Goal: Task Accomplishment & Management: Manage account settings

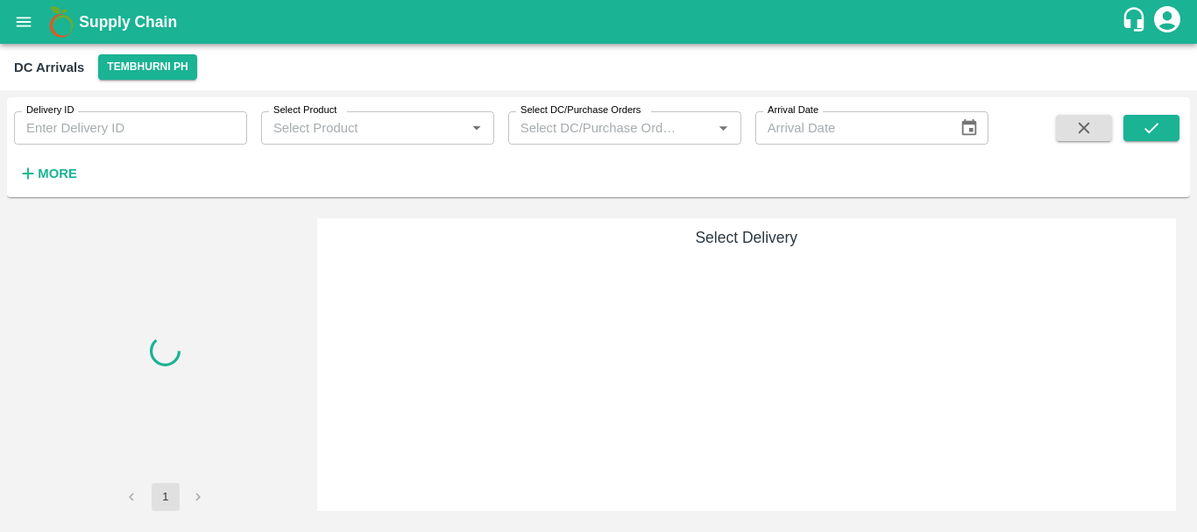
click at [535, 343] on div "Select Delivery" at bounding box center [746, 364] width 859 height 293
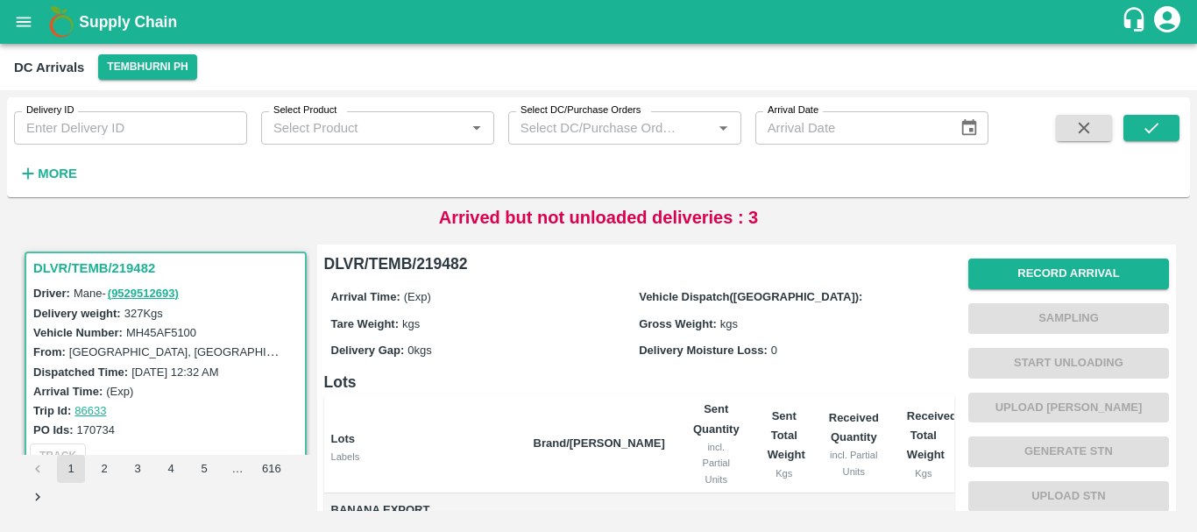
click at [491, 380] on h6 "Lots" at bounding box center [639, 382] width 630 height 25
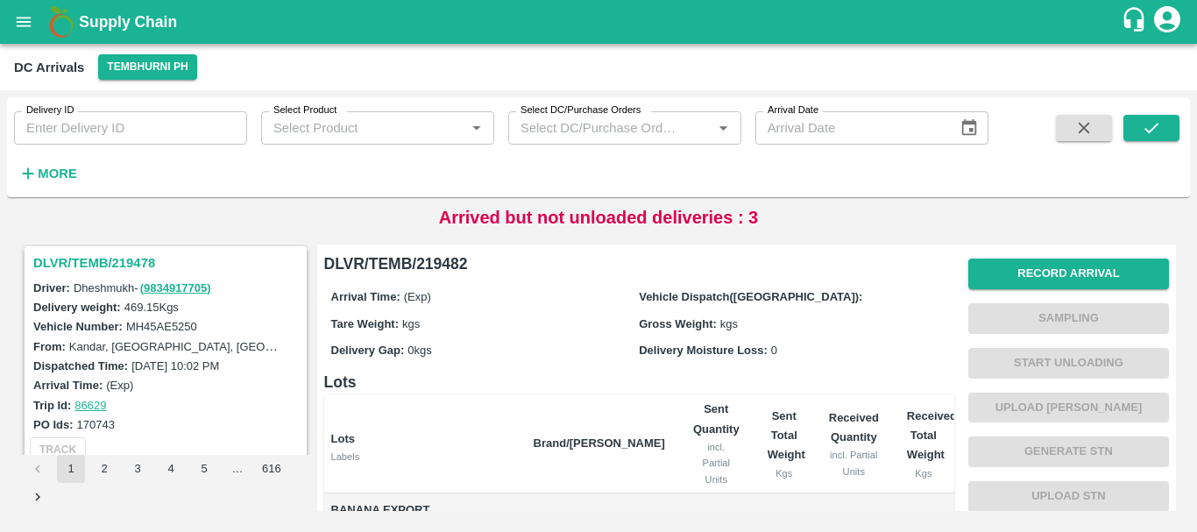
click at [167, 382] on div "Arrival Time: (Exp)" at bounding box center [168, 384] width 270 height 19
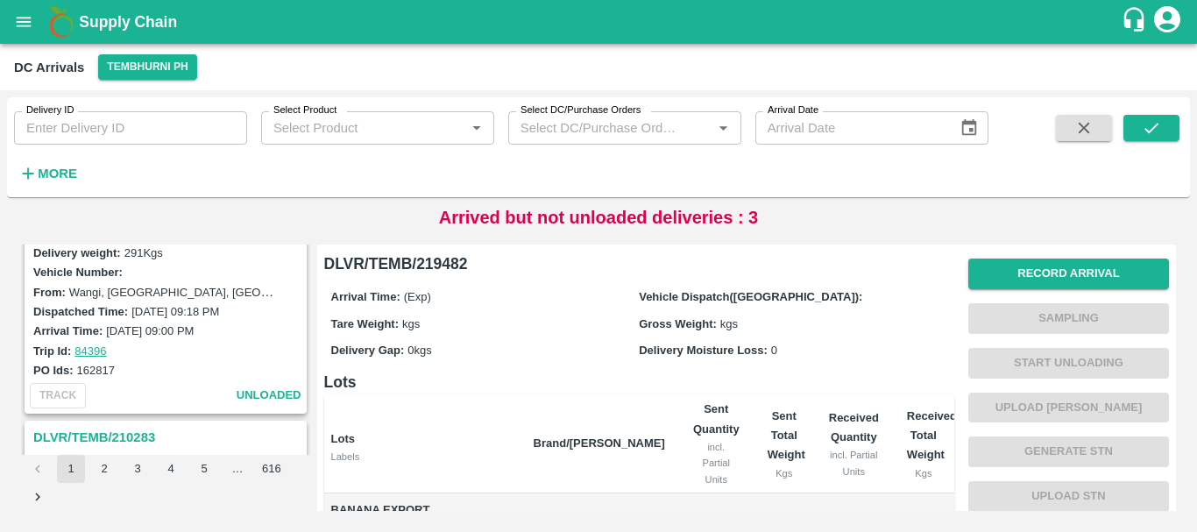
scroll to position [5502, 0]
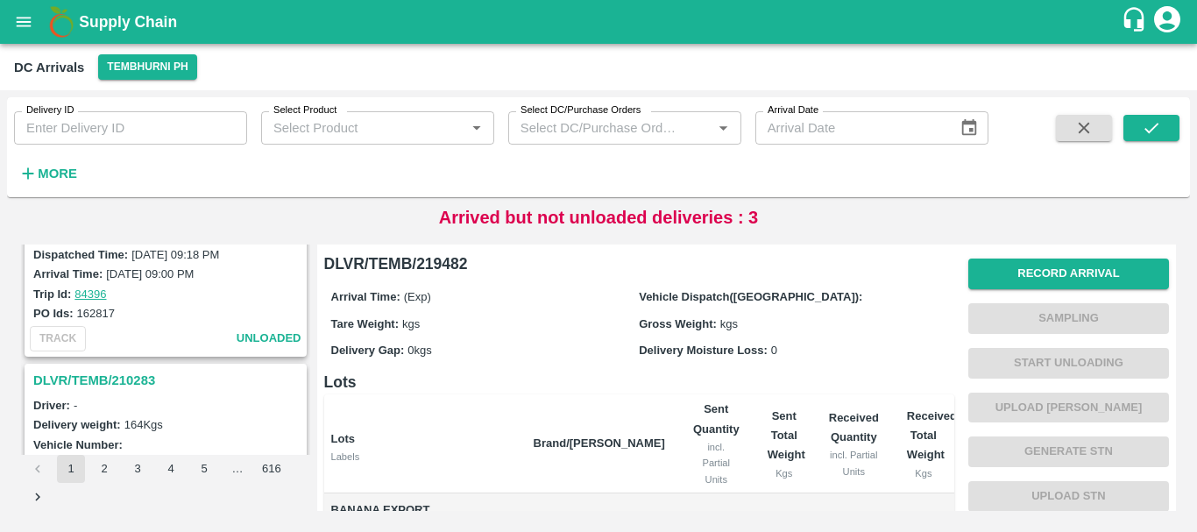
click at [147, 363] on div "DLVR/TEMB/219482 Driver: Mane - ( 9529512693 ) Delivery weight: 327 Kgs Vehicle…" at bounding box center [165, 349] width 289 height 210
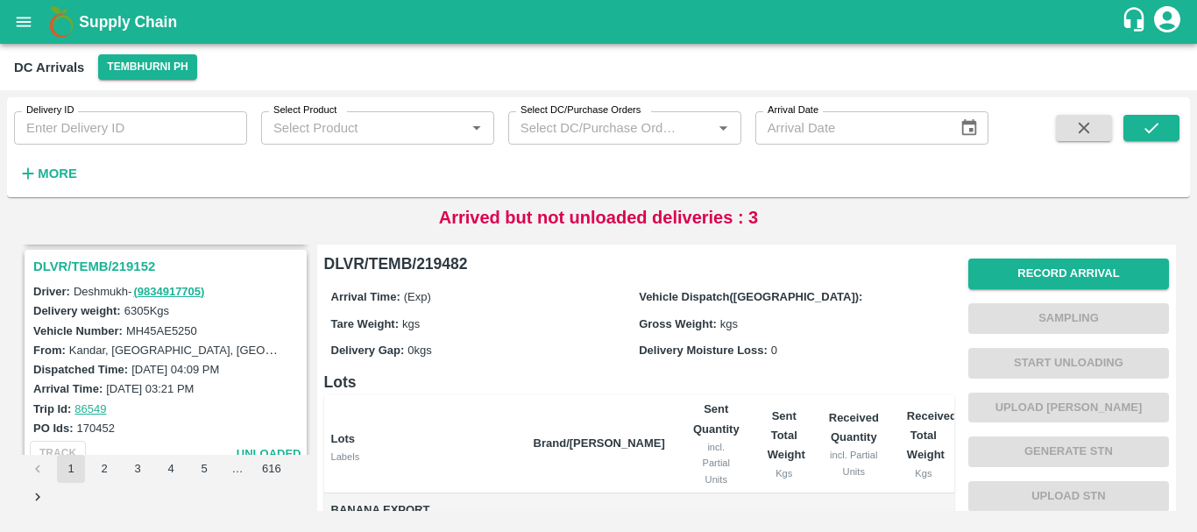
scroll to position [4761, 0]
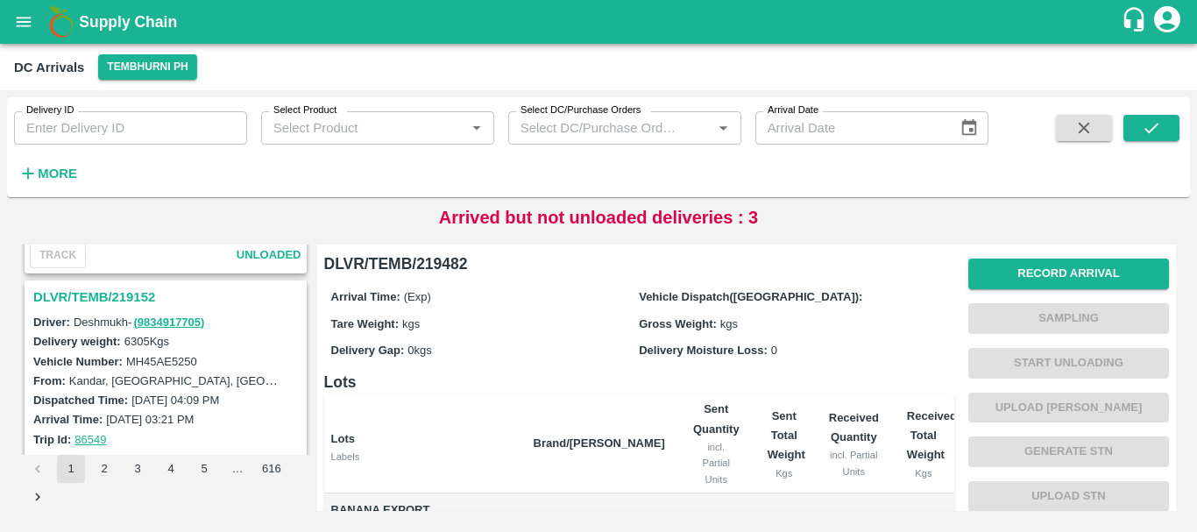
click at [119, 296] on h3 "DLVR/TEMB/219152" at bounding box center [168, 297] width 270 height 23
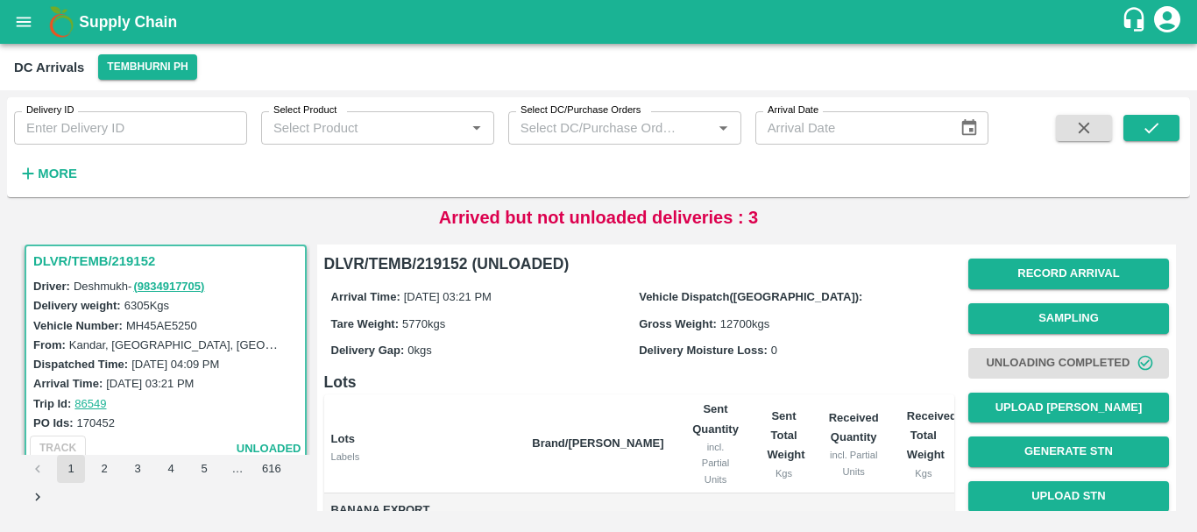
scroll to position [303, 0]
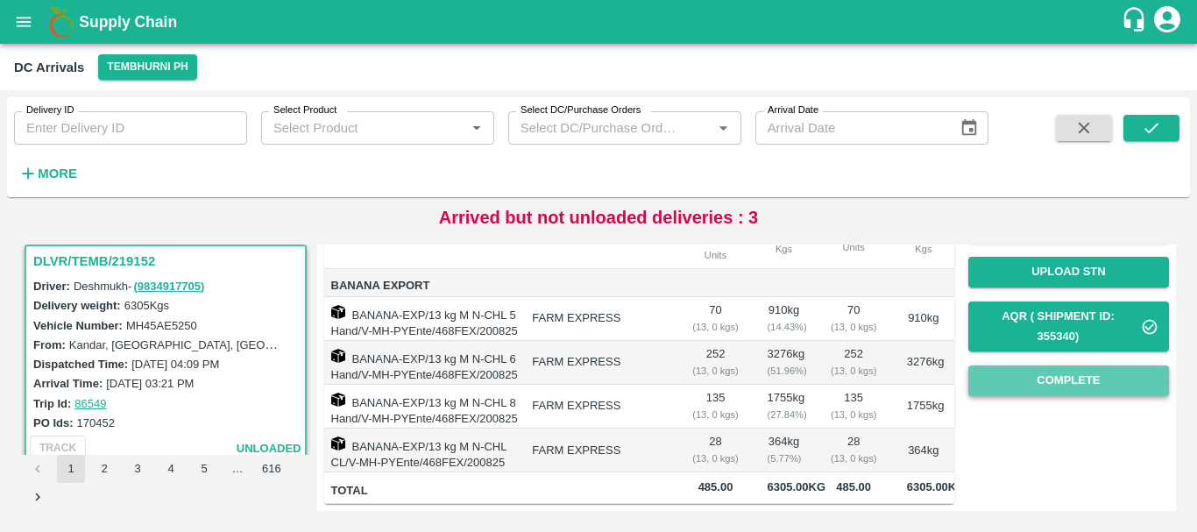
click at [1001, 365] on button "Complete" at bounding box center [1068, 380] width 201 height 31
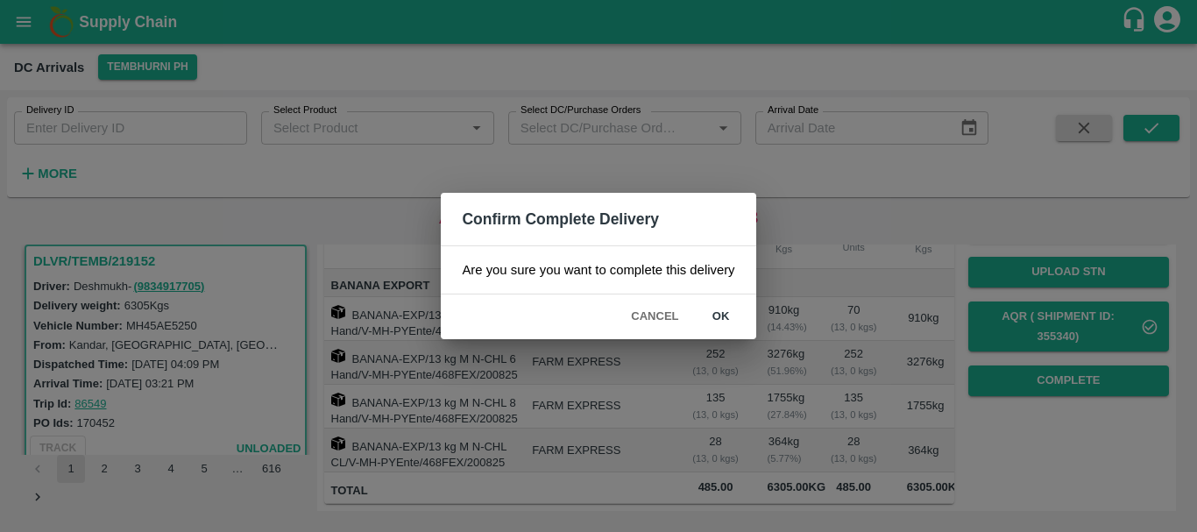
click at [806, 390] on div "Confirm Complete Delivery Are you sure you want to complete this delivery Cance…" at bounding box center [598, 266] width 1197 height 532
click at [654, 313] on button "Cancel" at bounding box center [654, 316] width 61 height 31
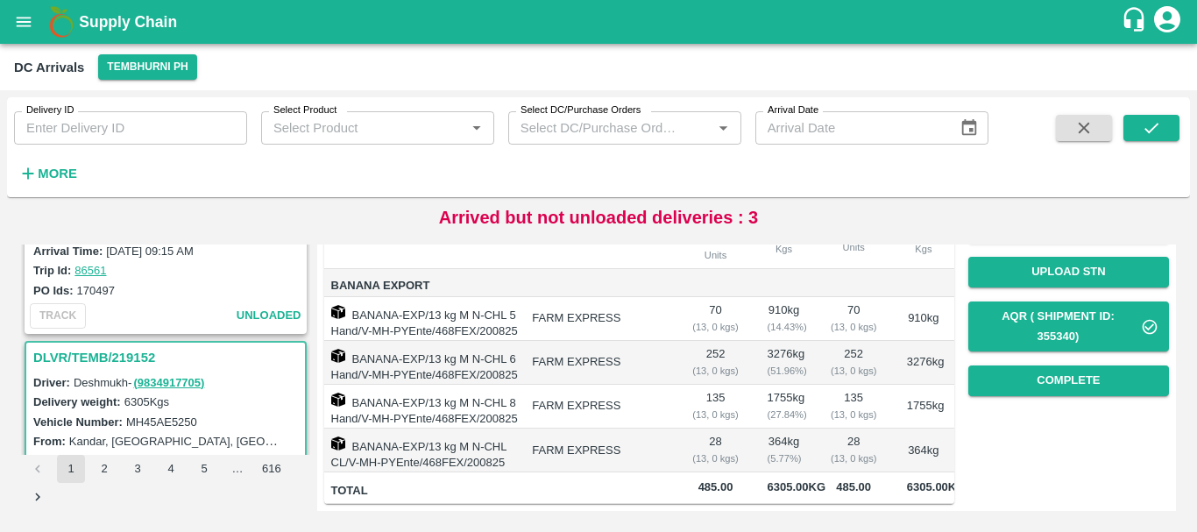
scroll to position [0, 0]
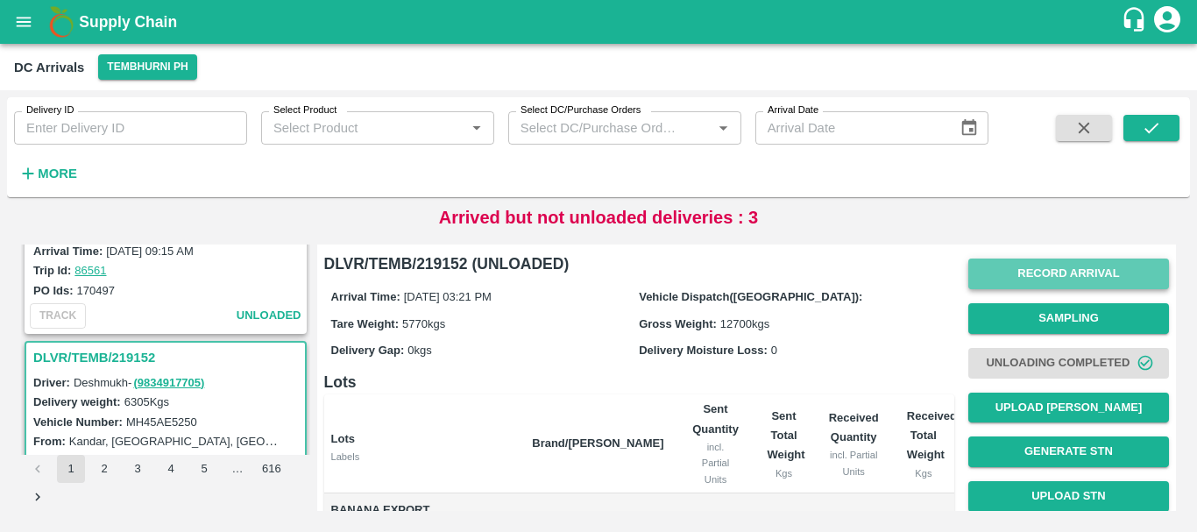
click at [1048, 259] on button "Record Arrival" at bounding box center [1068, 273] width 201 height 31
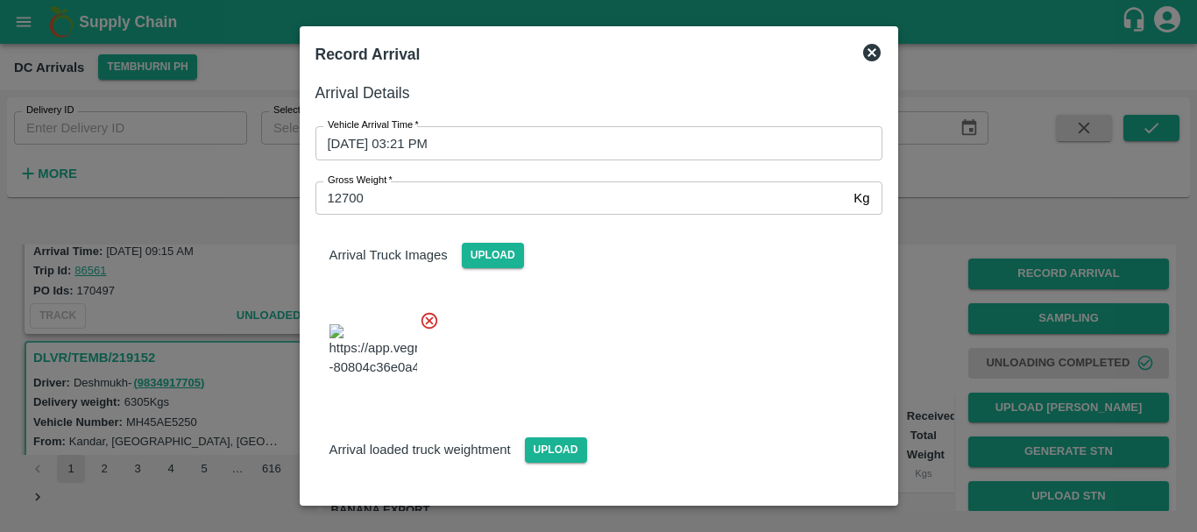
scroll to position [231, 0]
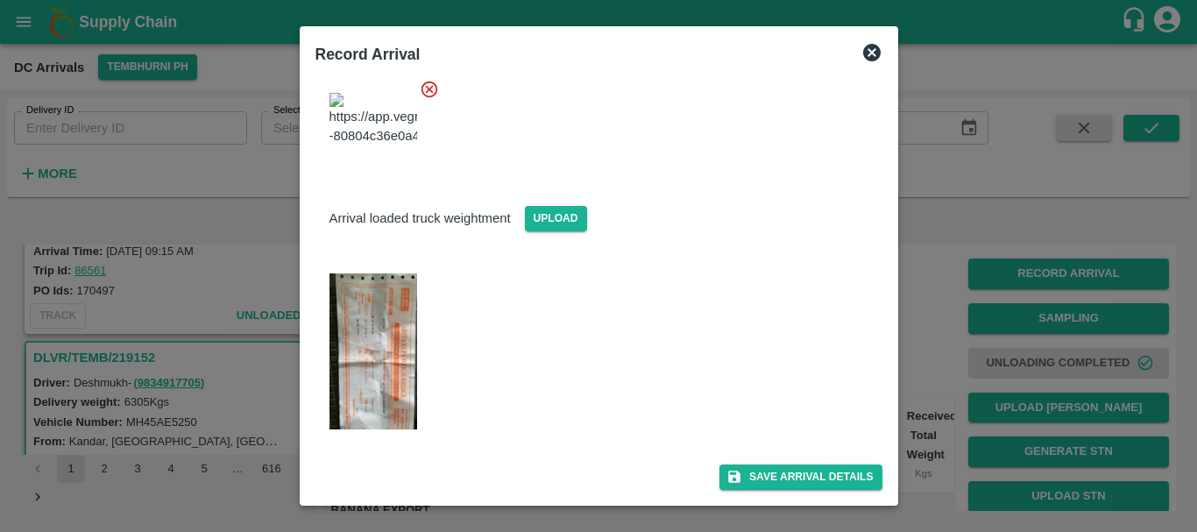
click at [944, 366] on div at bounding box center [598, 266] width 1197 height 532
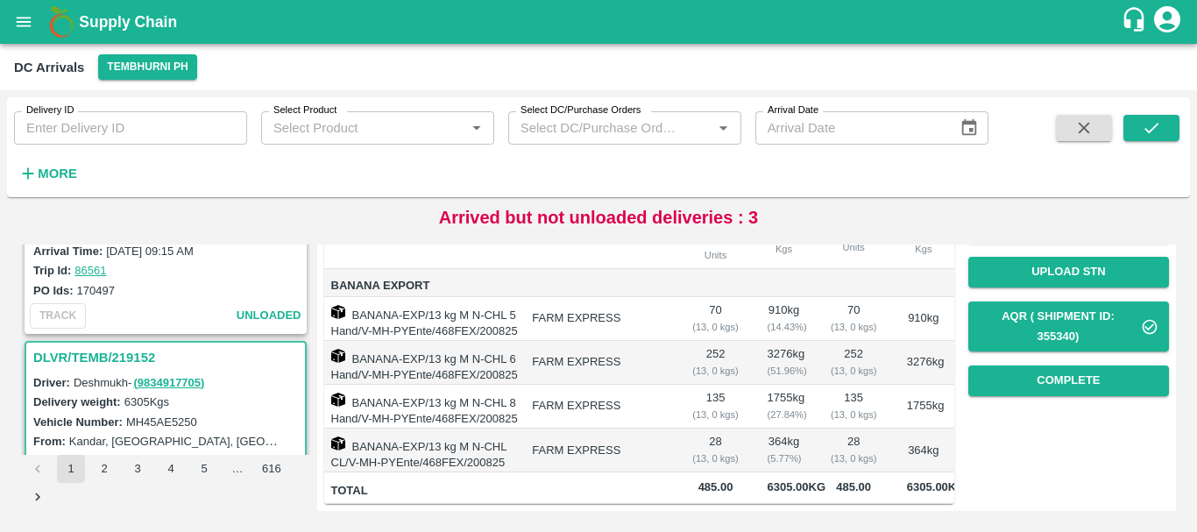
scroll to position [254, 0]
click at [1022, 365] on button "Complete" at bounding box center [1068, 380] width 201 height 31
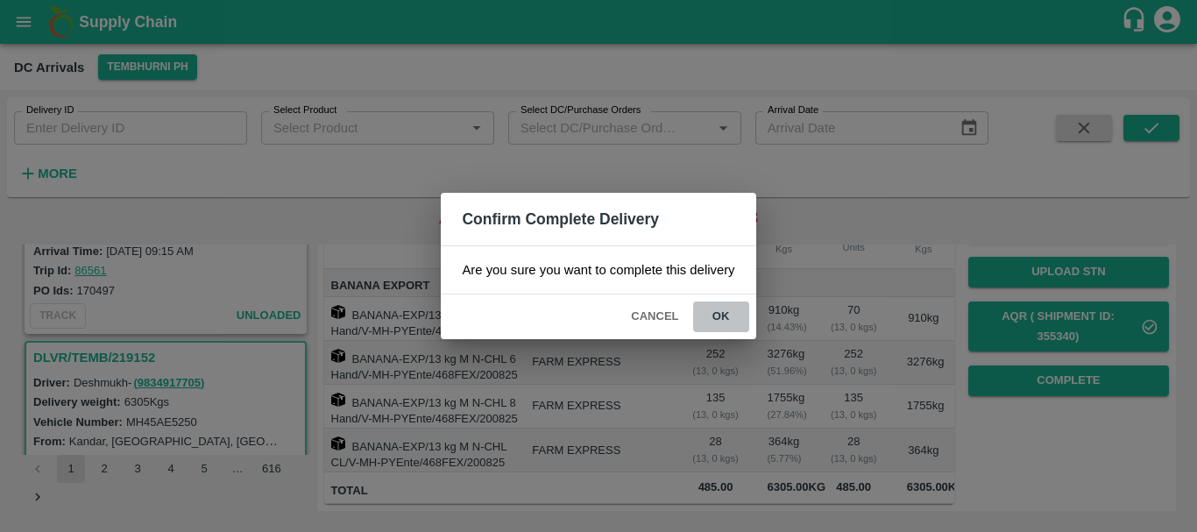
click at [716, 309] on button "ok" at bounding box center [721, 316] width 56 height 31
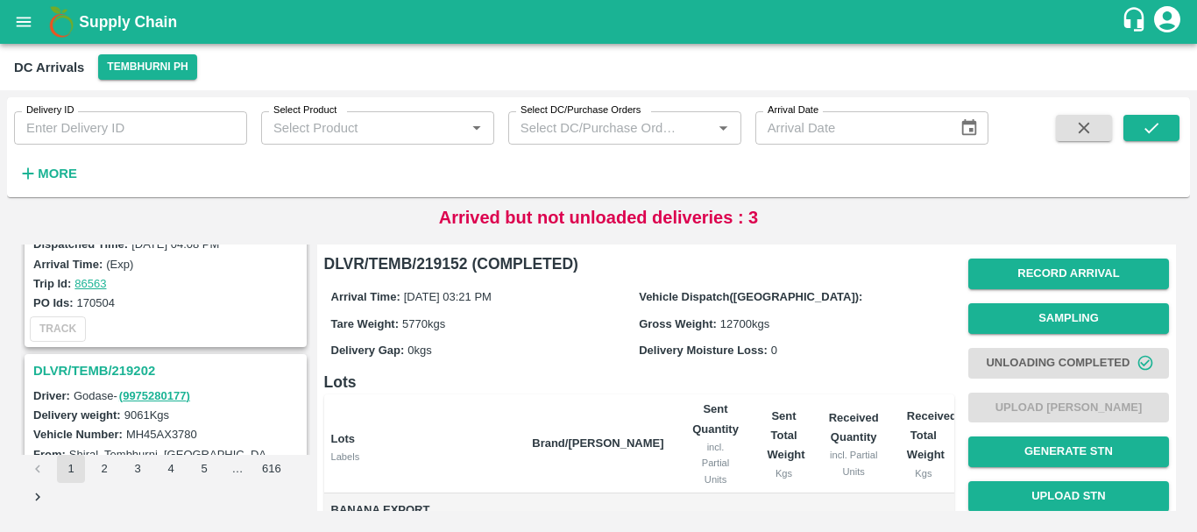
scroll to position [4457, 0]
click at [131, 369] on h3 "DLVR/TEMB/219202" at bounding box center [168, 372] width 270 height 23
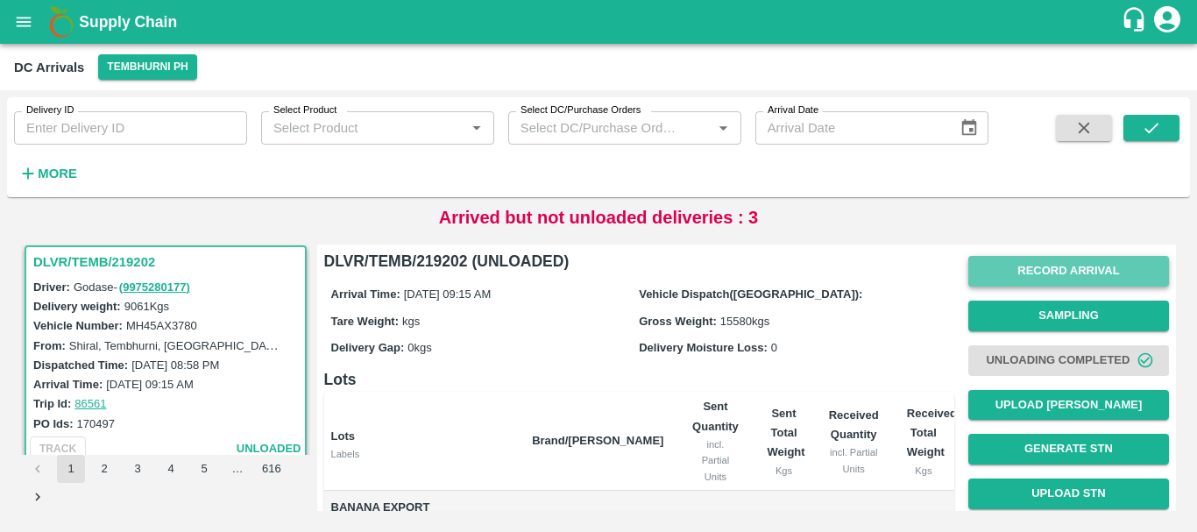
click at [1019, 272] on button "Record Arrival" at bounding box center [1068, 271] width 201 height 31
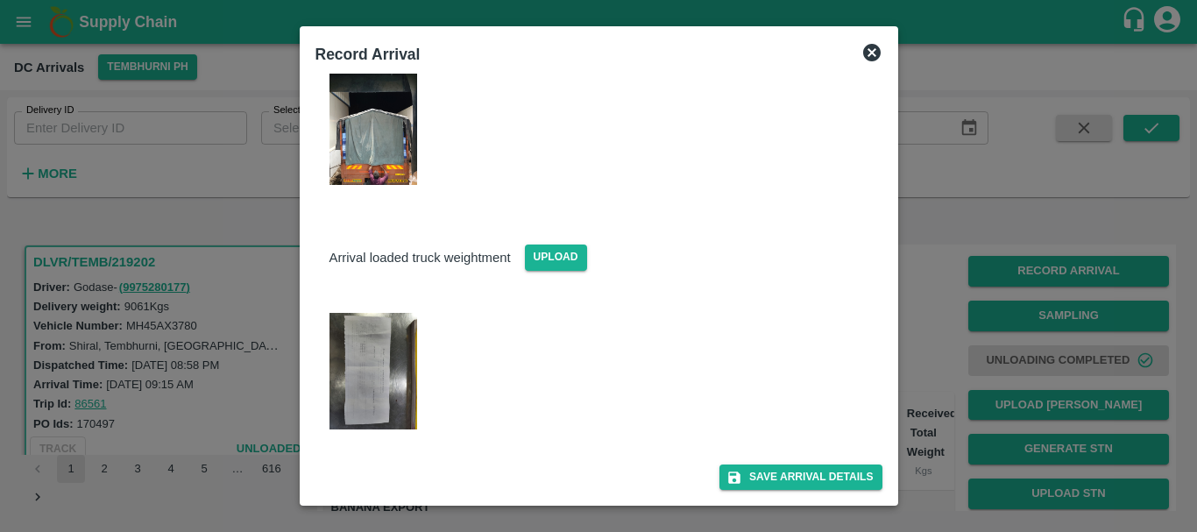
click at [371, 358] on img at bounding box center [373, 371] width 88 height 117
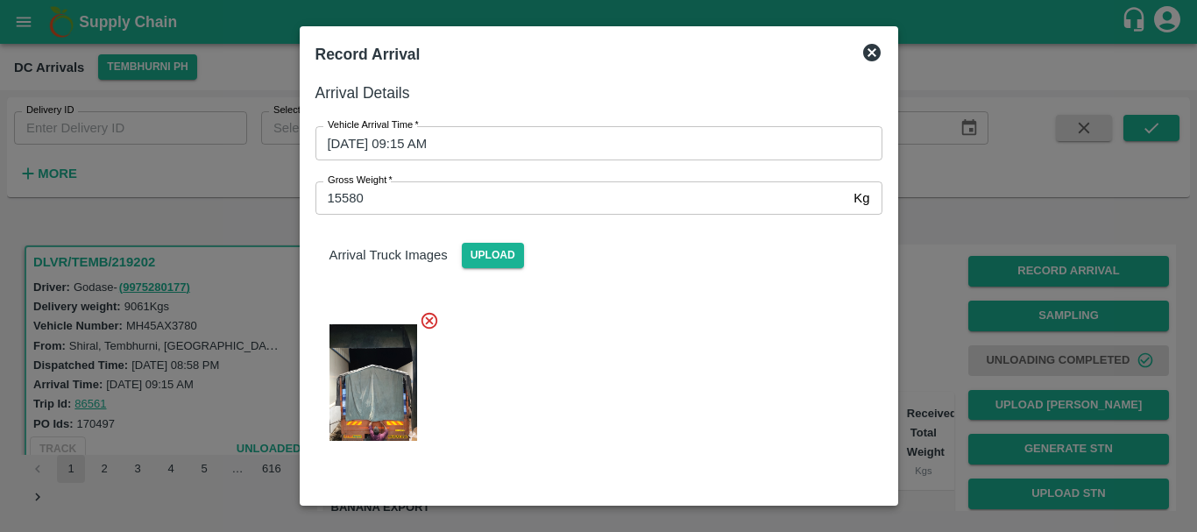
click at [956, 327] on div at bounding box center [598, 266] width 1197 height 532
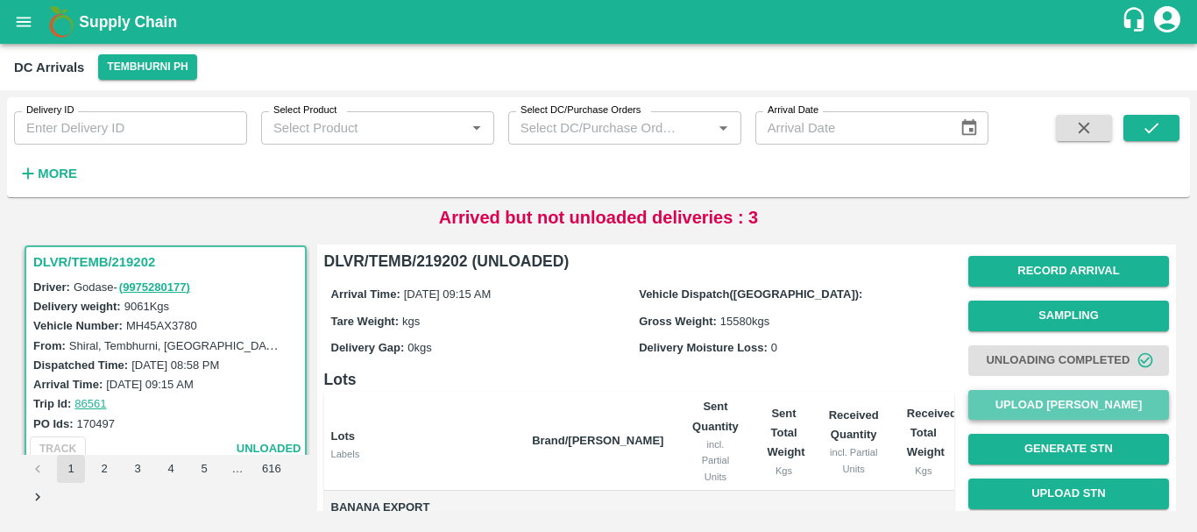
click at [1014, 405] on button "Upload [PERSON_NAME]" at bounding box center [1068, 405] width 201 height 31
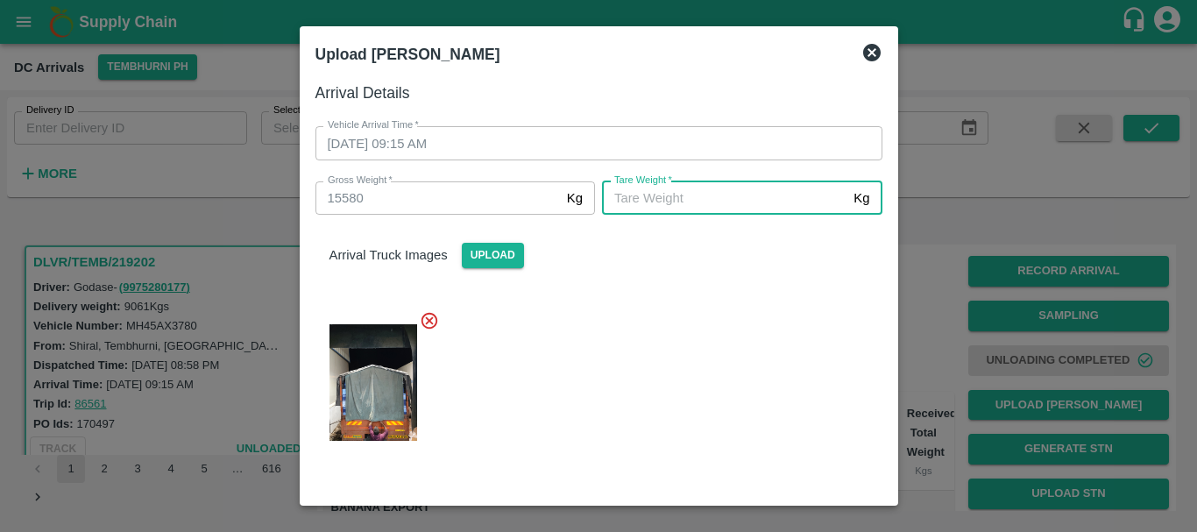
click at [683, 204] on input "Tare Weight   *" at bounding box center [724, 197] width 244 height 33
type input "5660"
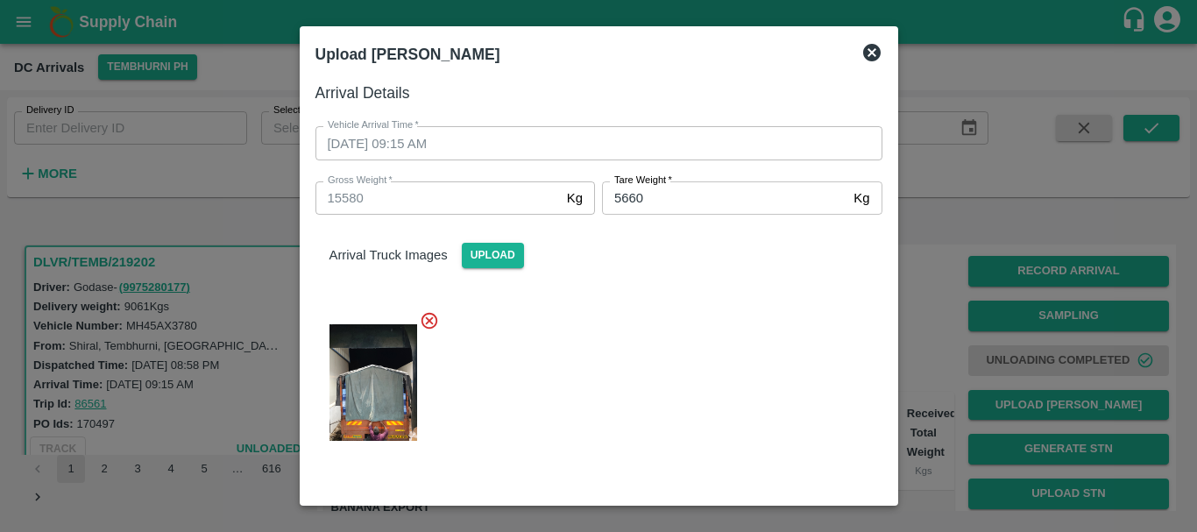
click at [675, 285] on div "Arrival Truck Images Upload" at bounding box center [591, 337] width 581 height 272
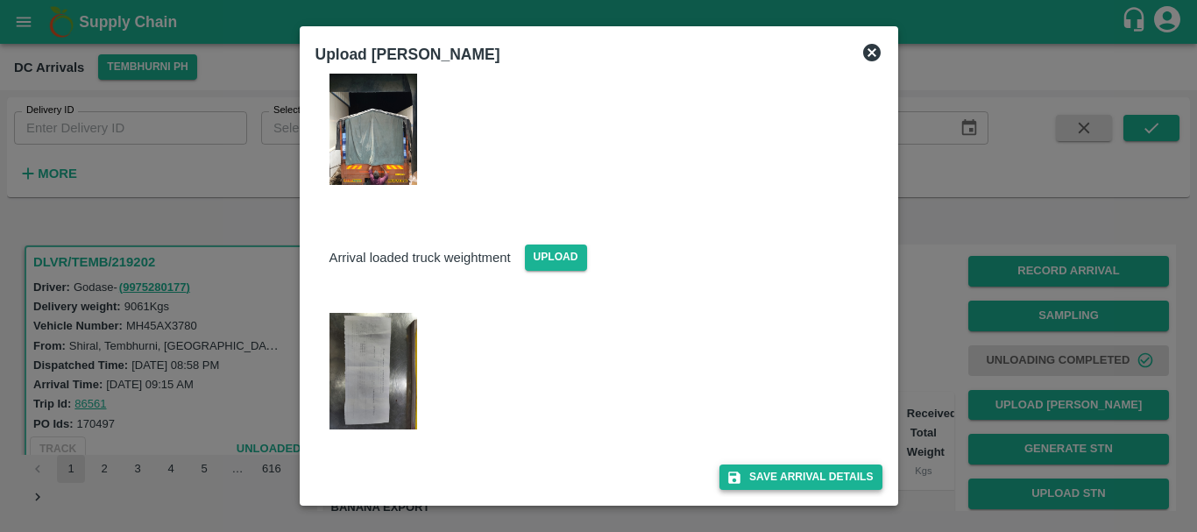
click at [766, 467] on button "Save Arrival Details" at bounding box center [800, 476] width 162 height 25
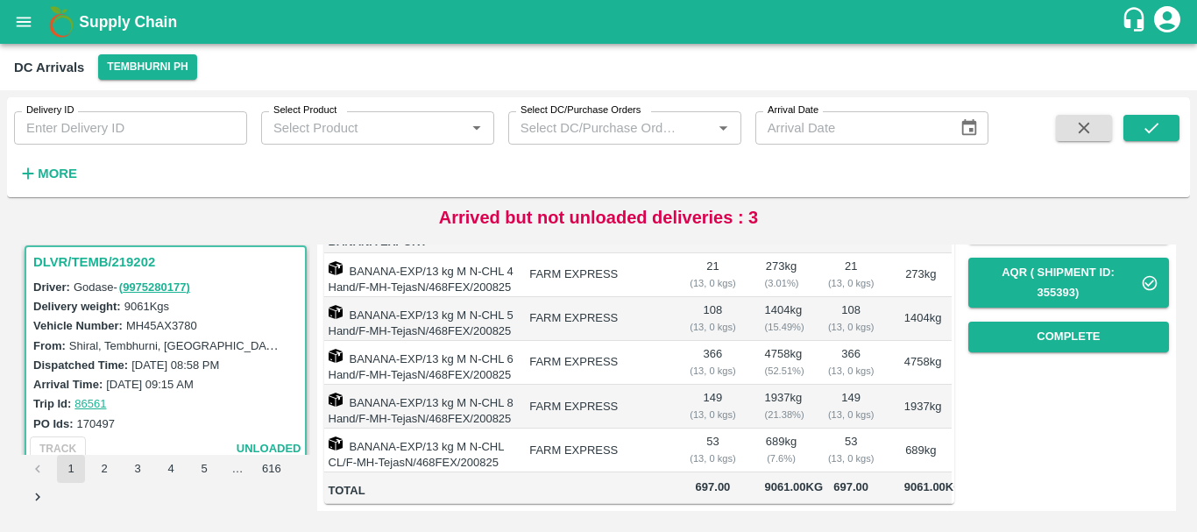
scroll to position [268, 0]
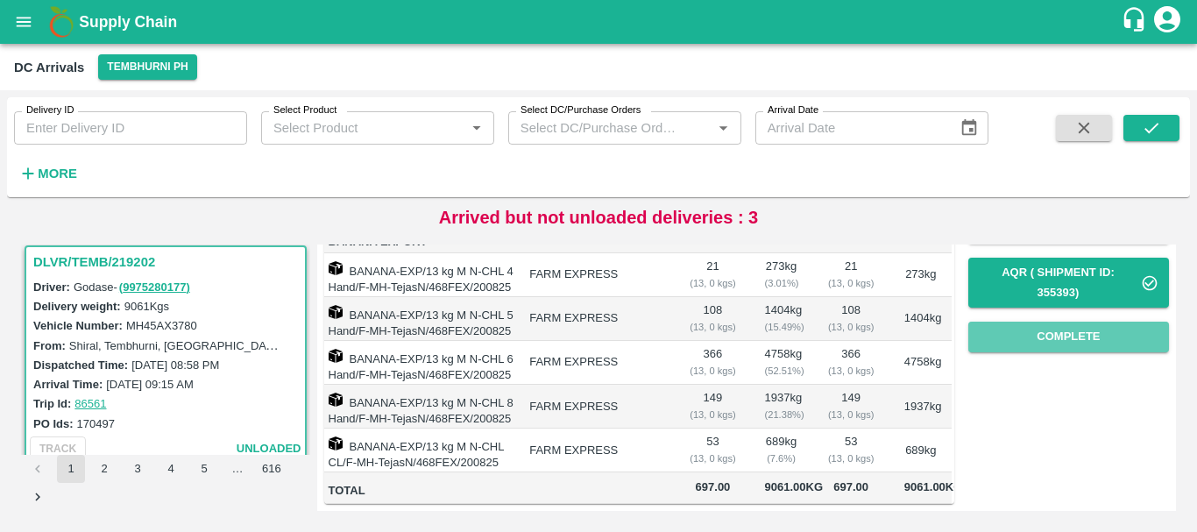
click at [1015, 331] on button "Complete" at bounding box center [1068, 337] width 201 height 31
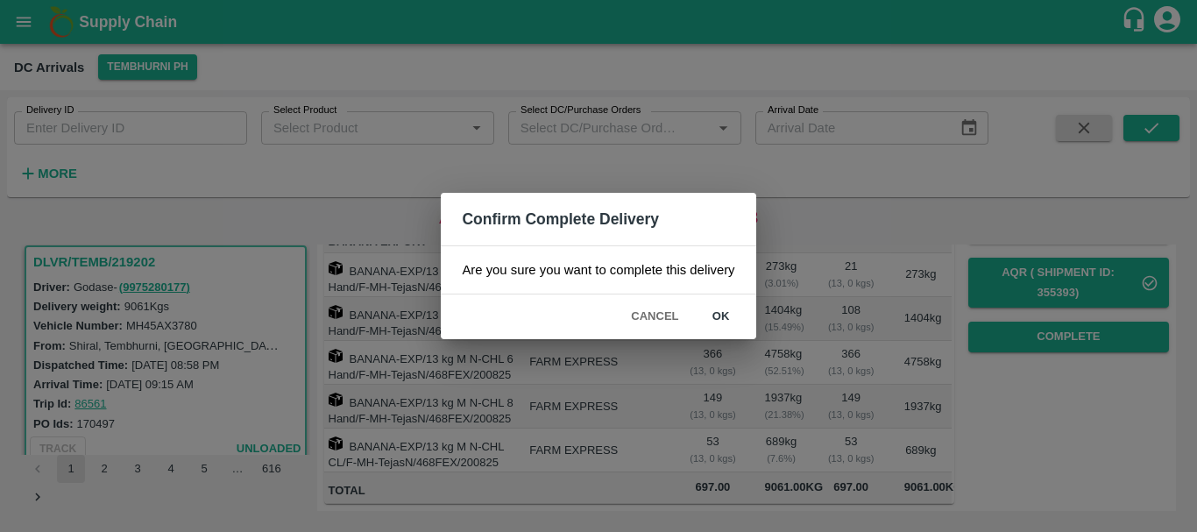
click at [1015, 331] on div "Confirm Complete Delivery Are you sure you want to complete this delivery Cance…" at bounding box center [598, 266] width 1197 height 532
click at [726, 319] on button "ok" at bounding box center [721, 316] width 56 height 31
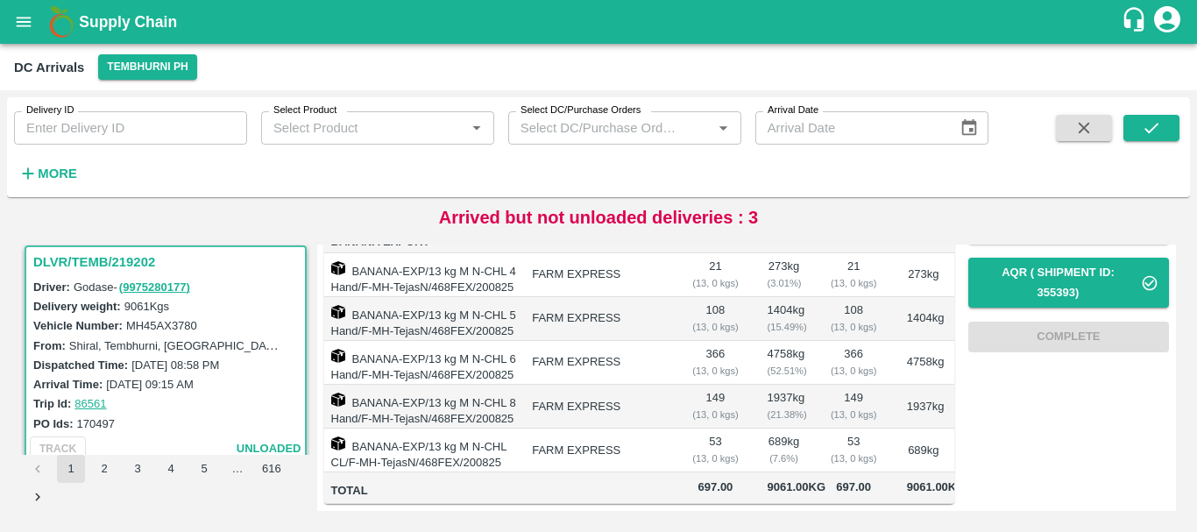
scroll to position [0, 0]
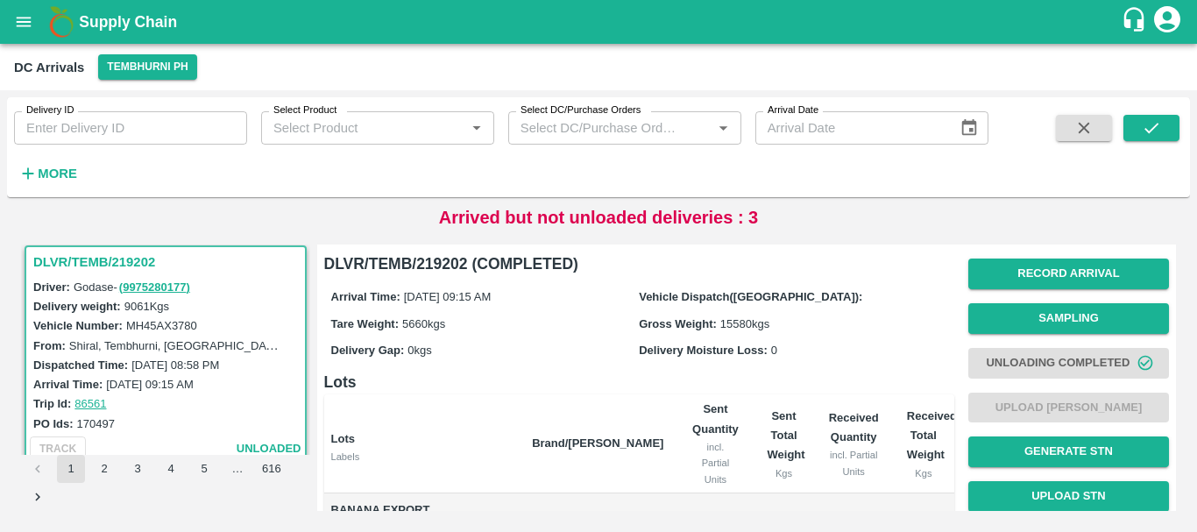
click at [803, 377] on h6 "Lots" at bounding box center [639, 382] width 630 height 25
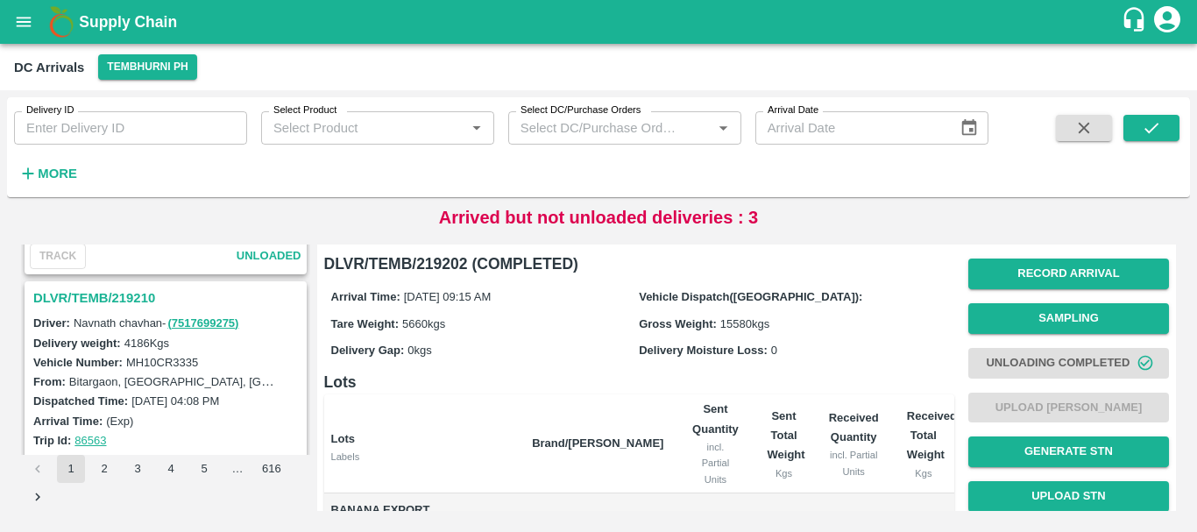
scroll to position [4300, 0]
click at [114, 300] on h3 "DLVR/TEMB/219210" at bounding box center [168, 299] width 270 height 23
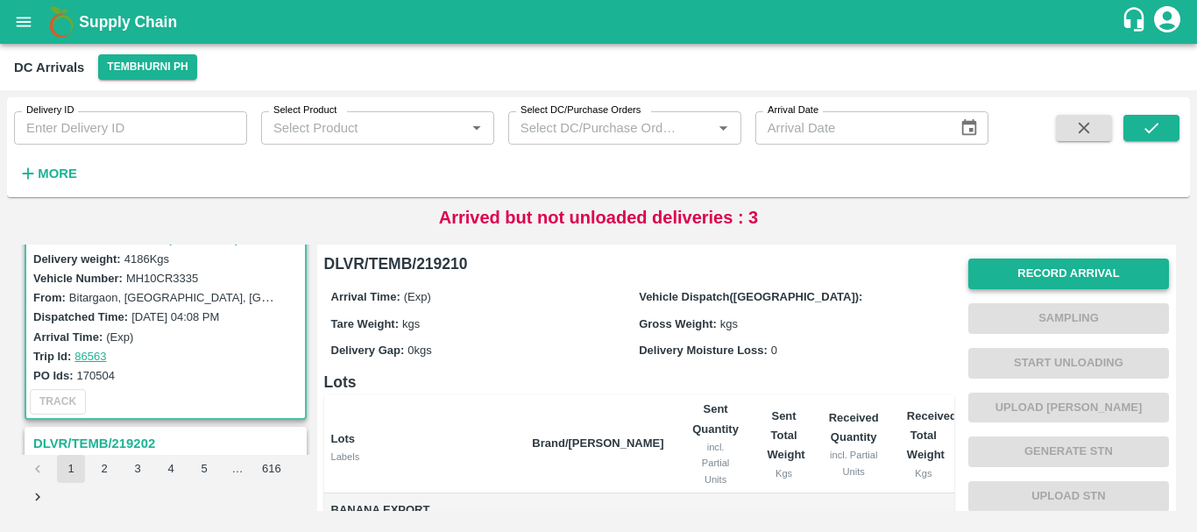
click at [992, 284] on button "Record Arrival" at bounding box center [1068, 273] width 201 height 31
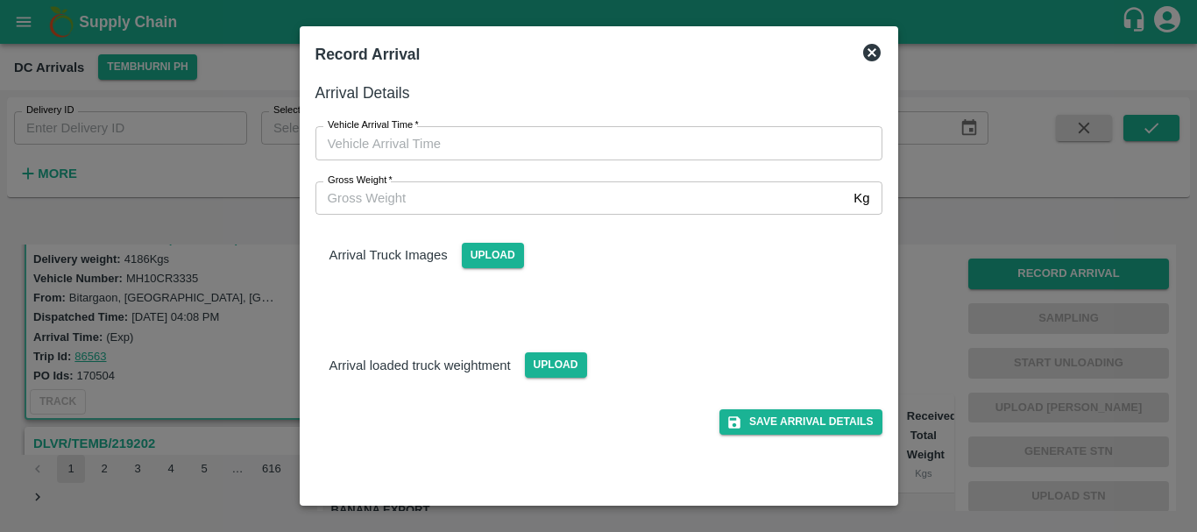
type input "DD/MM/YYYY hh:mm aa"
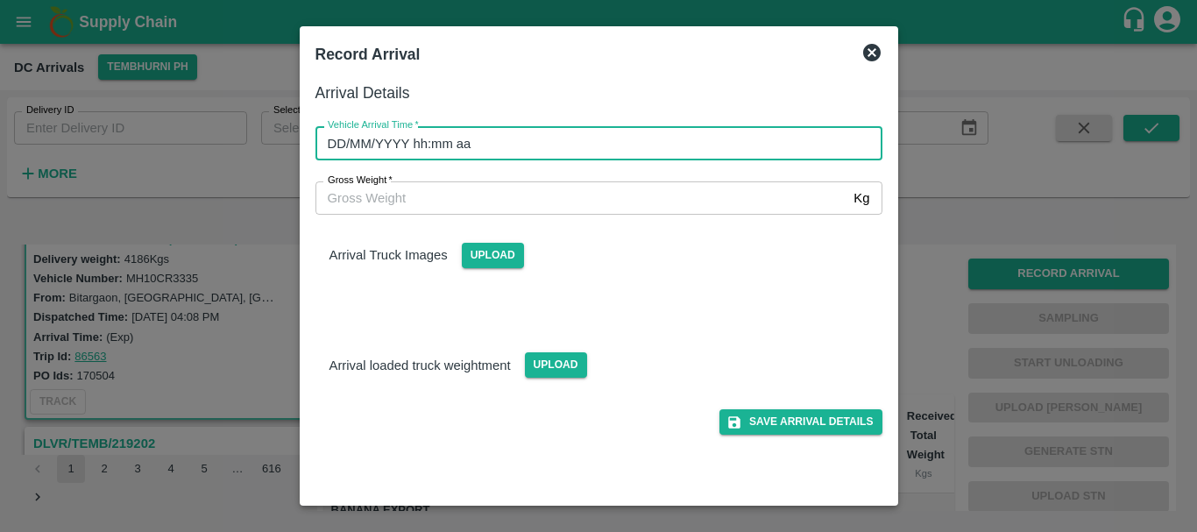
click at [735, 140] on input "DD/MM/YYYY hh:mm aa" at bounding box center [592, 142] width 555 height 33
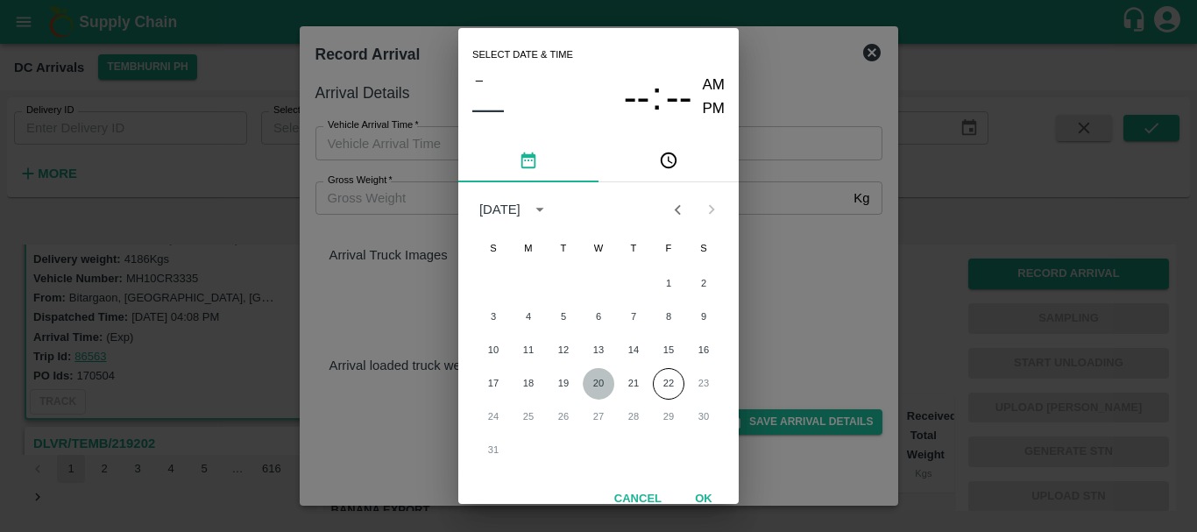
click at [603, 382] on button "20" at bounding box center [599, 384] width 32 height 32
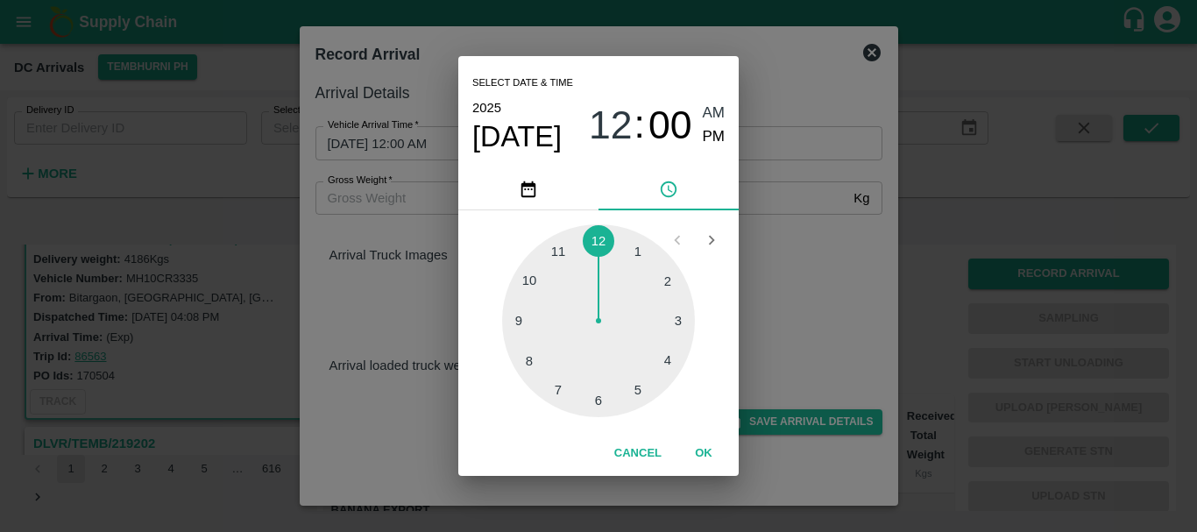
click at [596, 391] on div at bounding box center [598, 320] width 193 height 193
click at [527, 321] on div at bounding box center [598, 320] width 193 height 193
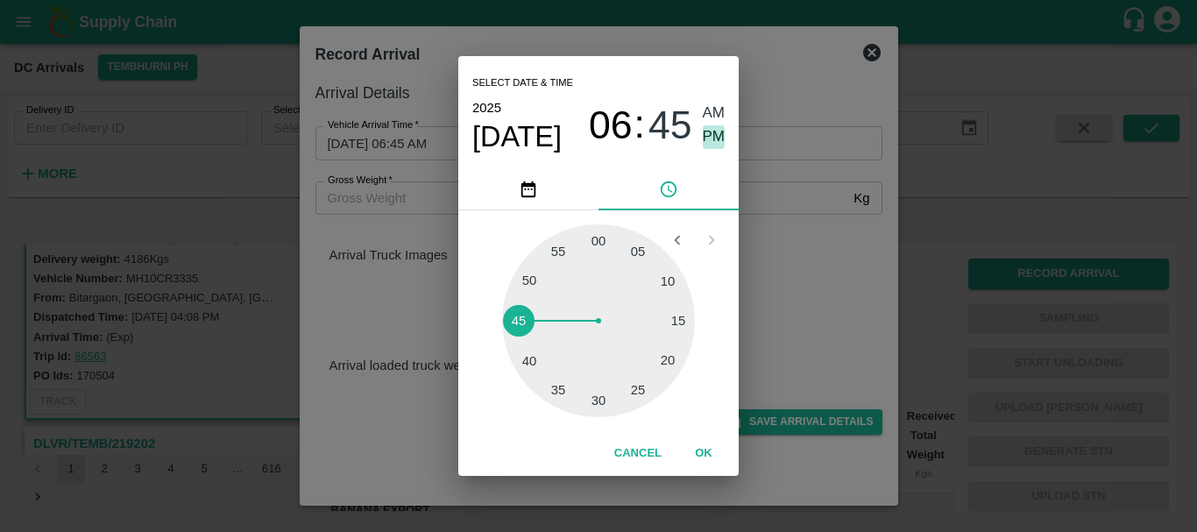
click at [724, 129] on span "PM" at bounding box center [714, 137] width 23 height 24
type input "20/08/2025 06:45 PM"
click at [785, 262] on div "Select date & time 2025 Aug 20 06 : 45 AM PM 05 10 15 20 25 30 35 40 45 50 55 0…" at bounding box center [598, 266] width 1197 height 532
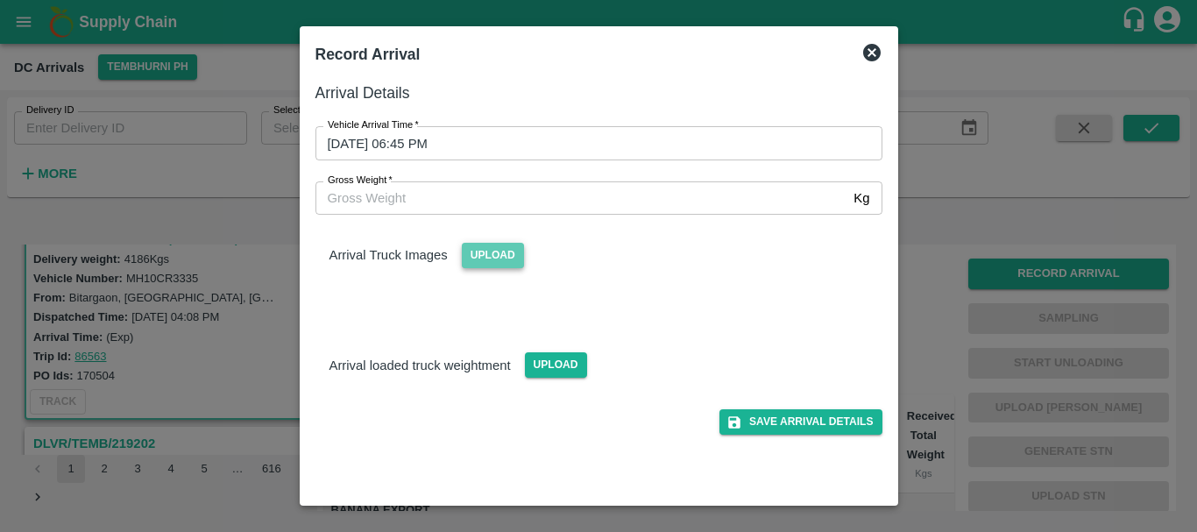
click at [509, 257] on span "Upload" at bounding box center [493, 255] width 62 height 25
click at [0, 0] on input "Upload" at bounding box center [0, 0] width 0 height 0
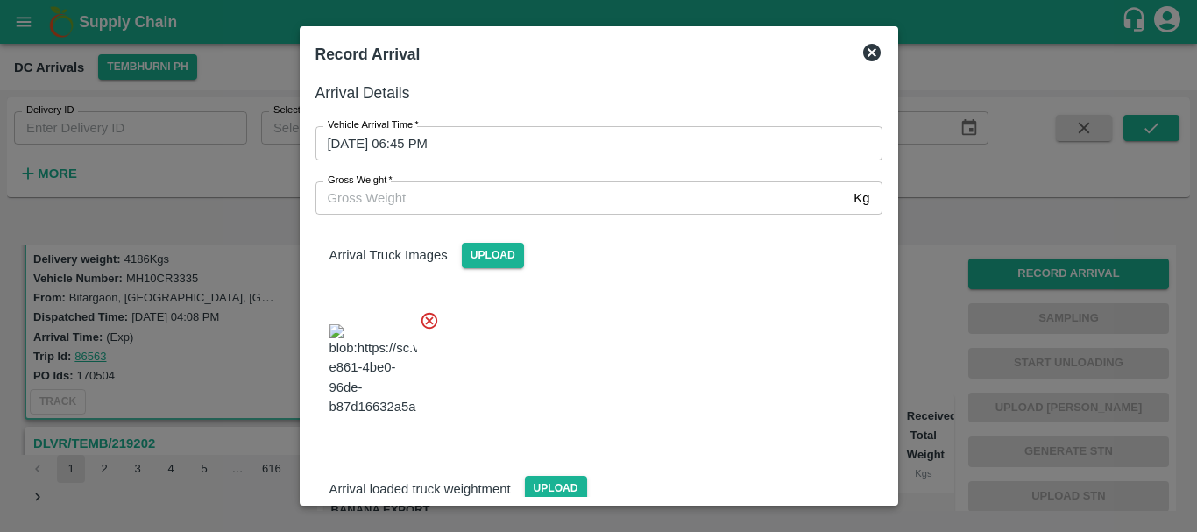
scroll to position [42, 0]
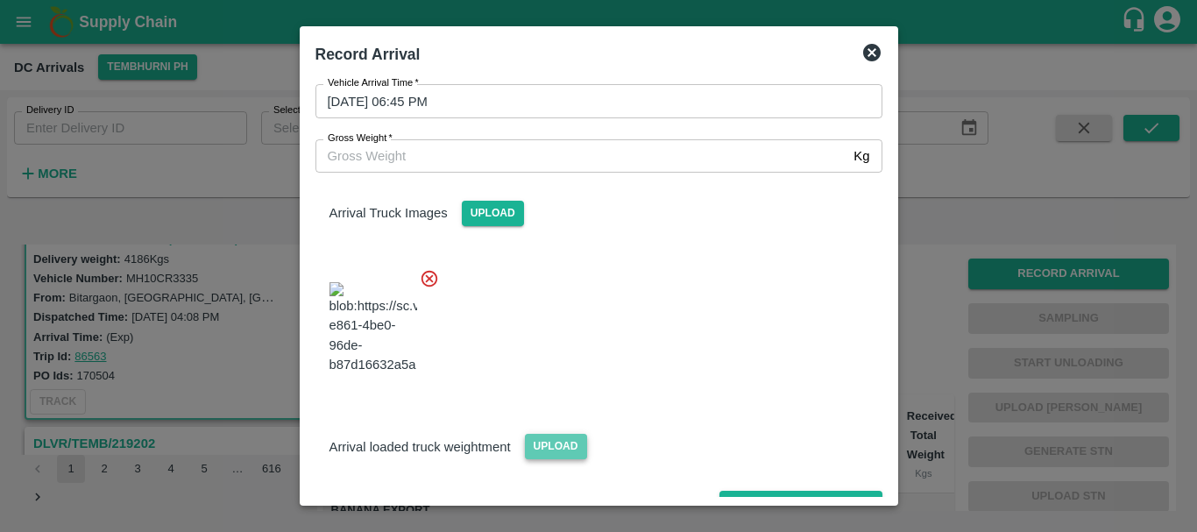
click at [572, 434] on span "Upload" at bounding box center [556, 446] width 62 height 25
click at [0, 0] on input "Upload" at bounding box center [0, 0] width 0 height 0
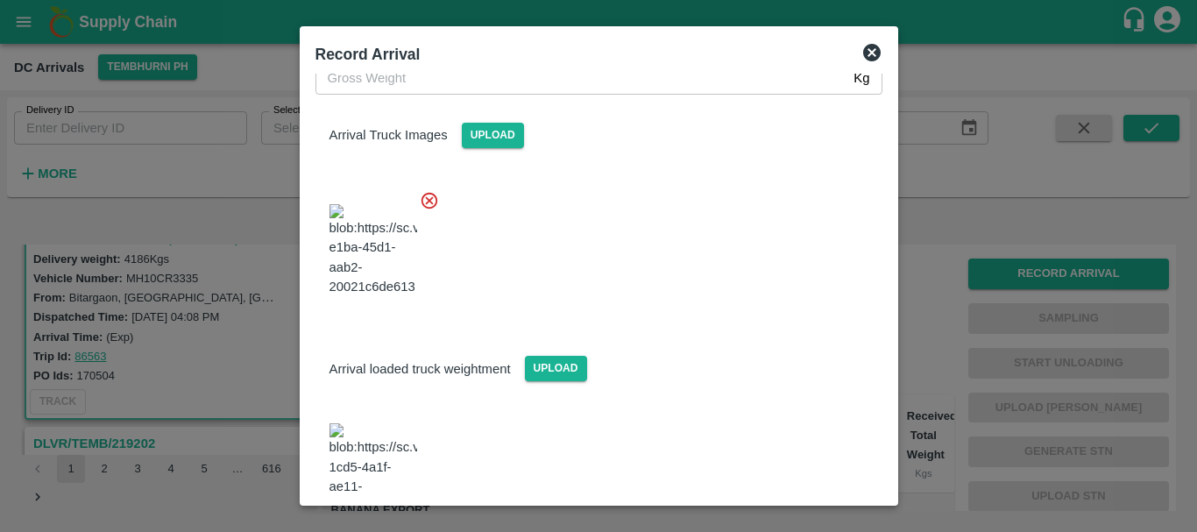
click at [387, 423] on img at bounding box center [373, 469] width 88 height 92
click at [377, 423] on img at bounding box center [373, 469] width 88 height 92
click at [381, 423] on img at bounding box center [373, 469] width 88 height 92
click at [562, 356] on span "Upload" at bounding box center [556, 368] width 62 height 25
click at [0, 0] on input "Upload" at bounding box center [0, 0] width 0 height 0
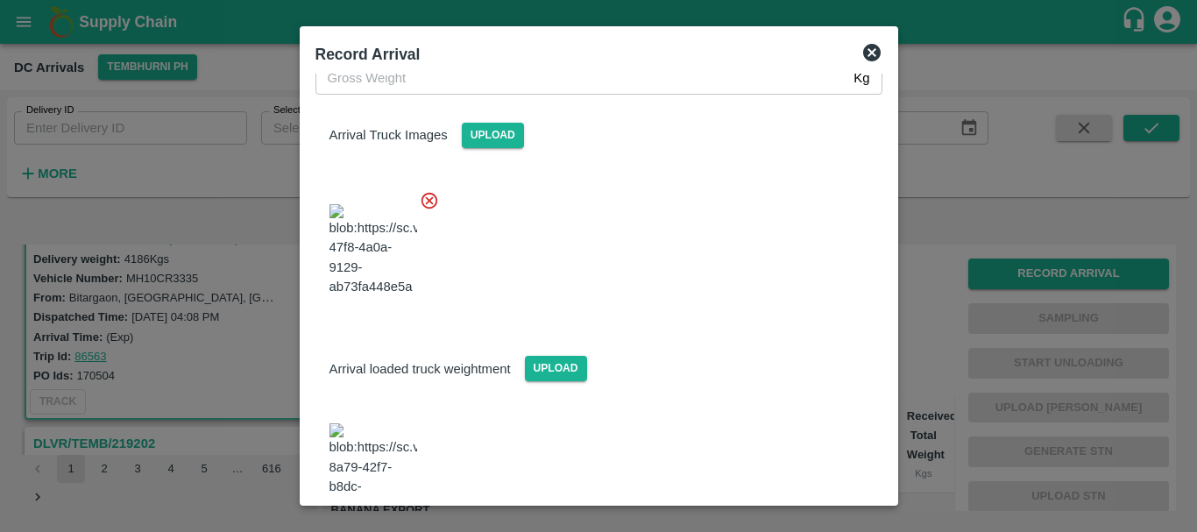
scroll to position [127, 0]
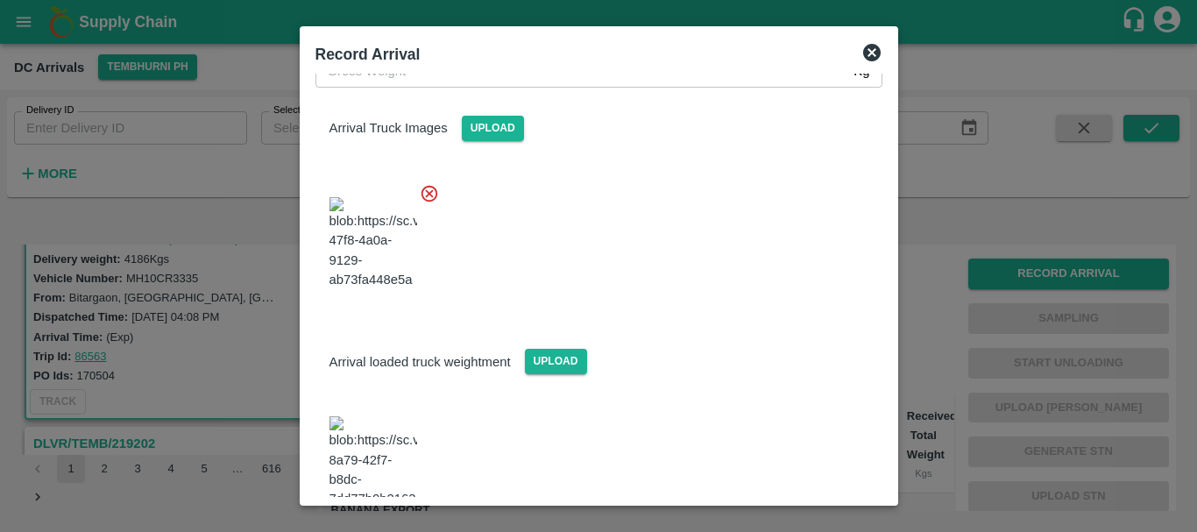
click at [363, 421] on img at bounding box center [373, 462] width 88 height 92
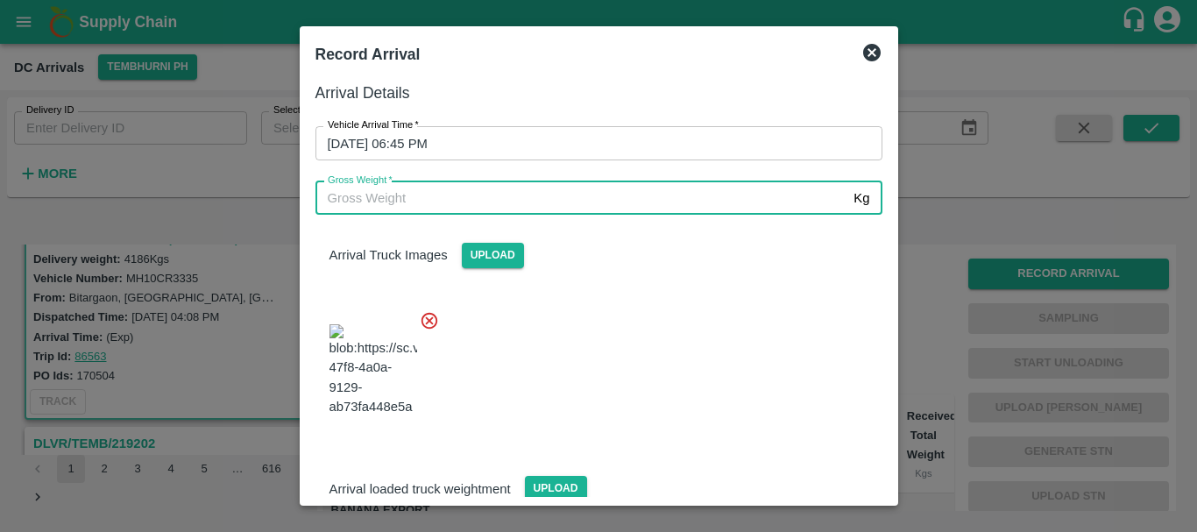
click at [418, 207] on input "Gross Weight   *" at bounding box center [581, 197] width 532 height 33
type input "9640"
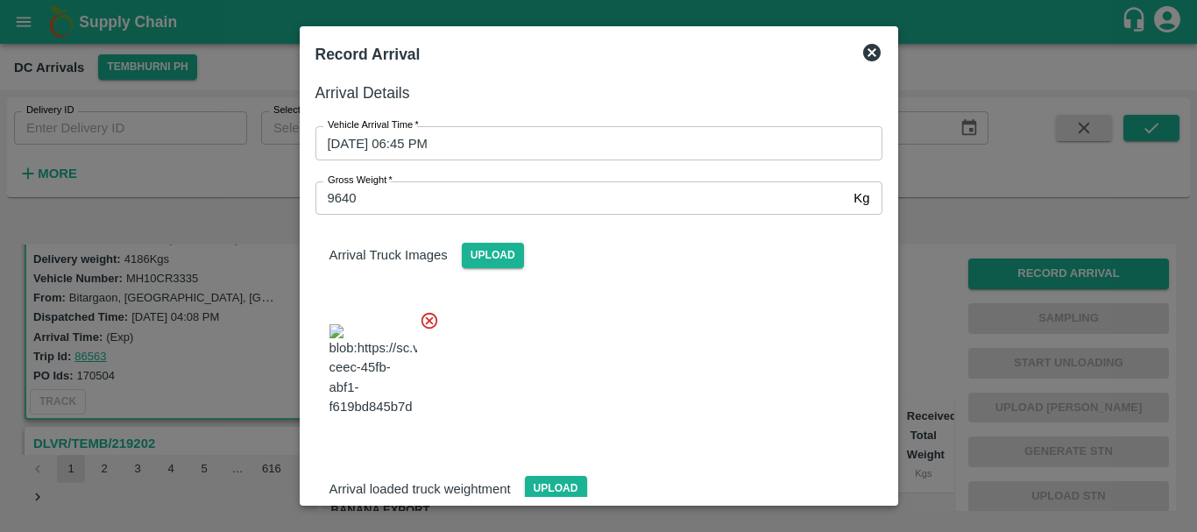
click at [717, 338] on div at bounding box center [591, 365] width 581 height 138
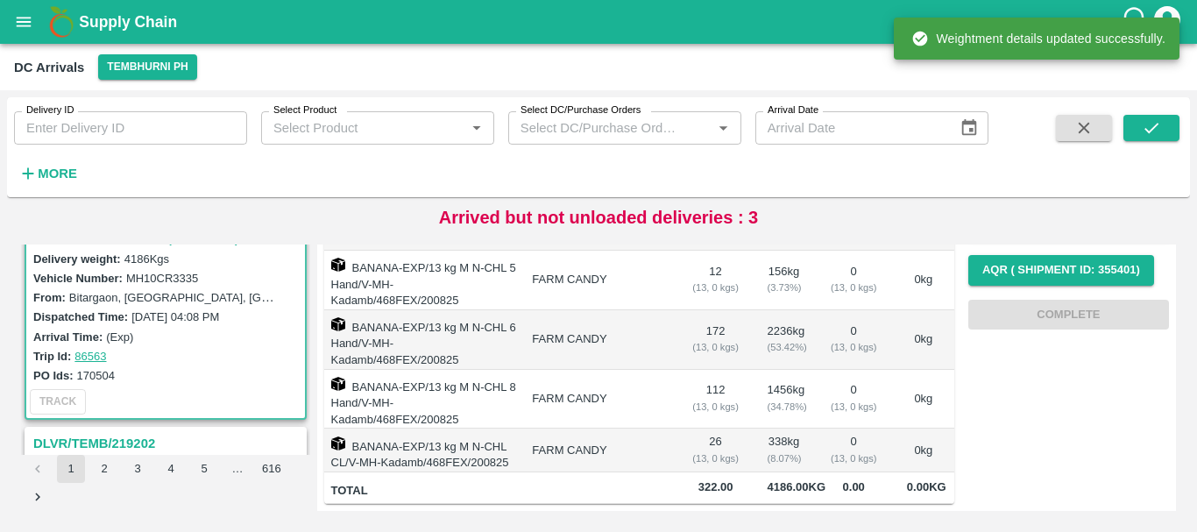
scroll to position [0, 0]
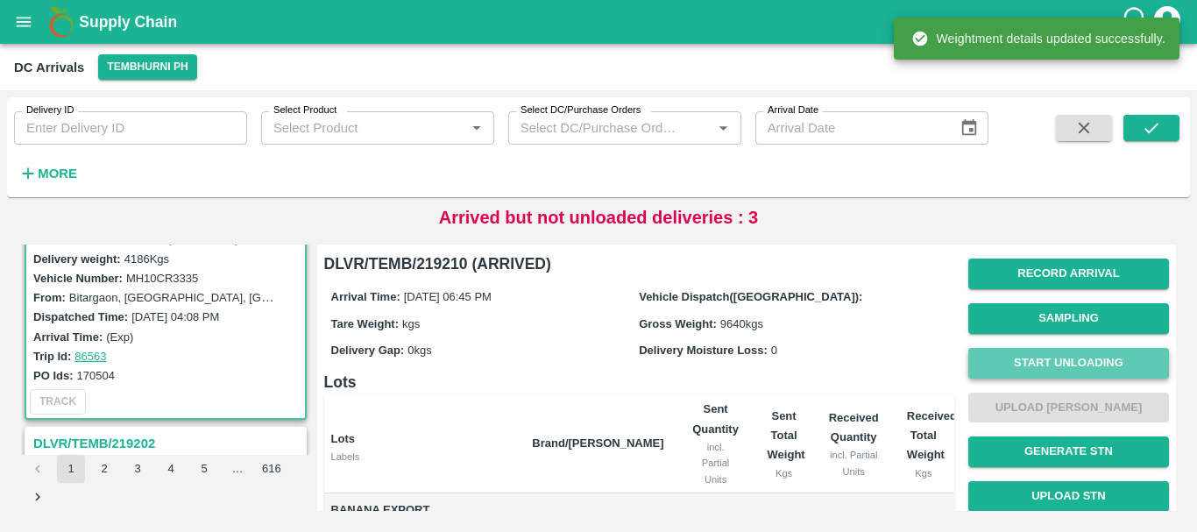
click at [1008, 372] on button "Start Unloading" at bounding box center [1068, 363] width 201 height 31
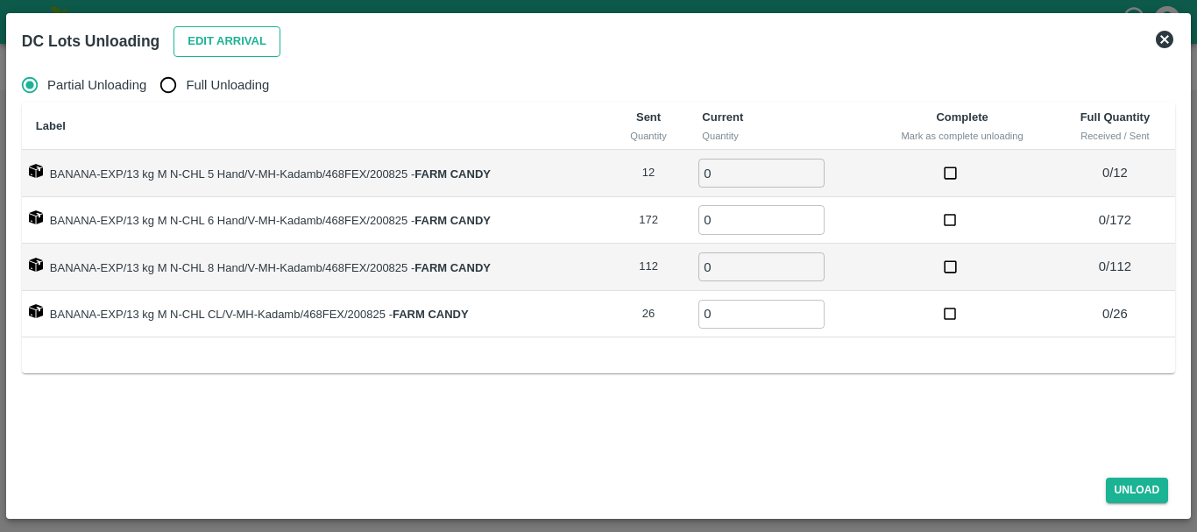
click at [182, 36] on button "Edit Arrival" at bounding box center [226, 41] width 107 height 31
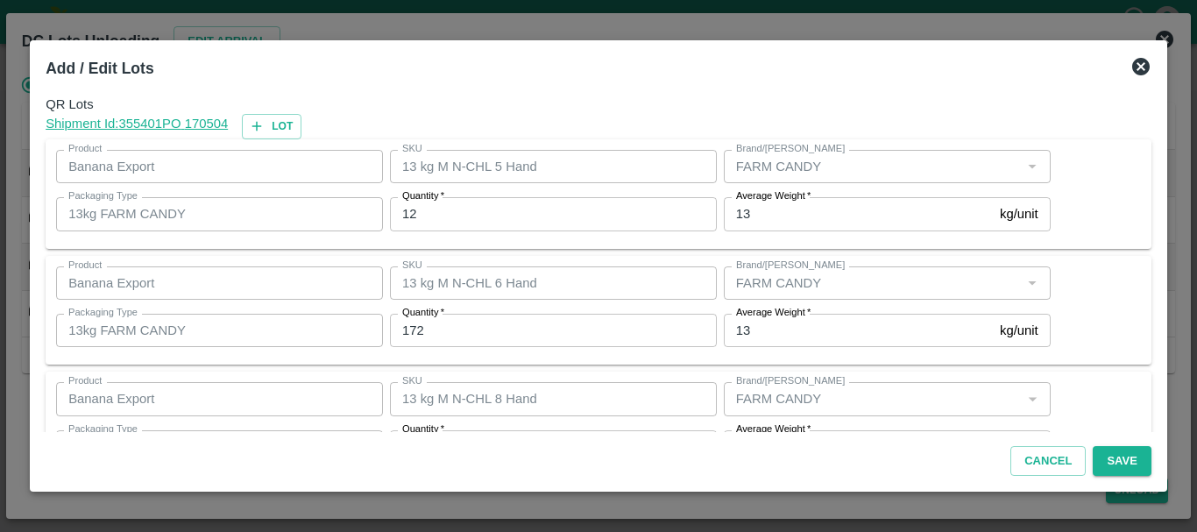
click at [477, 209] on input "12" at bounding box center [553, 213] width 327 height 33
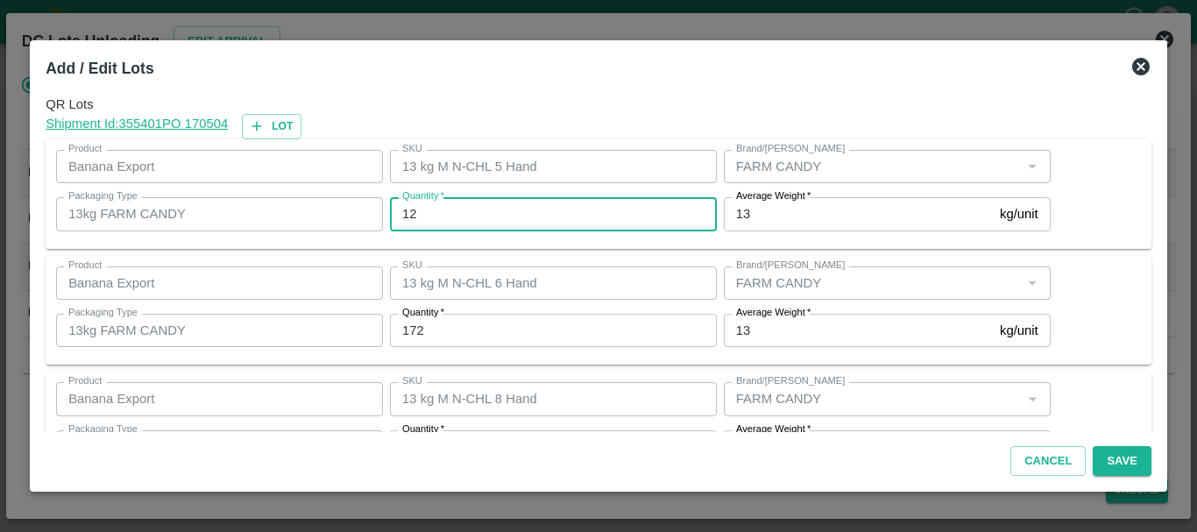
type input "1"
type input "14"
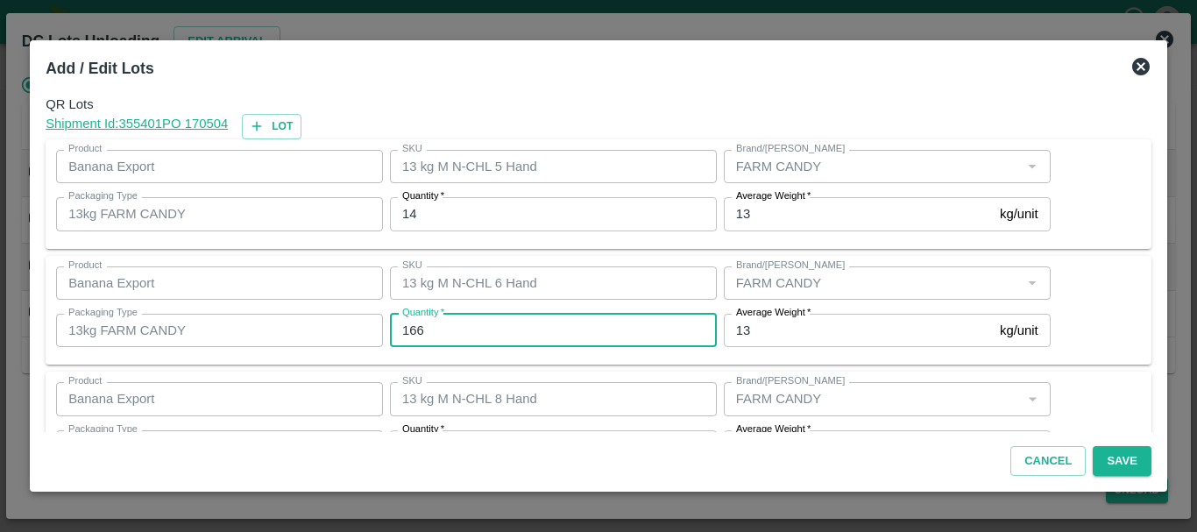
type input "166"
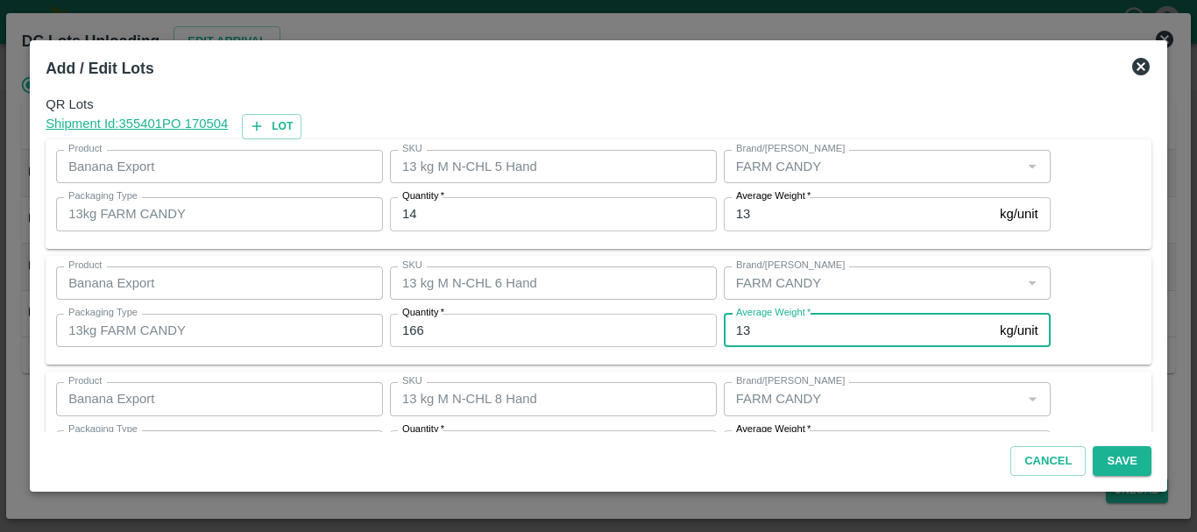
scroll to position [32, 0]
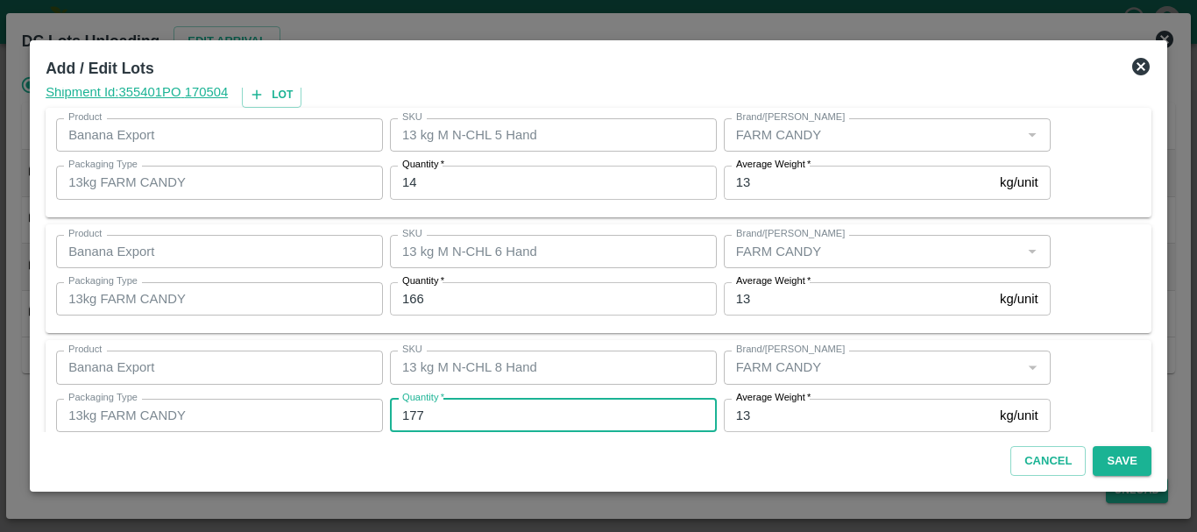
type input "177"
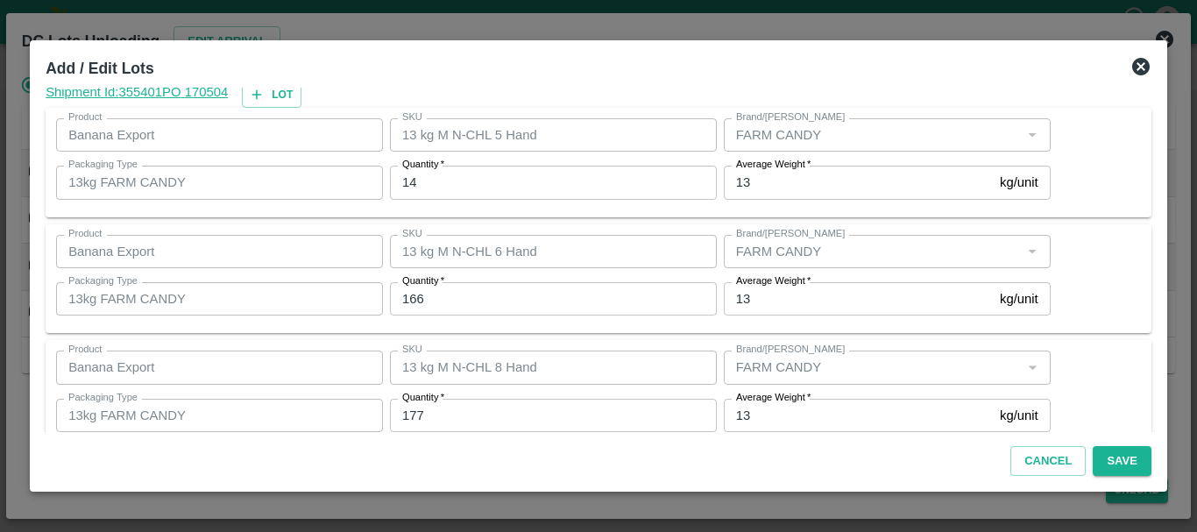
scroll to position [180, 0]
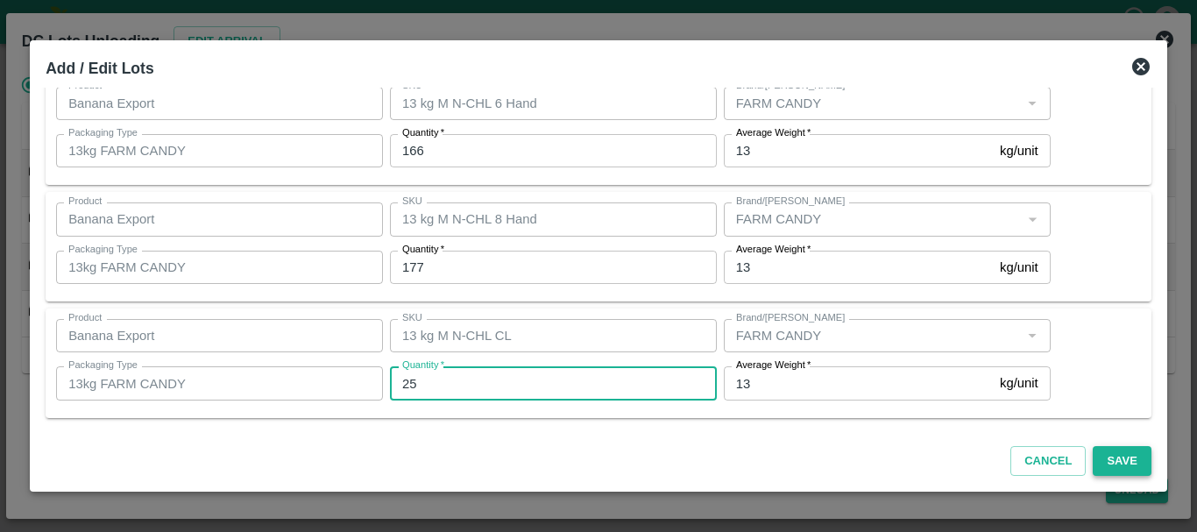
type input "25"
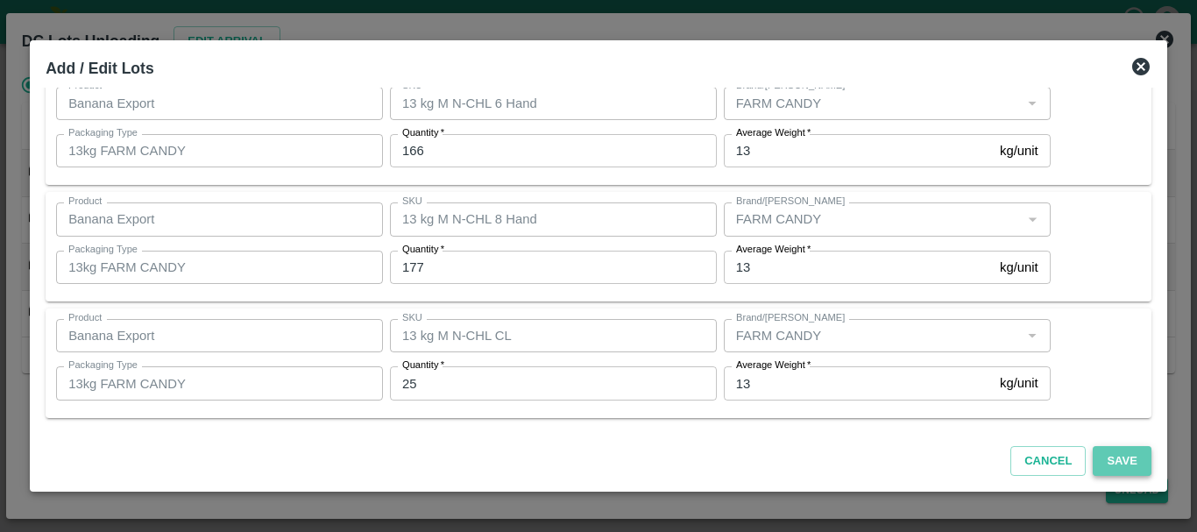
click at [1111, 457] on button "Save" at bounding box center [1122, 461] width 58 height 31
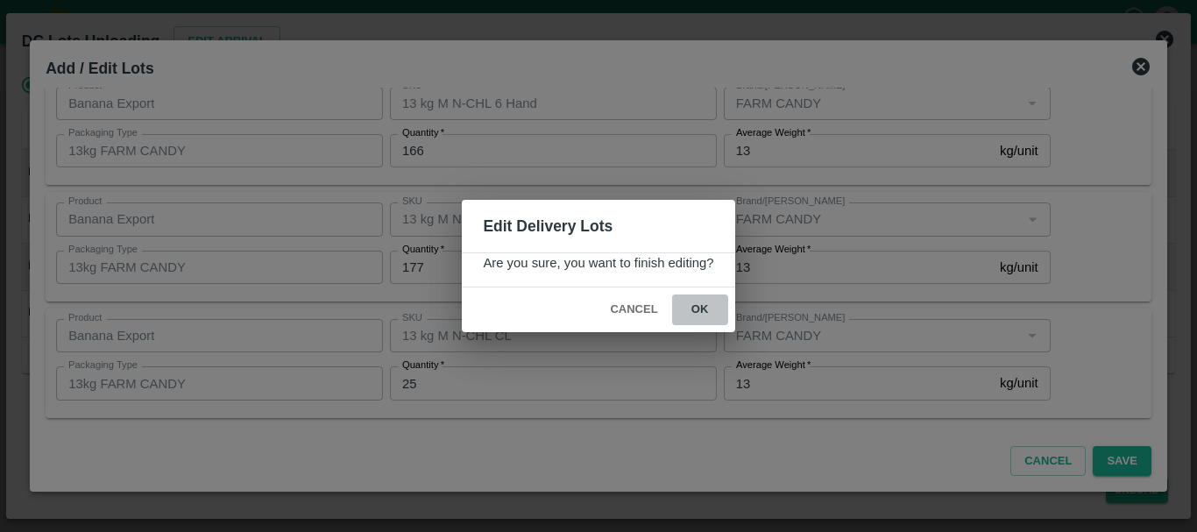
click at [694, 303] on button "ok" at bounding box center [700, 309] width 56 height 31
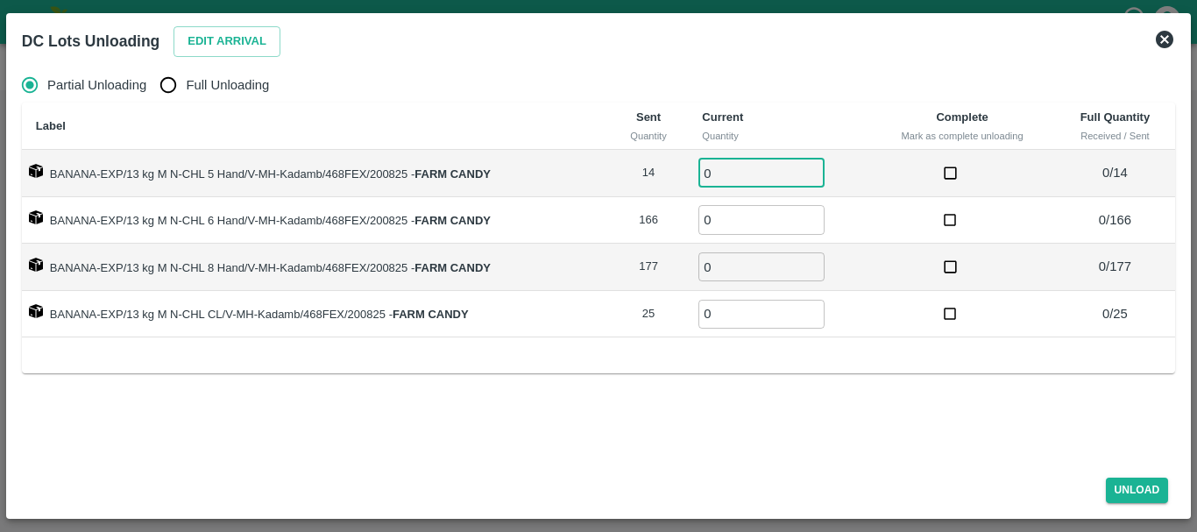
click at [757, 164] on input "0" at bounding box center [761, 173] width 126 height 29
click at [209, 88] on span "Full Unloading" at bounding box center [227, 84] width 83 height 19
click at [186, 88] on input "Full Unloading" at bounding box center [168, 84] width 35 height 35
radio input "true"
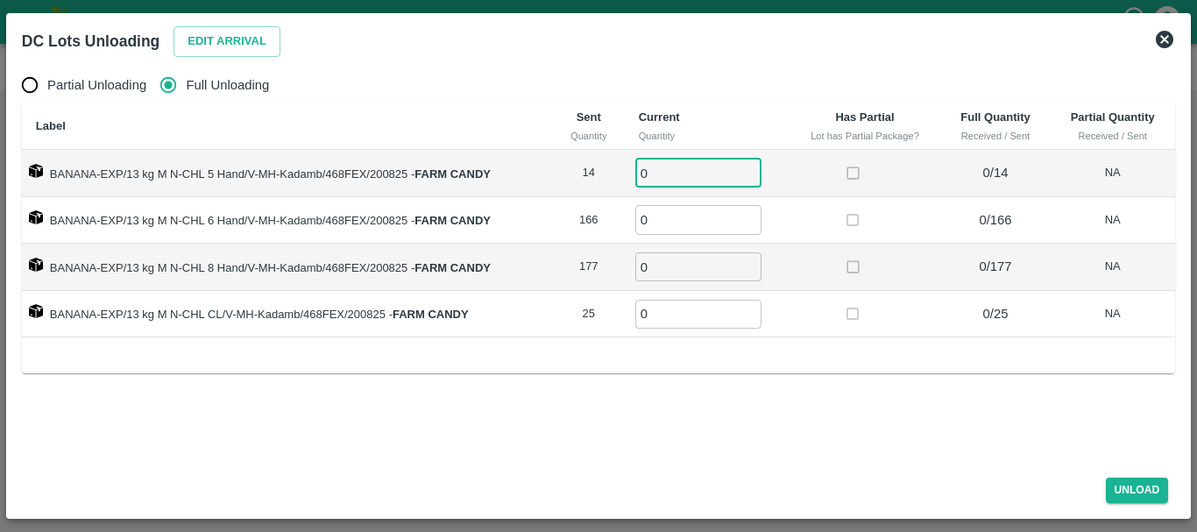
click at [681, 167] on input "0" at bounding box center [698, 173] width 126 height 29
type input "014"
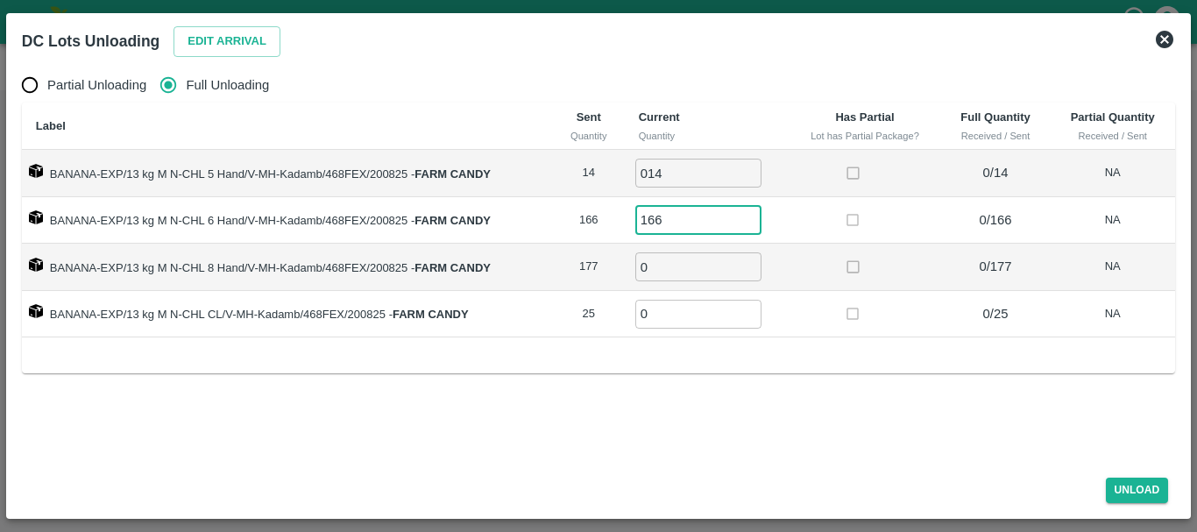
type input "166"
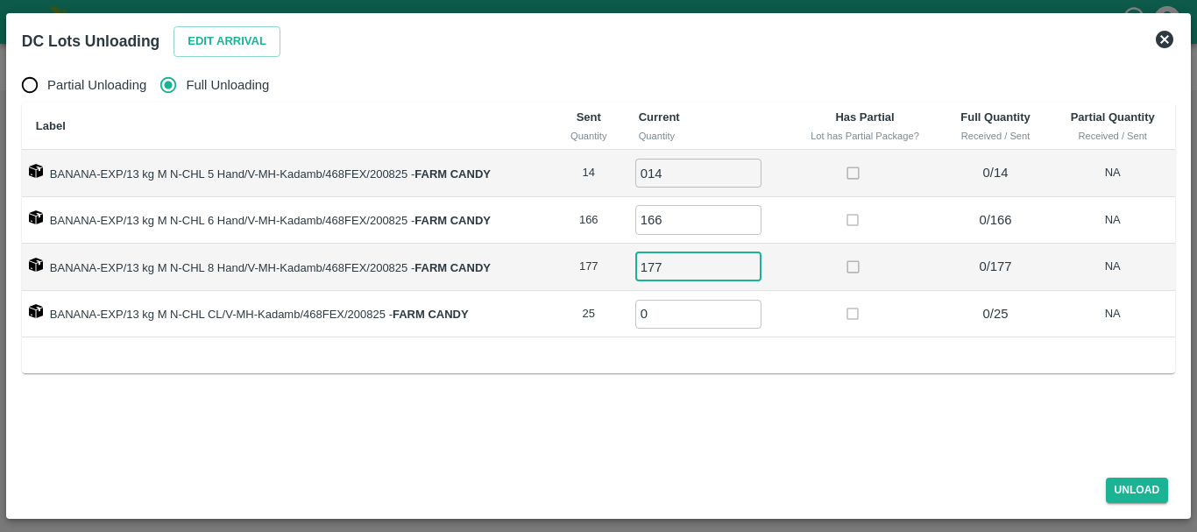
type input "177"
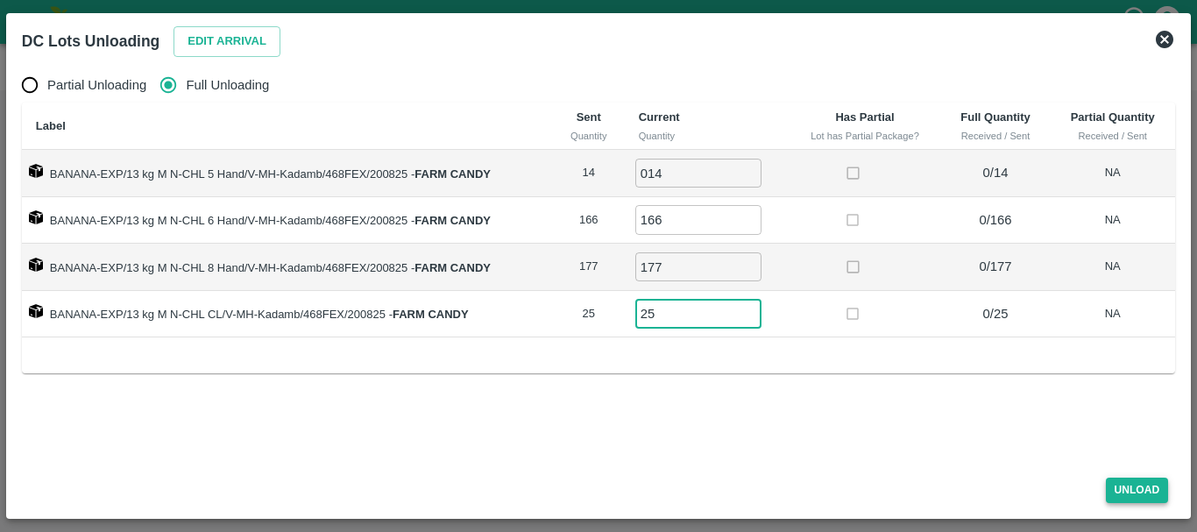
type input "25"
click at [1121, 493] on button "Unload" at bounding box center [1137, 489] width 63 height 25
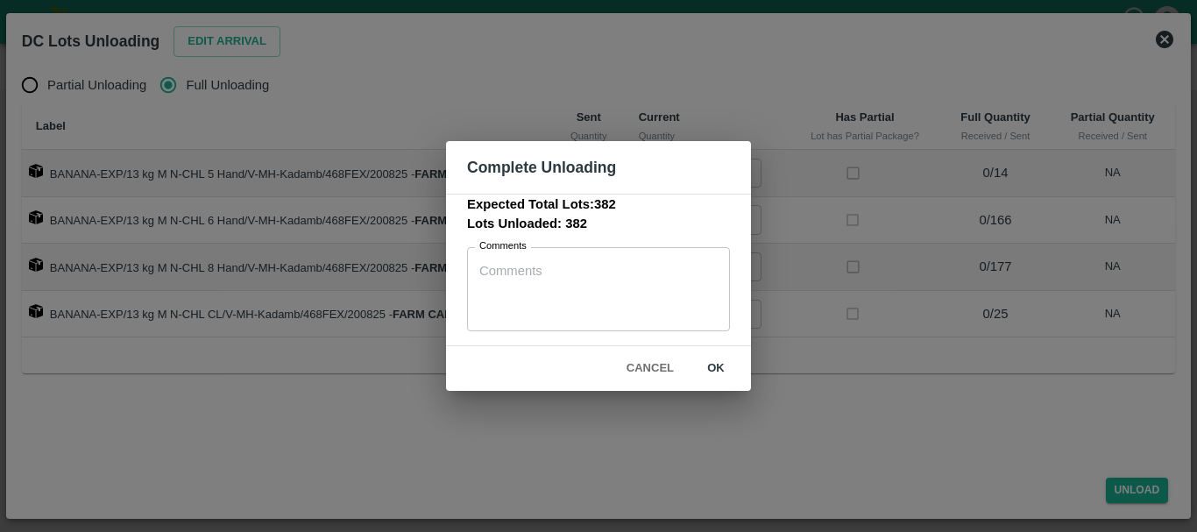
click at [821, 253] on div "Complete Unloading Expected Total Lots: 382 Lots Unloaded: 382 Comments x Comme…" at bounding box center [598, 266] width 1197 height 532
click at [647, 368] on button "Cancel" at bounding box center [649, 368] width 61 height 31
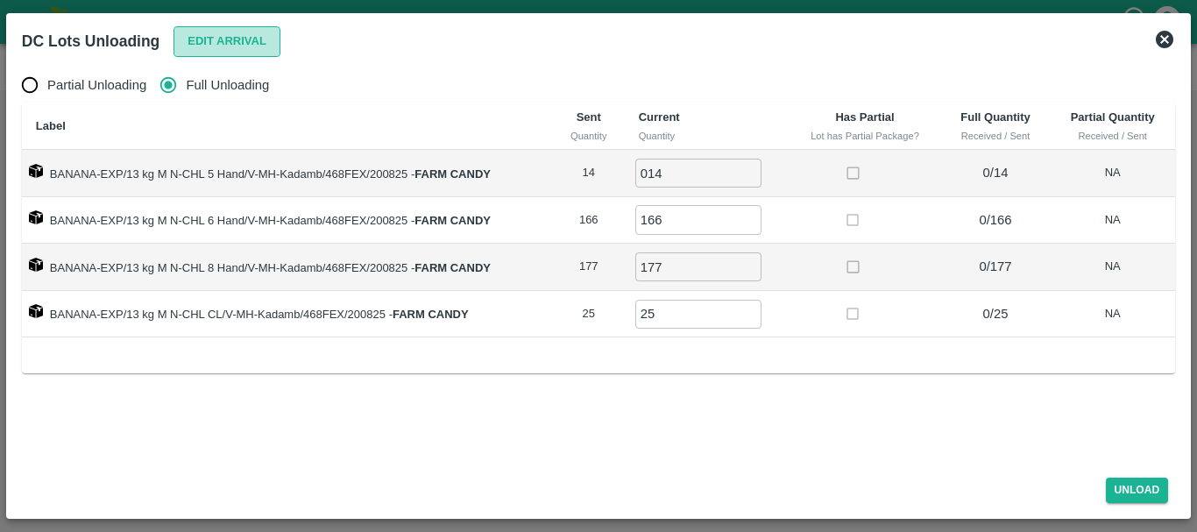
click at [216, 48] on button "Edit Arrival" at bounding box center [226, 41] width 107 height 31
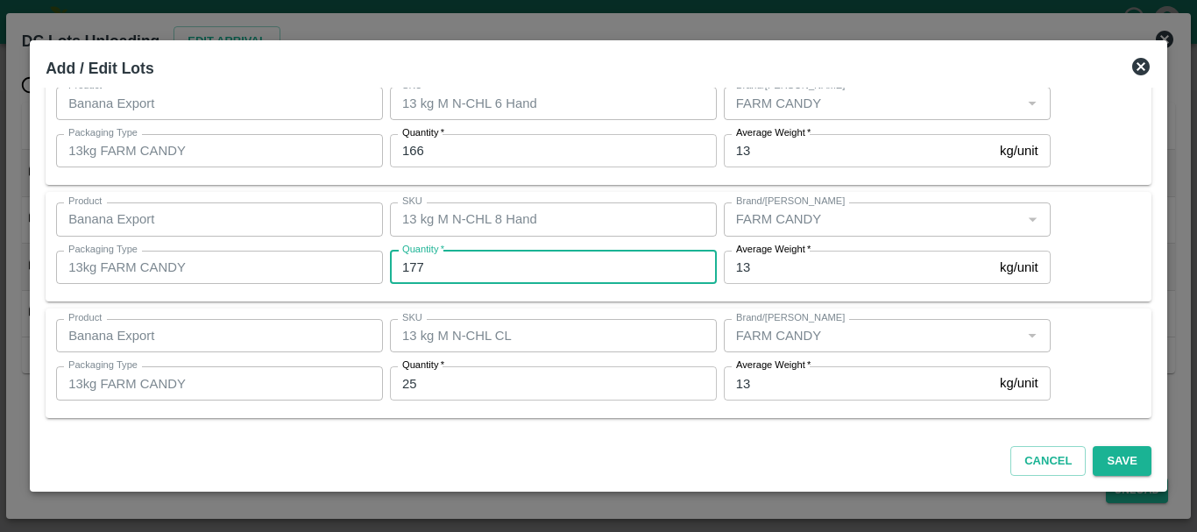
click at [452, 258] on input "177" at bounding box center [553, 267] width 327 height 33
type input "117"
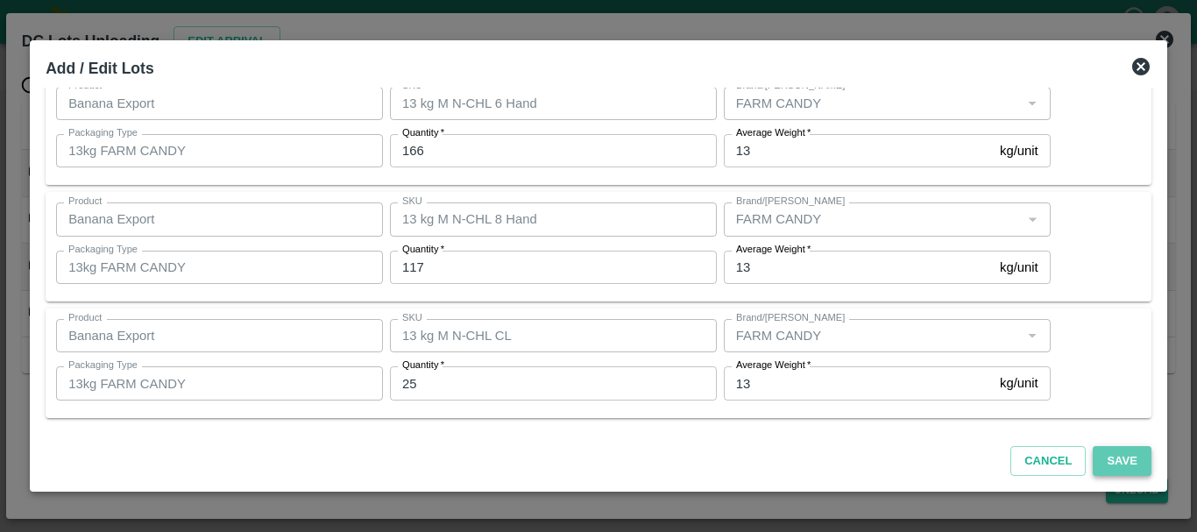
click at [1112, 465] on button "Save" at bounding box center [1122, 461] width 58 height 31
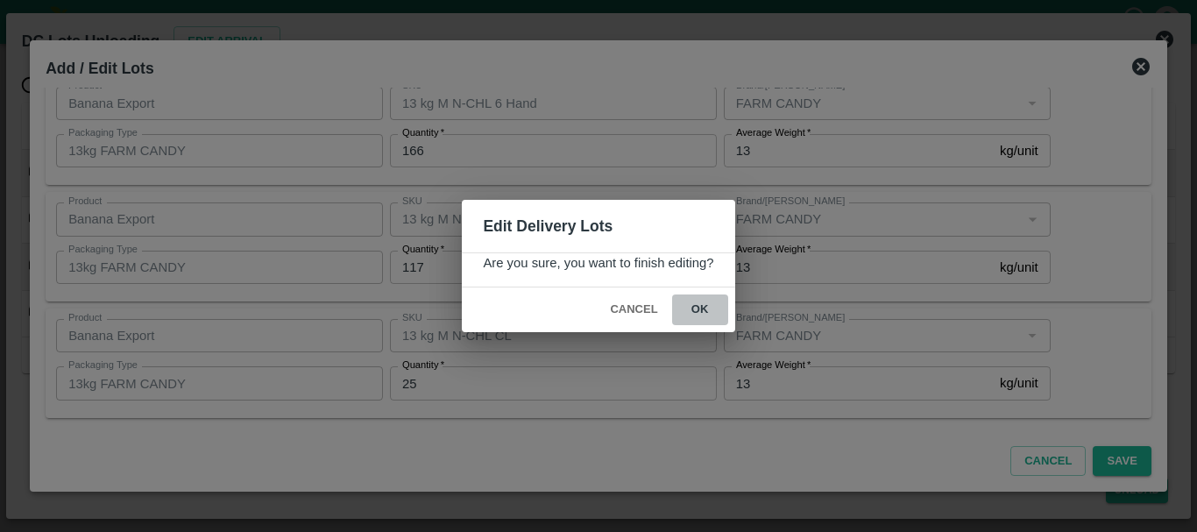
click at [700, 313] on button "ok" at bounding box center [700, 309] width 56 height 31
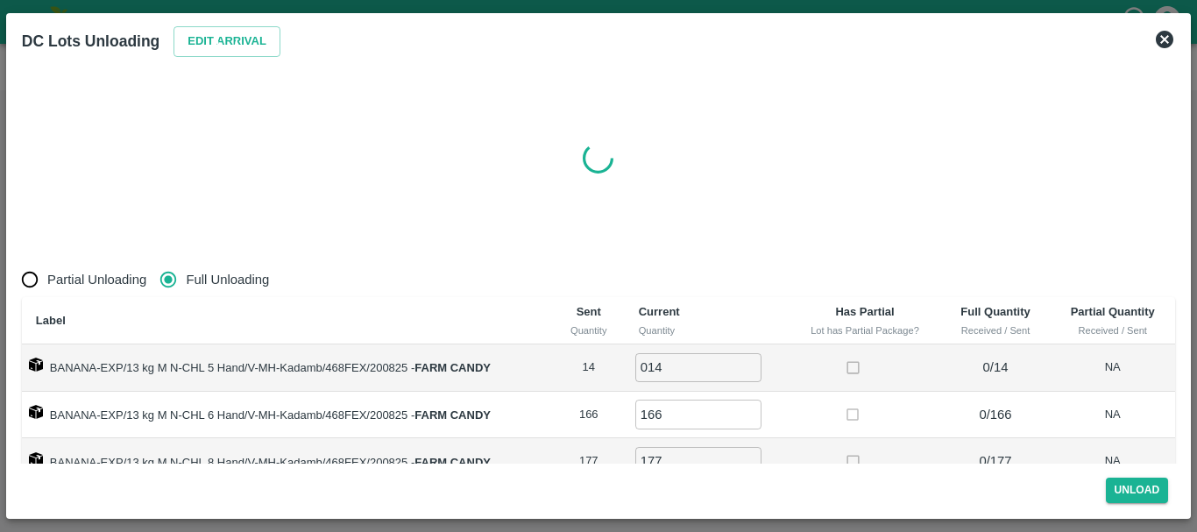
radio input "true"
type input "0"
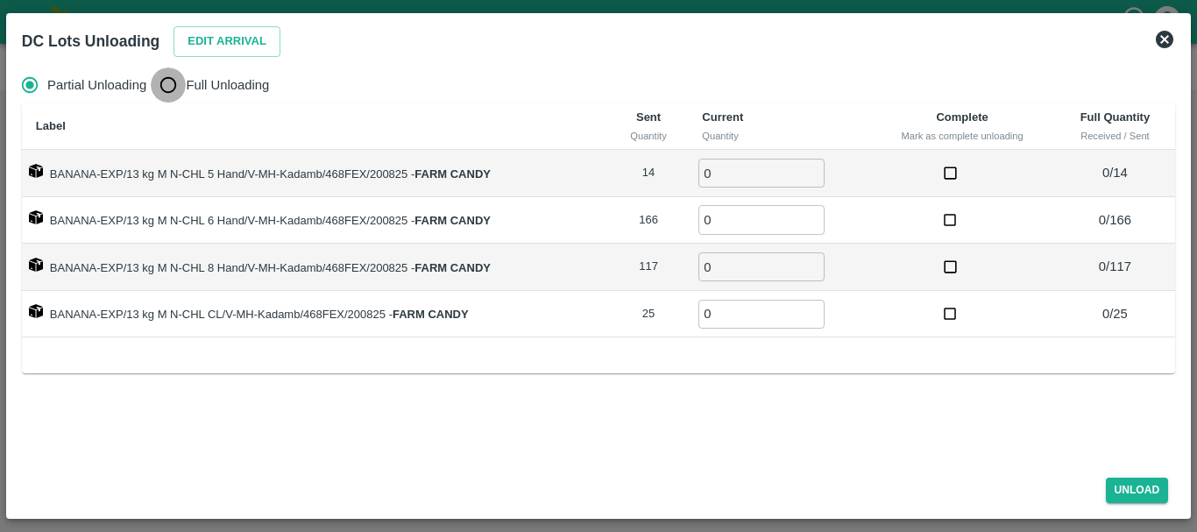
click at [180, 76] on input "Full Unloading" at bounding box center [168, 84] width 35 height 35
radio input "true"
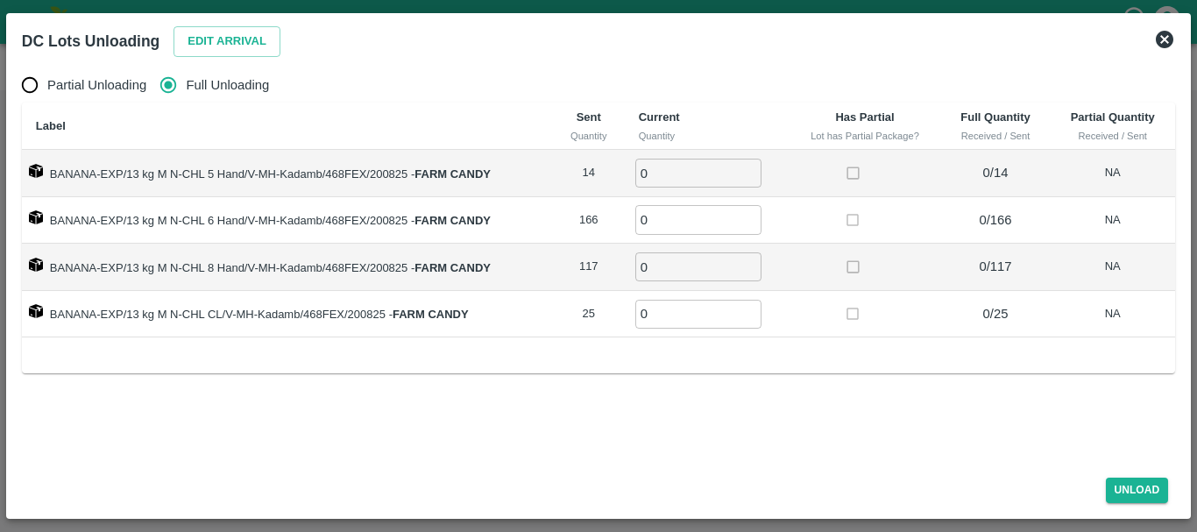
click at [675, 167] on input "0" at bounding box center [698, 173] width 126 height 29
type input "014"
type input "166"
type input "117"
type input "25"
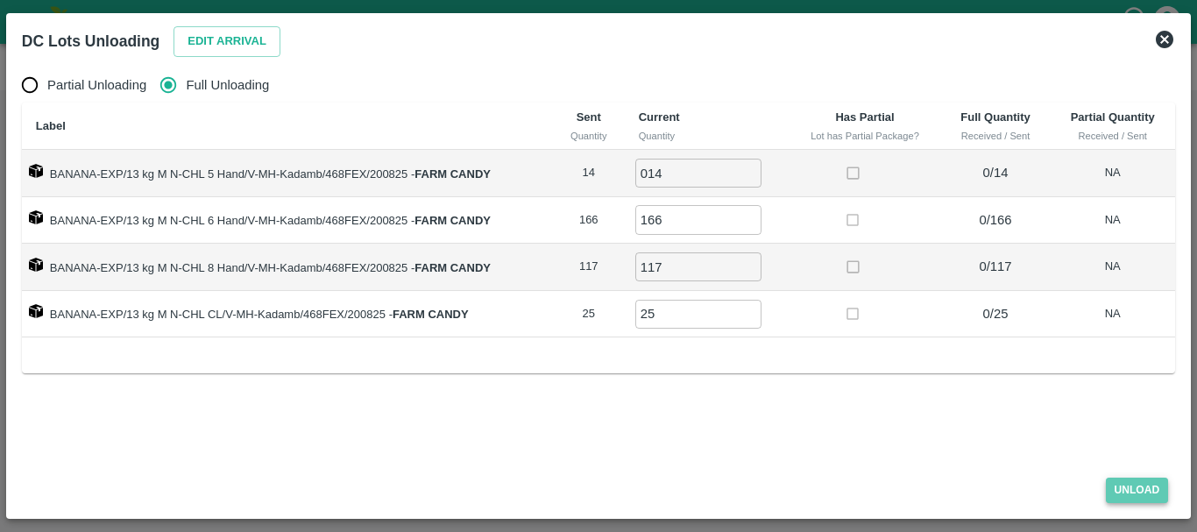
click at [1119, 487] on button "Unload" at bounding box center [1137, 489] width 63 height 25
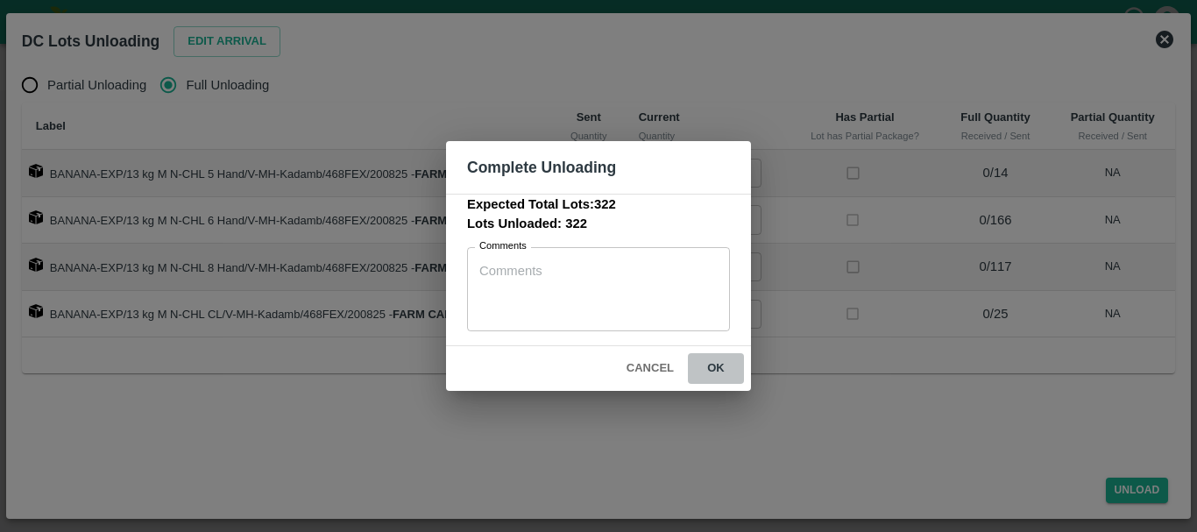
click at [704, 366] on button "ok" at bounding box center [716, 368] width 56 height 31
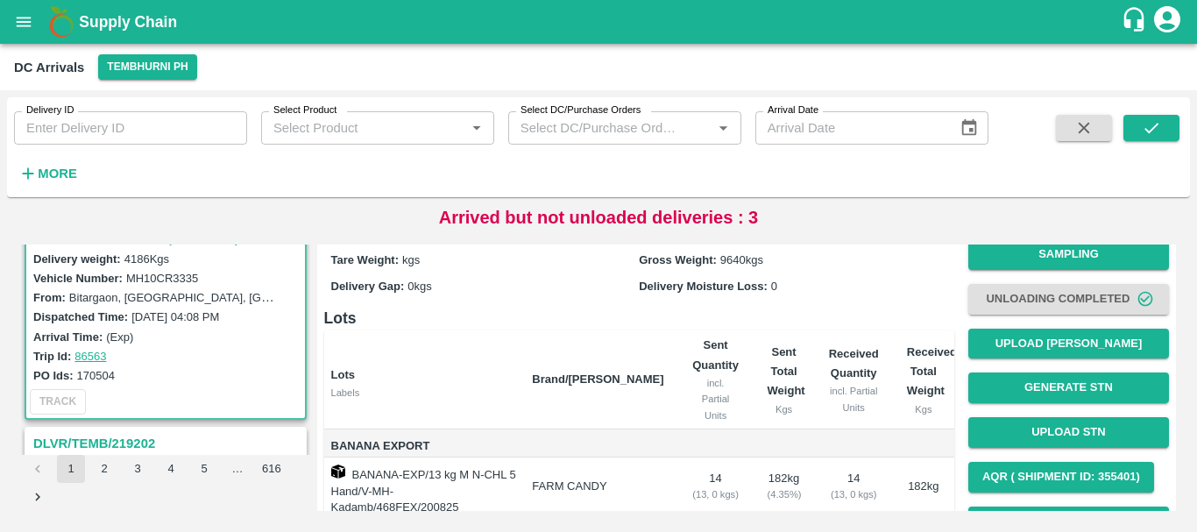
scroll to position [62, 0]
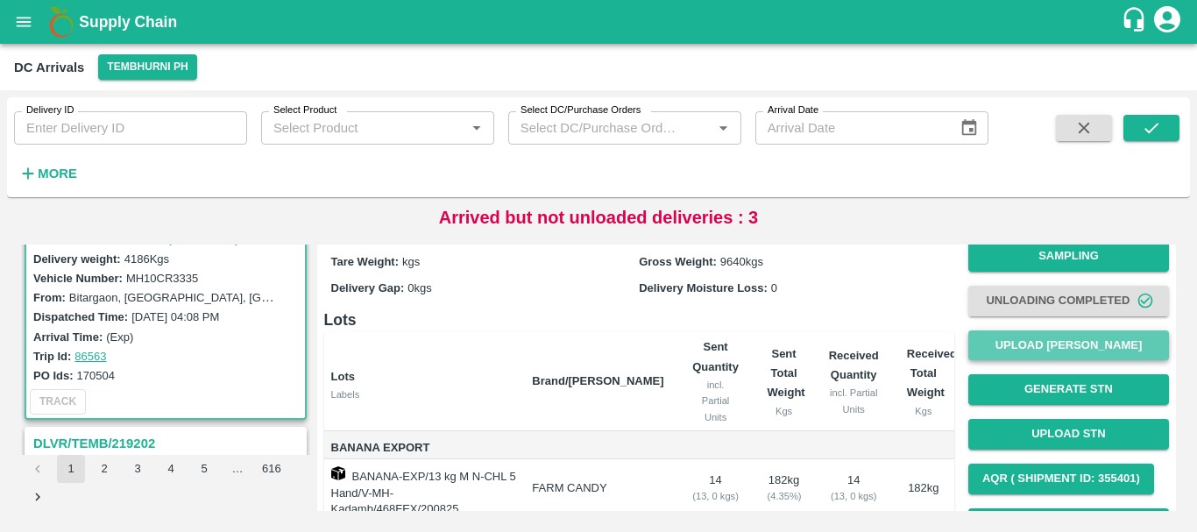
click at [995, 347] on button "Upload Tare Weight" at bounding box center [1068, 345] width 201 height 31
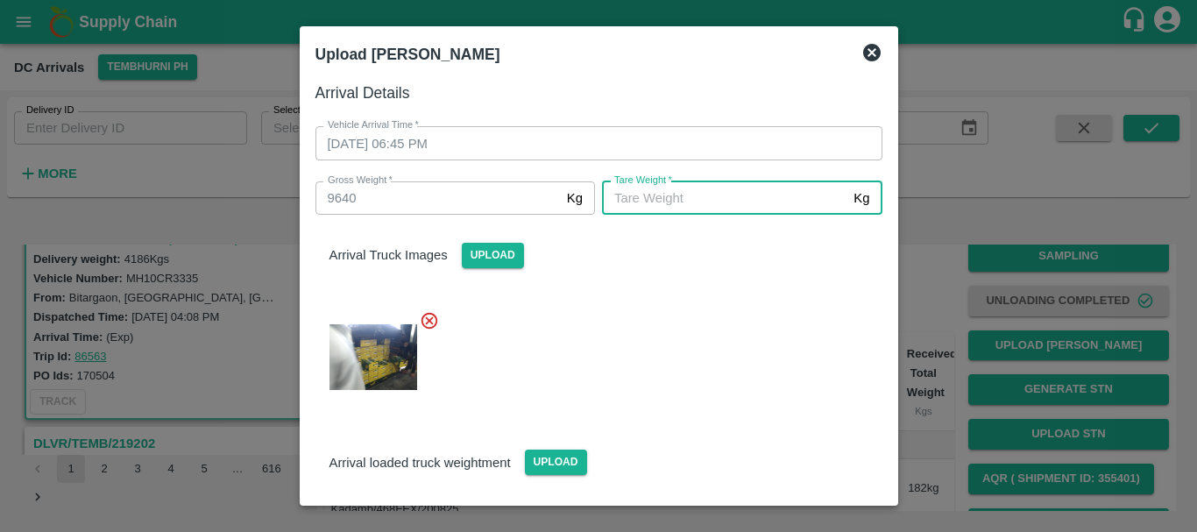
click at [685, 192] on input "Tare Weight   *" at bounding box center [724, 197] width 244 height 33
type input "5055"
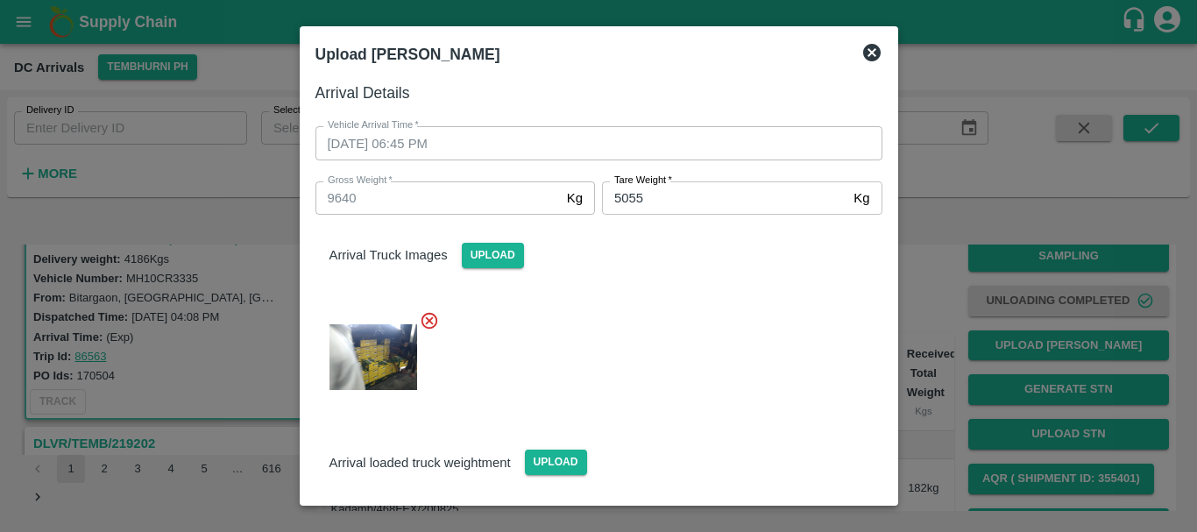
click at [684, 395] on div at bounding box center [591, 351] width 581 height 111
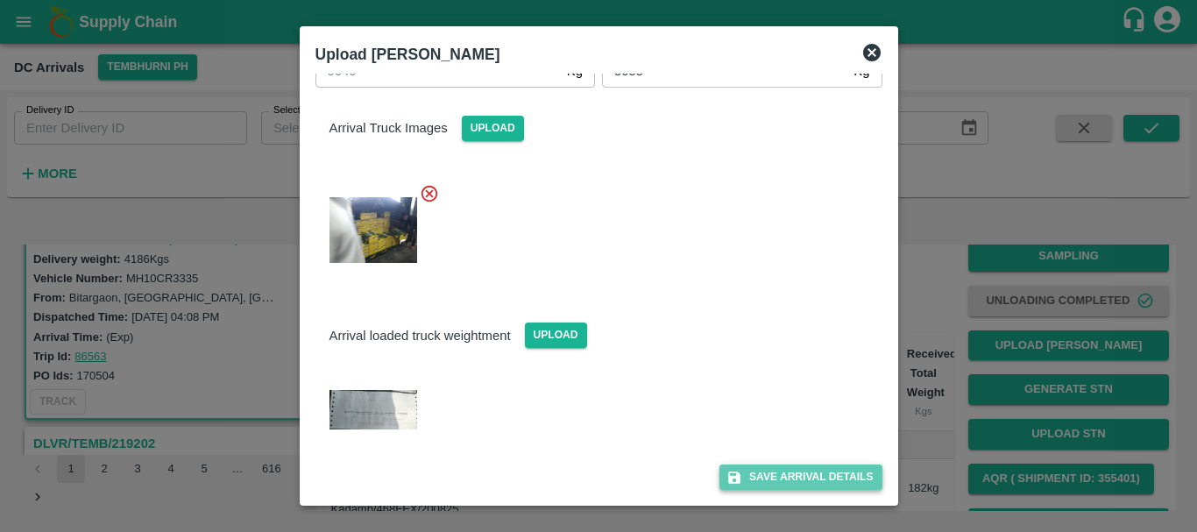
click at [767, 474] on button "Save Arrival Details" at bounding box center [800, 476] width 162 height 25
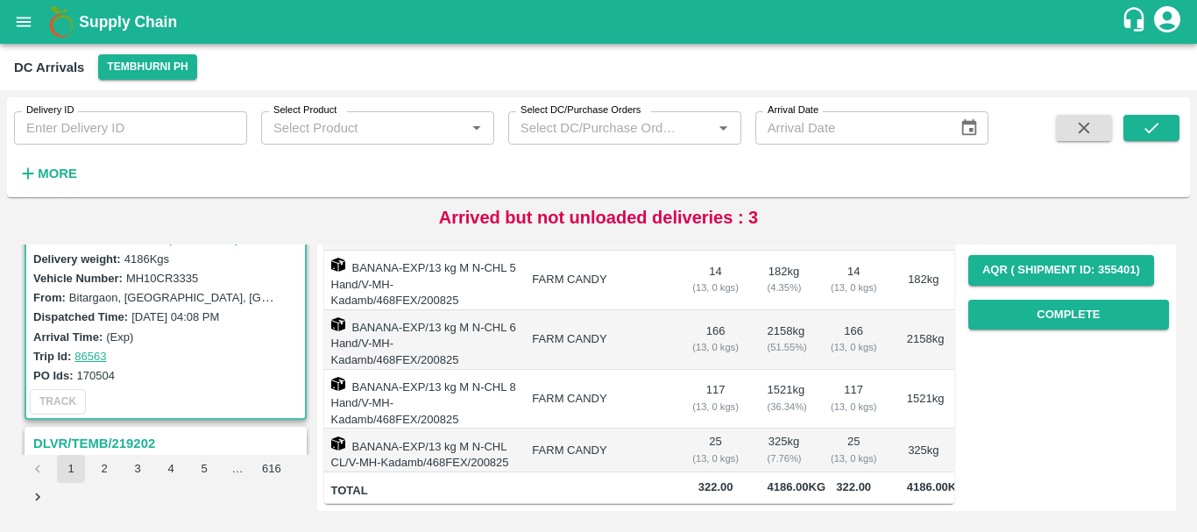
scroll to position [303, 0]
click at [1014, 300] on button "Complete" at bounding box center [1068, 315] width 201 height 31
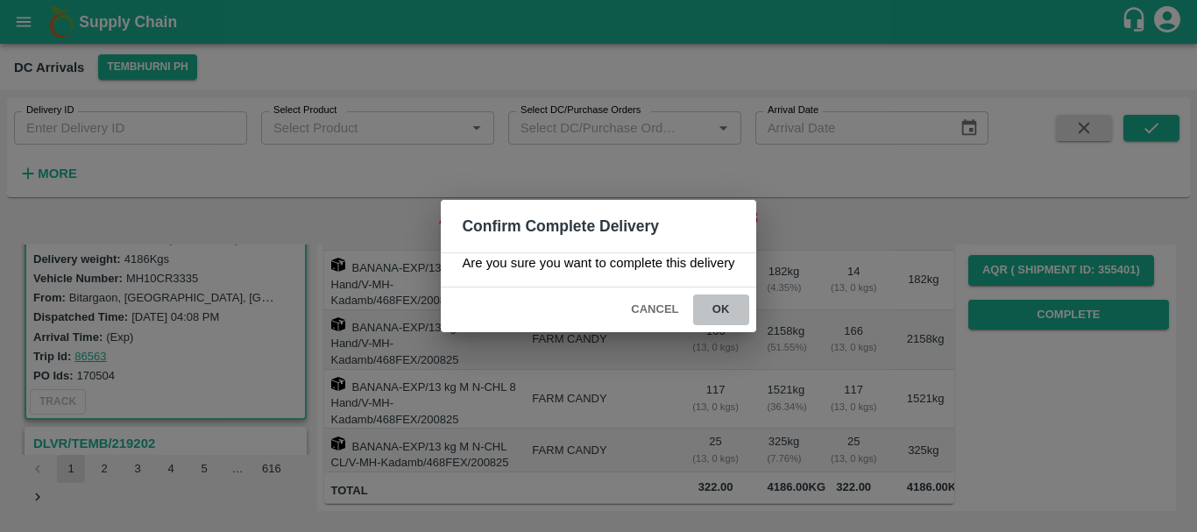
click at [716, 301] on button "ok" at bounding box center [721, 309] width 56 height 31
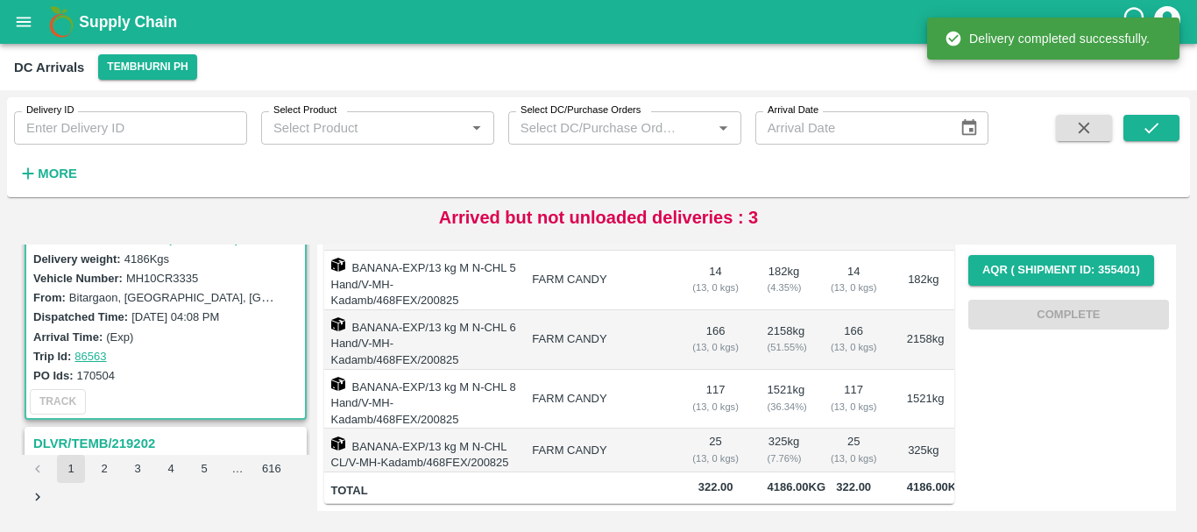
scroll to position [0, 0]
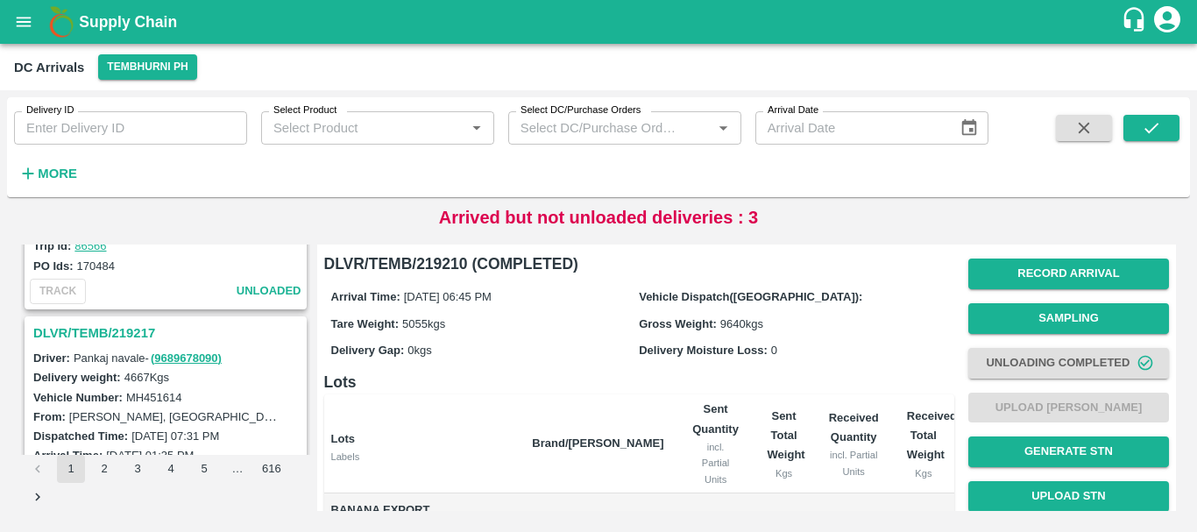
click at [113, 329] on h3 "DLVR/TEMB/219217" at bounding box center [168, 333] width 270 height 23
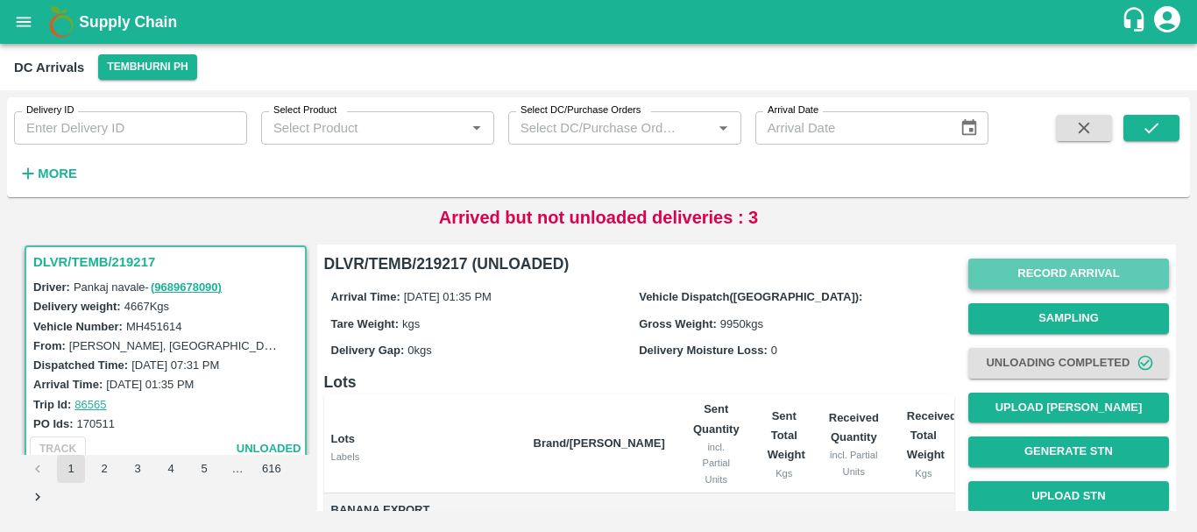
click at [1043, 265] on button "Record Arrival" at bounding box center [1068, 273] width 201 height 31
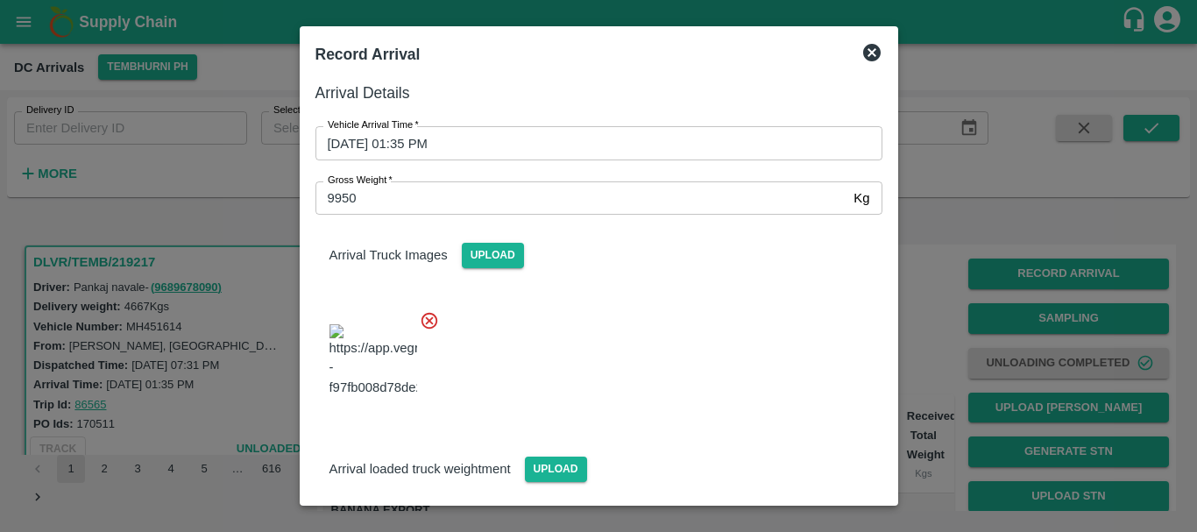
scroll to position [251, 0]
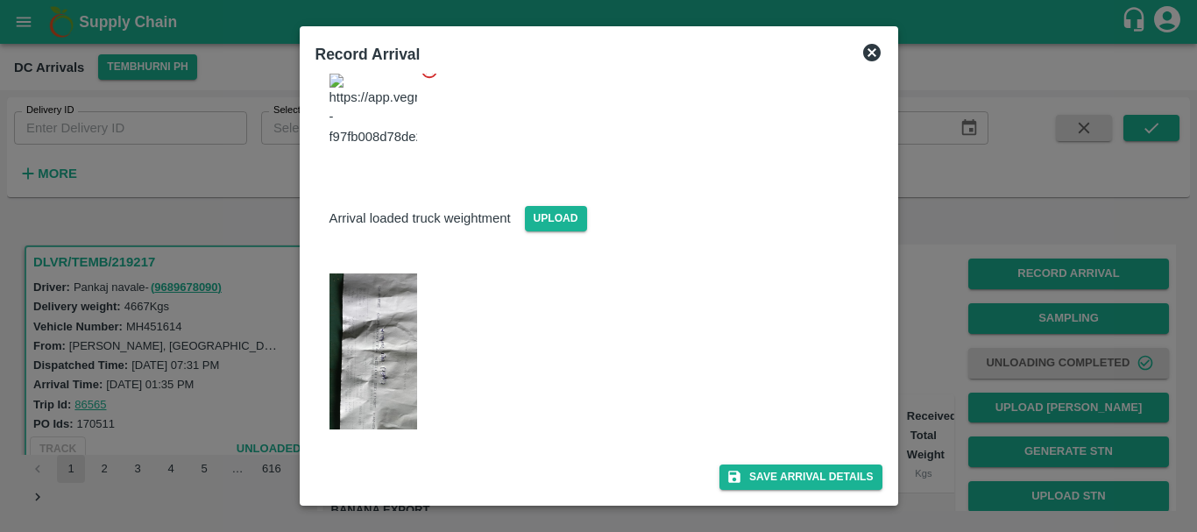
click at [395, 353] on img at bounding box center [373, 351] width 88 height 156
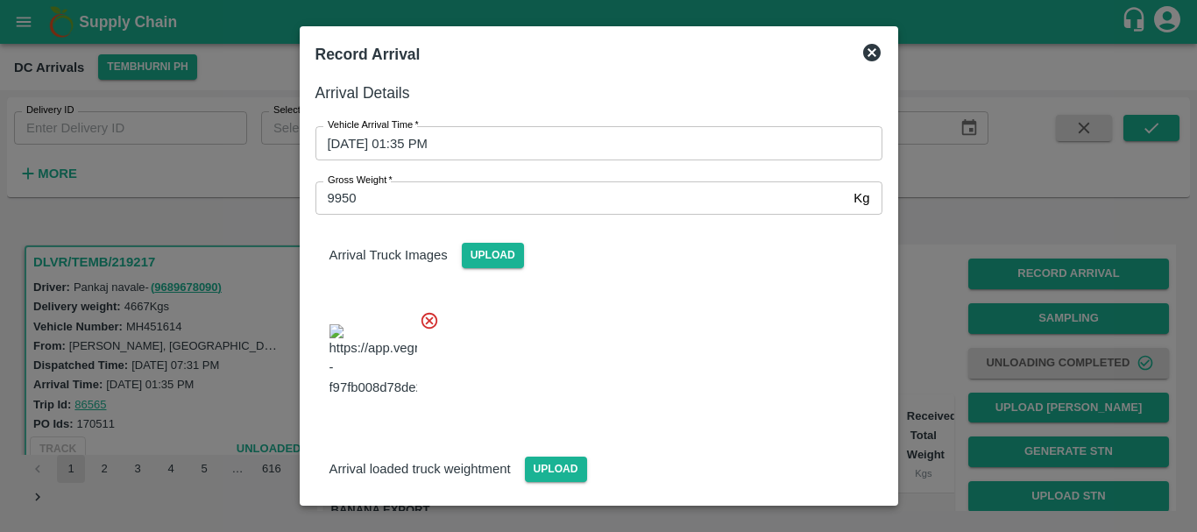
click at [955, 305] on div at bounding box center [598, 266] width 1197 height 532
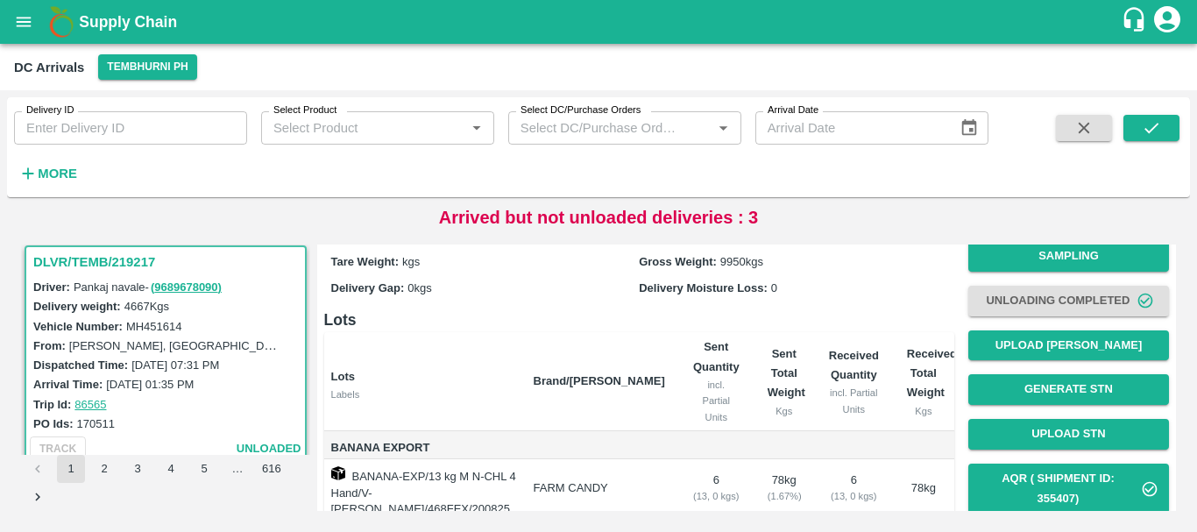
scroll to position [55, 0]
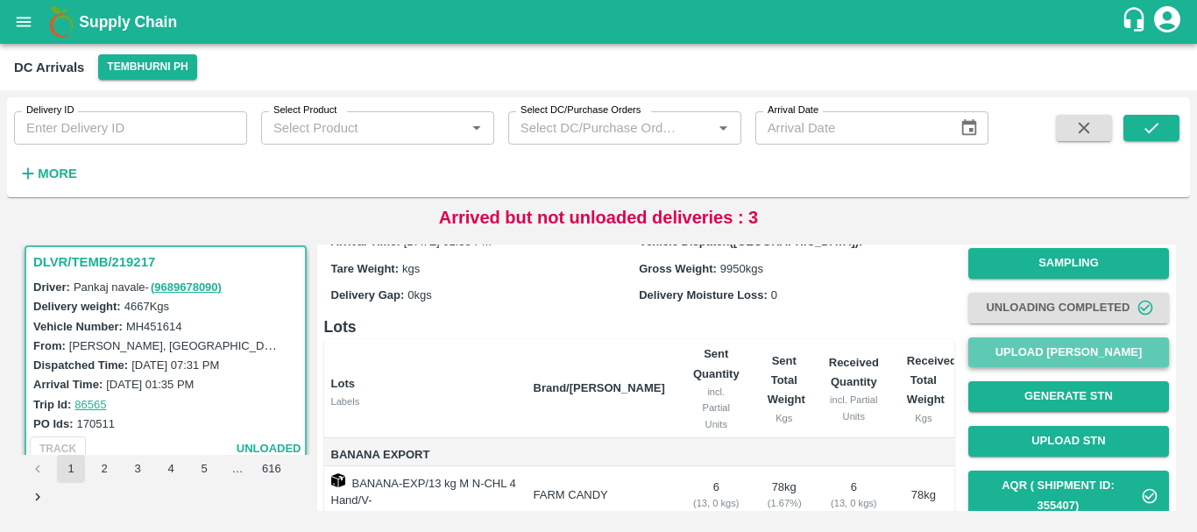
click at [1043, 351] on button "Upload Tare Weight" at bounding box center [1068, 352] width 201 height 31
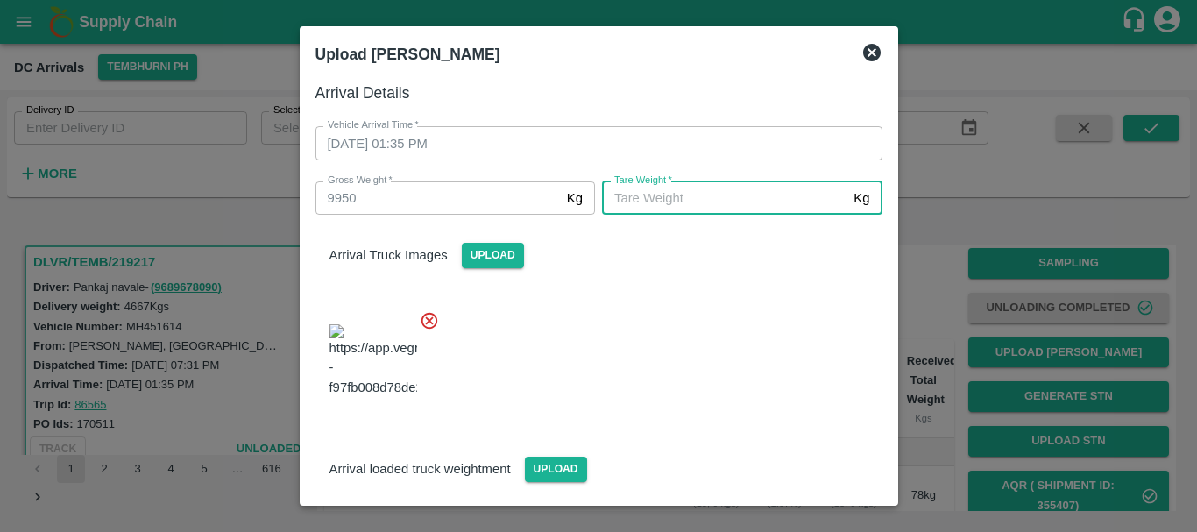
click at [685, 197] on input "Tare Weight   *" at bounding box center [724, 197] width 244 height 33
type input "4890"
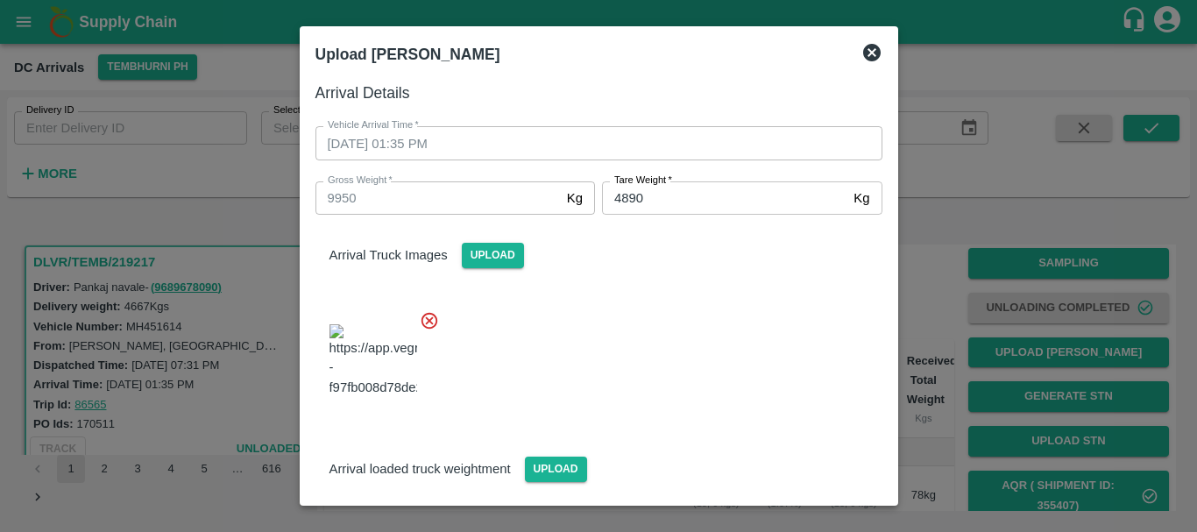
click at [674, 299] on div at bounding box center [591, 355] width 581 height 118
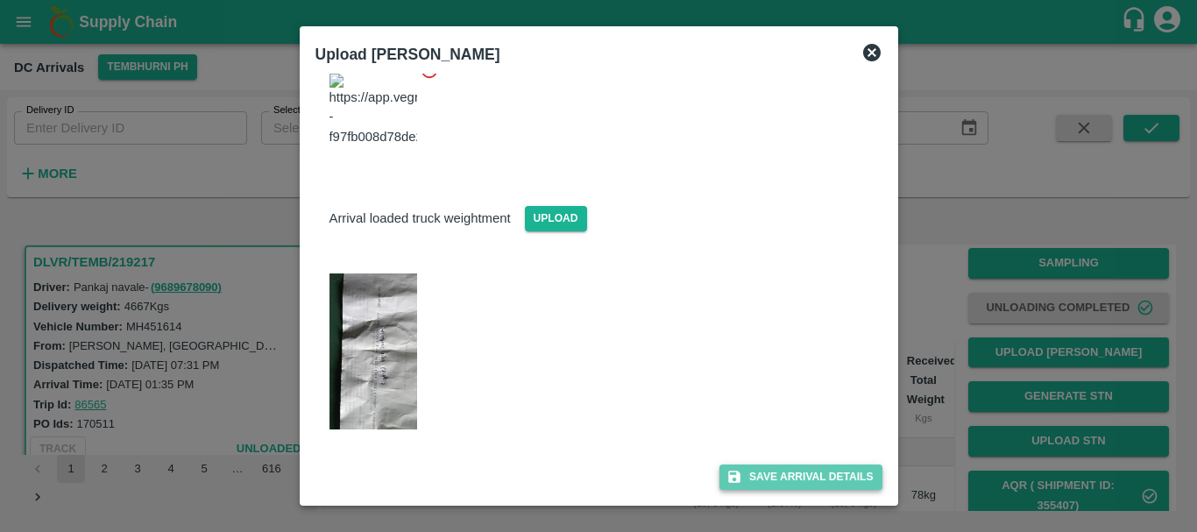
click at [758, 475] on button "Save Arrival Details" at bounding box center [800, 476] width 162 height 25
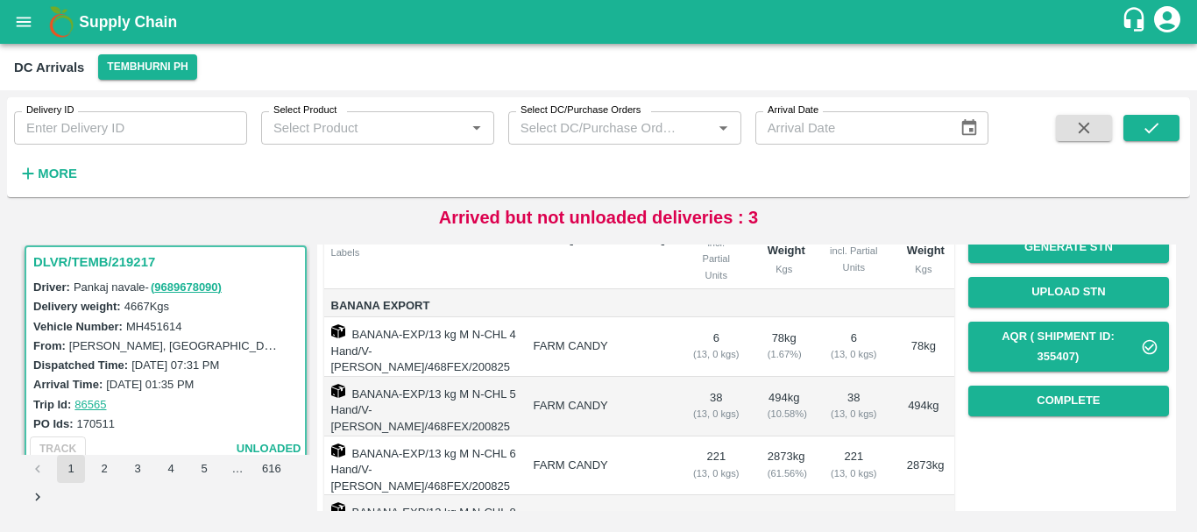
scroll to position [202, 0]
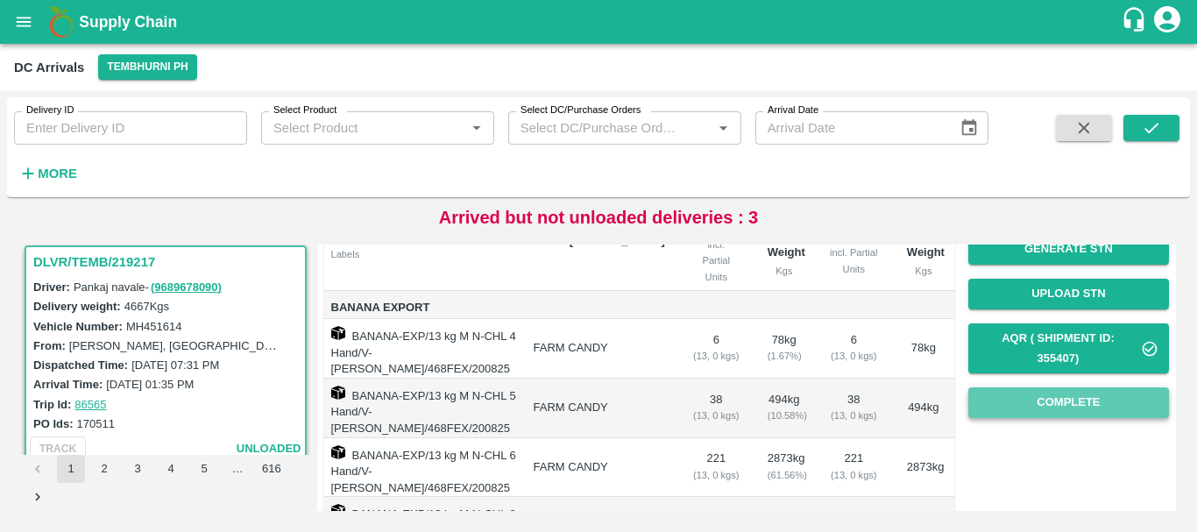
click at [1059, 397] on button "Complete" at bounding box center [1068, 402] width 201 height 31
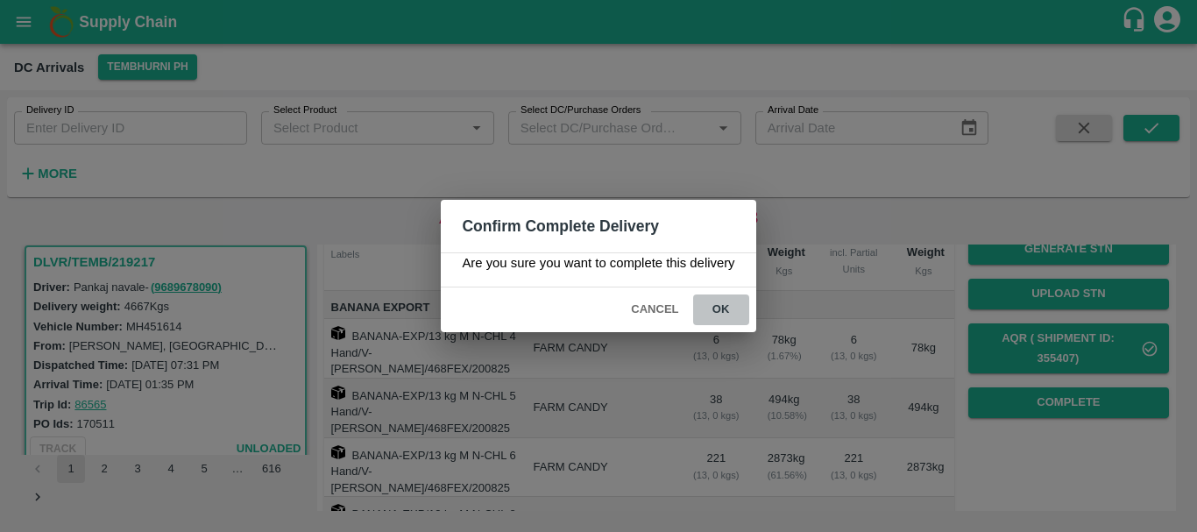
click at [717, 310] on button "ok" at bounding box center [721, 309] width 56 height 31
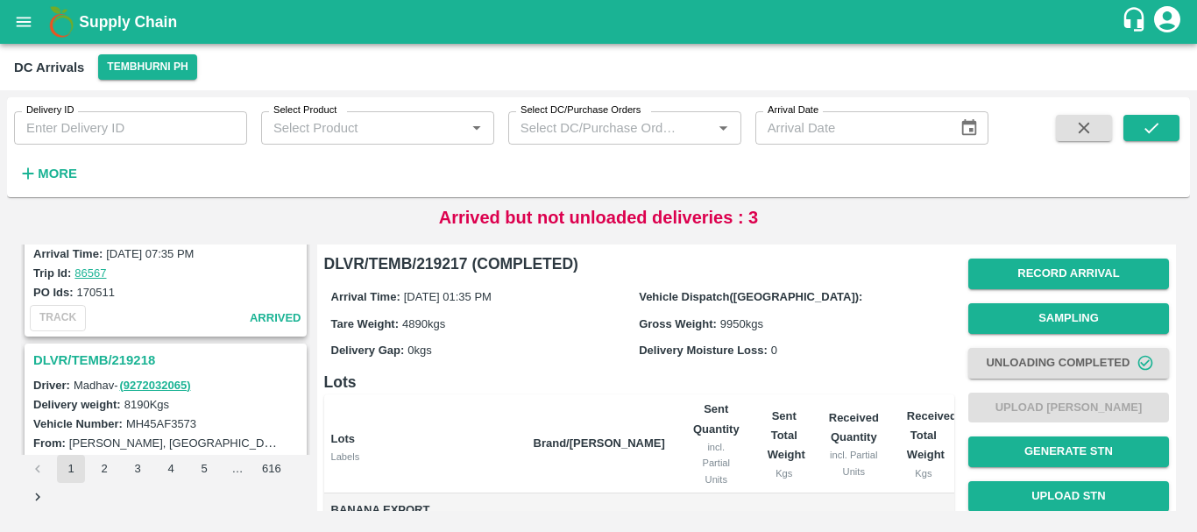
scroll to position [3776, 0]
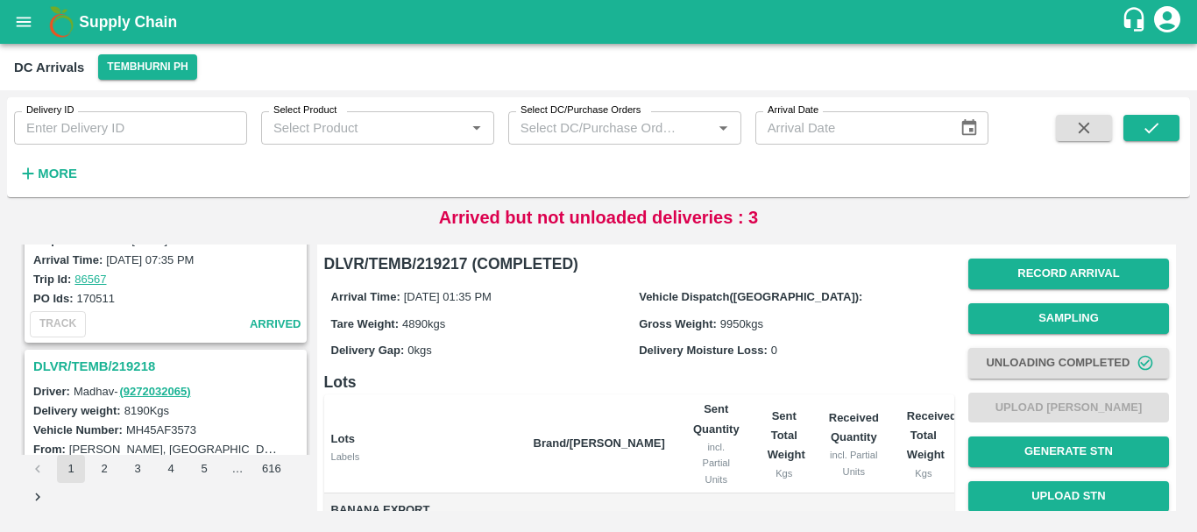
click at [127, 365] on h3 "DLVR/TEMB/219218" at bounding box center [168, 366] width 270 height 23
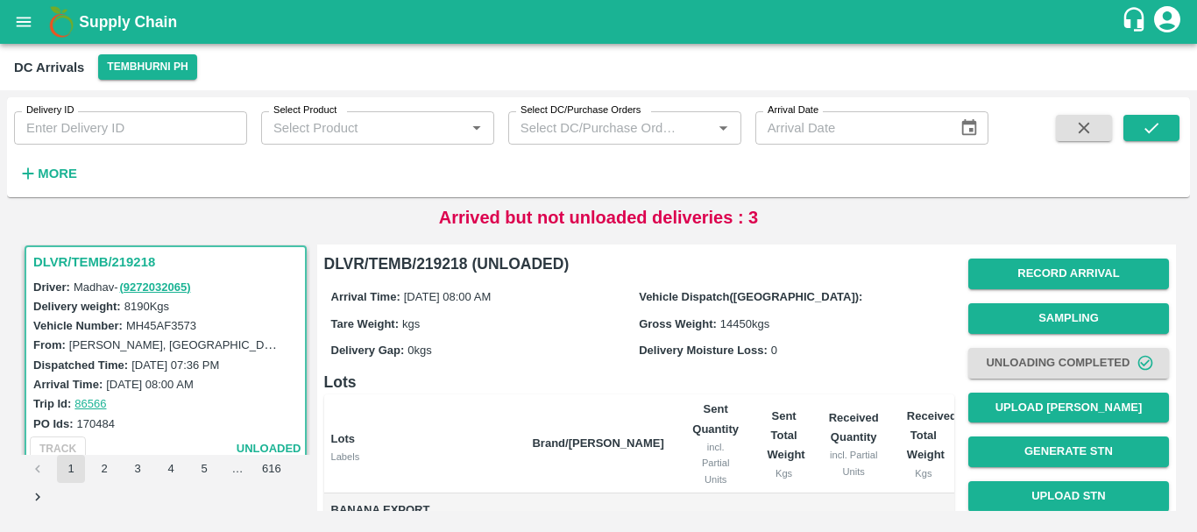
drag, startPoint x: 590, startPoint y: 349, endPoint x: 702, endPoint y: 344, distance: 112.2
click at [702, 344] on div "Arrival Time: 20 Aug 2025, 08:00 AM Vehicle Dispatch(DC): Tare Weight: kgs Gros…" at bounding box center [639, 323] width 630 height 94
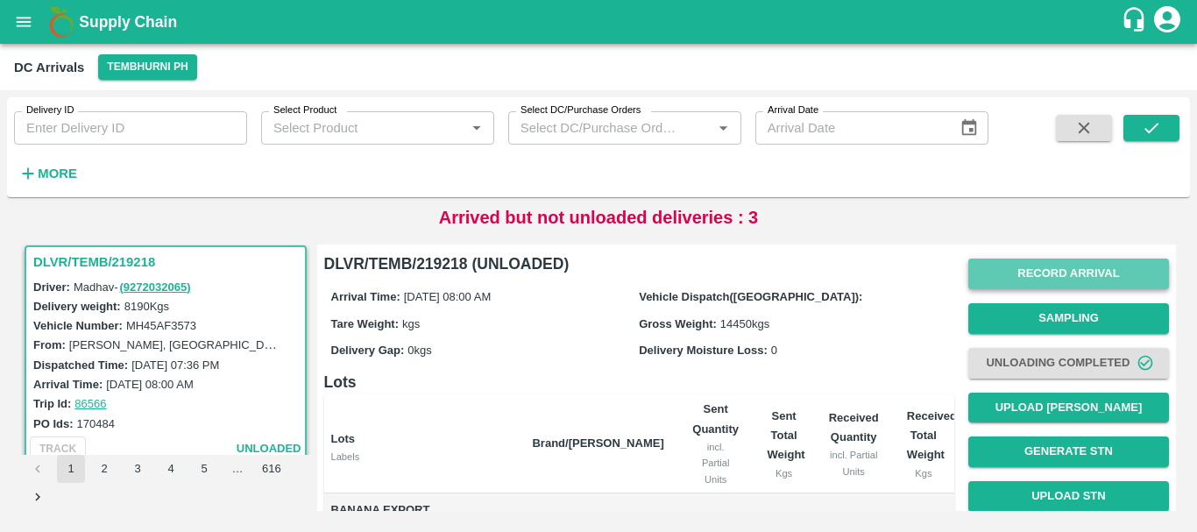
click at [981, 268] on button "Record Arrival" at bounding box center [1068, 273] width 201 height 31
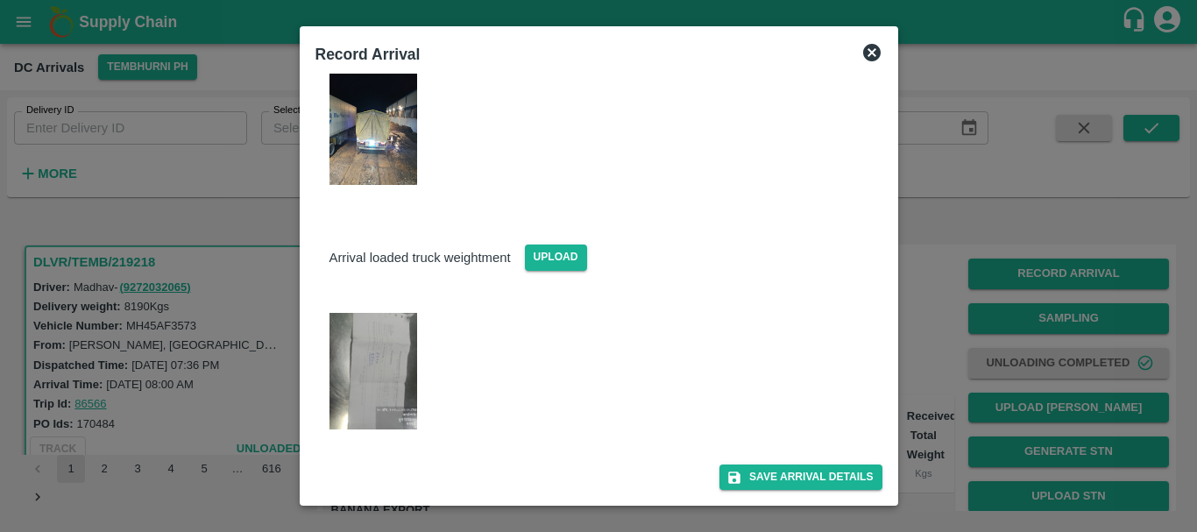
click at [374, 373] on img at bounding box center [373, 371] width 88 height 117
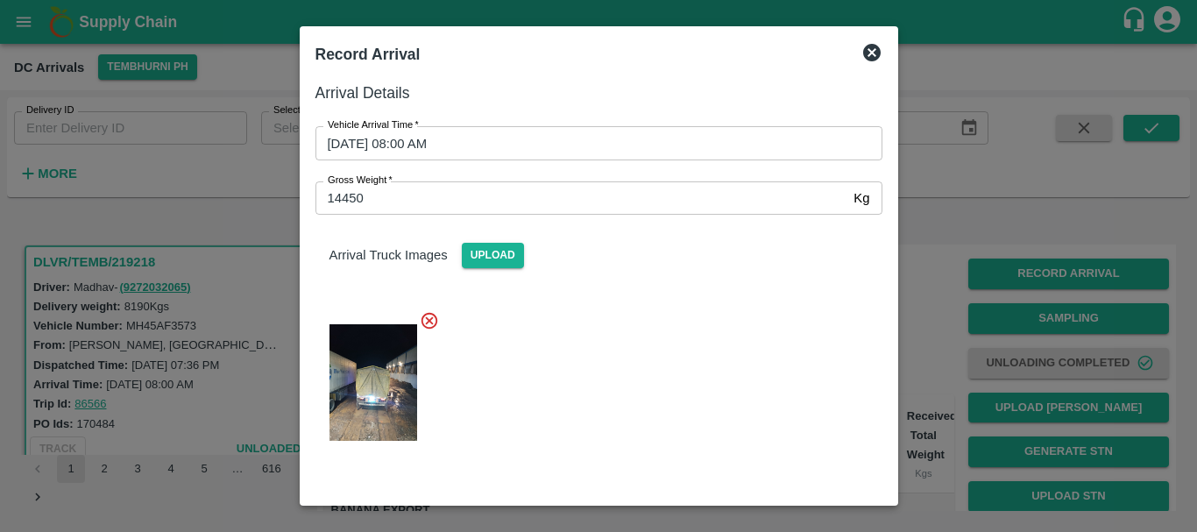
click at [914, 265] on div at bounding box center [598, 266] width 1197 height 532
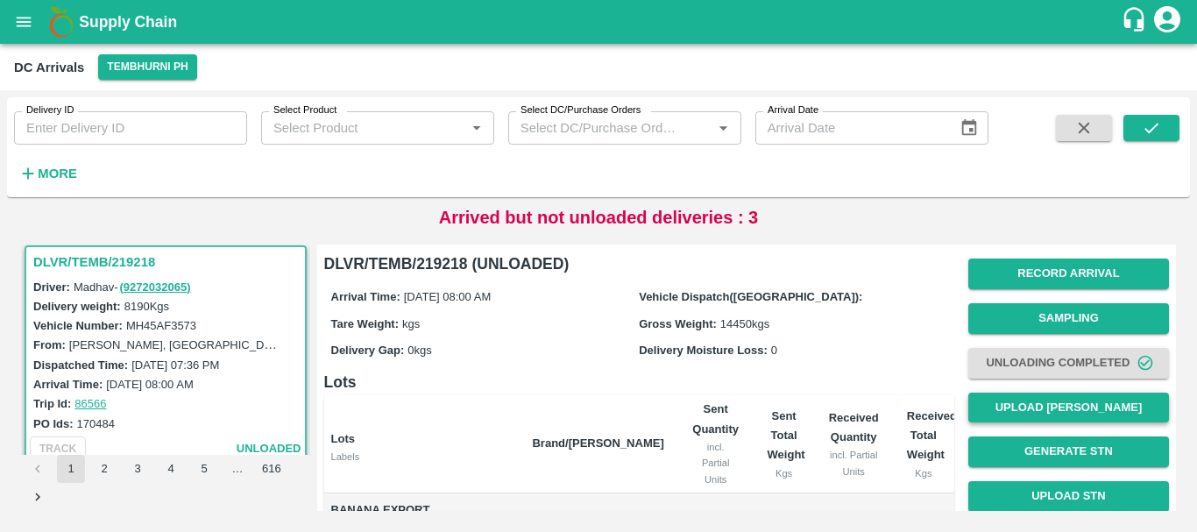
click at [1007, 400] on button "Upload [PERSON_NAME]" at bounding box center [1068, 408] width 201 height 31
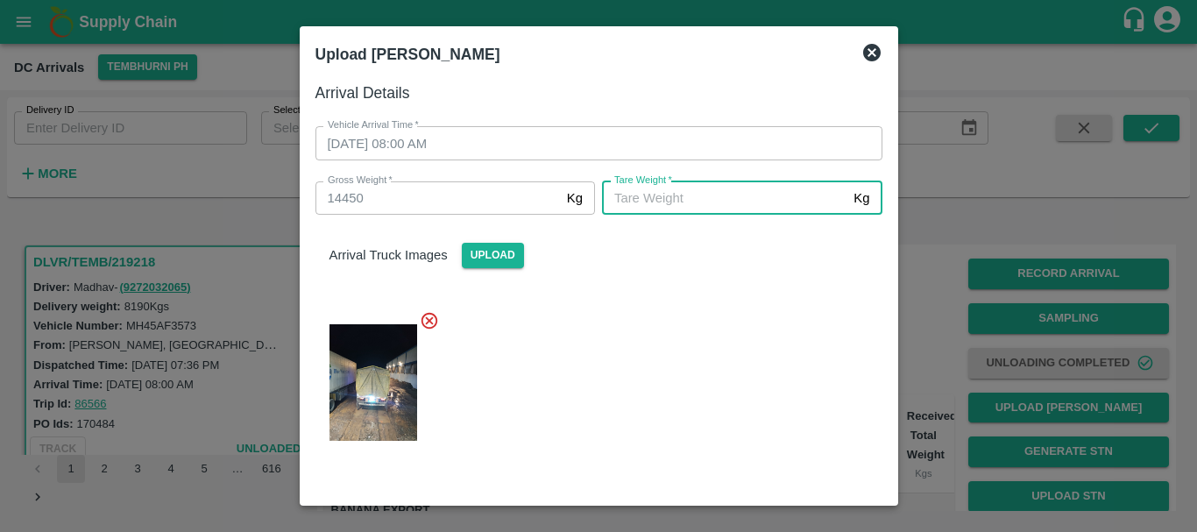
click at [649, 207] on input "Tare Weight   *" at bounding box center [724, 197] width 244 height 33
type input "5500"
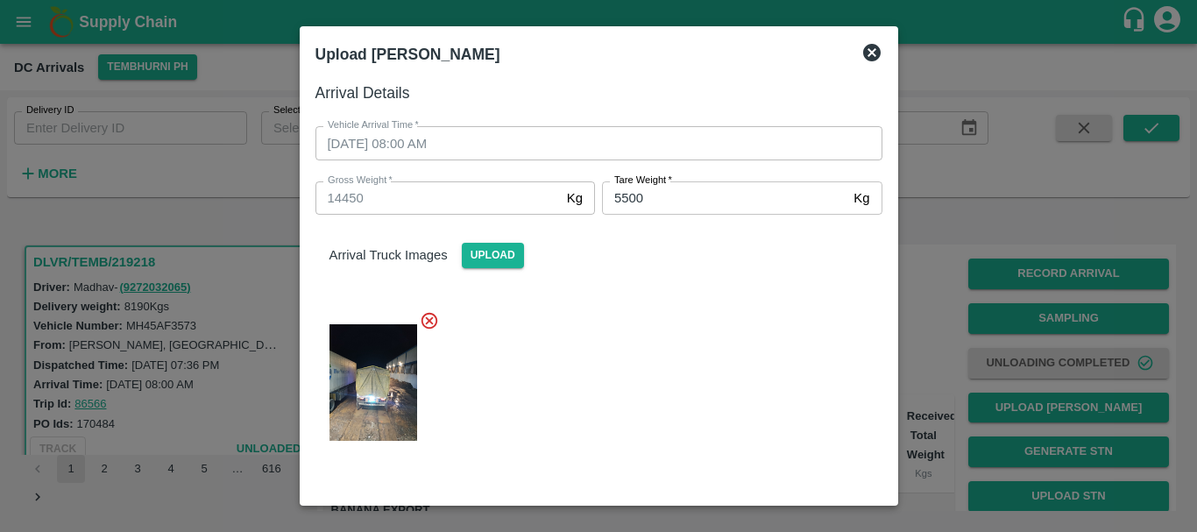
click at [661, 331] on div at bounding box center [591, 377] width 581 height 162
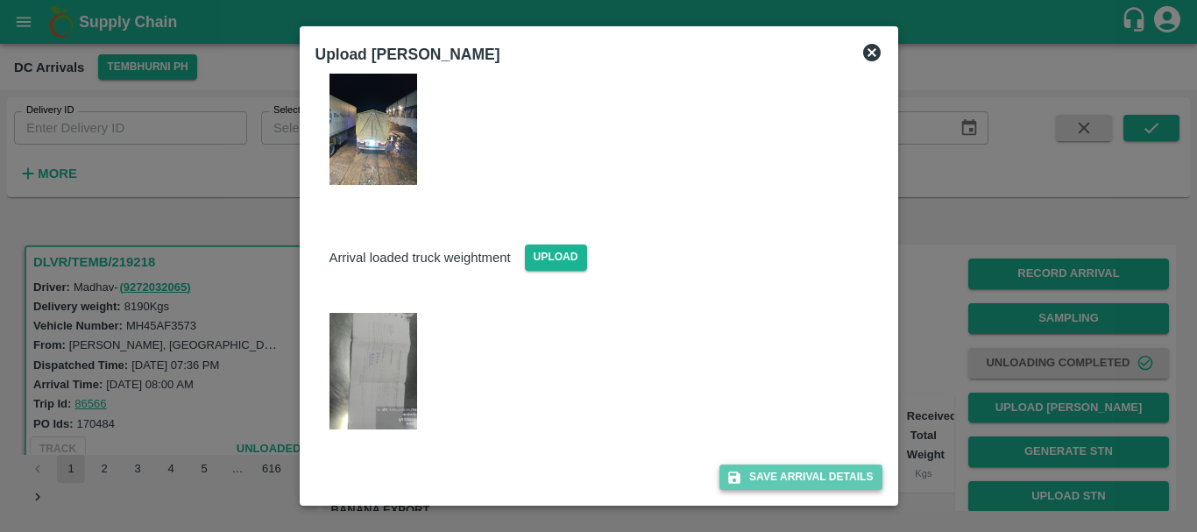
click at [773, 480] on button "Save Arrival Details" at bounding box center [800, 476] width 162 height 25
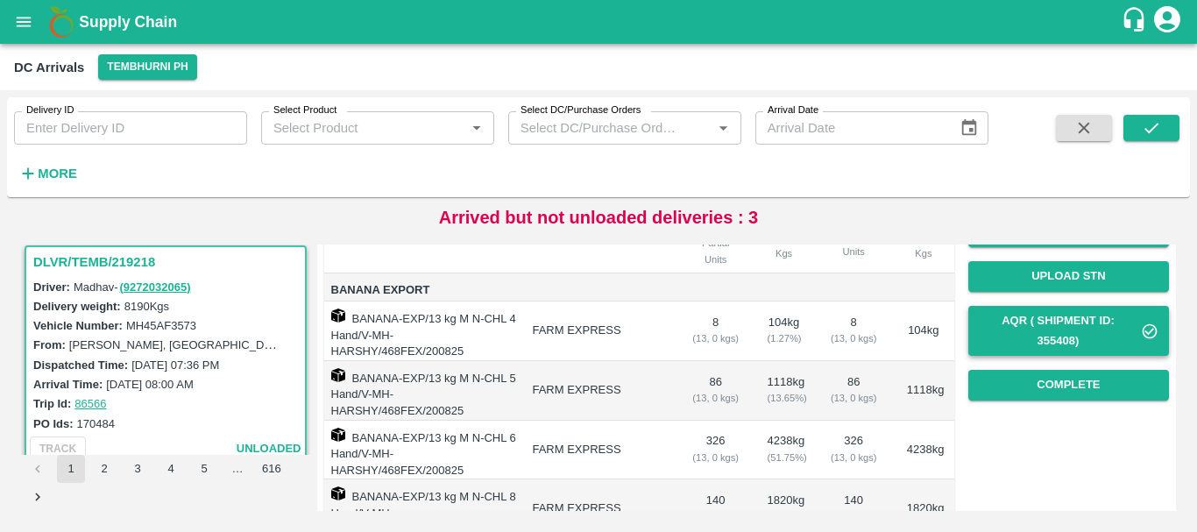
scroll to position [229, 0]
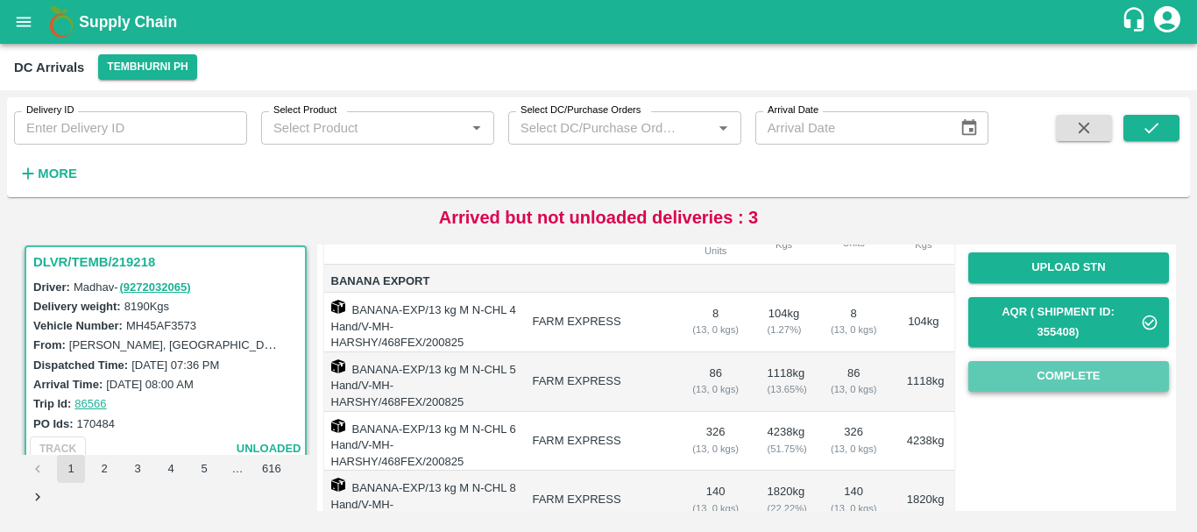
click at [1037, 370] on button "Complete" at bounding box center [1068, 376] width 201 height 31
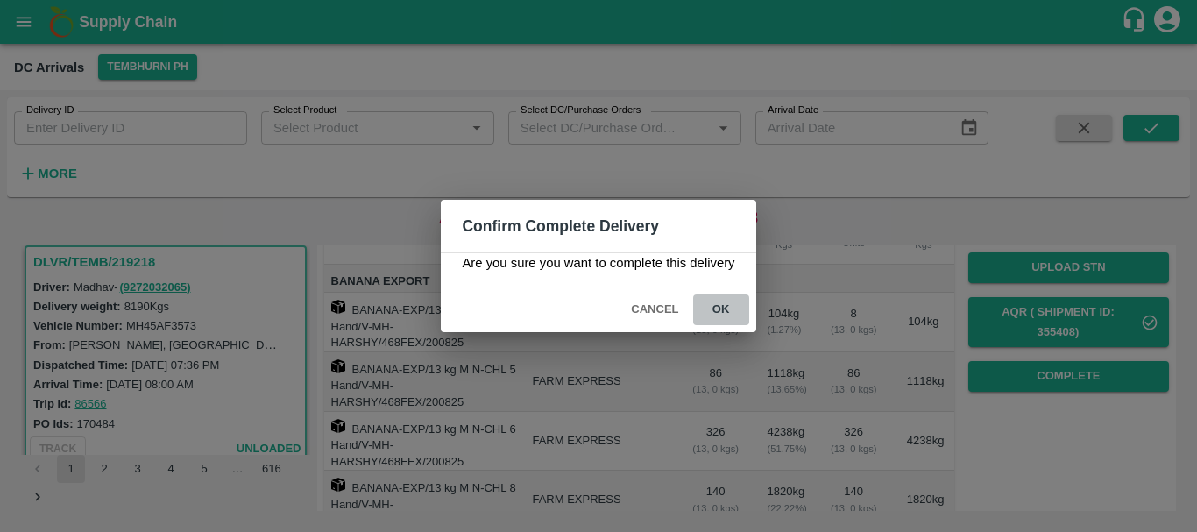
click at [722, 308] on button "ok" at bounding box center [721, 309] width 56 height 31
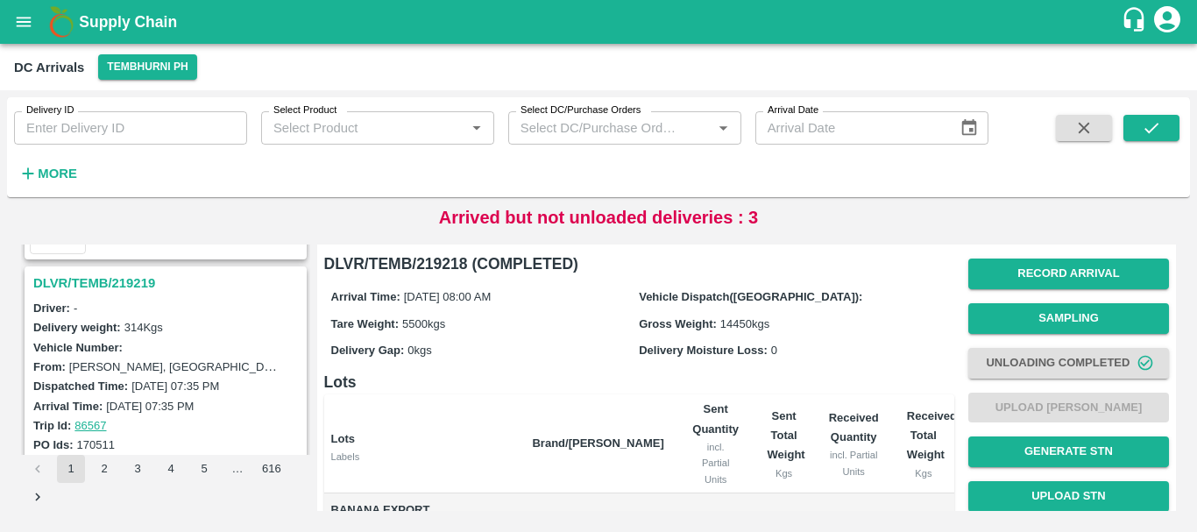
scroll to position [3625, 0]
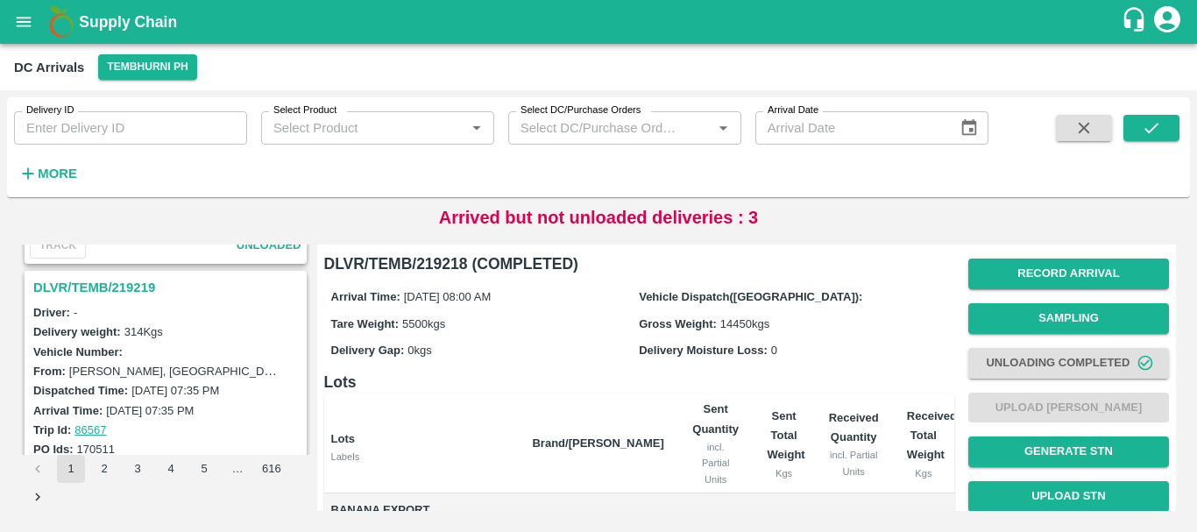
click at [105, 284] on h3 "DLVR/TEMB/219219" at bounding box center [168, 287] width 270 height 23
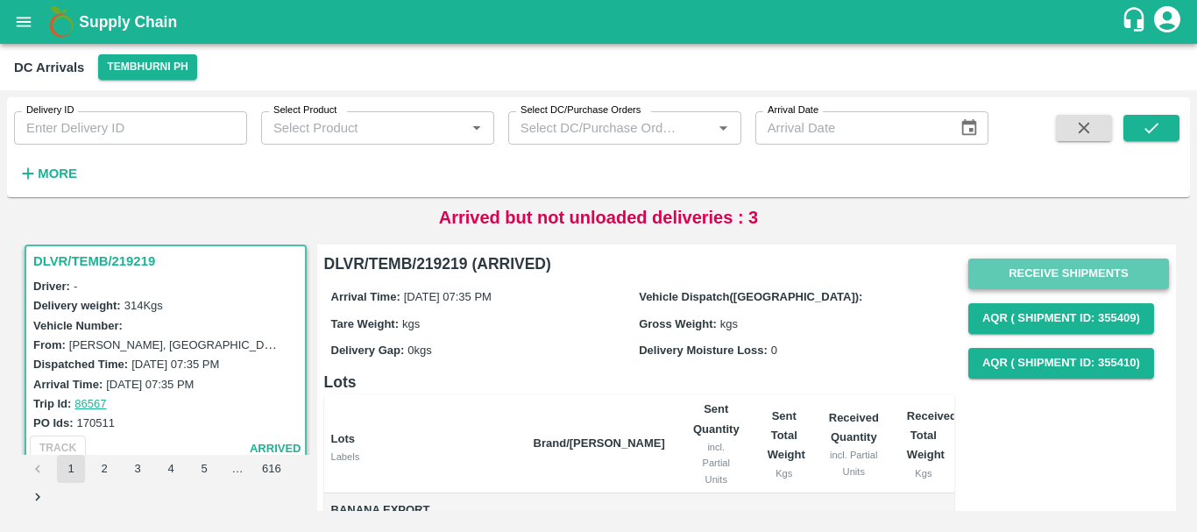
click at [1036, 271] on button "Receive Shipments" at bounding box center [1068, 273] width 201 height 31
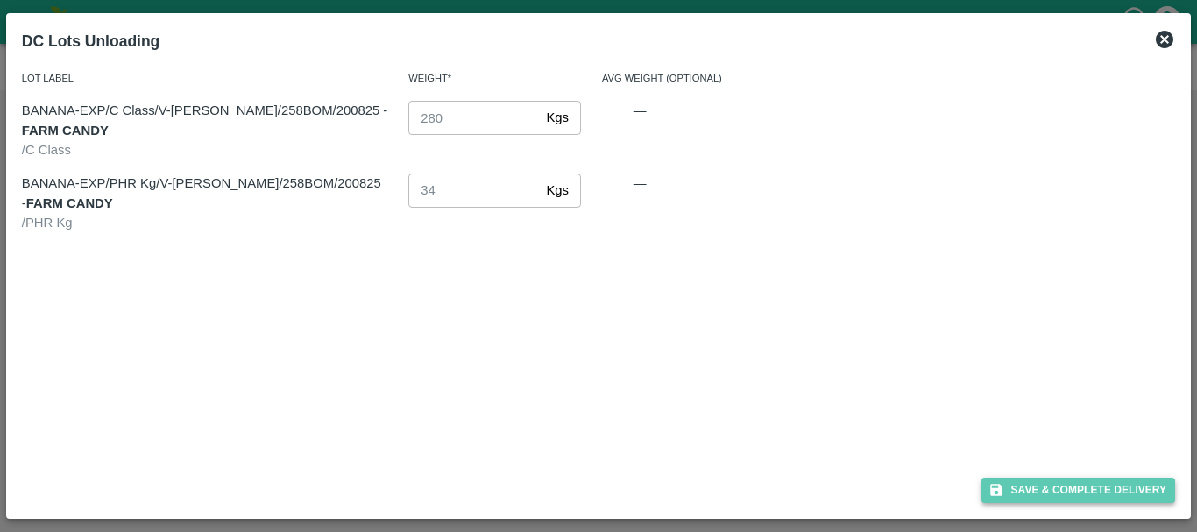
click at [1019, 480] on button "Save & Complete Delivery" at bounding box center [1078, 489] width 195 height 25
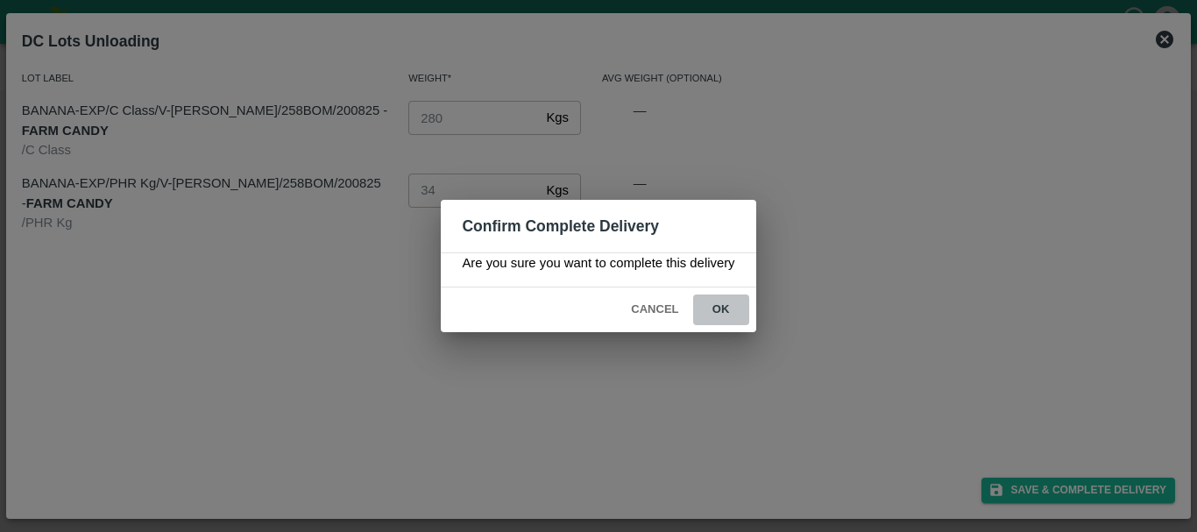
click at [711, 313] on button "ok" at bounding box center [721, 309] width 56 height 31
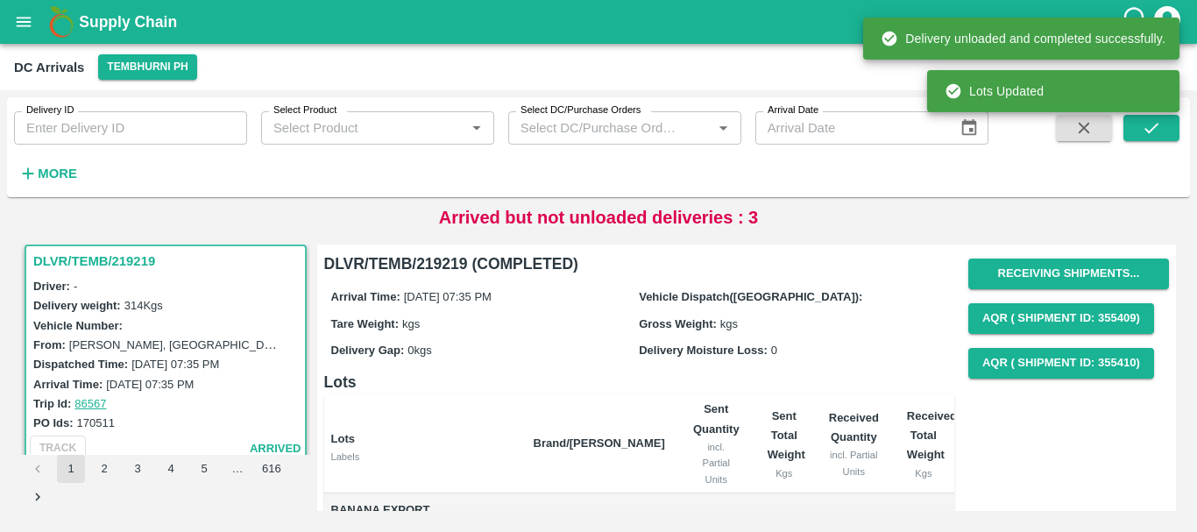
scroll to position [166, 0]
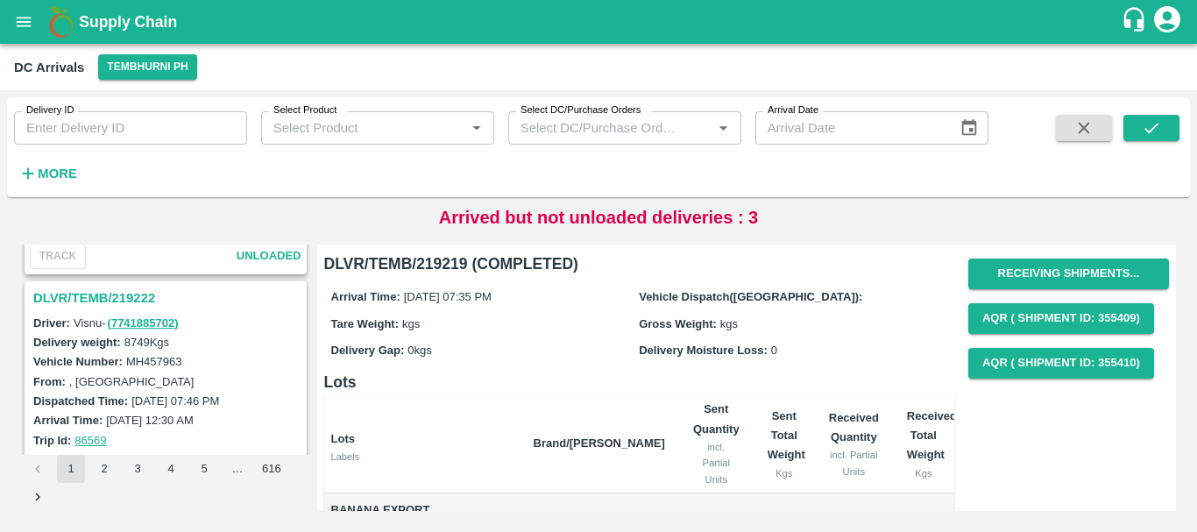
click at [138, 308] on h3 "DLVR/TEMB/219222" at bounding box center [168, 297] width 270 height 23
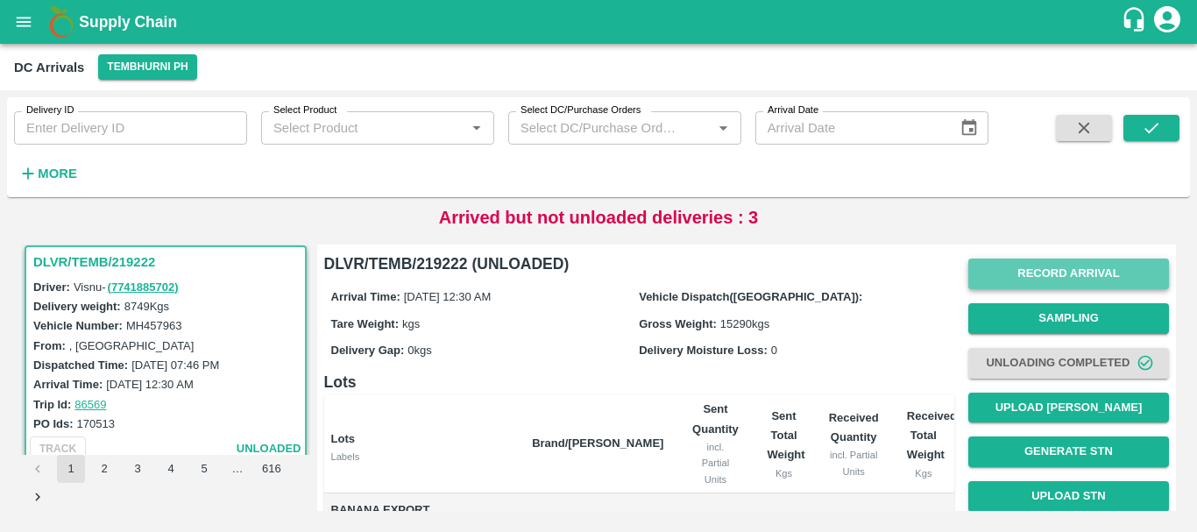
click at [1022, 269] on button "Record Arrival" at bounding box center [1068, 273] width 201 height 31
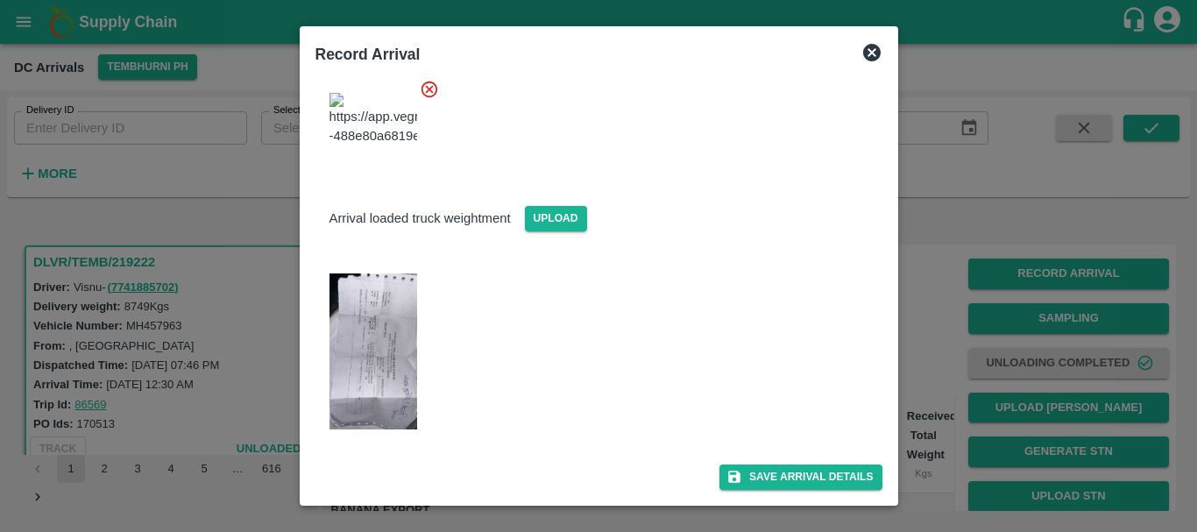
click at [378, 371] on img at bounding box center [373, 351] width 88 height 156
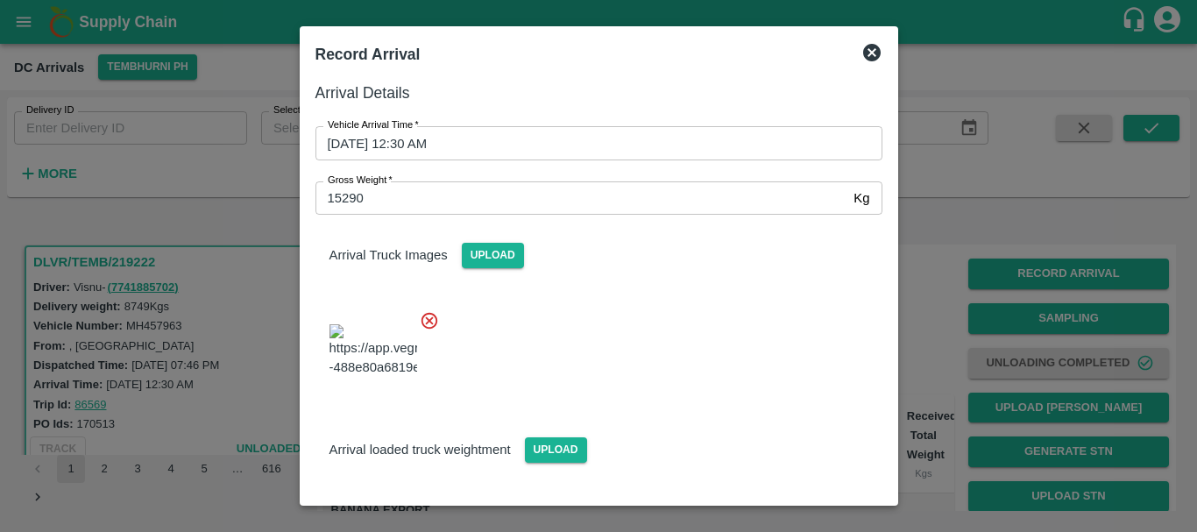
click at [923, 310] on div at bounding box center [598, 266] width 1197 height 532
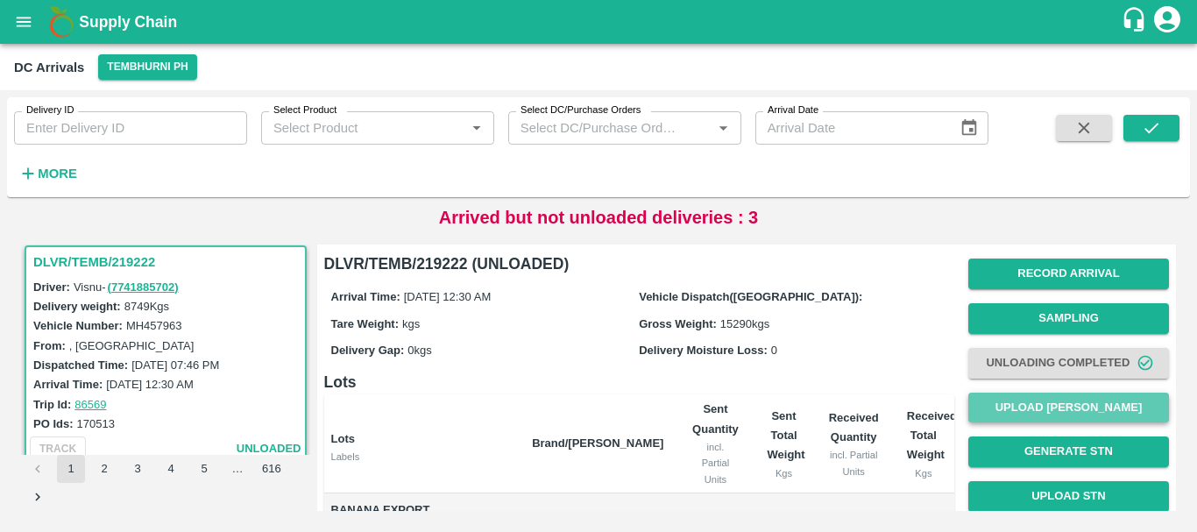
click at [1034, 407] on button "Upload [PERSON_NAME]" at bounding box center [1068, 408] width 201 height 31
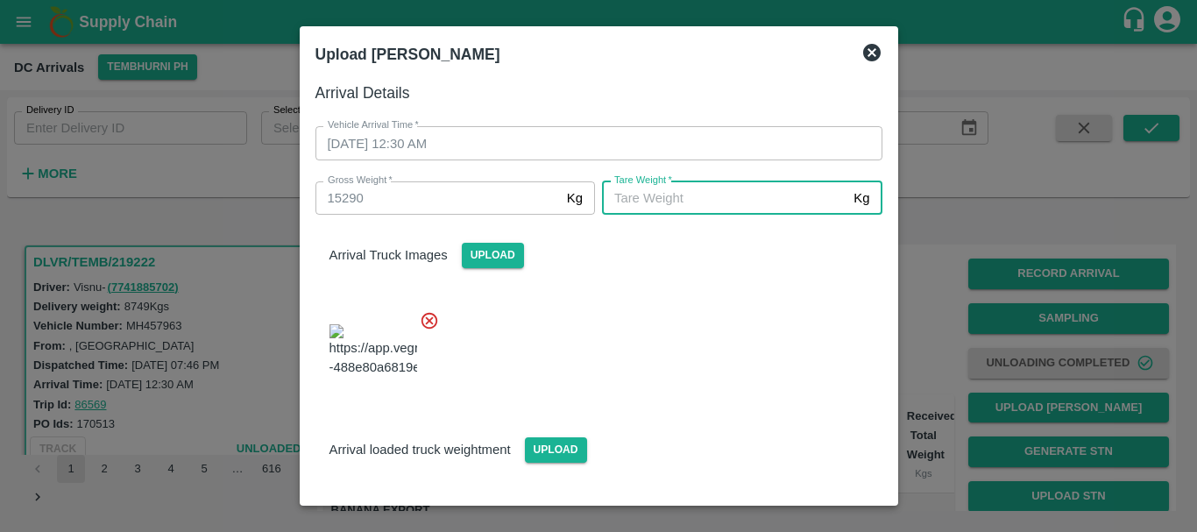
click at [665, 194] on input "Tare Weight   *" at bounding box center [724, 197] width 244 height 33
type input "5495"
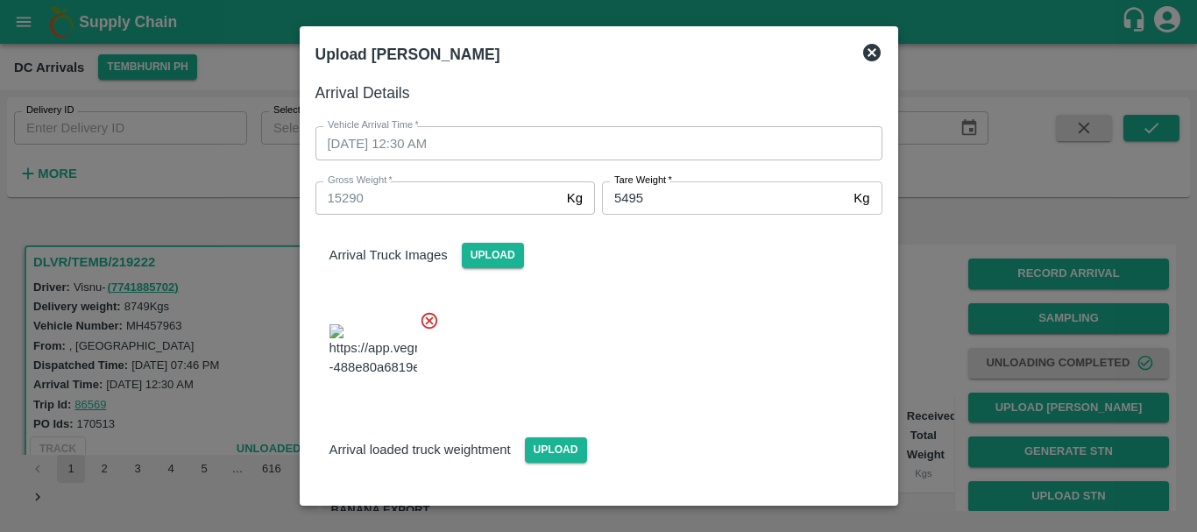
click at [669, 335] on div at bounding box center [591, 345] width 581 height 99
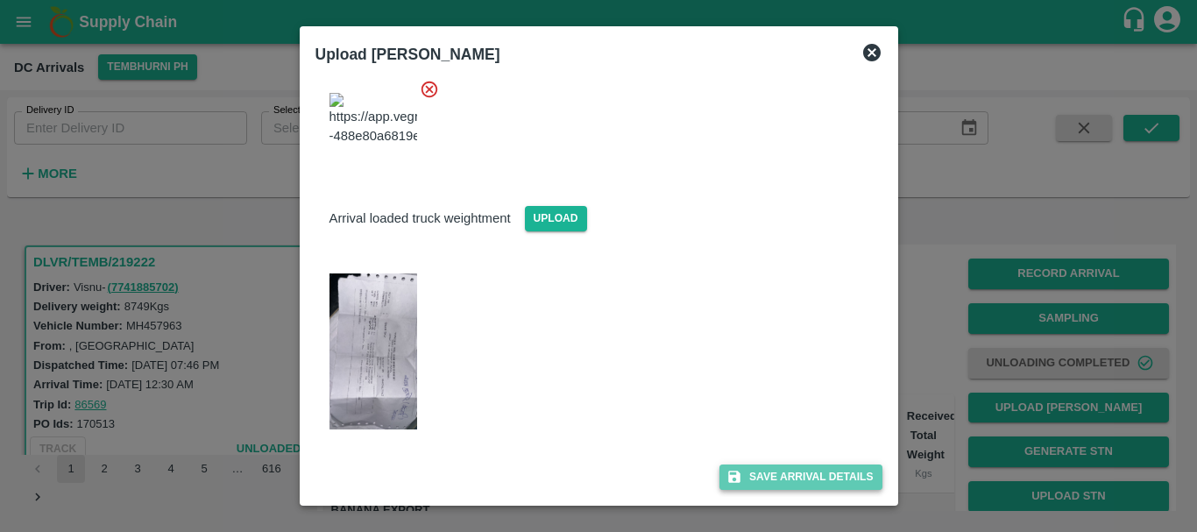
click at [760, 470] on button "Save Arrival Details" at bounding box center [800, 476] width 162 height 25
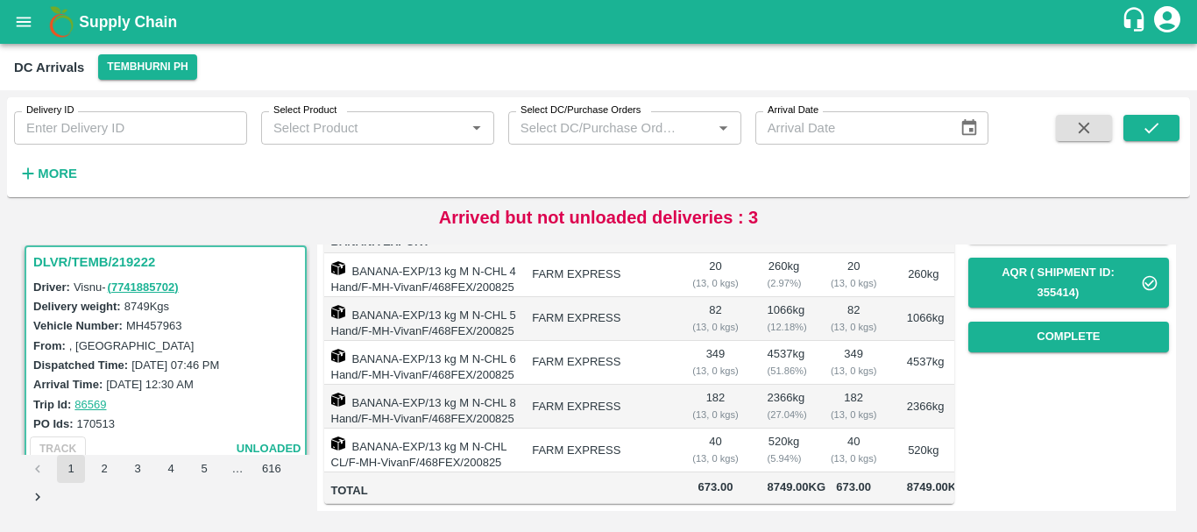
scroll to position [276, 0]
click at [1039, 322] on button "Complete" at bounding box center [1068, 337] width 201 height 31
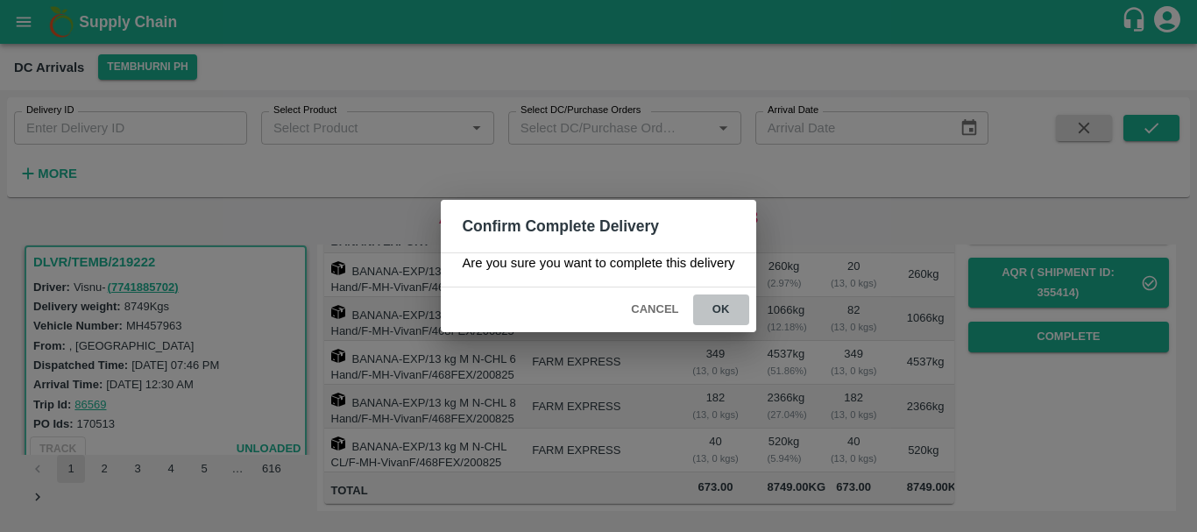
click at [716, 320] on button "ok" at bounding box center [721, 309] width 56 height 31
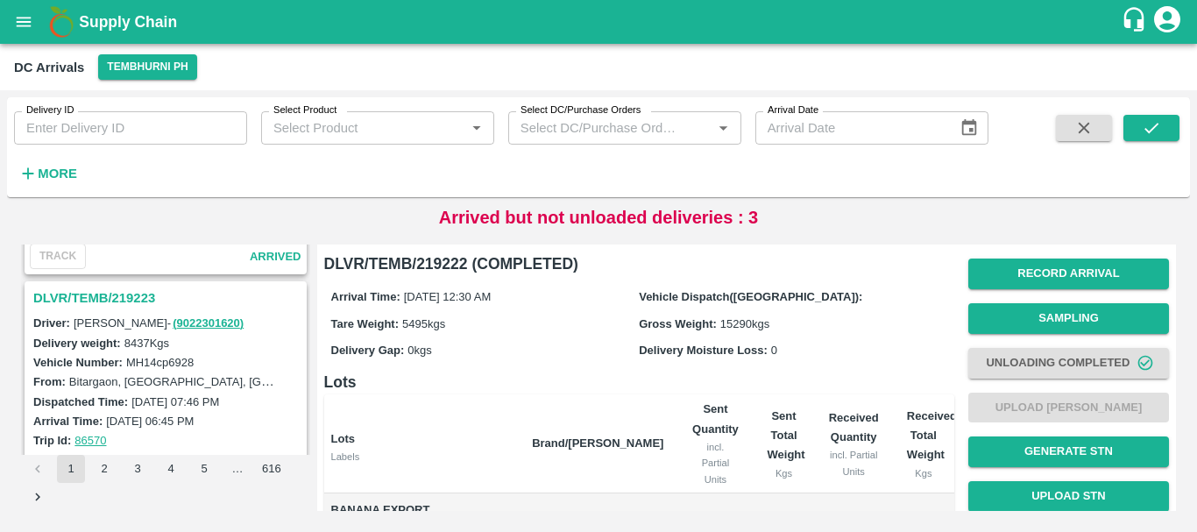
scroll to position [3148, 0]
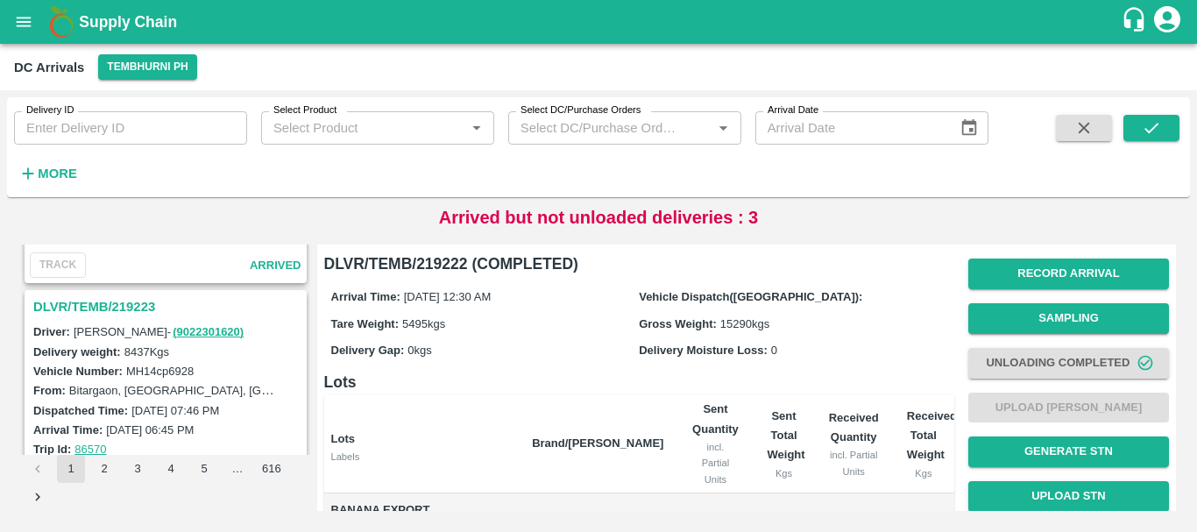
click at [129, 308] on h3 "DLVR/TEMB/219223" at bounding box center [168, 306] width 270 height 23
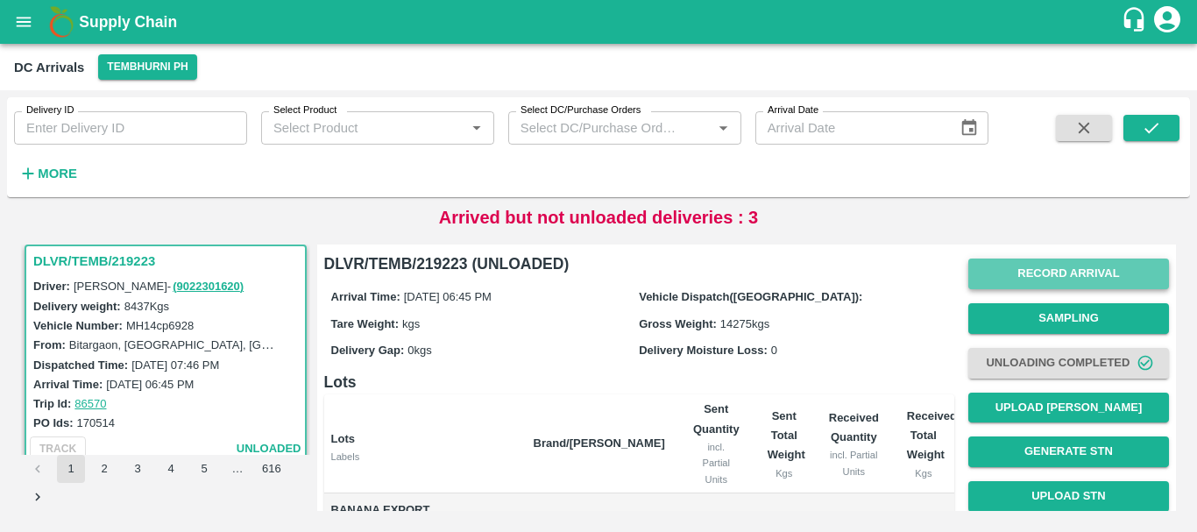
click at [1024, 272] on button "Record Arrival" at bounding box center [1068, 273] width 201 height 31
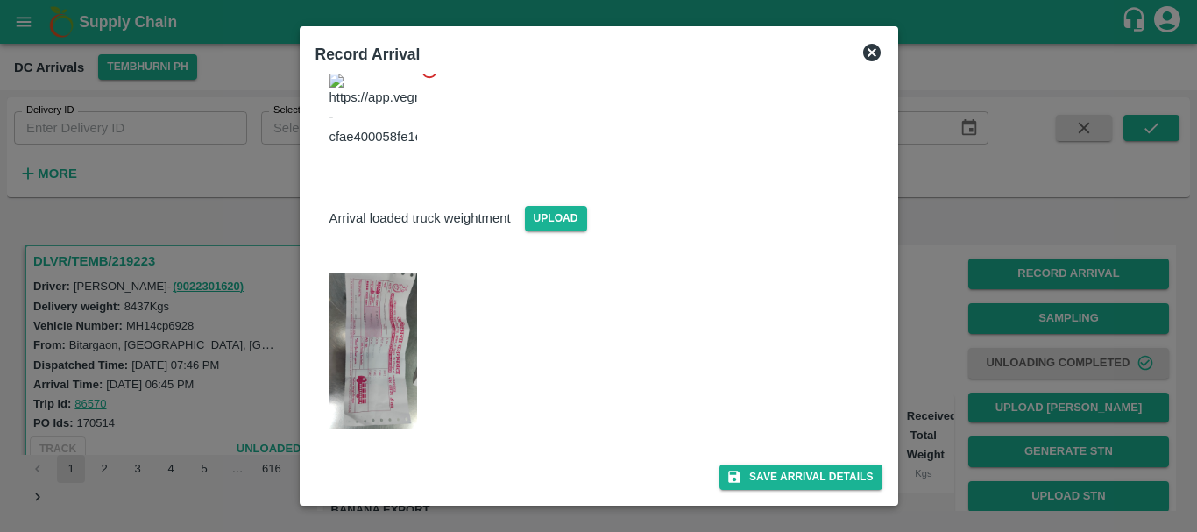
click at [382, 336] on img at bounding box center [373, 351] width 88 height 156
click at [947, 335] on div at bounding box center [598, 266] width 1197 height 532
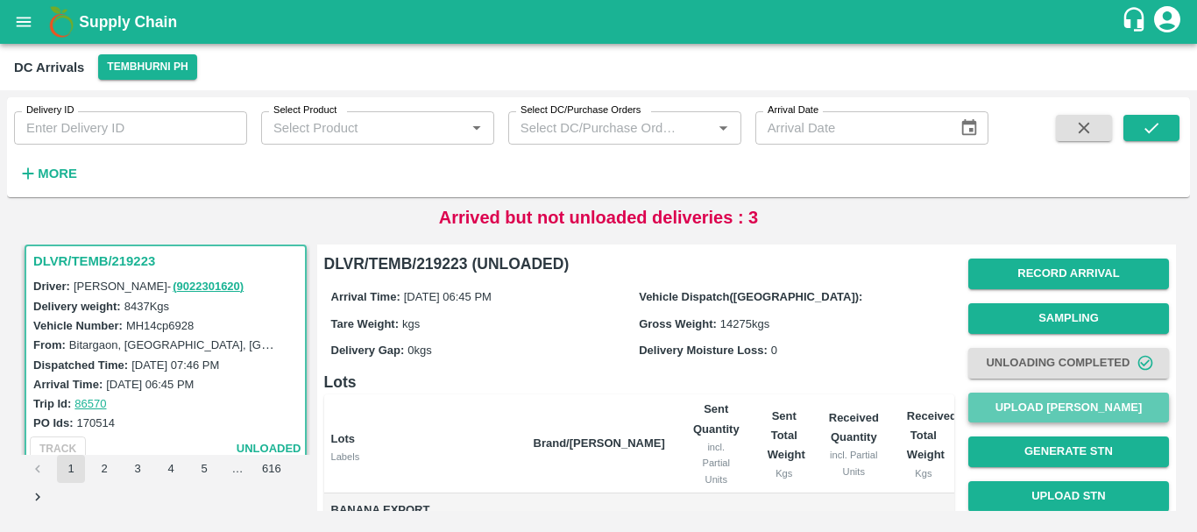
click at [1015, 403] on button "Upload [PERSON_NAME]" at bounding box center [1068, 408] width 201 height 31
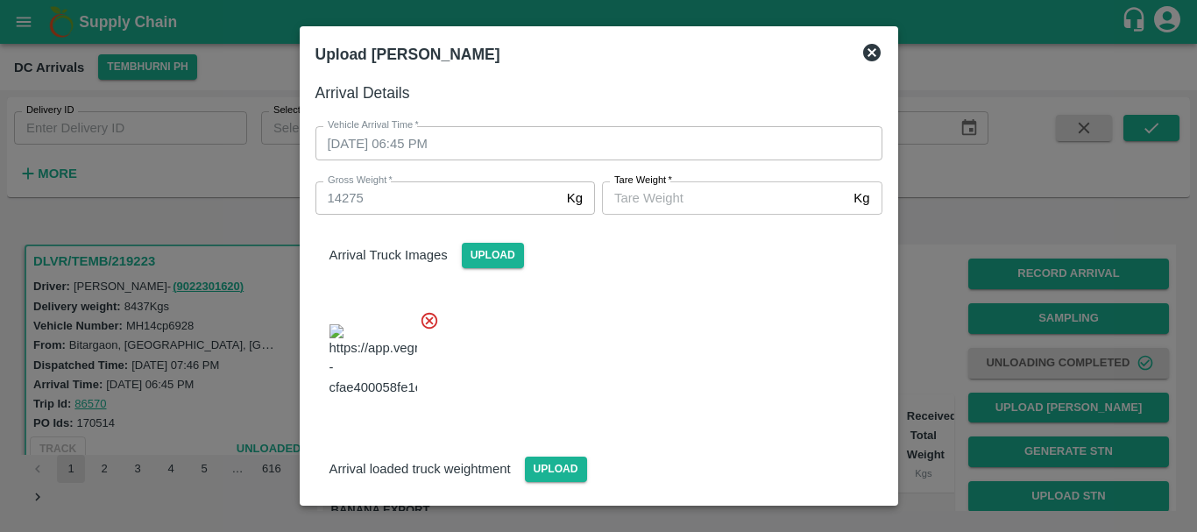
click at [689, 199] on input "Tare Weight   *" at bounding box center [724, 197] width 244 height 33
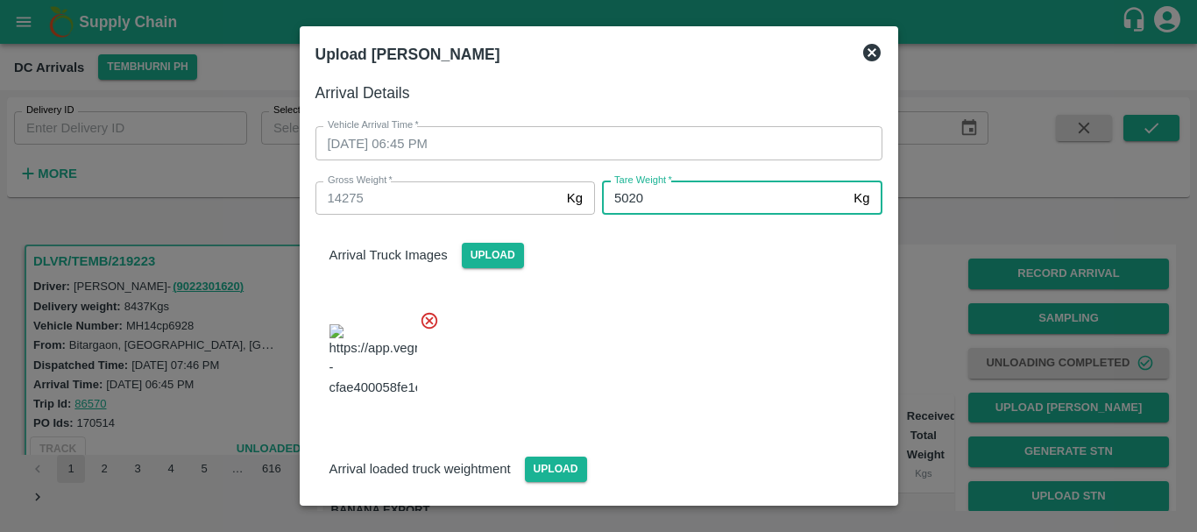
type input "5020"
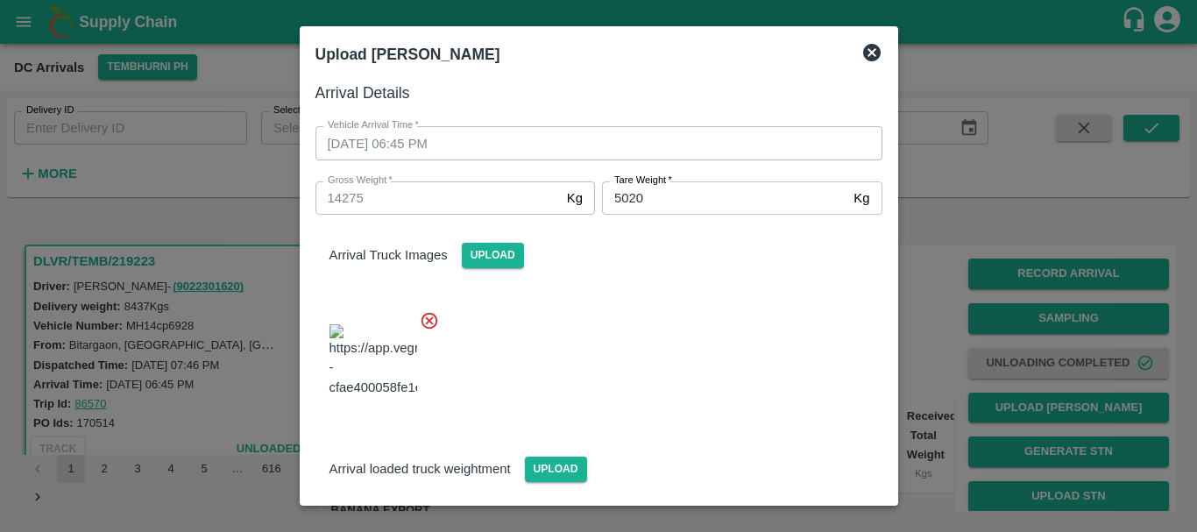
click at [718, 363] on div at bounding box center [591, 355] width 581 height 118
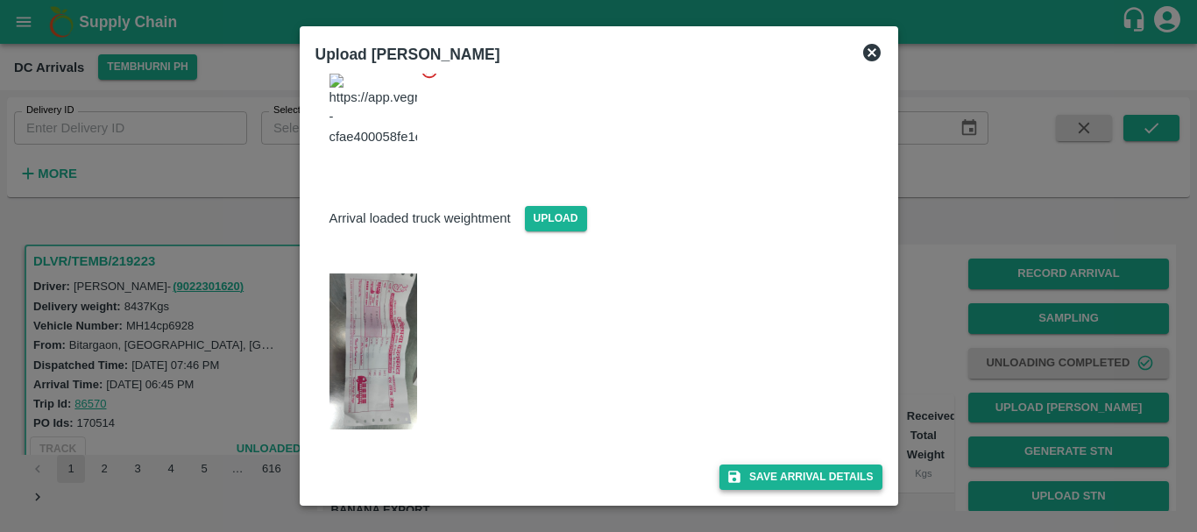
click at [782, 476] on button "Save Arrival Details" at bounding box center [800, 476] width 162 height 25
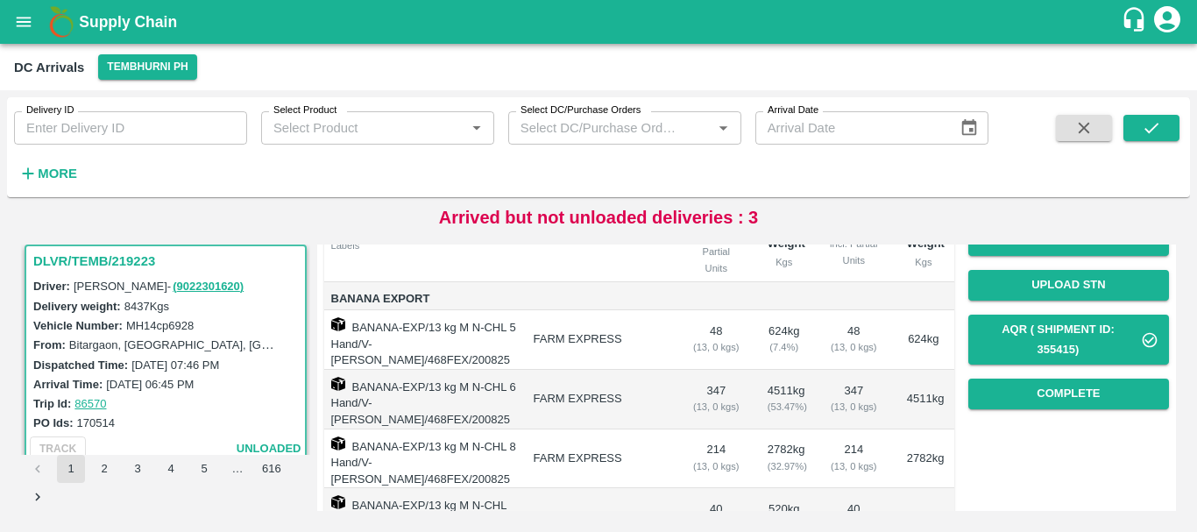
scroll to position [219, 0]
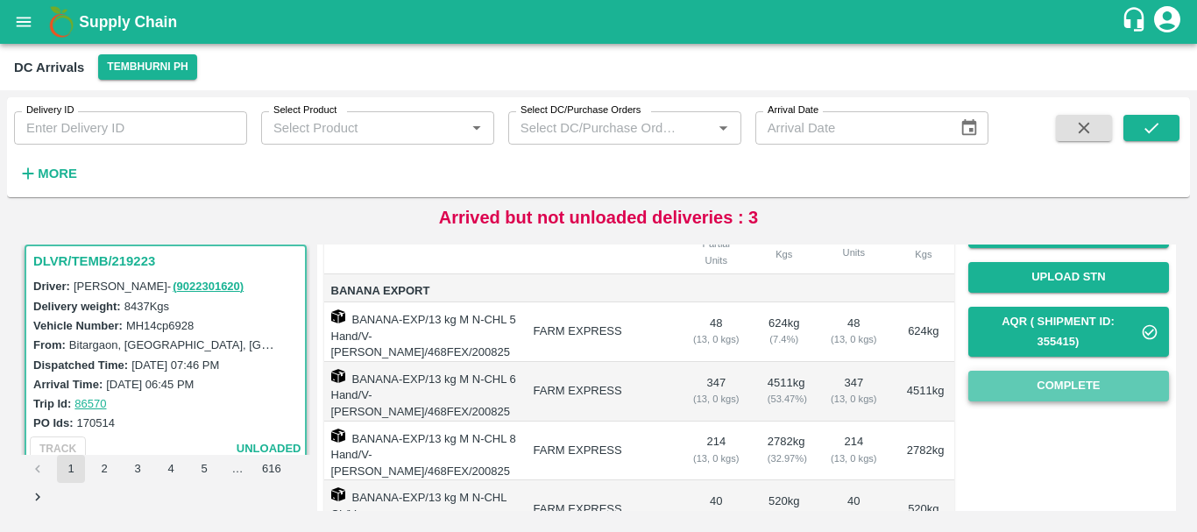
click at [1010, 397] on button "Complete" at bounding box center [1068, 386] width 201 height 31
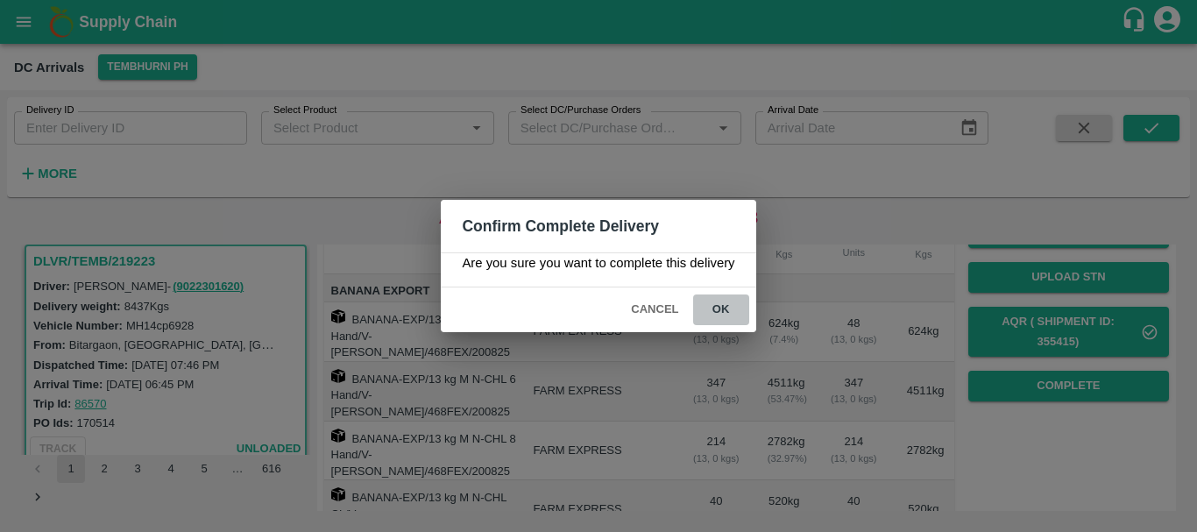
click at [727, 314] on button "ok" at bounding box center [721, 309] width 56 height 31
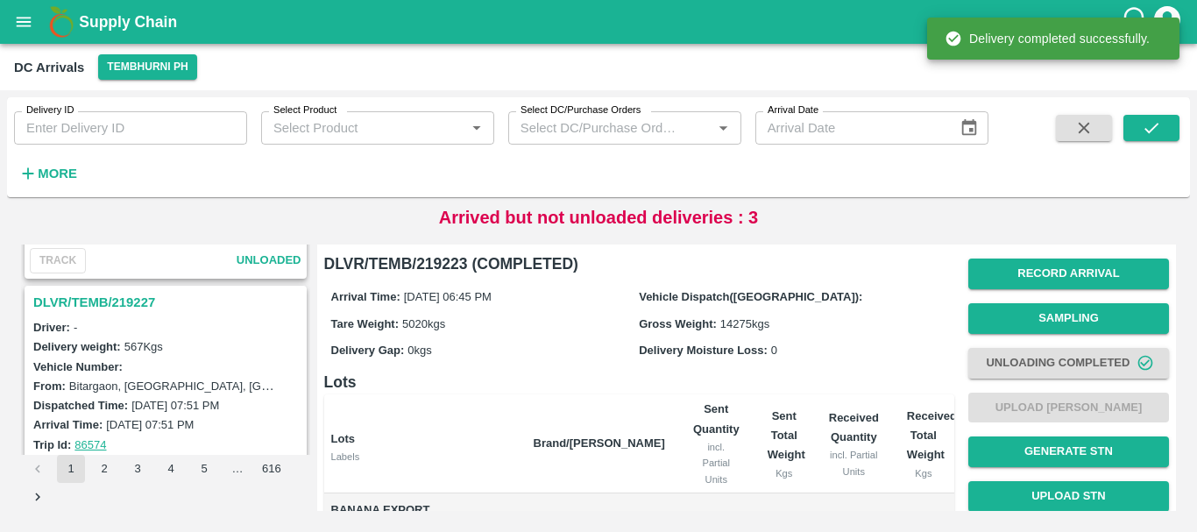
scroll to position [2919, 0]
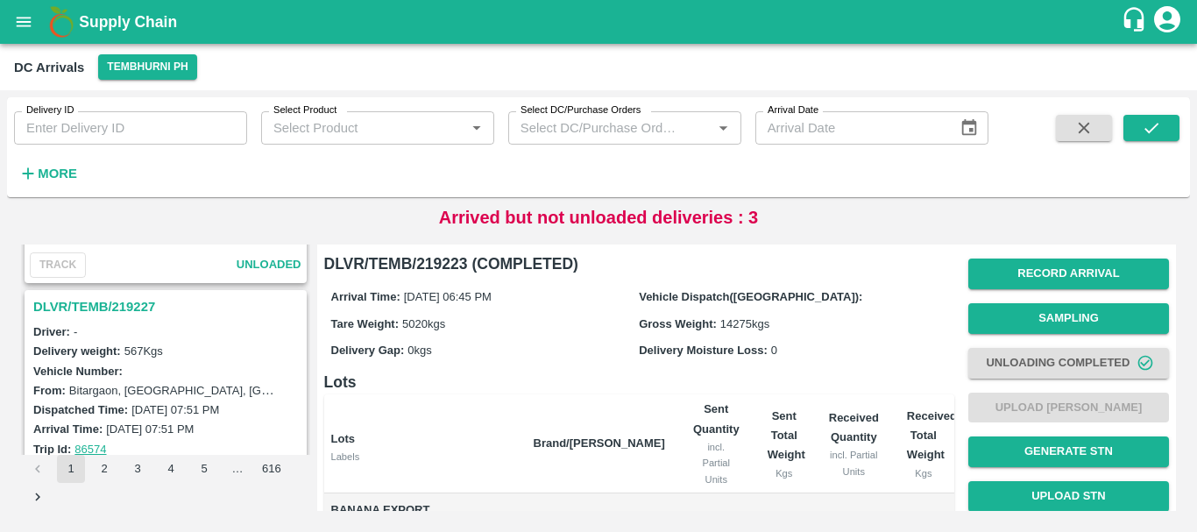
click at [102, 302] on h3 "DLVR/TEMB/219227" at bounding box center [168, 306] width 270 height 23
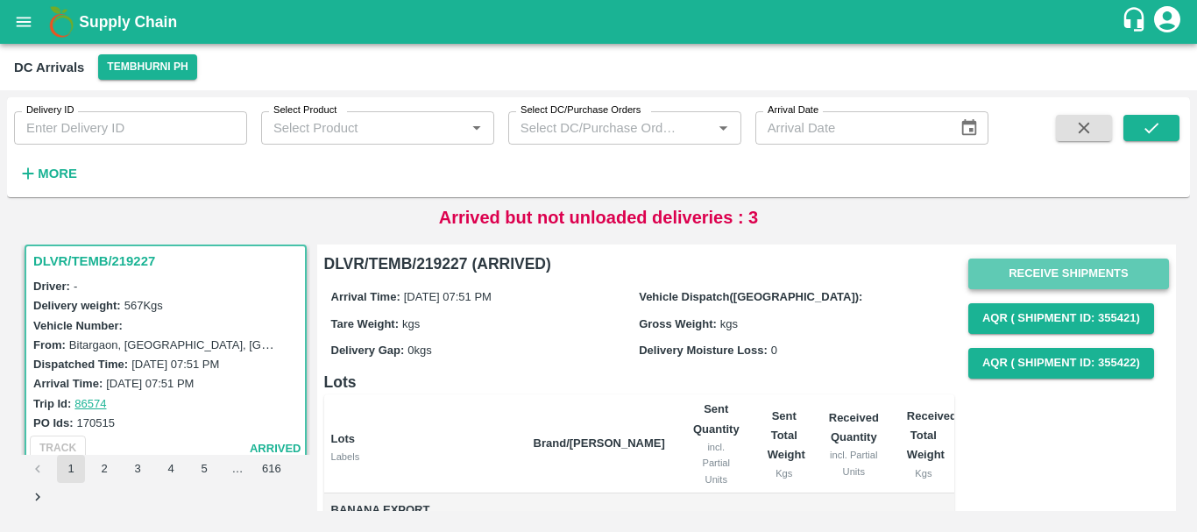
click at [1036, 267] on button "Receive Shipments" at bounding box center [1068, 273] width 201 height 31
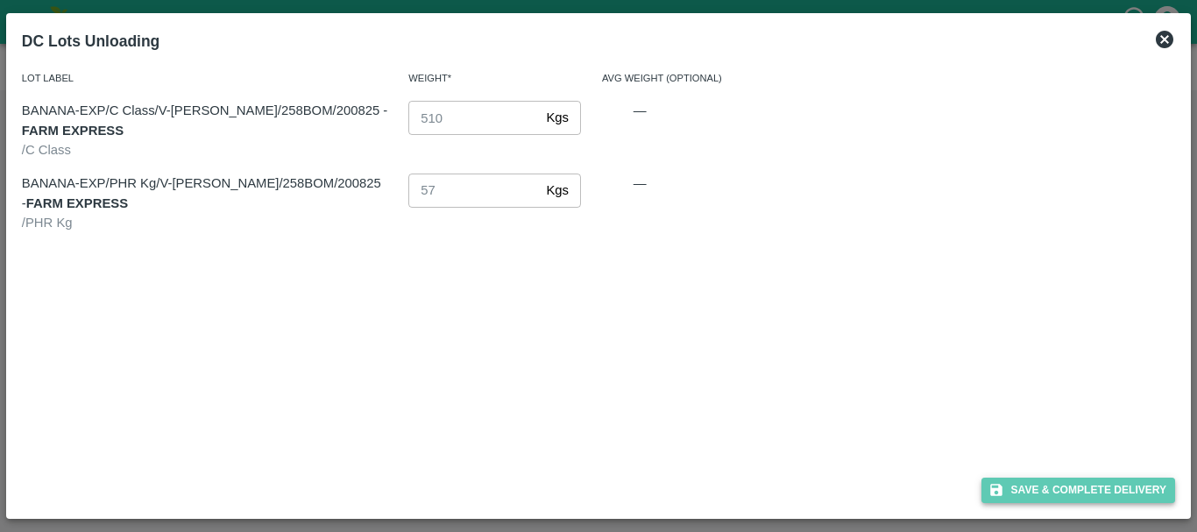
click at [1029, 480] on button "Save & Complete Delivery" at bounding box center [1078, 489] width 195 height 25
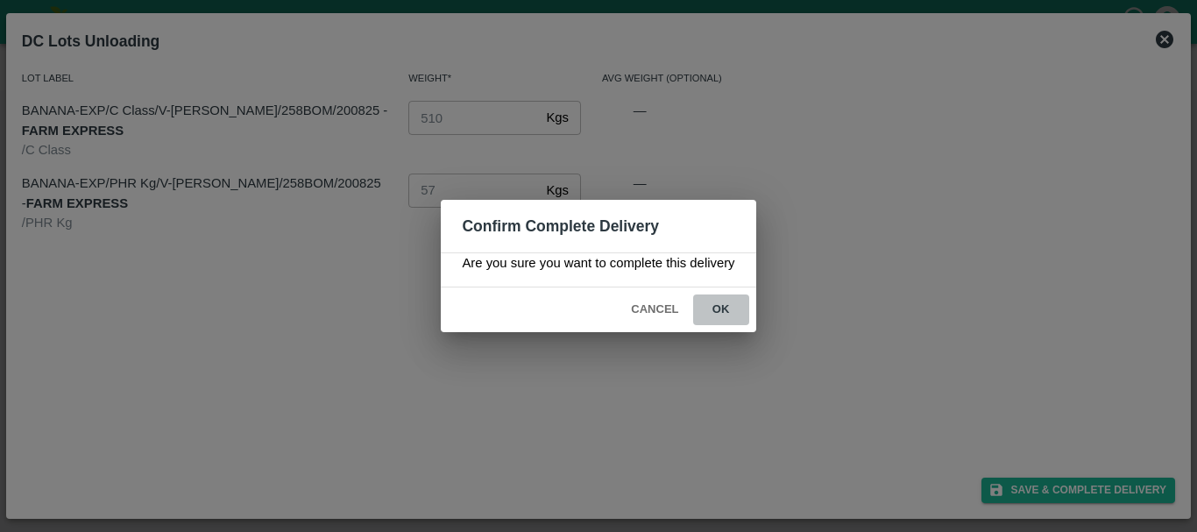
click at [720, 303] on button "ok" at bounding box center [721, 309] width 56 height 31
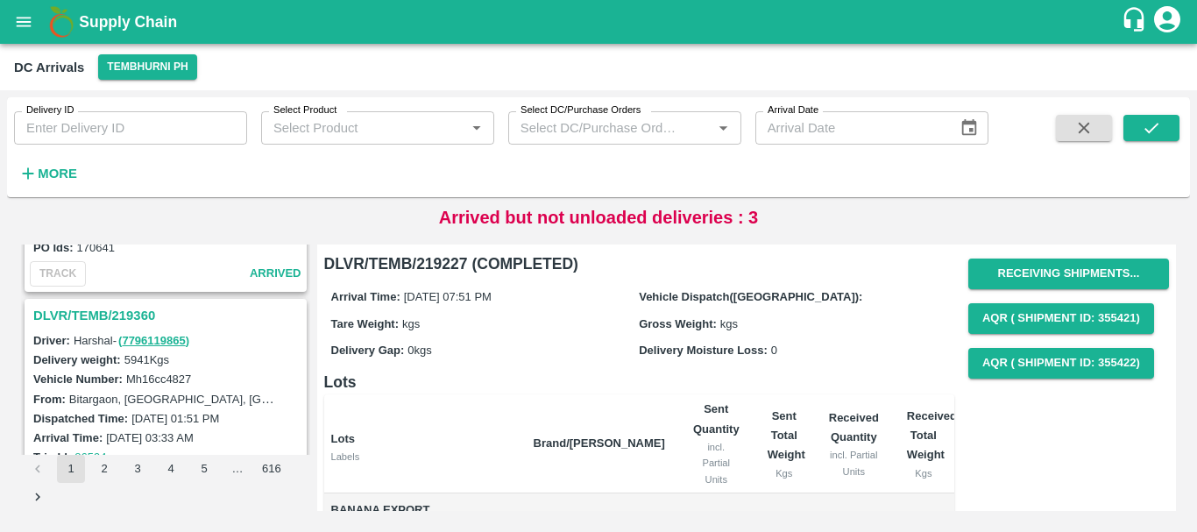
click at [119, 307] on h3 "DLVR/TEMB/219360" at bounding box center [168, 315] width 270 height 23
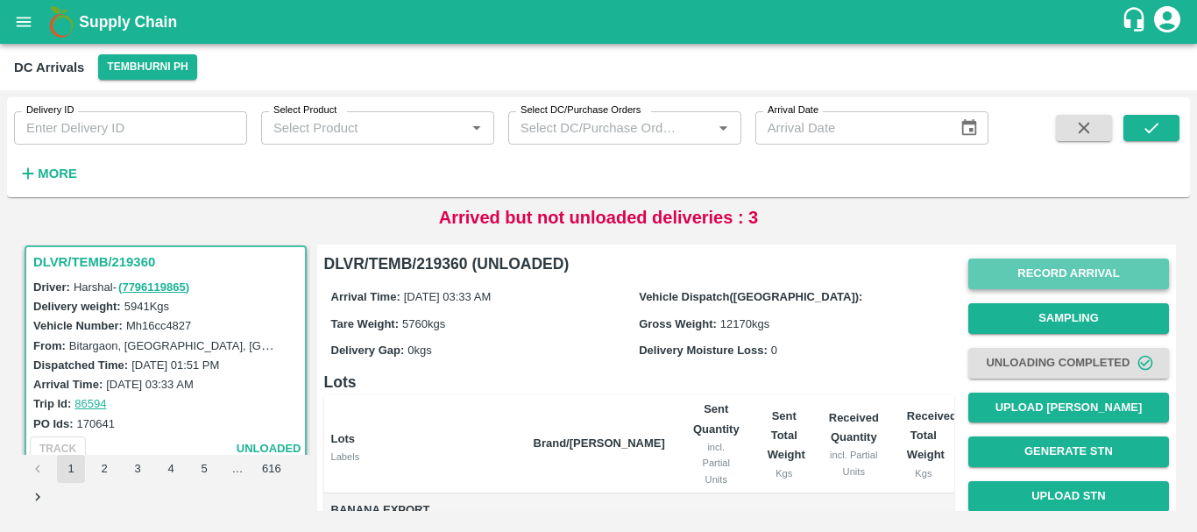
click at [1029, 281] on button "Record Arrival" at bounding box center [1068, 273] width 201 height 31
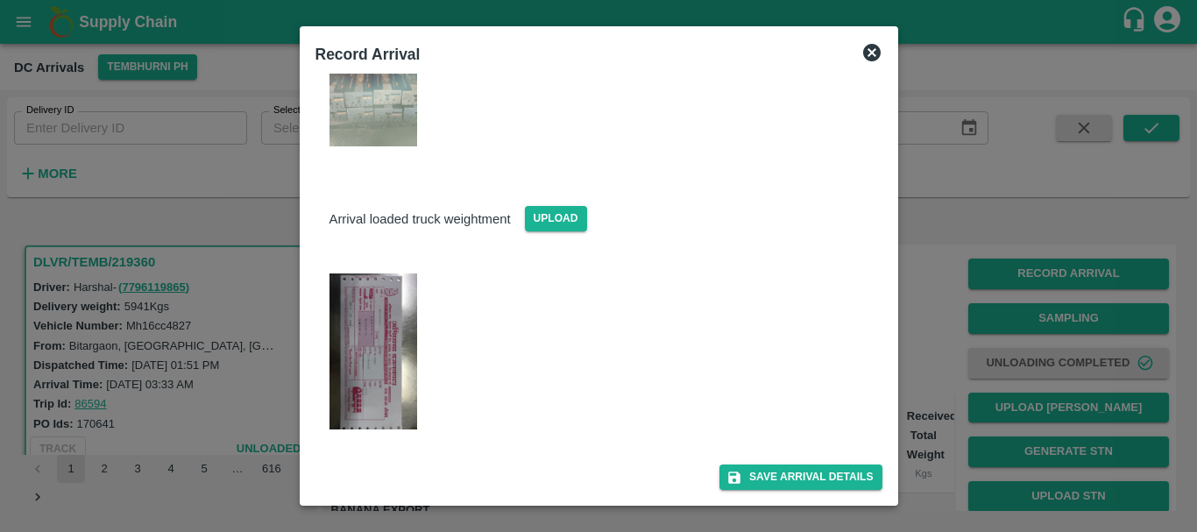
click at [371, 385] on img at bounding box center [373, 351] width 88 height 156
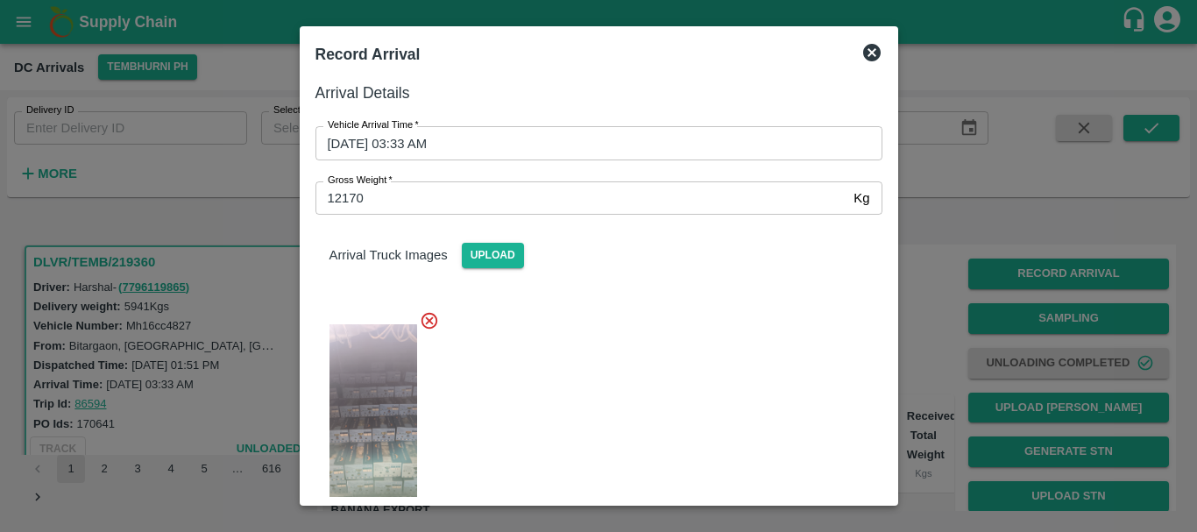
click at [989, 346] on div at bounding box center [598, 266] width 1197 height 532
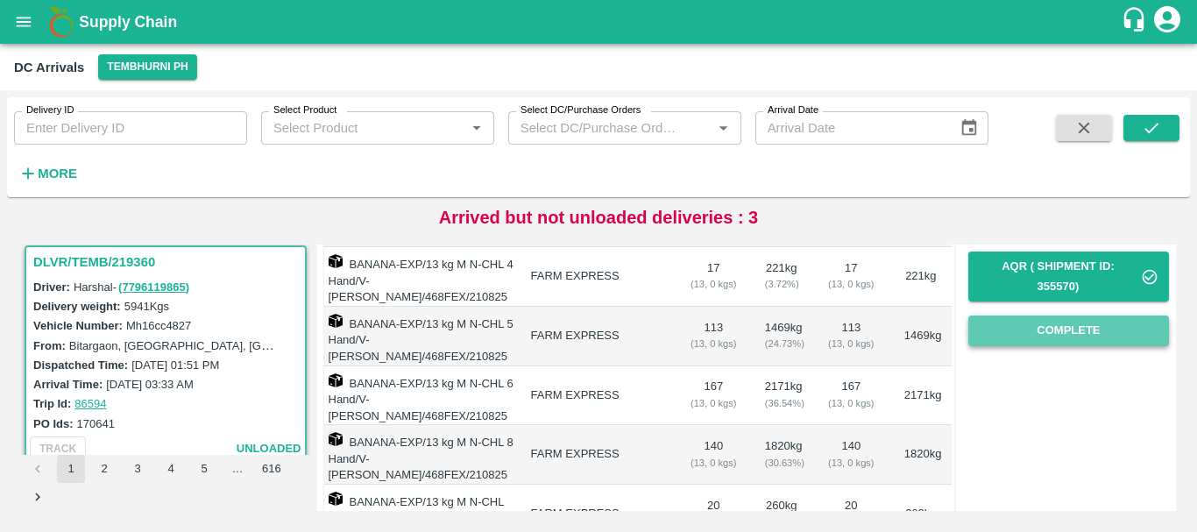
click at [1010, 336] on button "Complete" at bounding box center [1068, 330] width 201 height 31
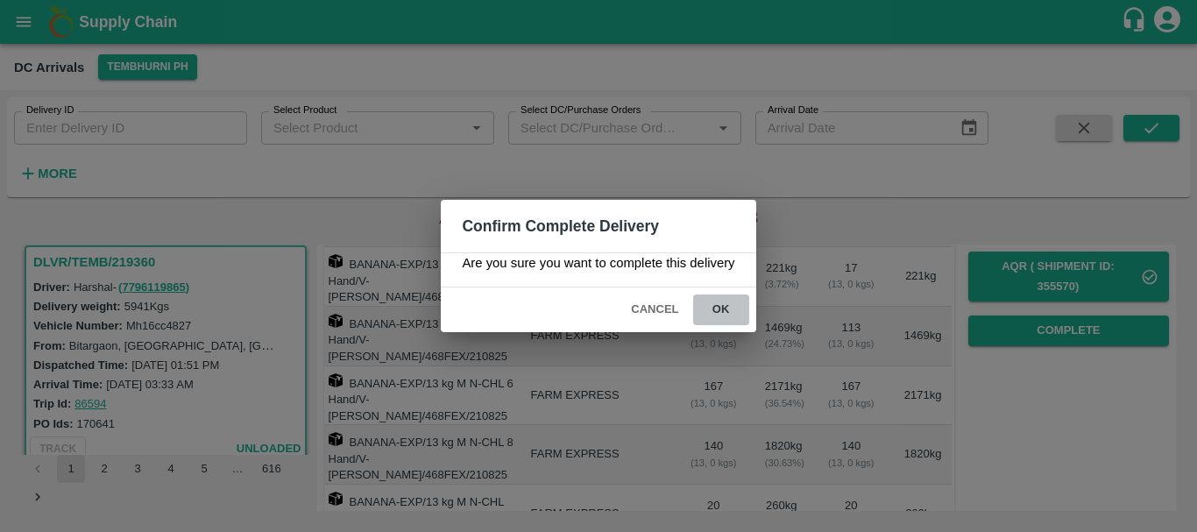
click at [723, 310] on button "ok" at bounding box center [721, 309] width 56 height 31
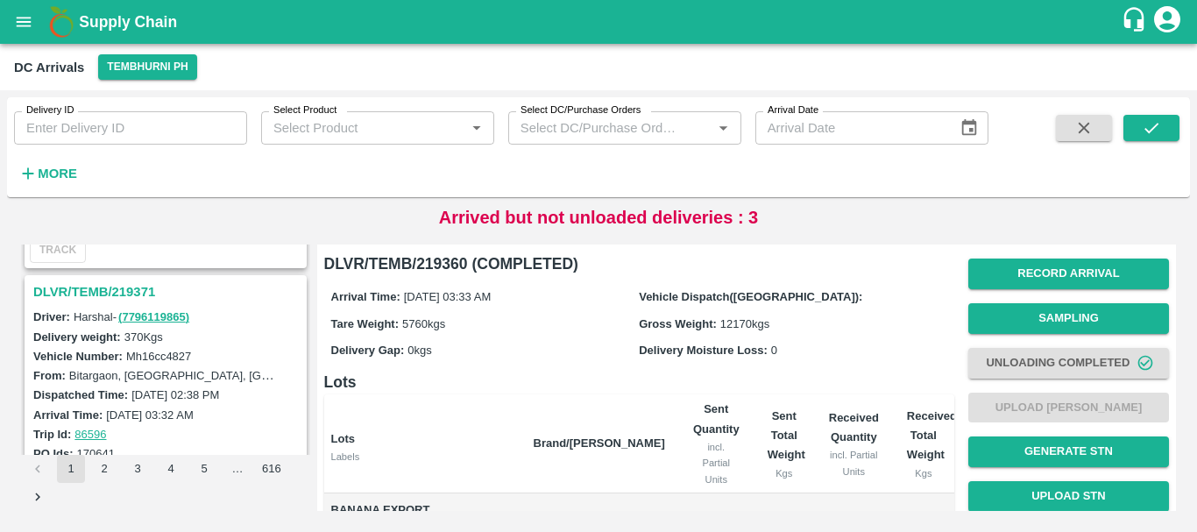
scroll to position [2475, 0]
click at [135, 289] on h3 "DLVR/TEMB/219371" at bounding box center [168, 292] width 270 height 23
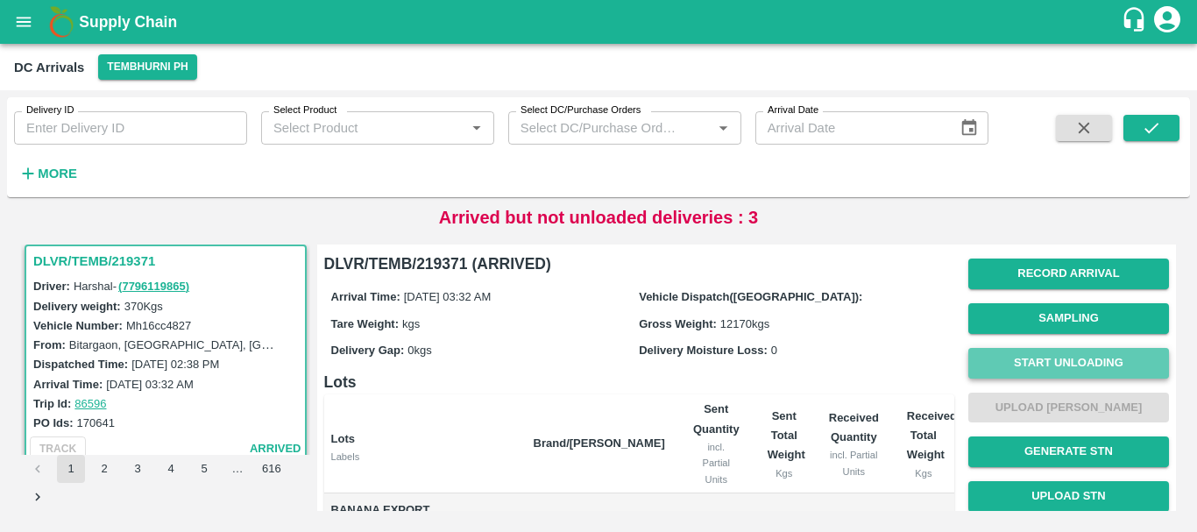
click at [1036, 358] on button "Start Unloading" at bounding box center [1068, 363] width 201 height 31
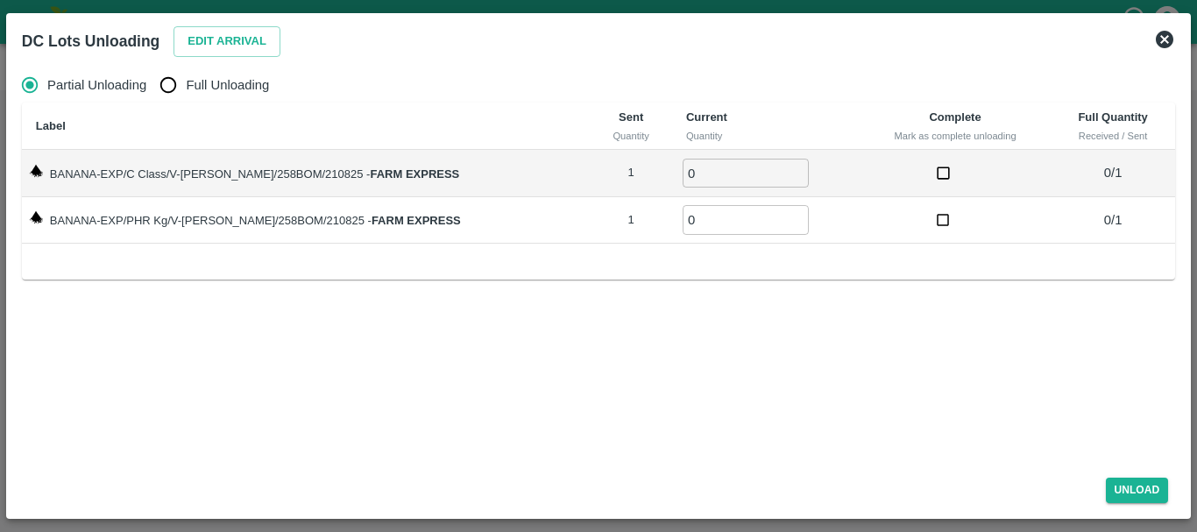
click at [702, 166] on input "0" at bounding box center [746, 173] width 126 height 29
click at [182, 80] on input "Full Unloading" at bounding box center [168, 84] width 35 height 35
radio input "true"
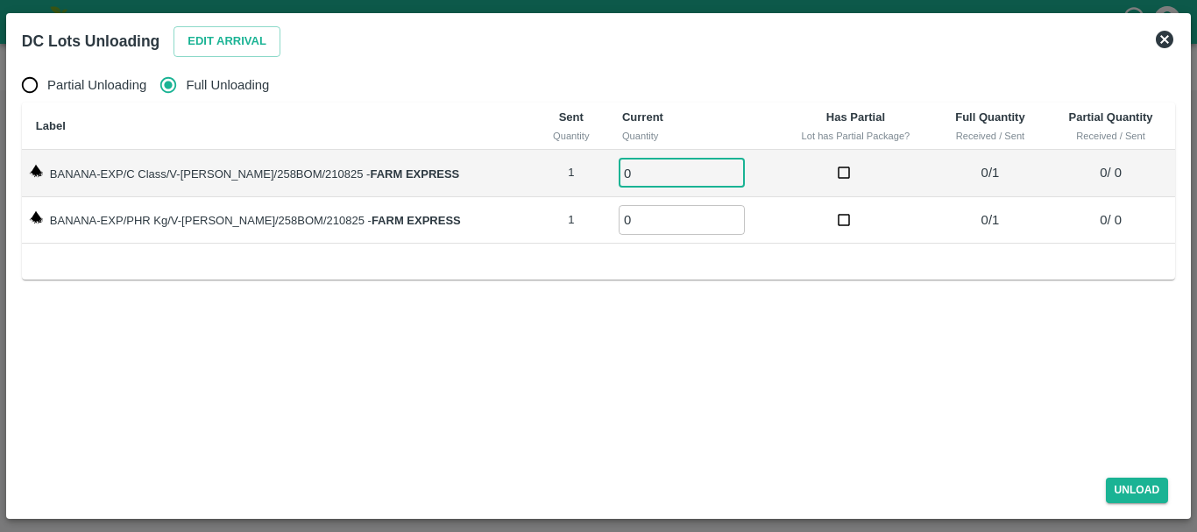
click at [647, 171] on input "0" at bounding box center [682, 173] width 126 height 29
type input "01"
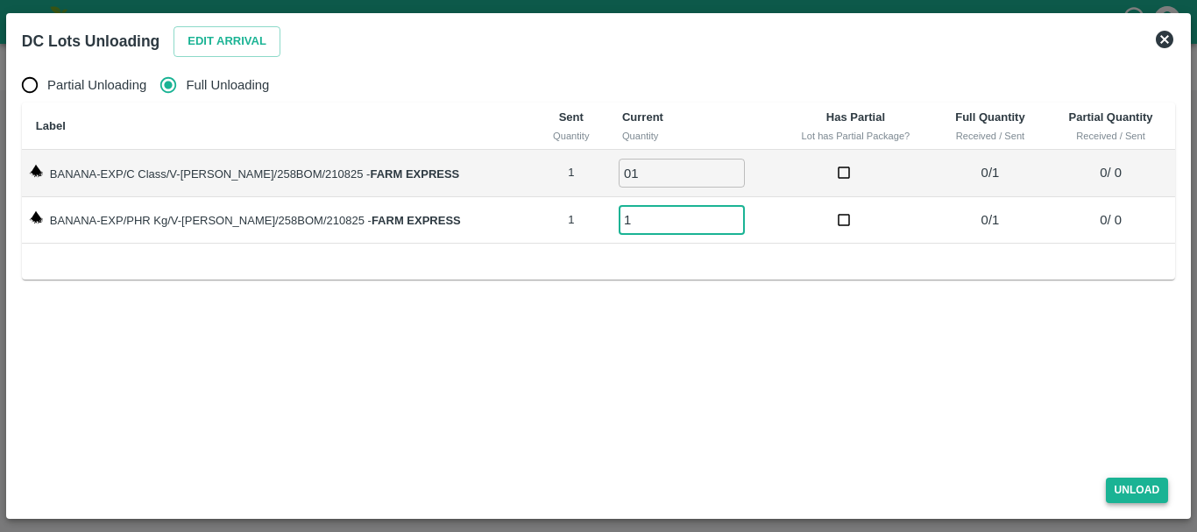
type input "1"
click at [1119, 499] on button "Unload" at bounding box center [1137, 489] width 63 height 25
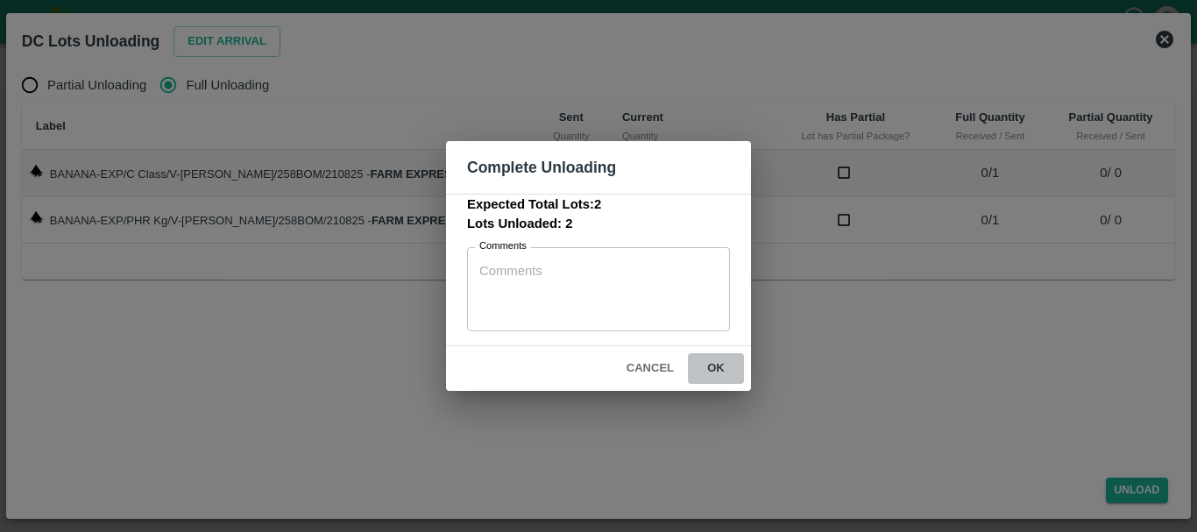
click at [713, 376] on button "ok" at bounding box center [716, 368] width 56 height 31
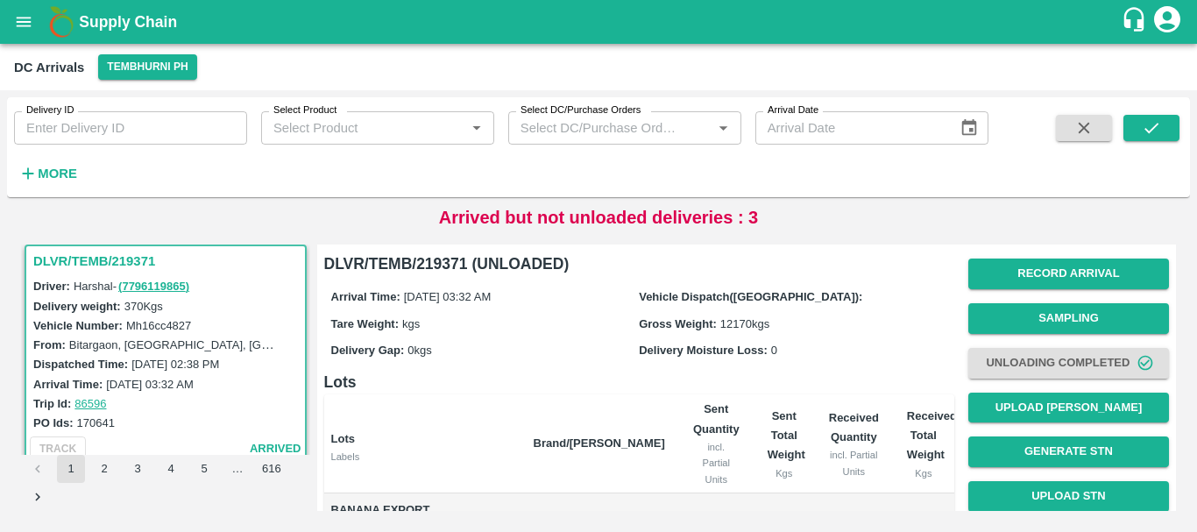
scroll to position [166, 0]
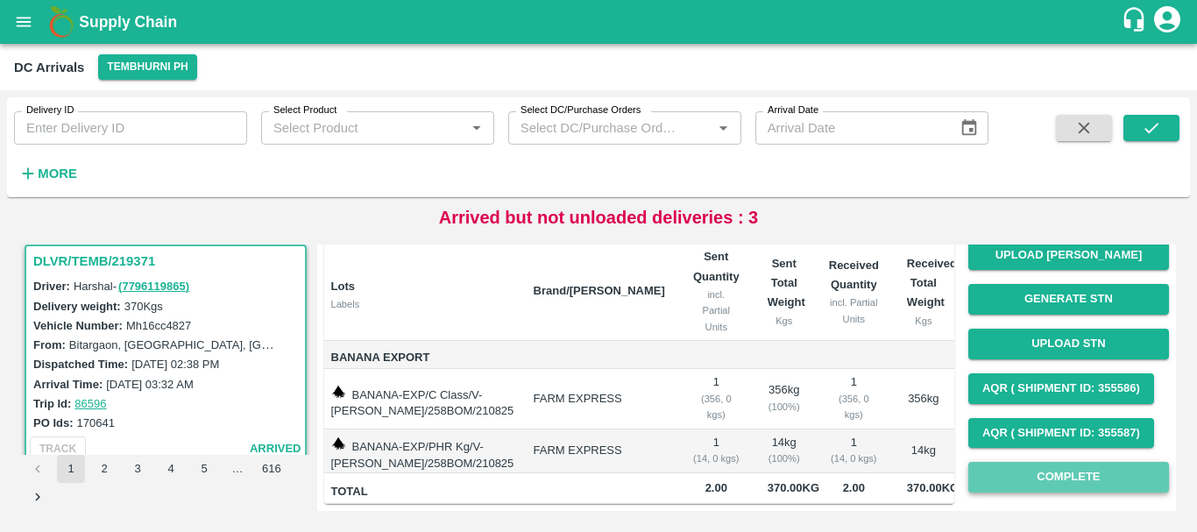
click at [1034, 462] on button "Complete" at bounding box center [1068, 477] width 201 height 31
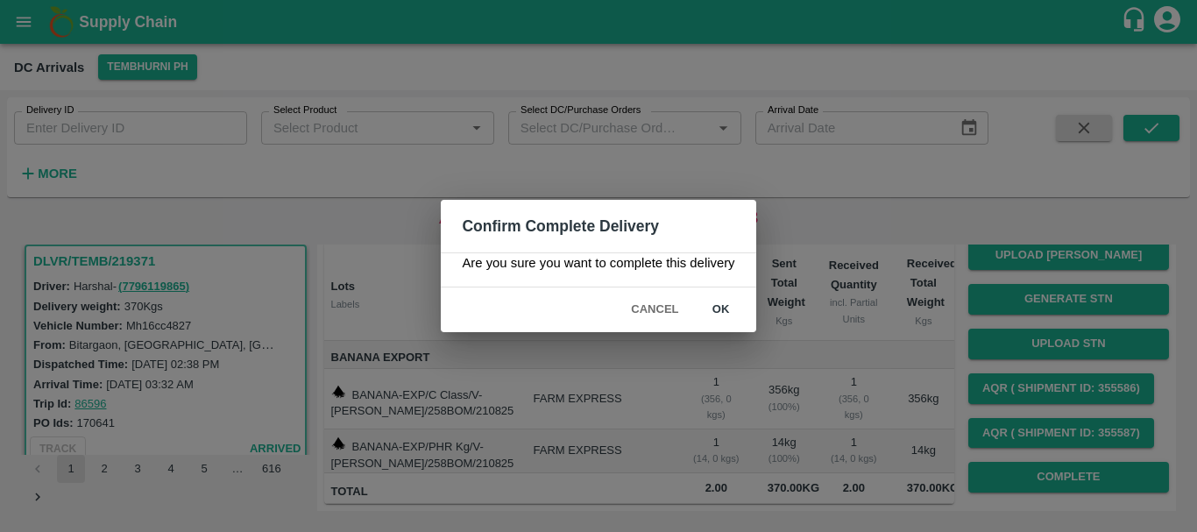
click at [879, 364] on div "Confirm Complete Delivery Are you sure you want to complete this delivery Cance…" at bounding box center [598, 266] width 1197 height 532
click at [721, 308] on button "ok" at bounding box center [721, 309] width 56 height 31
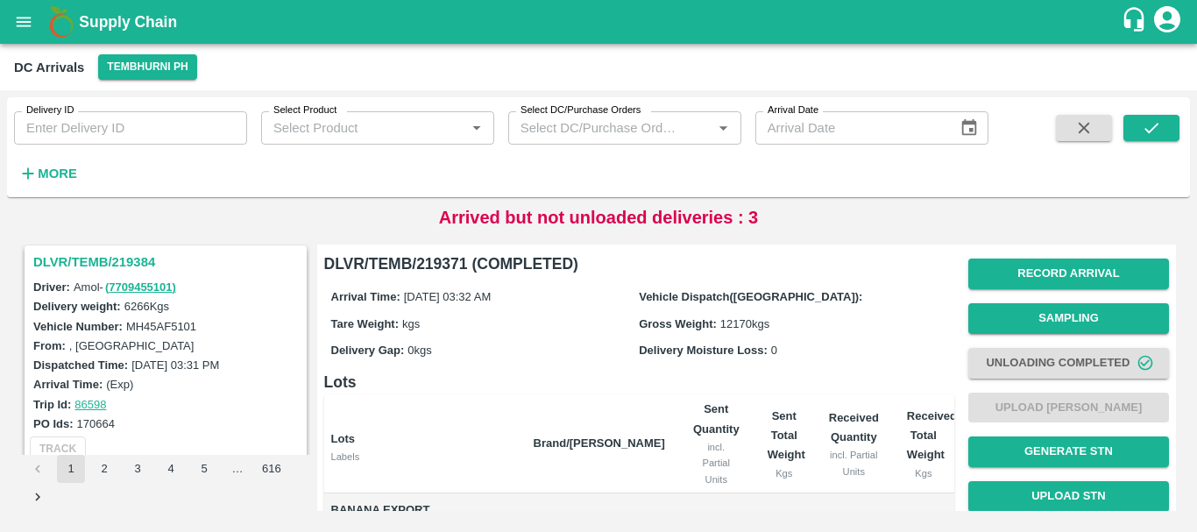
scroll to position [2246, 0]
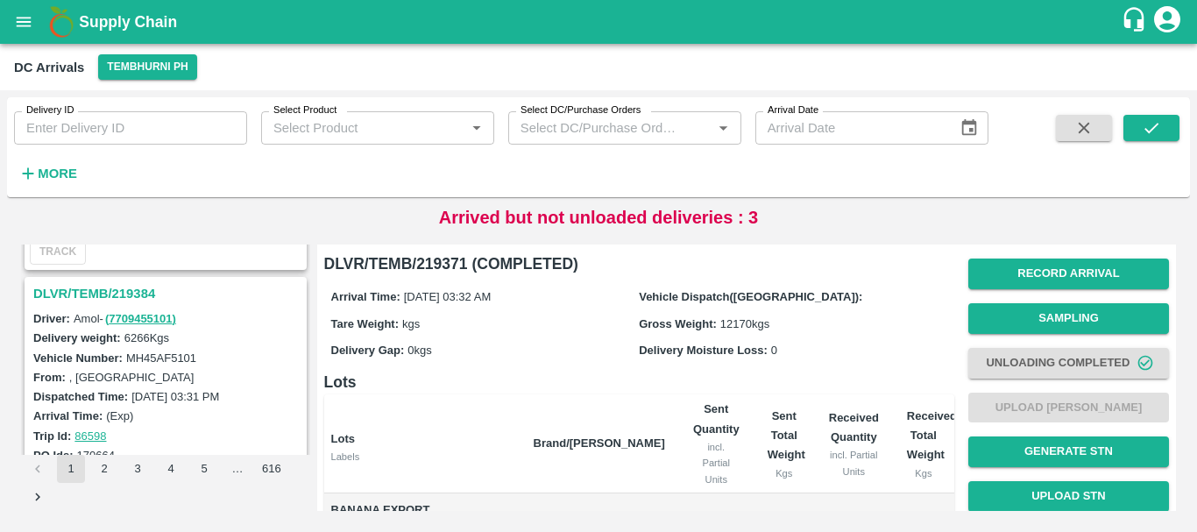
click at [131, 279] on div "DLVR/TEMB/219384" at bounding box center [165, 294] width 279 height 30
click at [134, 290] on h3 "DLVR/TEMB/219384" at bounding box center [168, 293] width 270 height 23
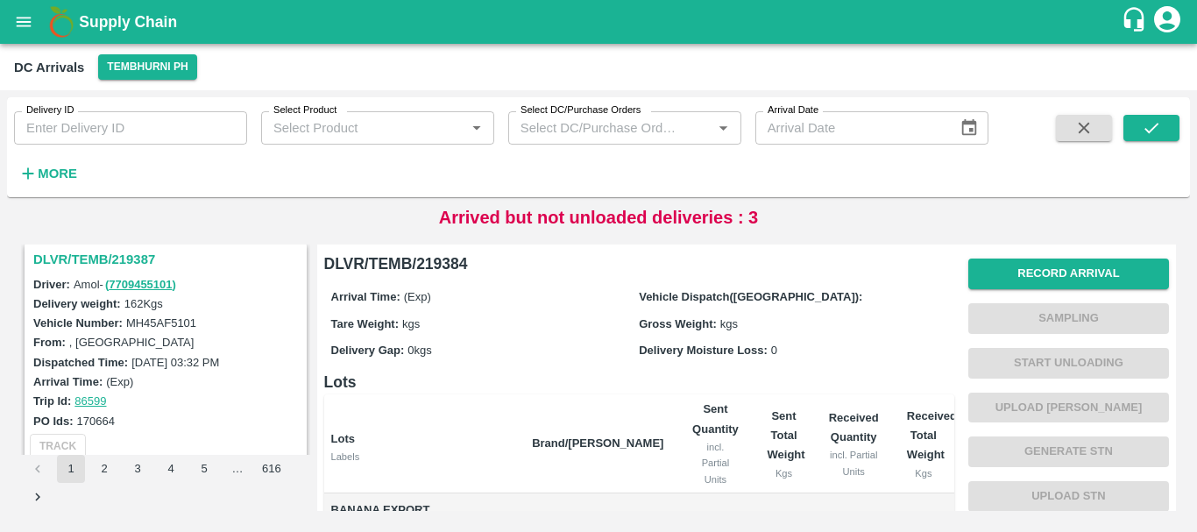
scroll to position [2009, 0]
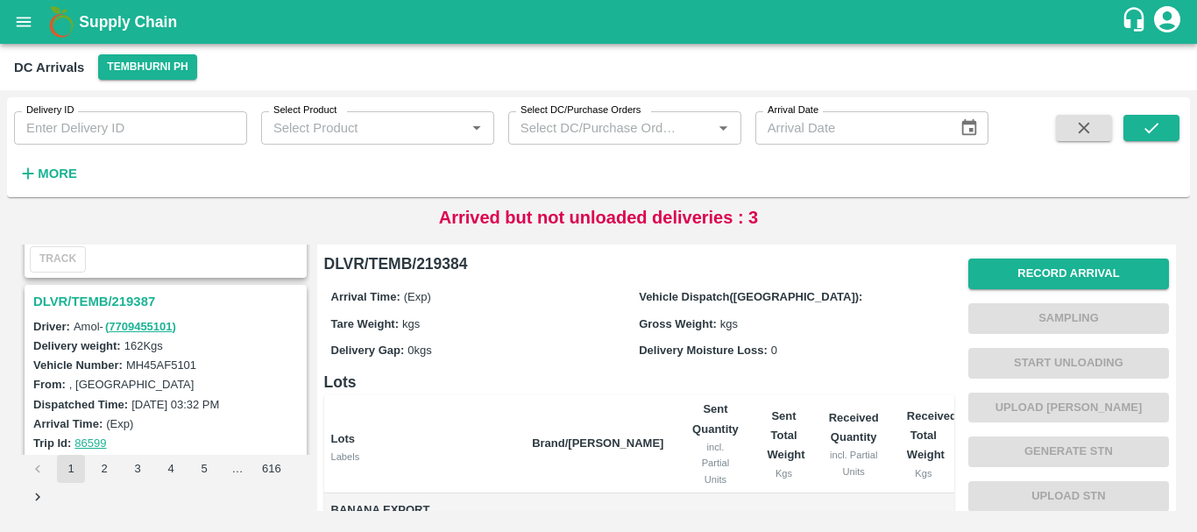
click at [120, 294] on h3 "DLVR/TEMB/219387" at bounding box center [168, 301] width 270 height 23
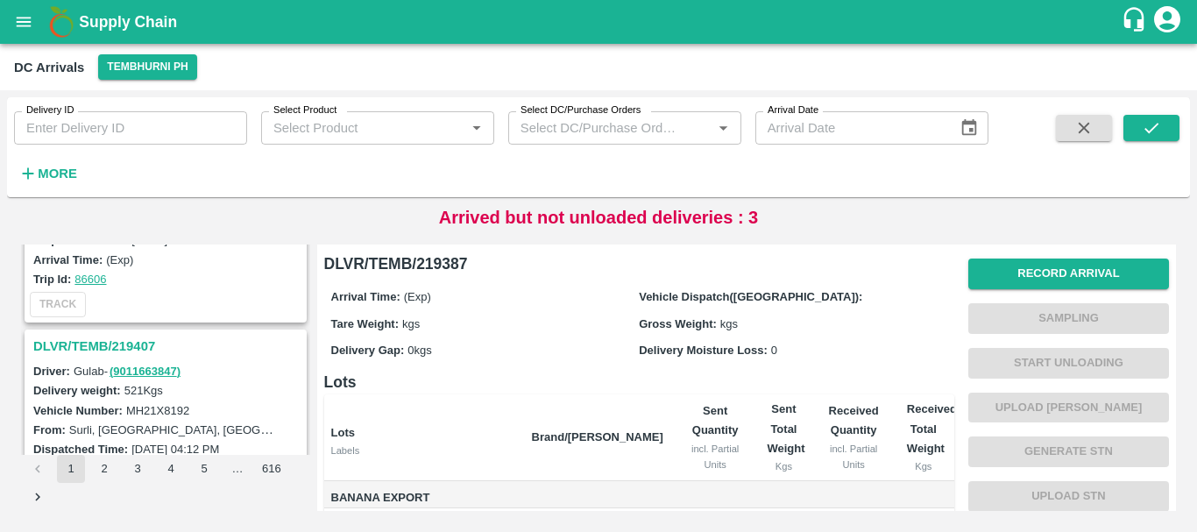
scroll to position [1734, 0]
click at [134, 344] on h3 "DLVR/TEMB/219407" at bounding box center [168, 347] width 270 height 23
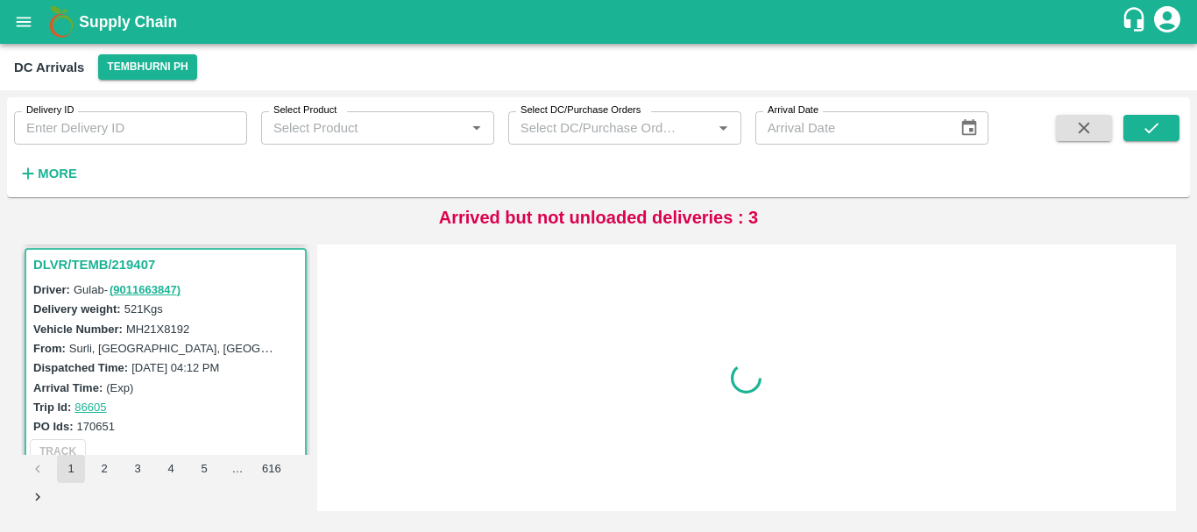
scroll to position [1820, 0]
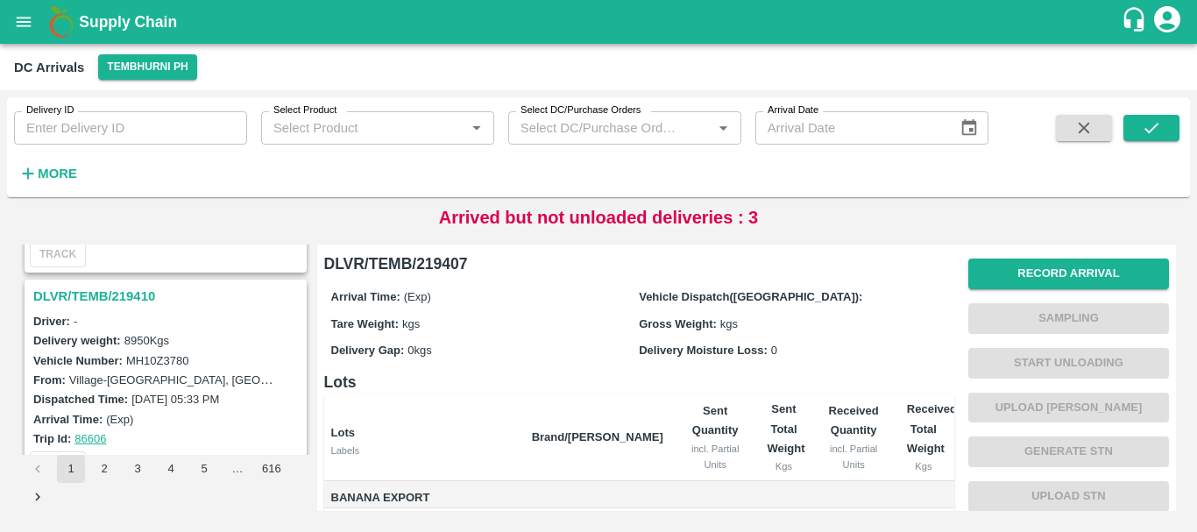
click at [130, 301] on h3 "DLVR/TEMB/219410" at bounding box center [168, 296] width 270 height 23
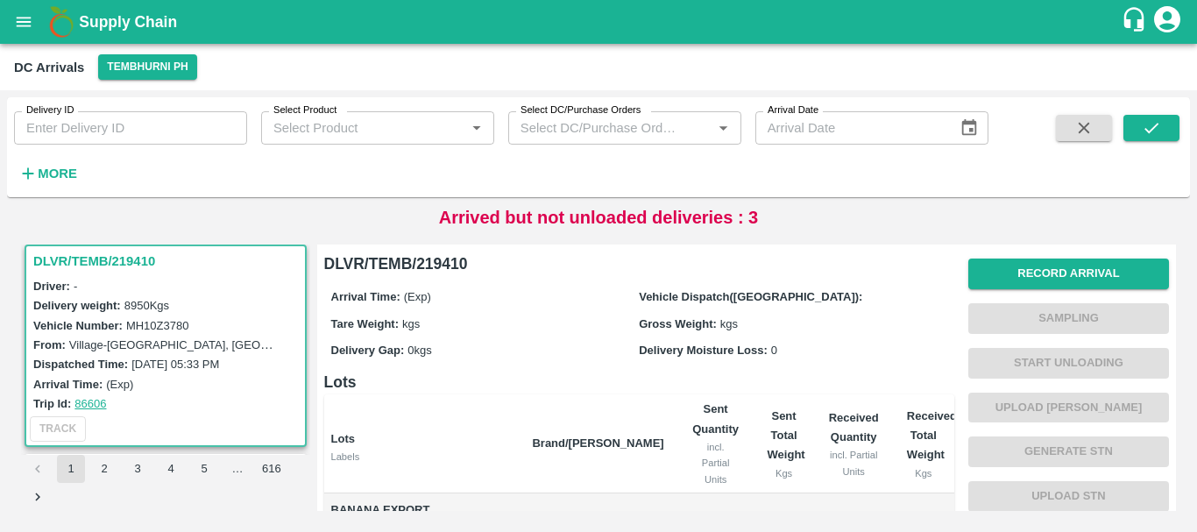
click at [635, 391] on h6 "Lots" at bounding box center [639, 382] width 630 height 25
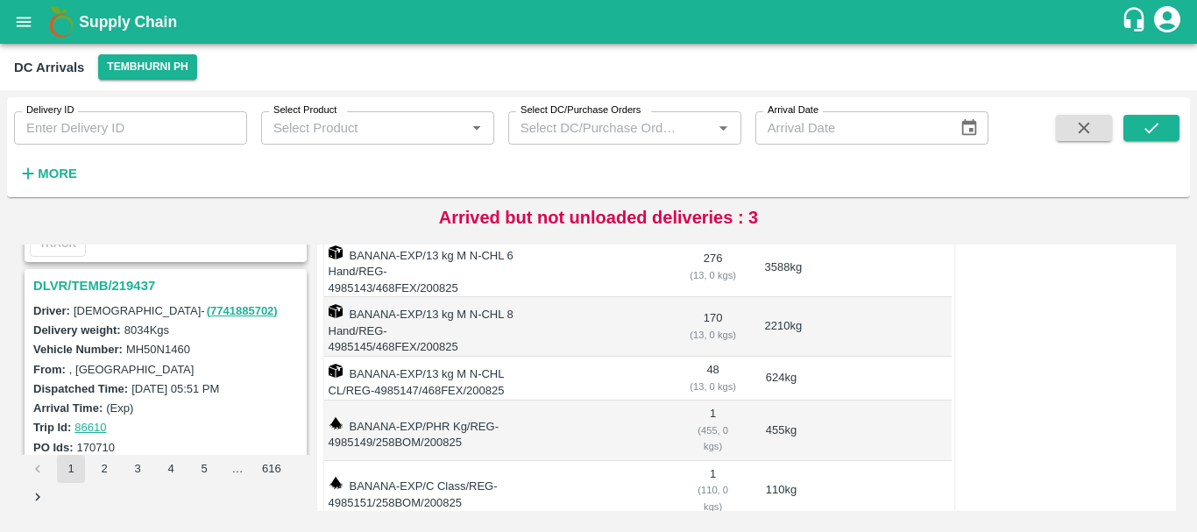
click at [616, 400] on td at bounding box center [594, 430] width 159 height 60
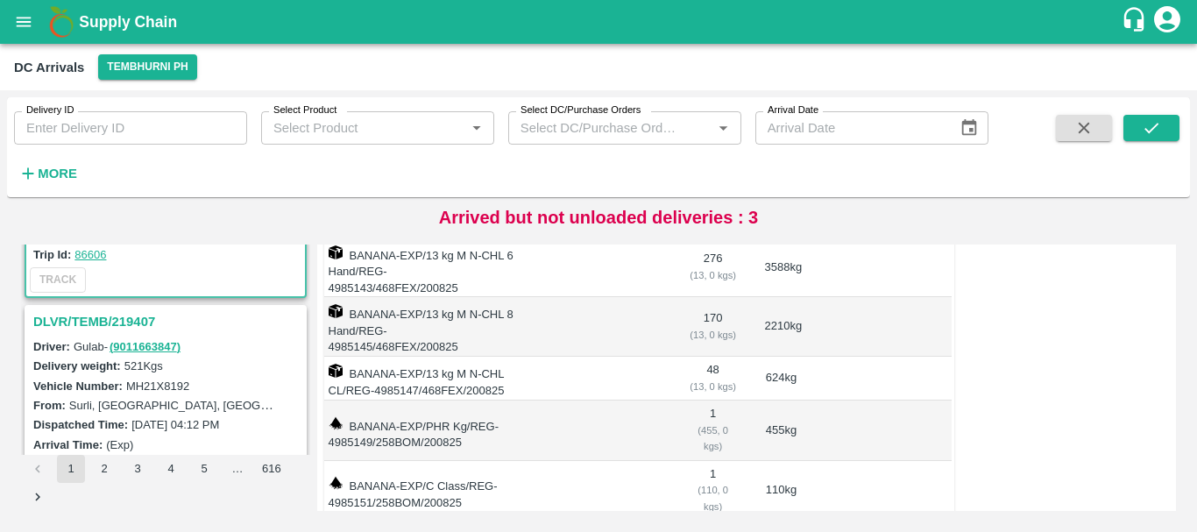
click at [110, 319] on h3 "DLVR/TEMB/219407" at bounding box center [168, 321] width 270 height 23
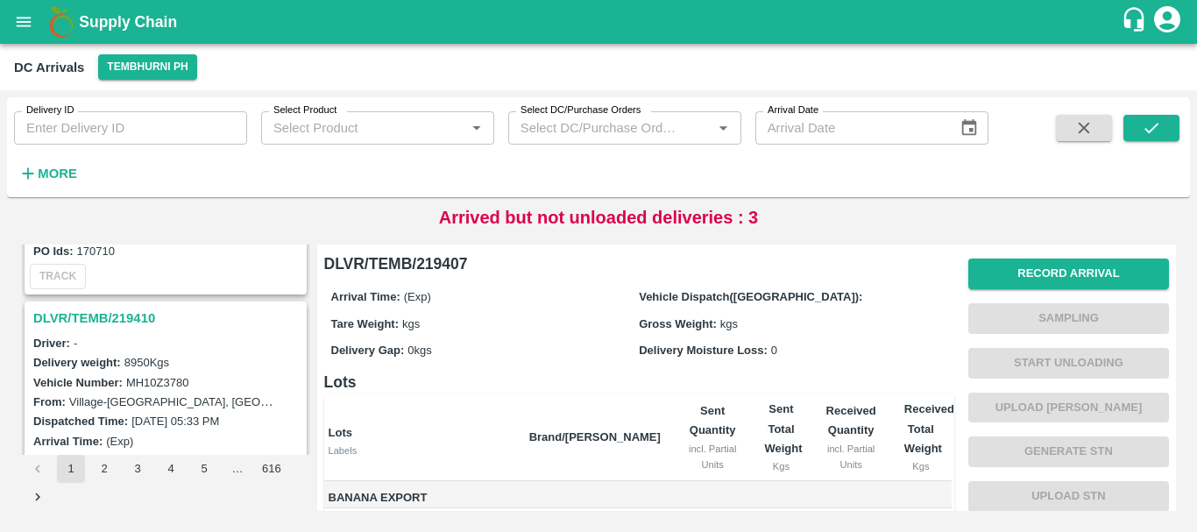
click at [133, 321] on h3 "DLVR/TEMB/219410" at bounding box center [168, 318] width 270 height 23
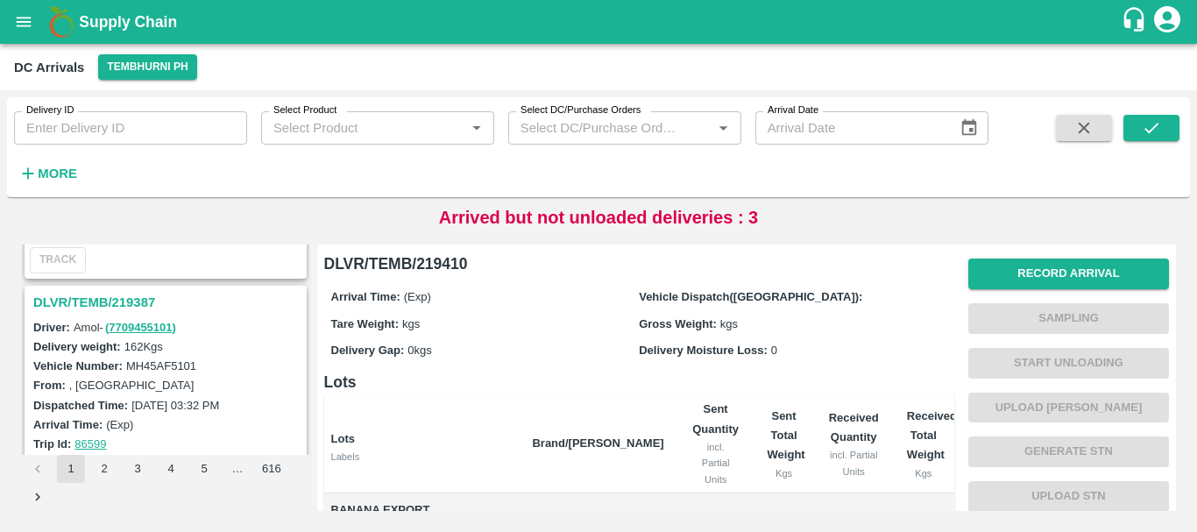
scroll to position [402, 0]
click at [802, 345] on div "Delivery Moisture Loss: 0" at bounding box center [793, 349] width 308 height 19
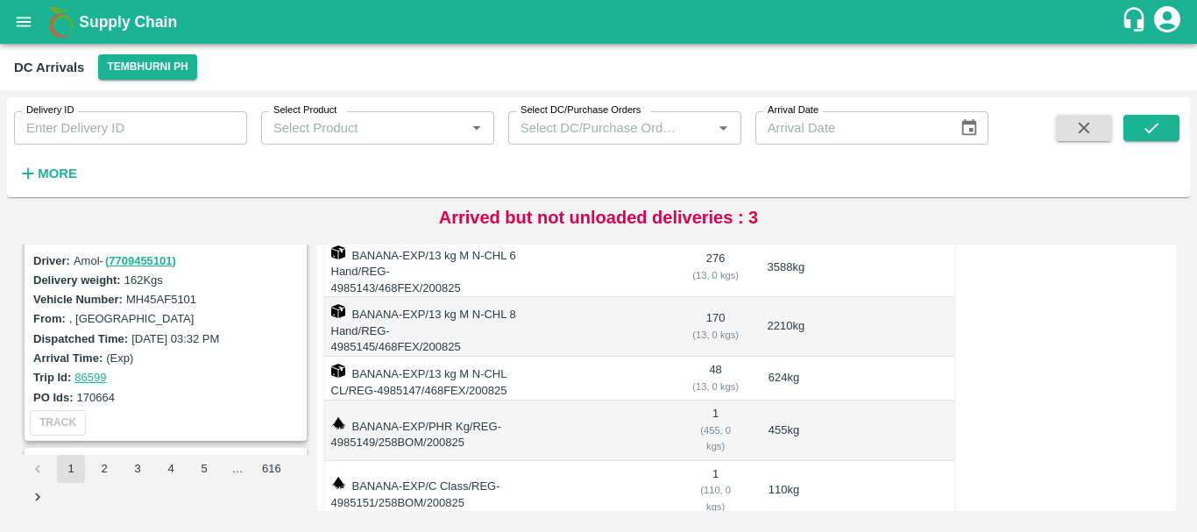
click at [613, 461] on td at bounding box center [597, 491] width 159 height 60
click at [619, 400] on td at bounding box center [597, 430] width 159 height 60
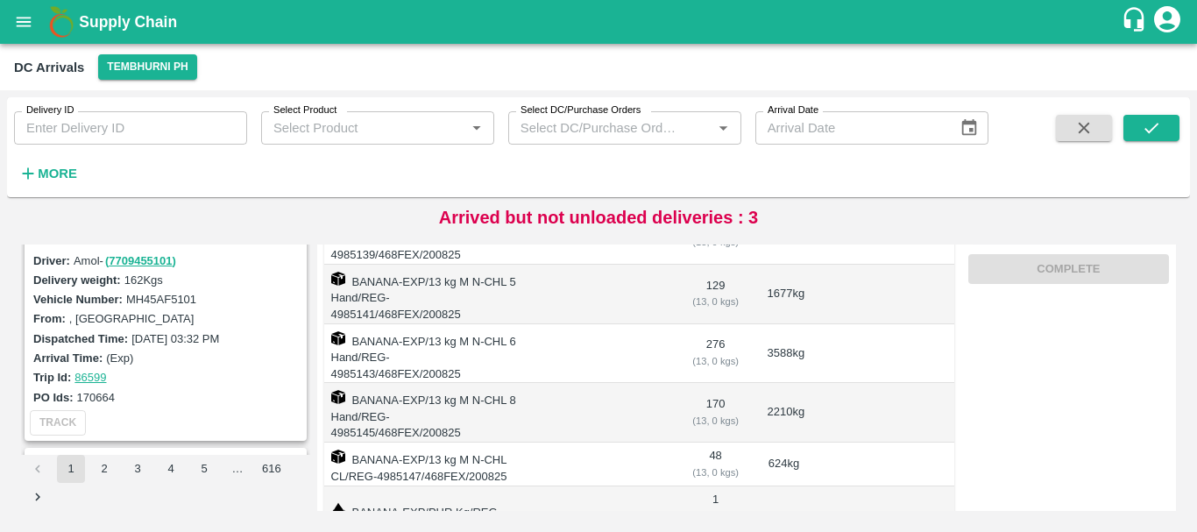
scroll to position [402, 0]
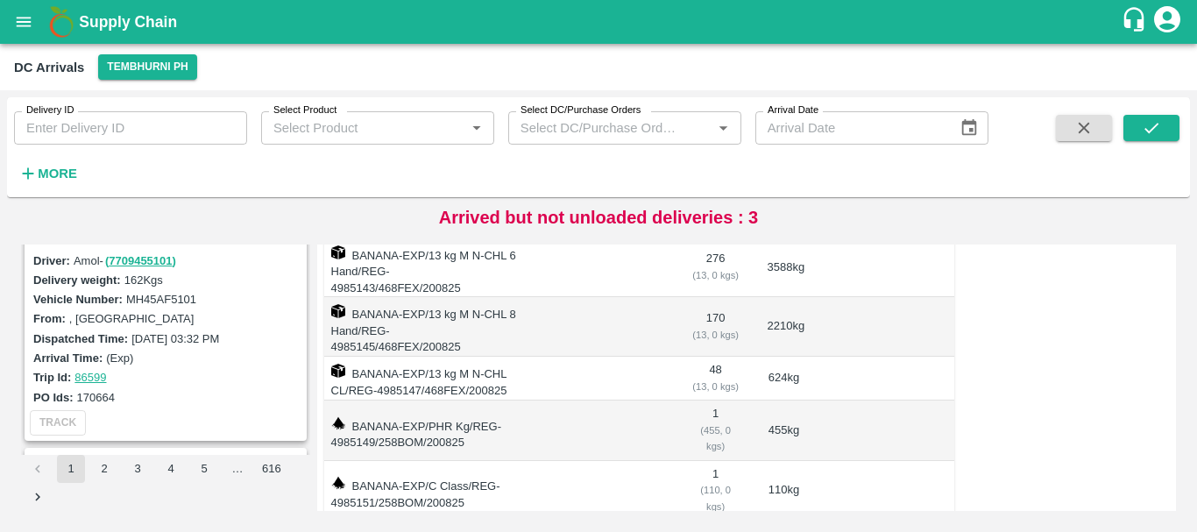
click at [608, 461] on td at bounding box center [597, 491] width 159 height 60
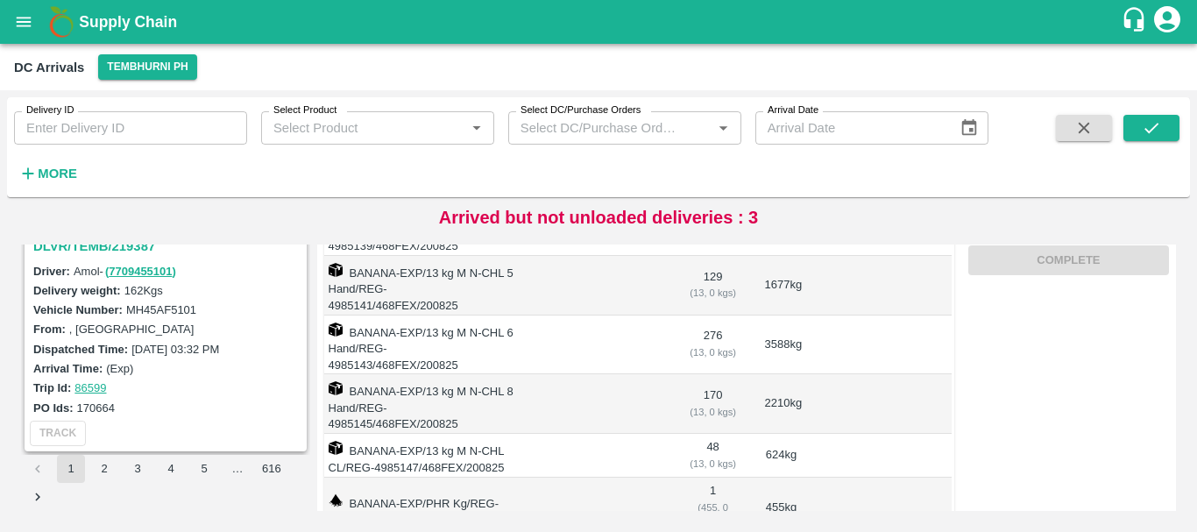
scroll to position [2028, 0]
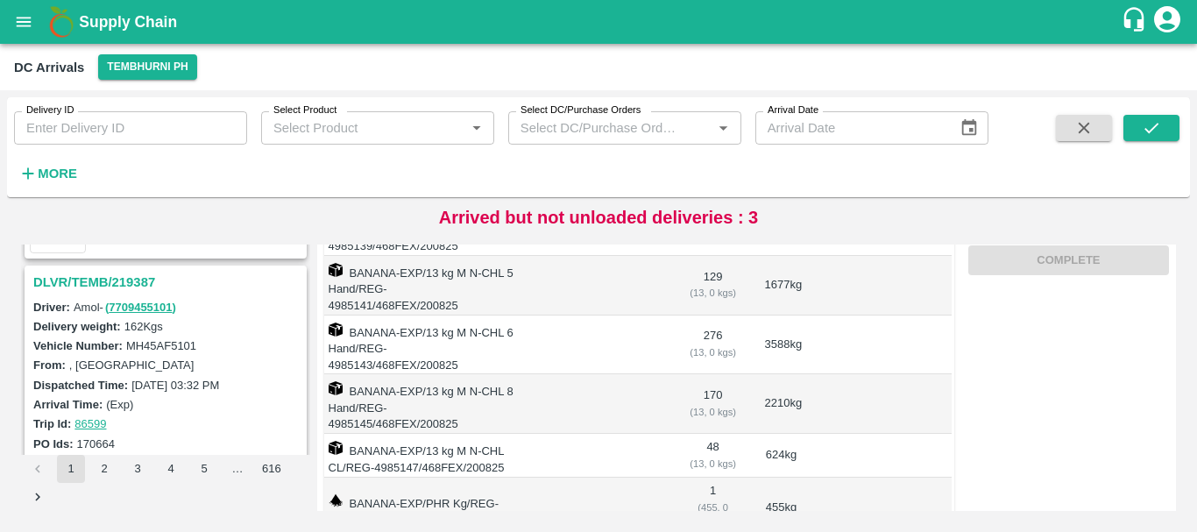
click at [117, 283] on h3 "DLVR/TEMB/219387" at bounding box center [168, 282] width 270 height 23
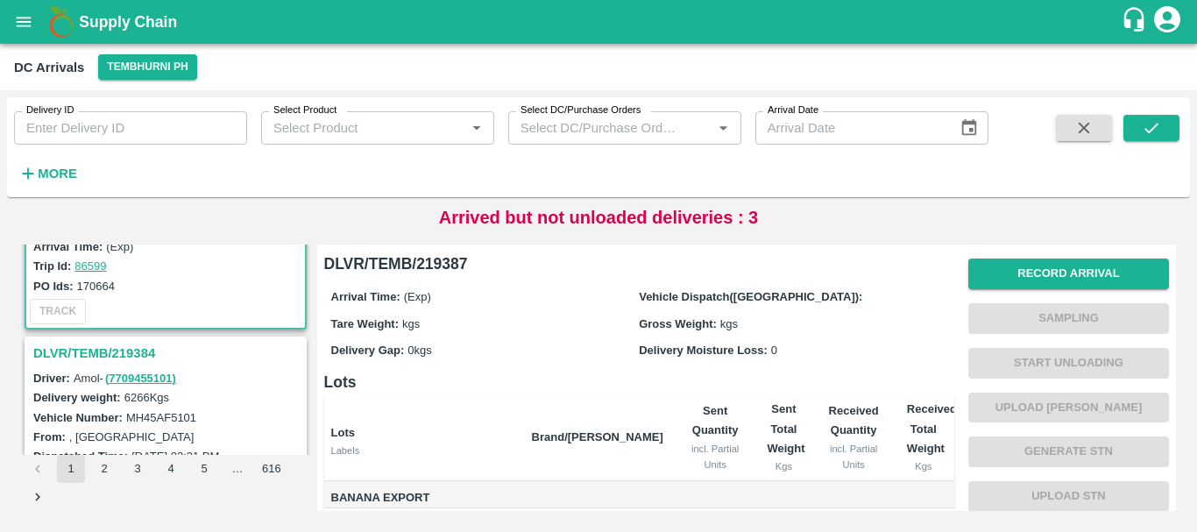
scroll to position [2178, 0]
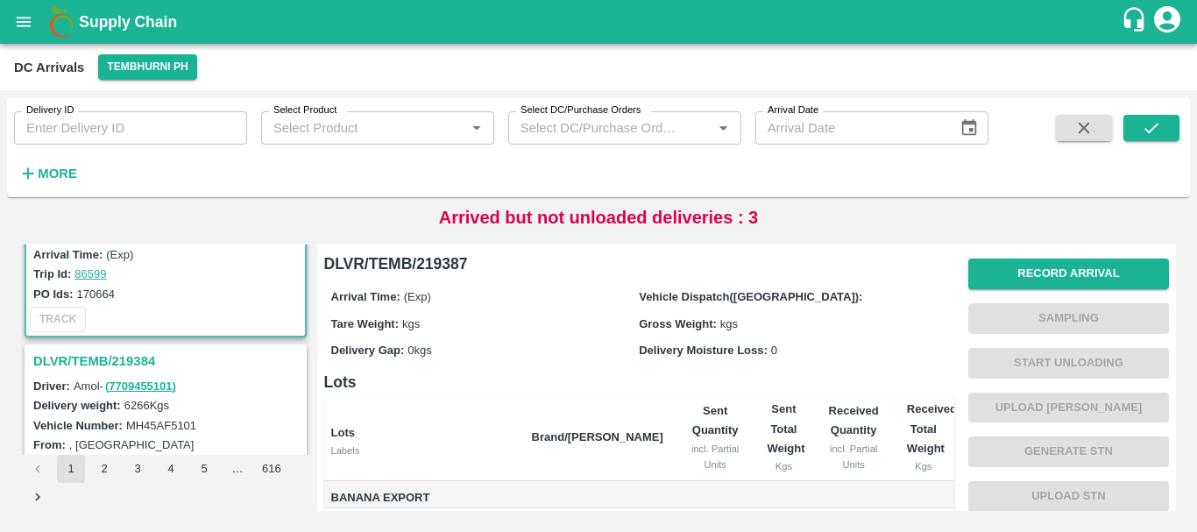
click at [99, 359] on h3 "DLVR/TEMB/219384" at bounding box center [168, 361] width 270 height 23
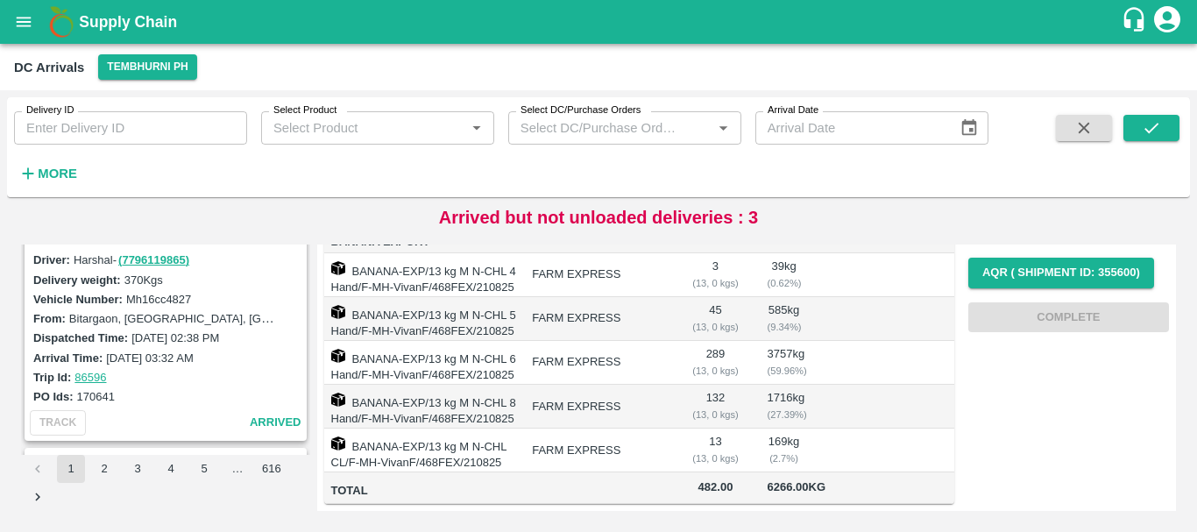
scroll to position [2487, 0]
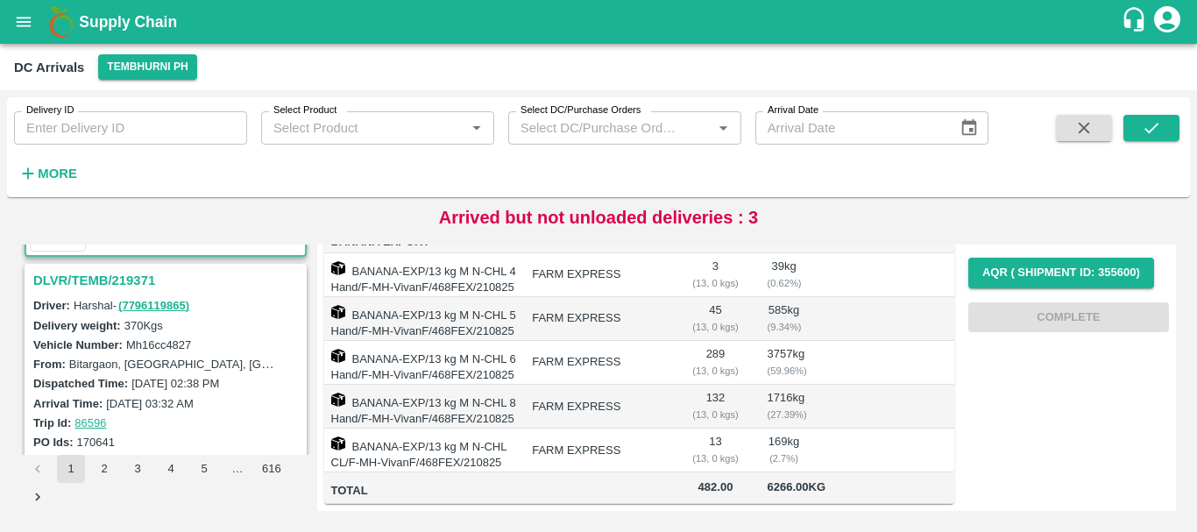
click at [102, 276] on h3 "DLVR/TEMB/219371" at bounding box center [168, 280] width 270 height 23
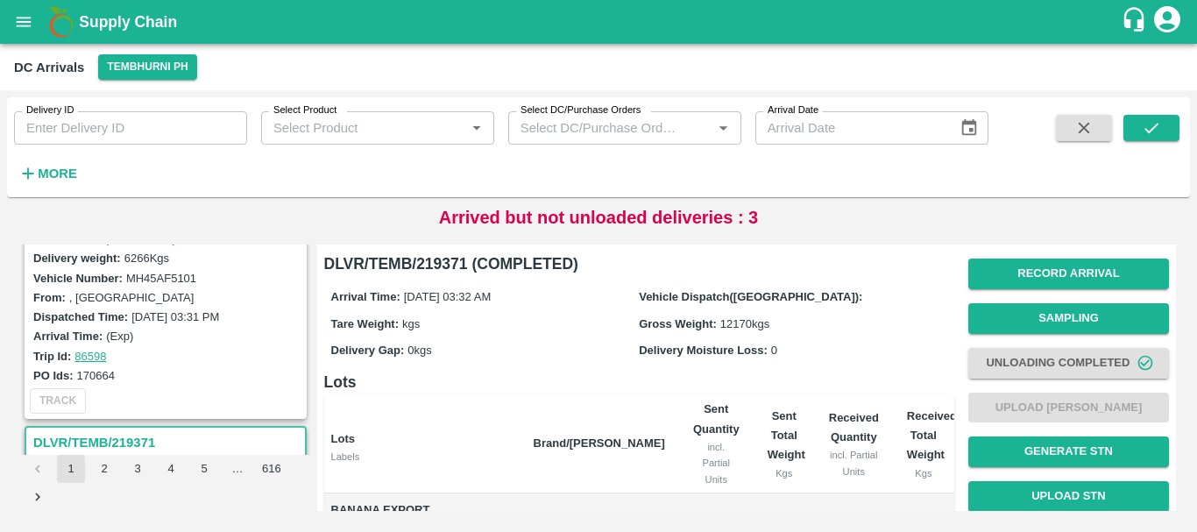
scroll to position [2239, 0]
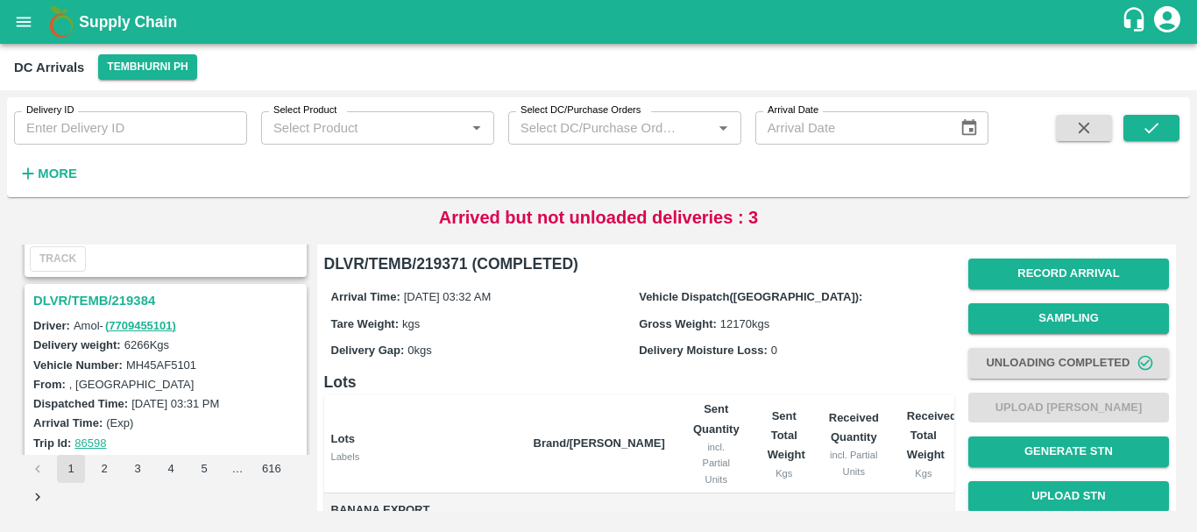
click at [105, 302] on h3 "DLVR/TEMB/219384" at bounding box center [168, 300] width 270 height 23
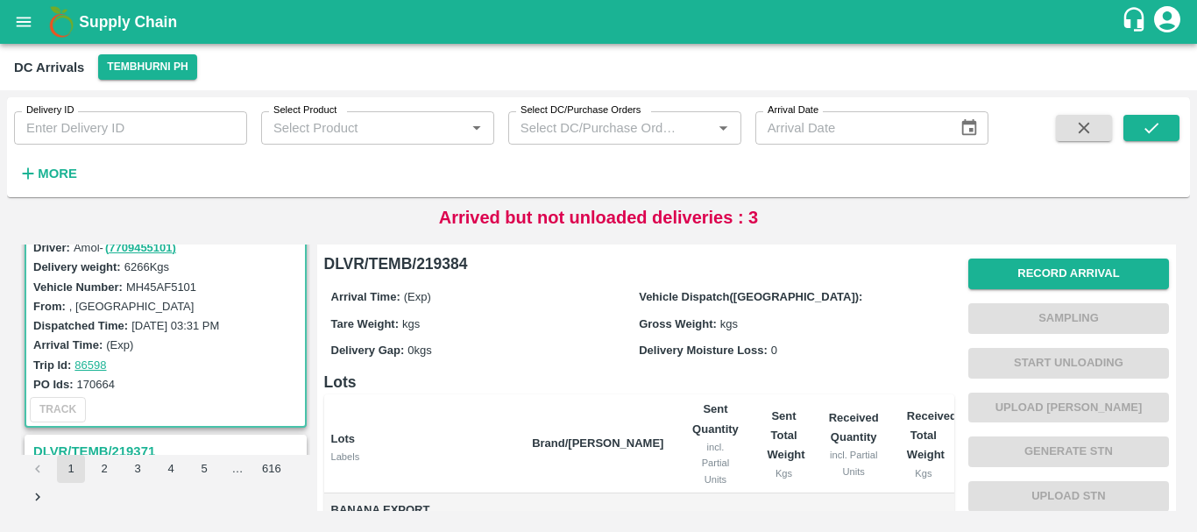
scroll to position [347, 0]
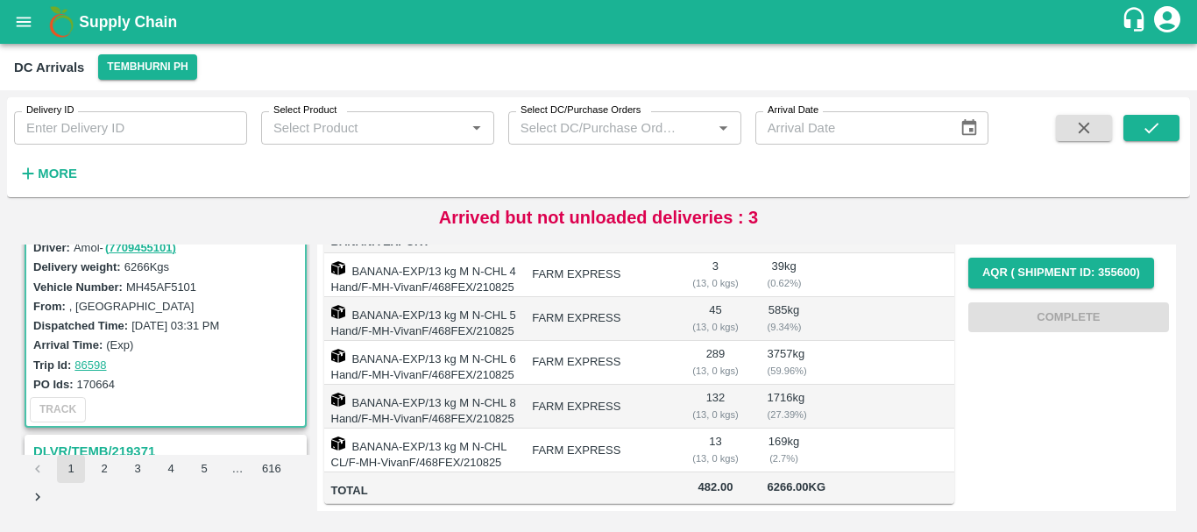
click at [642, 385] on td "FARM EXPRESS" at bounding box center [597, 407] width 159 height 44
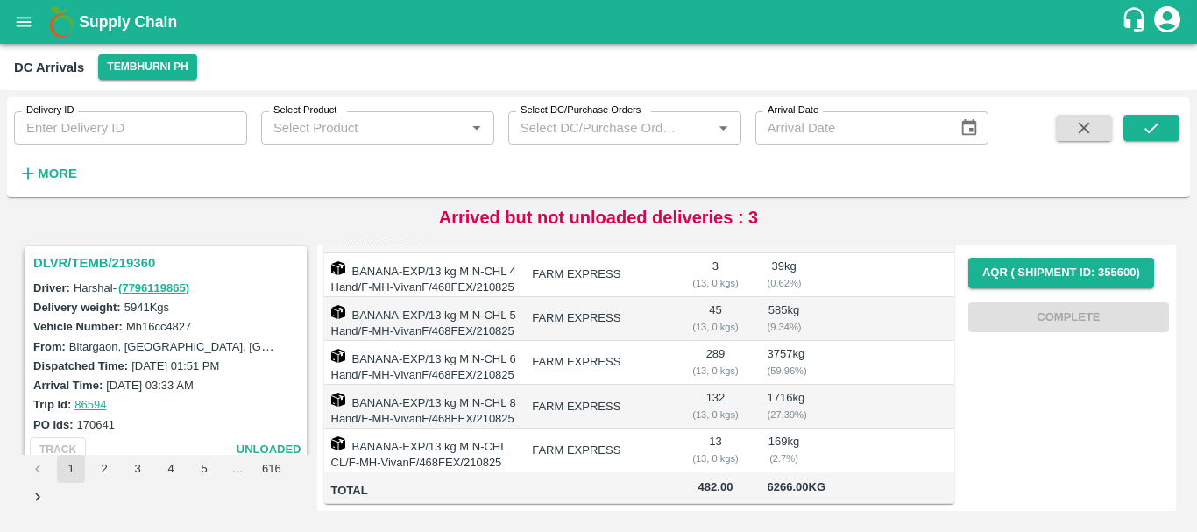
click at [95, 264] on h3 "DLVR/TEMB/219360" at bounding box center [168, 262] width 270 height 23
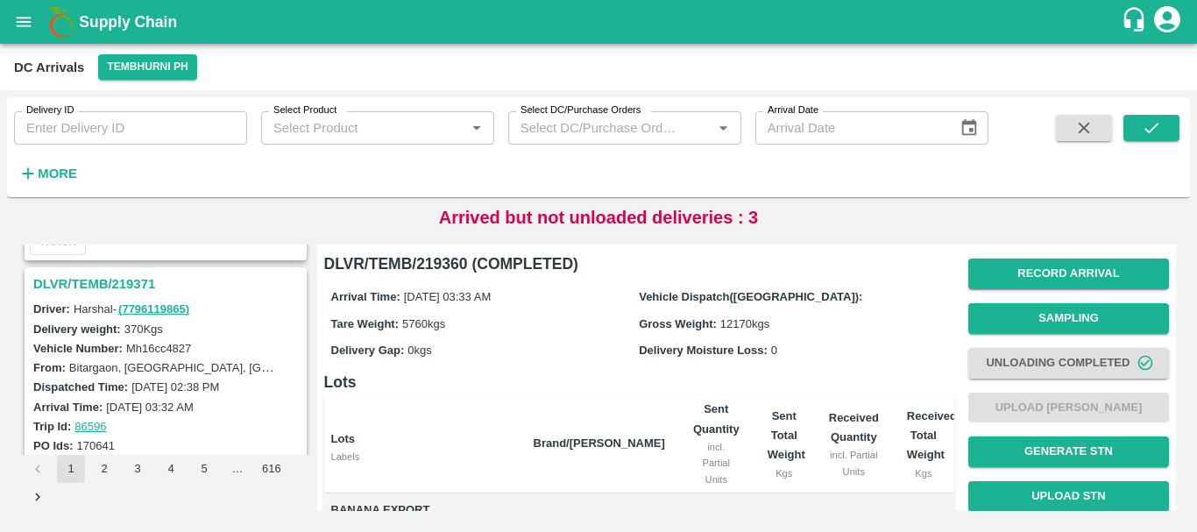
click at [105, 277] on h3 "DLVR/TEMB/219371" at bounding box center [168, 283] width 270 height 23
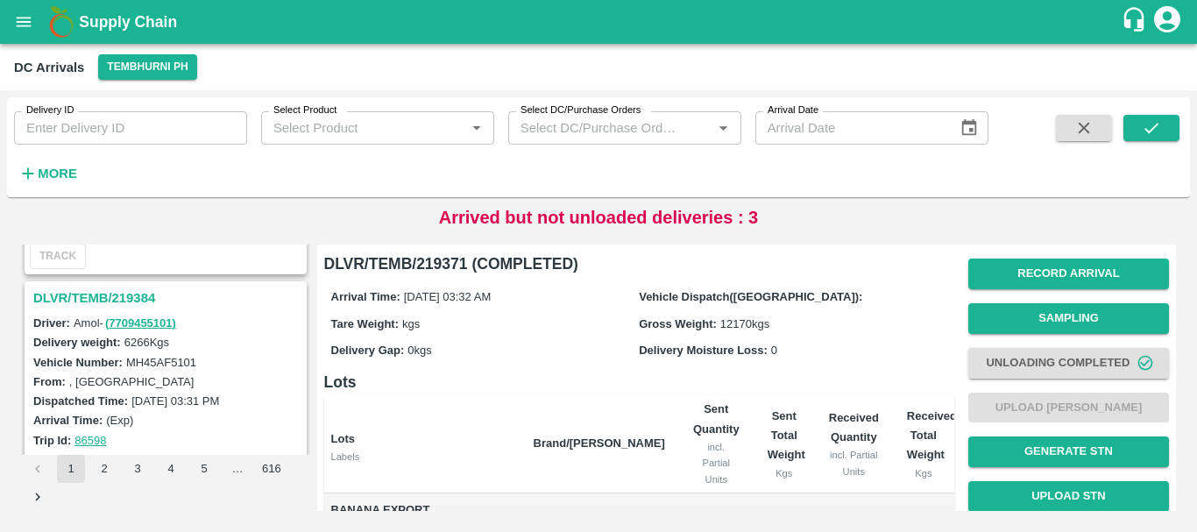
click at [117, 300] on h3 "DLVR/TEMB/219384" at bounding box center [168, 297] width 270 height 23
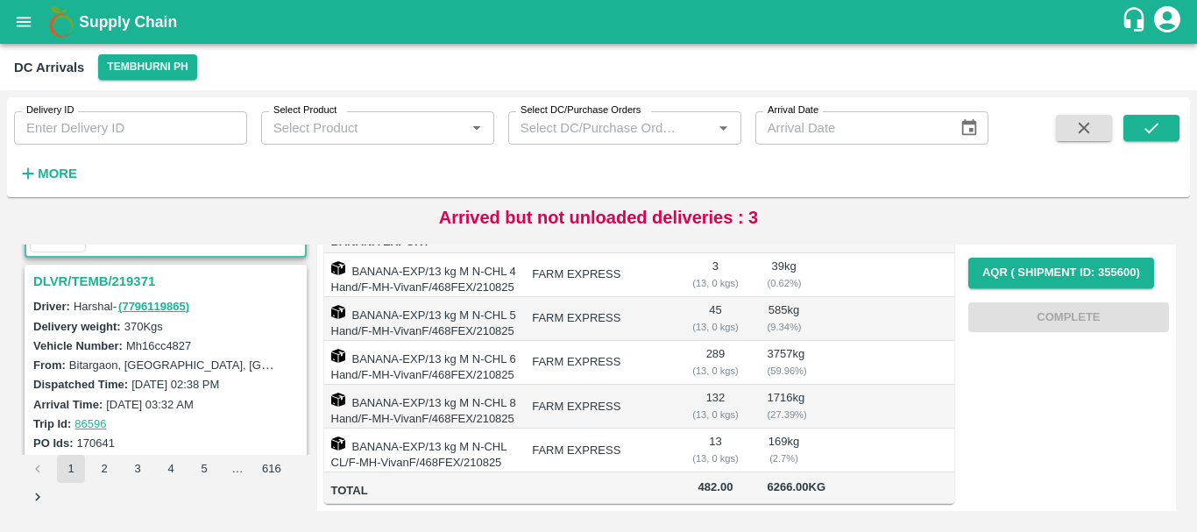
click at [110, 280] on h3 "DLVR/TEMB/219371" at bounding box center [168, 281] width 270 height 23
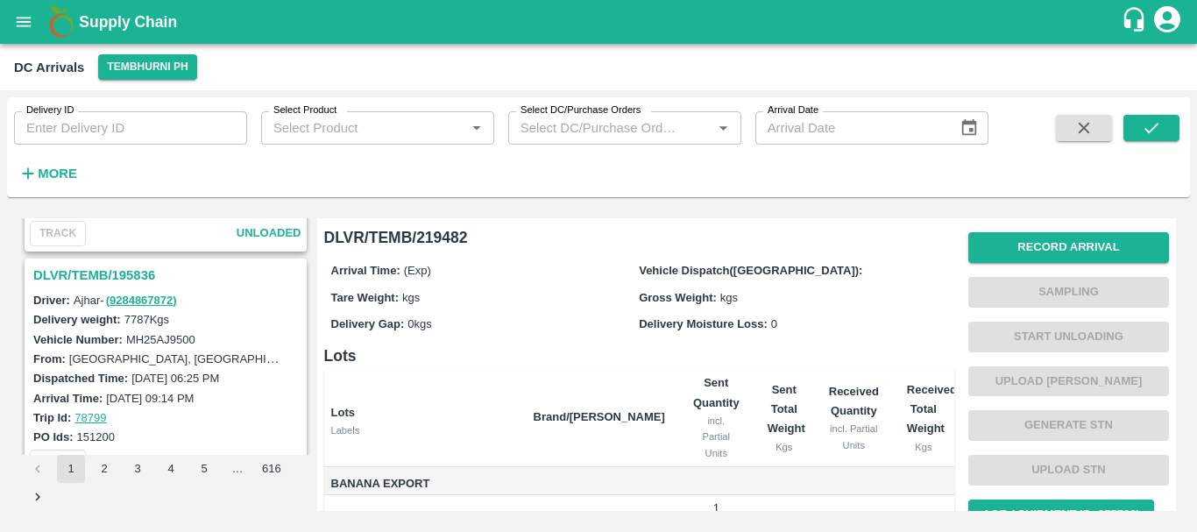
scroll to position [5476, 0]
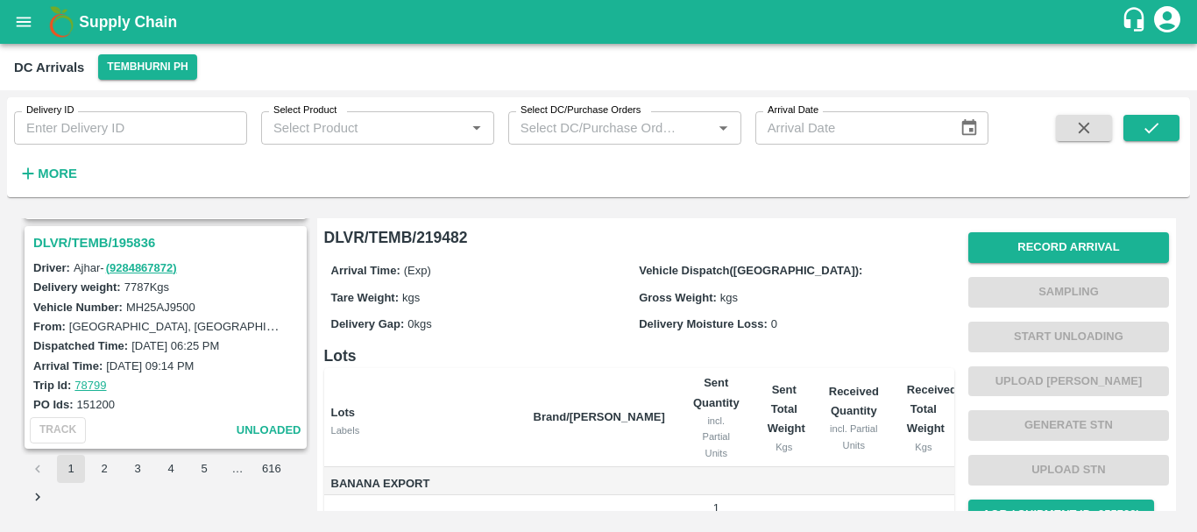
drag, startPoint x: 145, startPoint y: 318, endPoint x: 224, endPoint y: 357, distance: 88.6
click at [224, 357] on div "Arrival Time: 05 Apr 2025, 09:14 PM" at bounding box center [168, 365] width 270 height 19
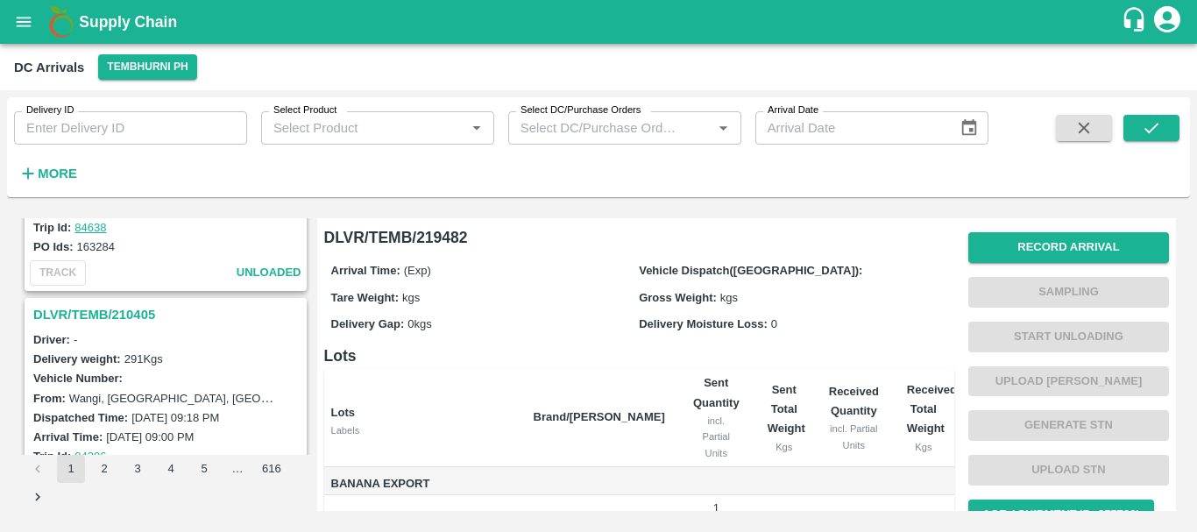
click at [123, 308] on h3 "DLVR/TEMB/210405" at bounding box center [168, 314] width 270 height 23
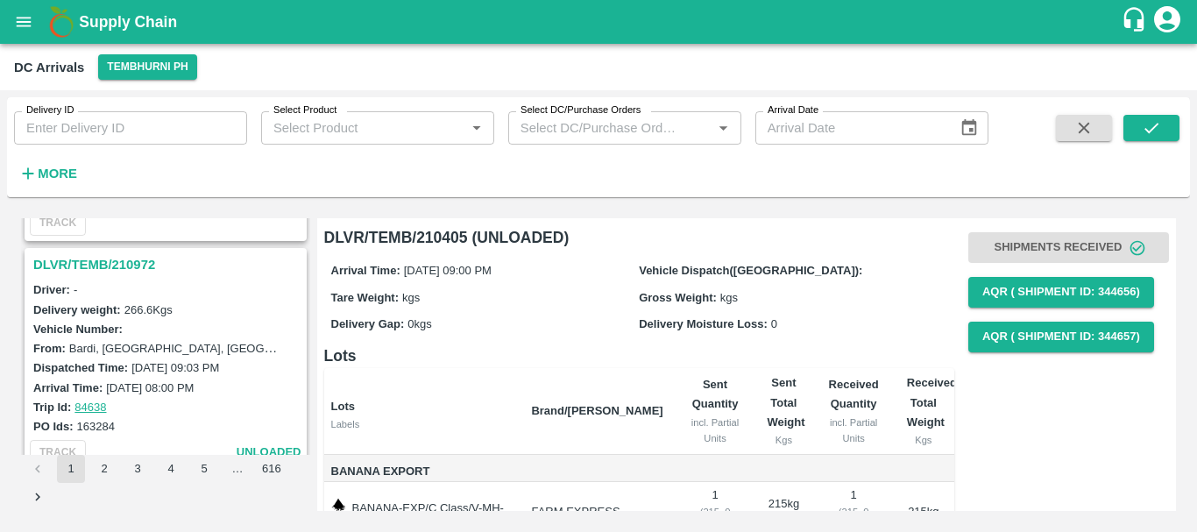
scroll to position [2475, 0]
click at [115, 272] on h3 "DLVR/TEMB/210972" at bounding box center [168, 266] width 270 height 23
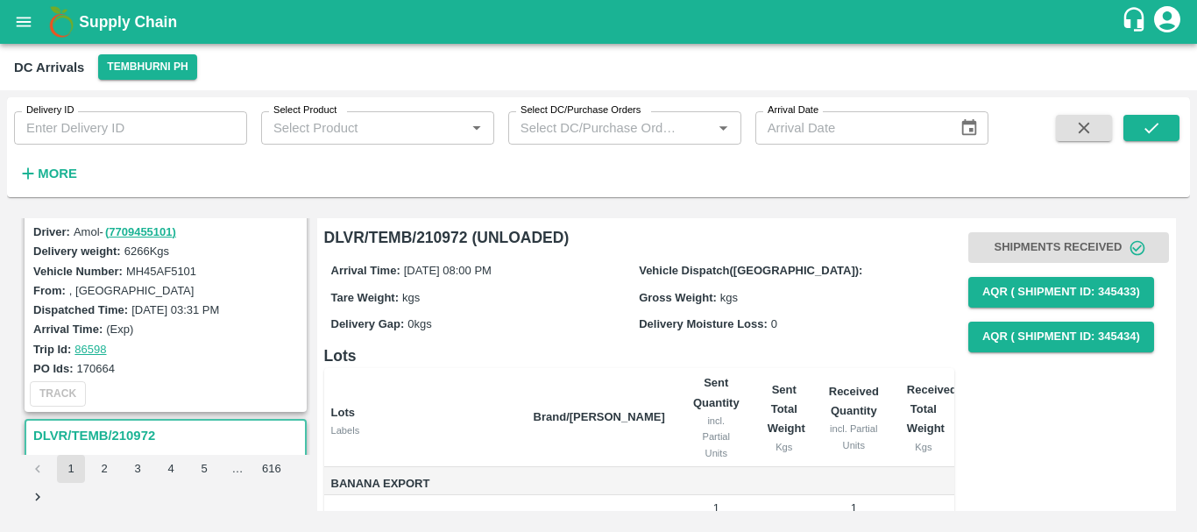
scroll to position [2201, 0]
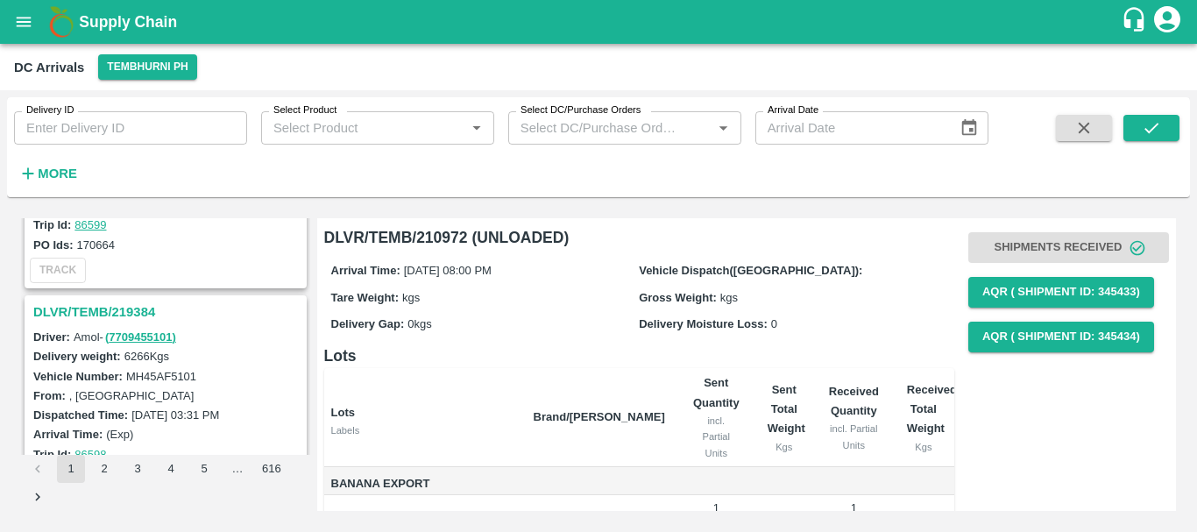
click at [133, 312] on h3 "DLVR/TEMB/219384" at bounding box center [168, 312] width 270 height 23
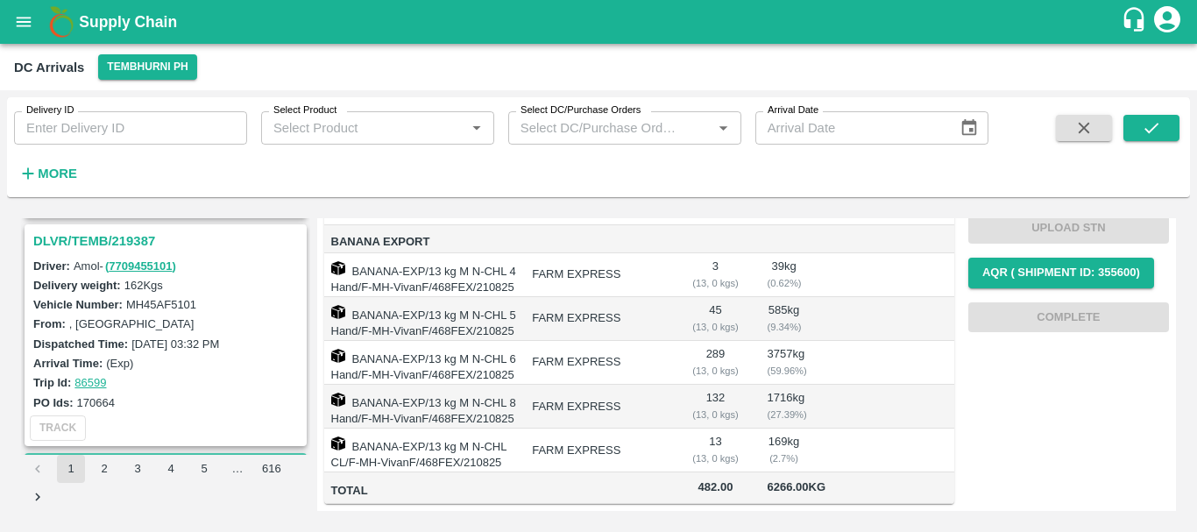
click at [122, 246] on h3 "DLVR/TEMB/219387" at bounding box center [168, 241] width 270 height 23
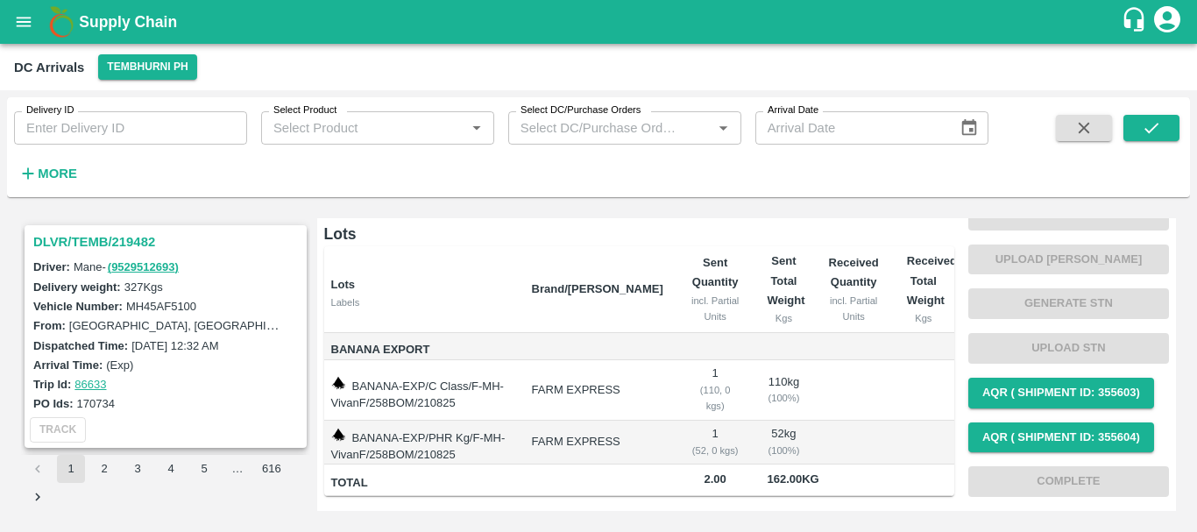
click at [106, 238] on h3 "DLVR/TEMB/219482" at bounding box center [168, 241] width 270 height 23
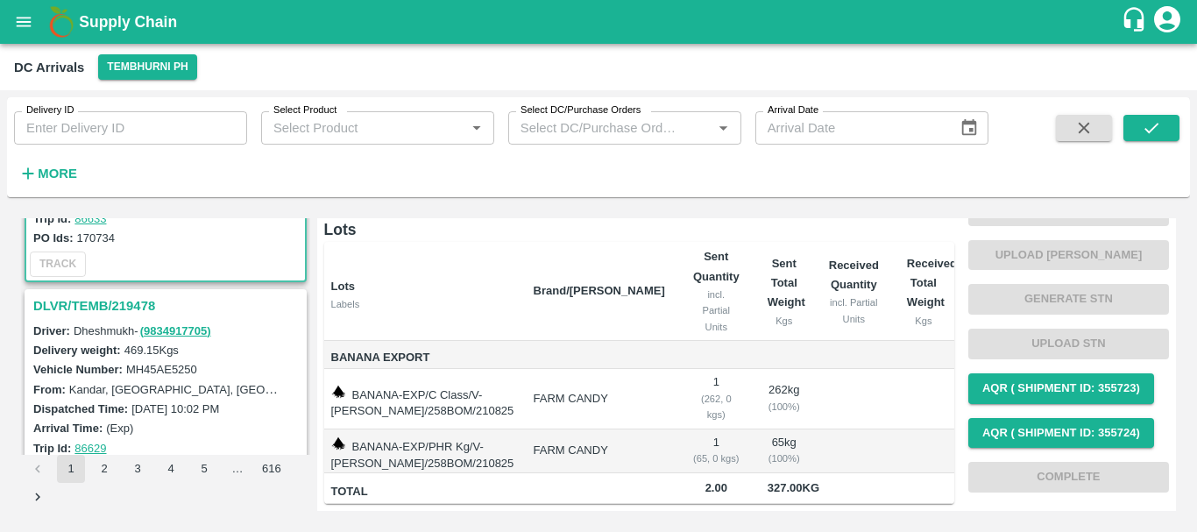
scroll to position [167, 0]
click at [108, 297] on h3 "DLVR/TEMB/219478" at bounding box center [168, 304] width 270 height 23
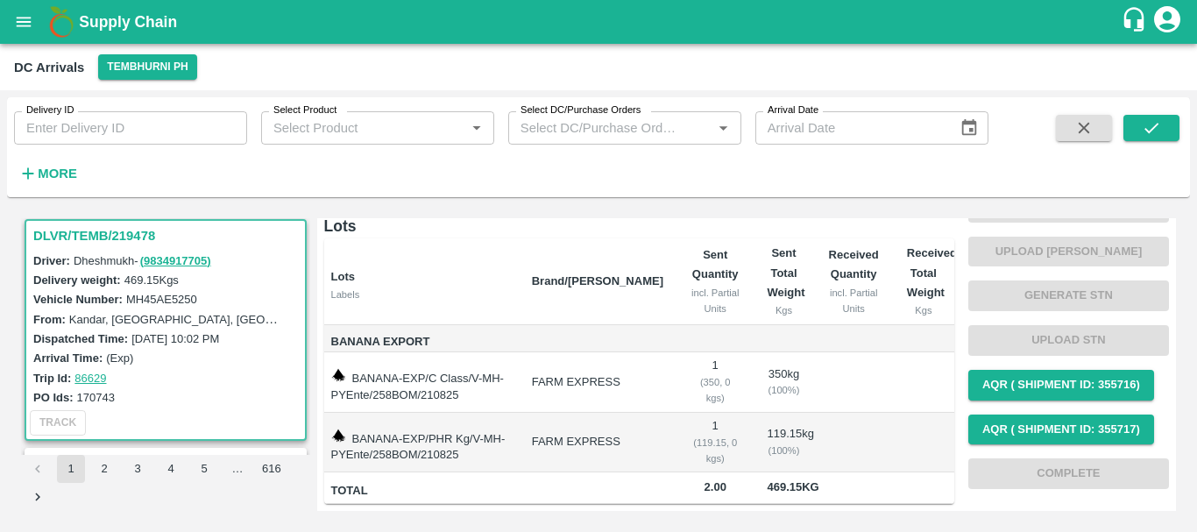
scroll to position [370, 0]
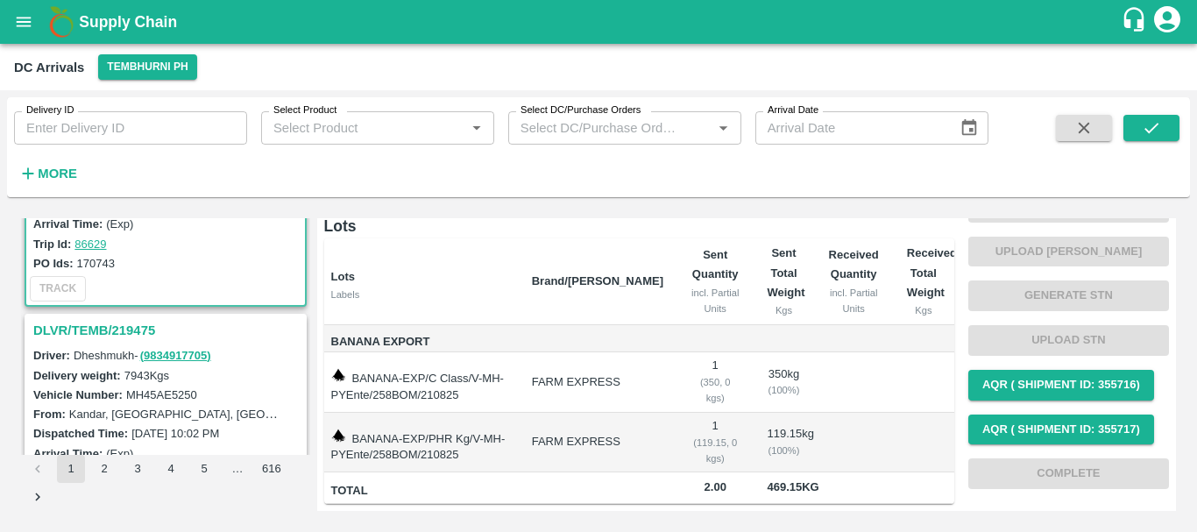
click at [108, 329] on h3 "DLVR/TEMB/219475" at bounding box center [168, 330] width 270 height 23
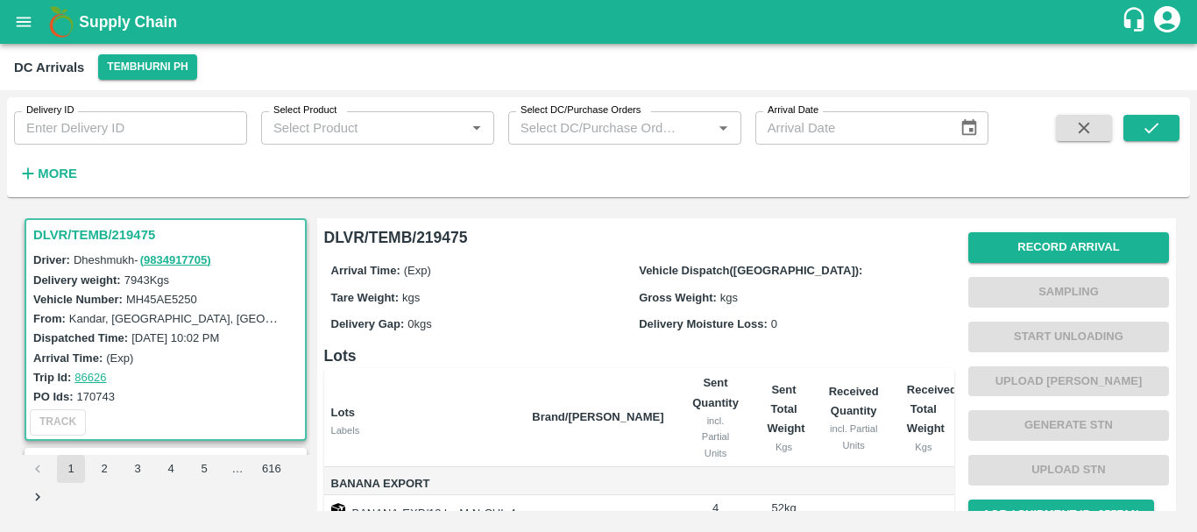
scroll to position [321, 0]
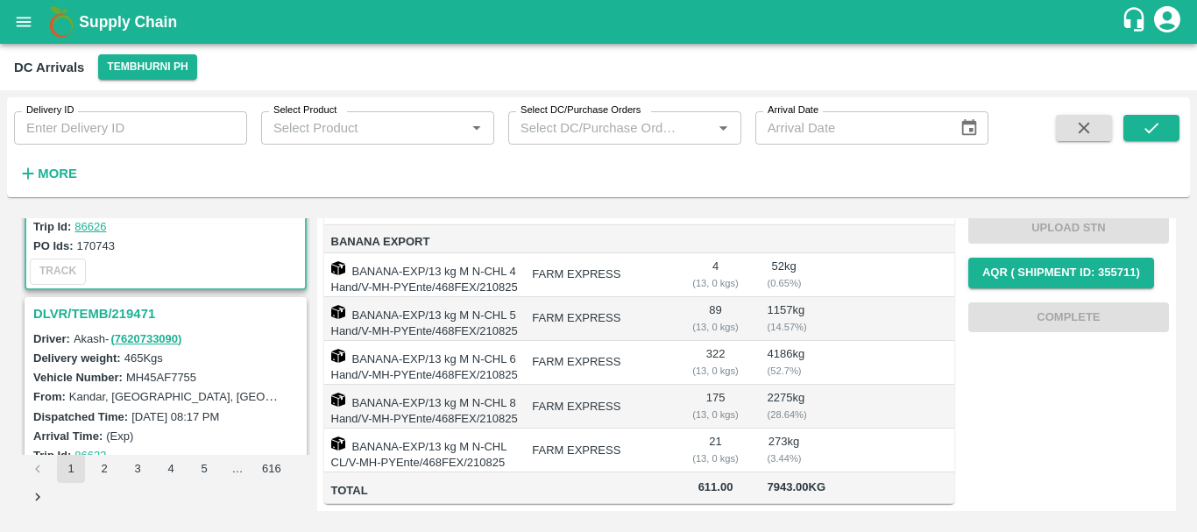
click at [106, 309] on h3 "DLVR/TEMB/219471" at bounding box center [168, 313] width 270 height 23
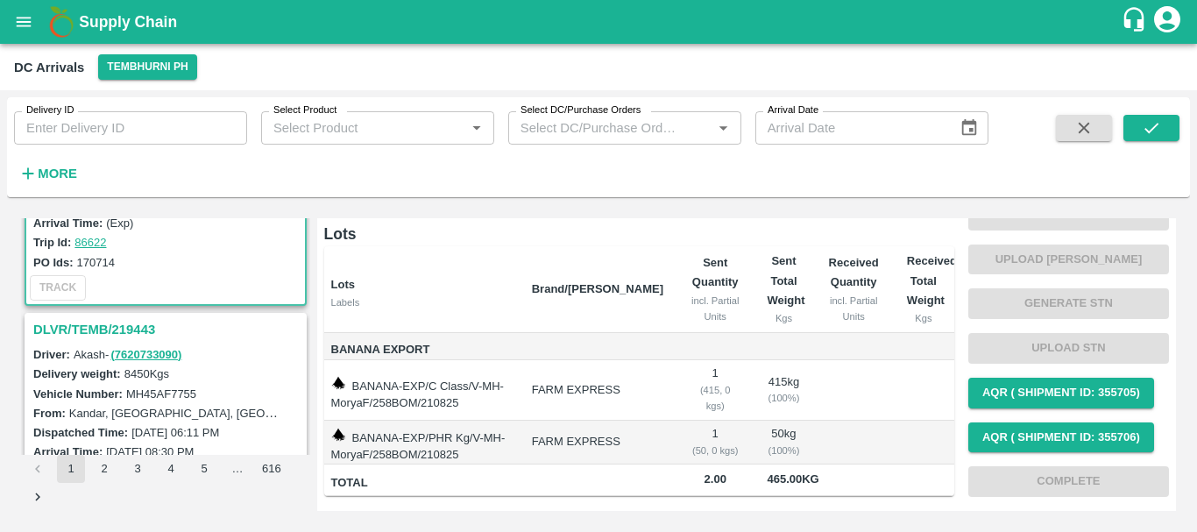
click at [129, 331] on h3 "DLVR/TEMB/219443" at bounding box center [168, 329] width 270 height 23
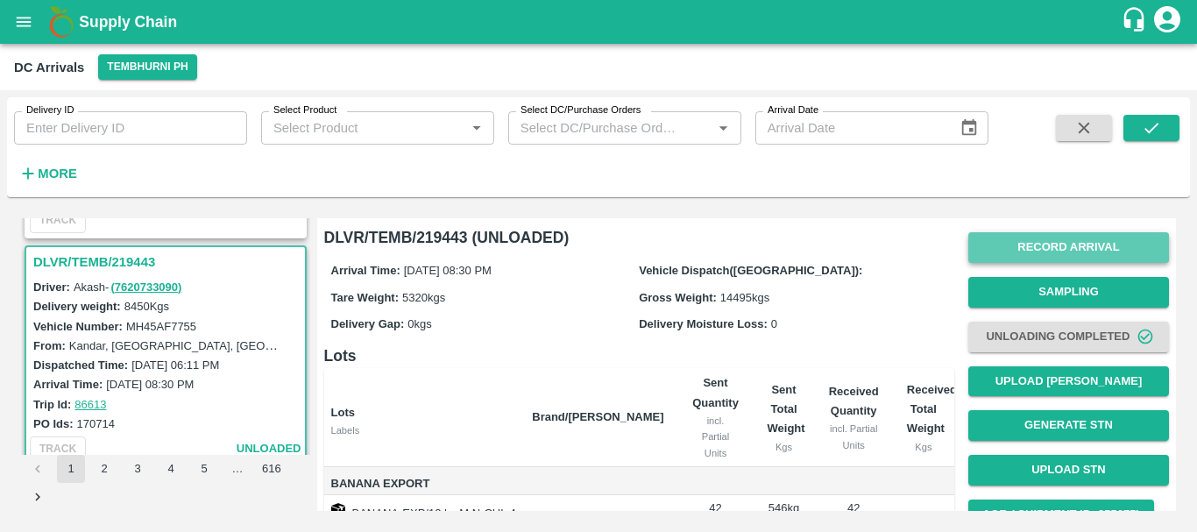
click at [1046, 245] on button "Record Arrival" at bounding box center [1068, 247] width 201 height 31
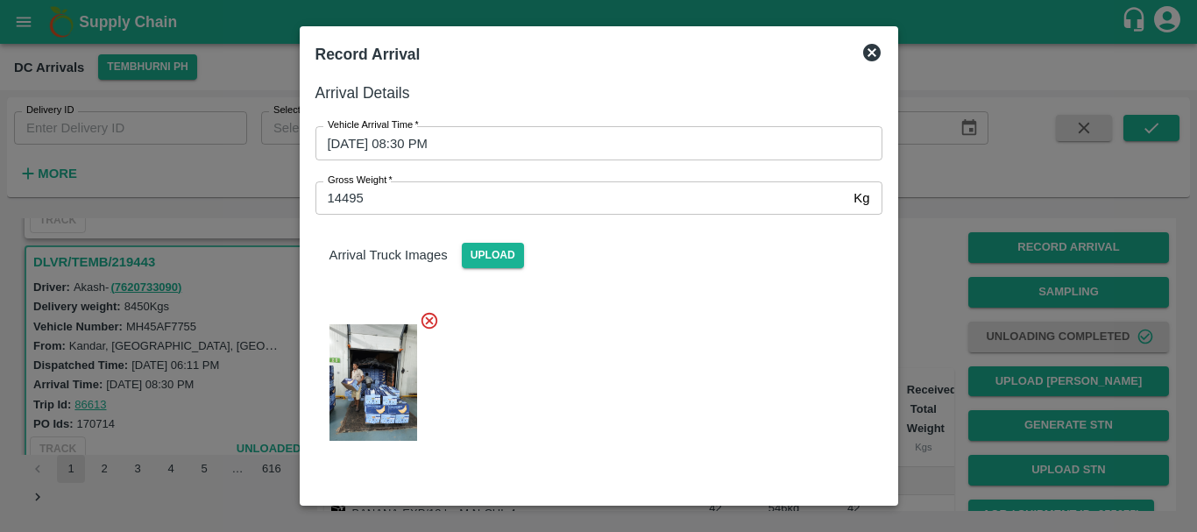
scroll to position [22, 0]
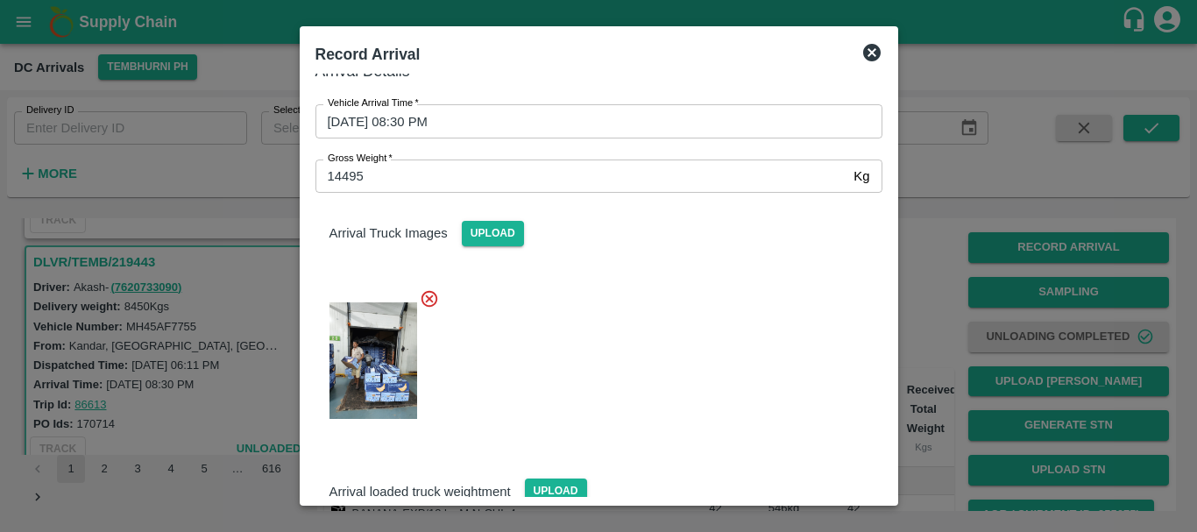
click at [907, 356] on div at bounding box center [598, 266] width 1197 height 532
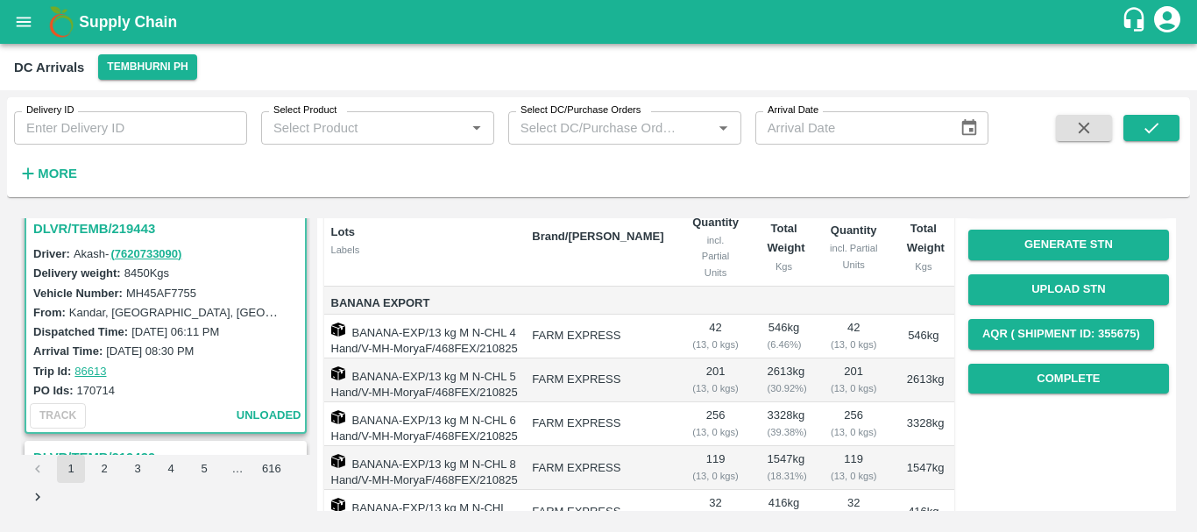
scroll to position [180, 0]
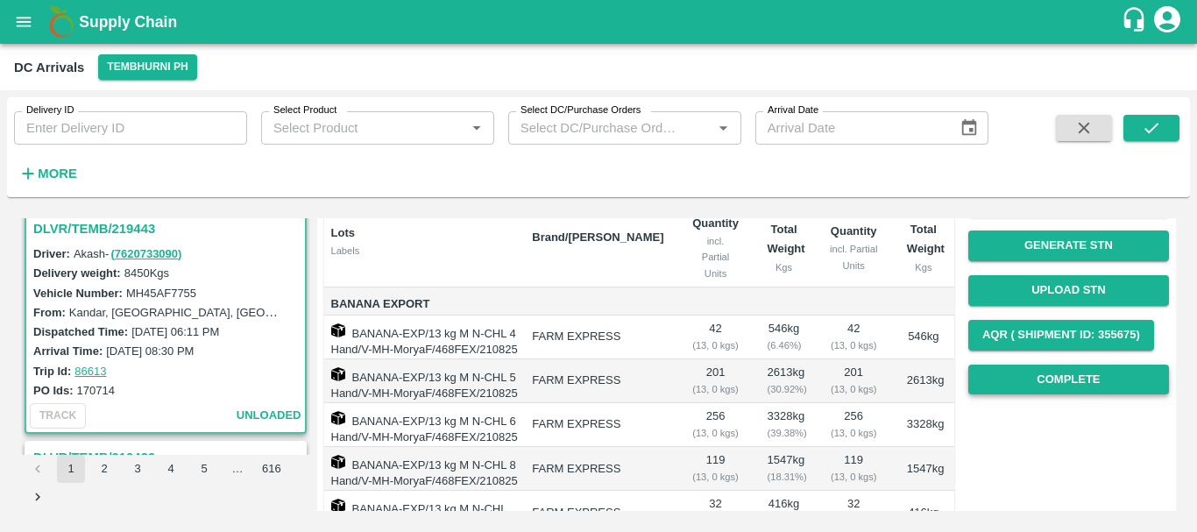
click at [1059, 371] on button "Complete" at bounding box center [1068, 379] width 201 height 31
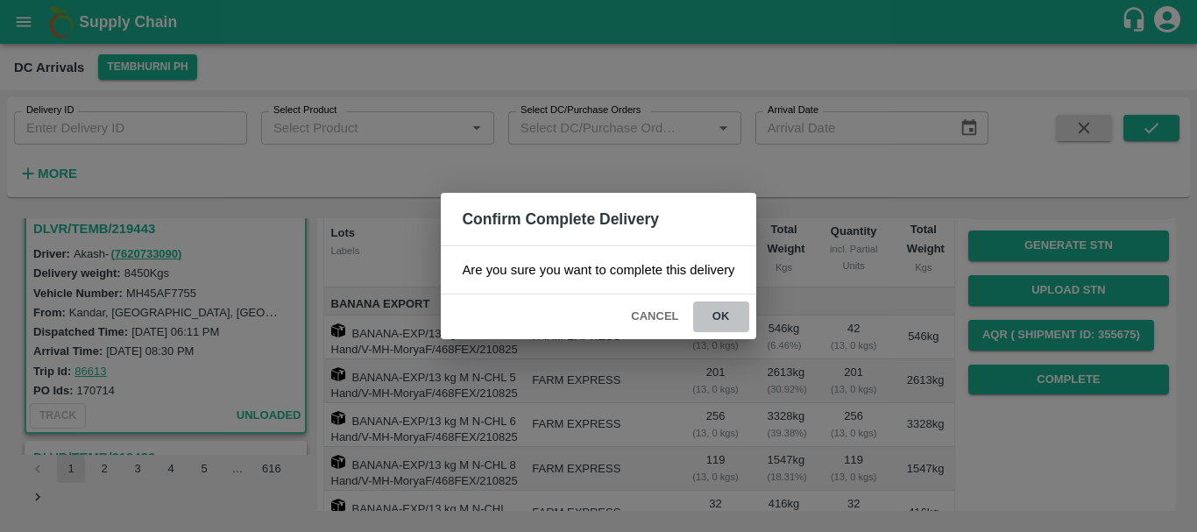
click at [727, 315] on button "ok" at bounding box center [721, 316] width 56 height 31
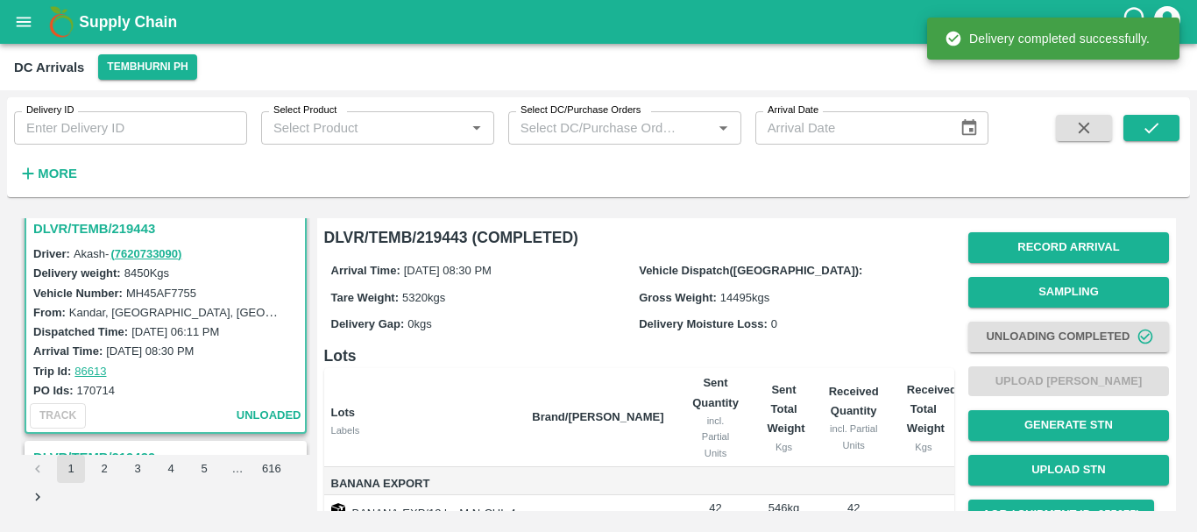
scroll to position [337, 0]
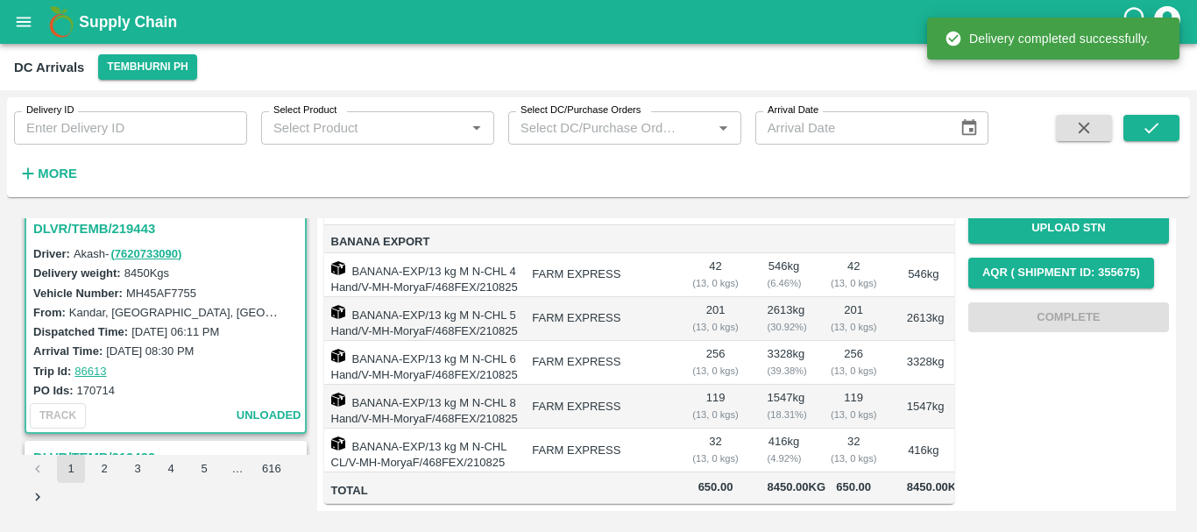
click at [722, 407] on div "( 13, 0 kgs)" at bounding box center [715, 415] width 47 height 16
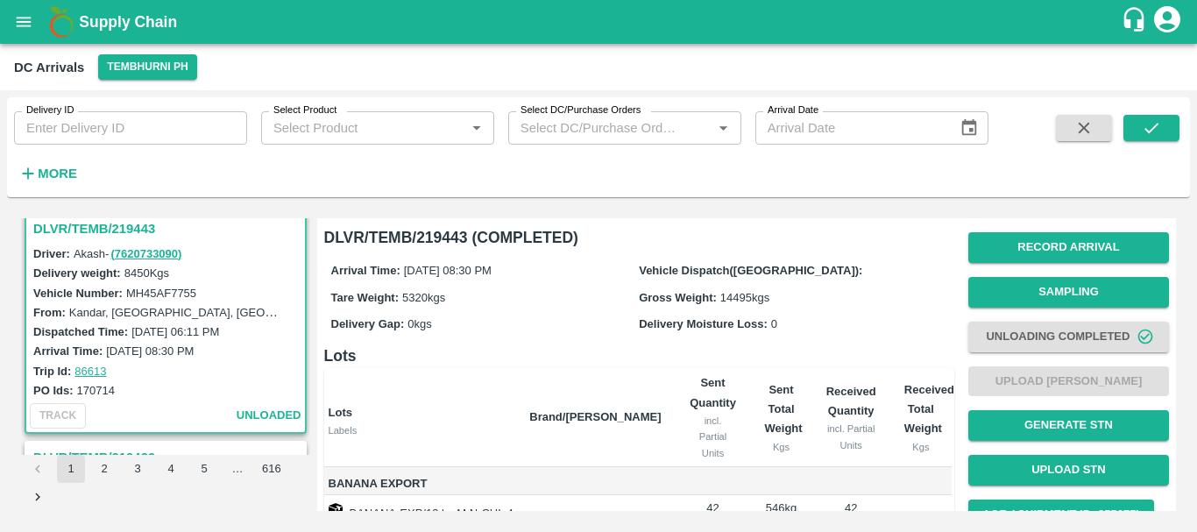
click at [664, 268] on label "Vehicle Dispatch([GEOGRAPHIC_DATA]):" at bounding box center [750, 270] width 223 height 13
click at [780, 284] on div "Arrival Time: 21 Aug 2025, 08:30 PM Vehicle Dispatch(DC): Tare Weight: 5320 kgs…" at bounding box center [639, 297] width 630 height 94
click at [808, 302] on div "Gross Weight: 14495 kgs" at bounding box center [793, 296] width 308 height 19
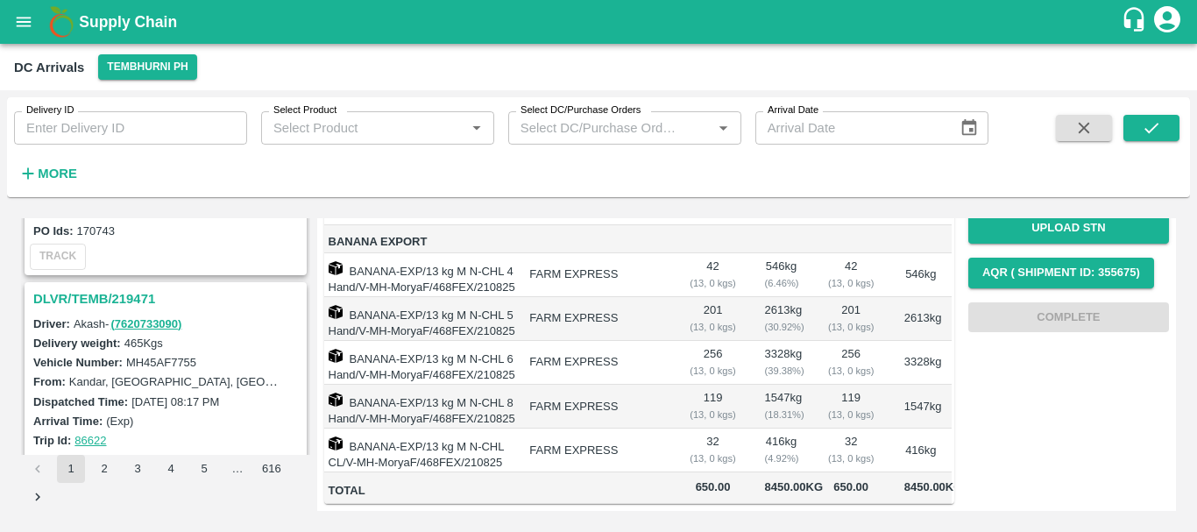
scroll to position [630, 0]
click at [117, 301] on h3 "DLVR/TEMB/219471" at bounding box center [168, 299] width 270 height 23
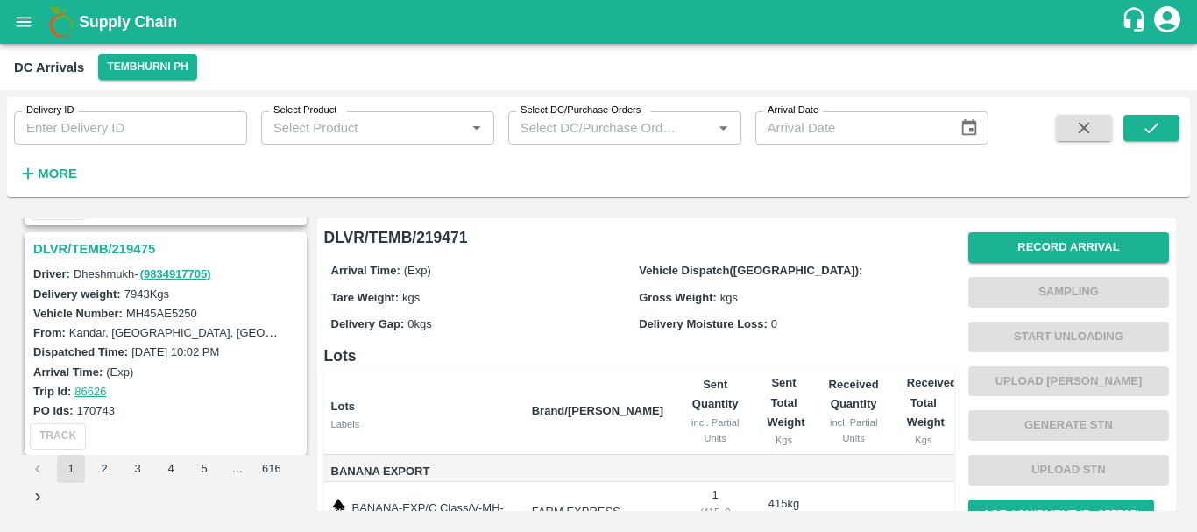
scroll to position [449, 0]
click at [119, 254] on h3 "DLVR/TEMB/219475" at bounding box center [168, 250] width 270 height 23
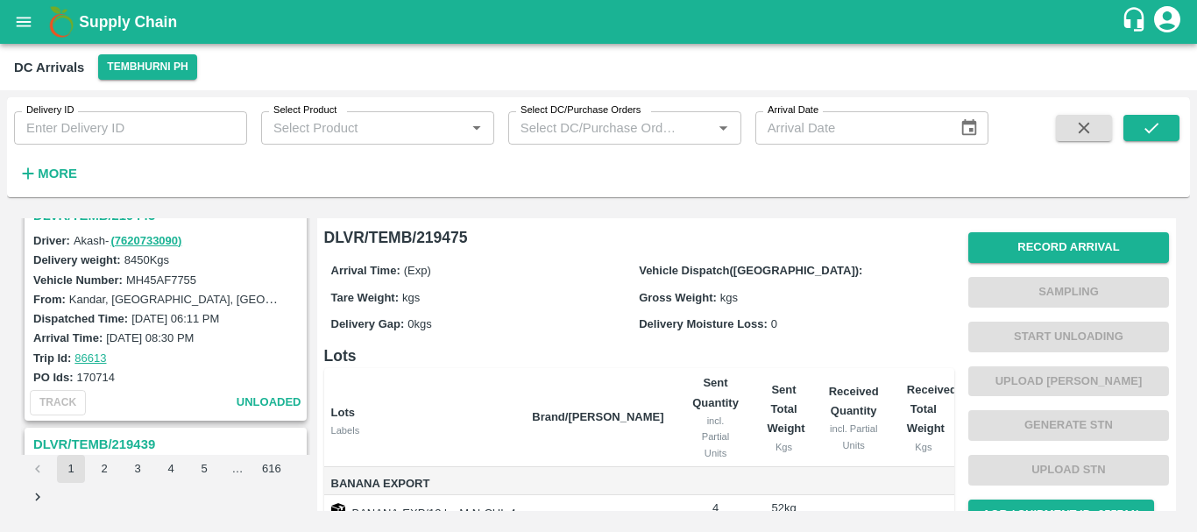
scroll to position [889, 0]
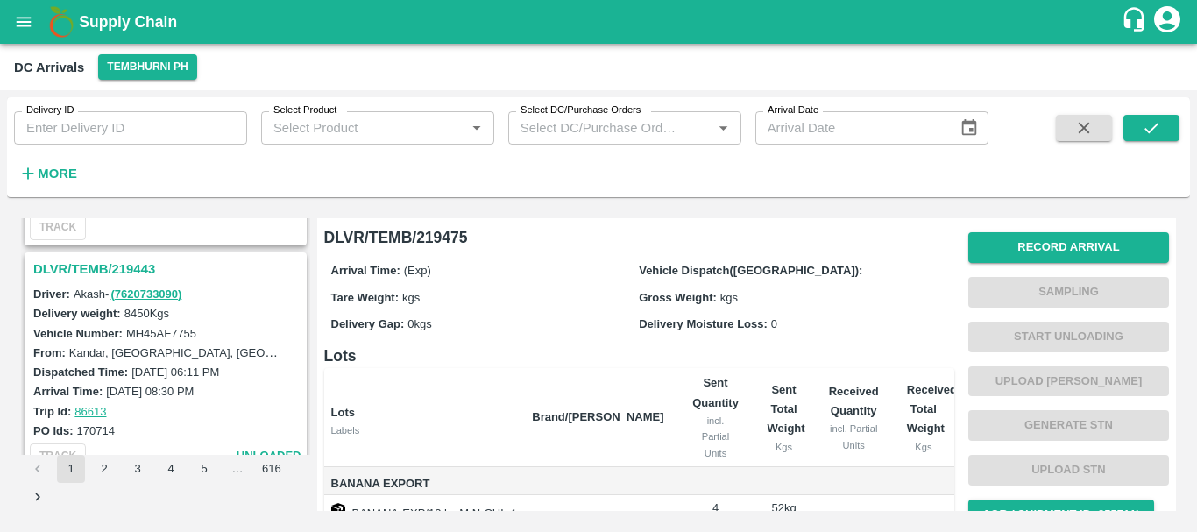
click at [114, 270] on h3 "DLVR/TEMB/219443" at bounding box center [168, 269] width 270 height 23
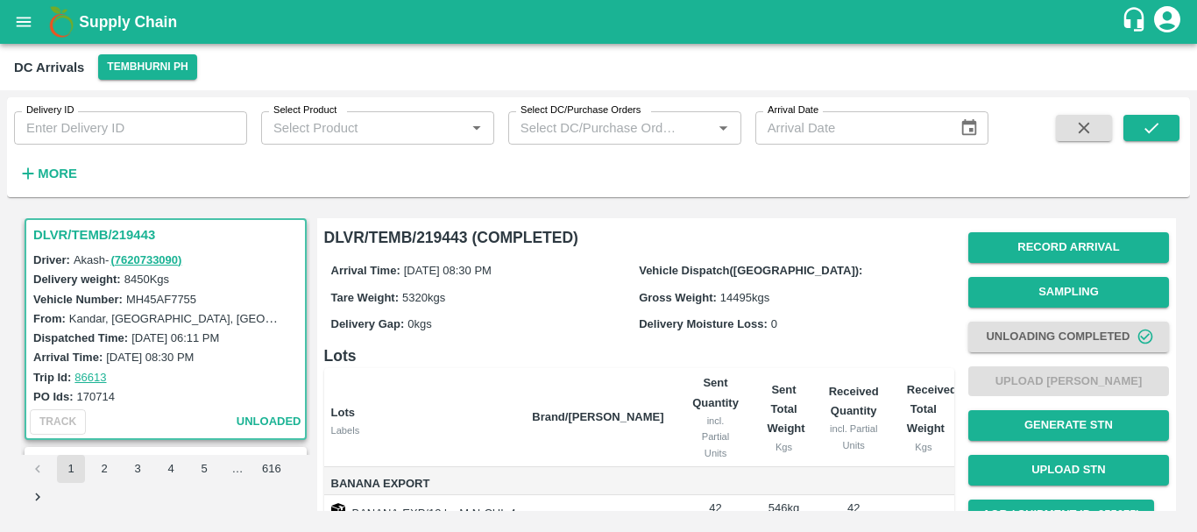
scroll to position [337, 0]
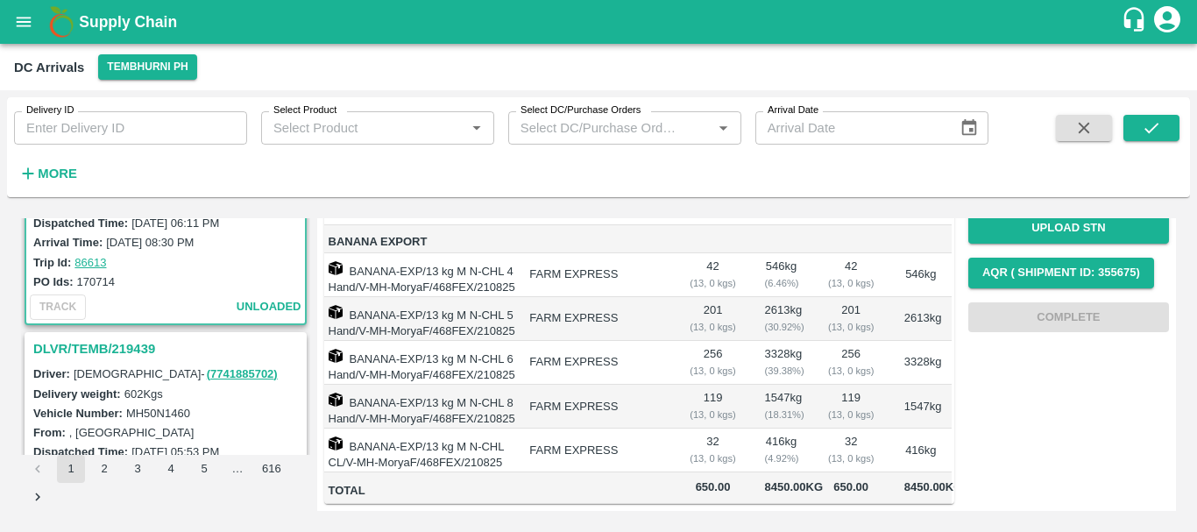
click at [131, 350] on h3 "DLVR/TEMB/219439" at bounding box center [168, 348] width 270 height 23
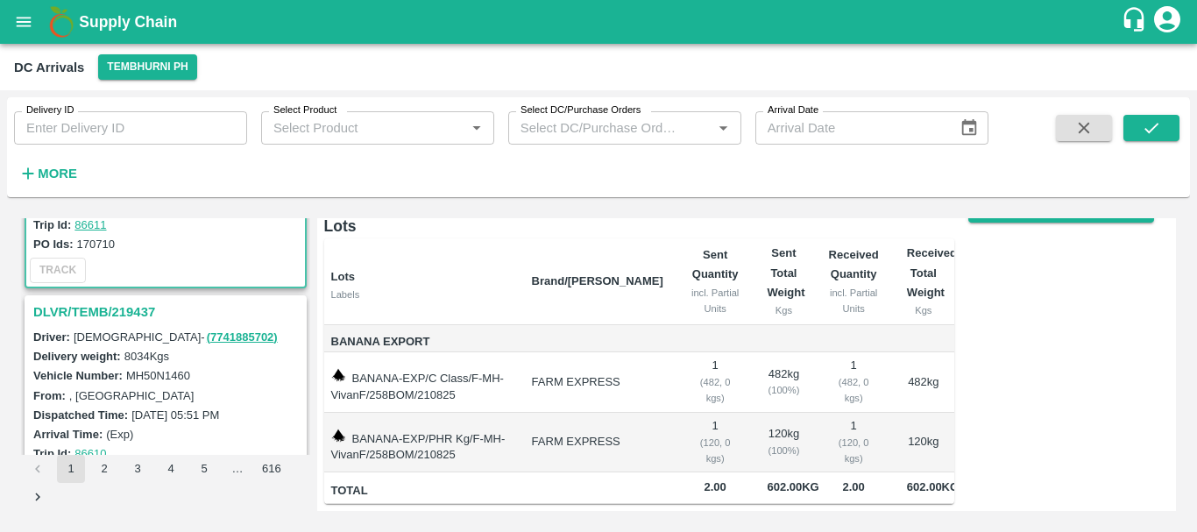
click at [107, 311] on h3 "DLVR/TEMB/219437" at bounding box center [168, 312] width 270 height 23
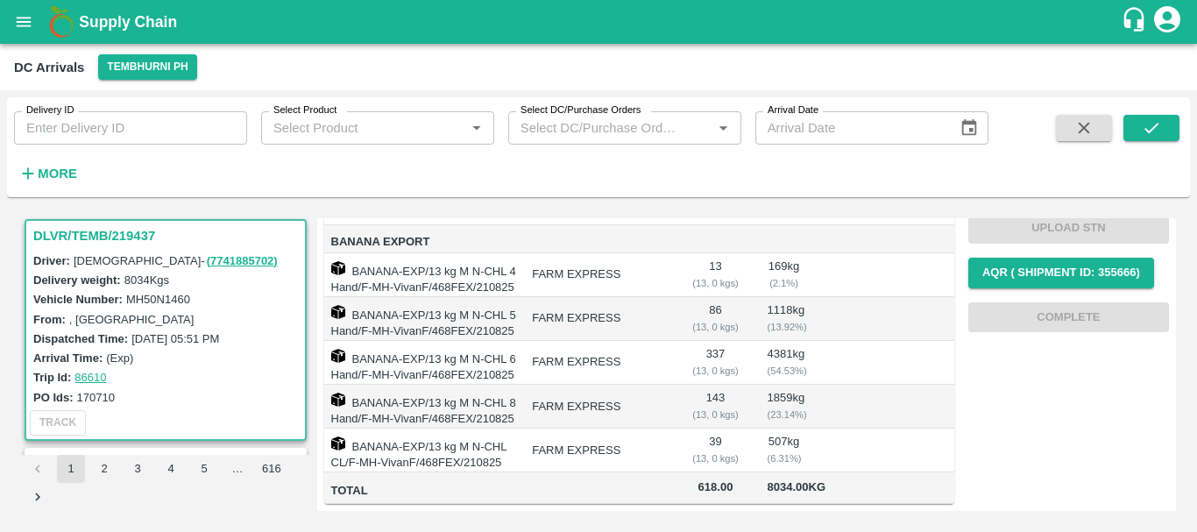
scroll to position [1513, 0]
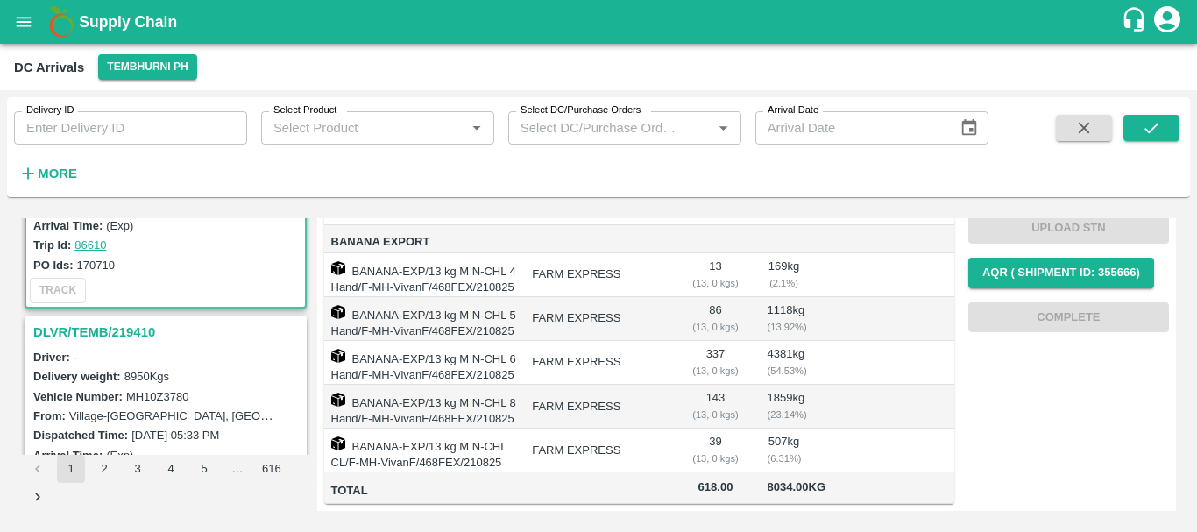
click at [132, 332] on h3 "DLVR/TEMB/219410" at bounding box center [168, 332] width 270 height 23
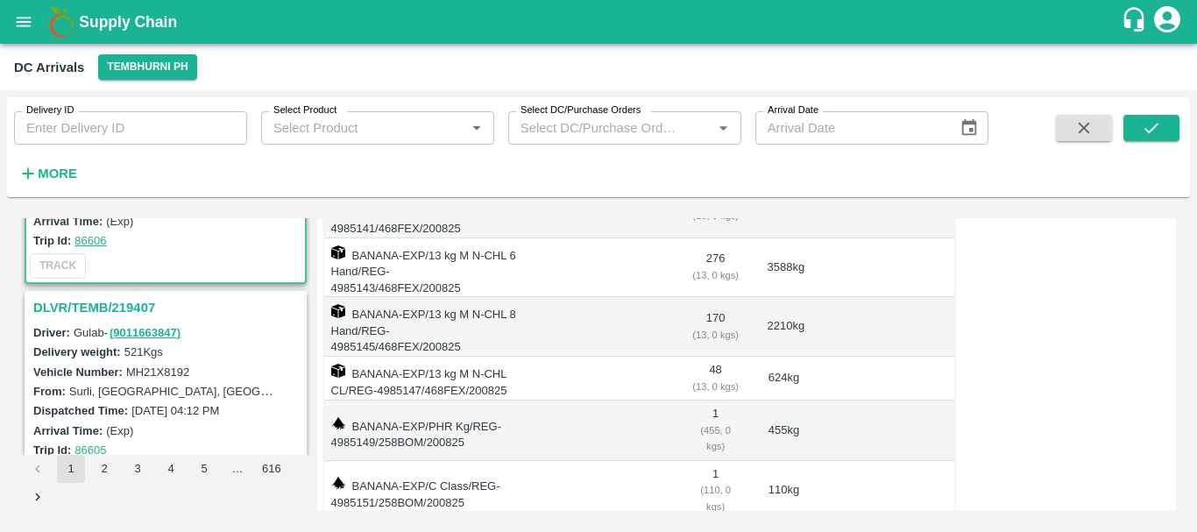
scroll to position [1772, 0]
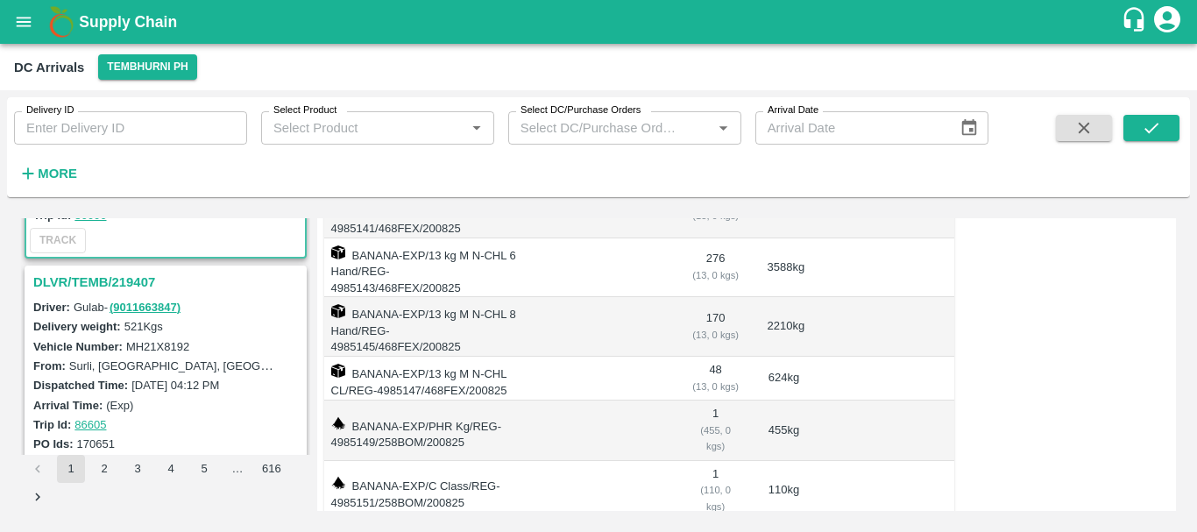
click at [127, 283] on h3 "DLVR/TEMB/219407" at bounding box center [168, 282] width 270 height 23
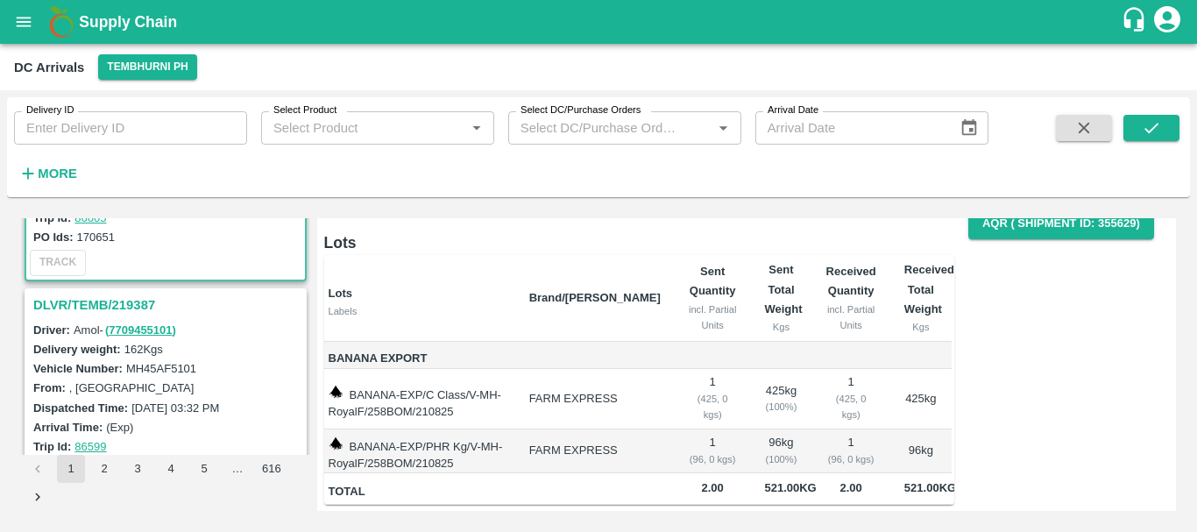
scroll to position [1980, 0]
click at [117, 301] on h3 "DLVR/TEMB/219387" at bounding box center [168, 304] width 270 height 23
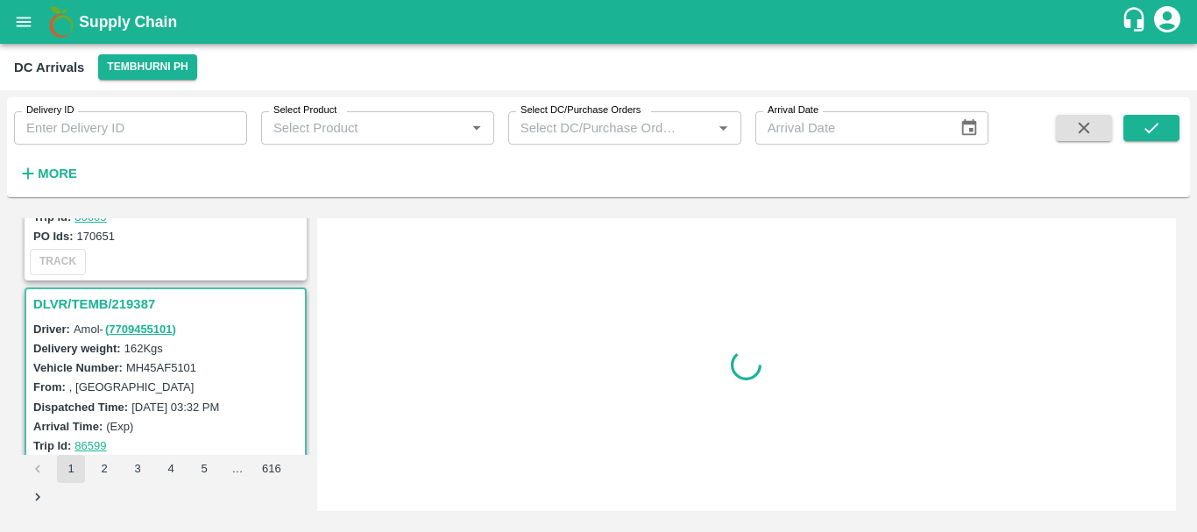
scroll to position [2048, 0]
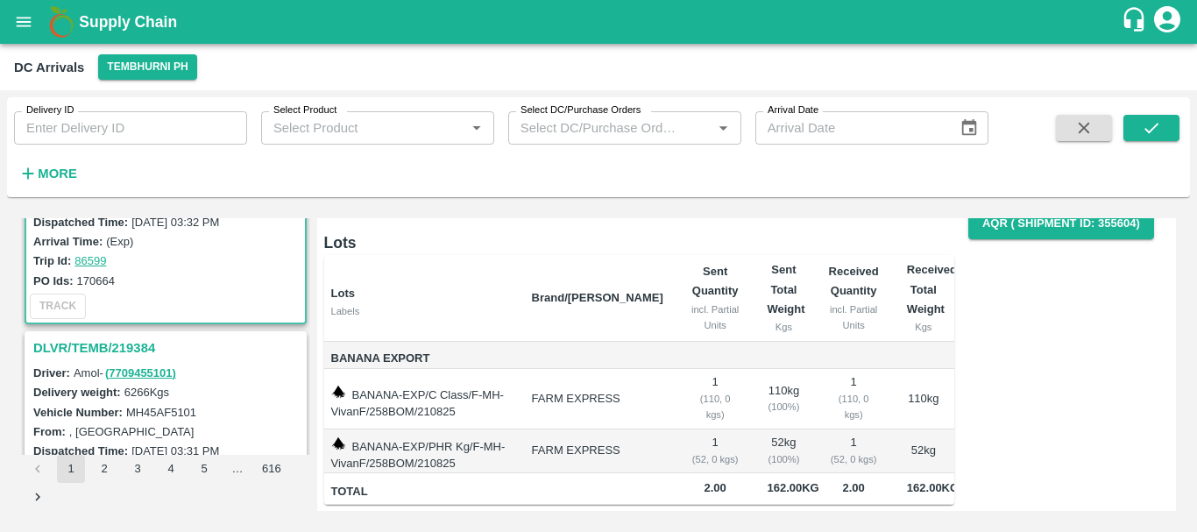
click at [139, 351] on h3 "DLVR/TEMB/219384" at bounding box center [168, 347] width 270 height 23
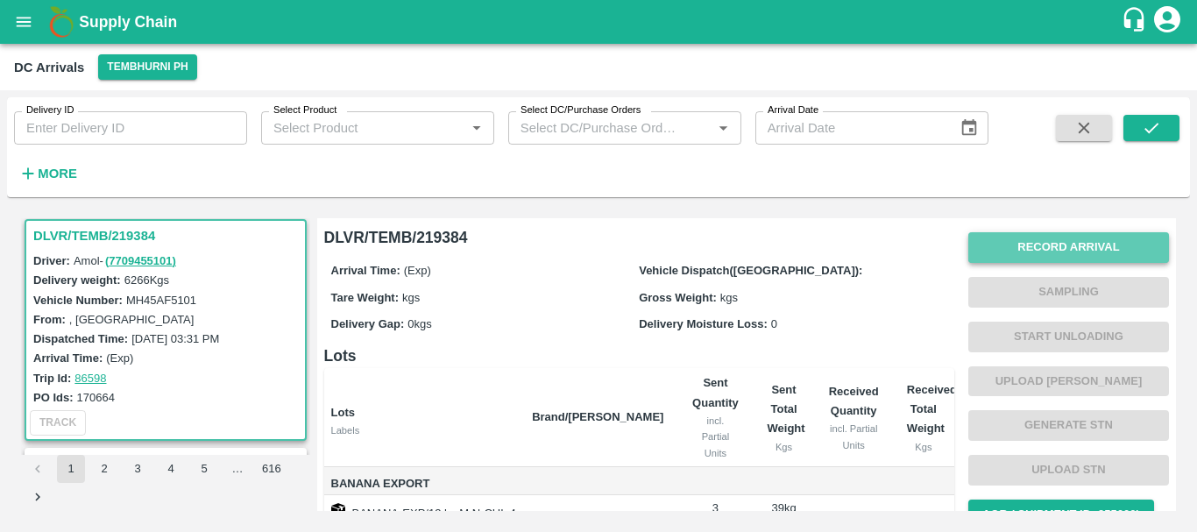
click at [1050, 246] on button "Record Arrival" at bounding box center [1068, 247] width 201 height 31
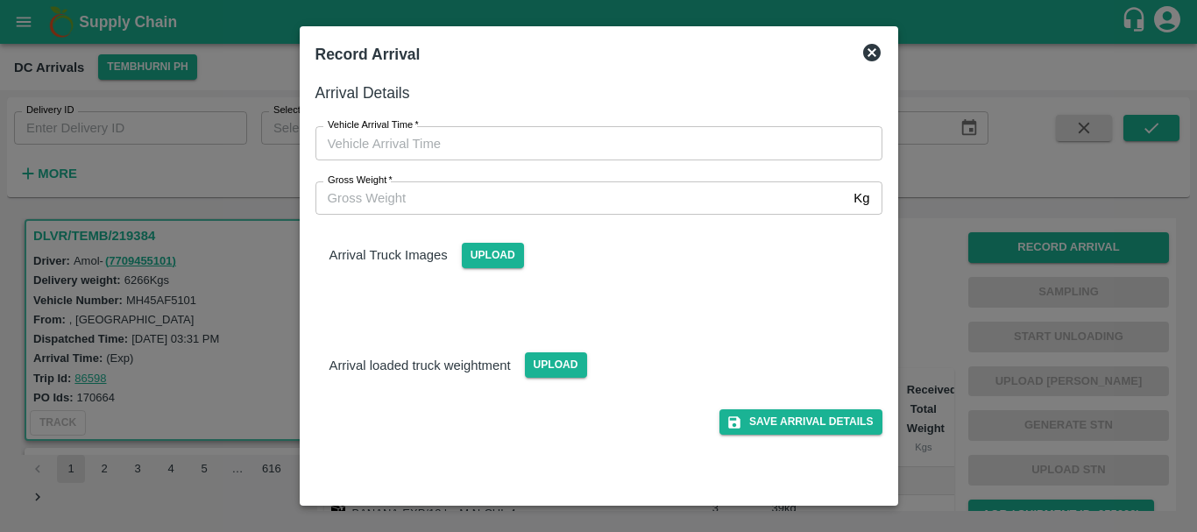
type input "DD/MM/YYYY hh:mm aa"
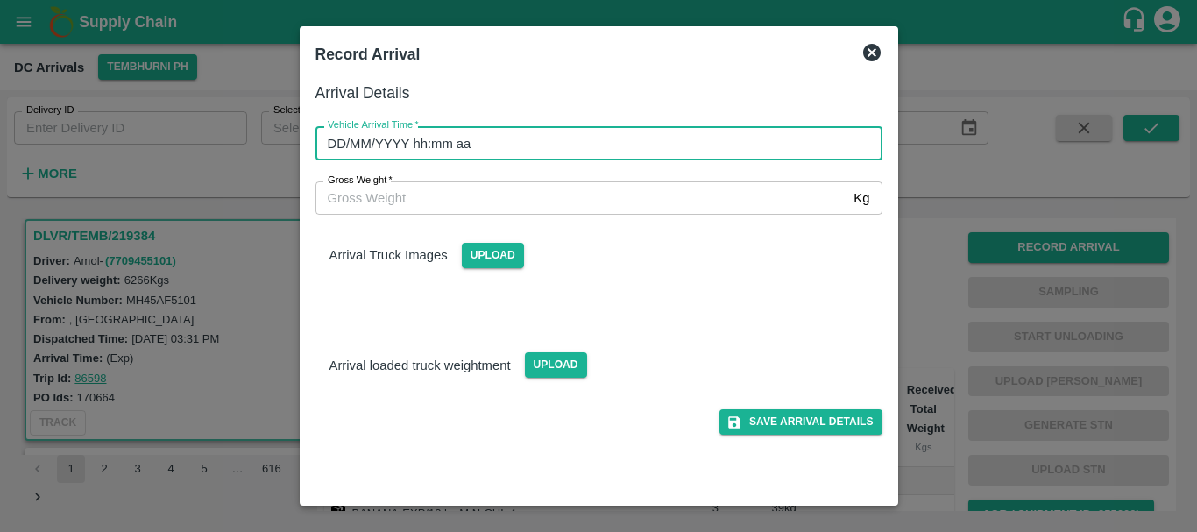
click at [668, 139] on input "DD/MM/YYYY hh:mm aa" at bounding box center [592, 142] width 555 height 33
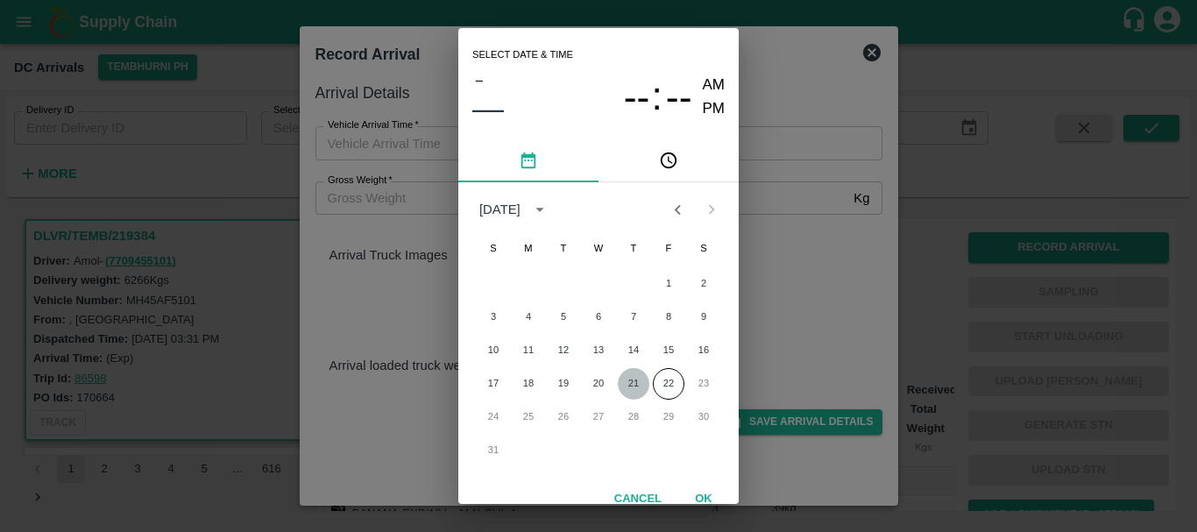
click at [632, 383] on button "21" at bounding box center [634, 384] width 32 height 32
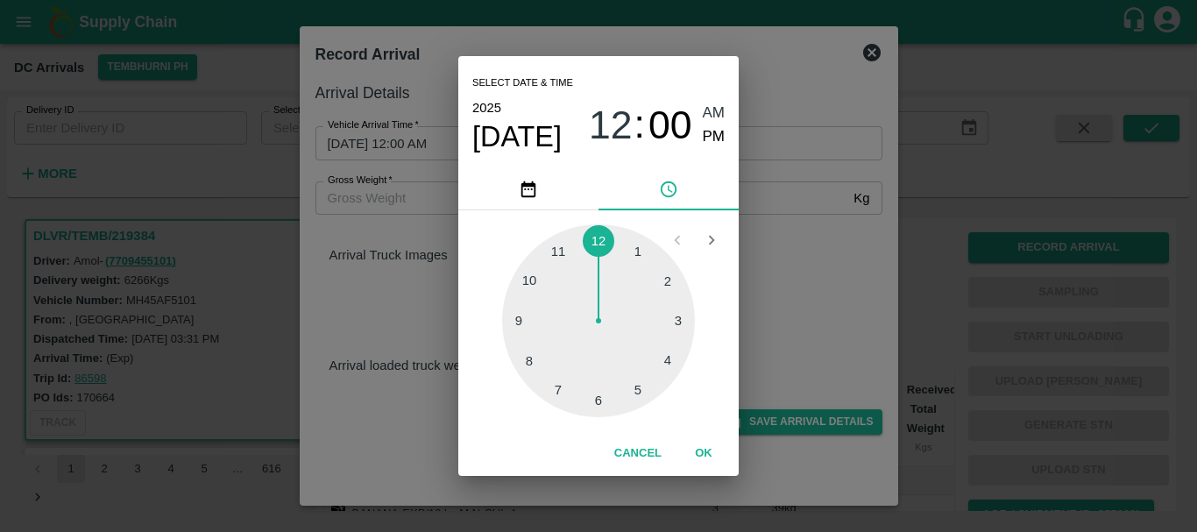
click at [675, 324] on div at bounding box center [598, 320] width 193 height 193
click at [676, 320] on div at bounding box center [598, 320] width 193 height 193
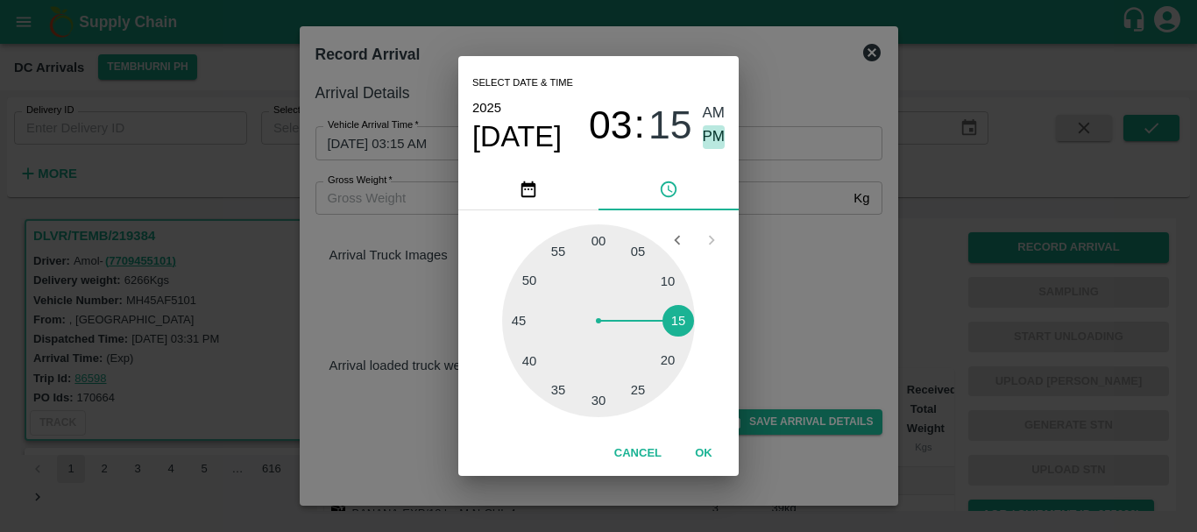
click at [718, 129] on span "PM" at bounding box center [714, 137] width 23 height 24
type input "21/08/2025 03:15 PM"
click at [817, 241] on div "Select date & time 2025 Aug 21 03 : 15 AM PM 05 10 15 20 25 30 35 40 45 50 55 0…" at bounding box center [598, 266] width 1197 height 532
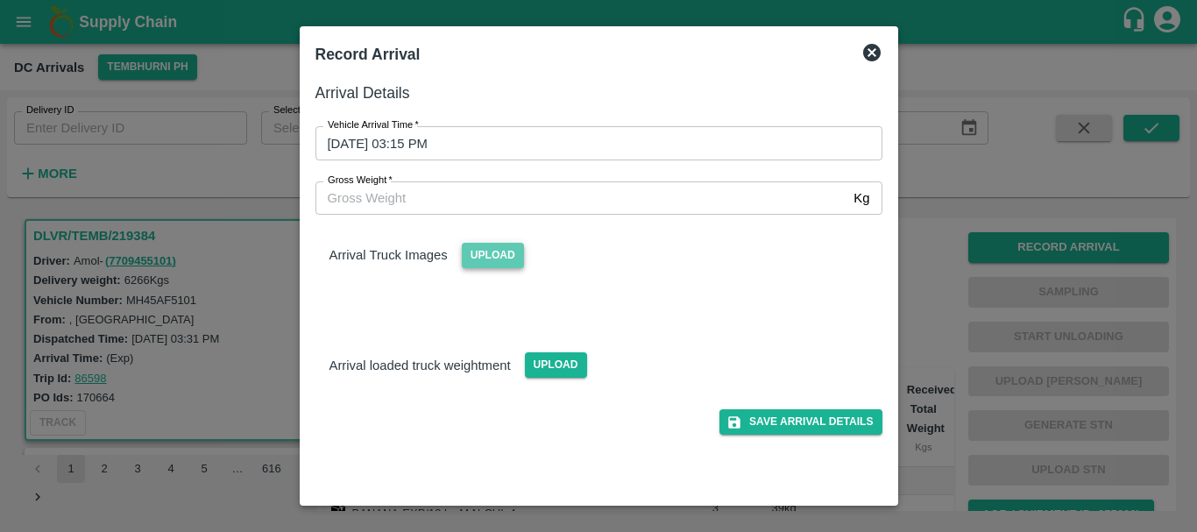
click at [499, 255] on span "Upload" at bounding box center [493, 255] width 62 height 25
click at [0, 0] on input "Upload" at bounding box center [0, 0] width 0 height 0
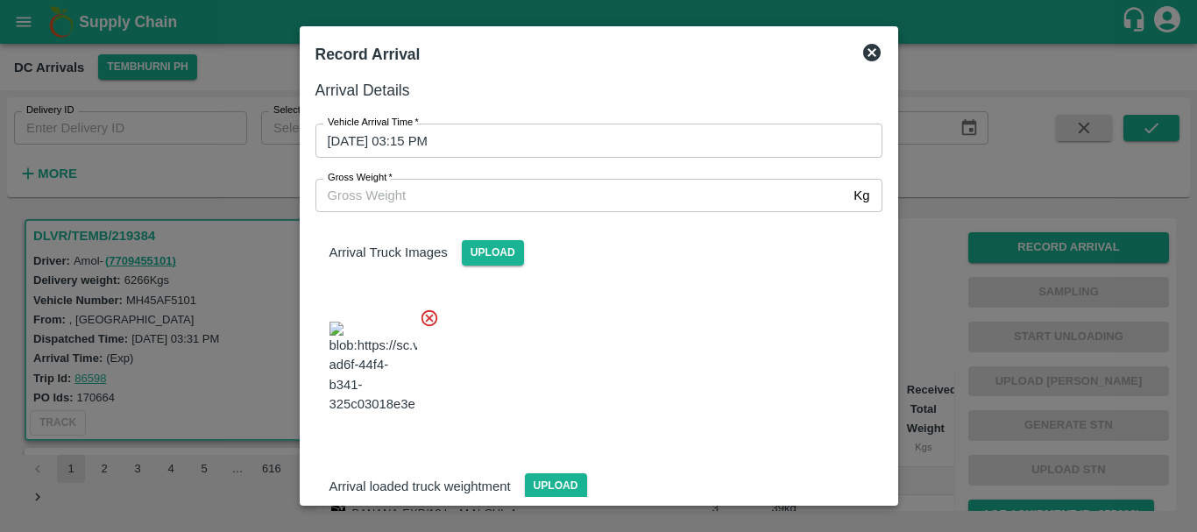
scroll to position [132, 0]
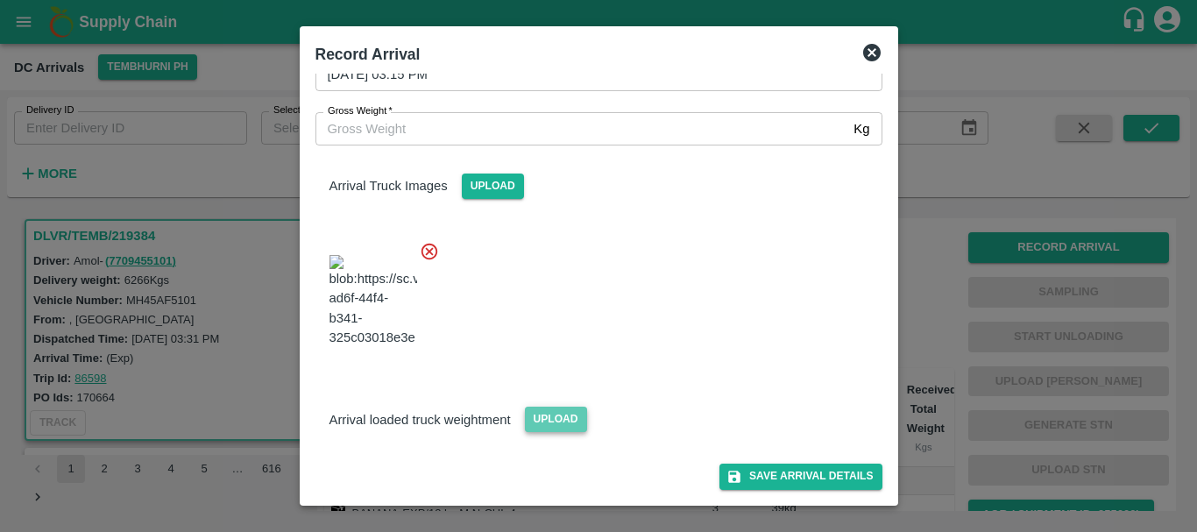
click at [551, 418] on span "Upload" at bounding box center [556, 419] width 62 height 25
click at [0, 0] on input "Upload" at bounding box center [0, 0] width 0 height 0
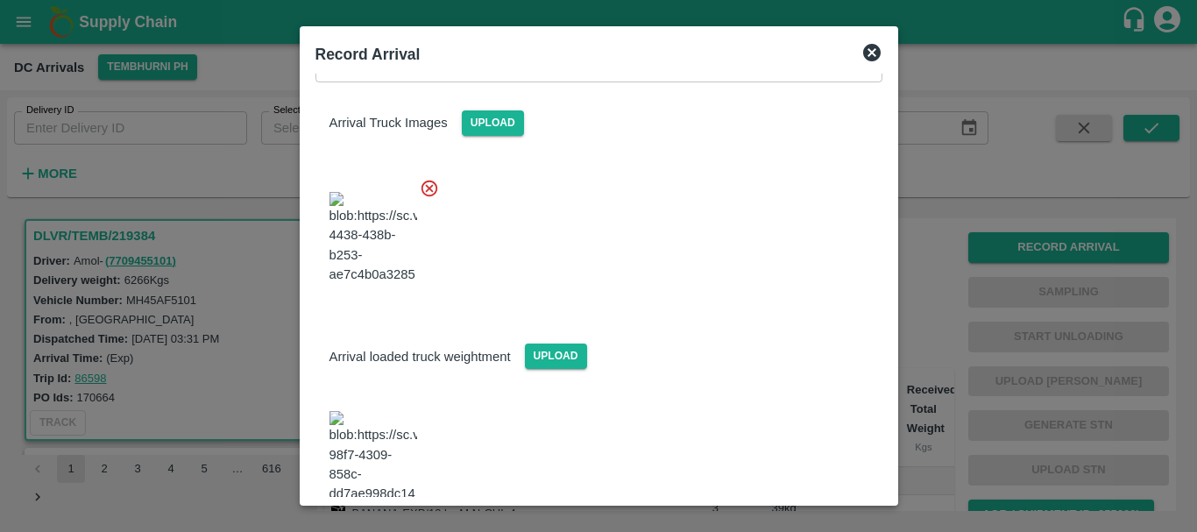
scroll to position [222, 0]
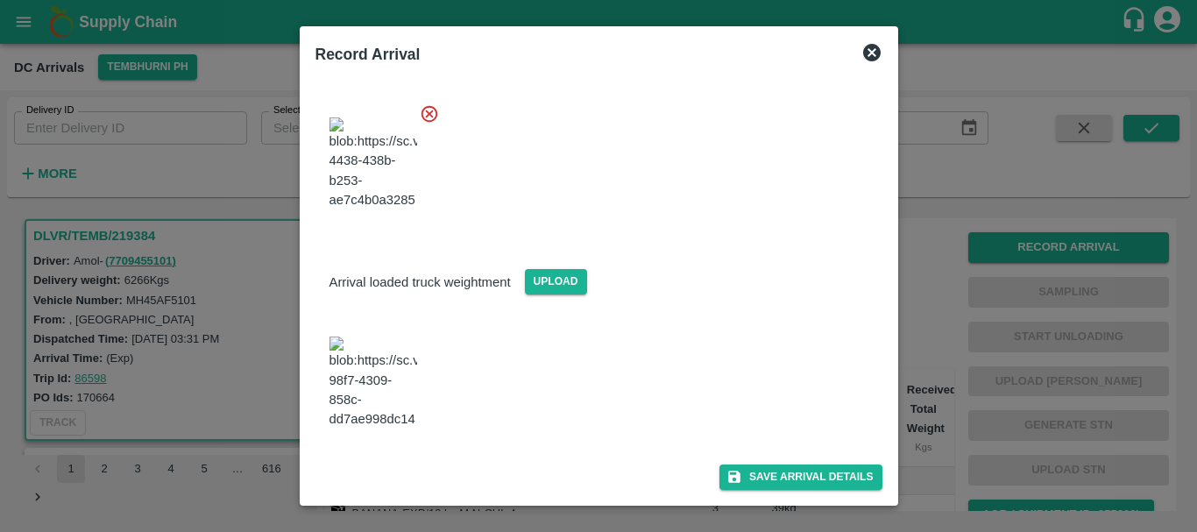
click at [378, 402] on img at bounding box center [373, 382] width 88 height 92
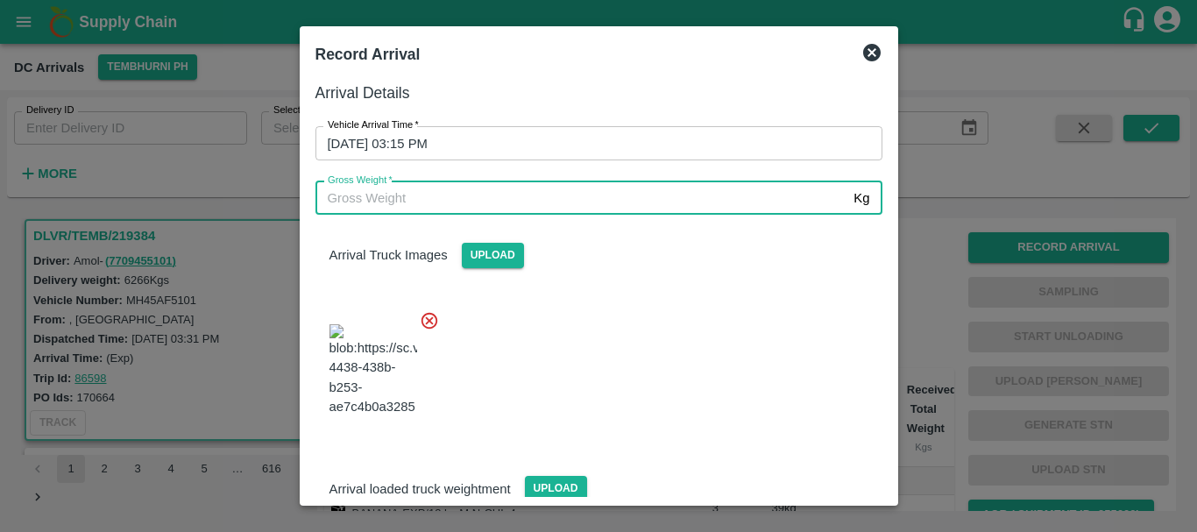
click at [452, 188] on input "Gross Weight   *" at bounding box center [581, 197] width 532 height 33
type input "12320"
click at [609, 303] on div at bounding box center [591, 365] width 581 height 138
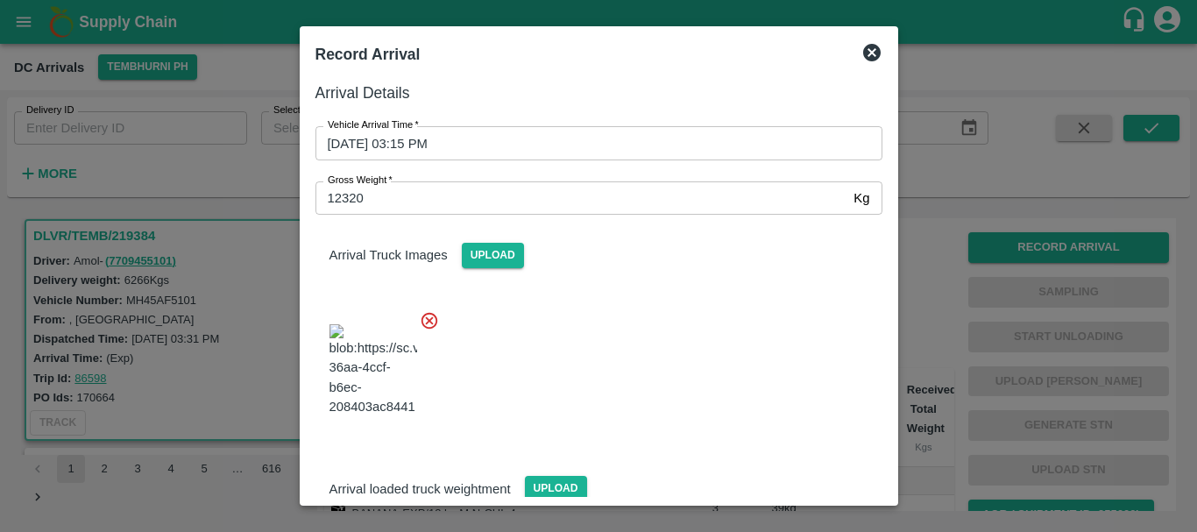
scroll to position [222, 0]
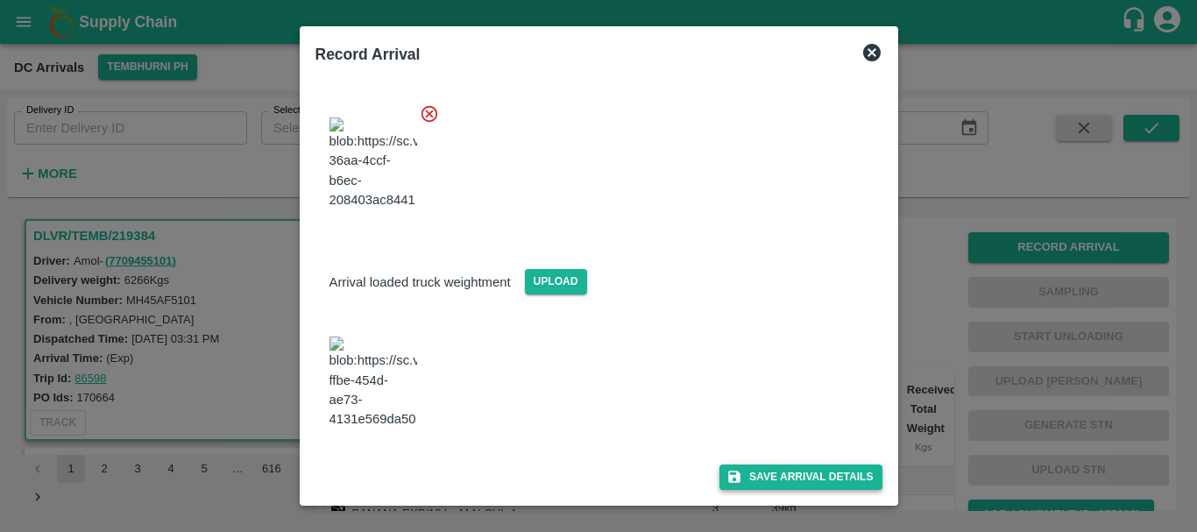
click at [783, 475] on button "Save Arrival Details" at bounding box center [800, 476] width 162 height 25
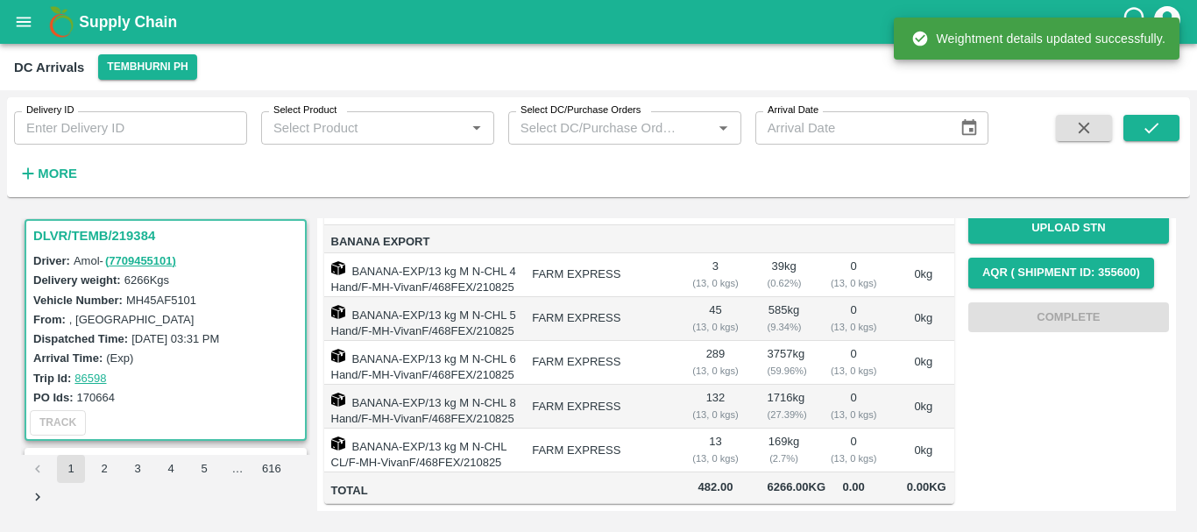
scroll to position [0, 0]
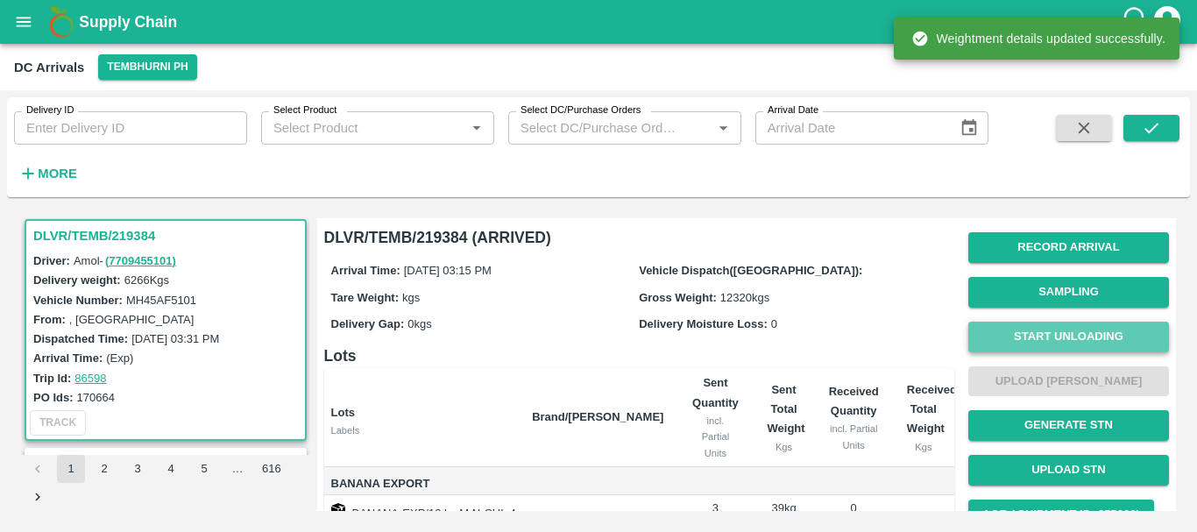
click at [1021, 344] on button "Start Unloading" at bounding box center [1068, 337] width 201 height 31
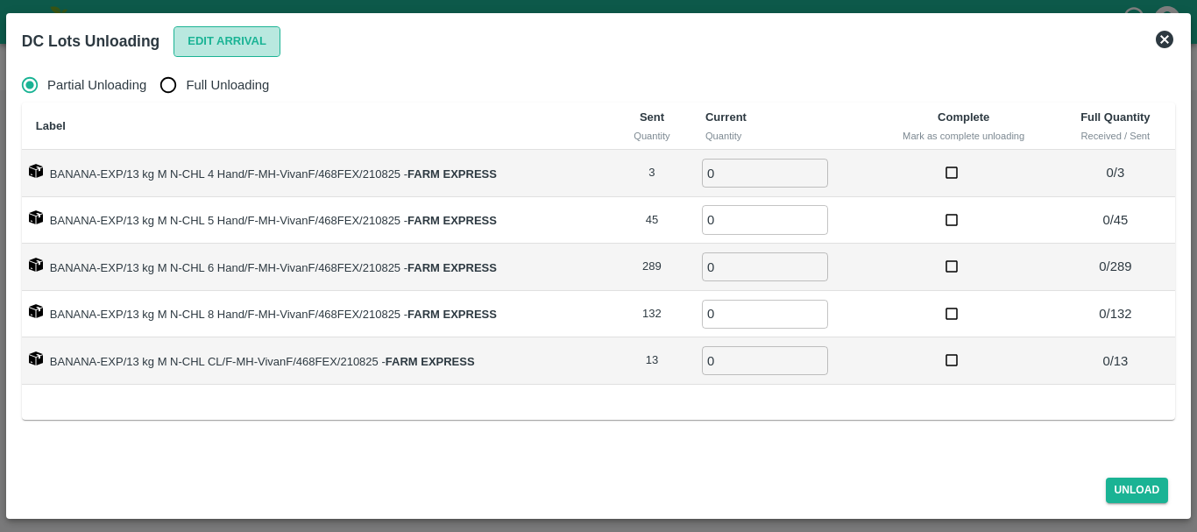
click at [195, 45] on button "Edit Arrival" at bounding box center [226, 41] width 107 height 31
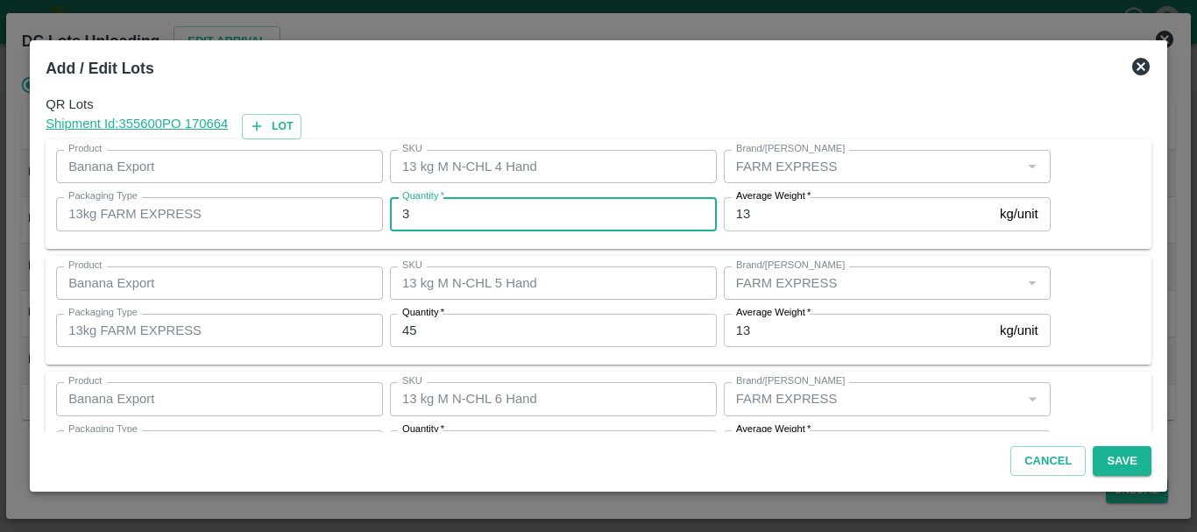
click at [466, 214] on input "3" at bounding box center [553, 213] width 327 height 33
type input "3"
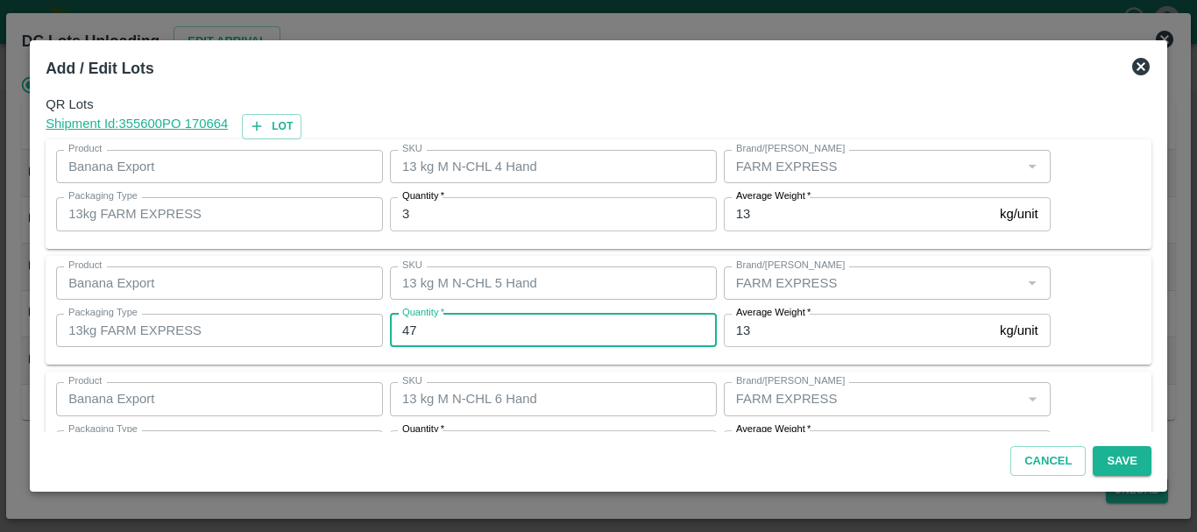
type input "47"
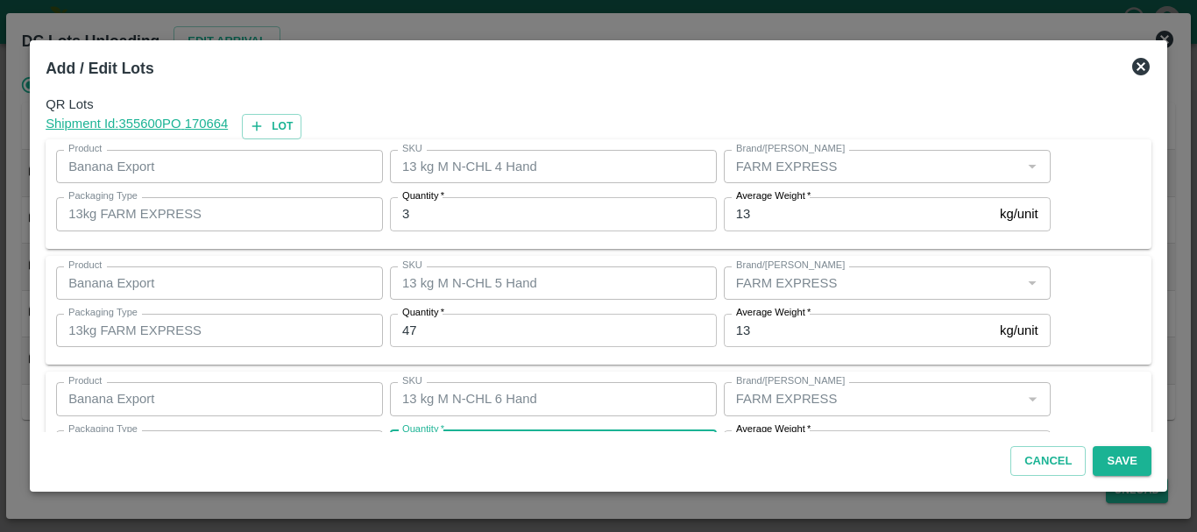
scroll to position [32, 0]
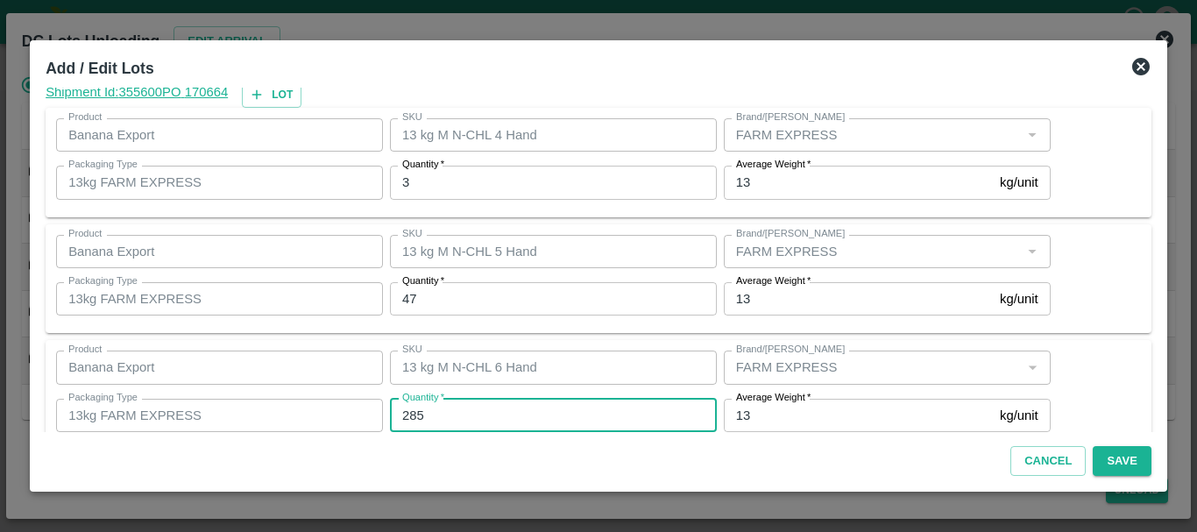
type input "285"
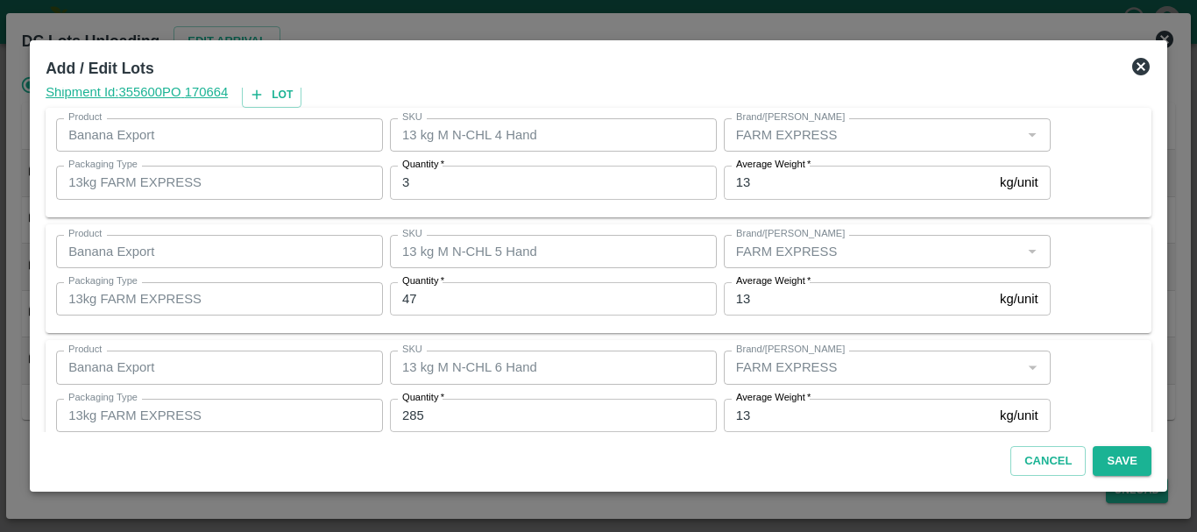
scroll to position [296, 0]
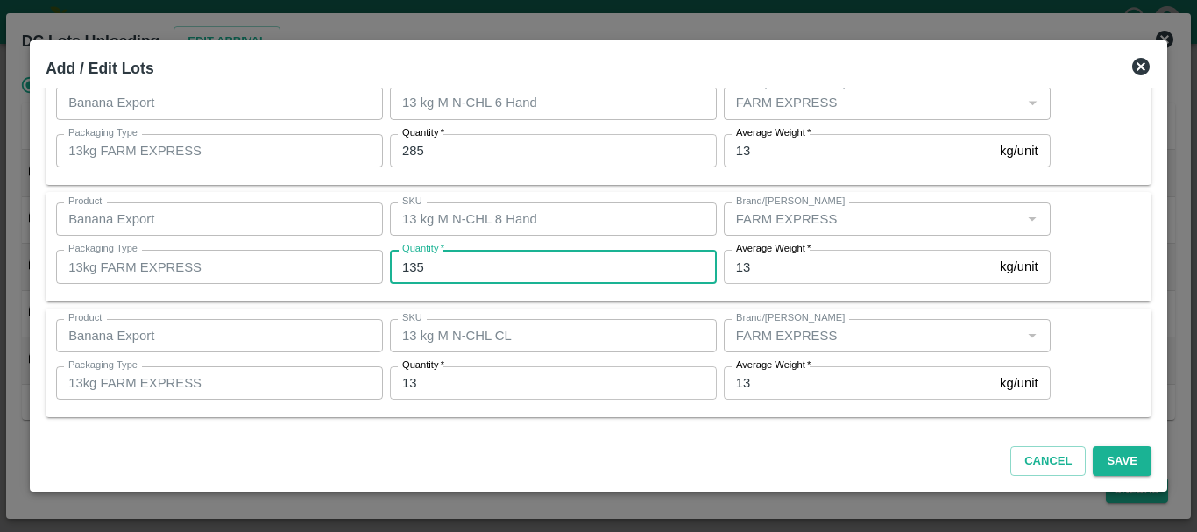
type input "135"
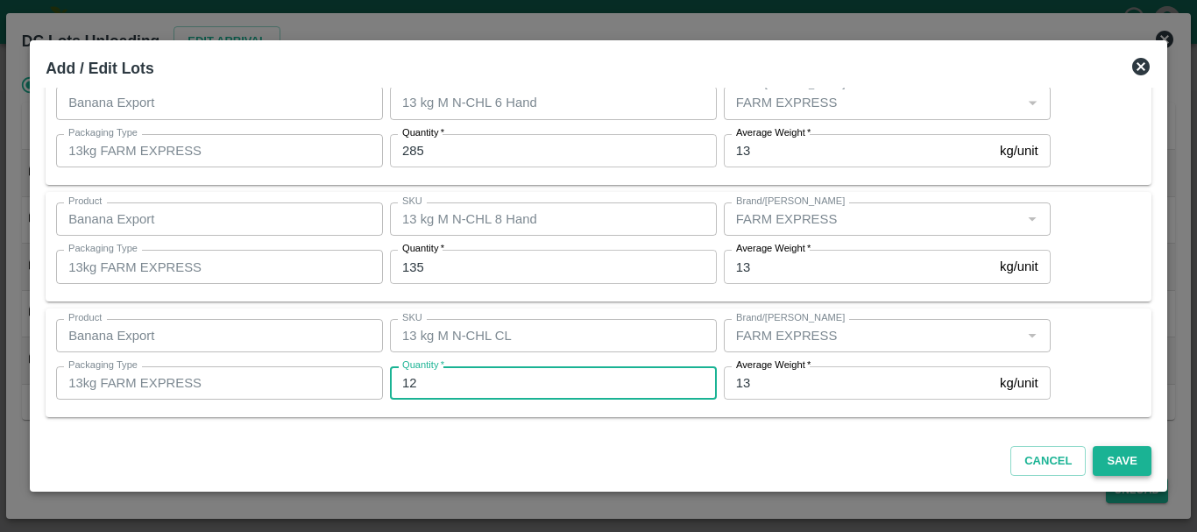
type input "12"
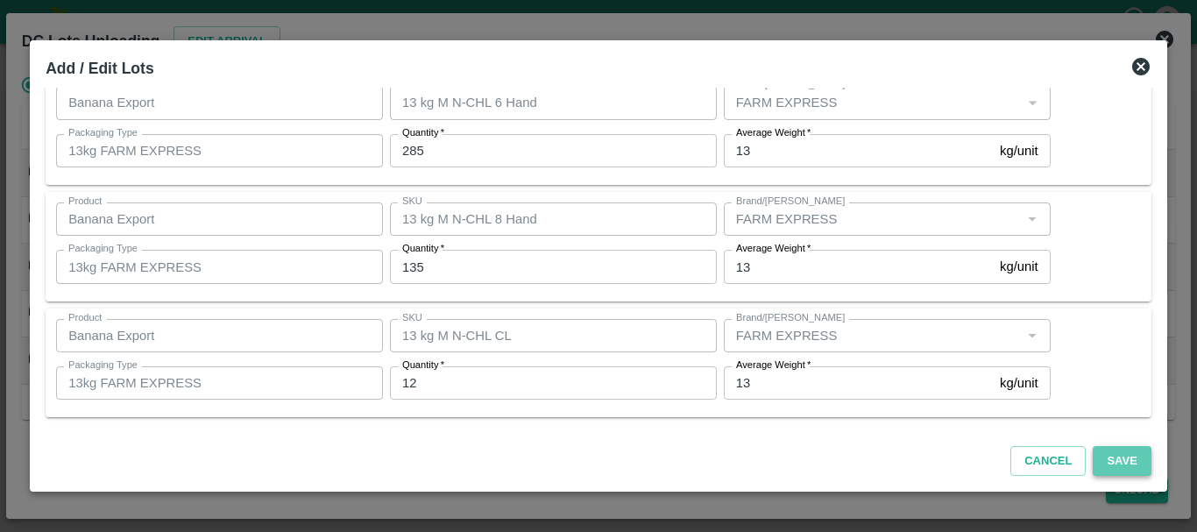
click at [1107, 461] on button "Save" at bounding box center [1122, 461] width 58 height 31
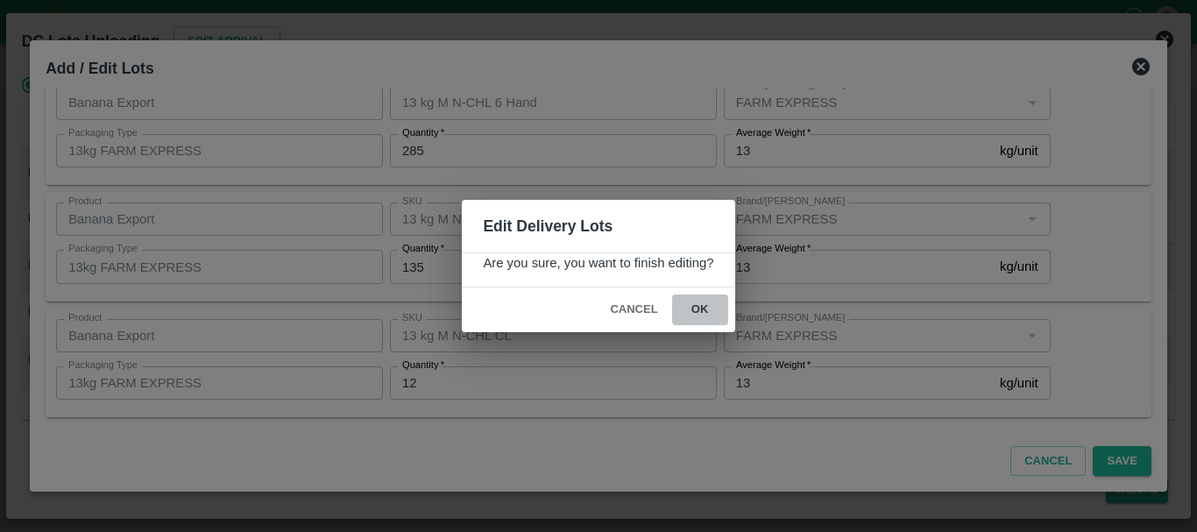
click at [710, 311] on button "ok" at bounding box center [700, 309] width 56 height 31
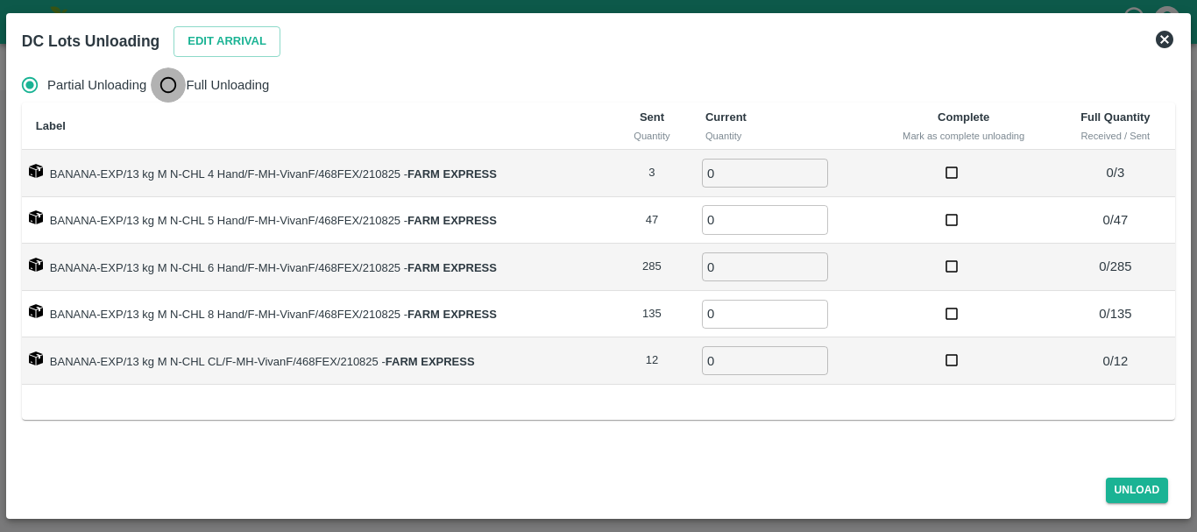
click at [171, 86] on input "Full Unloading" at bounding box center [168, 84] width 35 height 35
radio input "true"
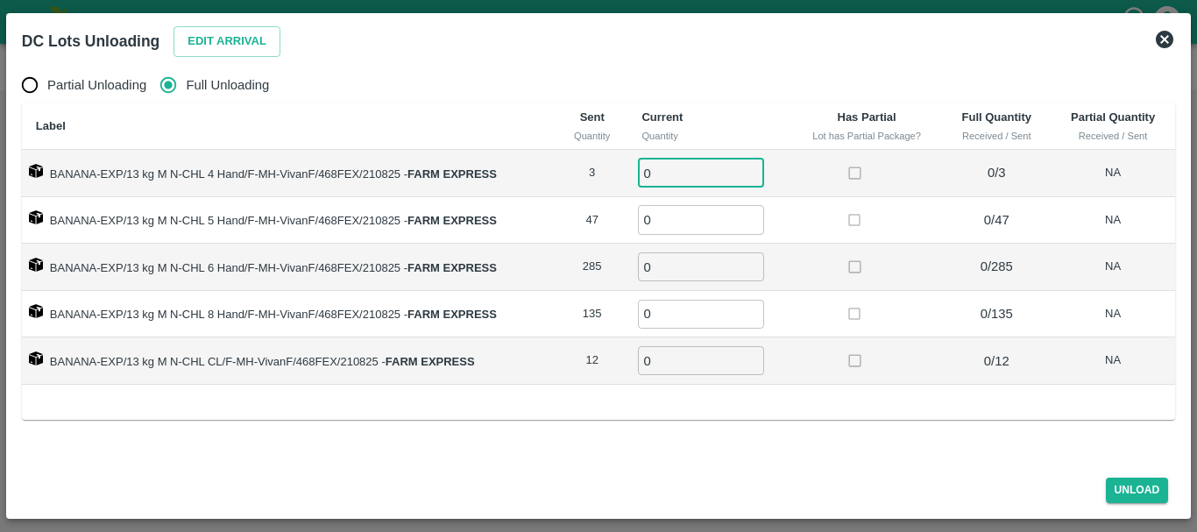
click at [688, 174] on input "0" at bounding box center [701, 173] width 126 height 29
type input "03"
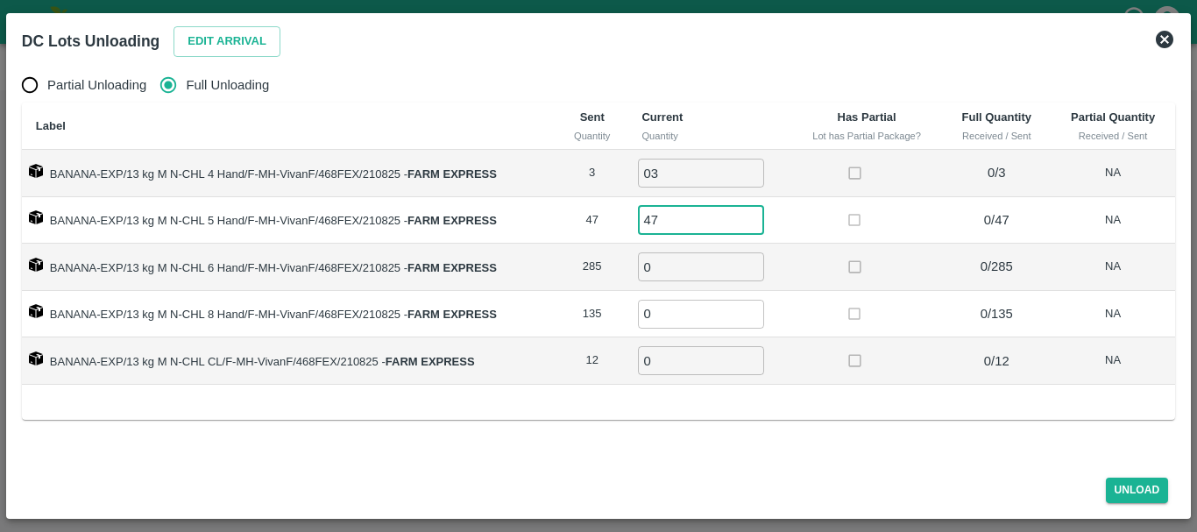
type input "47"
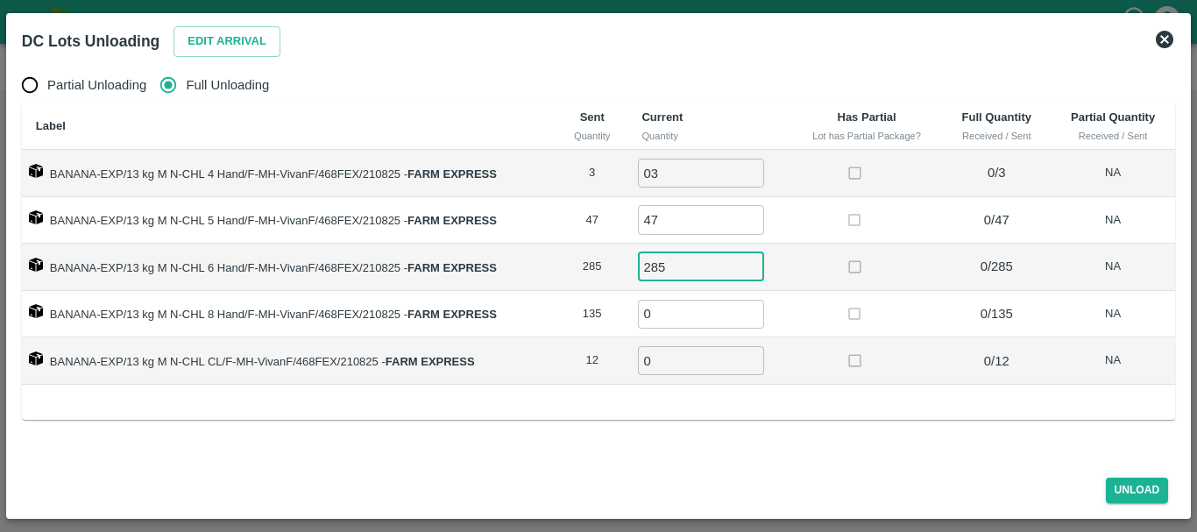
type input "285"
type input "135"
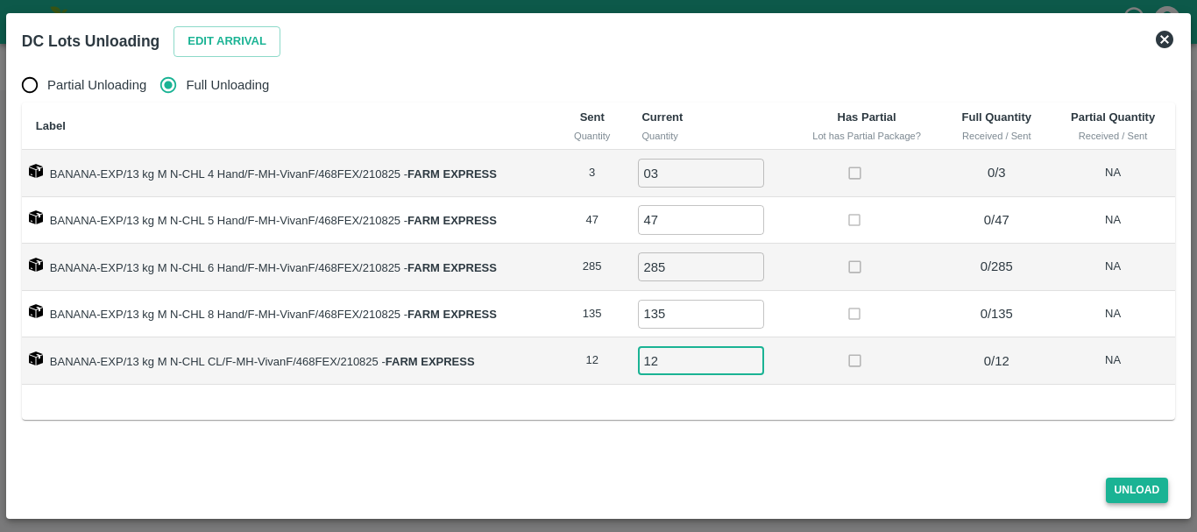
type input "12"
click at [1114, 488] on button "Unload" at bounding box center [1137, 489] width 63 height 25
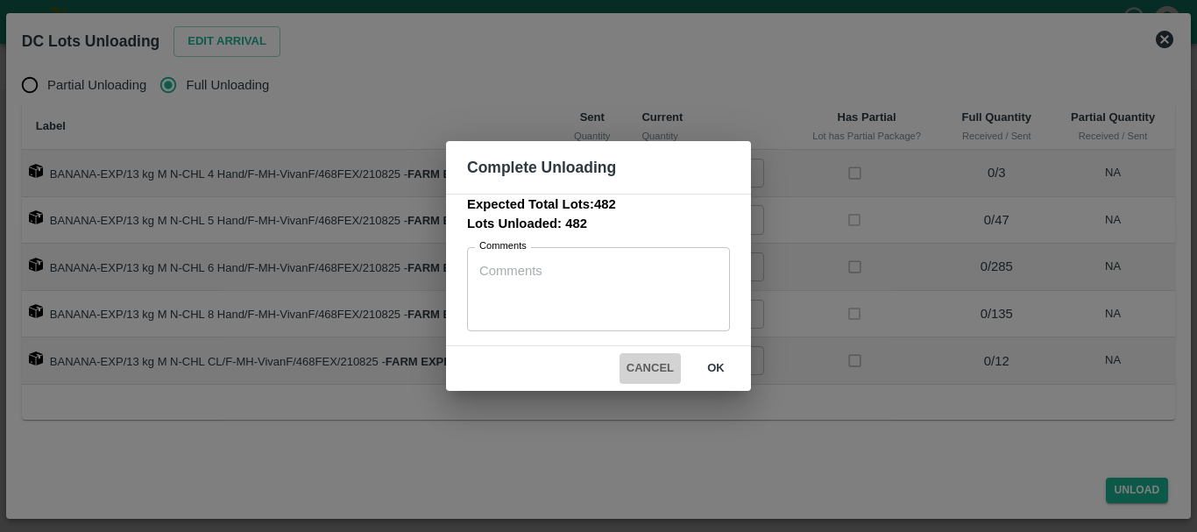
click at [656, 371] on button "Cancel" at bounding box center [649, 368] width 61 height 31
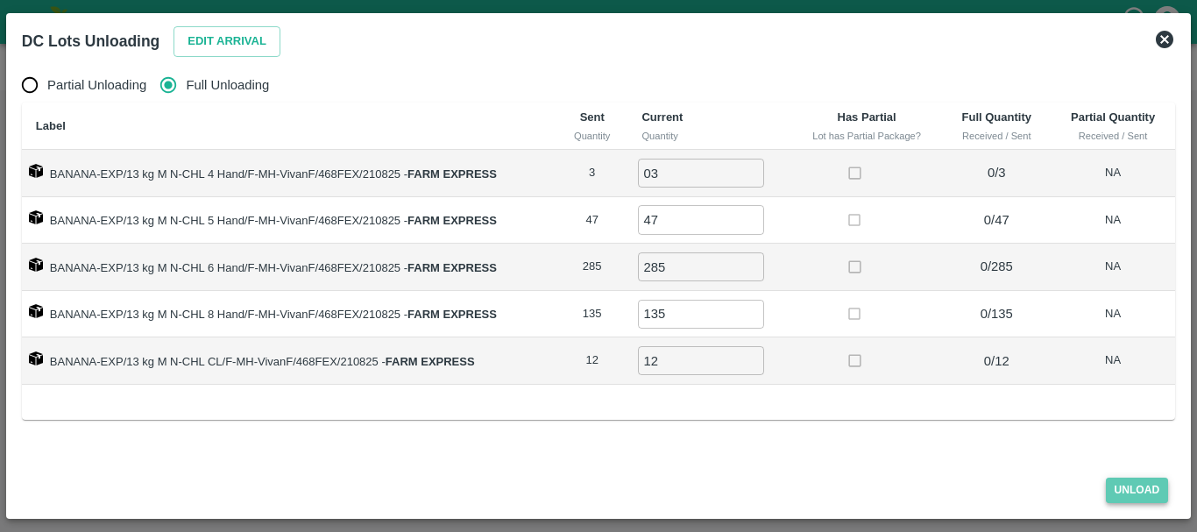
click at [1111, 485] on button "Unload" at bounding box center [1137, 489] width 63 height 25
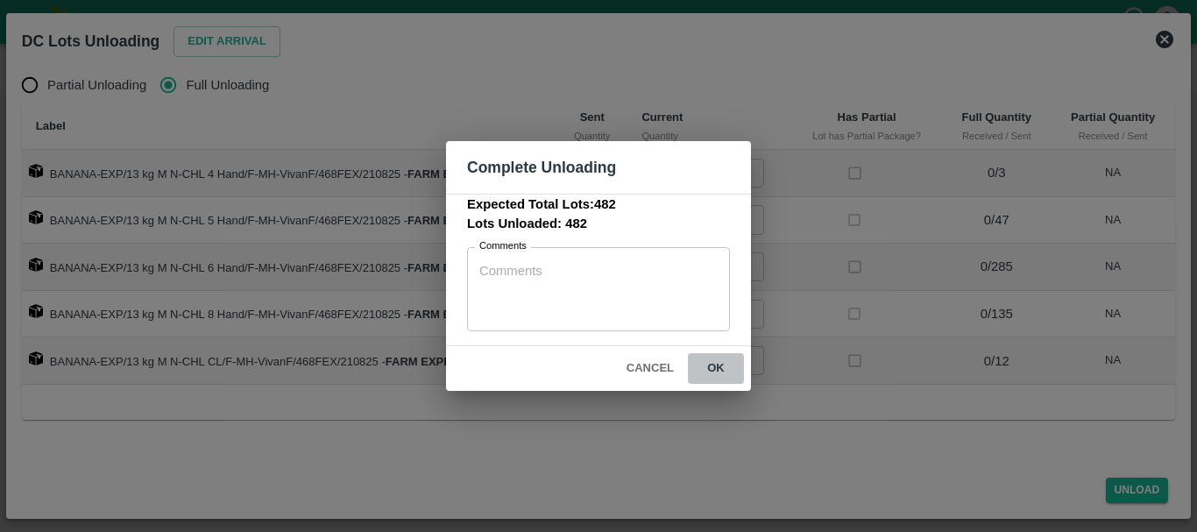
click at [728, 368] on button "ok" at bounding box center [716, 368] width 56 height 31
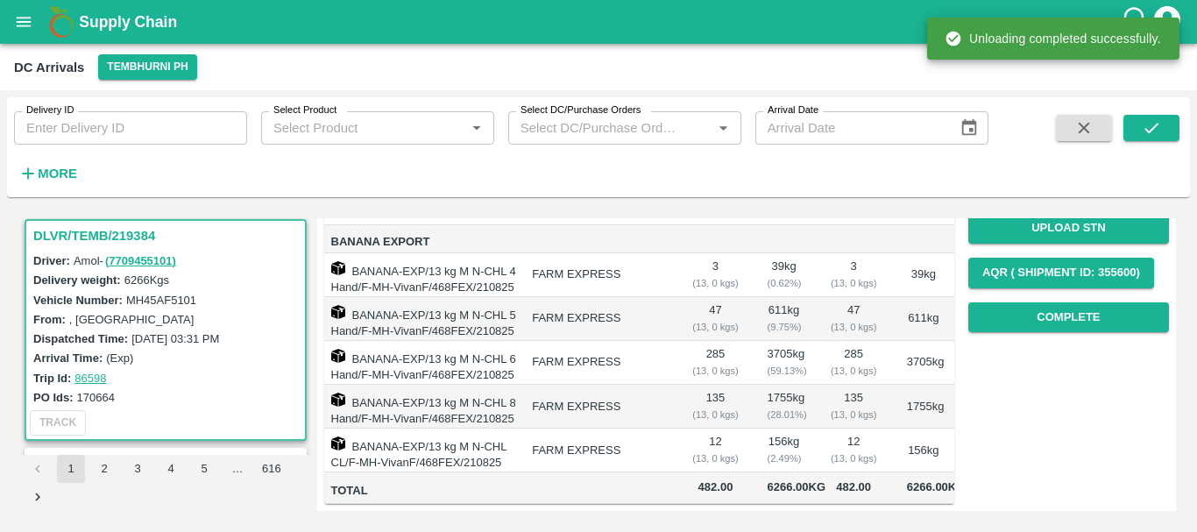
scroll to position [0, 0]
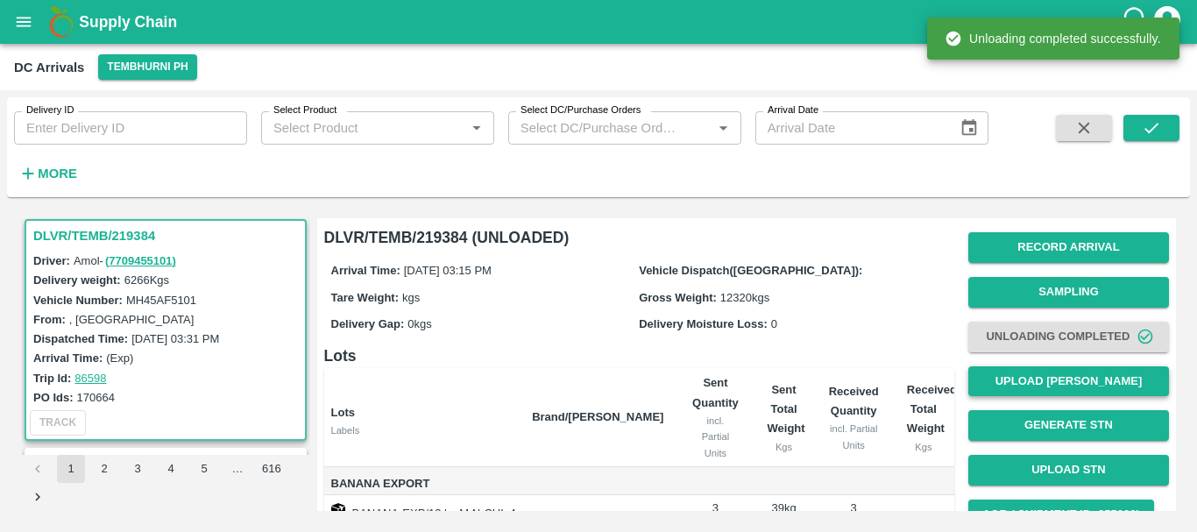
click at [1027, 379] on button "Upload [PERSON_NAME]" at bounding box center [1068, 381] width 201 height 31
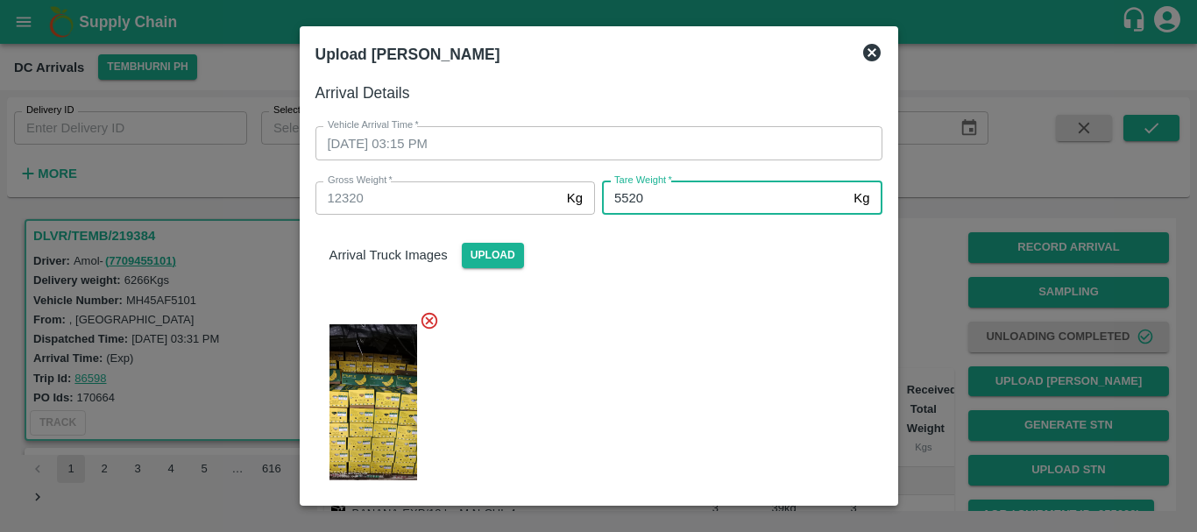
type input "5520"
click at [633, 412] on div at bounding box center [591, 397] width 581 height 202
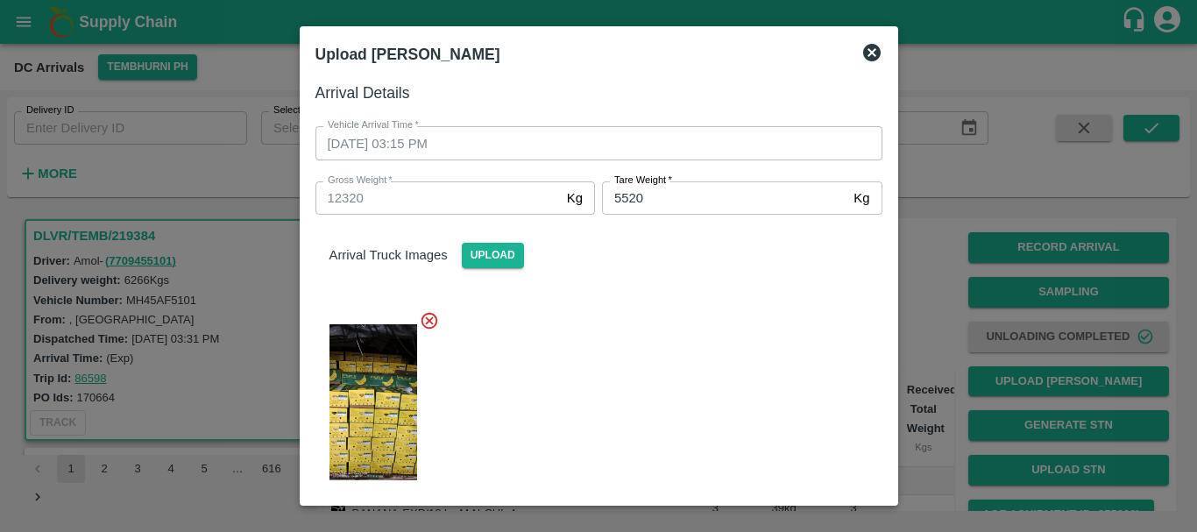
scroll to position [222, 0]
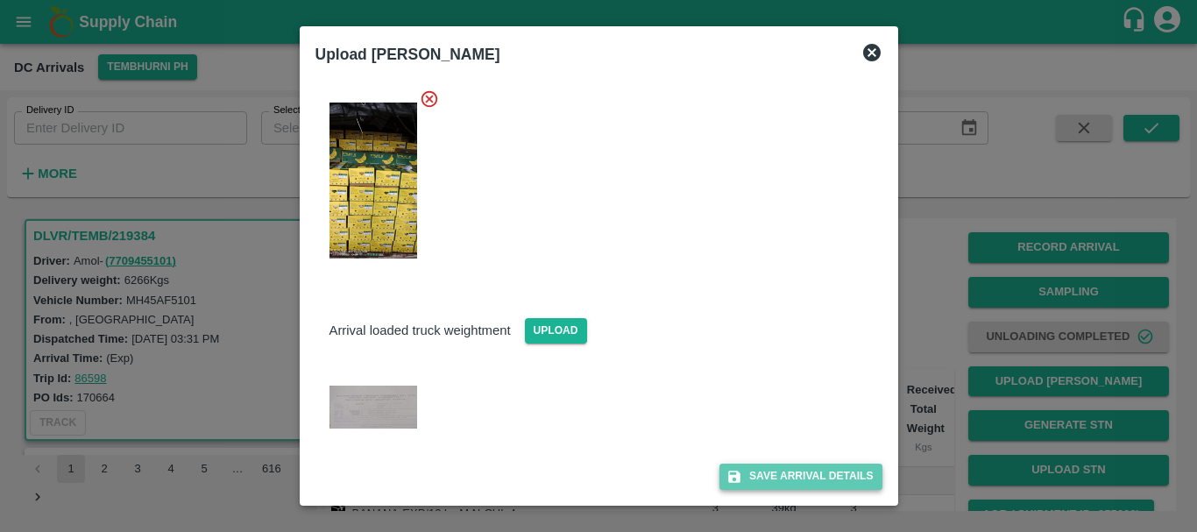
click at [745, 479] on button "Save Arrival Details" at bounding box center [800, 475] width 162 height 25
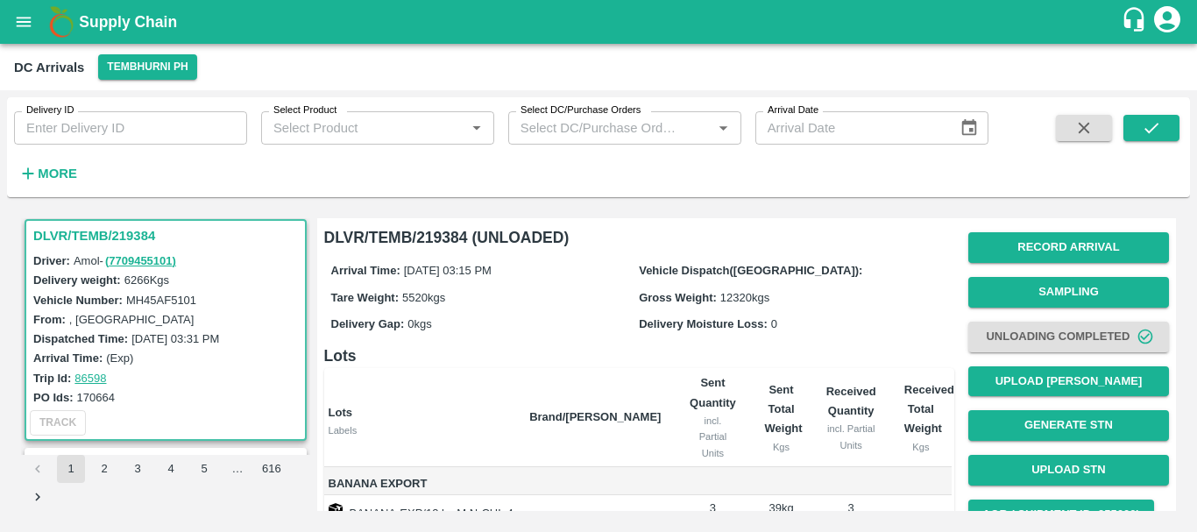
scroll to position [321, 0]
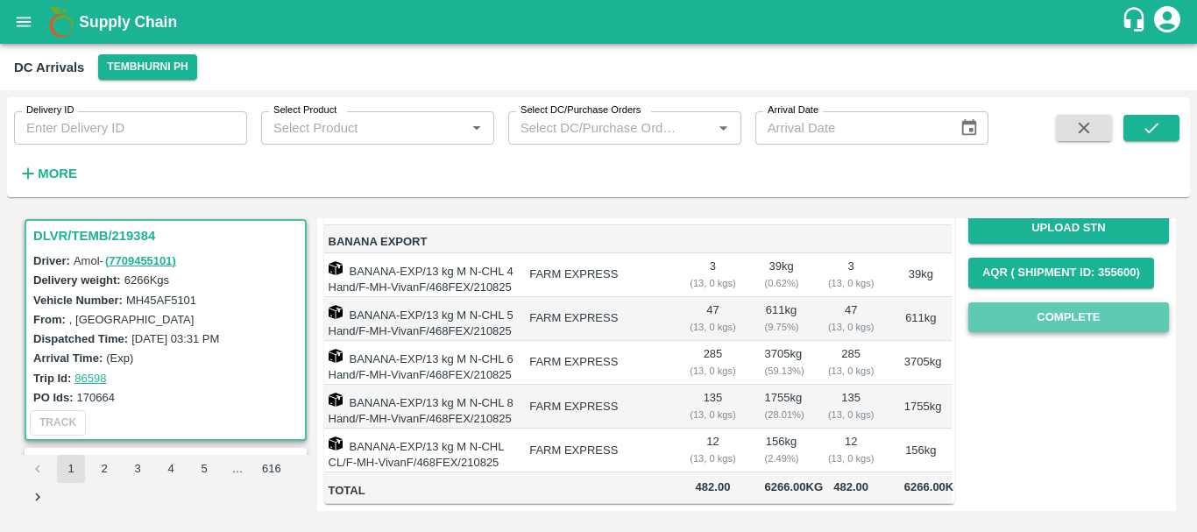
click at [1019, 302] on button "Complete" at bounding box center [1068, 317] width 201 height 31
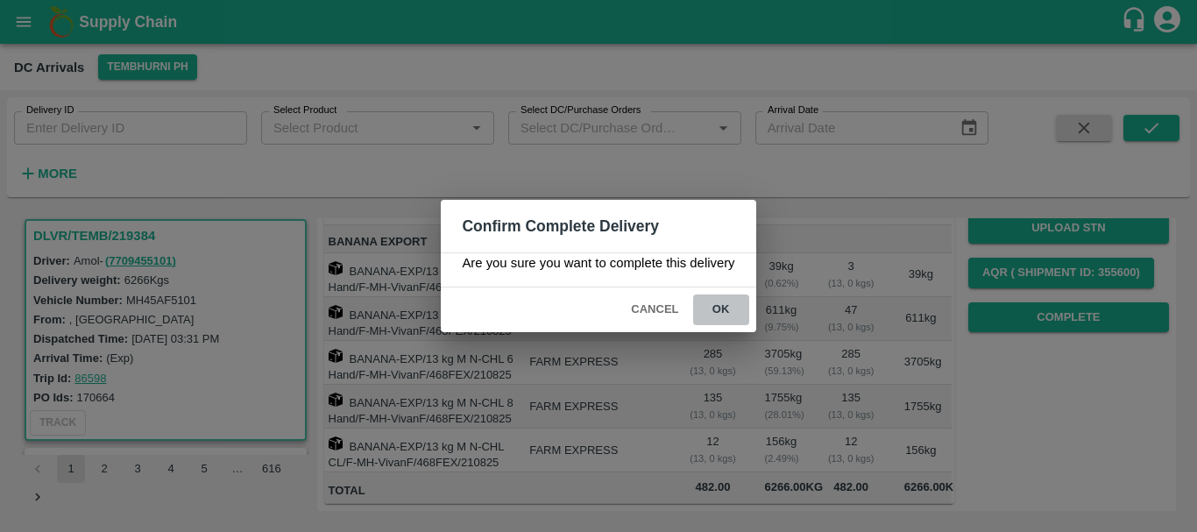
click at [730, 305] on button "ok" at bounding box center [721, 309] width 56 height 31
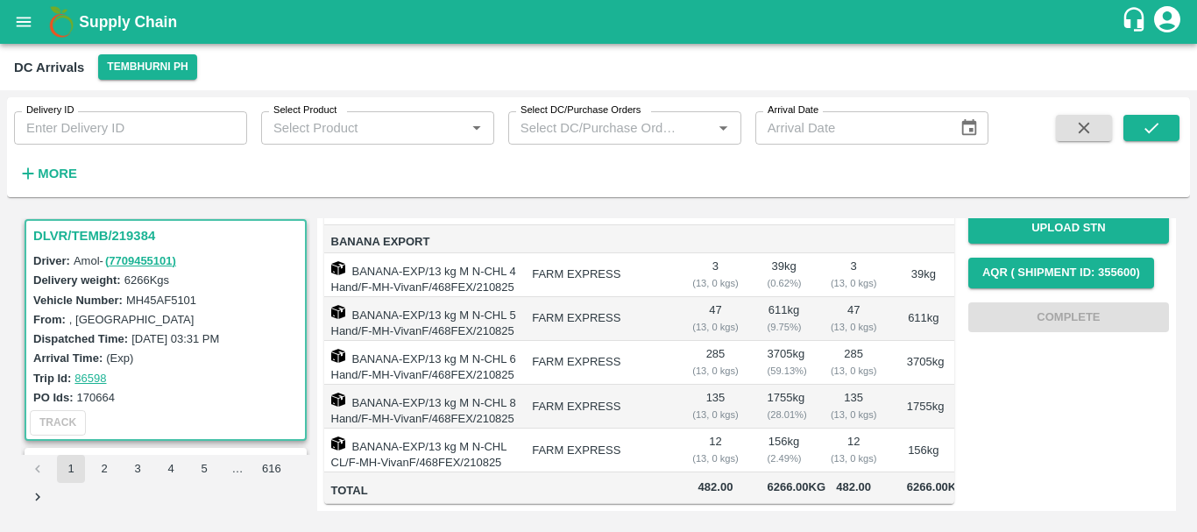
scroll to position [0, 0]
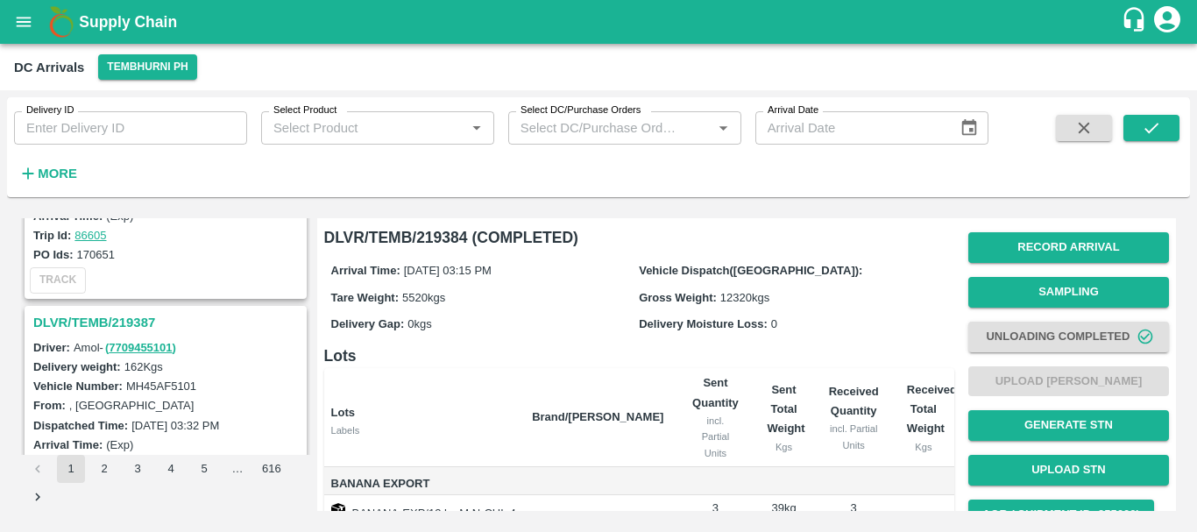
click at [138, 322] on h3 "DLVR/TEMB/219387" at bounding box center [168, 322] width 270 height 23
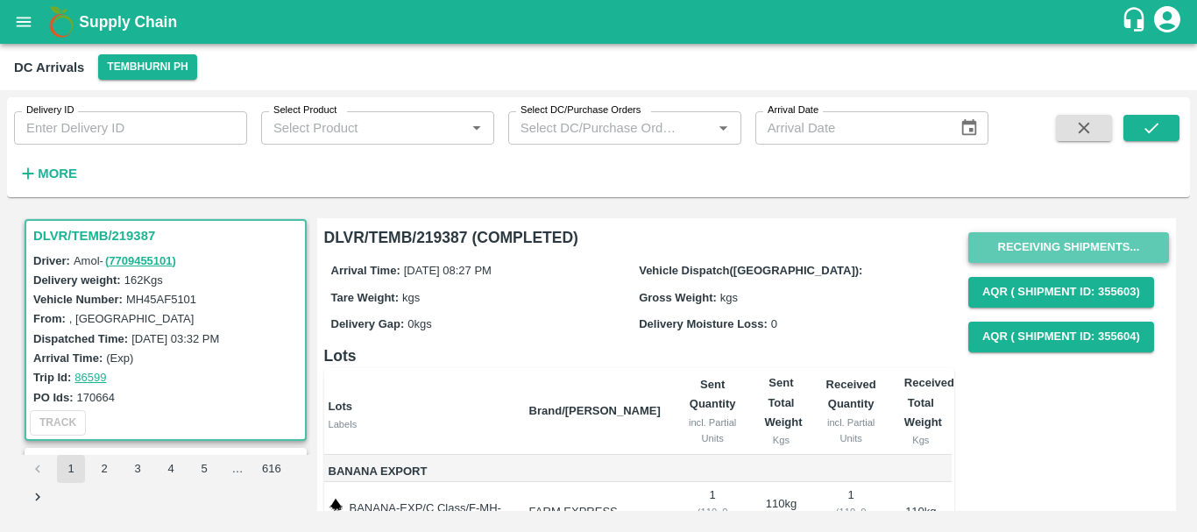
click at [1010, 244] on button "Receiving Shipments..." at bounding box center [1068, 247] width 201 height 31
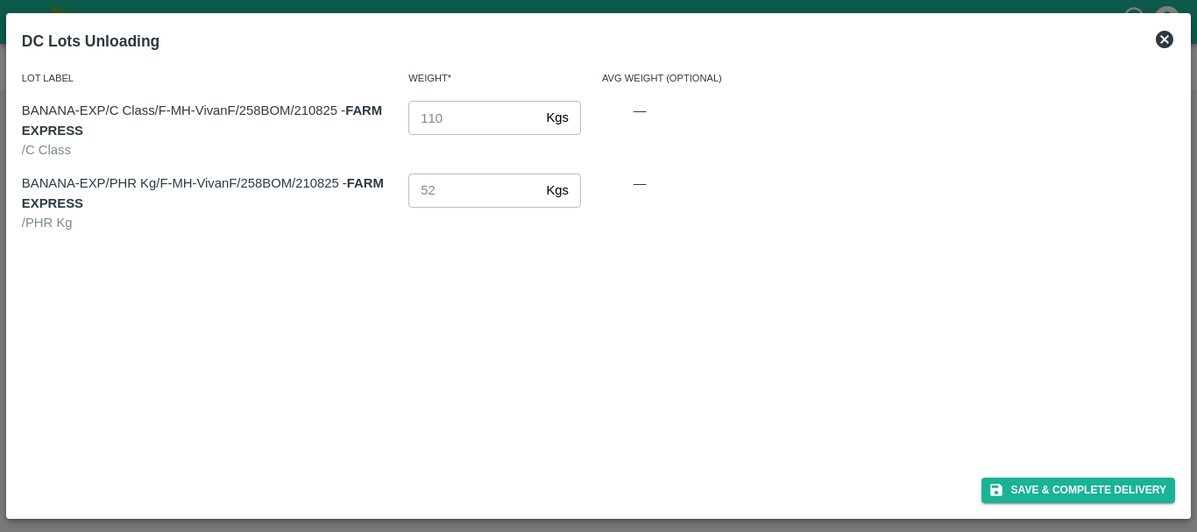
click at [1169, 39] on icon at bounding box center [1165, 40] width 18 height 18
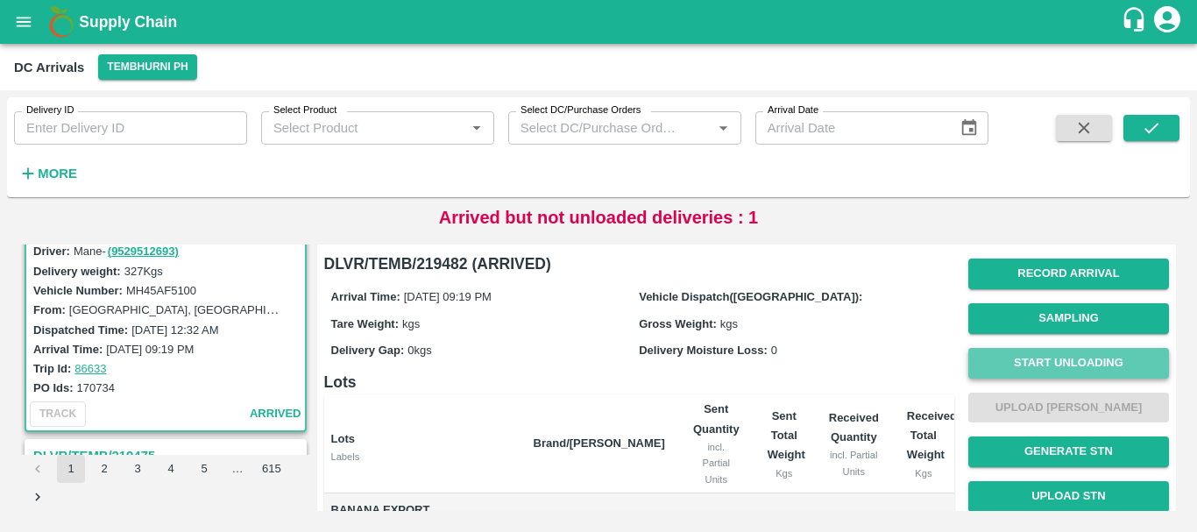
click at [1020, 364] on button "Start Unloading" at bounding box center [1068, 363] width 201 height 31
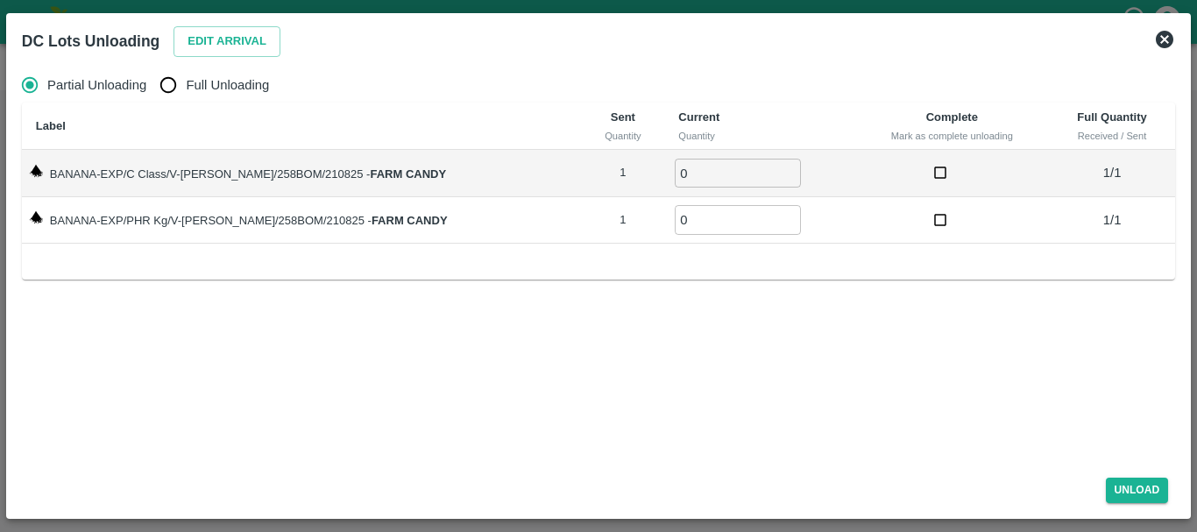
click at [1170, 29] on icon at bounding box center [1164, 39] width 21 height 21
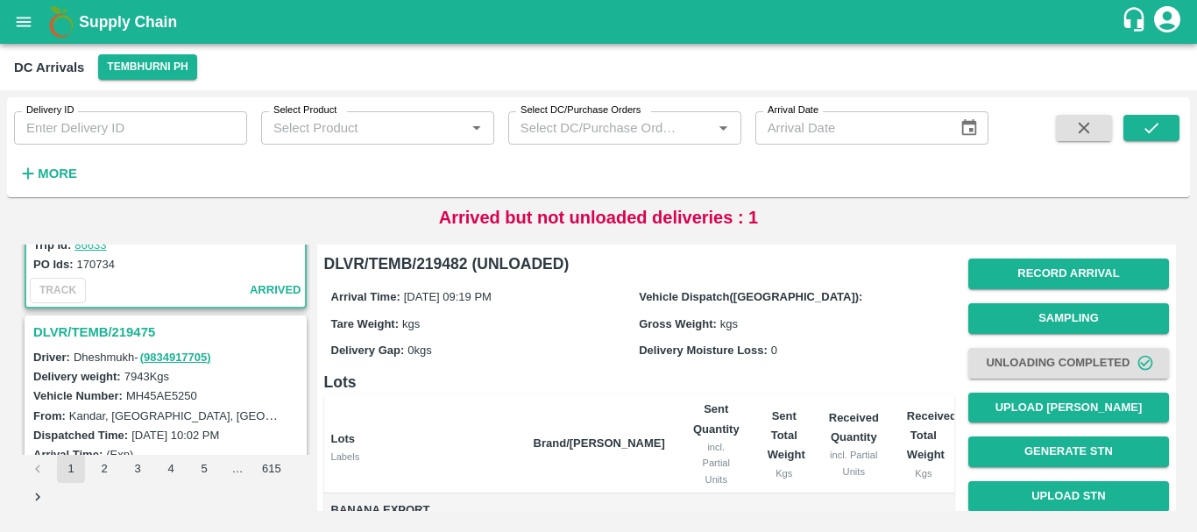
click at [115, 329] on h3 "DLVR/TEMB/219475" at bounding box center [168, 332] width 270 height 23
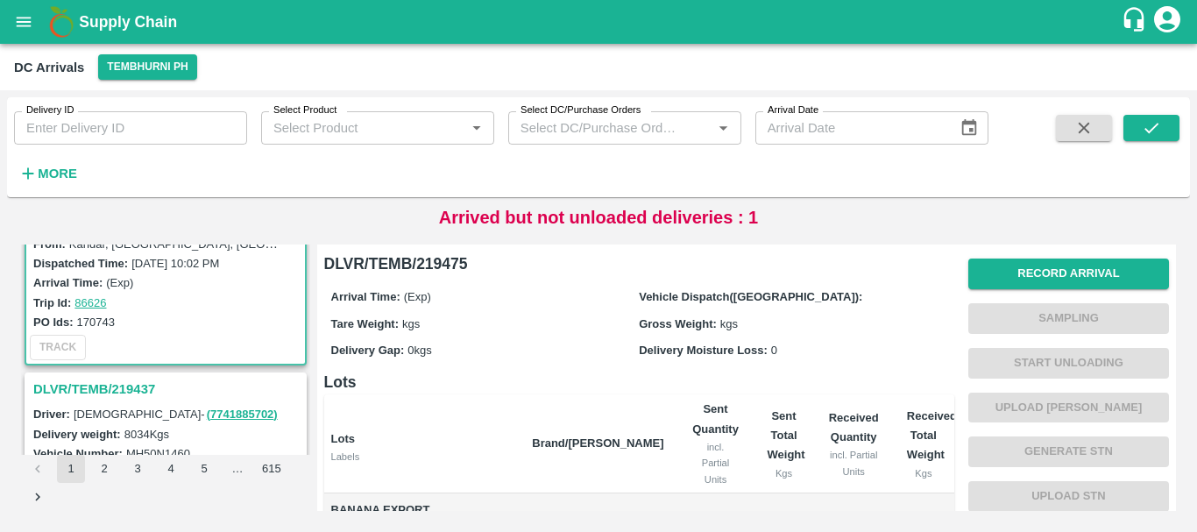
click at [133, 385] on h3 "DLVR/TEMB/219437" at bounding box center [168, 389] width 270 height 23
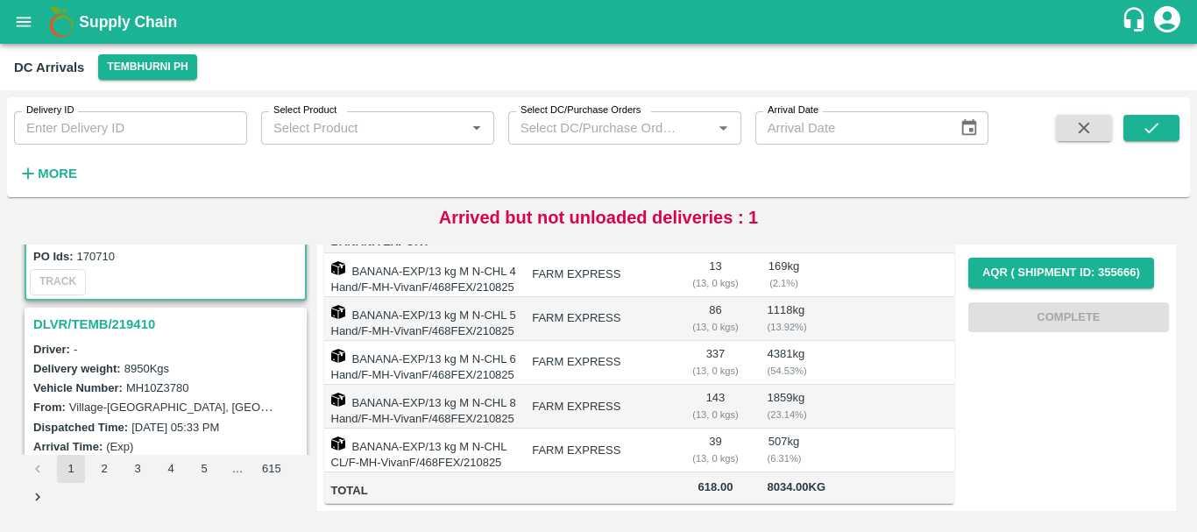
click at [97, 313] on h3 "DLVR/TEMB/219410" at bounding box center [168, 324] width 270 height 23
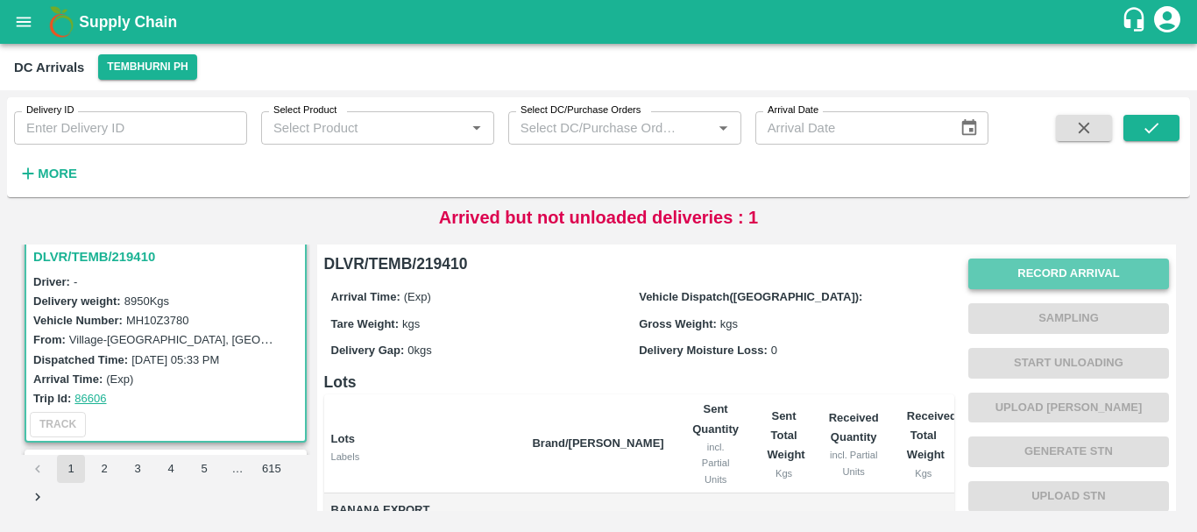
click at [1048, 279] on button "Record Arrival" at bounding box center [1068, 273] width 201 height 31
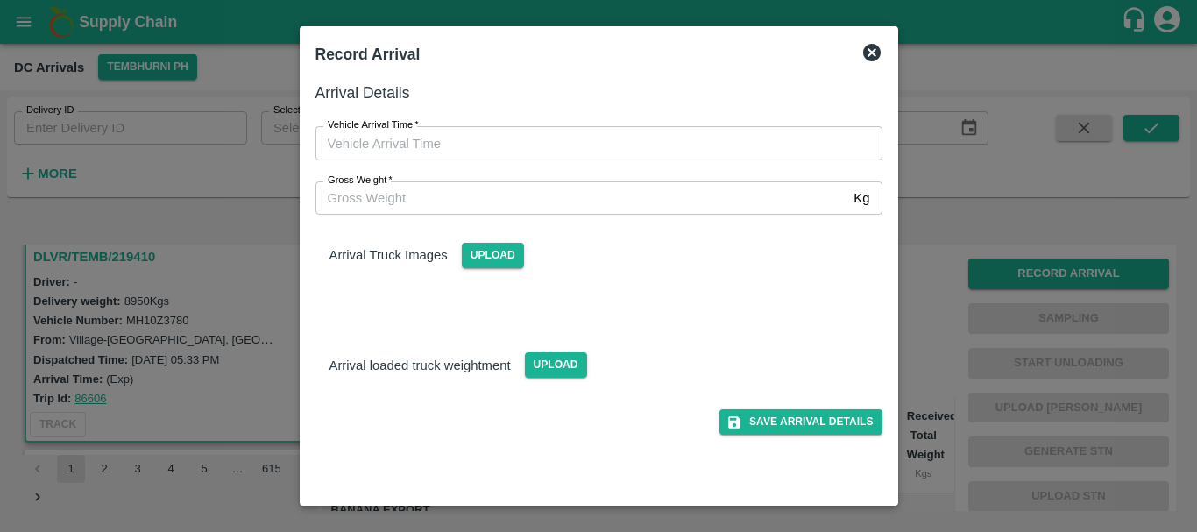
type input "DD/MM/YYYY hh:mm aa"
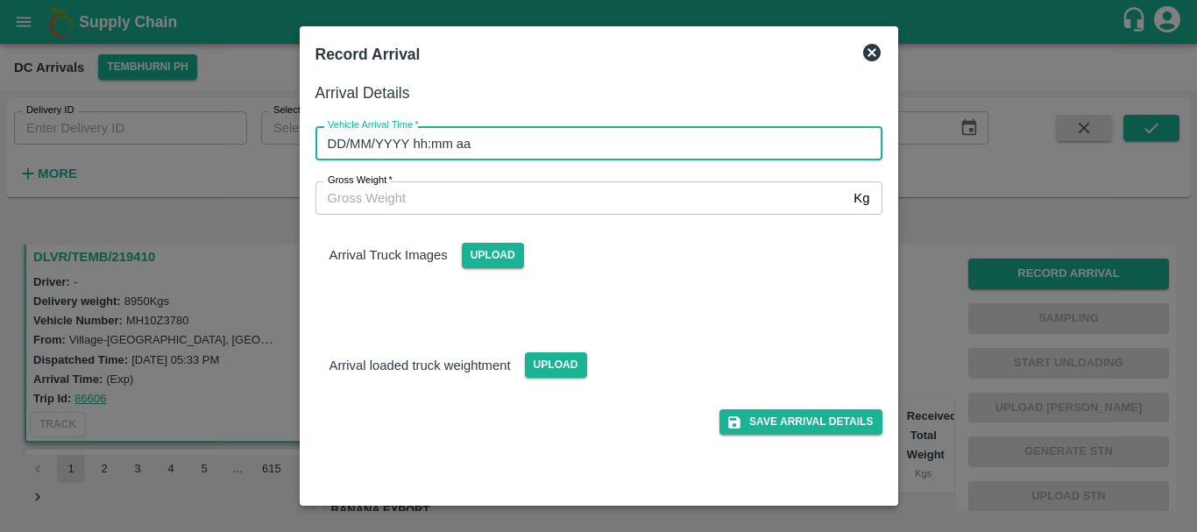
click at [732, 143] on input "DD/MM/YYYY hh:mm aa" at bounding box center [592, 142] width 555 height 33
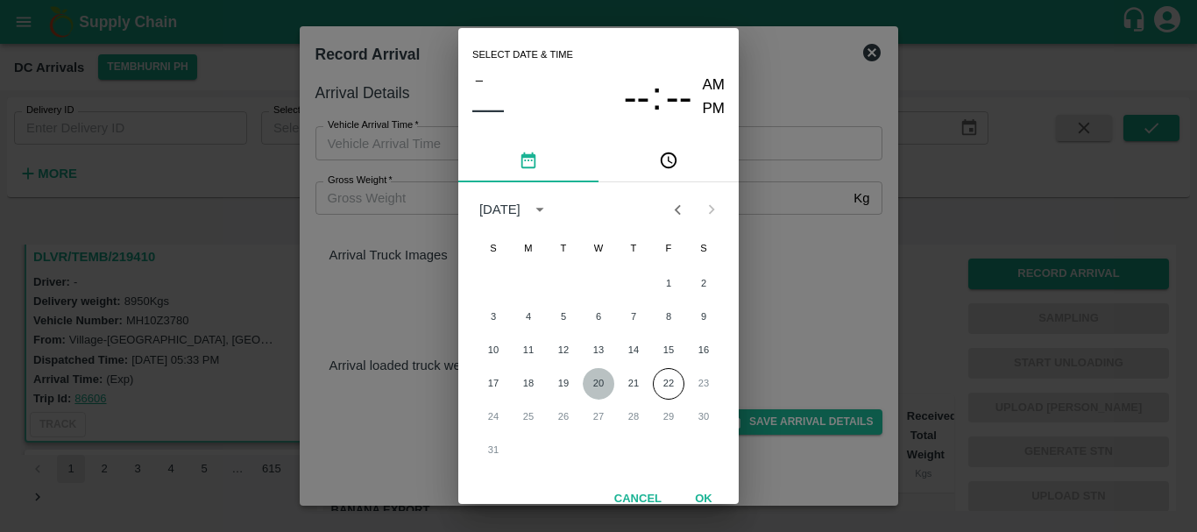
click at [591, 378] on button "20" at bounding box center [599, 384] width 32 height 32
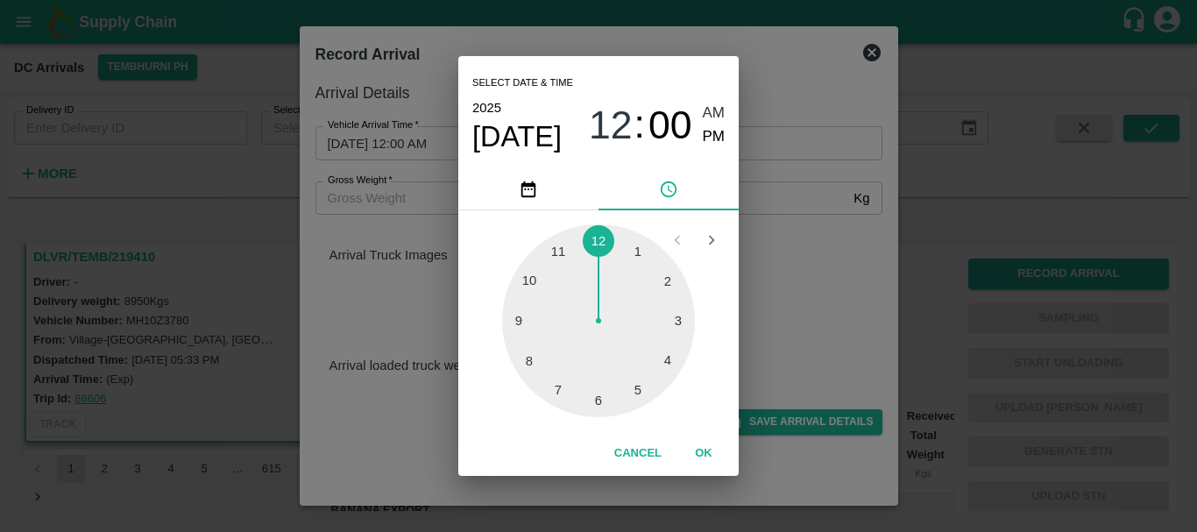
click at [642, 386] on div at bounding box center [598, 320] width 193 height 193
click at [531, 287] on div at bounding box center [598, 320] width 193 height 193
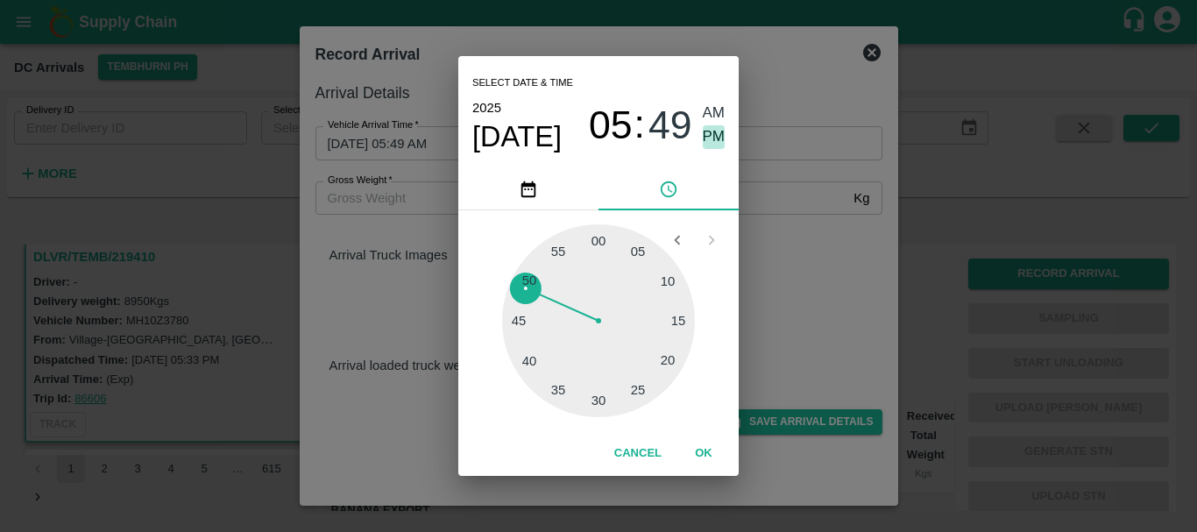
click at [713, 140] on span "PM" at bounding box center [714, 137] width 23 height 24
click at [530, 279] on div at bounding box center [598, 320] width 193 height 193
type input "20/08/2025 05:50 PM"
click at [824, 217] on div "Select date & time 2025 Aug 20 05 : 50 AM PM 05 10 15 20 25 30 35 40 45 50 55 0…" at bounding box center [598, 266] width 1197 height 532
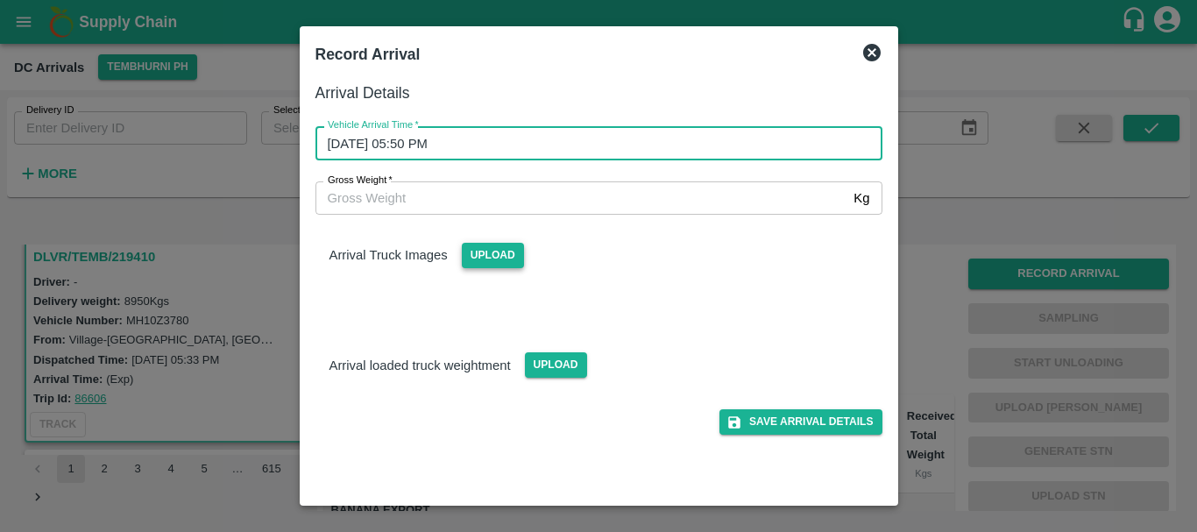
click at [499, 258] on span "Upload" at bounding box center [493, 255] width 62 height 25
click at [0, 0] on input "Upload" at bounding box center [0, 0] width 0 height 0
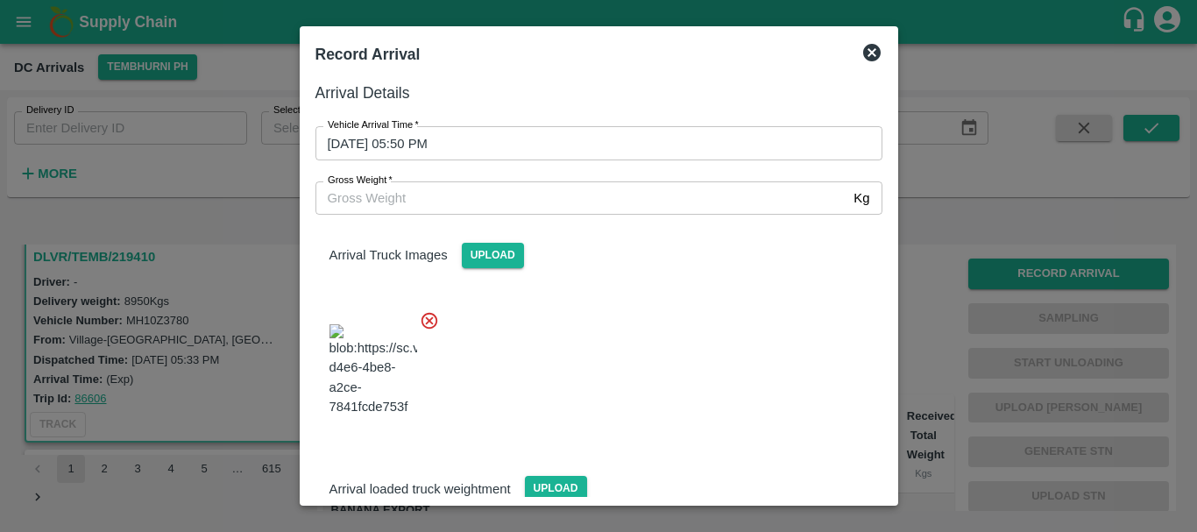
scroll to position [94, 0]
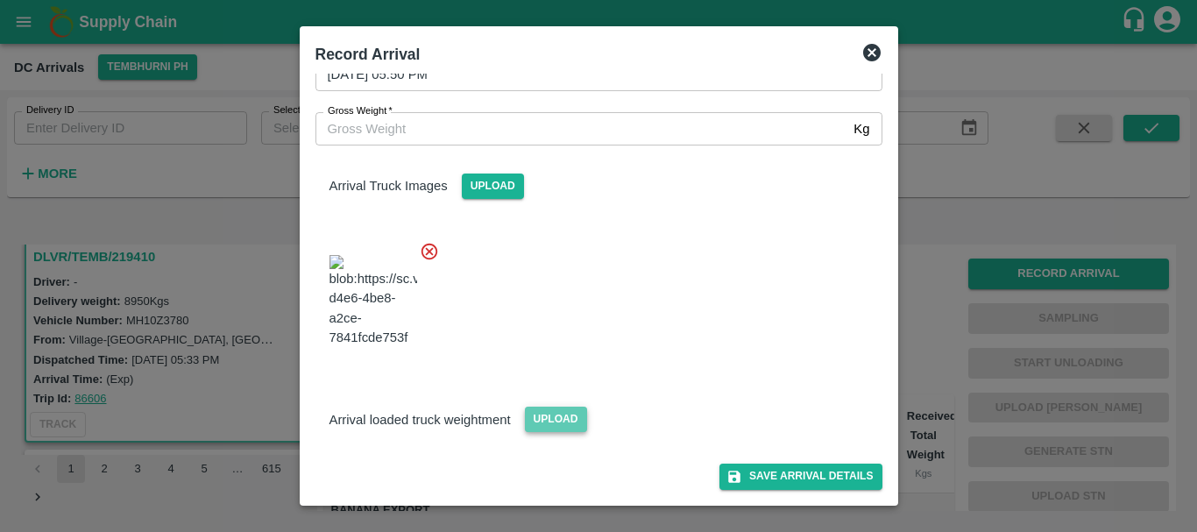
click at [551, 419] on span "Upload" at bounding box center [556, 419] width 62 height 25
click at [0, 0] on input "Upload" at bounding box center [0, 0] width 0 height 0
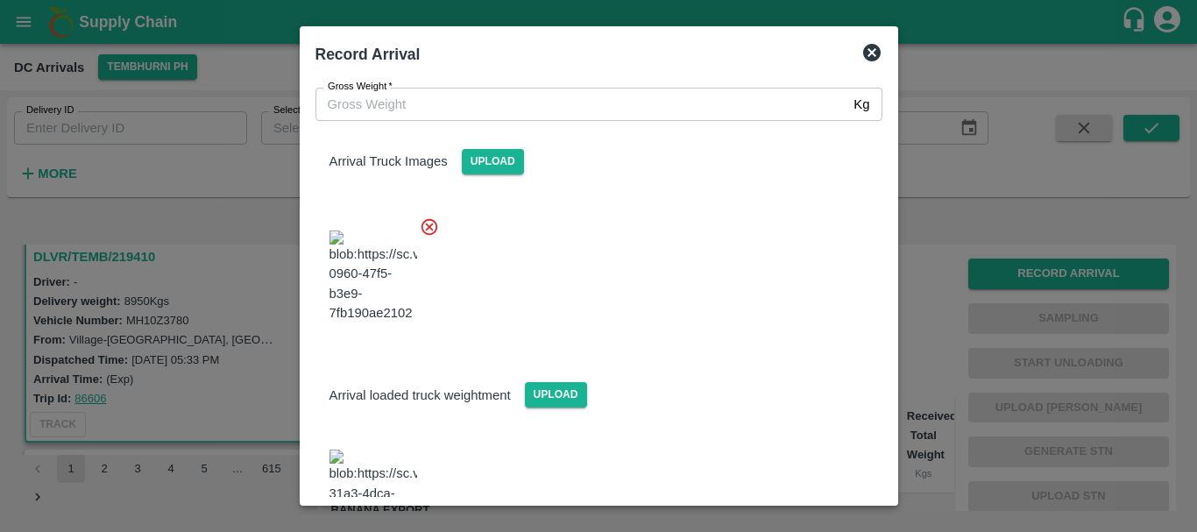
scroll to position [175, 0]
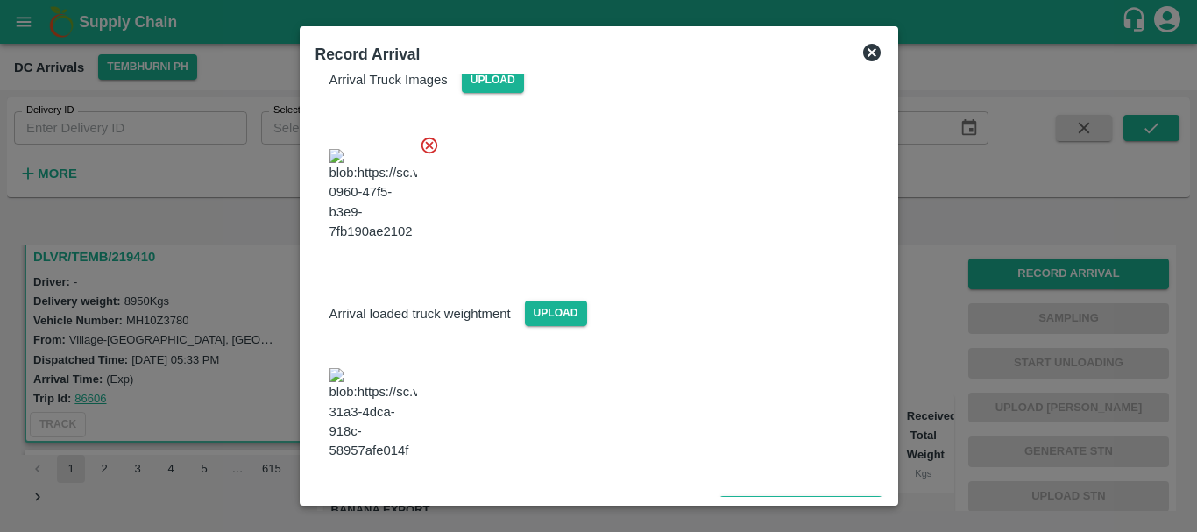
click at [386, 406] on img at bounding box center [373, 414] width 88 height 92
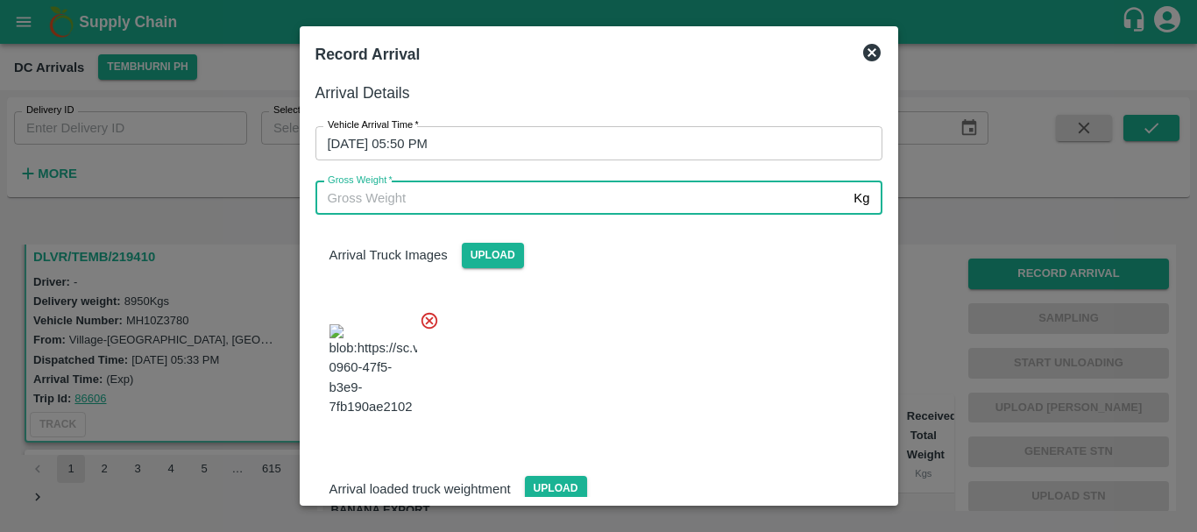
click at [428, 194] on input "Gross Weight   *" at bounding box center [581, 197] width 532 height 33
type input "14560"
click at [637, 314] on div at bounding box center [591, 365] width 581 height 138
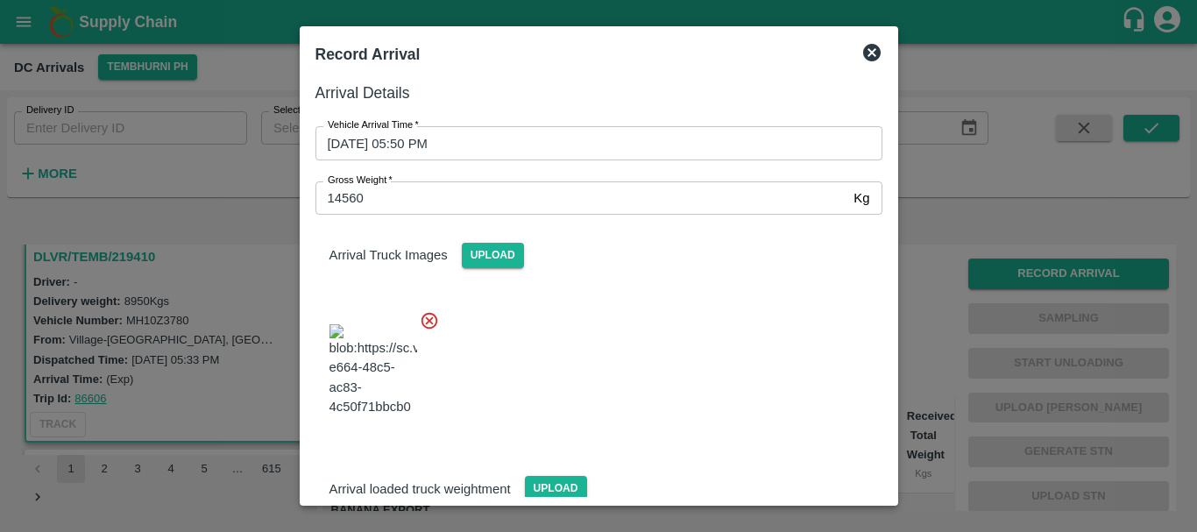
scroll to position [175, 0]
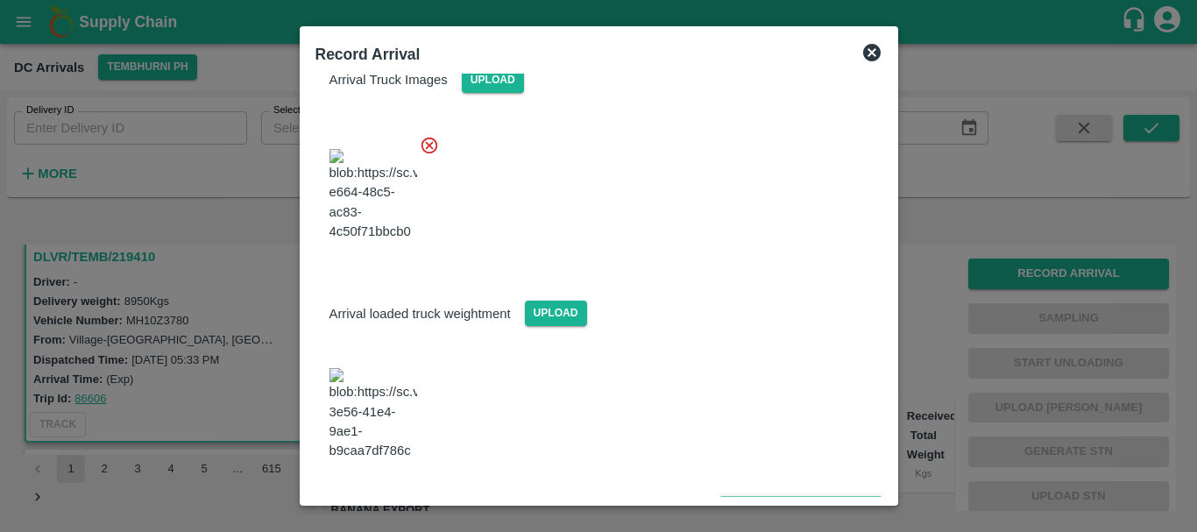
click at [772, 496] on button "Save Arrival Details" at bounding box center [800, 508] width 162 height 25
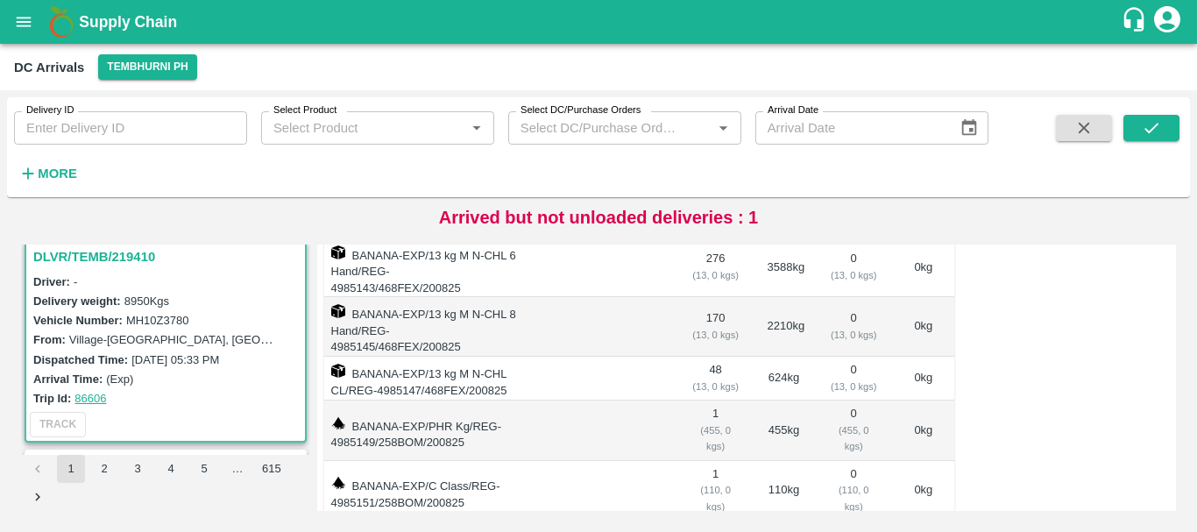
scroll to position [0, 0]
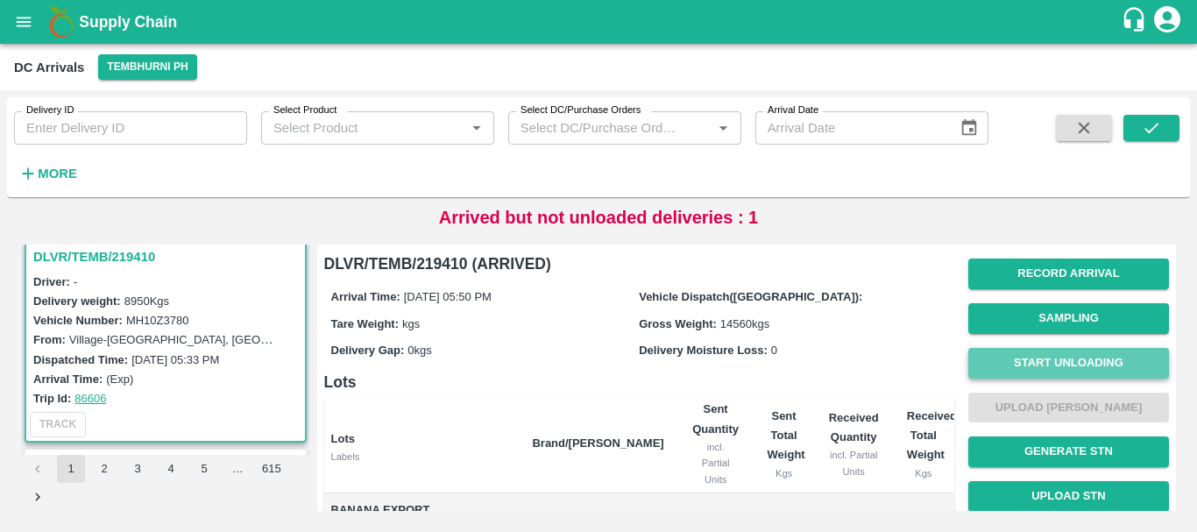
click at [1042, 364] on button "Start Unloading" at bounding box center [1068, 363] width 201 height 31
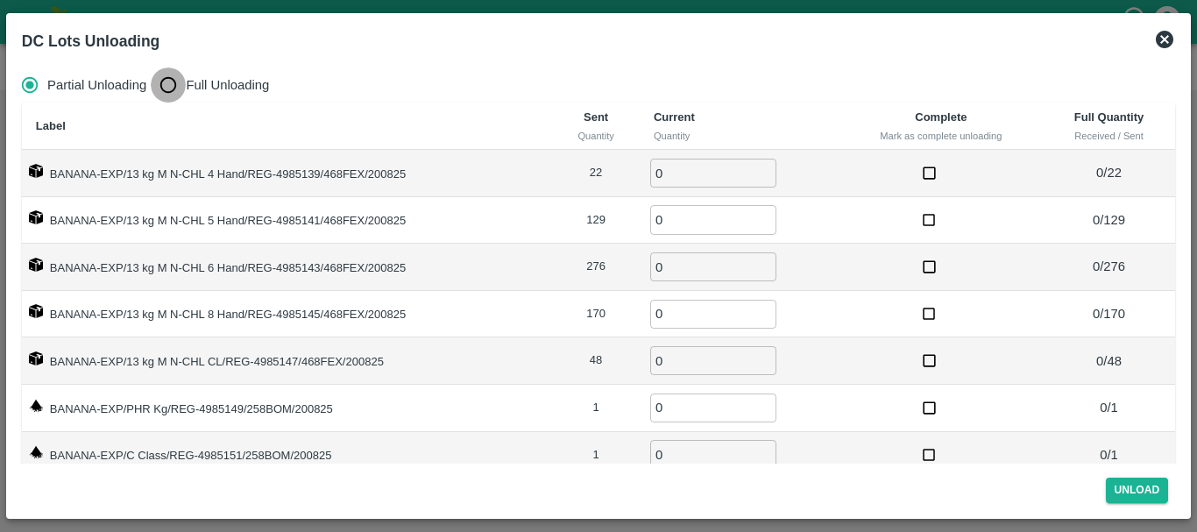
click at [164, 86] on input "Full Unloading" at bounding box center [168, 84] width 35 height 35
radio input "true"
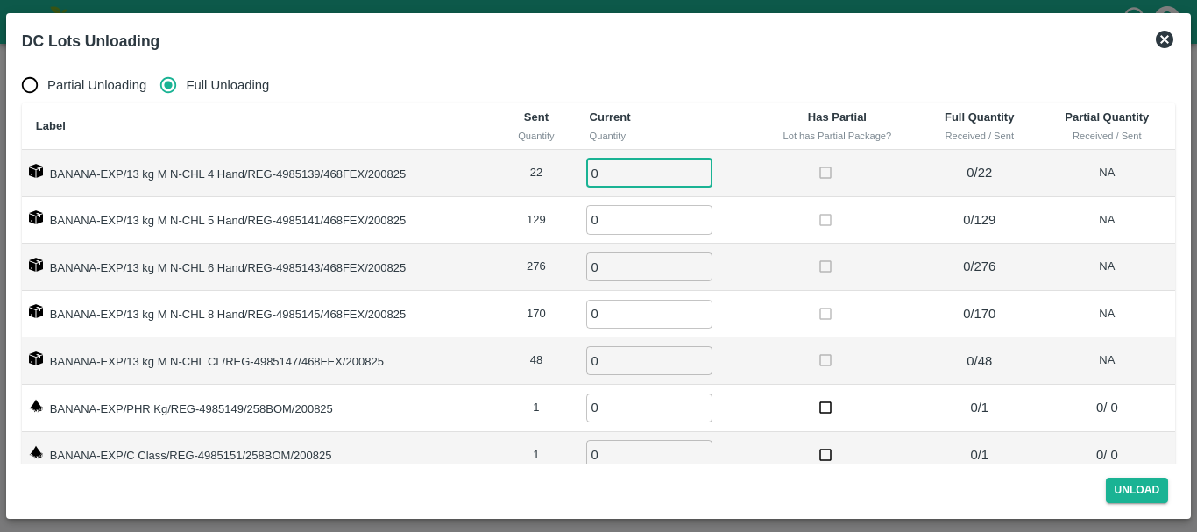
click at [626, 171] on input "0" at bounding box center [649, 173] width 126 height 29
type input "022"
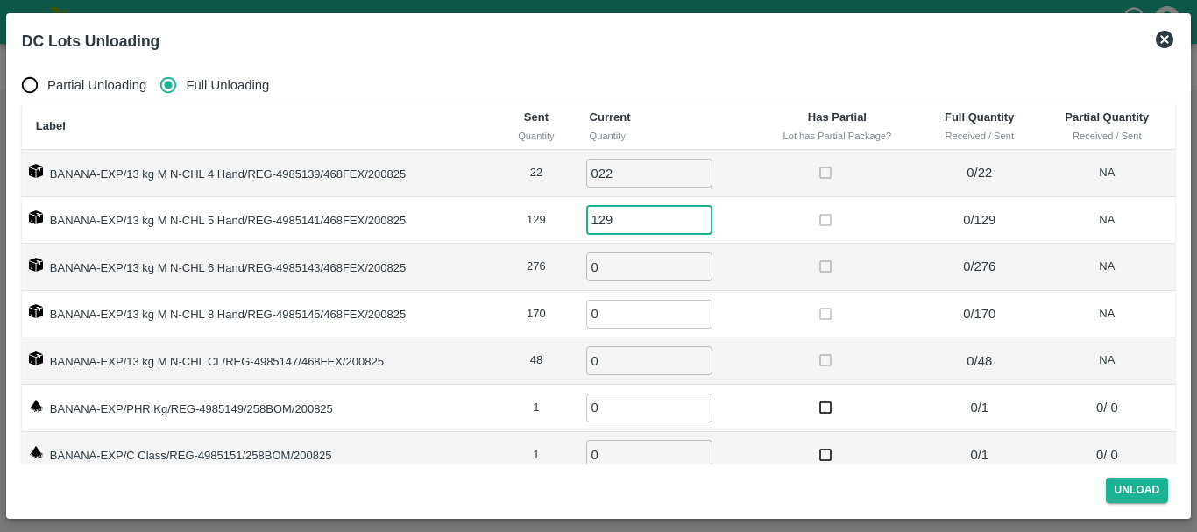
type input "129"
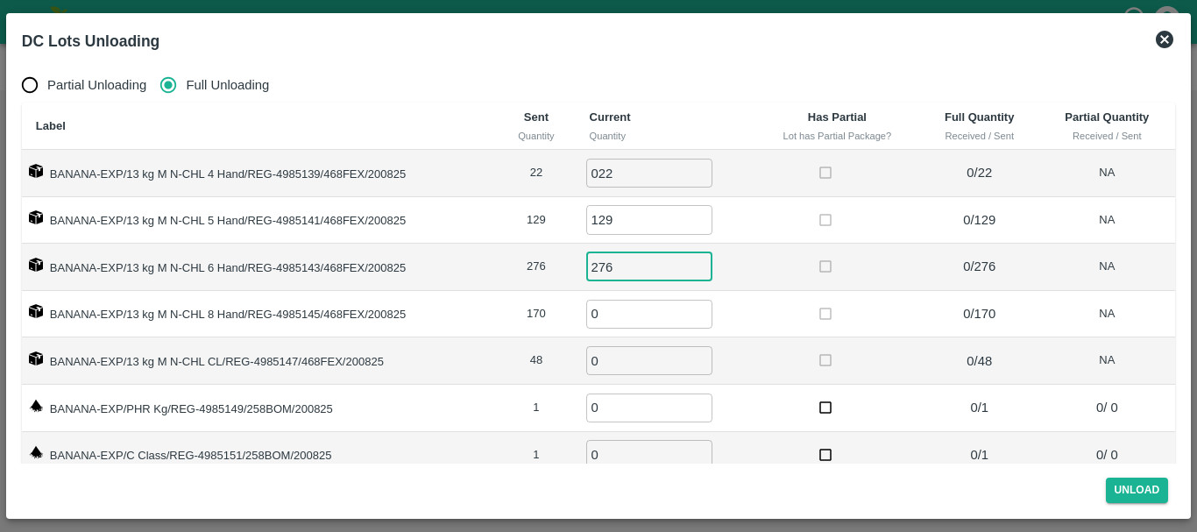
type input "276"
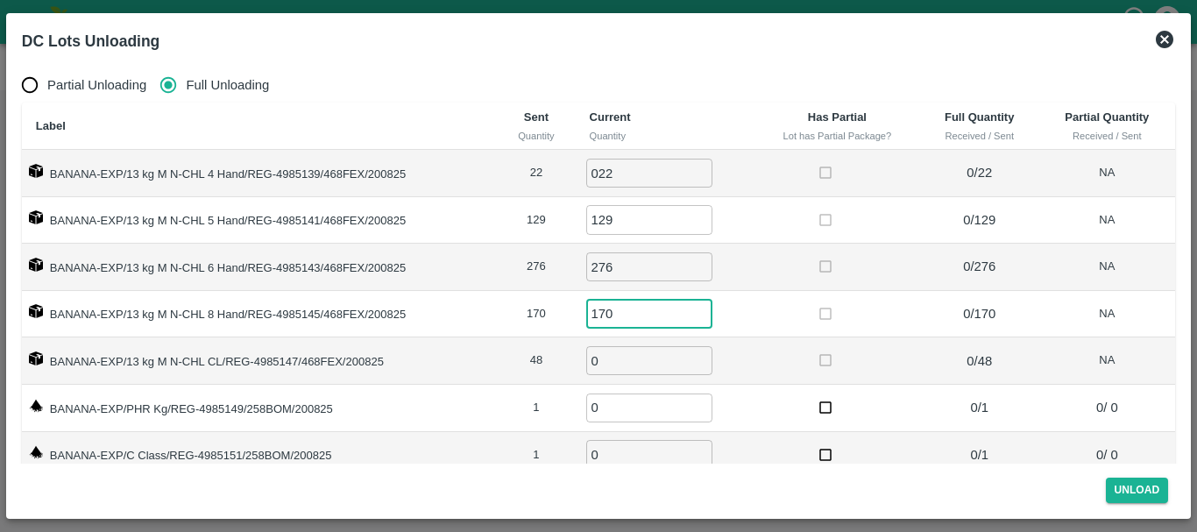
type input "170"
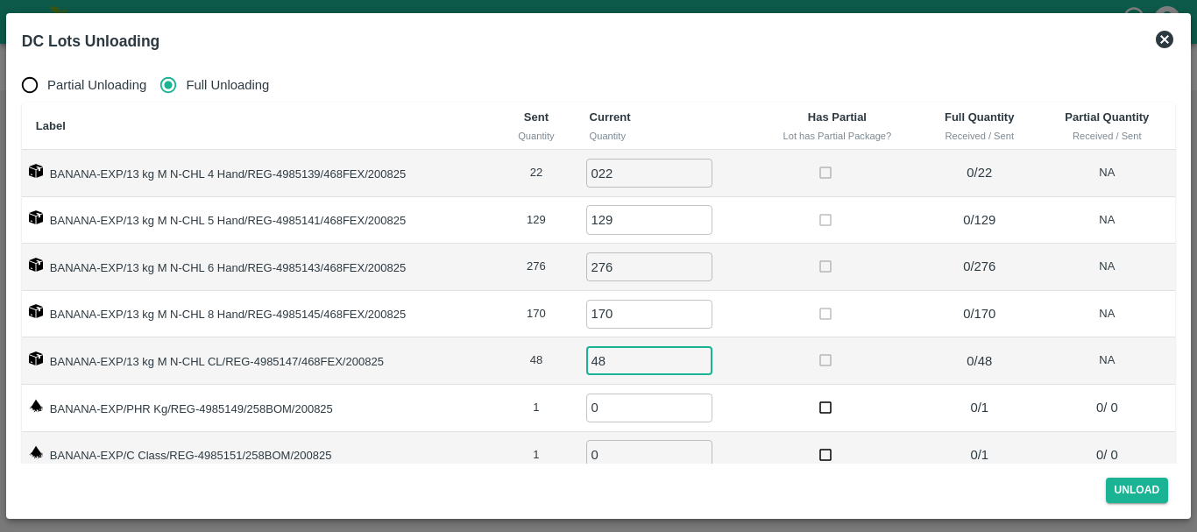
type input "48"
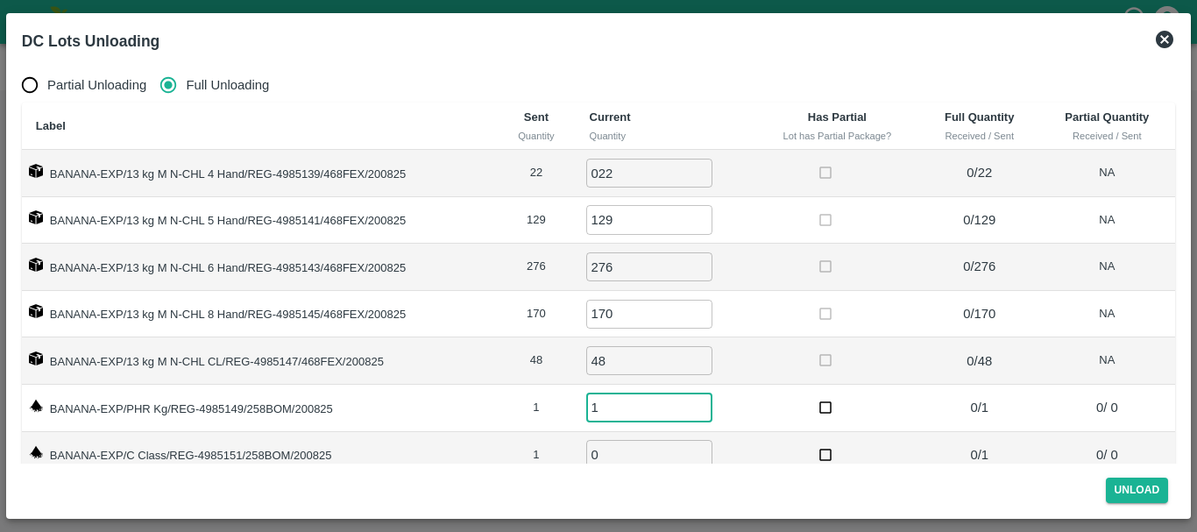
type input "1"
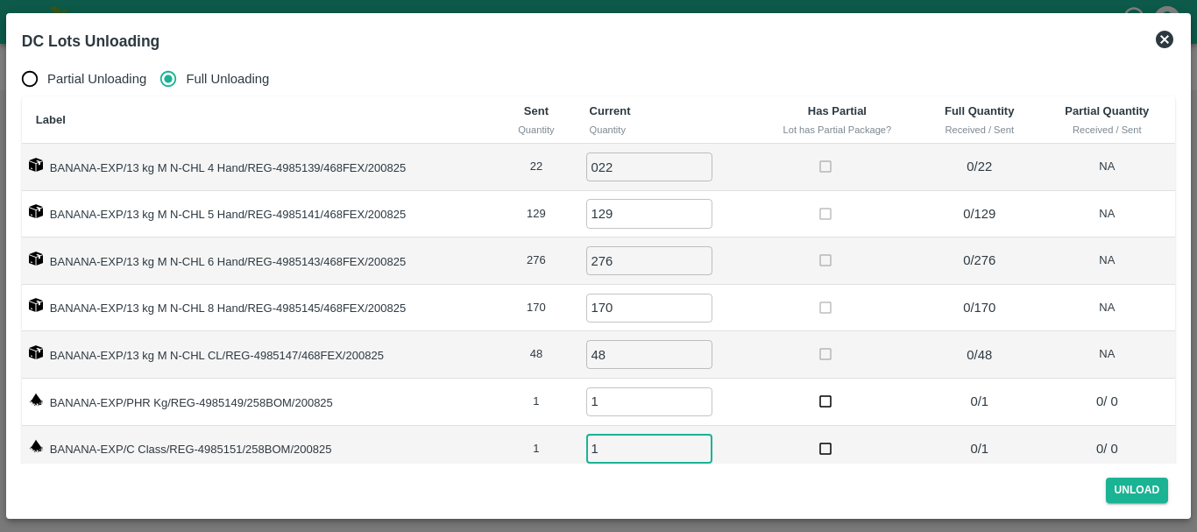
type input "1"
click at [754, 382] on td at bounding box center [837, 401] width 166 height 47
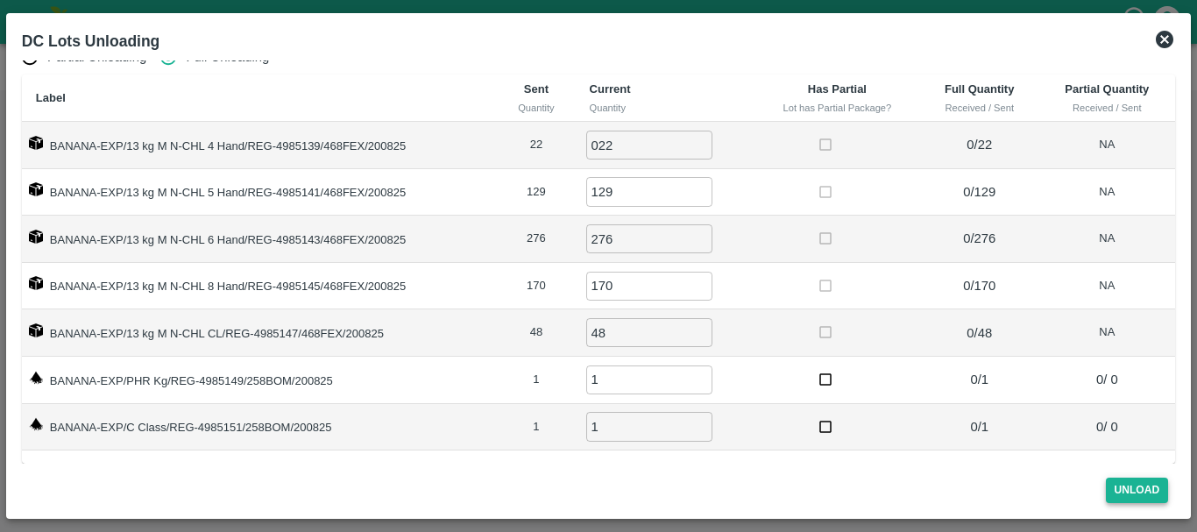
click at [1128, 495] on button "Unload" at bounding box center [1137, 489] width 63 height 25
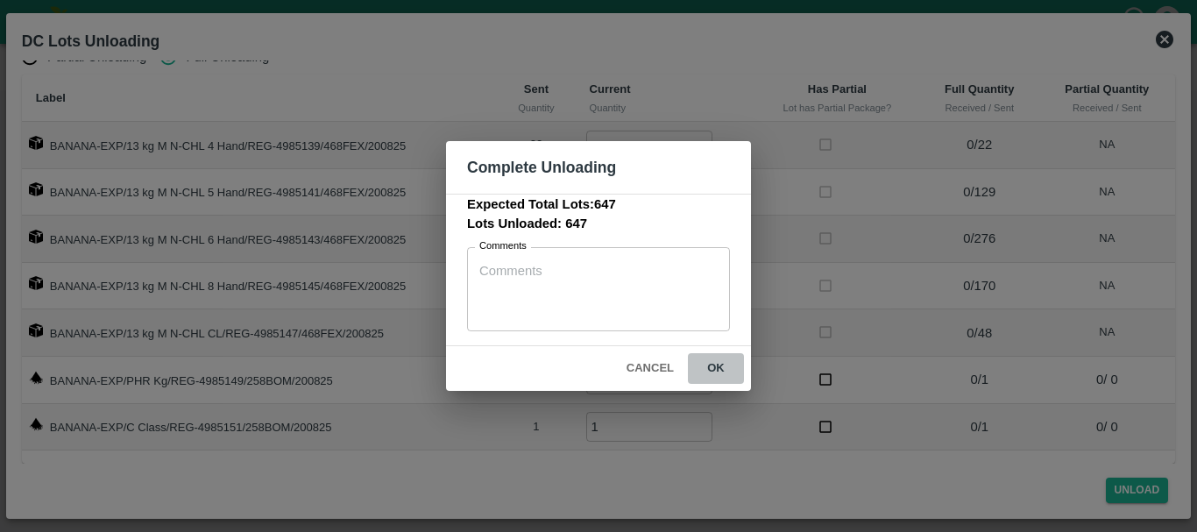
click at [718, 371] on button "ok" at bounding box center [716, 368] width 56 height 31
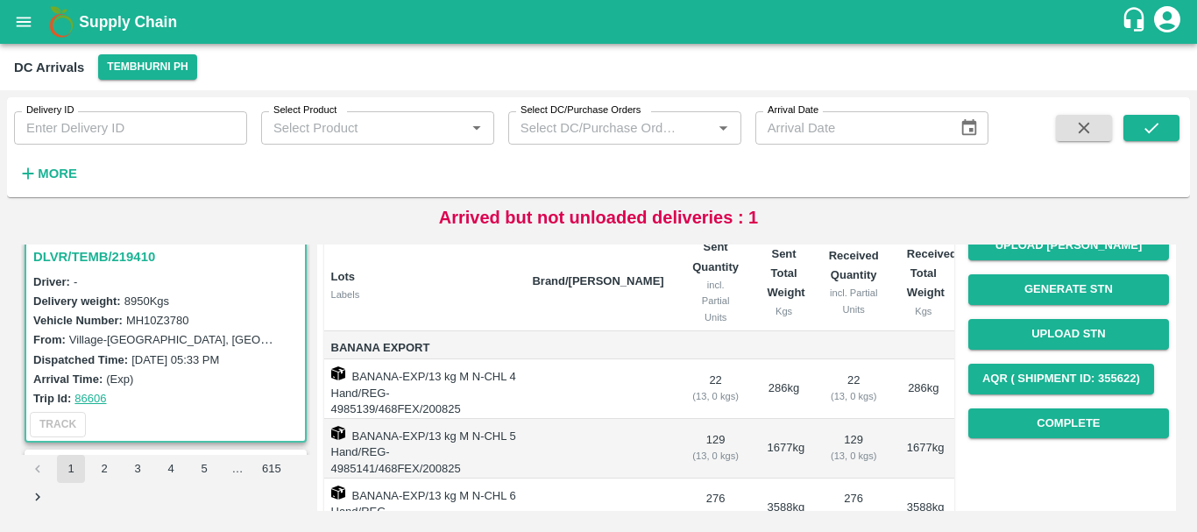
scroll to position [0, 0]
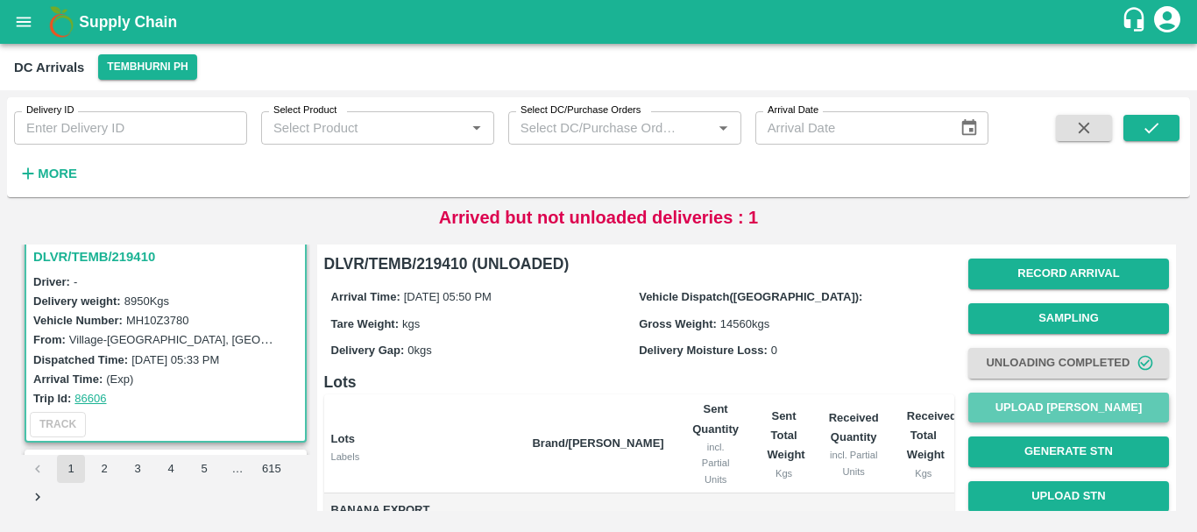
click at [1038, 400] on button "Upload [PERSON_NAME]" at bounding box center [1068, 408] width 201 height 31
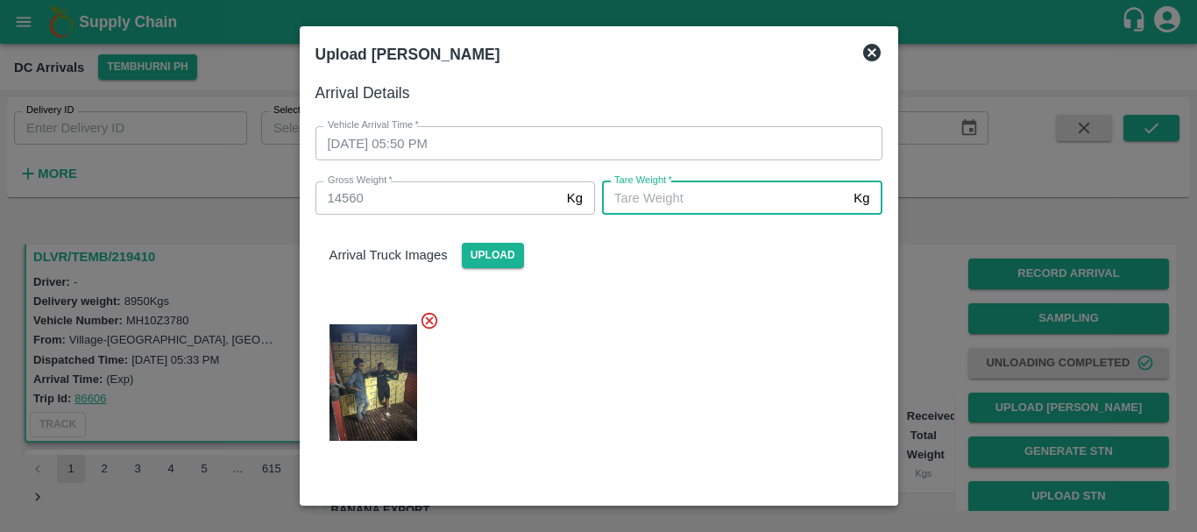
click at [710, 215] on input "Tare Weight   *" at bounding box center [724, 197] width 244 height 33
type input "5420"
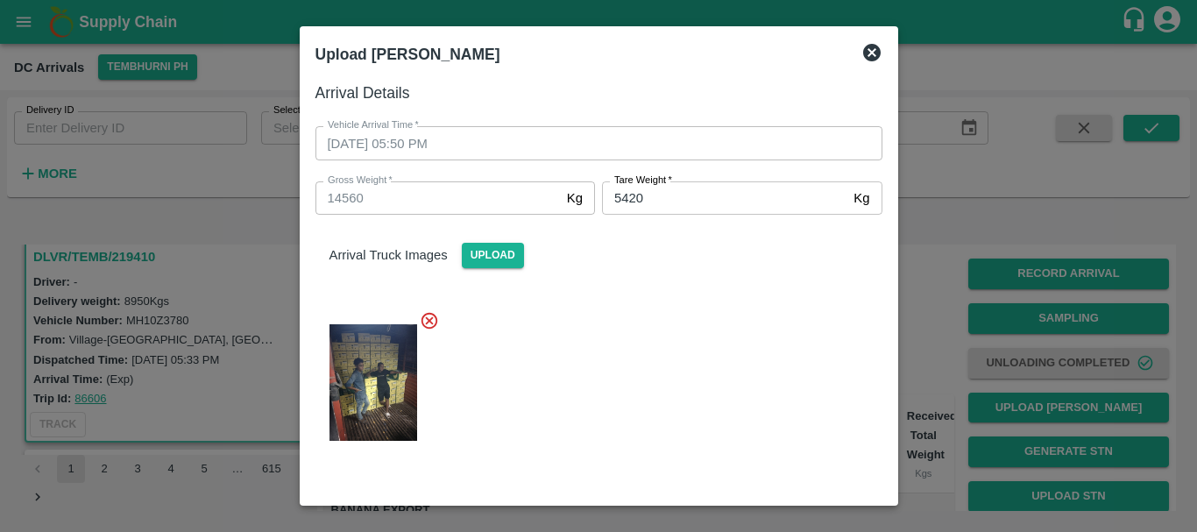
click at [692, 338] on div at bounding box center [591, 377] width 581 height 162
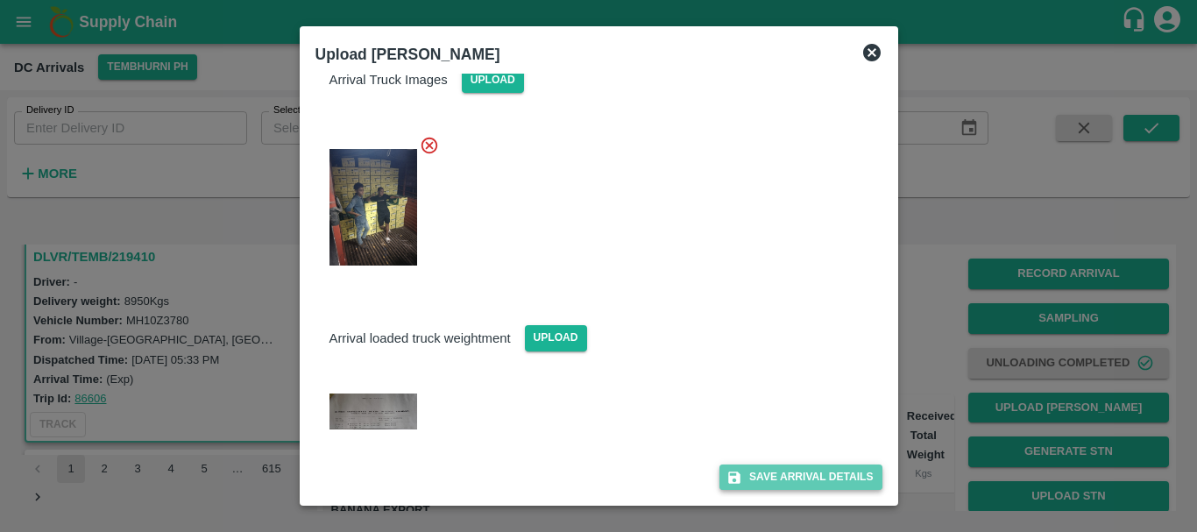
click at [789, 471] on button "Save Arrival Details" at bounding box center [800, 476] width 162 height 25
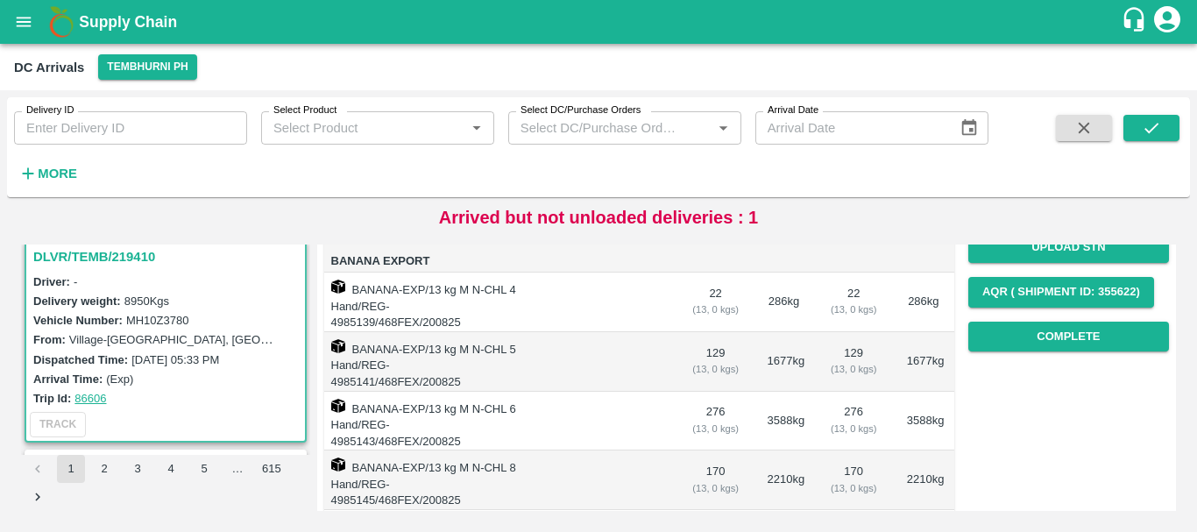
scroll to position [248, 0]
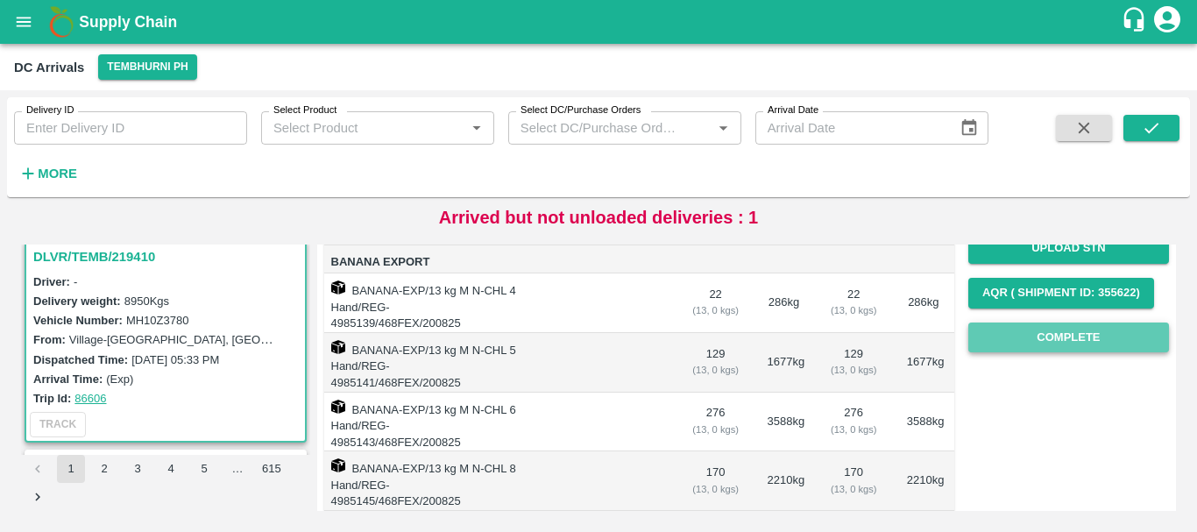
click at [1034, 327] on button "Complete" at bounding box center [1068, 337] width 201 height 31
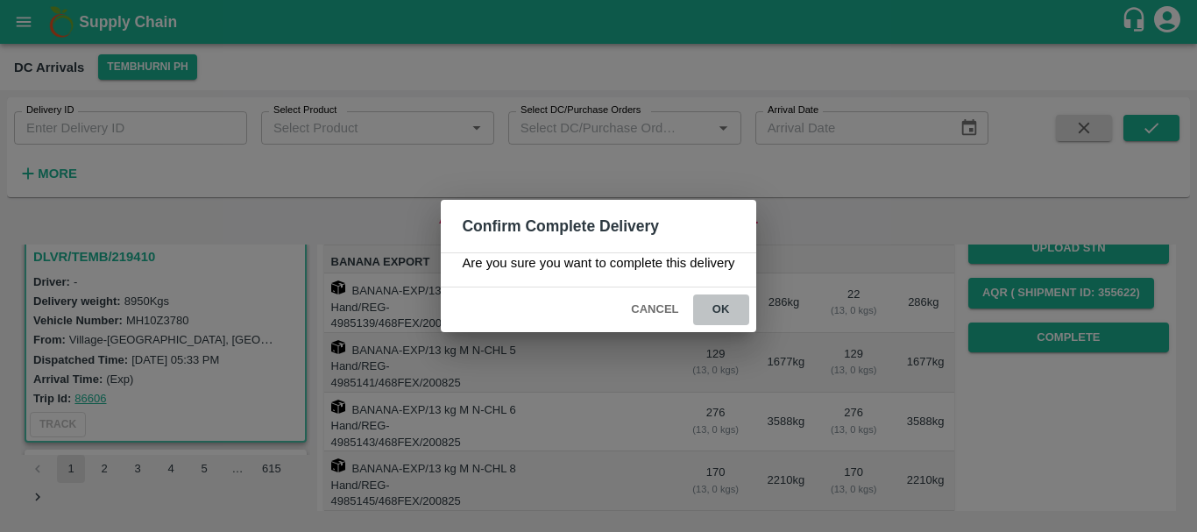
click at [723, 306] on button "ok" at bounding box center [721, 309] width 56 height 31
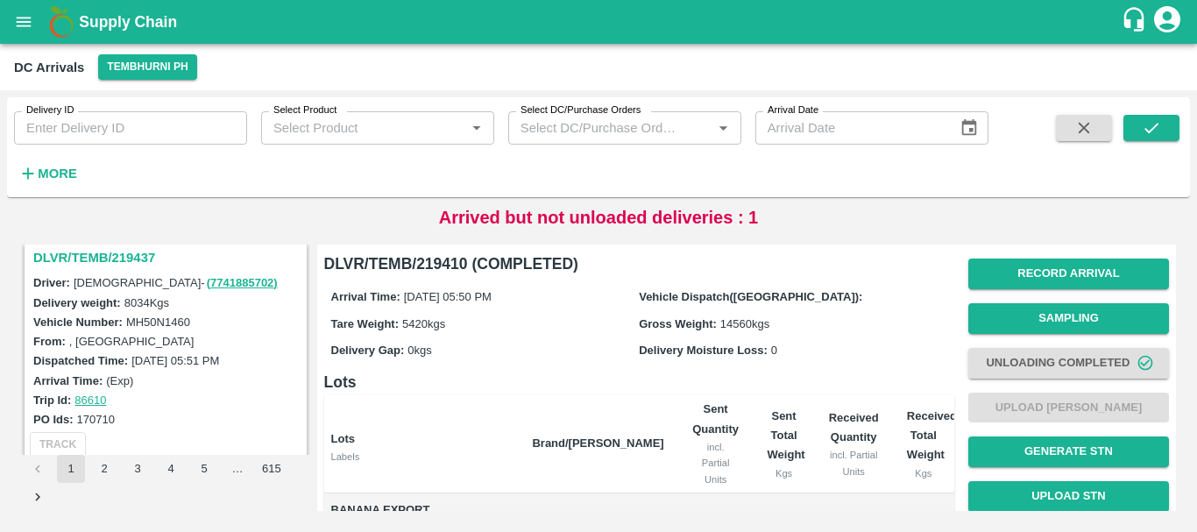
scroll to position [463, 0]
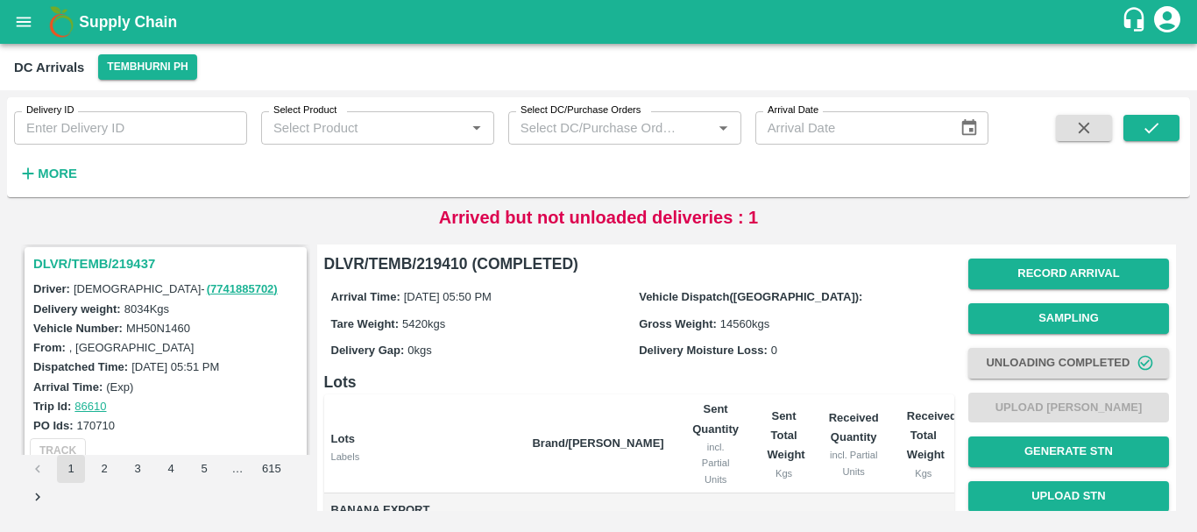
click at [124, 265] on h3 "DLVR/TEMB/219437" at bounding box center [168, 263] width 270 height 23
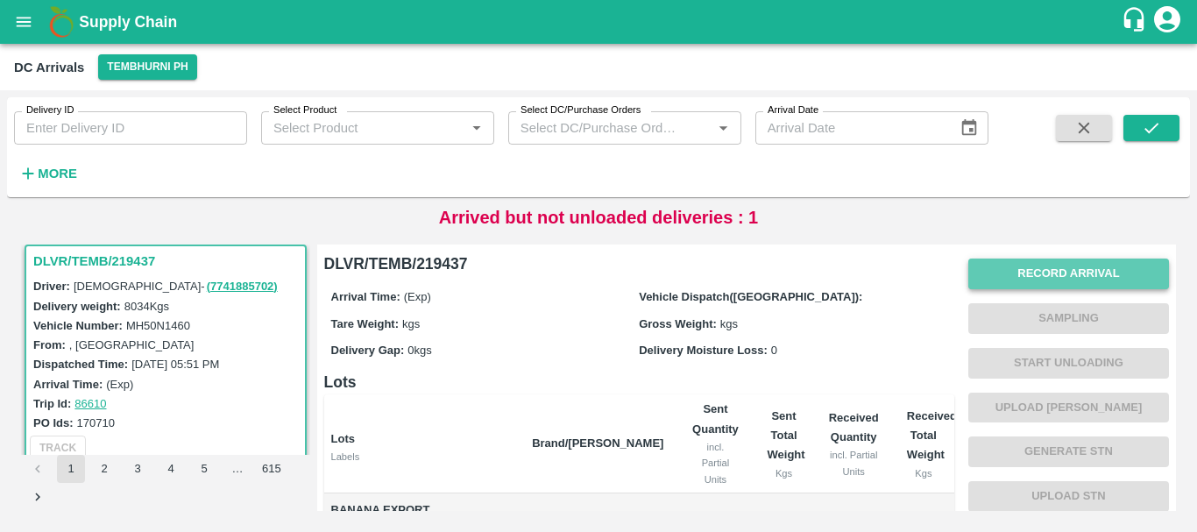
click at [1022, 286] on button "Record Arrival" at bounding box center [1068, 273] width 201 height 31
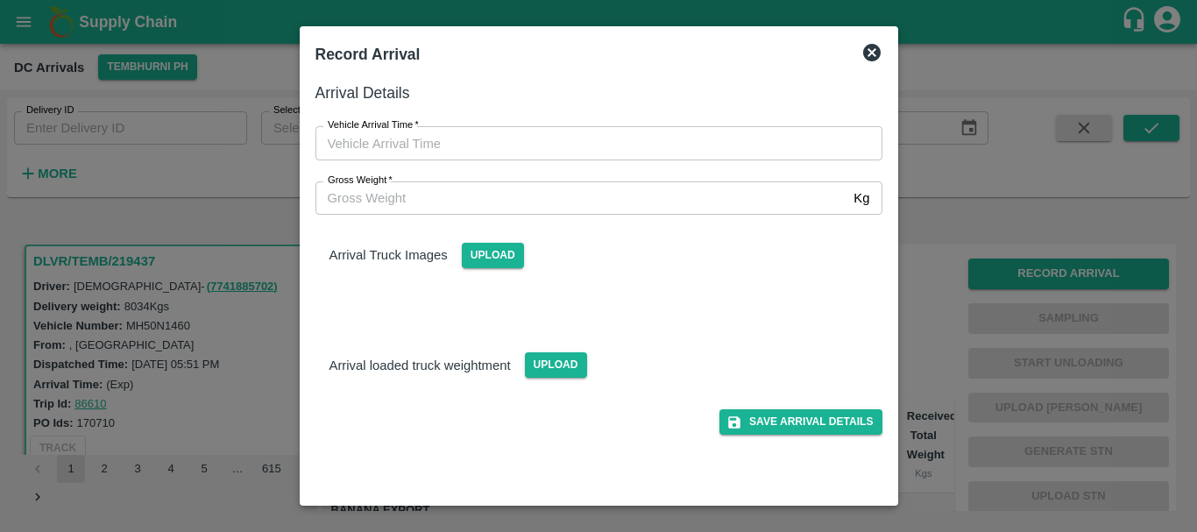
type input "DD/MM/YYYY hh:mm aa"
click at [716, 146] on input "DD/MM/YYYY hh:mm aa" at bounding box center [592, 142] width 555 height 33
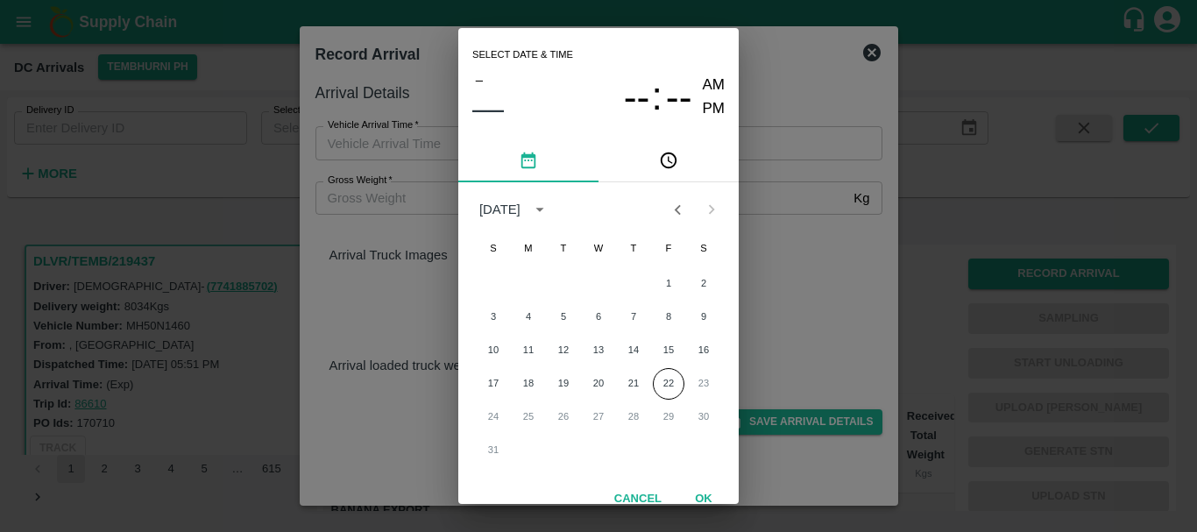
click at [843, 363] on div "Select date & time – –– -- : -- AM PM August 2025 S M T W T F S 1 2 3 4 5 6 7 8…" at bounding box center [598, 266] width 1197 height 532
type input "DD/MM/YYYY hh:mm aa"
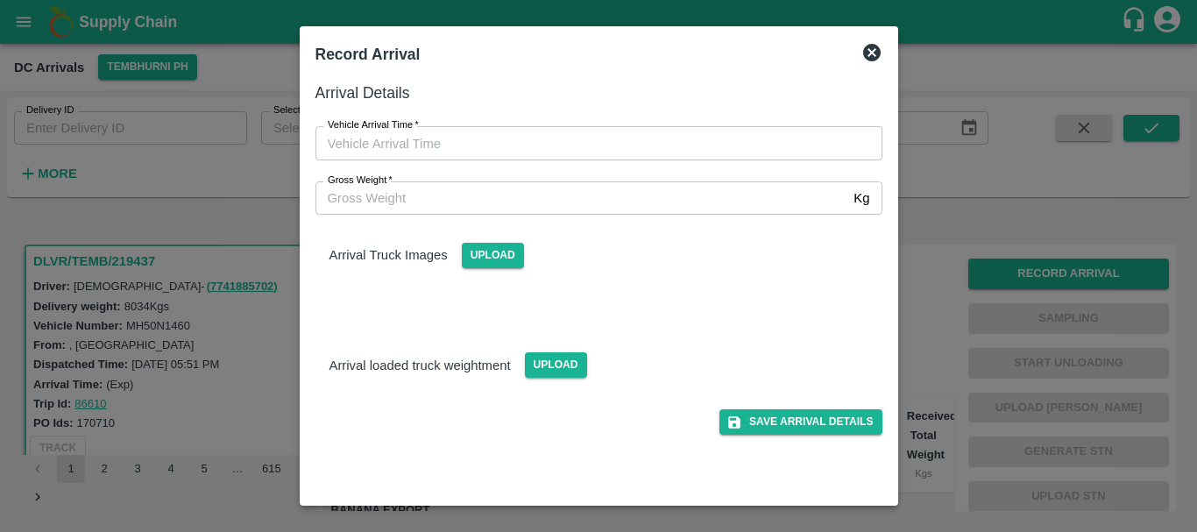
click at [693, 333] on div "Arrival loaded truck weightment Upload" at bounding box center [598, 350] width 595 height 53
click at [945, 322] on div at bounding box center [598, 266] width 1197 height 532
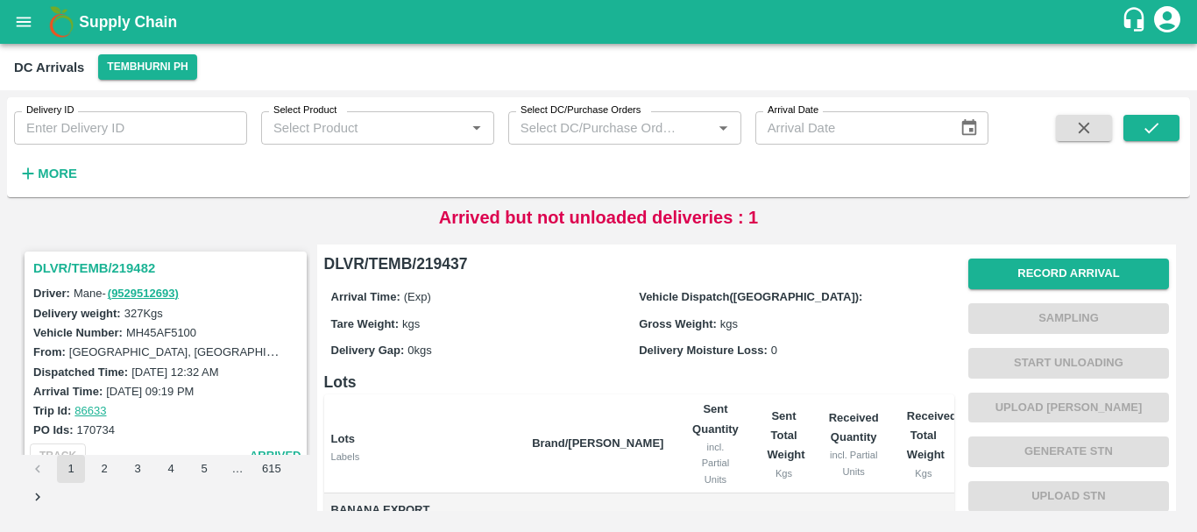
click at [117, 272] on h3 "DLVR/TEMB/219482" at bounding box center [168, 268] width 270 height 23
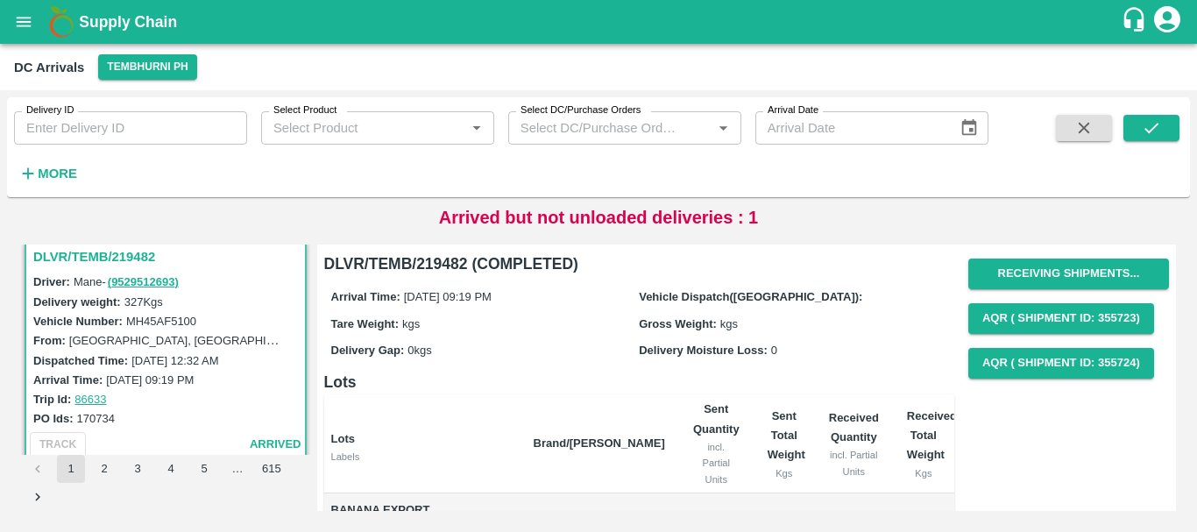
scroll to position [166, 0]
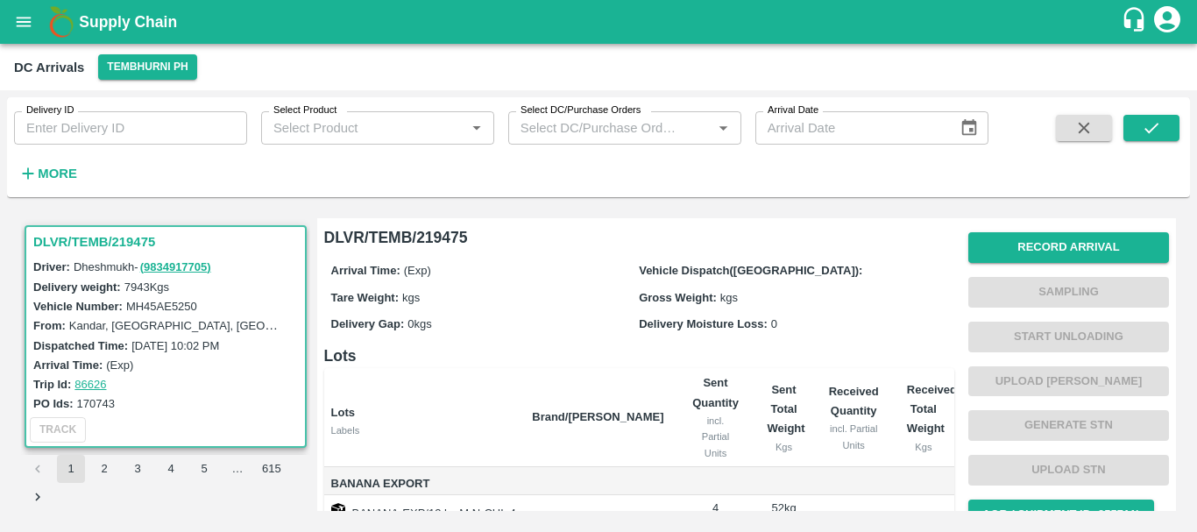
scroll to position [117, 0]
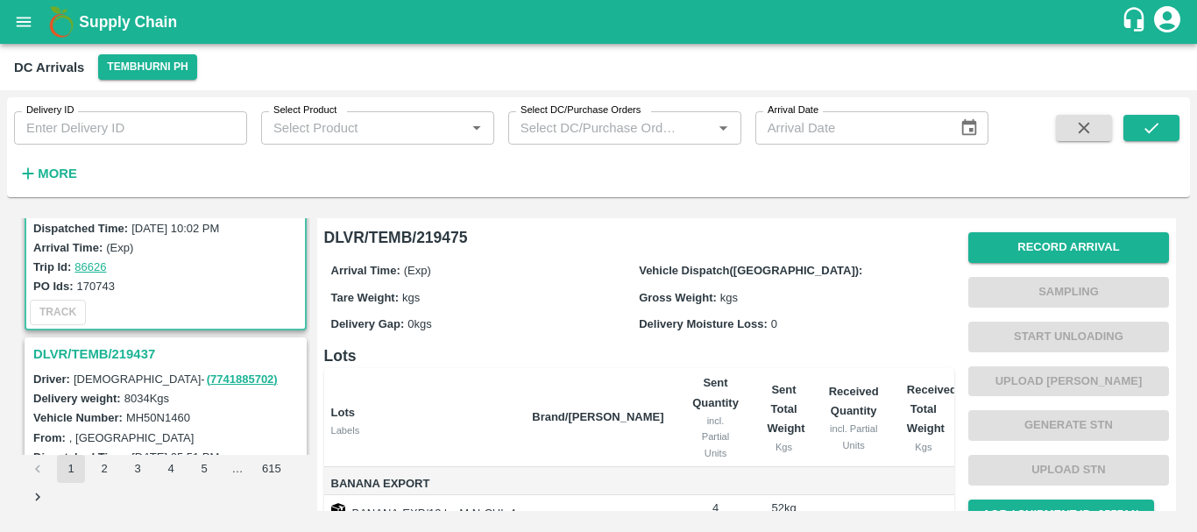
click at [132, 353] on h3 "DLVR/TEMB/219437" at bounding box center [168, 354] width 270 height 23
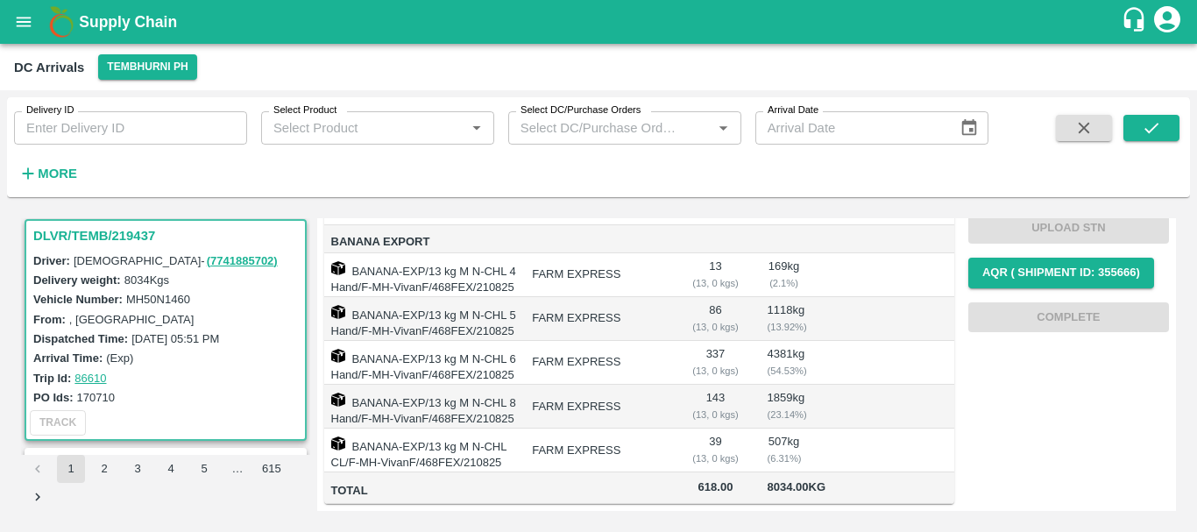
scroll to position [357, 0]
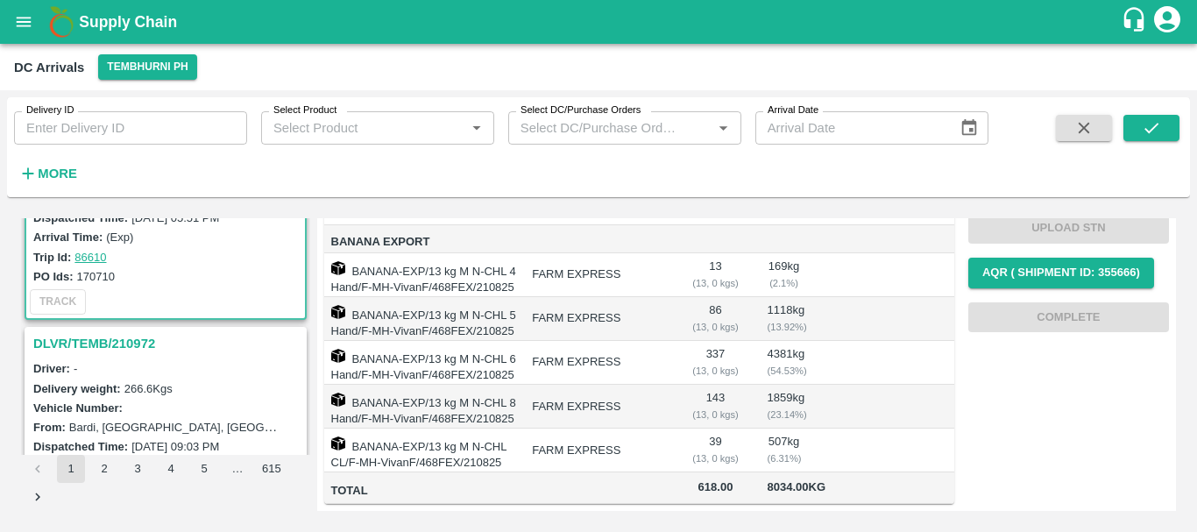
click at [110, 350] on h3 "DLVR/TEMB/210972" at bounding box center [168, 343] width 270 height 23
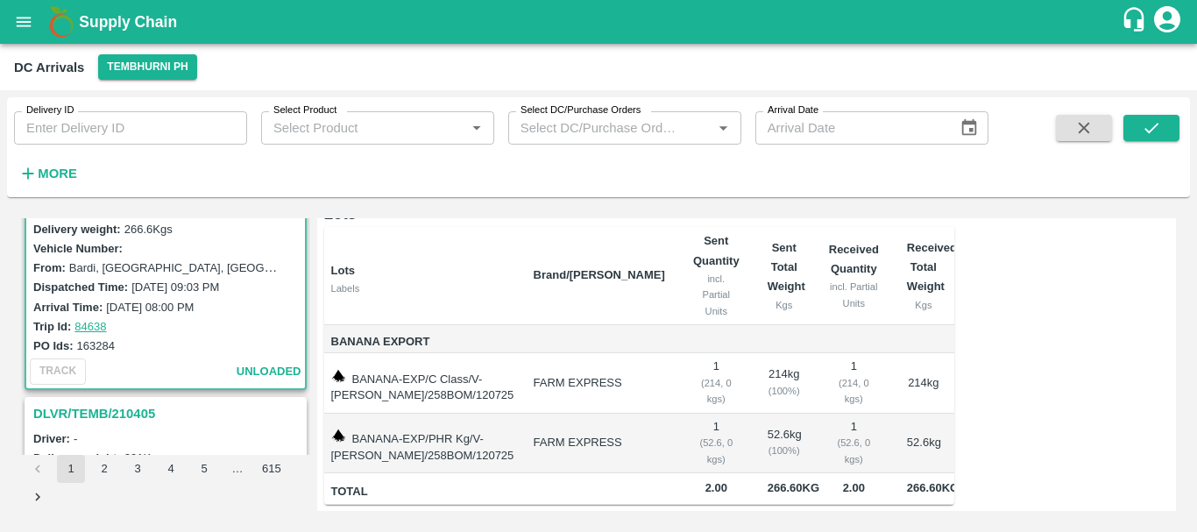
scroll to position [449, 0]
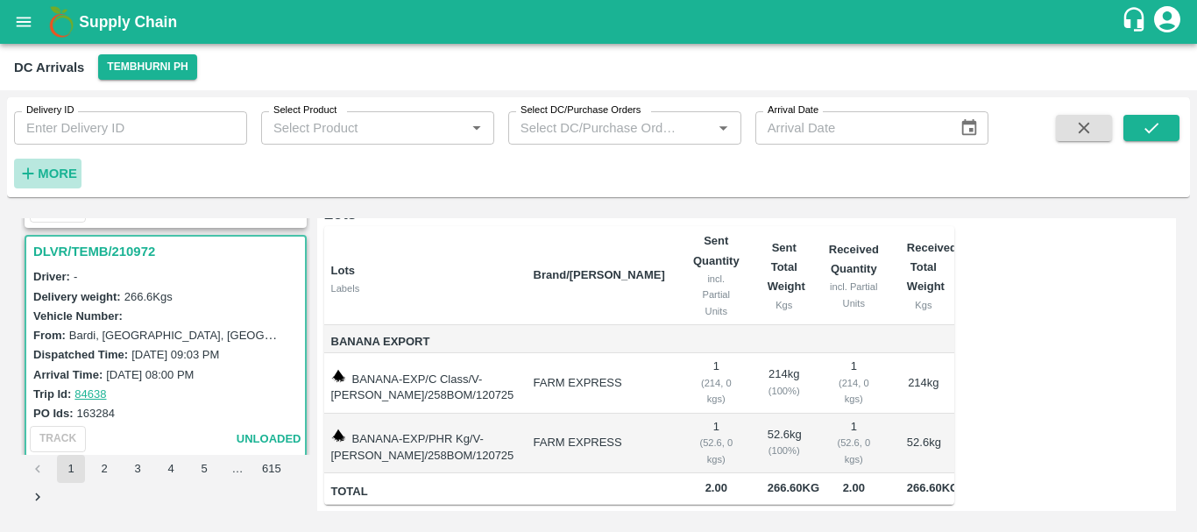
click at [50, 165] on h6 "More" at bounding box center [57, 173] width 39 height 23
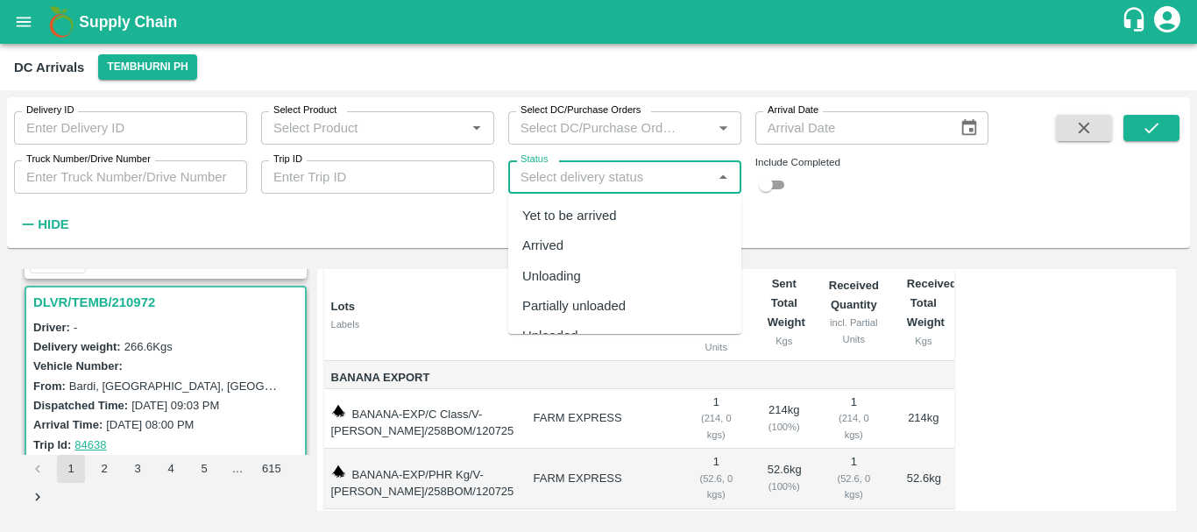
click at [570, 184] on input "Status" at bounding box center [610, 177] width 194 height 23
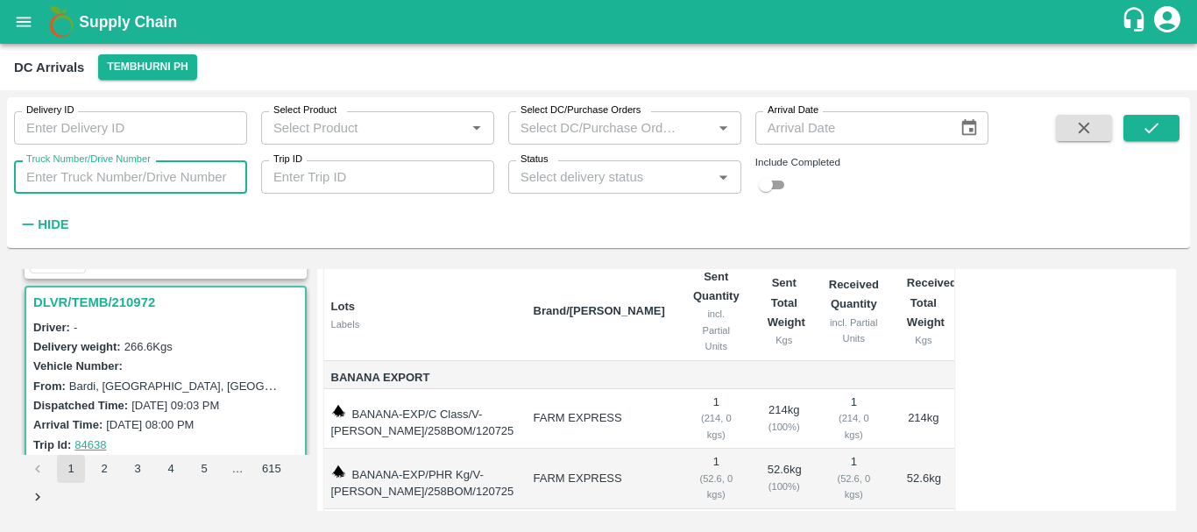
click at [195, 176] on input "Truck Number/Drive Number" at bounding box center [130, 176] width 233 height 33
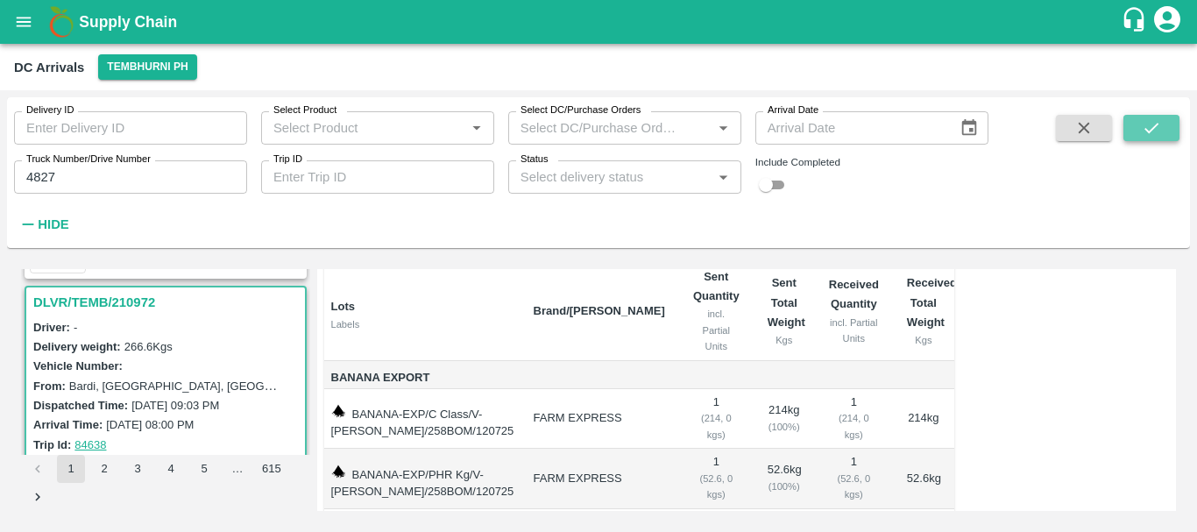
click at [1153, 139] on button "submit" at bounding box center [1151, 128] width 56 height 26
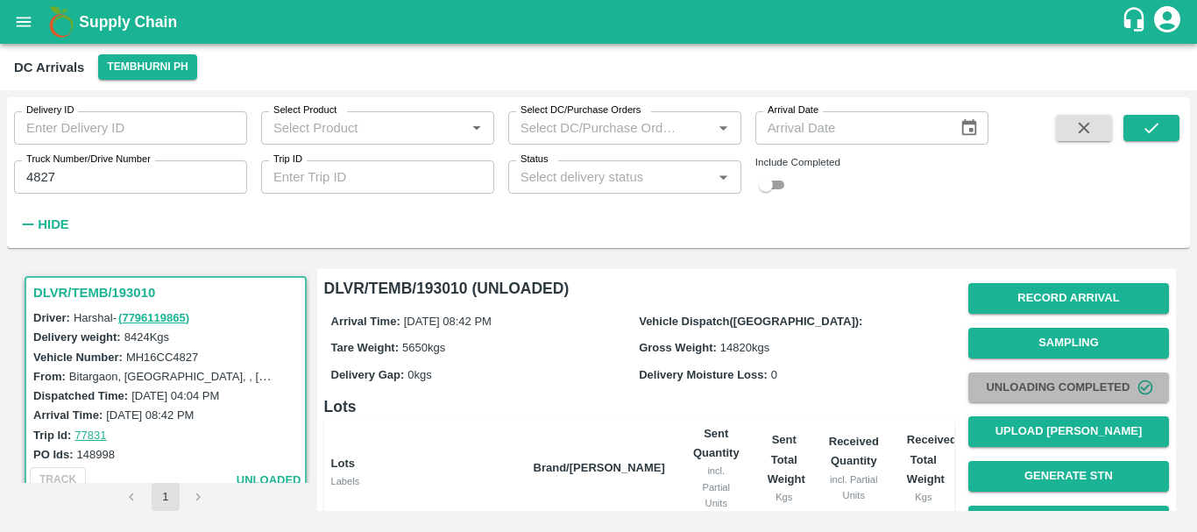
click at [1015, 378] on button "Unloading Completed" at bounding box center [1068, 387] width 201 height 31
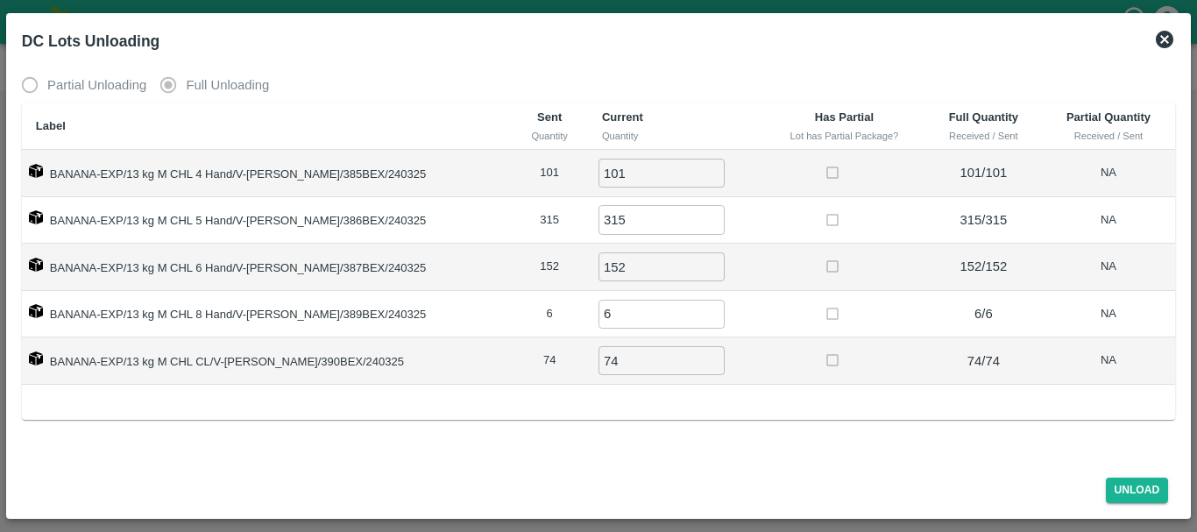
click at [1164, 31] on icon at bounding box center [1164, 39] width 21 height 21
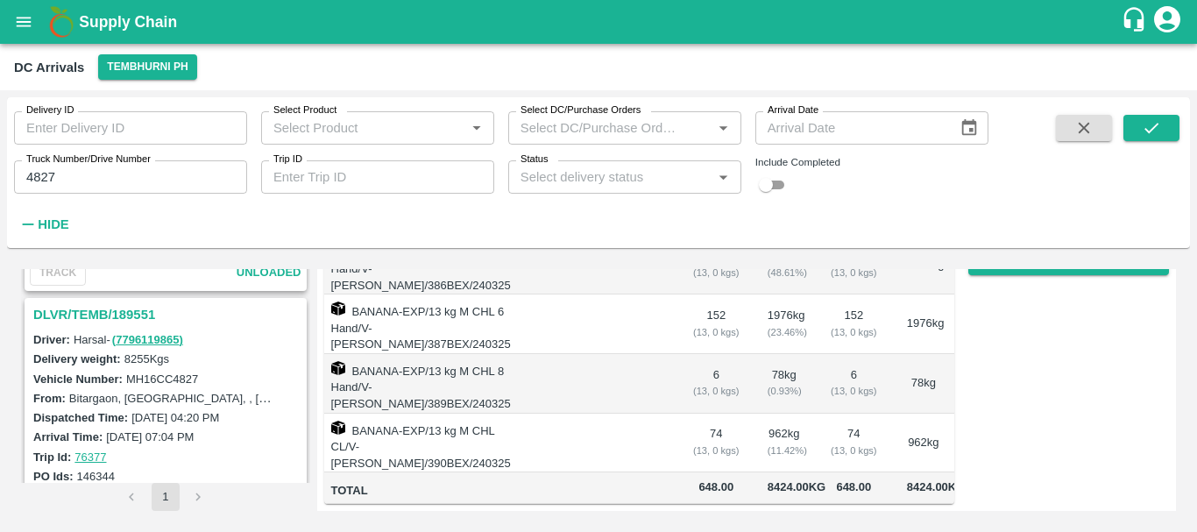
click at [123, 317] on h3 "DLVR/TEMB/189551" at bounding box center [168, 314] width 270 height 23
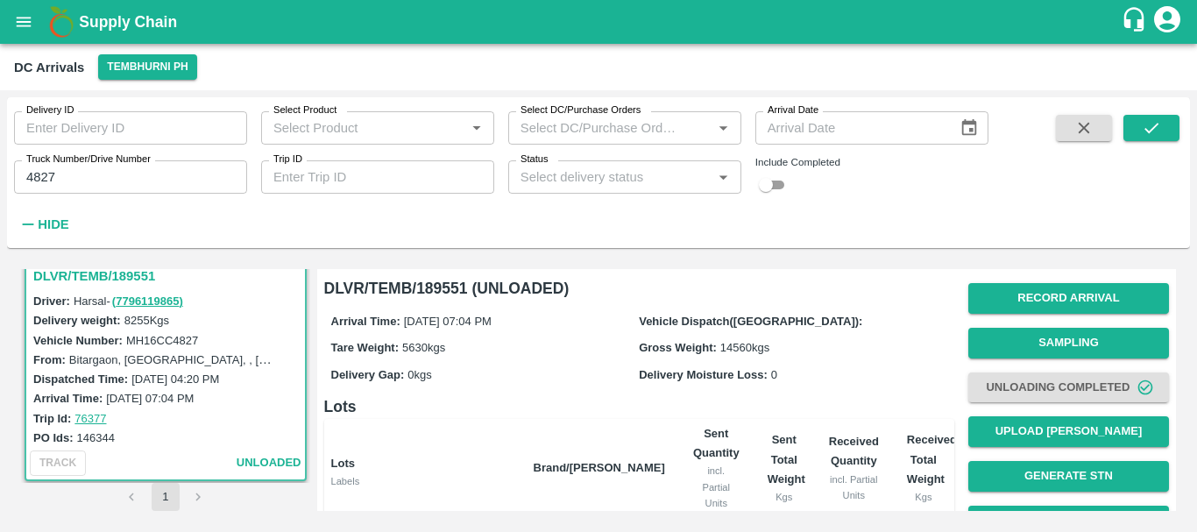
scroll to position [1163, 0]
click at [94, 186] on input "4827" at bounding box center [130, 176] width 233 height 33
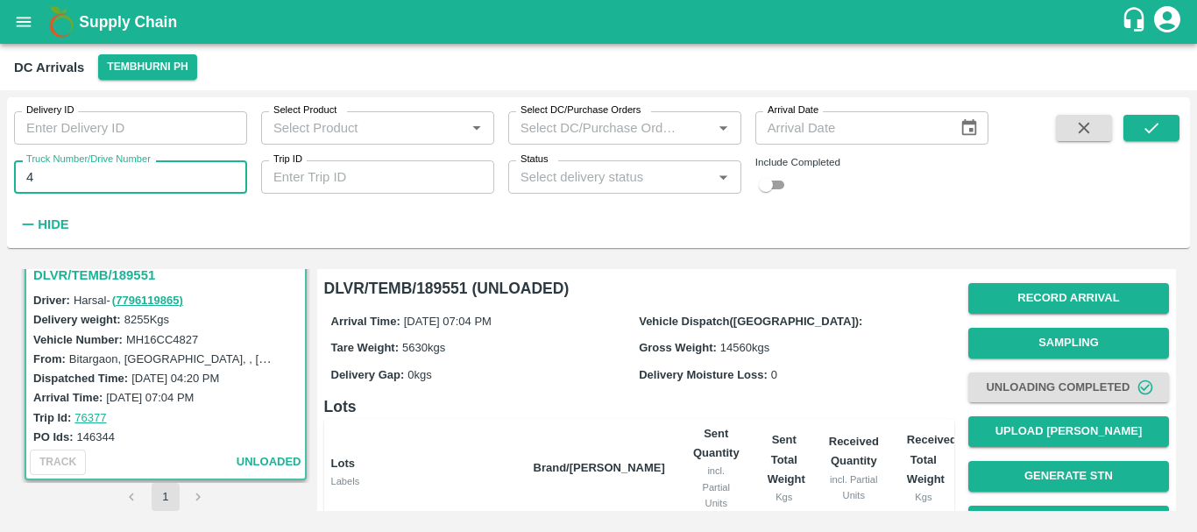
type input "4"
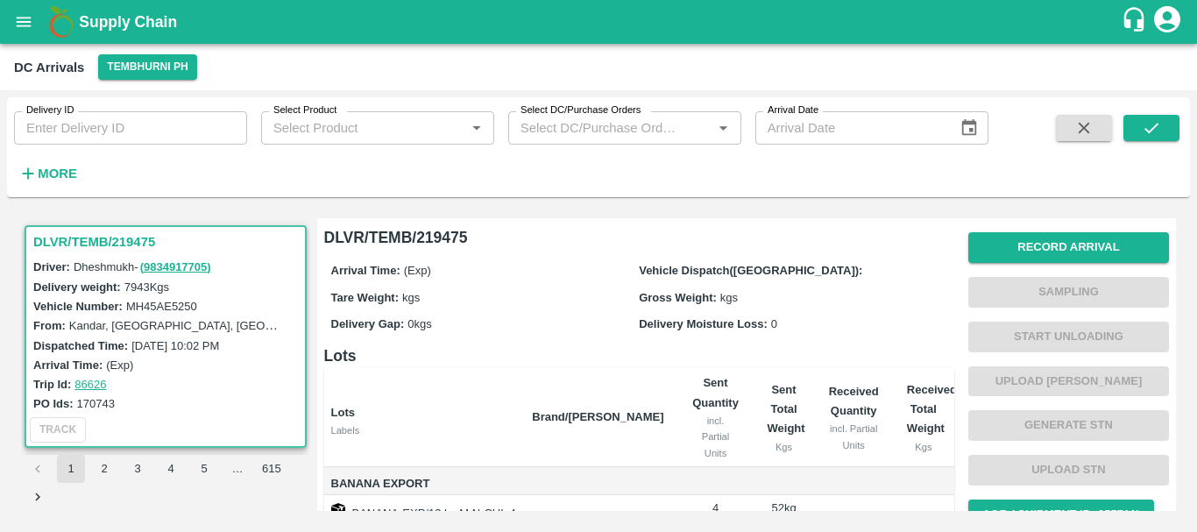
click at [653, 277] on div "Vehicle Dispatch([GEOGRAPHIC_DATA]):" at bounding box center [793, 269] width 308 height 19
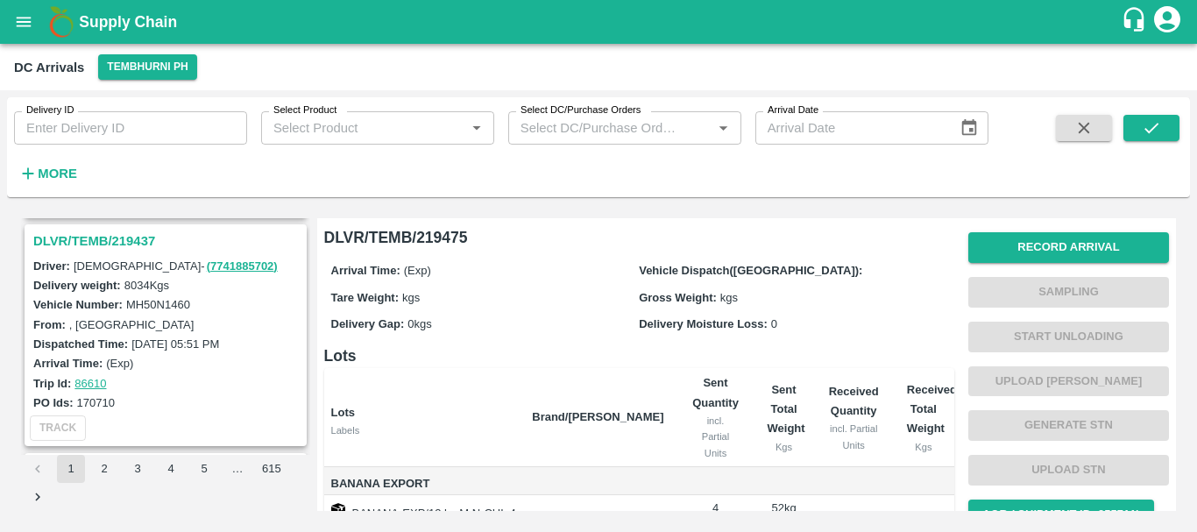
scroll to position [228, 0]
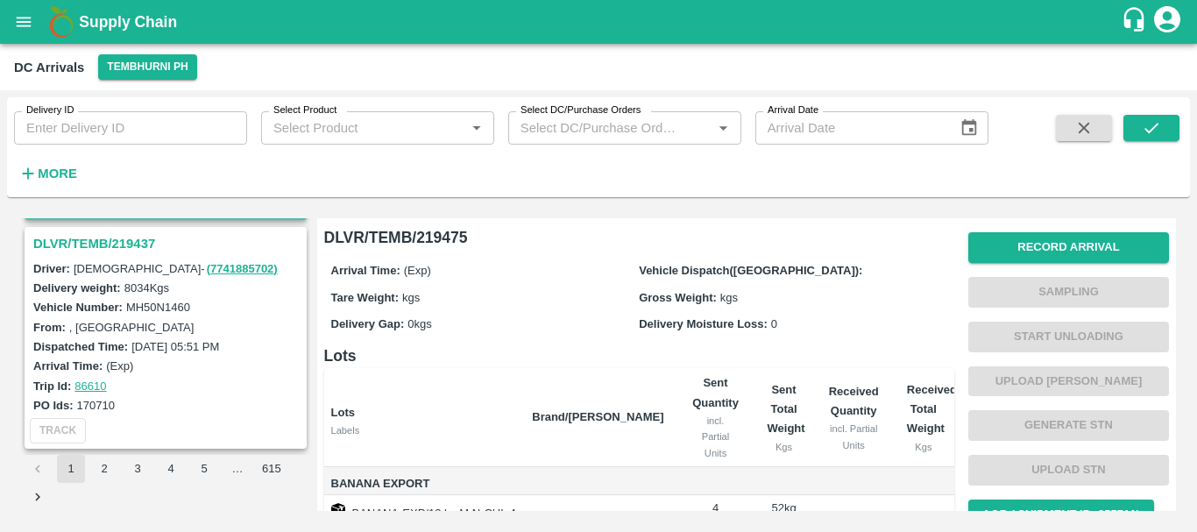
click at [102, 244] on h3 "DLVR/TEMB/219437" at bounding box center [168, 243] width 270 height 23
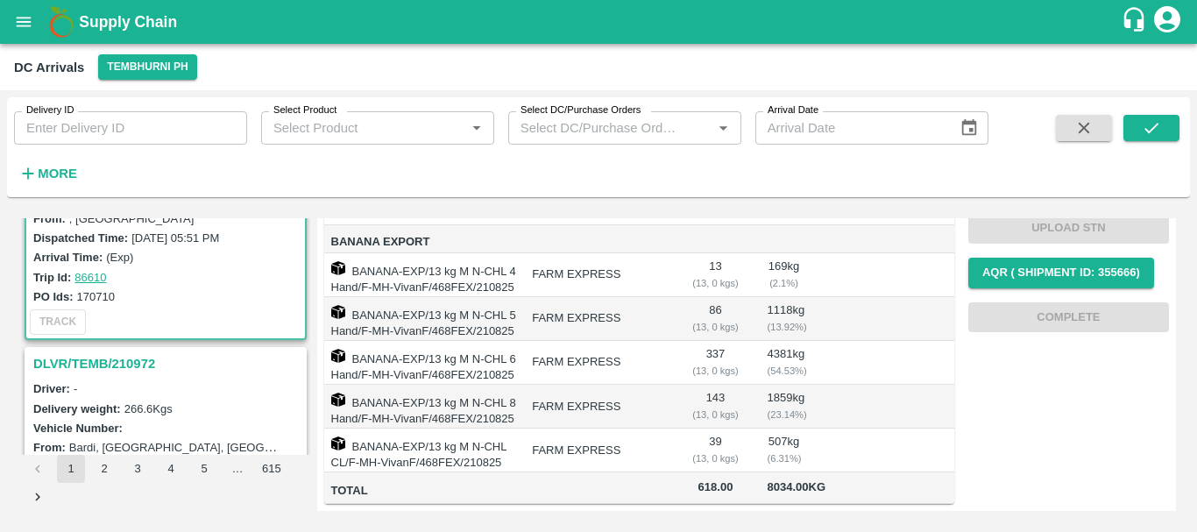
scroll to position [337, 0]
click at [124, 364] on h3 "DLVR/TEMB/210972" at bounding box center [168, 362] width 270 height 23
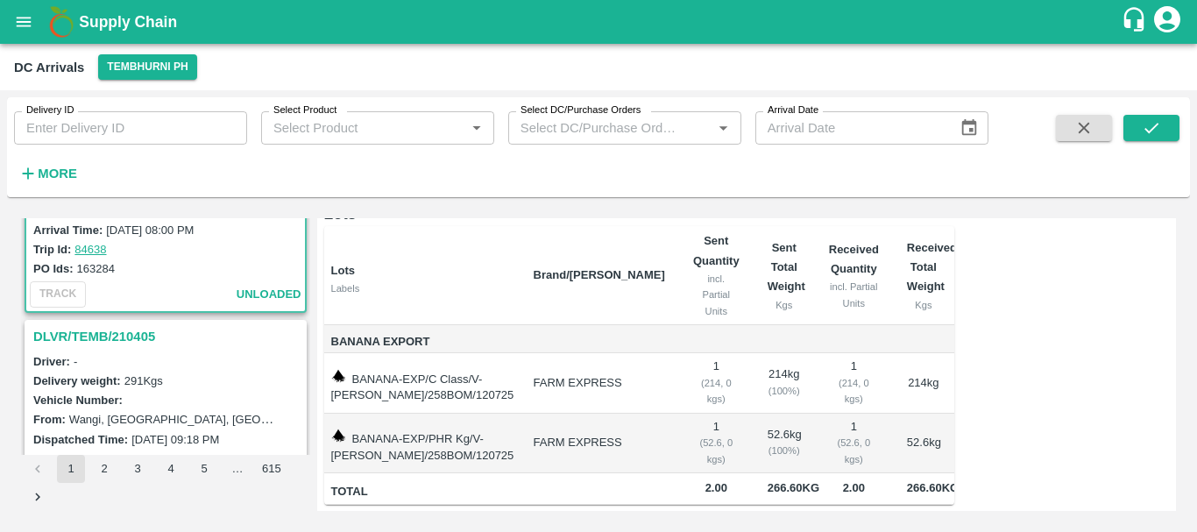
click at [121, 343] on h3 "DLVR/TEMB/210405" at bounding box center [168, 336] width 270 height 23
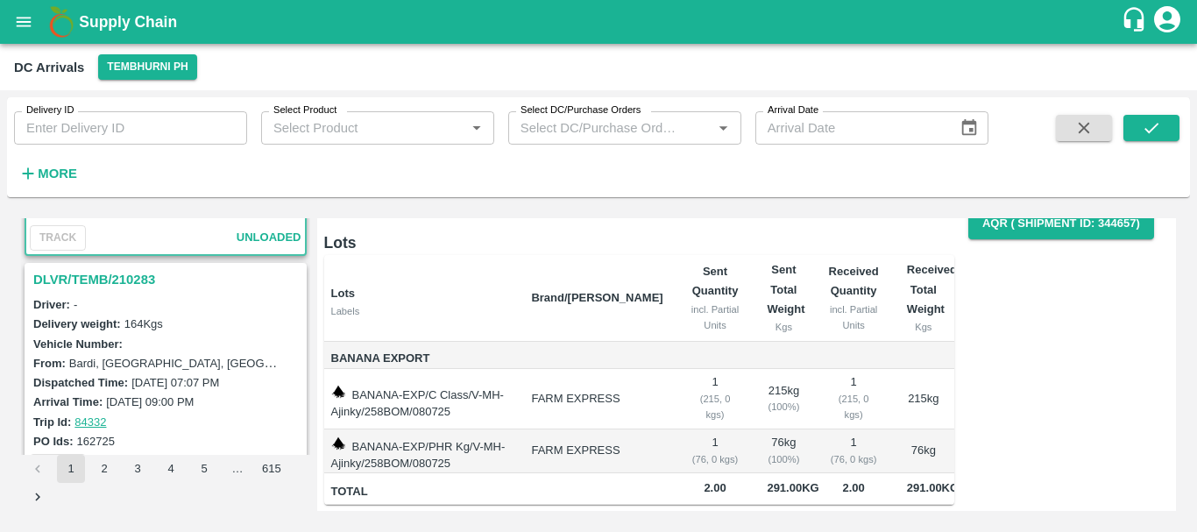
click at [122, 283] on h3 "DLVR/TEMB/210283" at bounding box center [168, 279] width 270 height 23
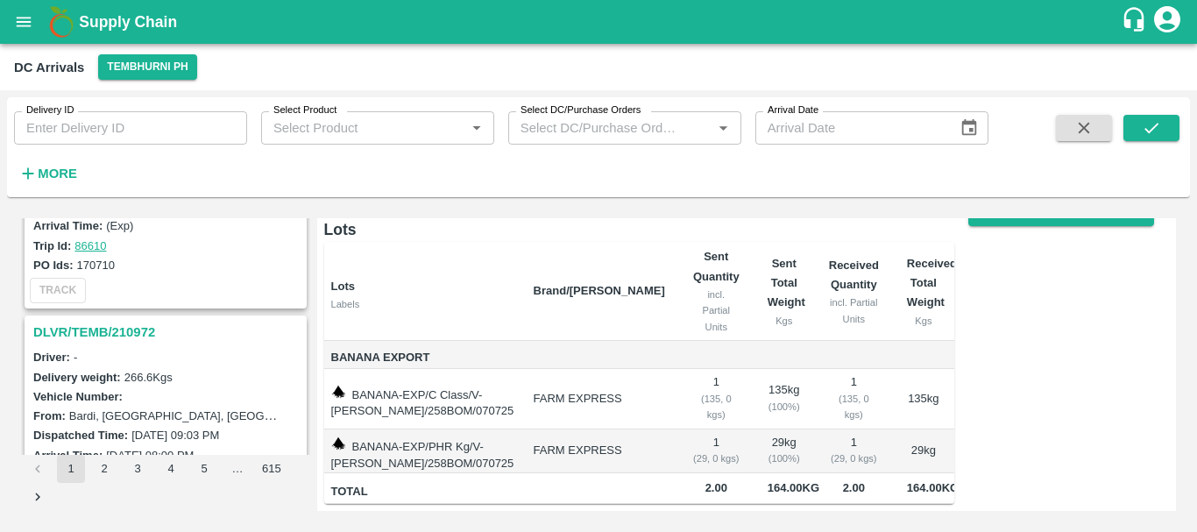
click at [135, 326] on h3 "DLVR/TEMB/210972" at bounding box center [168, 332] width 270 height 23
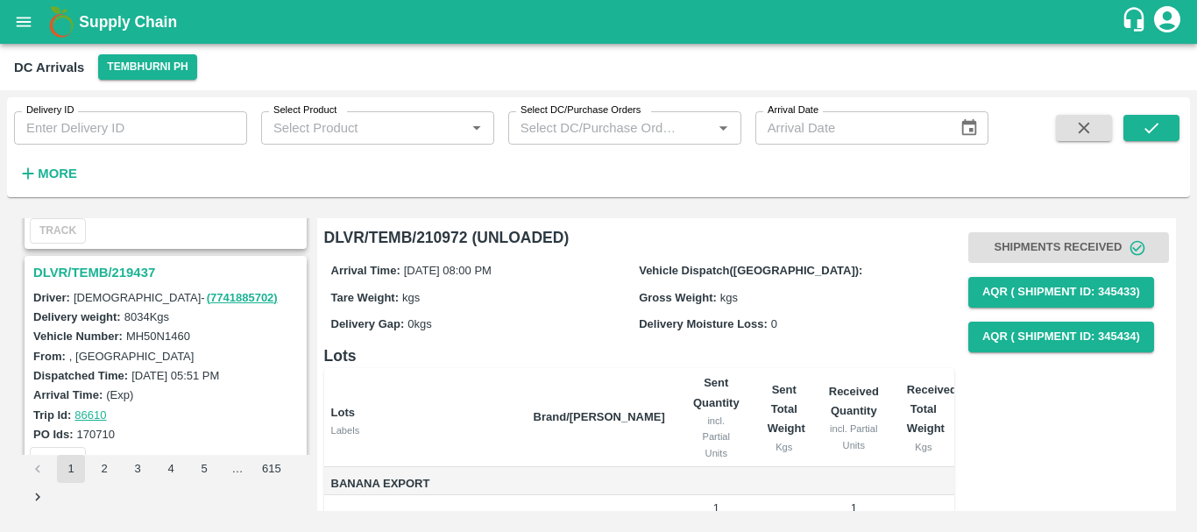
click at [124, 266] on h3 "DLVR/TEMB/219437" at bounding box center [168, 272] width 270 height 23
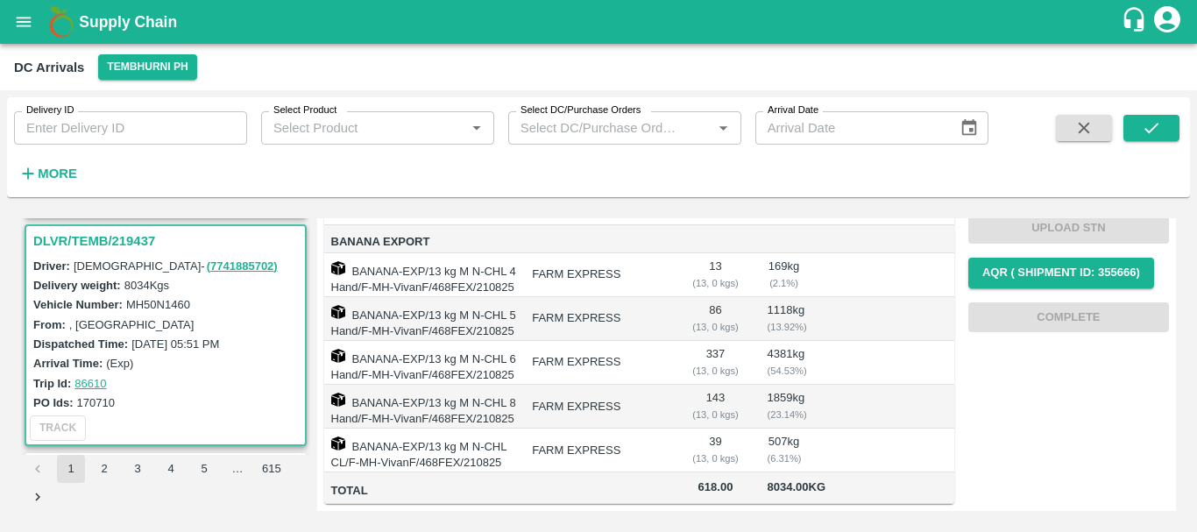
click at [670, 341] on td "FARM EXPRESS" at bounding box center [597, 363] width 159 height 44
click at [615, 385] on td "FARM EXPRESS" at bounding box center [597, 407] width 159 height 44
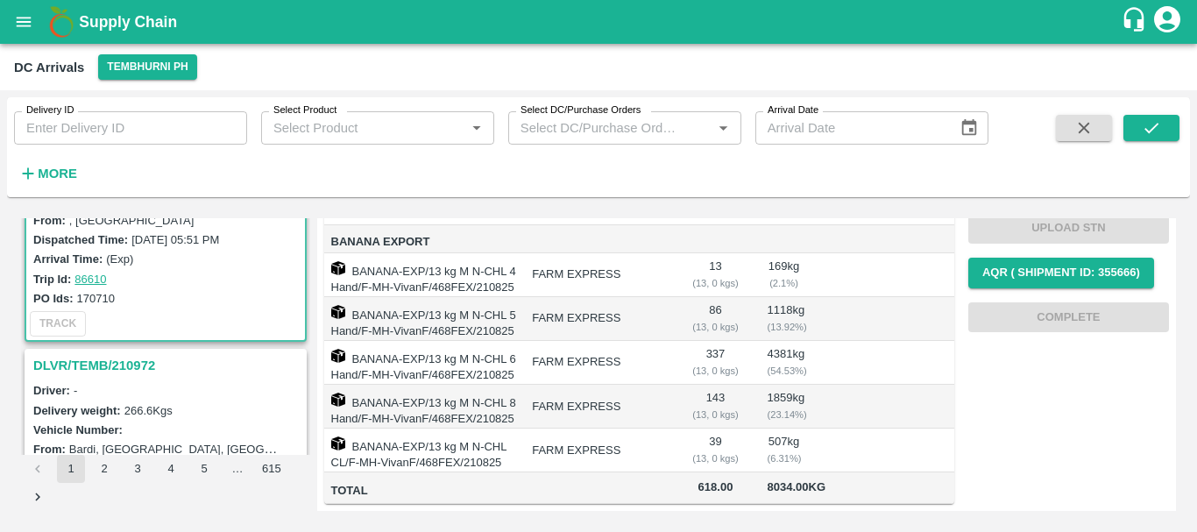
click at [107, 362] on h3 "DLVR/TEMB/210972" at bounding box center [168, 365] width 270 height 23
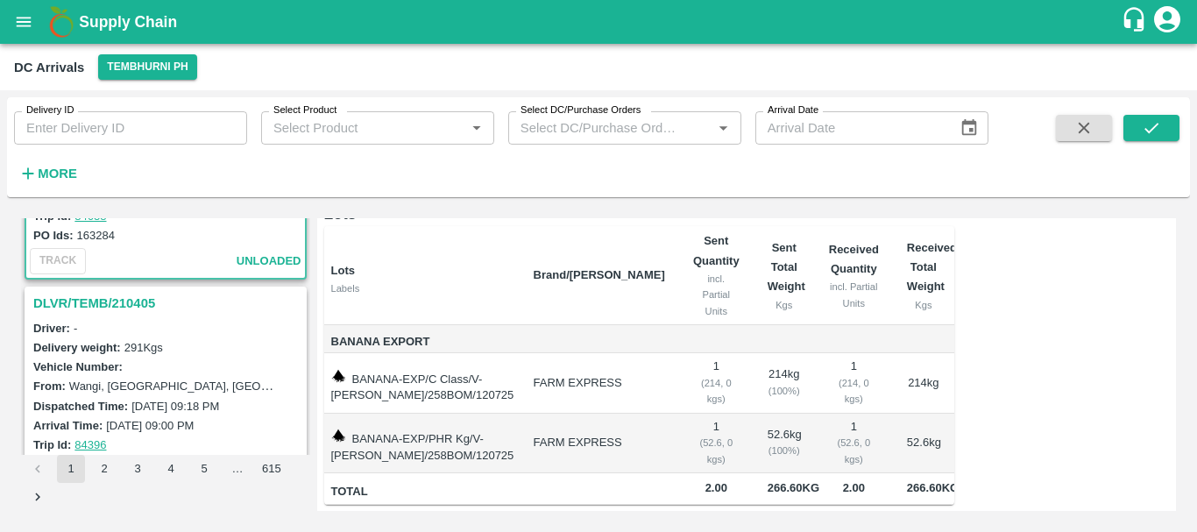
click at [110, 304] on h3 "DLVR/TEMB/210405" at bounding box center [168, 303] width 270 height 23
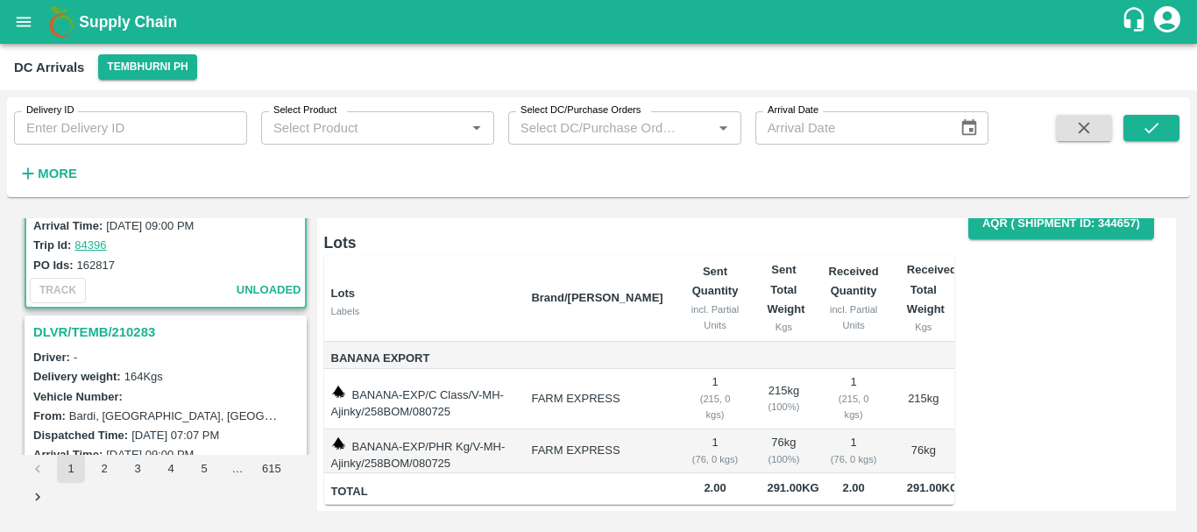
click at [108, 326] on h3 "DLVR/TEMB/210283" at bounding box center [168, 332] width 270 height 23
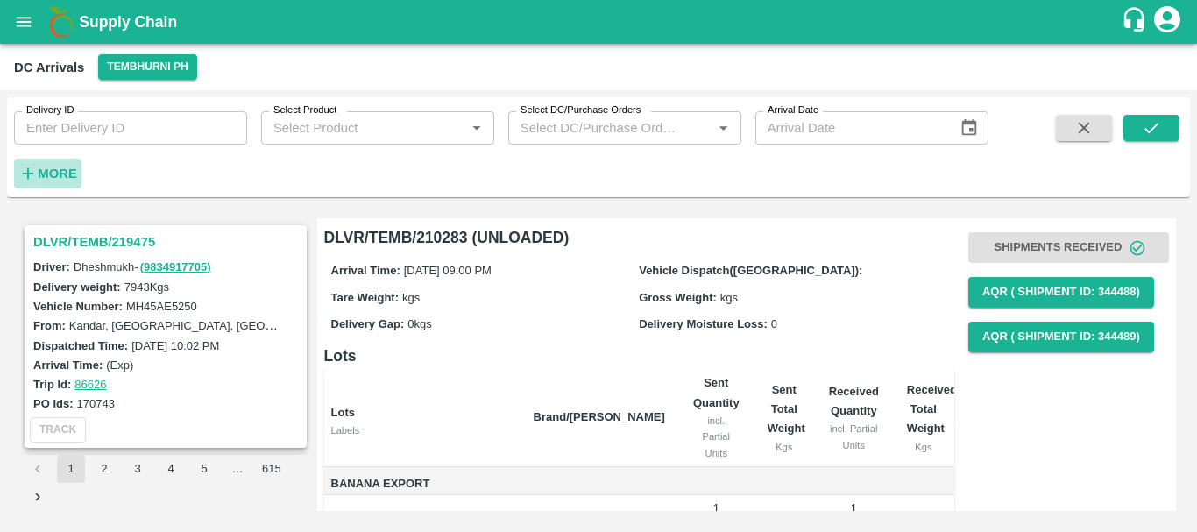
click at [67, 173] on strong "More" at bounding box center [57, 173] width 39 height 14
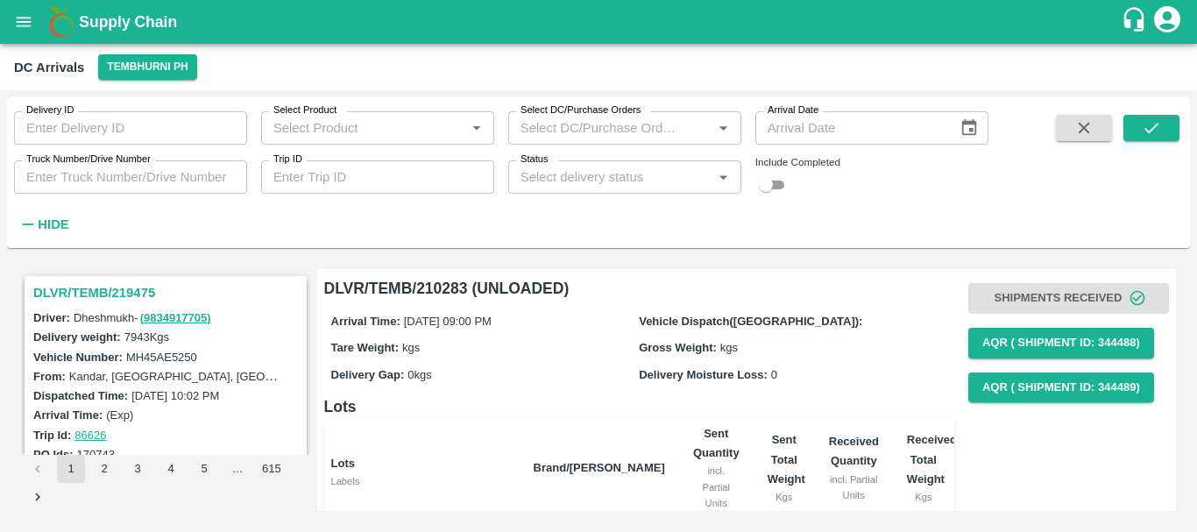
click at [718, 177] on icon "Open" at bounding box center [722, 176] width 19 height 19
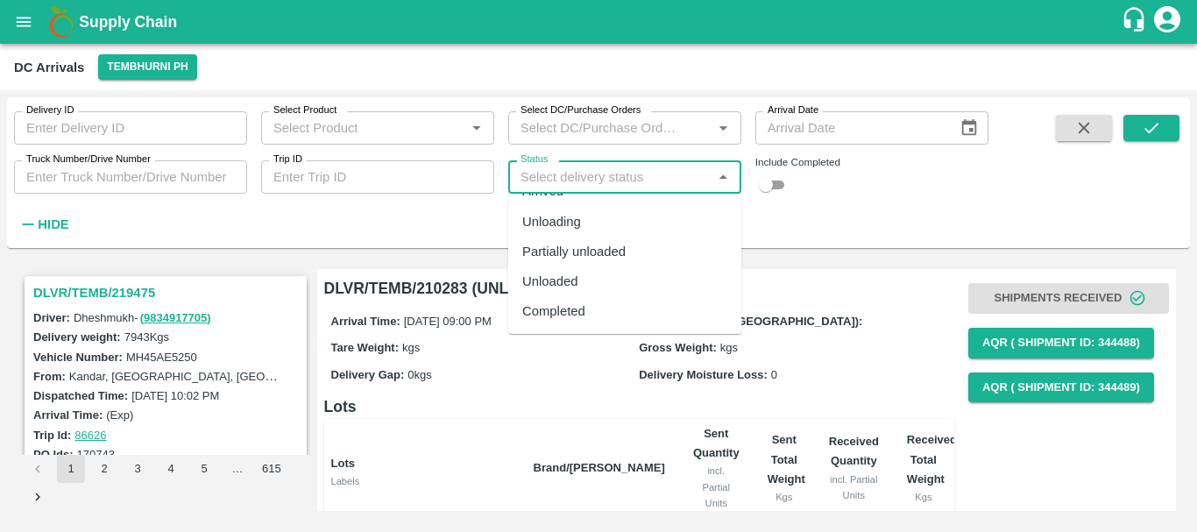
click at [567, 308] on div "Completed" at bounding box center [553, 310] width 63 height 19
type input "Completed"
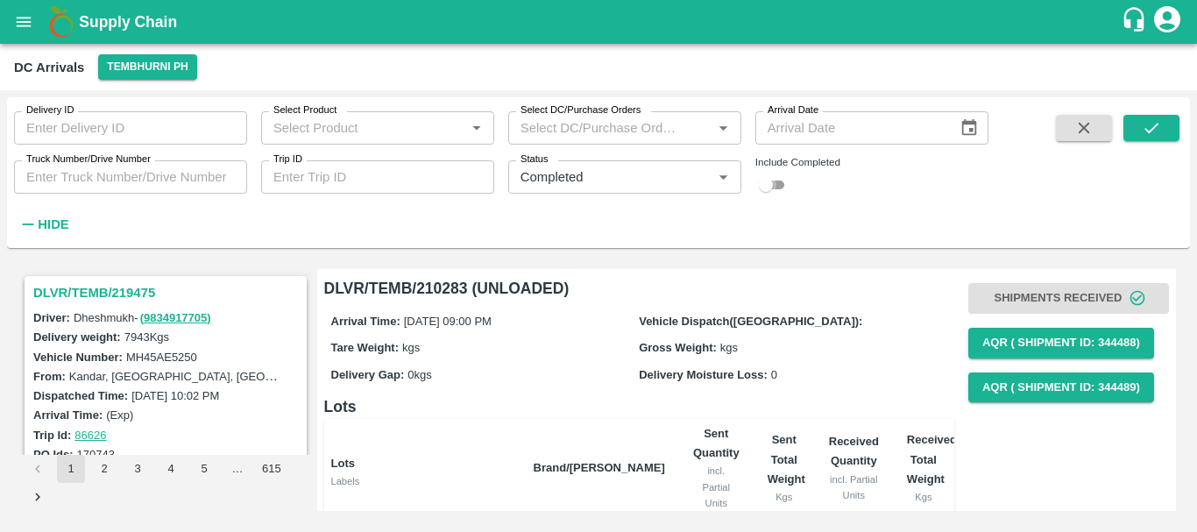
click at [778, 182] on input "checkbox" at bounding box center [765, 184] width 63 height 21
checkbox input "true"
click at [1158, 131] on icon "submit" at bounding box center [1151, 127] width 19 height 19
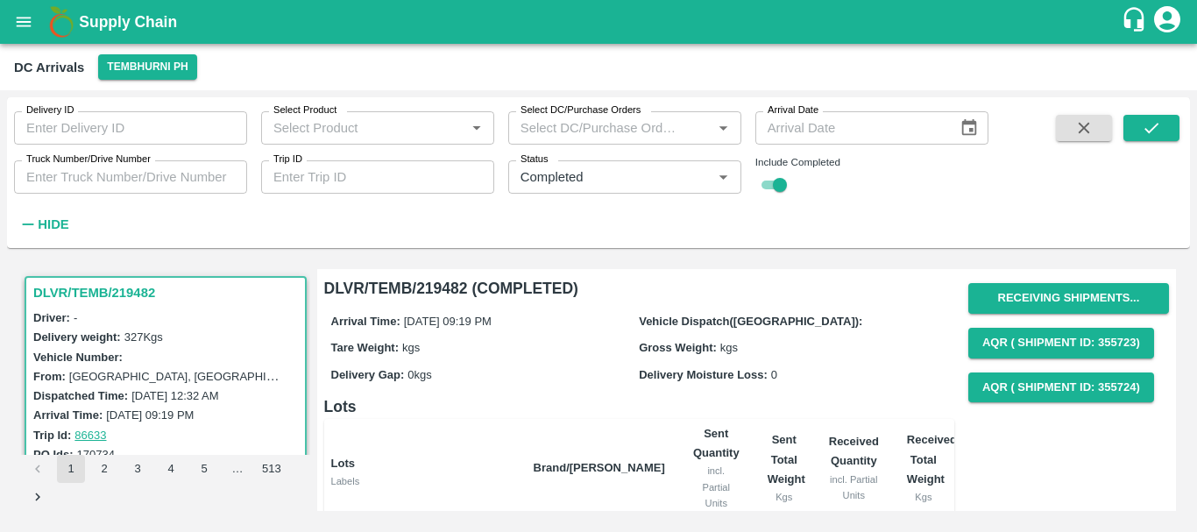
click at [118, 291] on h3 "DLVR/TEMB/219482" at bounding box center [168, 292] width 270 height 23
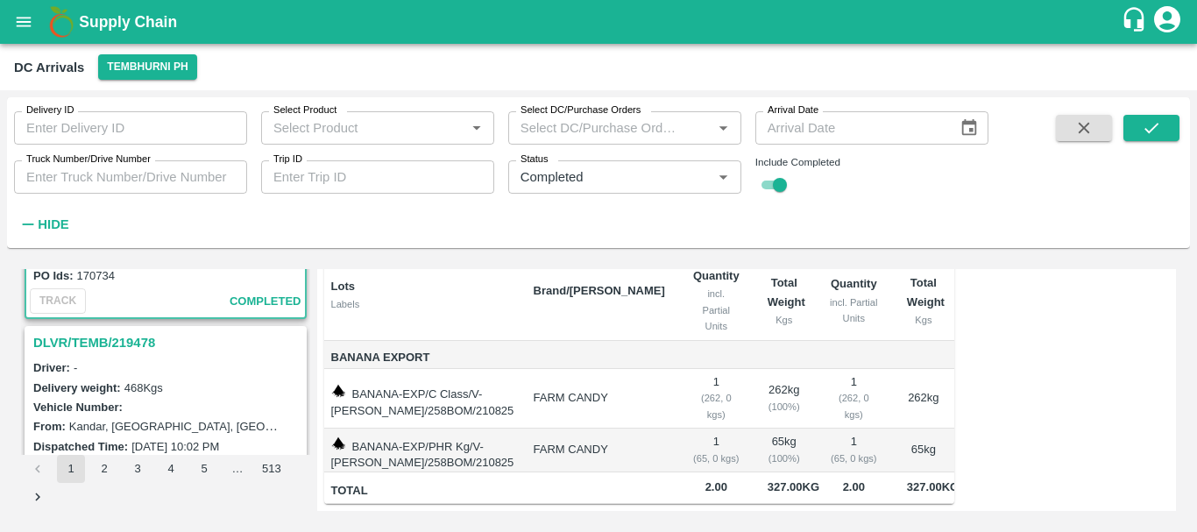
click at [88, 346] on h3 "DLVR/TEMB/219478" at bounding box center [168, 342] width 270 height 23
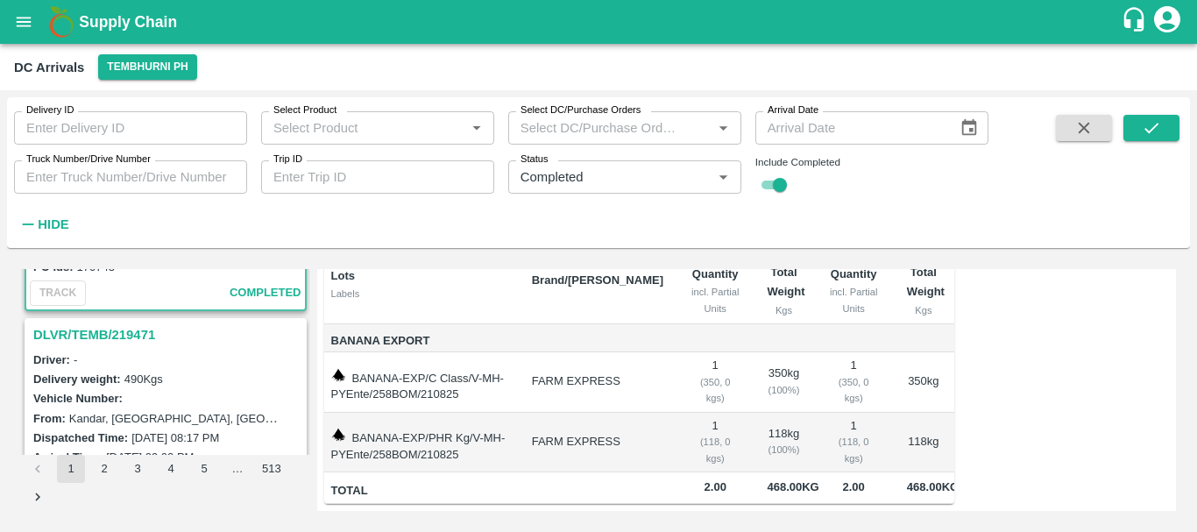
click at [127, 334] on h3 "DLVR/TEMB/219471" at bounding box center [168, 334] width 270 height 23
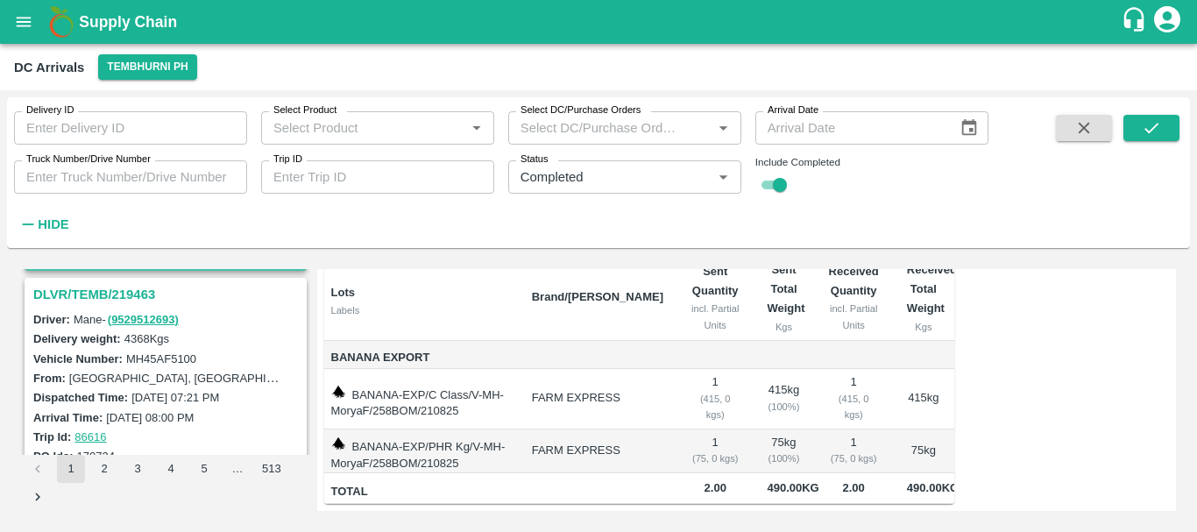
click at [103, 289] on h3 "DLVR/TEMB/219463" at bounding box center [168, 294] width 270 height 23
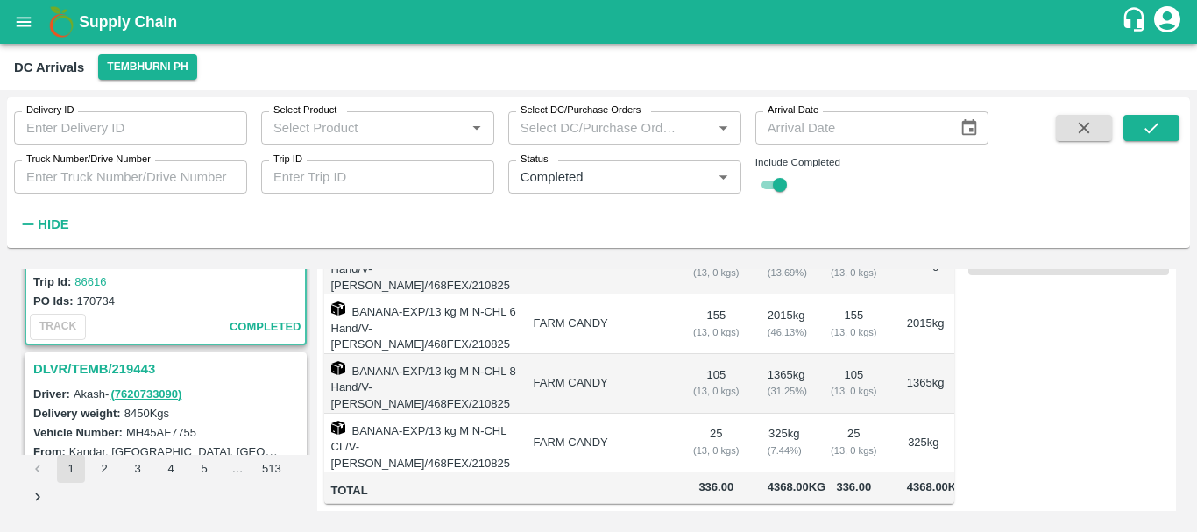
click at [132, 364] on h3 "DLVR/TEMB/219443" at bounding box center [168, 368] width 270 height 23
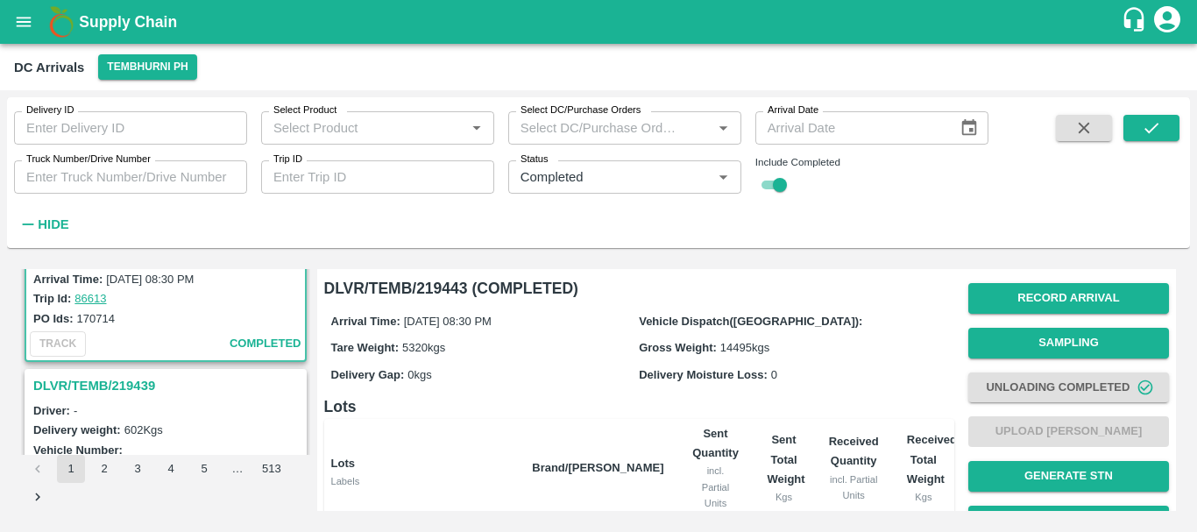
click at [124, 388] on h3 "DLVR/TEMB/219439" at bounding box center [168, 385] width 270 height 23
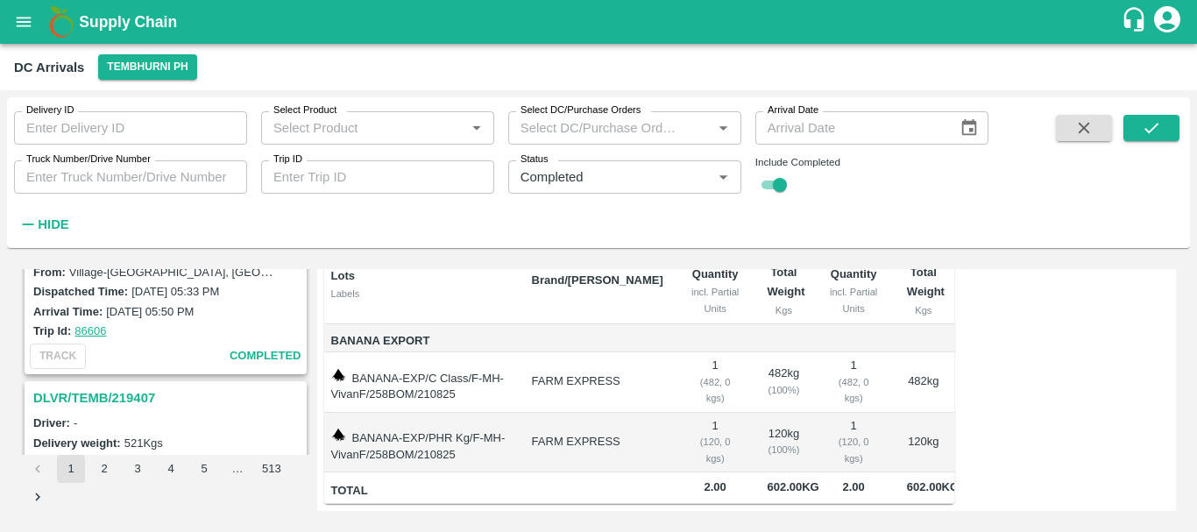
click at [126, 395] on h3 "DLVR/TEMB/219407" at bounding box center [168, 397] width 270 height 23
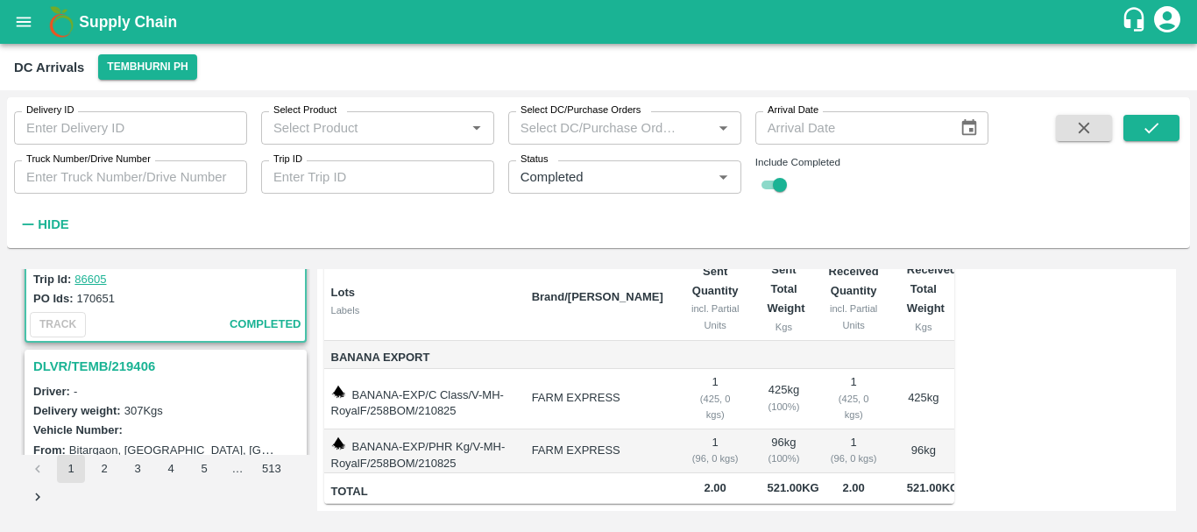
click at [122, 372] on h3 "DLVR/TEMB/219406" at bounding box center [168, 366] width 270 height 23
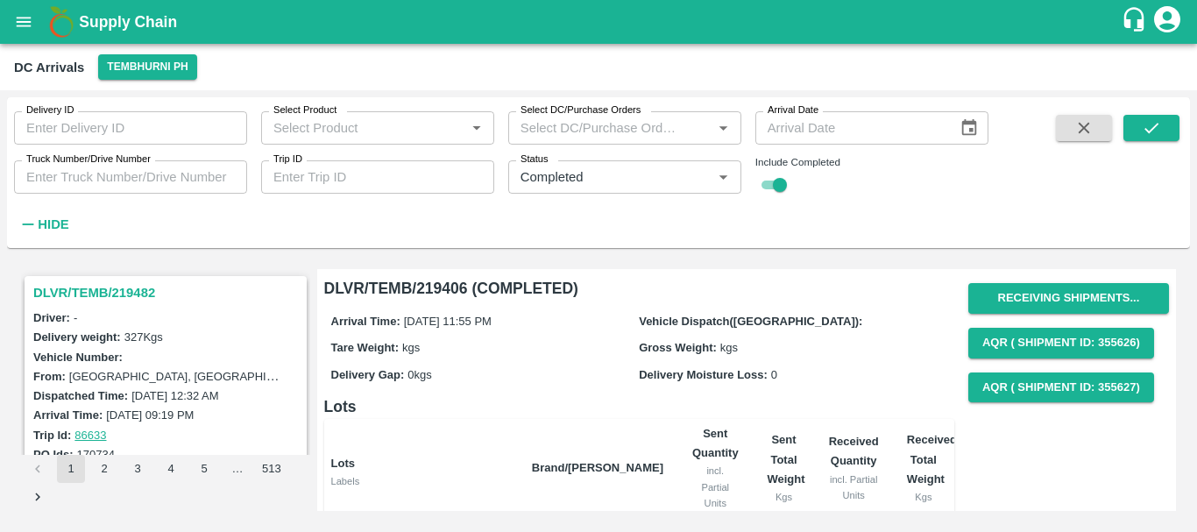
click at [106, 294] on h3 "DLVR/TEMB/219482" at bounding box center [168, 292] width 270 height 23
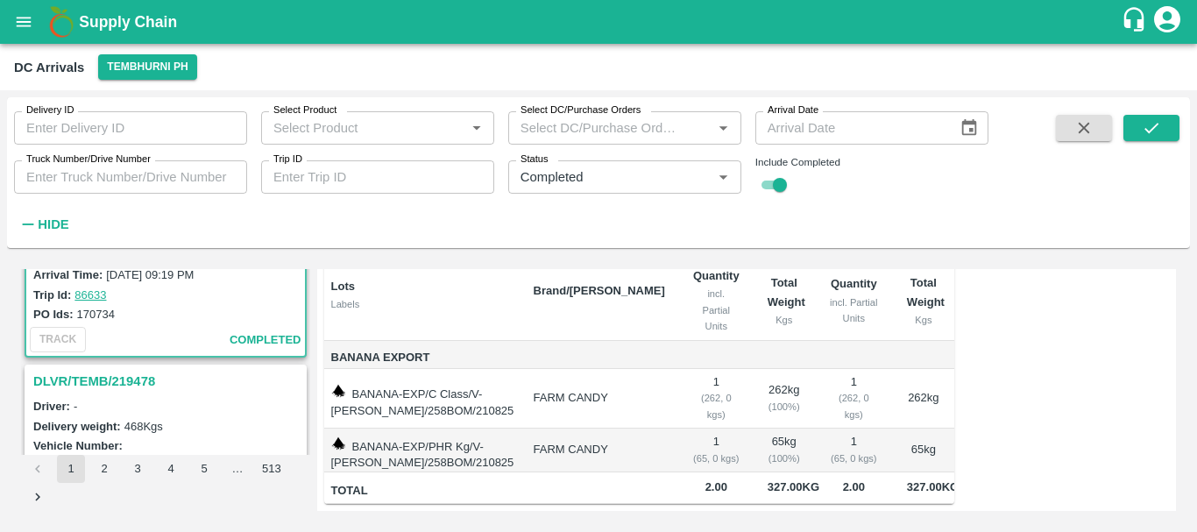
click at [124, 378] on h3 "DLVR/TEMB/219478" at bounding box center [168, 381] width 270 height 23
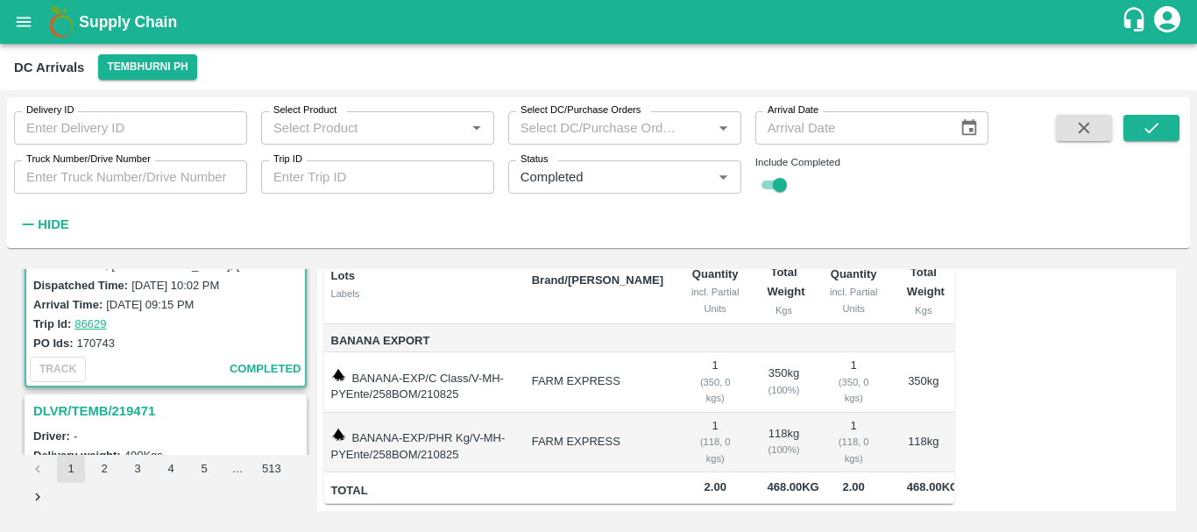
click at [117, 407] on h3 "DLVR/TEMB/219471" at bounding box center [168, 411] width 270 height 23
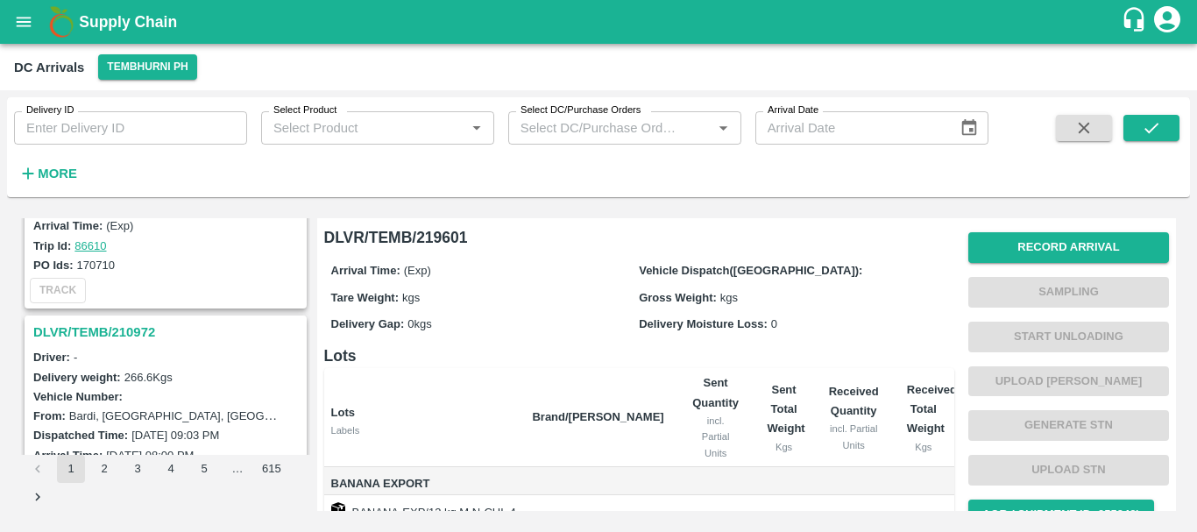
scroll to position [575, 0]
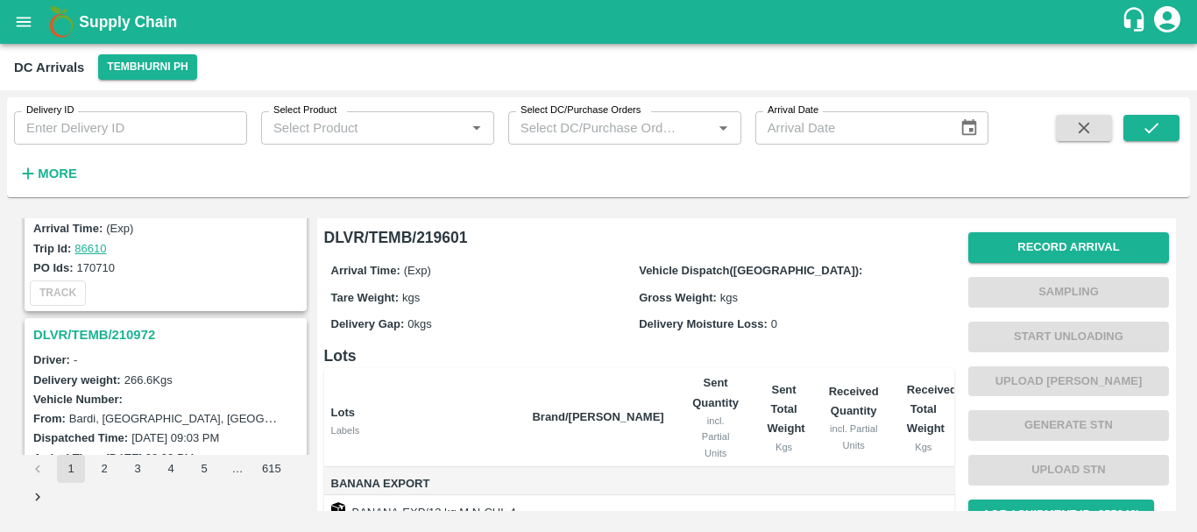
click at [115, 333] on h3 "DLVR/TEMB/210972" at bounding box center [168, 334] width 270 height 23
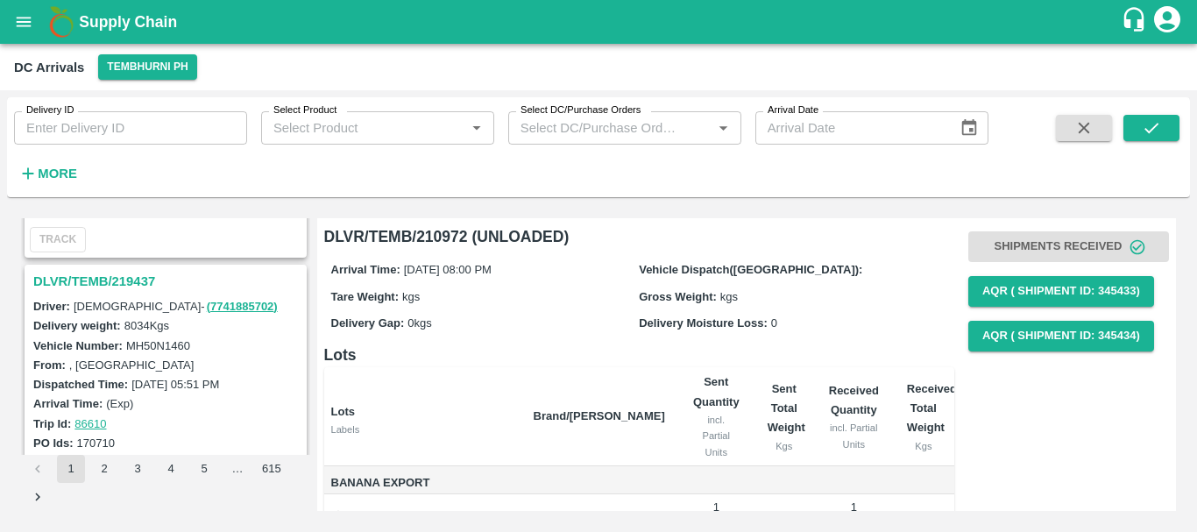
scroll to position [396, 0]
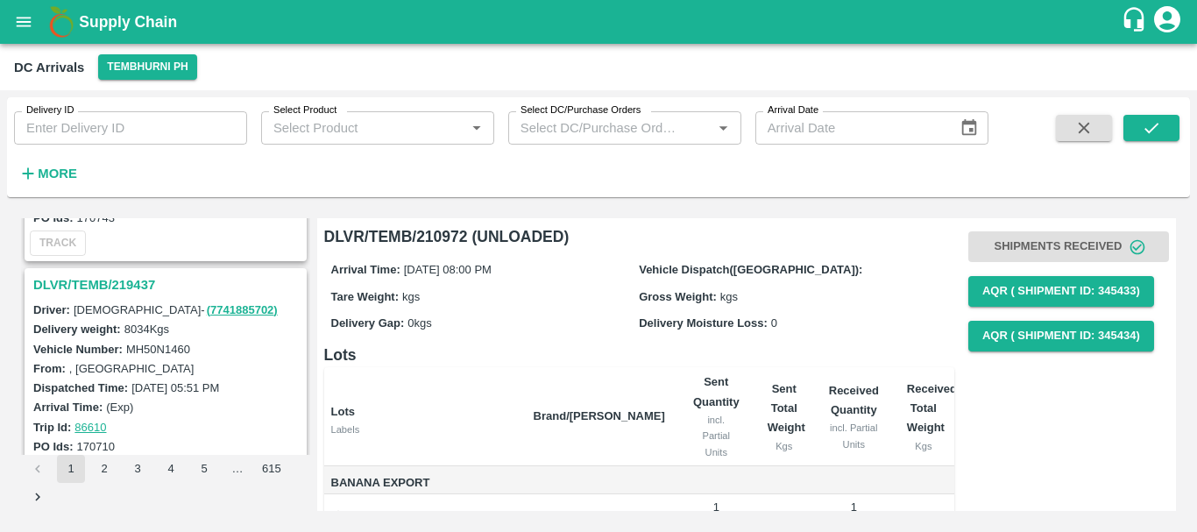
click at [119, 285] on h3 "DLVR/TEMB/219437" at bounding box center [168, 284] width 270 height 23
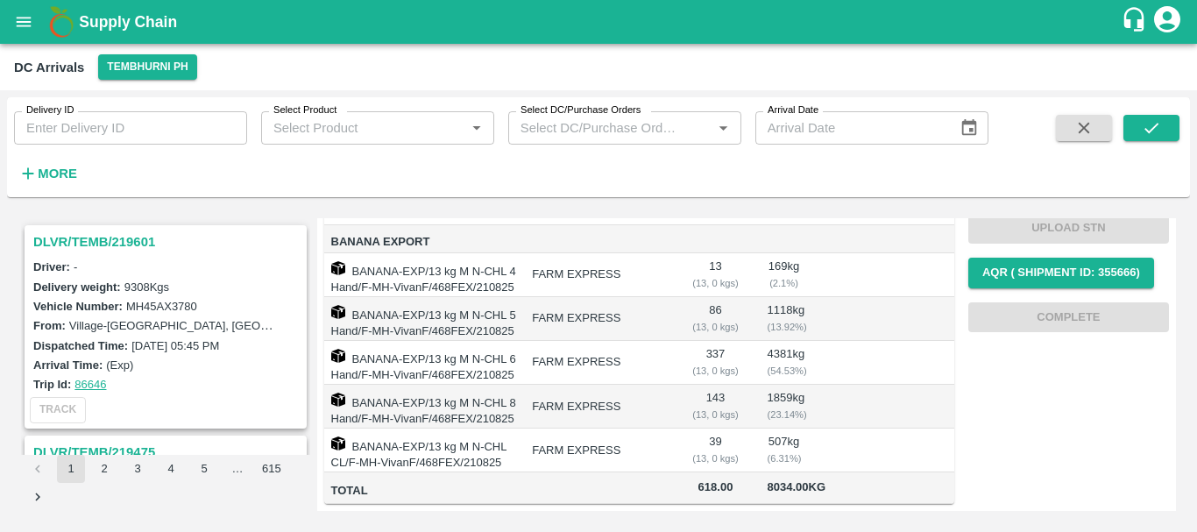
click at [99, 242] on h3 "DLVR/TEMB/219601" at bounding box center [168, 241] width 270 height 23
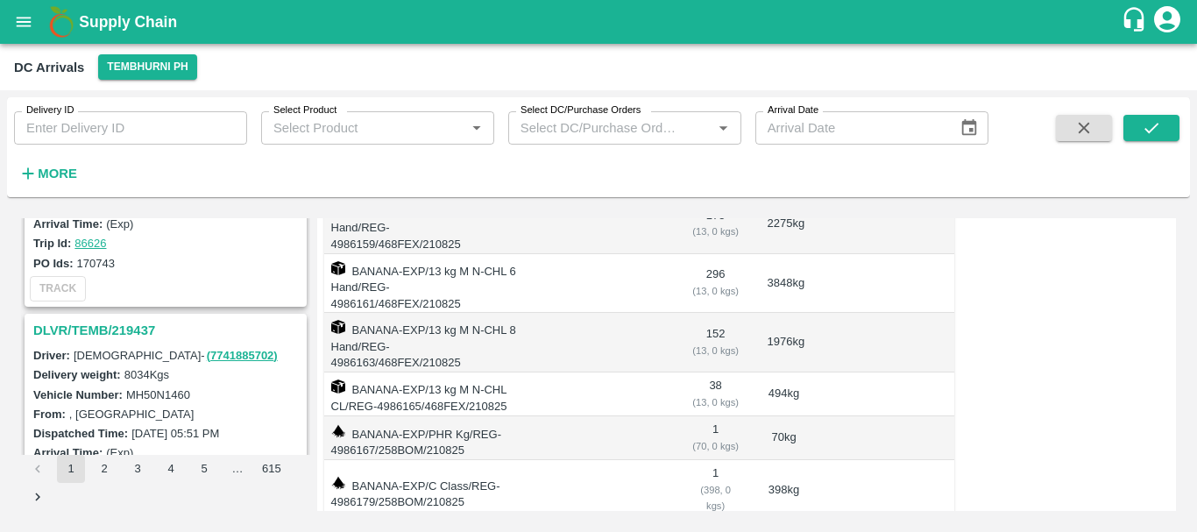
click at [102, 327] on h3 "DLVR/TEMB/219437" at bounding box center [168, 330] width 270 height 23
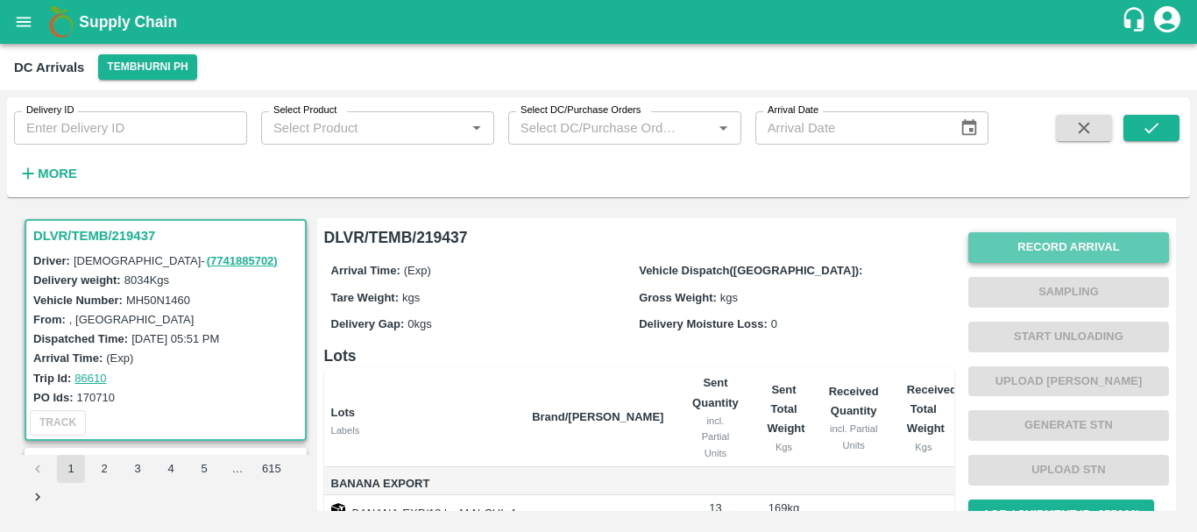
click at [1025, 236] on button "Record Arrival" at bounding box center [1068, 247] width 201 height 31
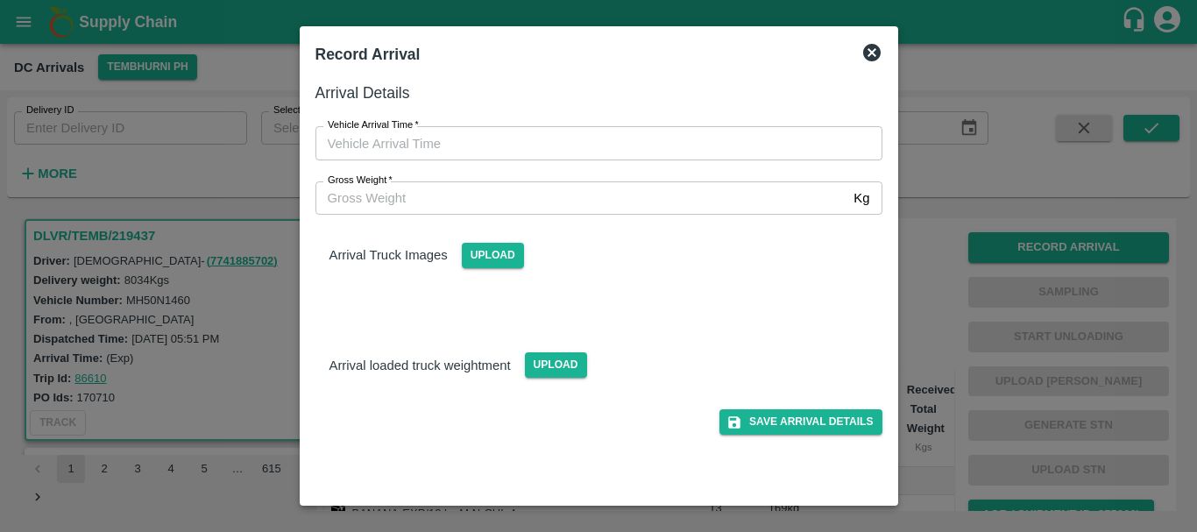
type input "DD/MM/YYYY hh:mm aa"
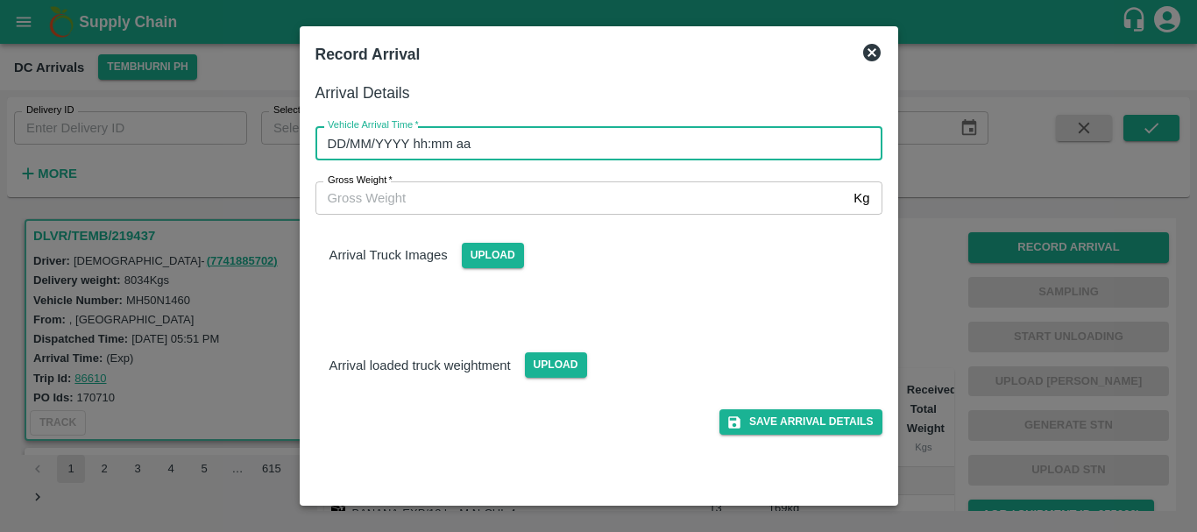
click at [426, 144] on input "DD/MM/YYYY hh:mm aa" at bounding box center [592, 142] width 555 height 33
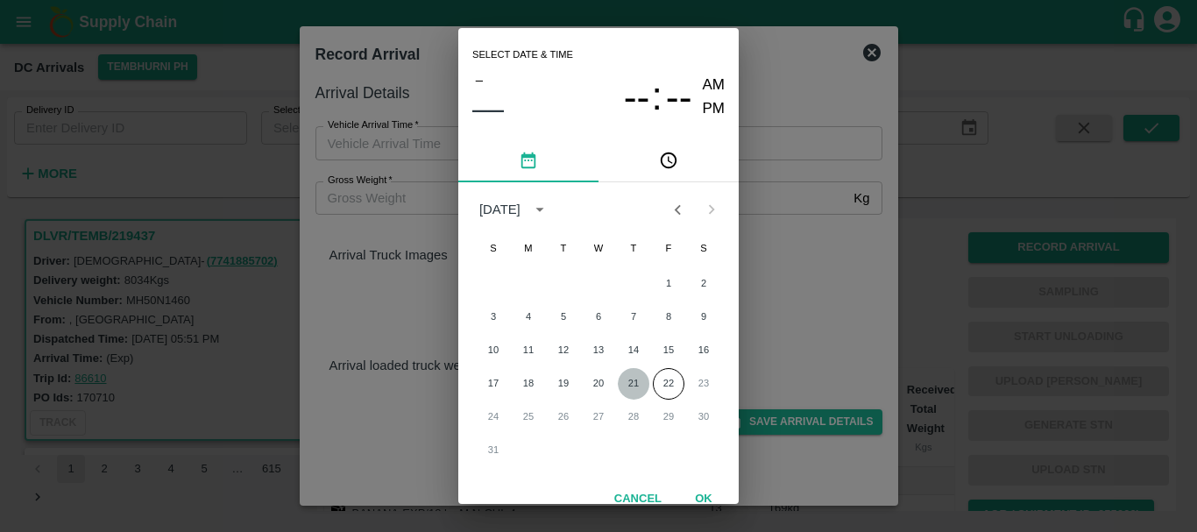
click at [627, 378] on button "21" at bounding box center [634, 384] width 32 height 32
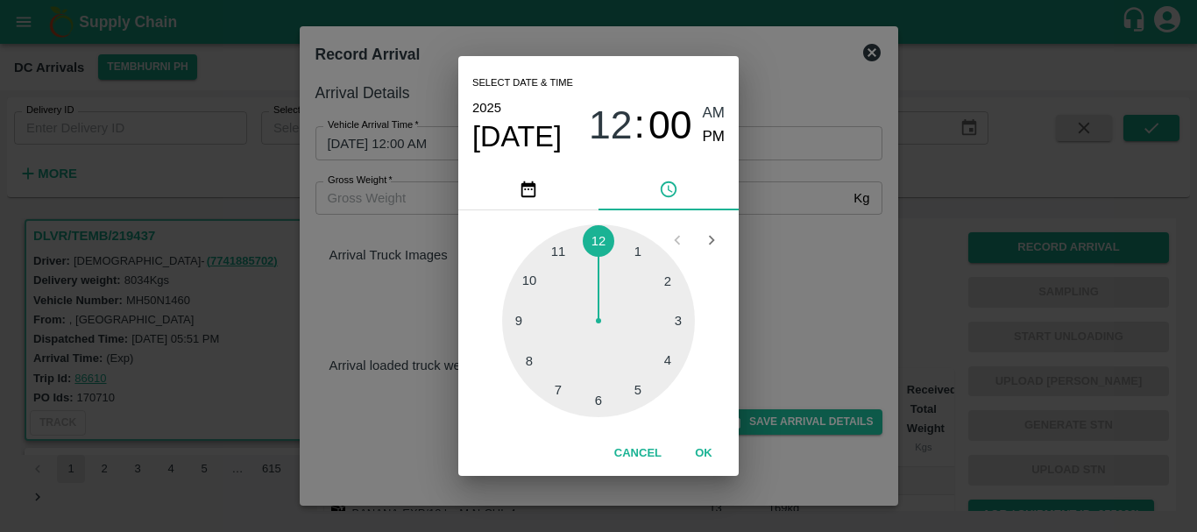
click at [566, 257] on div at bounding box center [598, 320] width 193 height 193
click at [660, 270] on div at bounding box center [598, 320] width 193 height 193
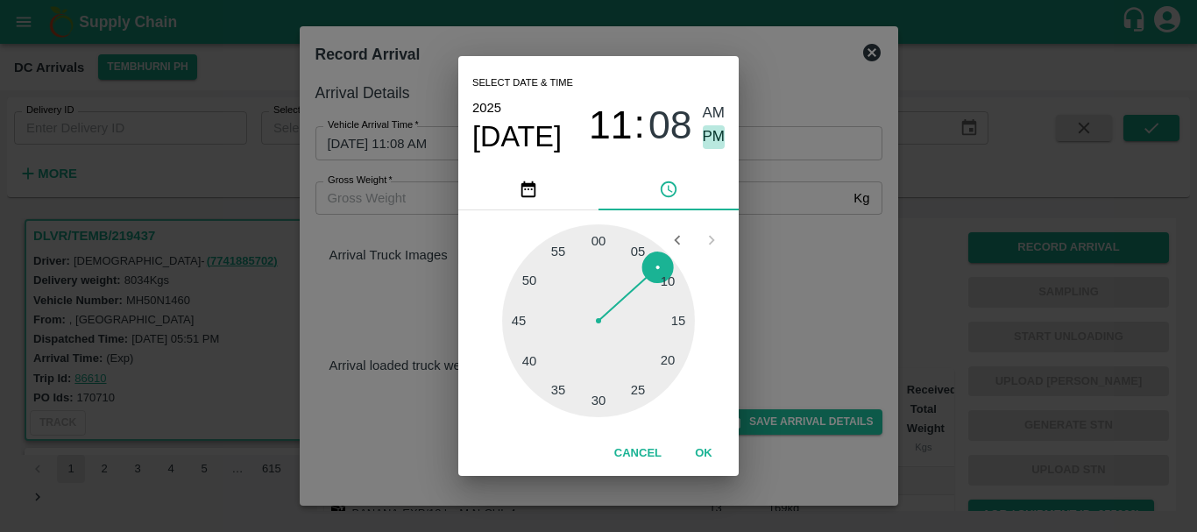
click at [714, 142] on span "PM" at bounding box center [714, 137] width 23 height 24
type input "[DATE] 11:08 PM"
click at [843, 363] on div "Select date & time [DATE] 11 : 08 AM PM 05 10 15 20 25 30 35 40 45 50 55 00 Can…" at bounding box center [598, 266] width 1197 height 532
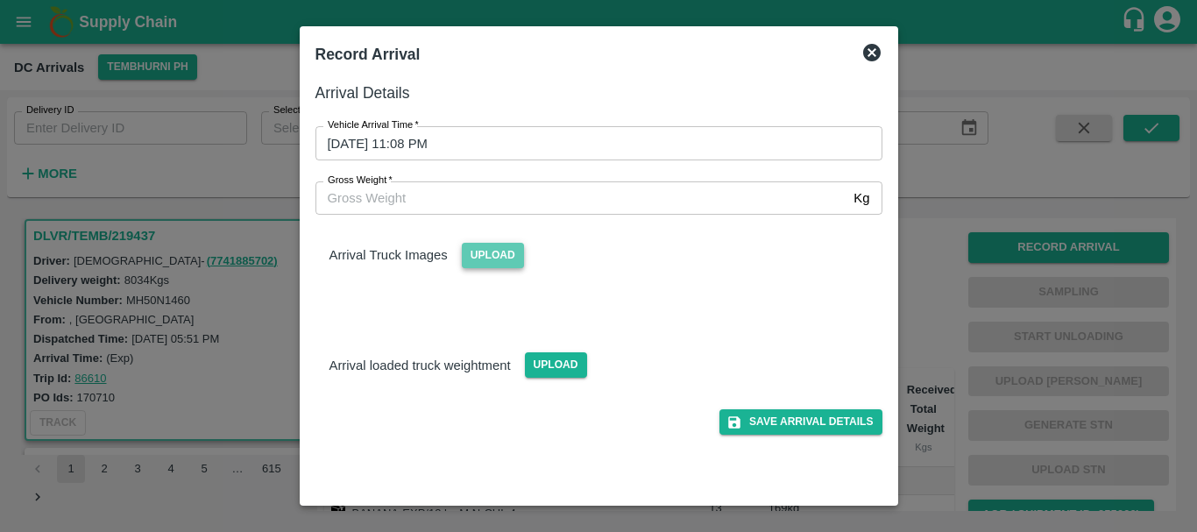
click at [501, 261] on span "Upload" at bounding box center [493, 255] width 62 height 25
click at [0, 0] on input "Upload" at bounding box center [0, 0] width 0 height 0
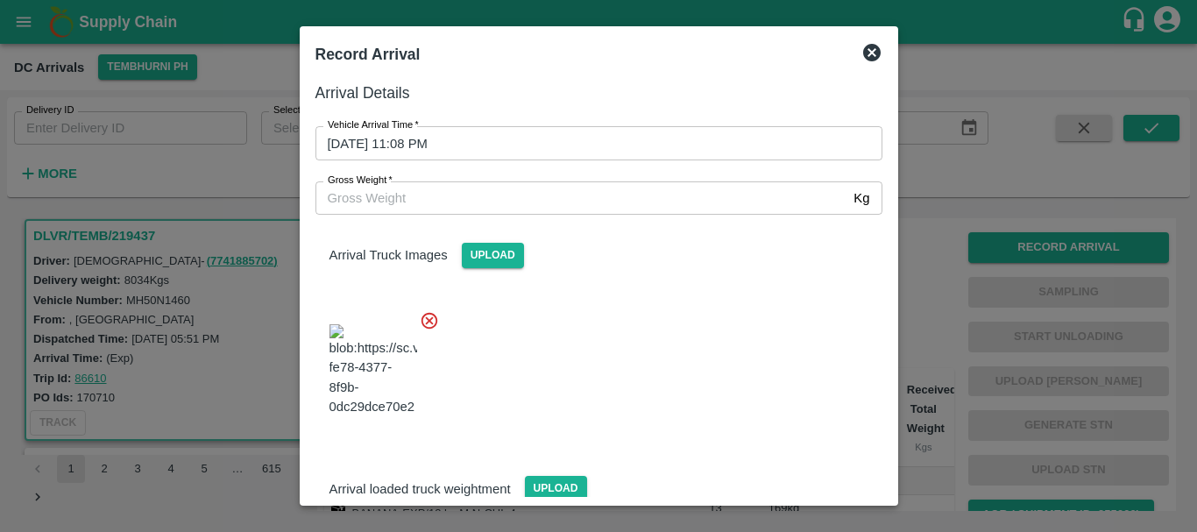
scroll to position [94, 0]
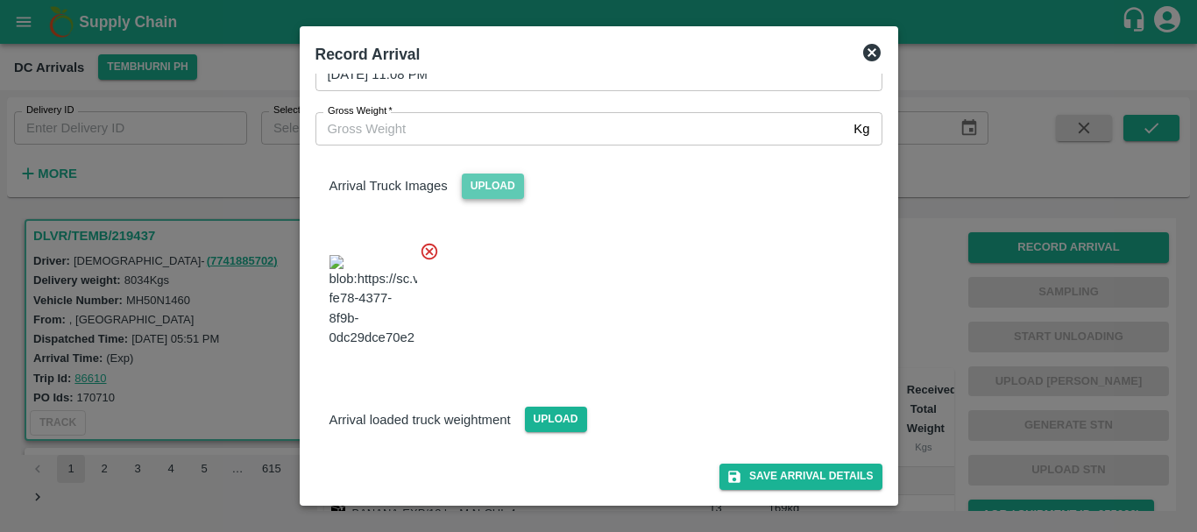
click at [490, 173] on span "Upload" at bounding box center [493, 185] width 62 height 25
click at [0, 0] on input "Upload" at bounding box center [0, 0] width 0 height 0
click at [553, 417] on span "Upload" at bounding box center [556, 419] width 62 height 25
click at [0, 0] on input "Upload" at bounding box center [0, 0] width 0 height 0
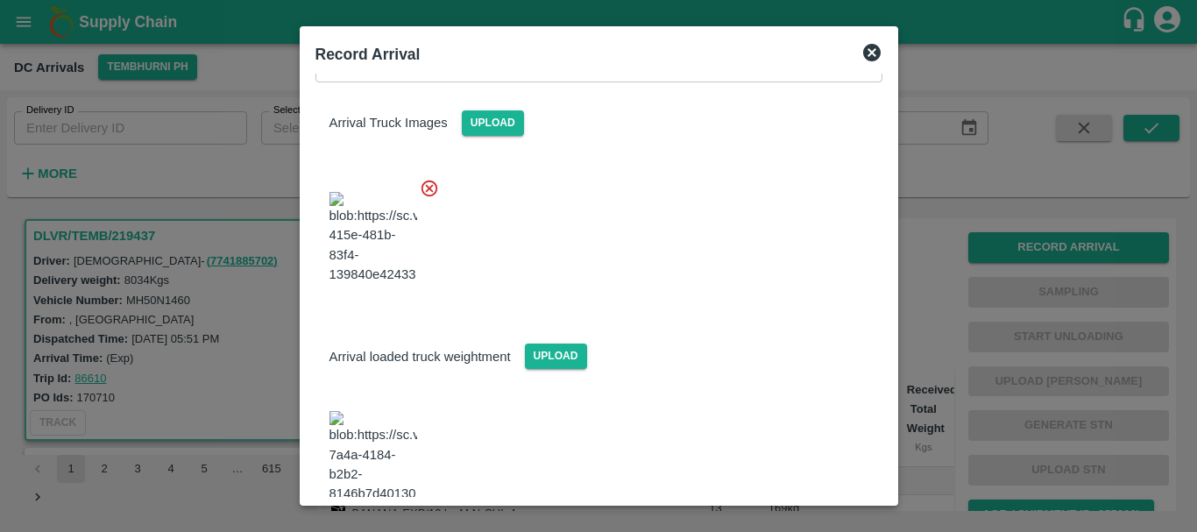
scroll to position [219, 0]
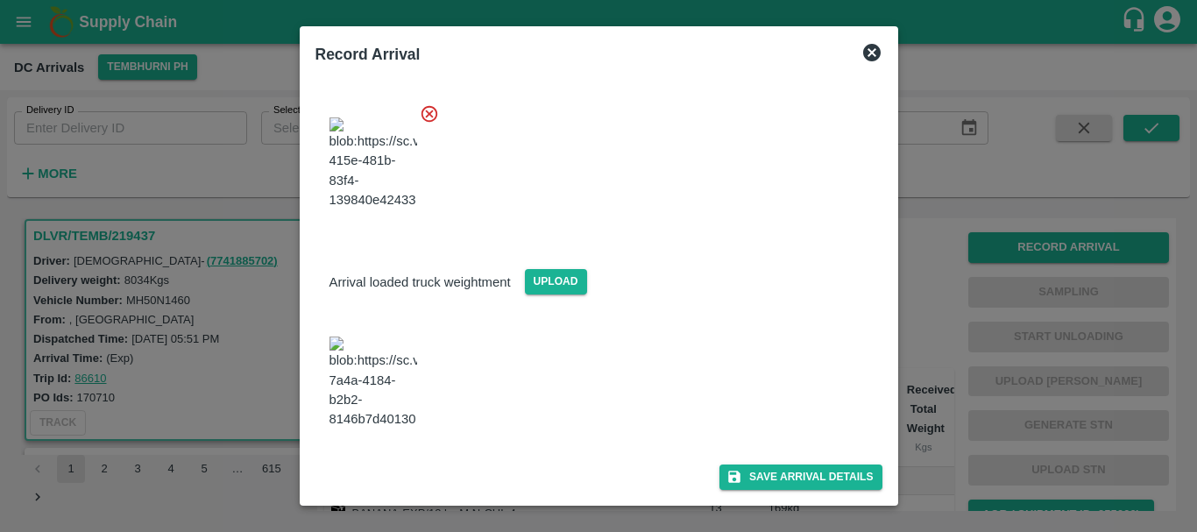
click at [404, 400] on img at bounding box center [373, 382] width 88 height 92
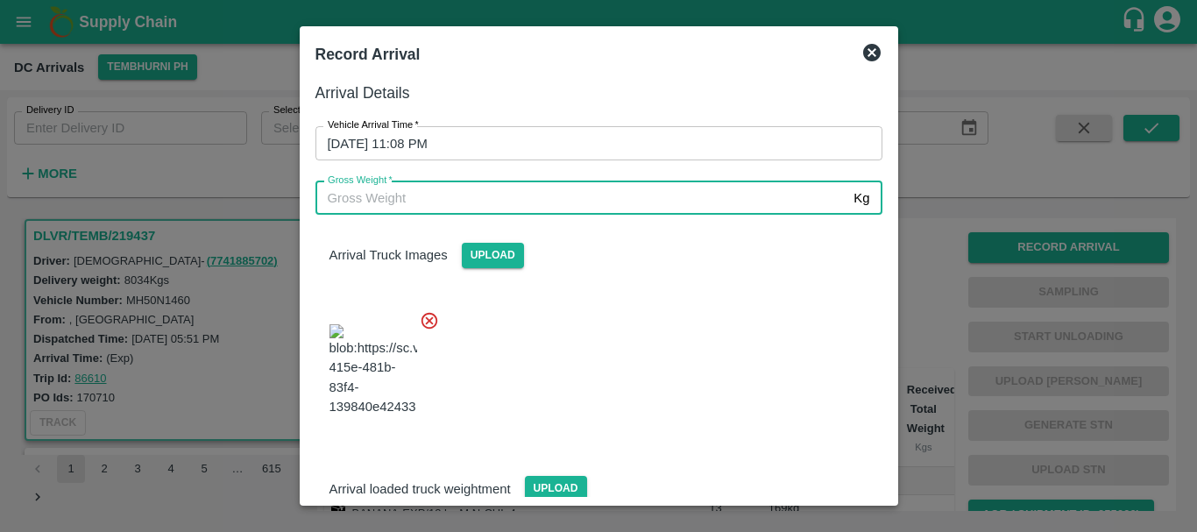
click at [453, 199] on input "Gross Weight   *" at bounding box center [581, 197] width 532 height 33
type input "14375"
click at [656, 381] on div at bounding box center [591, 365] width 581 height 138
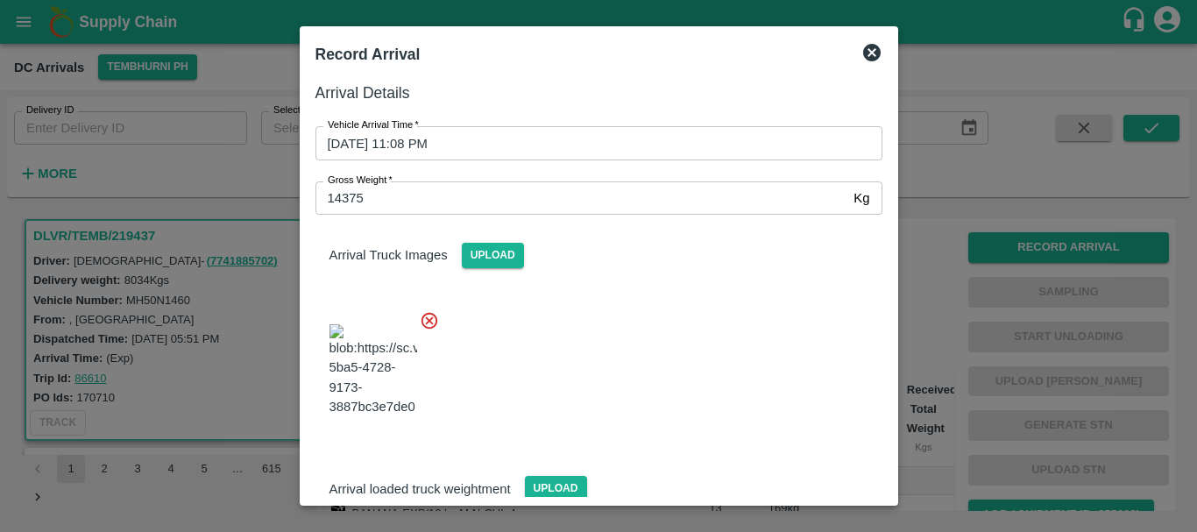
scroll to position [219, 0]
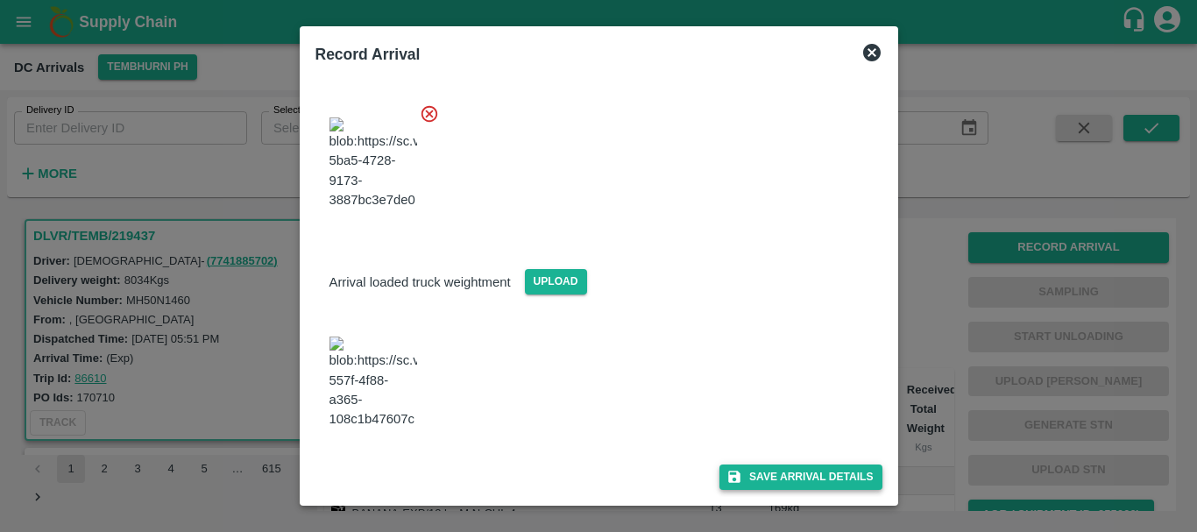
click at [759, 470] on button "Save Arrival Details" at bounding box center [800, 476] width 162 height 25
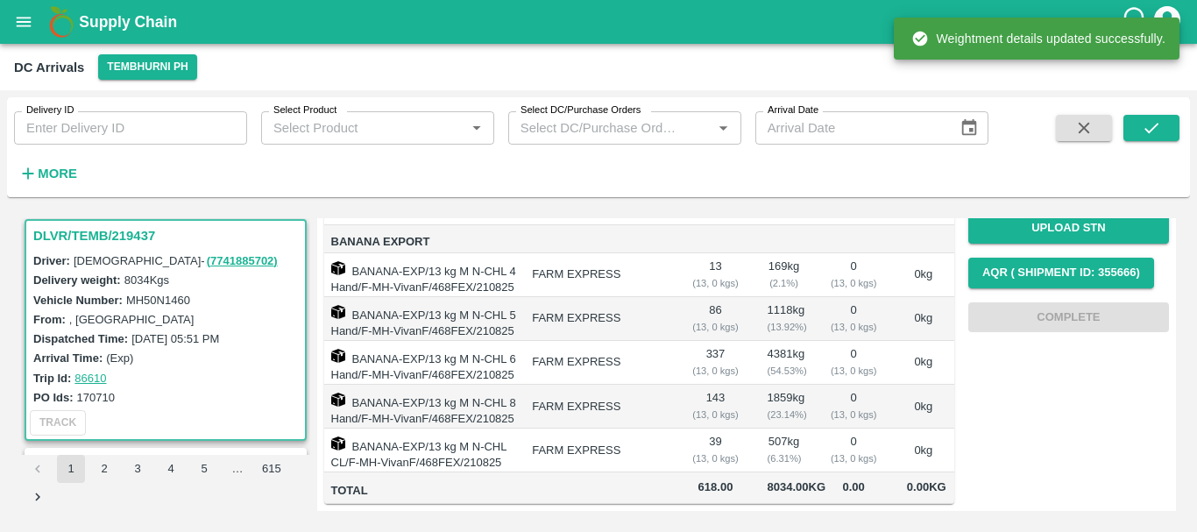
scroll to position [0, 0]
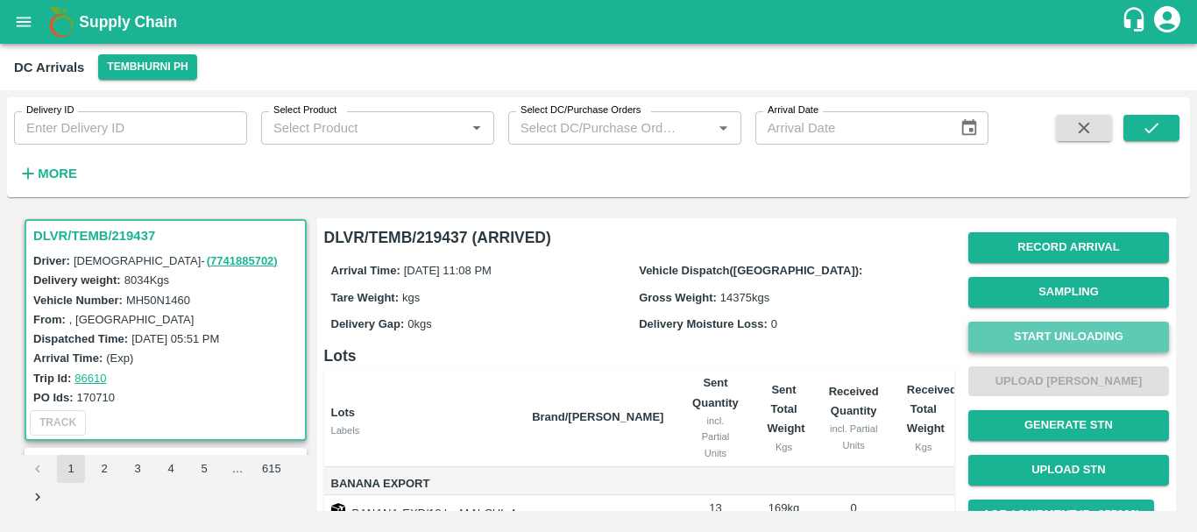
click at [1070, 324] on button "Start Unloading" at bounding box center [1068, 337] width 201 height 31
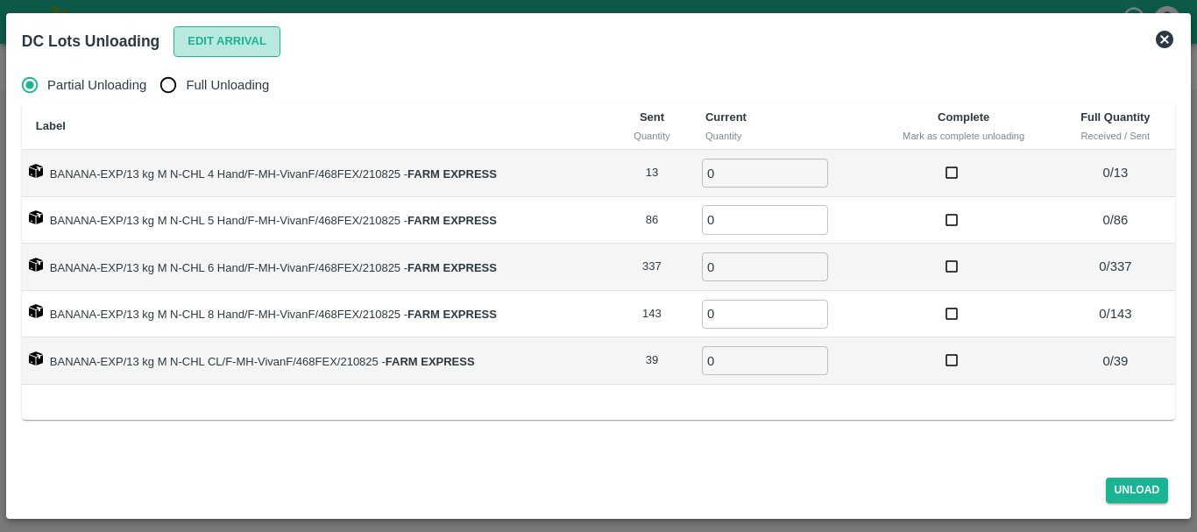
click at [194, 42] on button "Edit Arrival" at bounding box center [226, 41] width 107 height 31
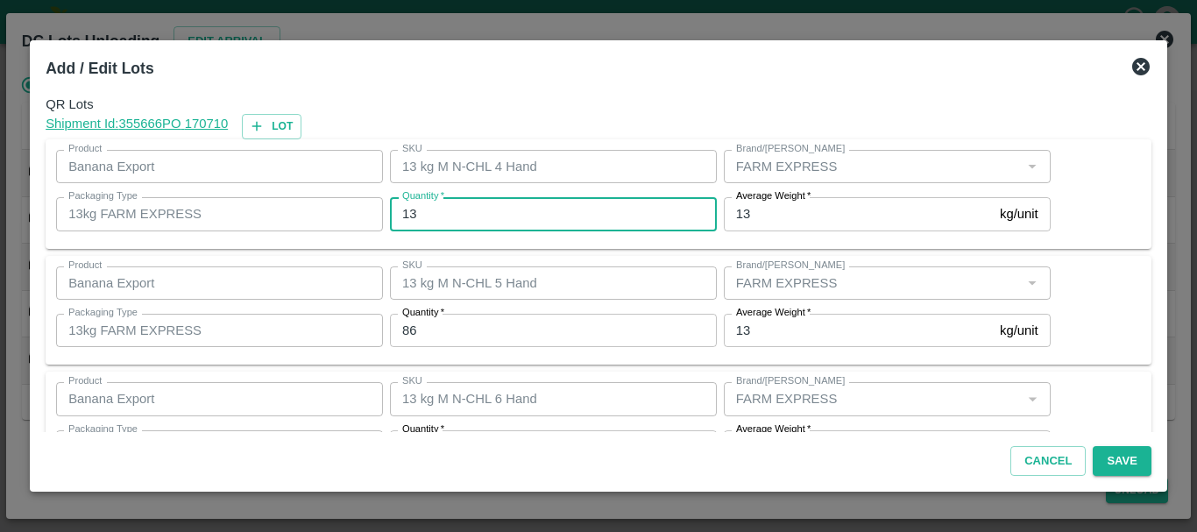
click at [548, 204] on input "13" at bounding box center [553, 213] width 327 height 33
type input "1"
type input "13"
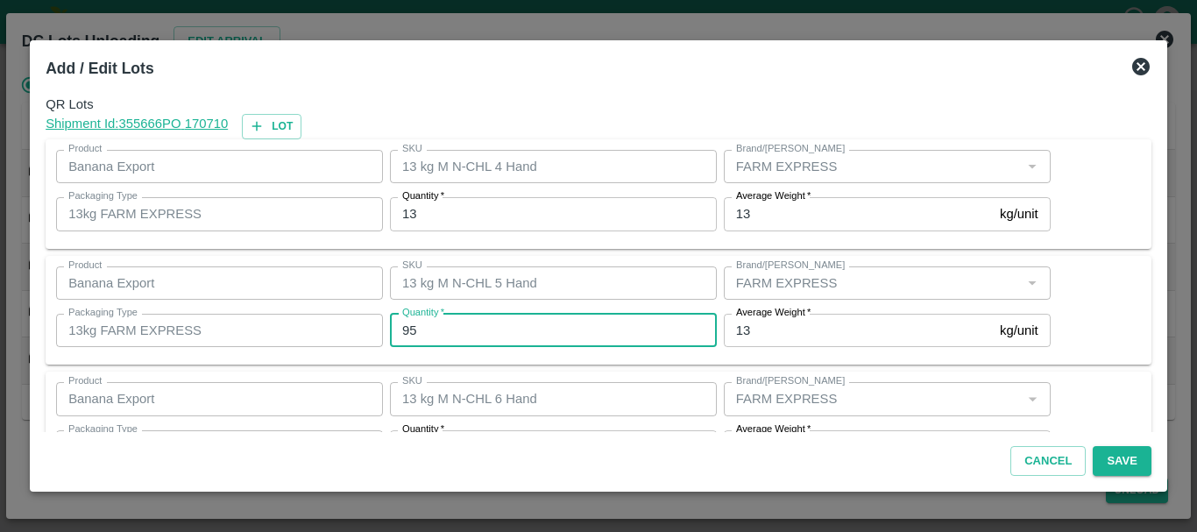
type input "95"
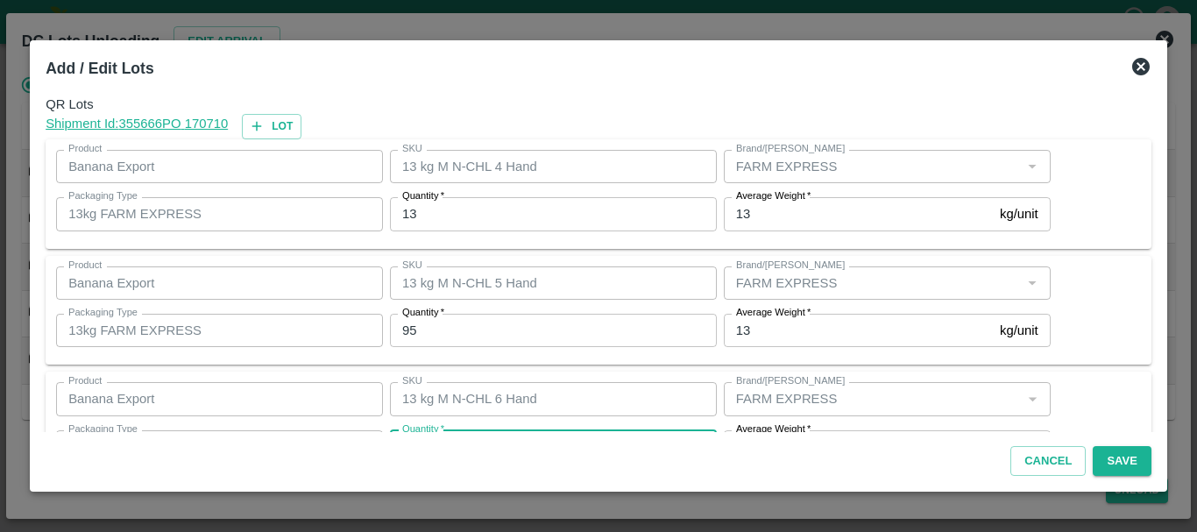
scroll to position [32, 0]
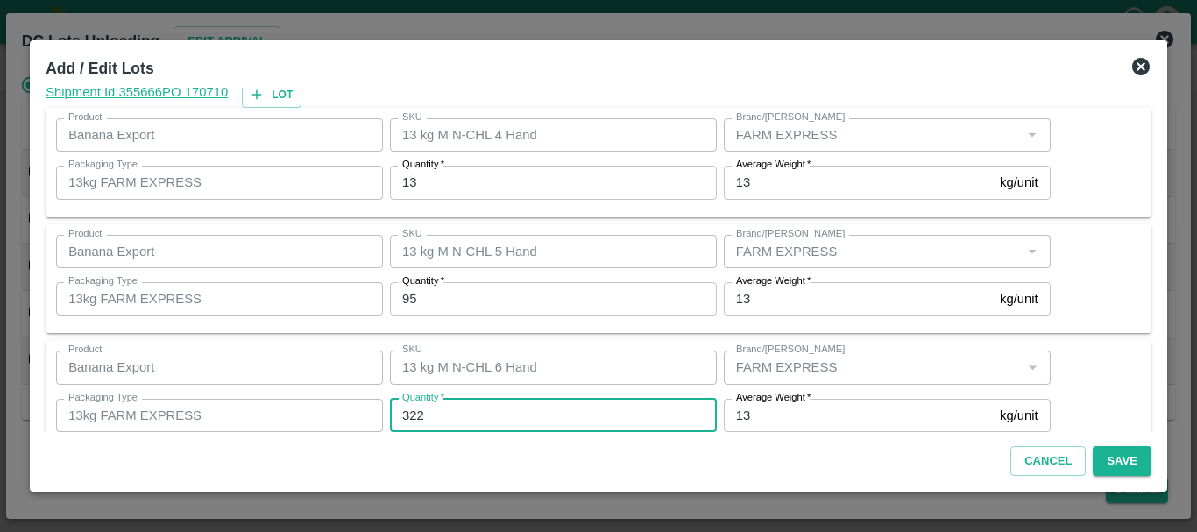
type input "322"
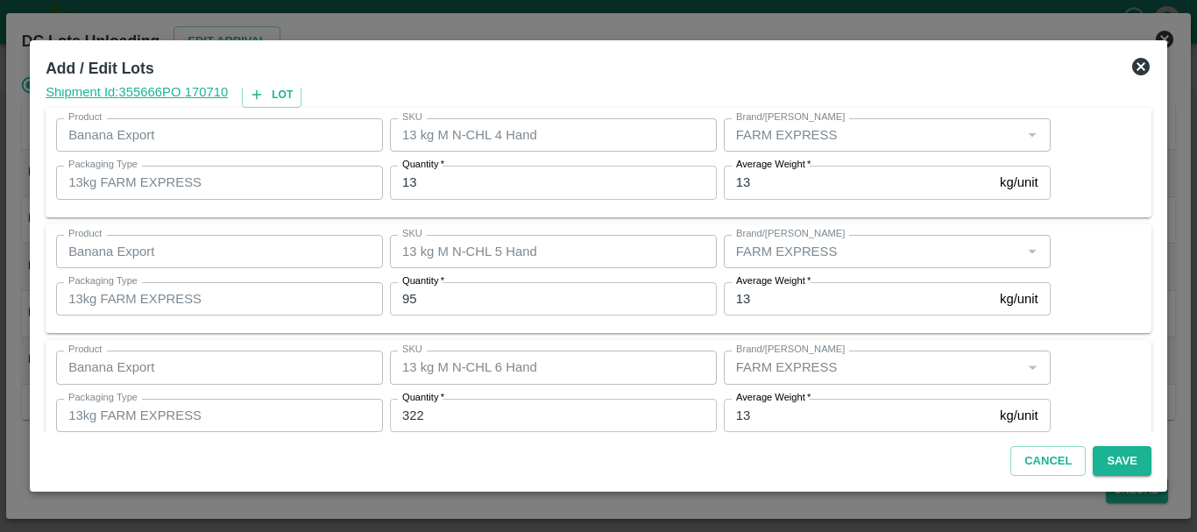
scroll to position [296, 0]
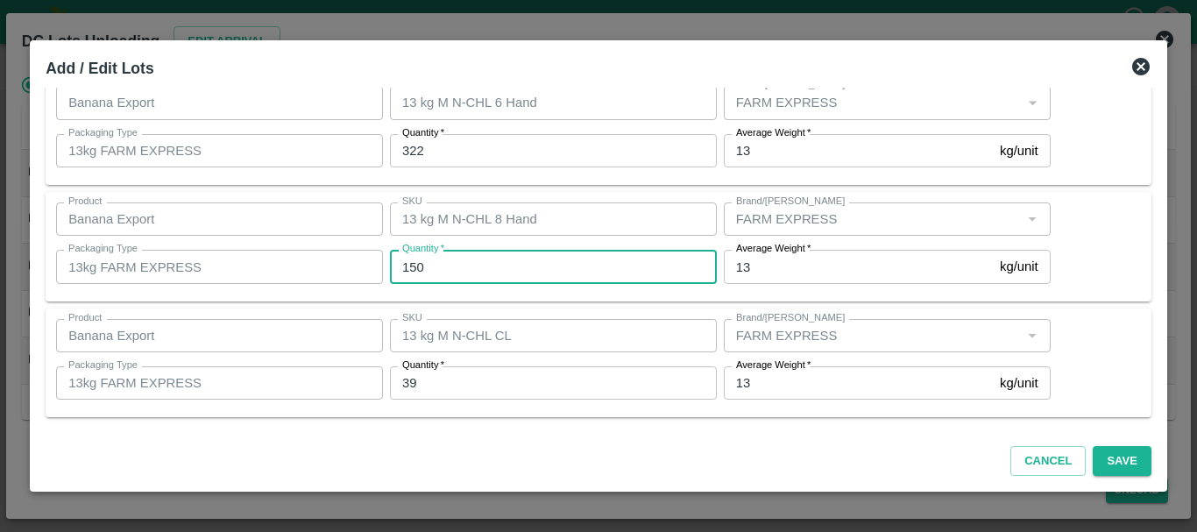
type input "150"
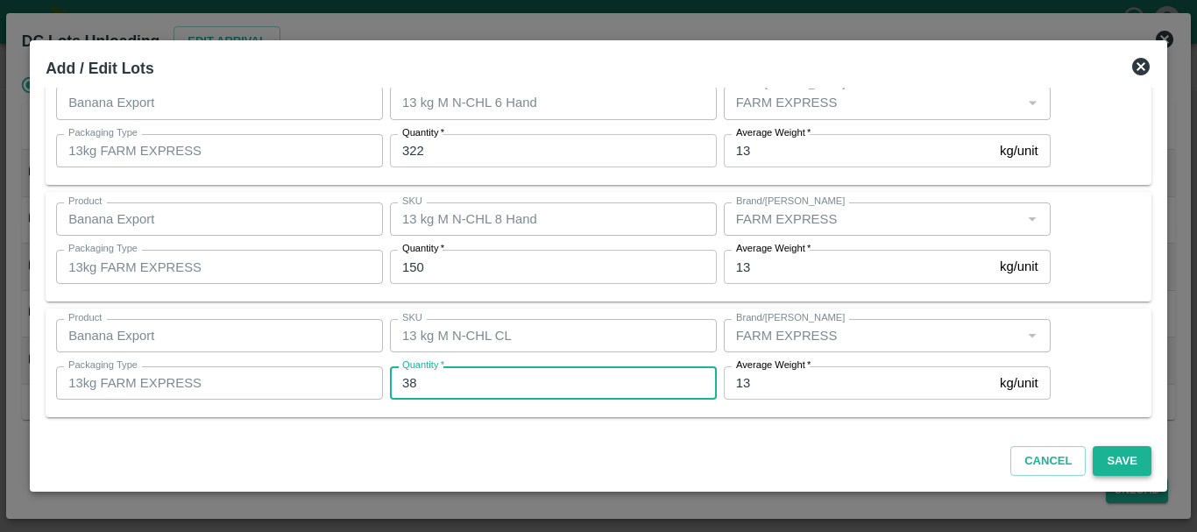
type input "38"
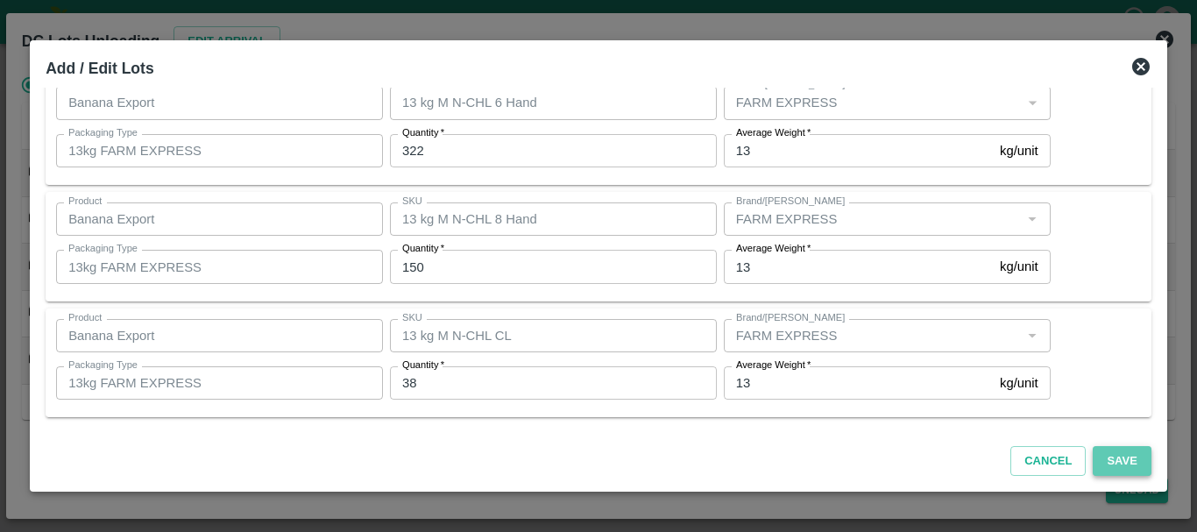
click at [1118, 466] on button "Save" at bounding box center [1122, 461] width 58 height 31
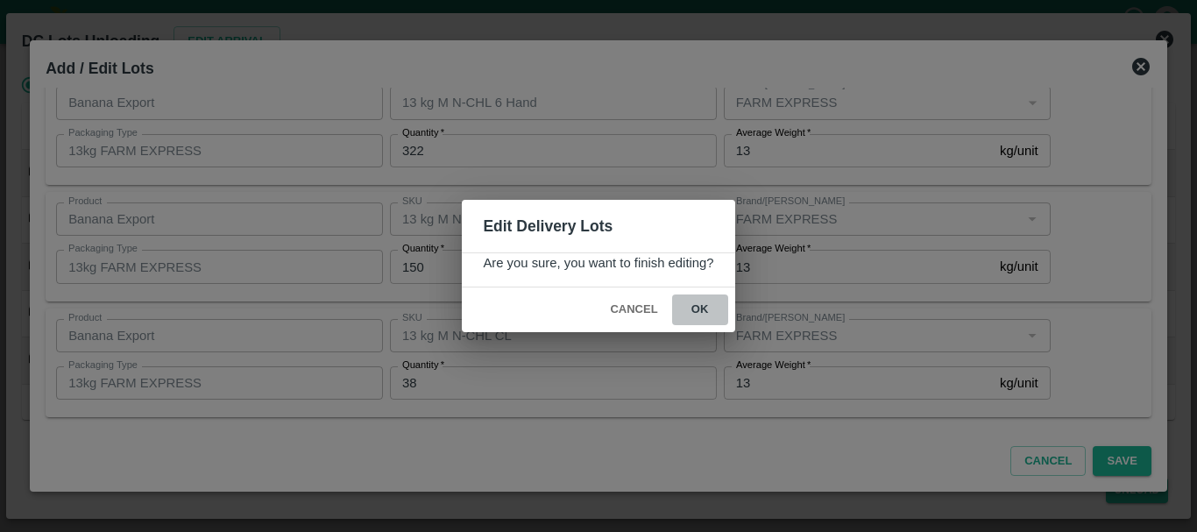
click at [692, 298] on button "ok" at bounding box center [700, 309] width 56 height 31
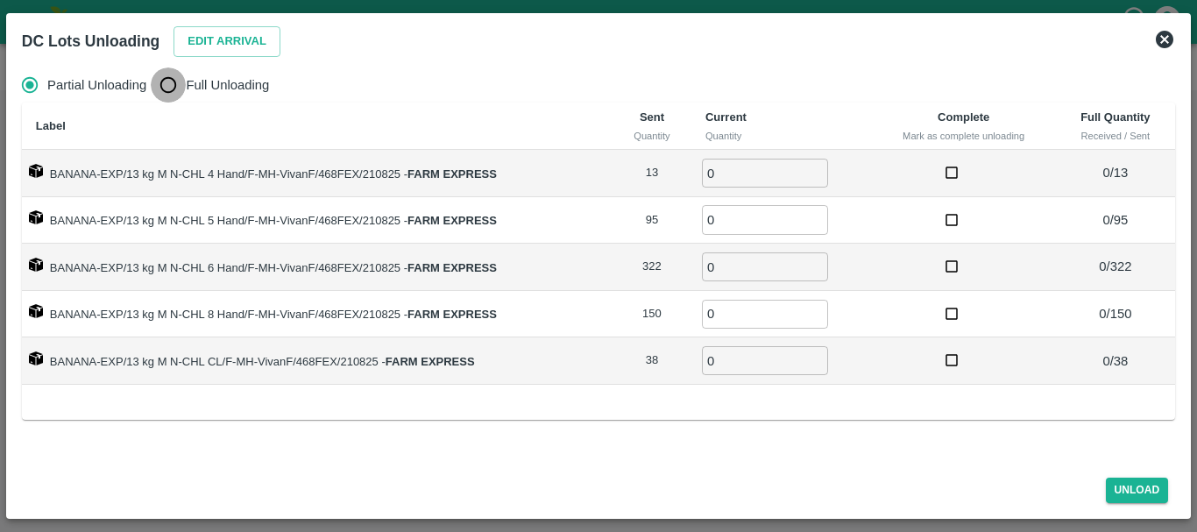
click at [164, 82] on input "Full Unloading" at bounding box center [168, 84] width 35 height 35
radio input "true"
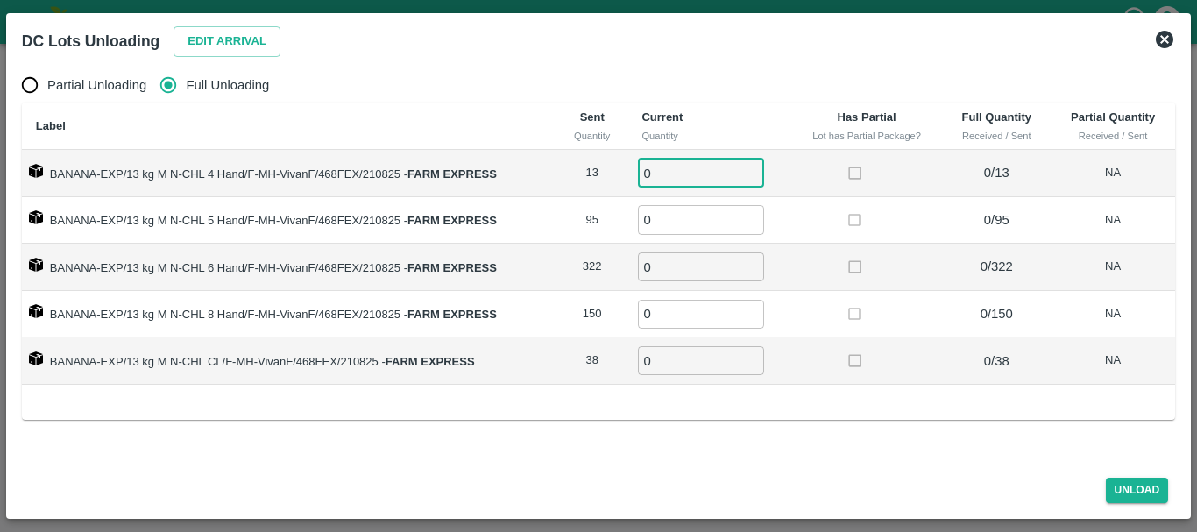
click at [689, 171] on input "0" at bounding box center [701, 173] width 126 height 29
type input "013"
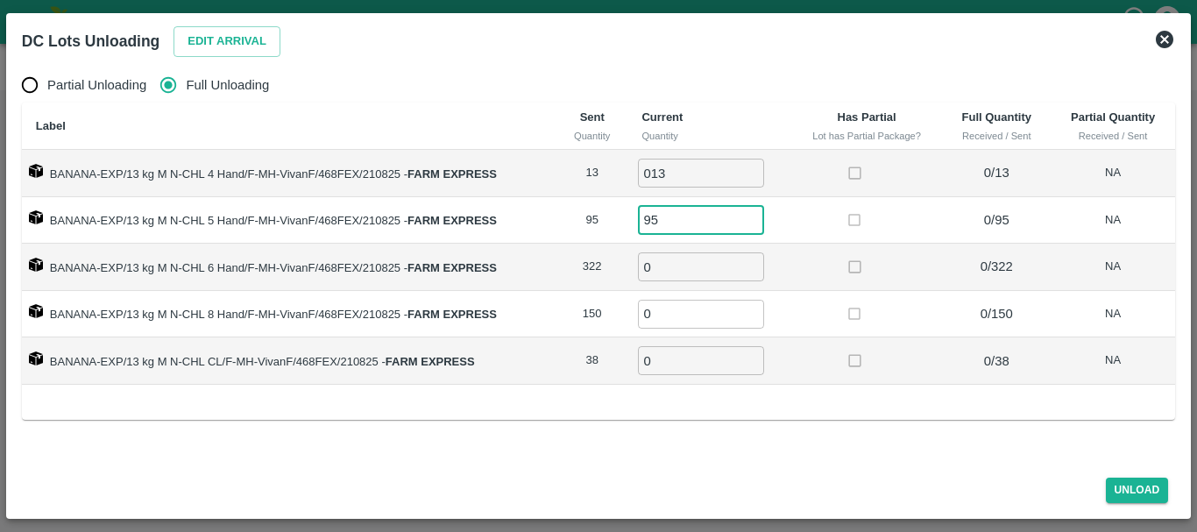
type input "95"
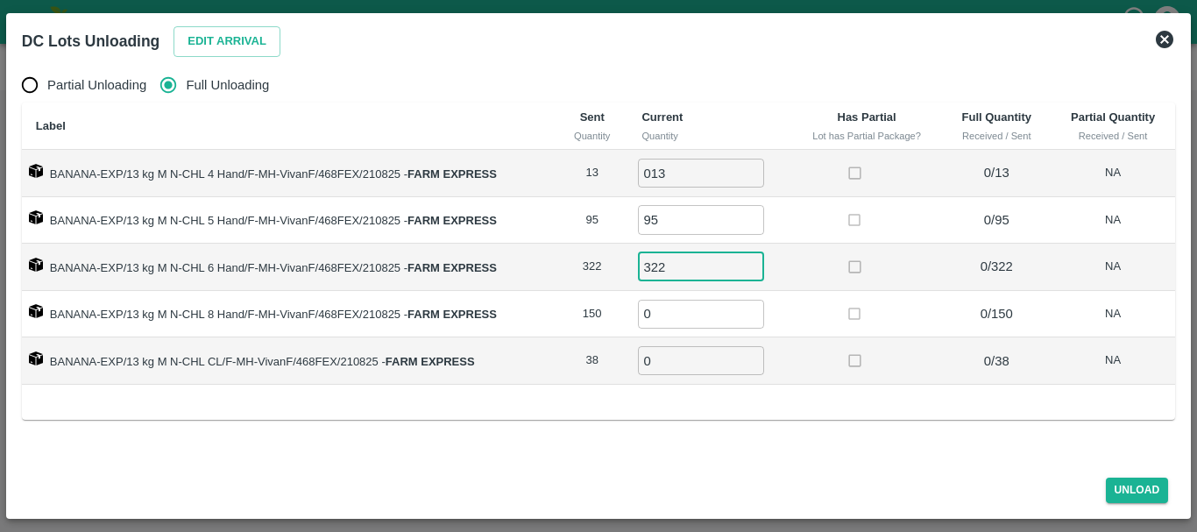
type input "322"
type input "150"
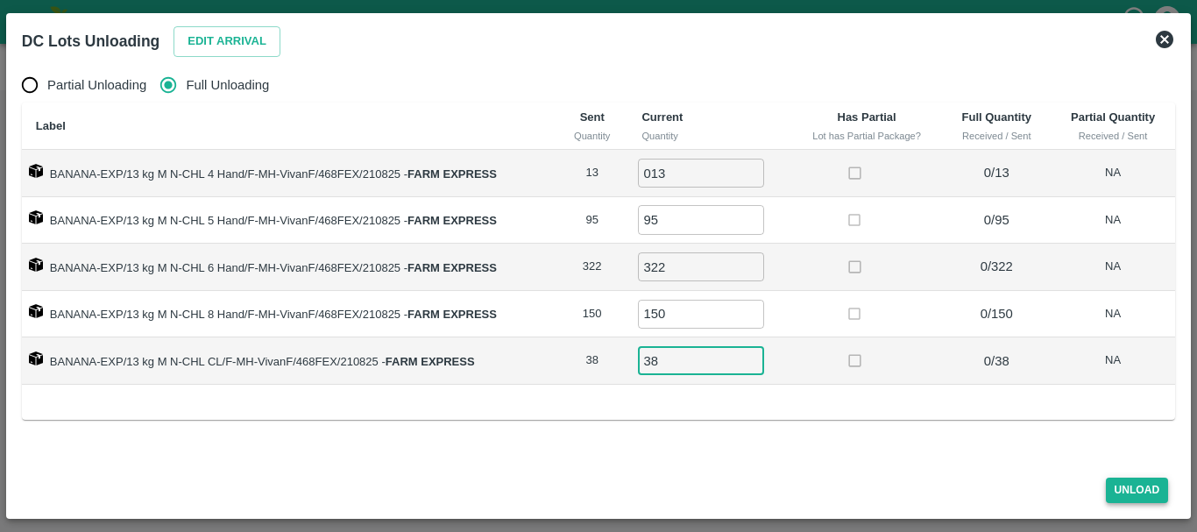
type input "38"
click at [1135, 492] on button "Unload" at bounding box center [1137, 489] width 63 height 25
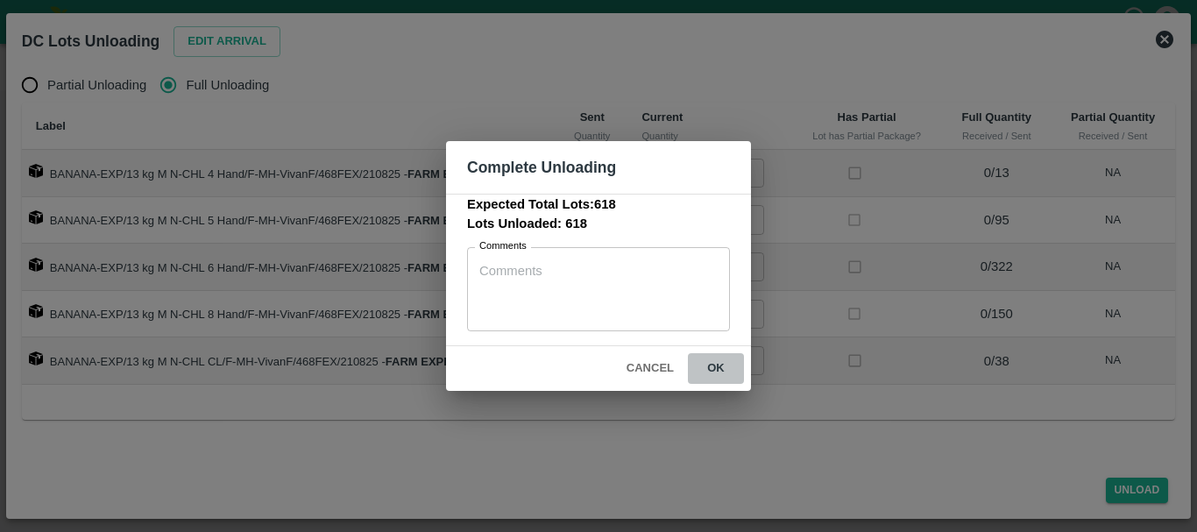
click at [721, 364] on button "ok" at bounding box center [716, 368] width 56 height 31
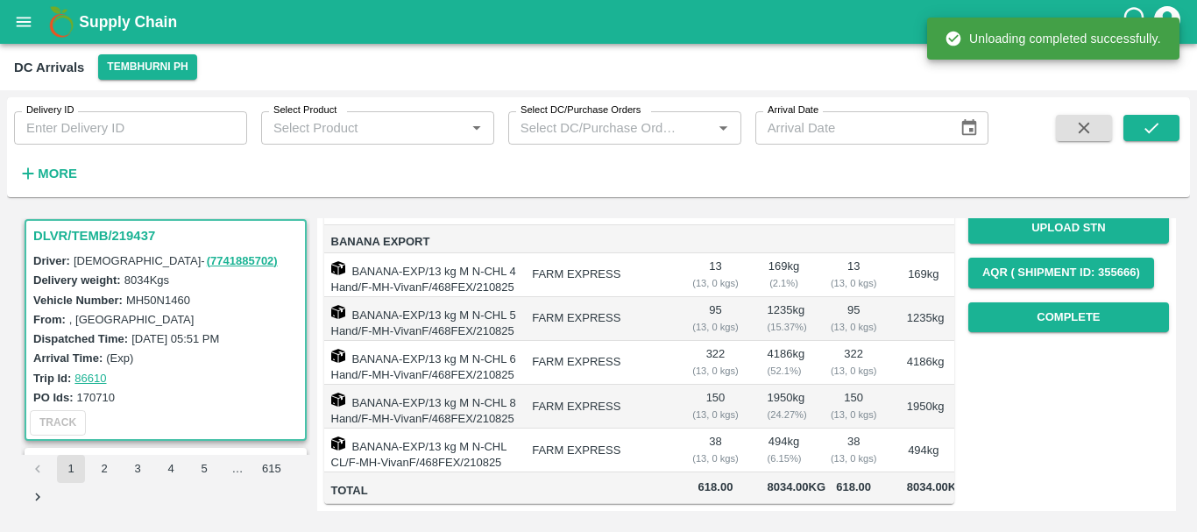
scroll to position [0, 0]
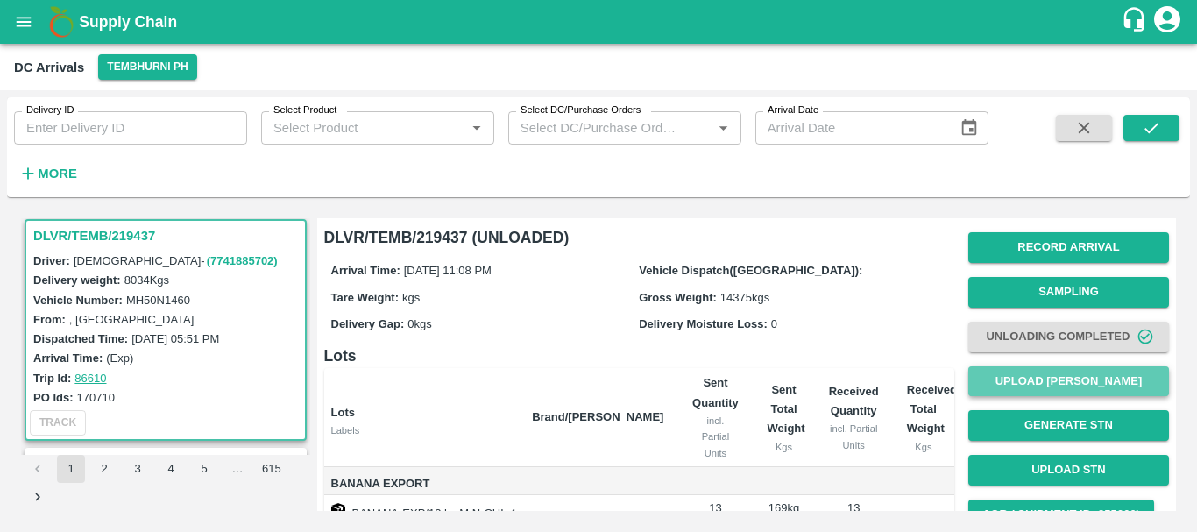
click at [1026, 380] on button "Upload [PERSON_NAME]" at bounding box center [1068, 381] width 201 height 31
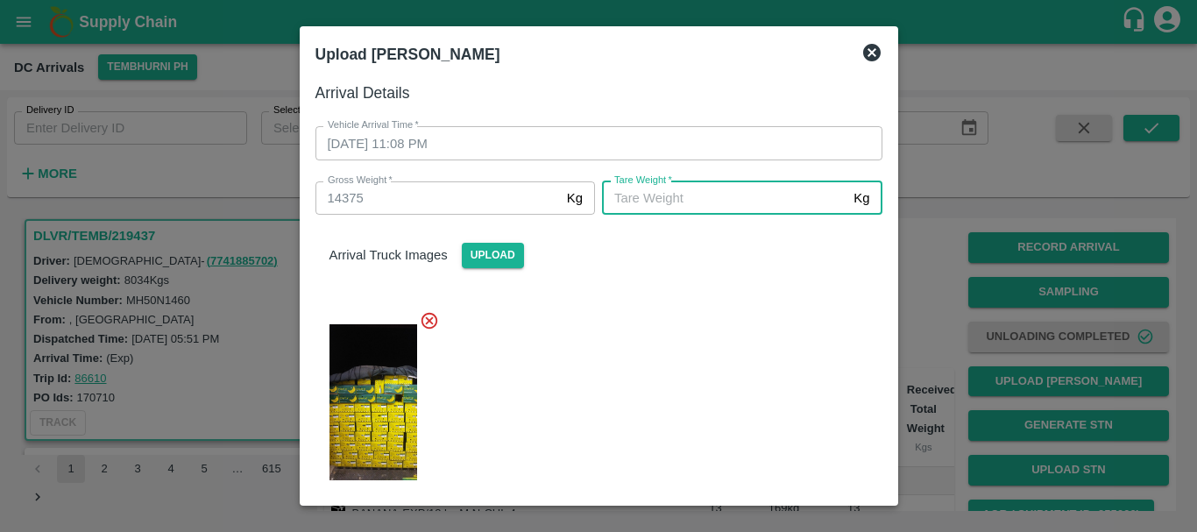
click at [699, 198] on input "[PERSON_NAME]   *" at bounding box center [724, 197] width 244 height 33
type input "5560"
click at [696, 385] on div at bounding box center [591, 397] width 581 height 202
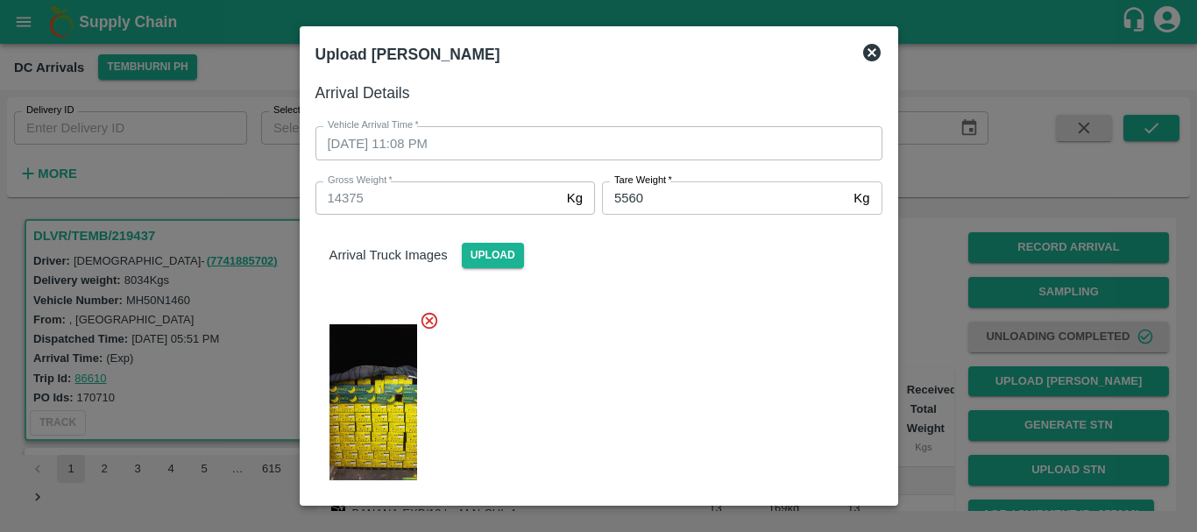
scroll to position [219, 0]
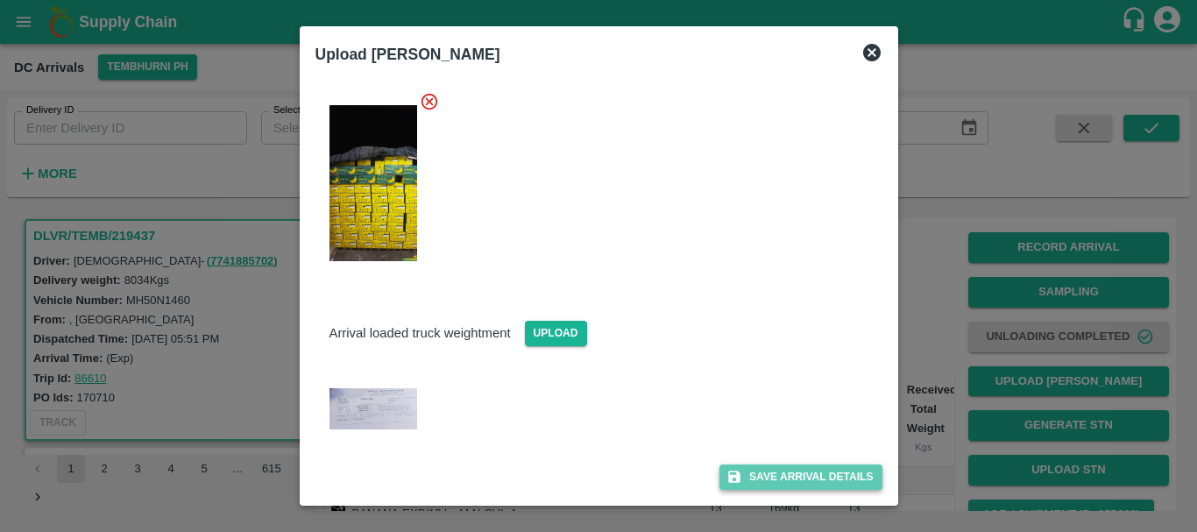
click at [775, 473] on button "Save Arrival Details" at bounding box center [800, 476] width 162 height 25
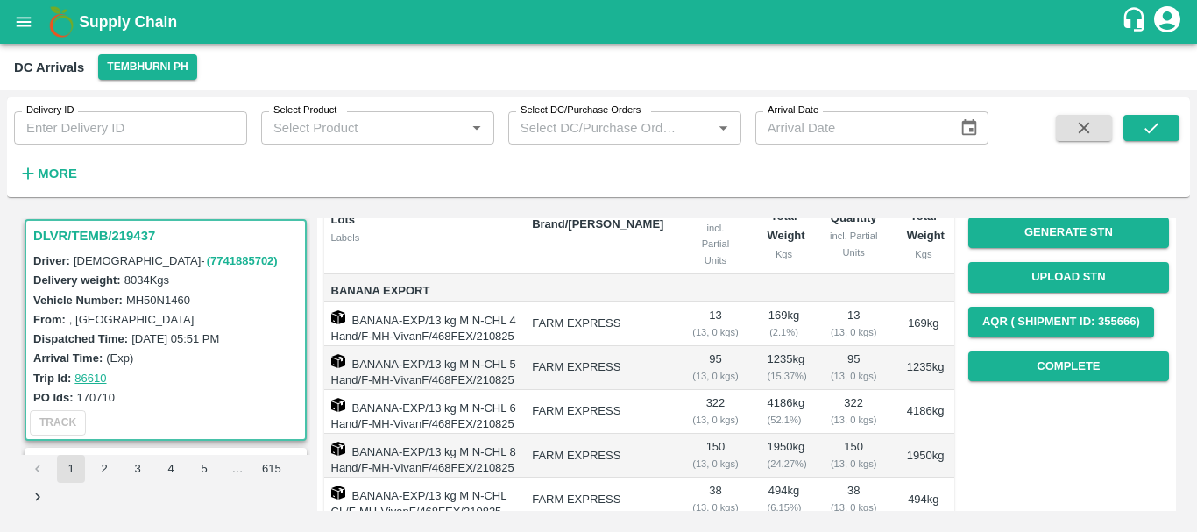
scroll to position [192, 0]
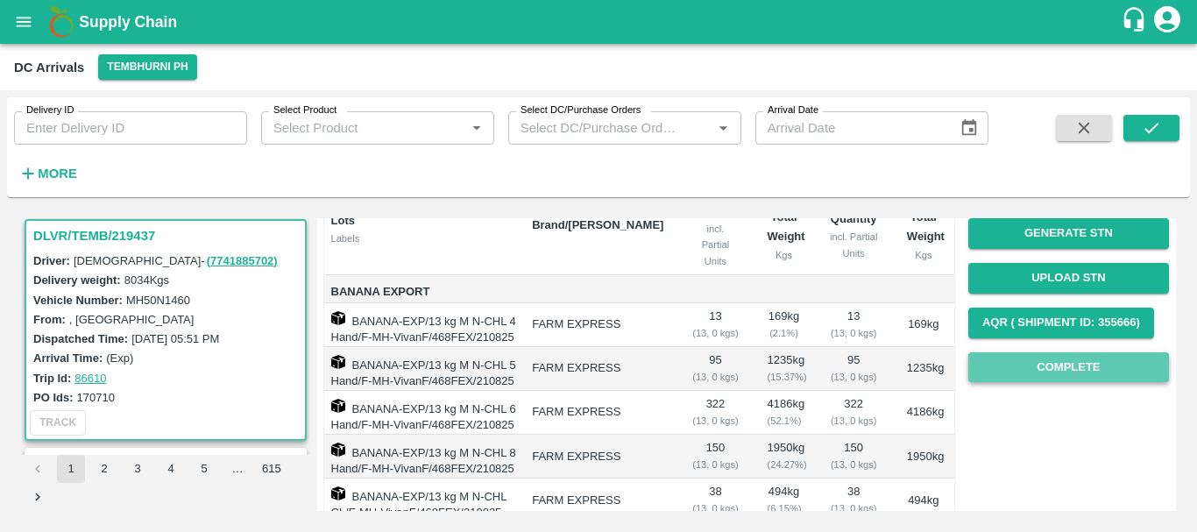
click at [1069, 360] on button "Complete" at bounding box center [1068, 367] width 201 height 31
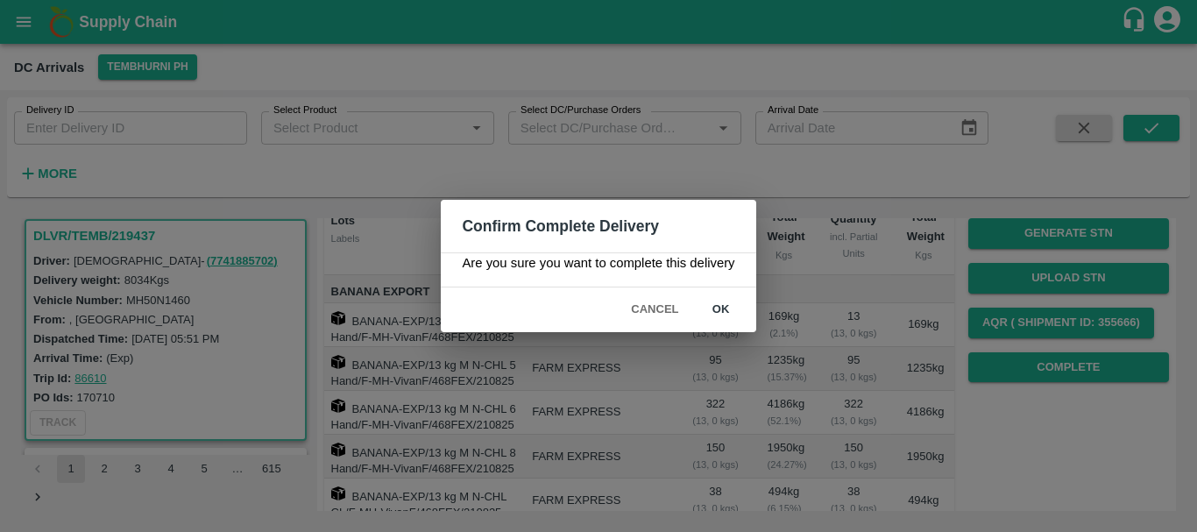
click at [807, 308] on div "Confirm Complete Delivery Are you sure you want to complete this delivery Cance…" at bounding box center [598, 266] width 1197 height 532
click at [651, 309] on button "Cancel" at bounding box center [654, 309] width 61 height 31
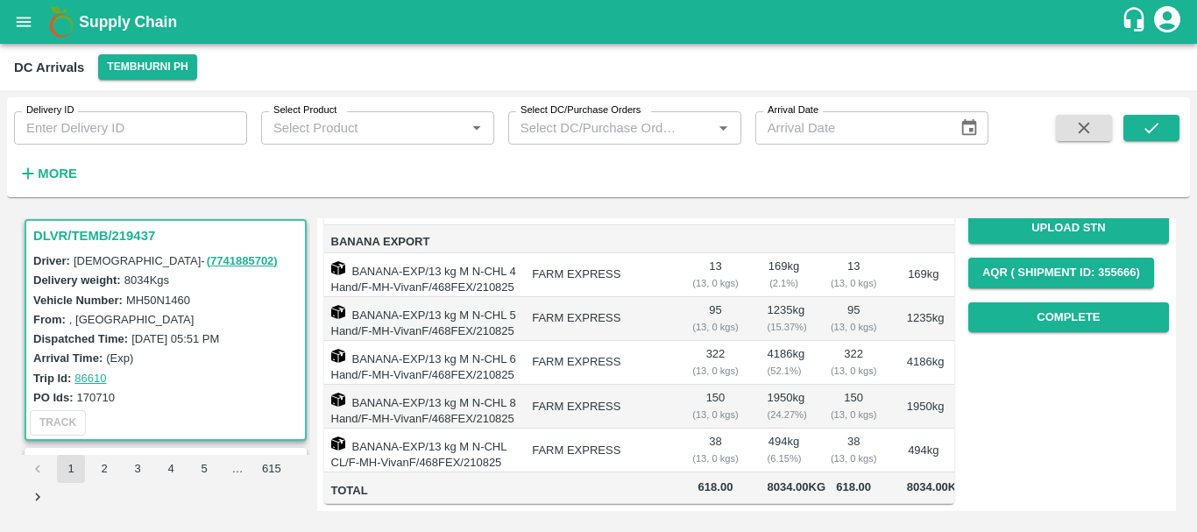
scroll to position [0, 0]
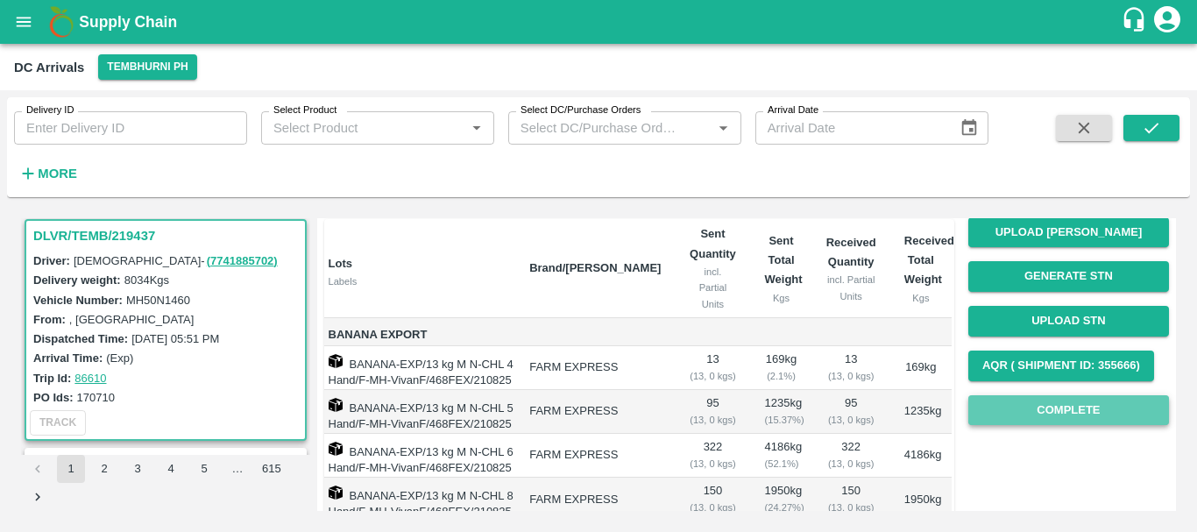
click at [1041, 405] on button "Complete" at bounding box center [1068, 410] width 201 height 31
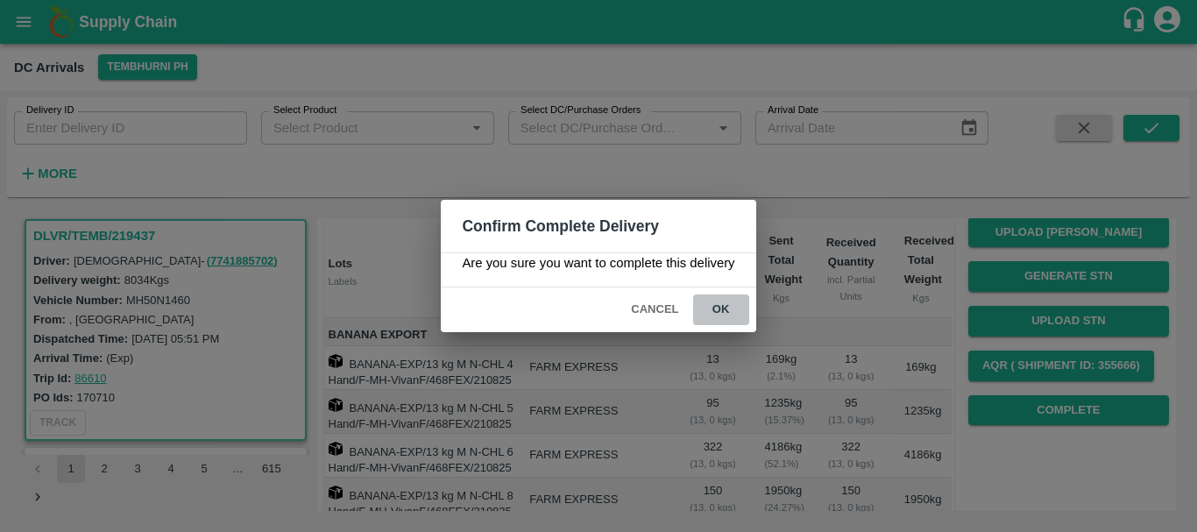
click at [729, 316] on button "ok" at bounding box center [721, 309] width 56 height 31
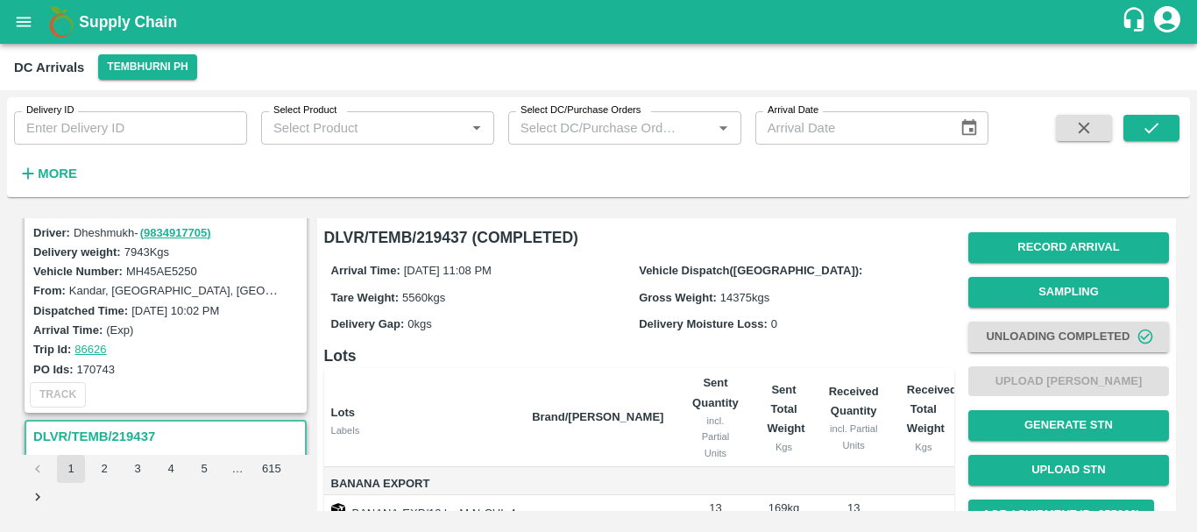
scroll to position [170, 0]
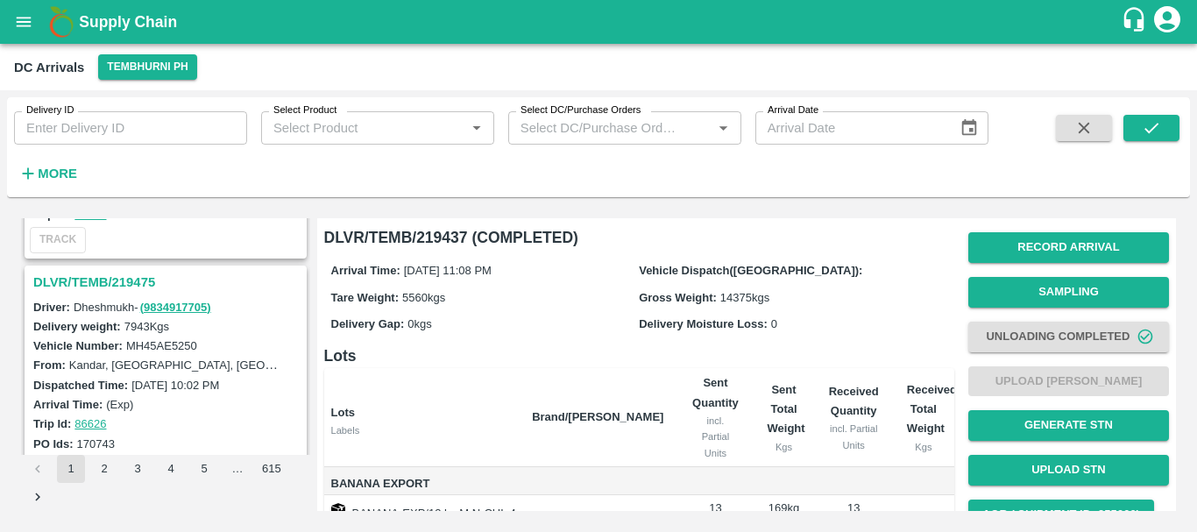
click at [97, 288] on h3 "DLVR/TEMB/219475" at bounding box center [168, 282] width 270 height 23
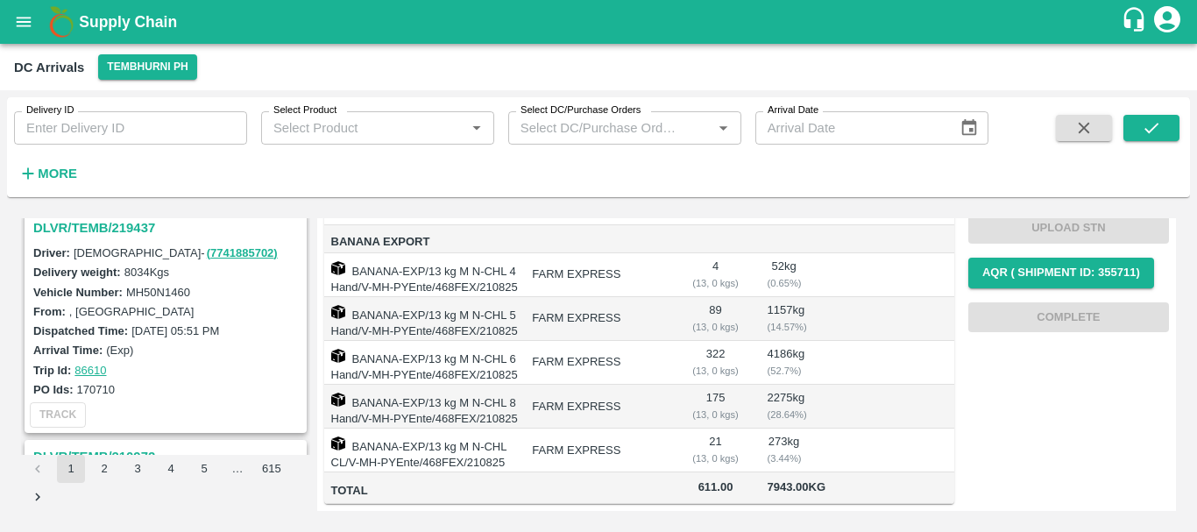
scroll to position [390, 0]
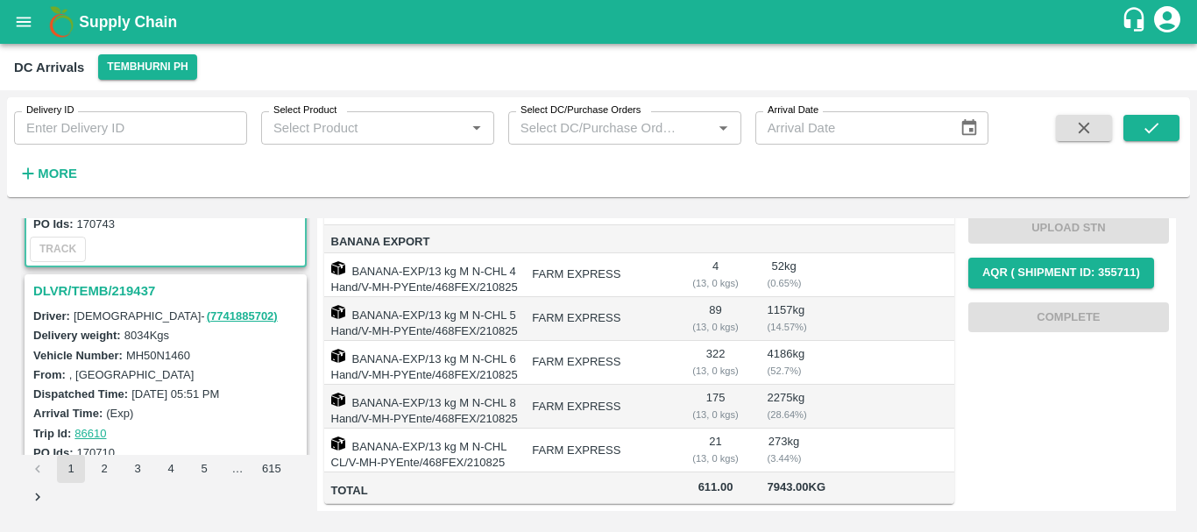
click at [119, 286] on h3 "DLVR/TEMB/219437" at bounding box center [168, 290] width 270 height 23
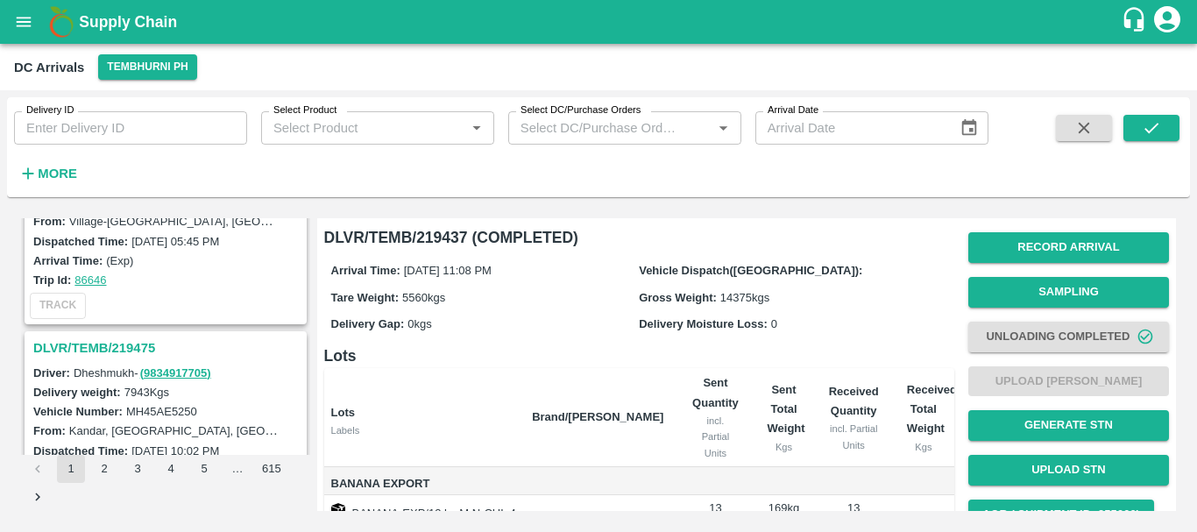
click at [126, 349] on h3 "DLVR/TEMB/219475" at bounding box center [168, 347] width 270 height 23
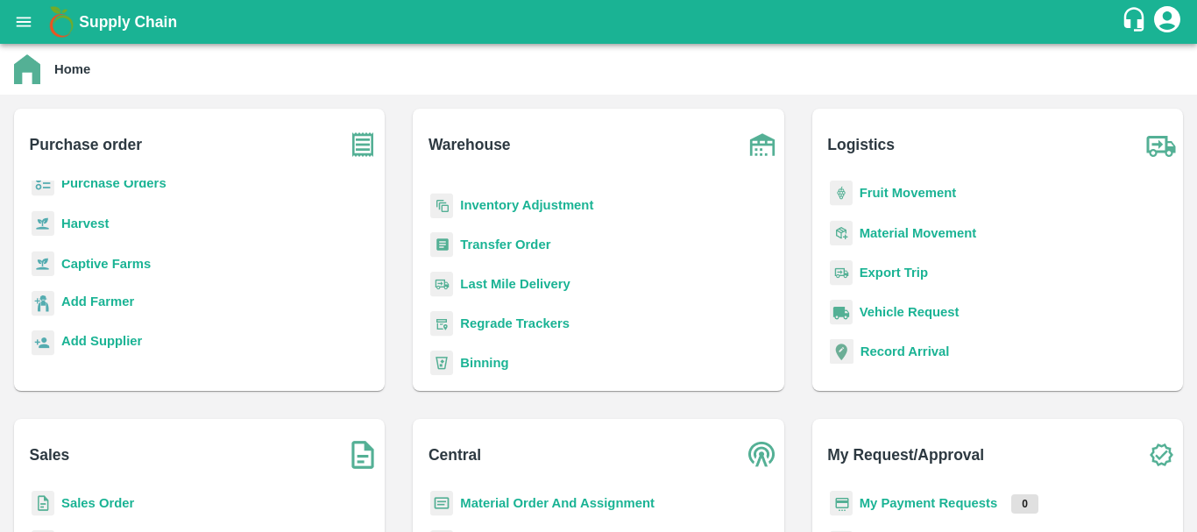
scroll to position [183, 0]
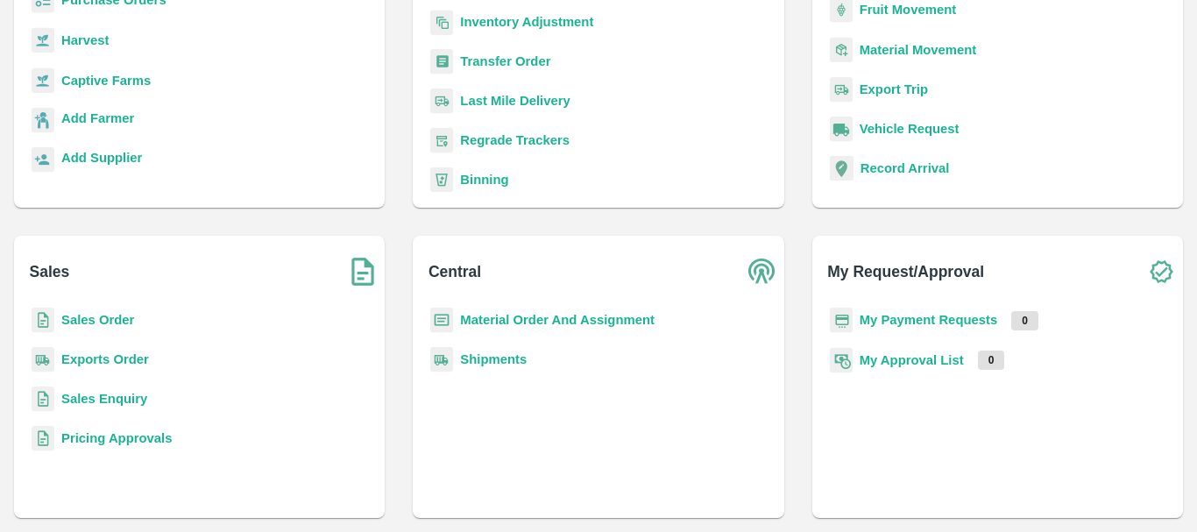
click at [105, 364] on b "Exports Order" at bounding box center [105, 359] width 88 height 14
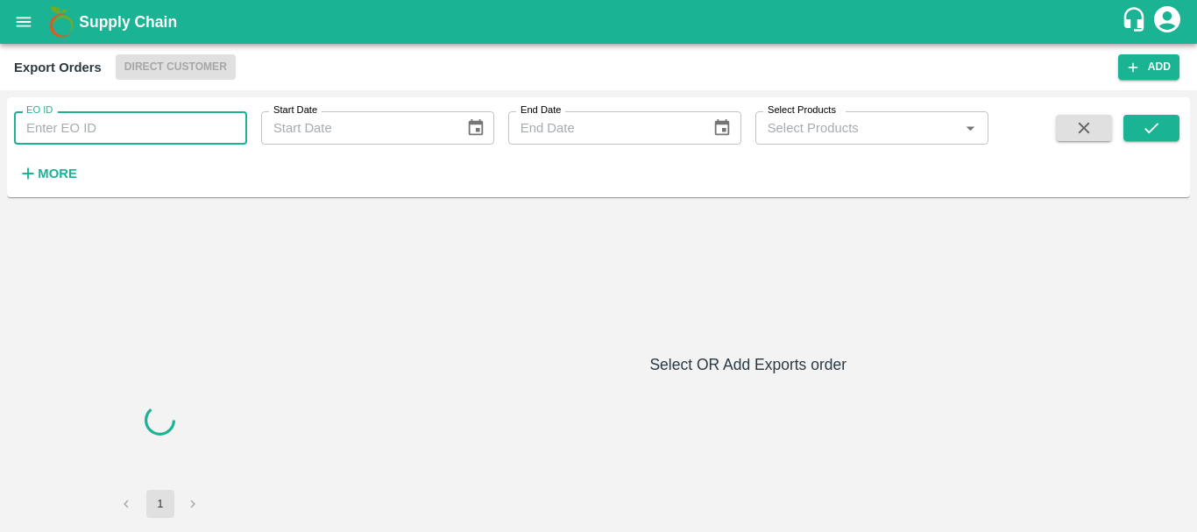
click at [103, 130] on input "EO ID" at bounding box center [130, 127] width 233 height 33
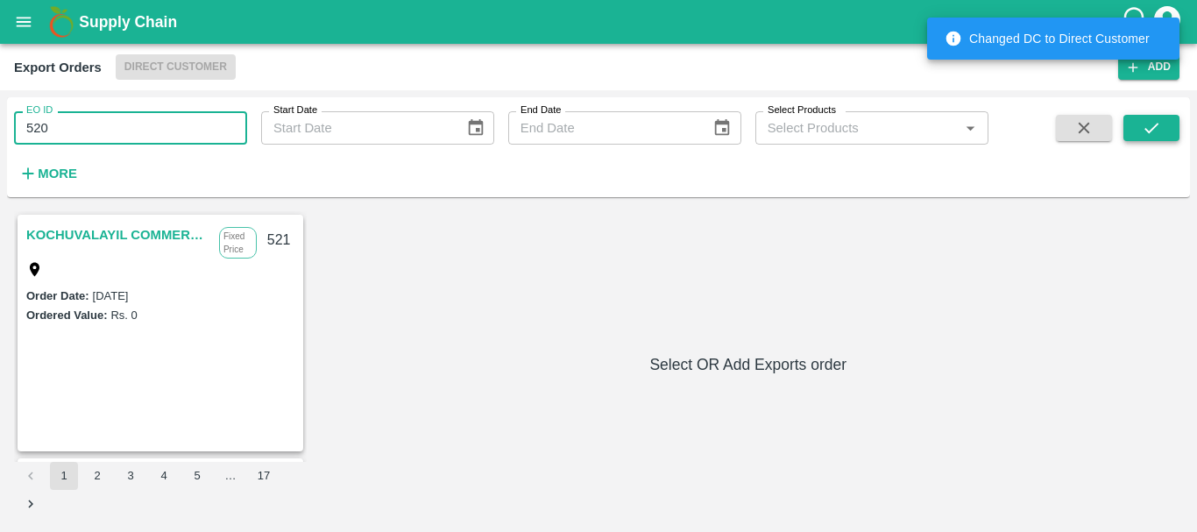
type input "520"
click at [1163, 124] on button "submit" at bounding box center [1151, 128] width 56 height 26
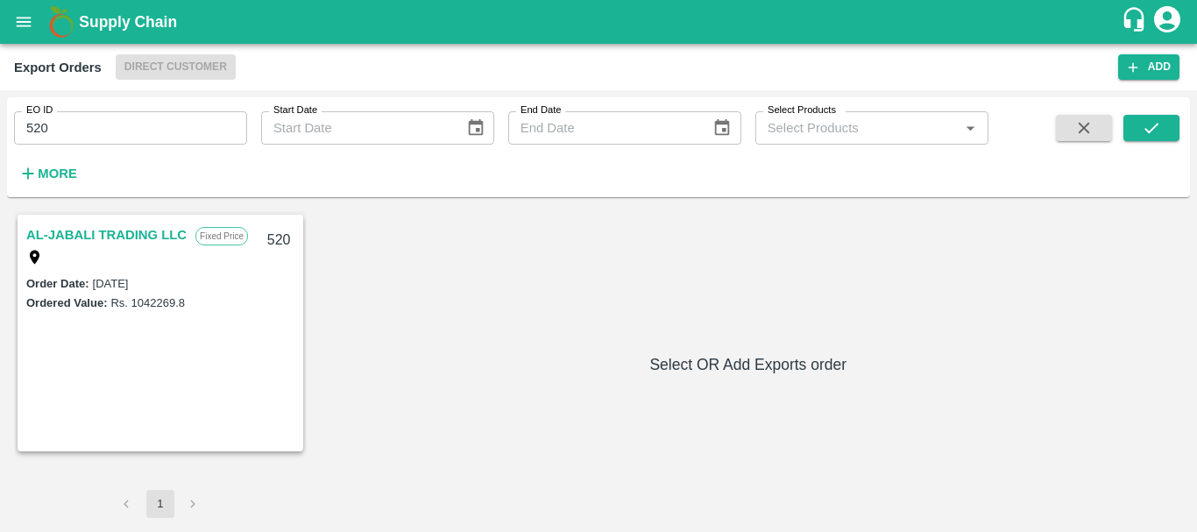
click at [182, 237] on link "AL-JABALI TRADING LLC" at bounding box center [106, 234] width 160 height 23
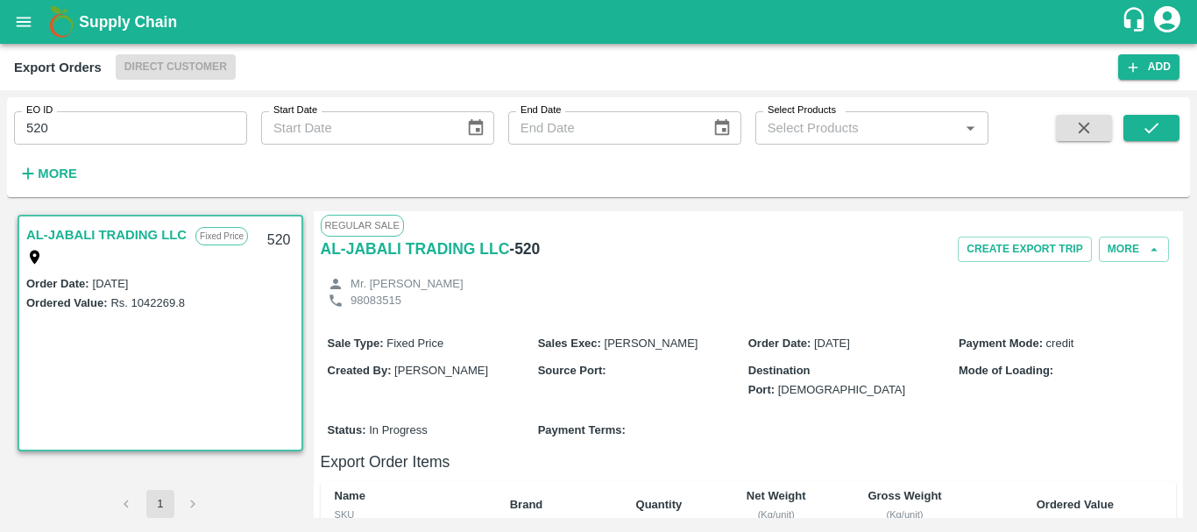
click at [602, 323] on div "Sale Type : Fixed Price Sales Exec : [PERSON_NAME] Order Date : [DATE] Payment …" at bounding box center [749, 365] width 856 height 87
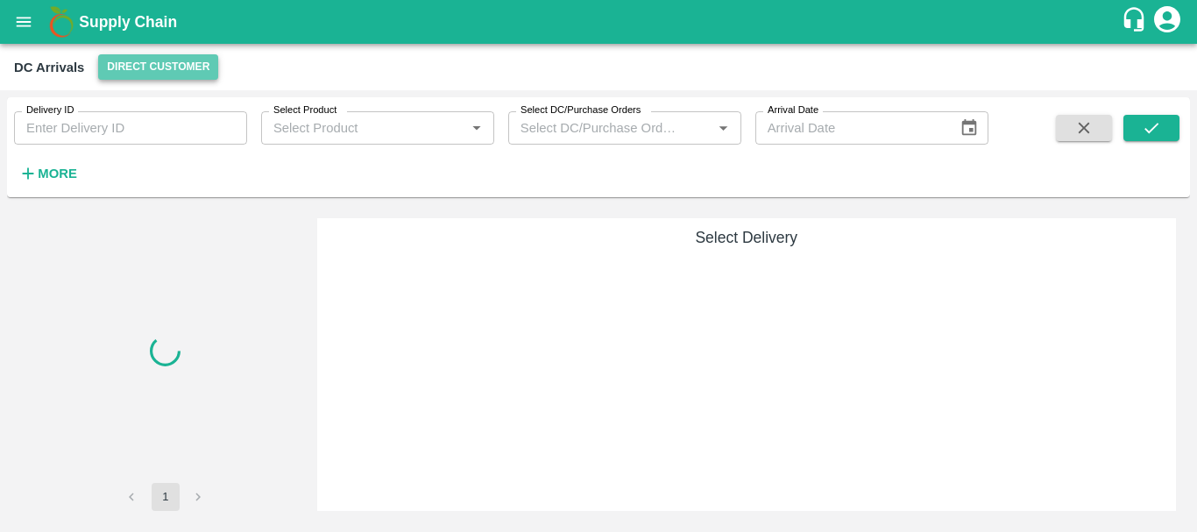
click at [147, 60] on button "Direct Customer" at bounding box center [158, 66] width 120 height 25
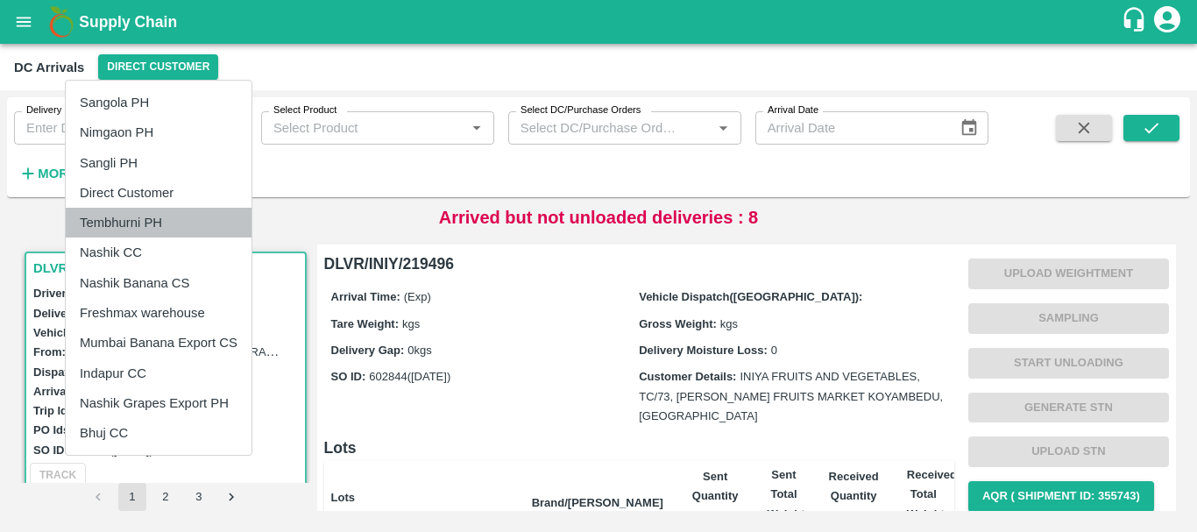
click at [137, 225] on li "Tembhurni PH" at bounding box center [159, 223] width 186 height 30
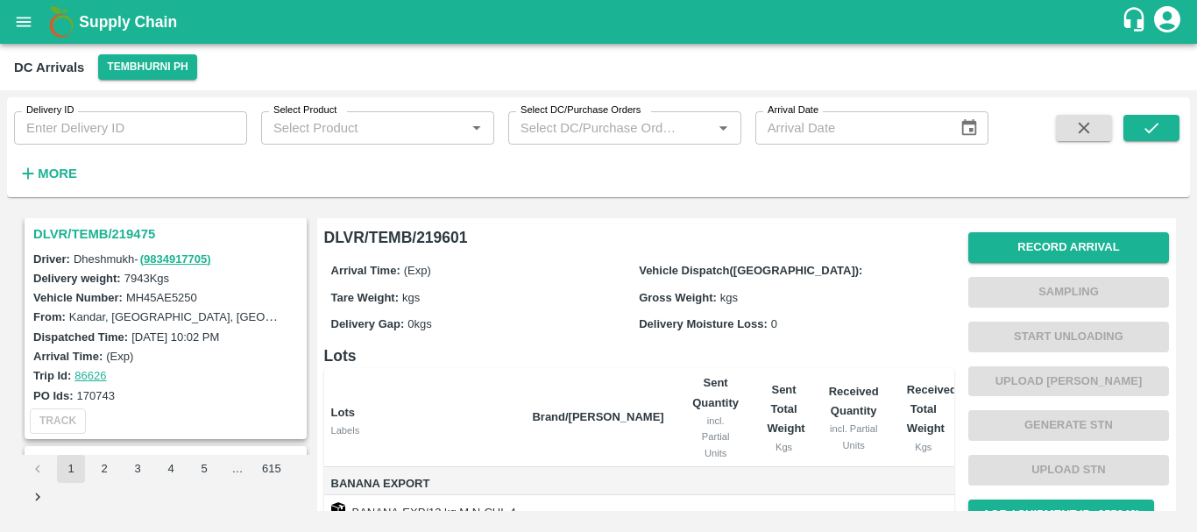
scroll to position [185, 0]
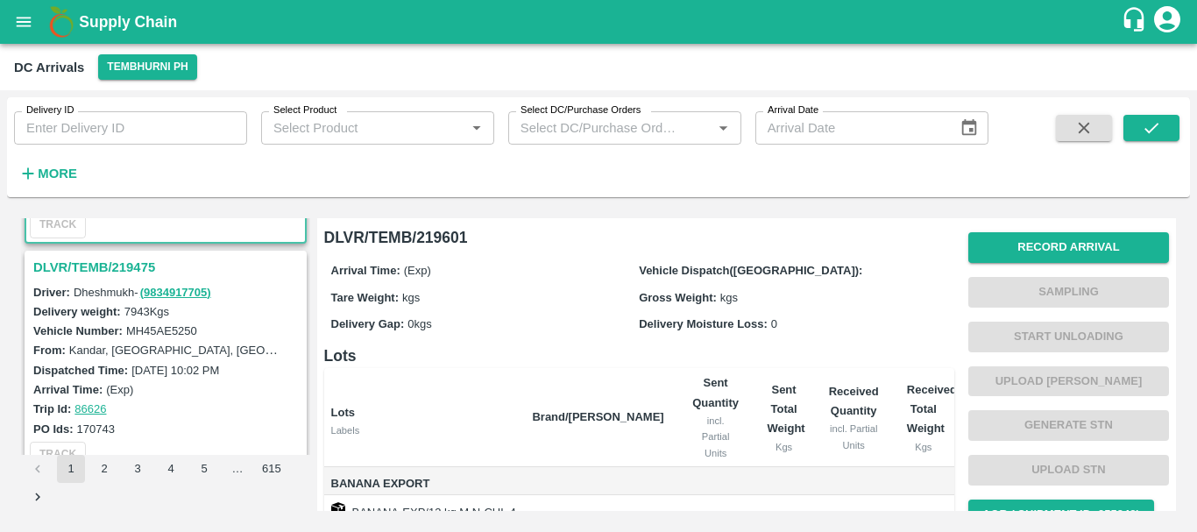
click at [117, 266] on h3 "DLVR/TEMB/219475" at bounding box center [168, 267] width 270 height 23
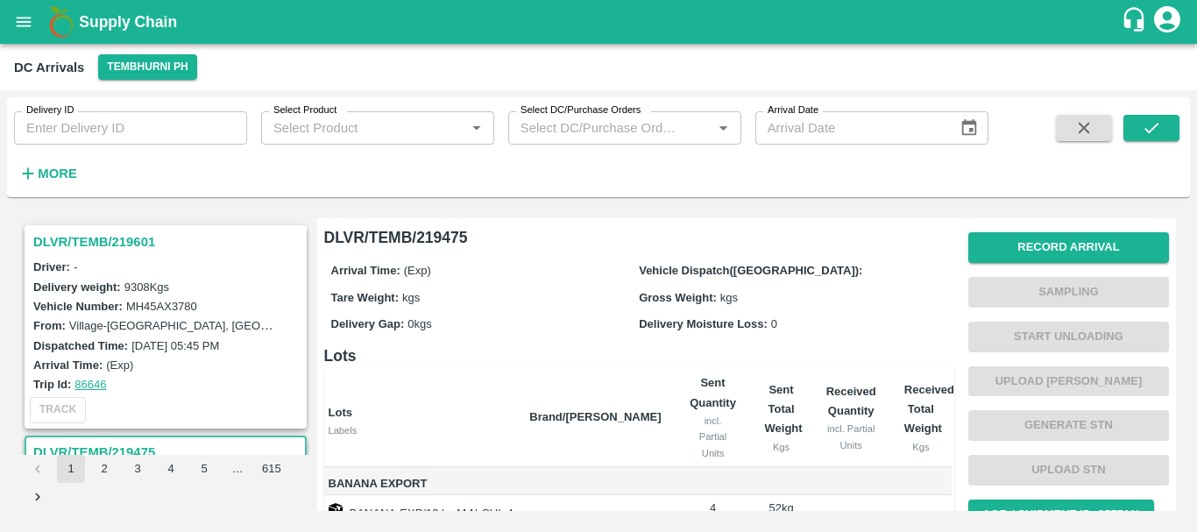
click at [126, 244] on h3 "DLVR/TEMB/219601" at bounding box center [168, 241] width 270 height 23
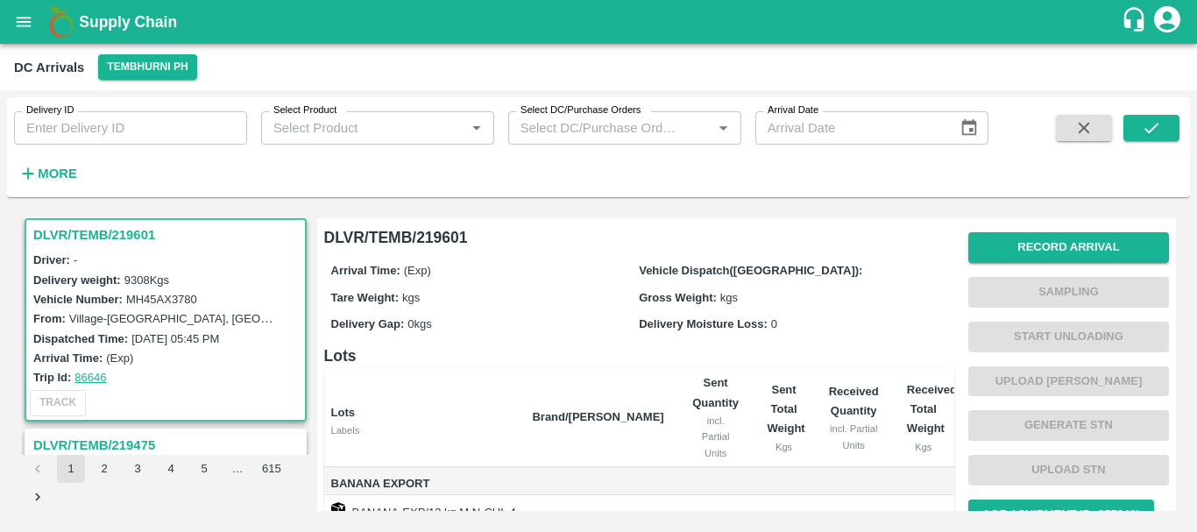
scroll to position [360, 0]
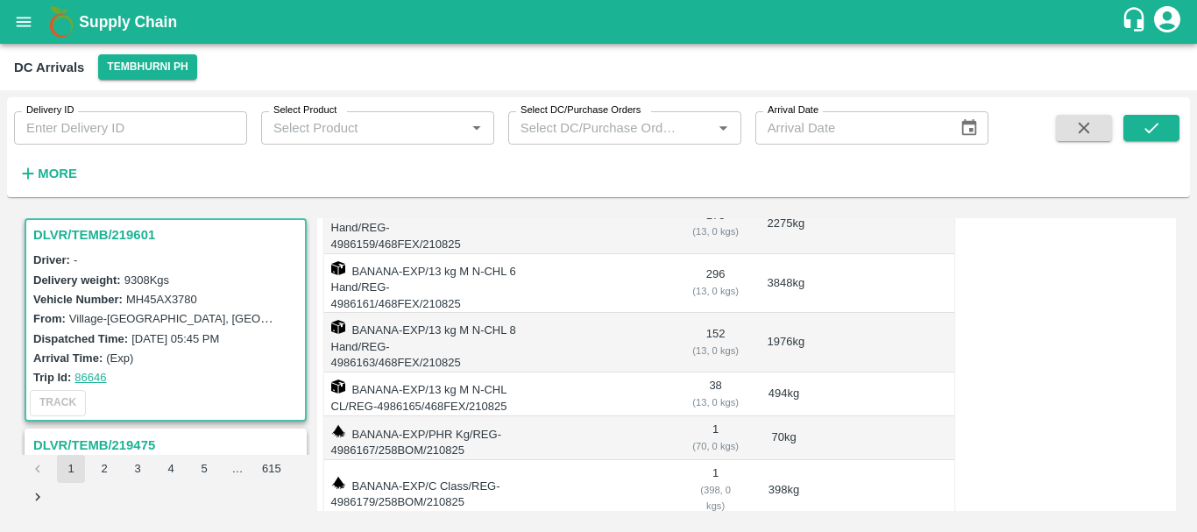
click at [743, 416] on td "1 ( 70, 0 kgs)" at bounding box center [715, 438] width 75 height 44
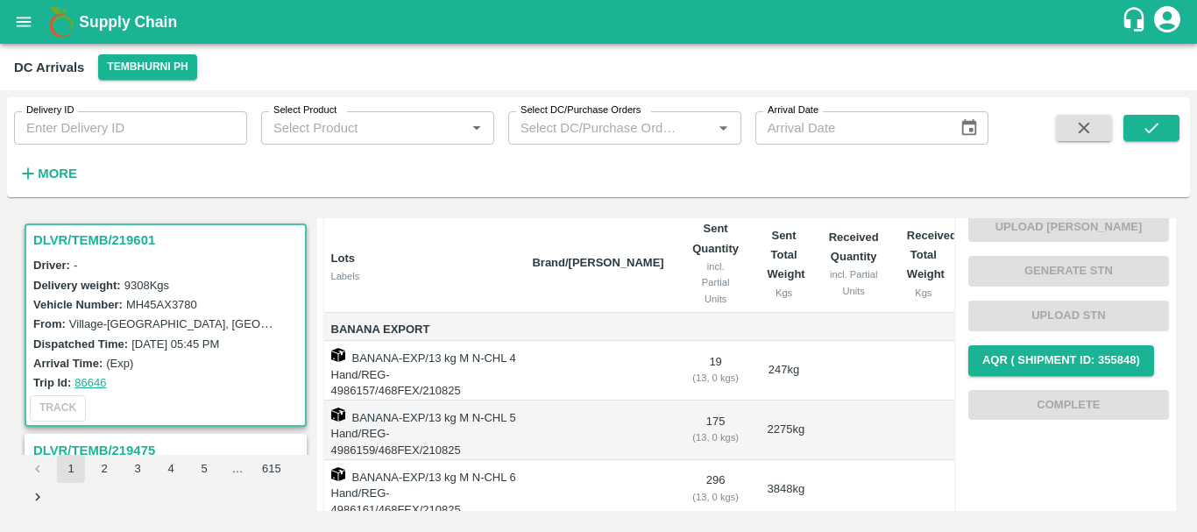
scroll to position [0, 0]
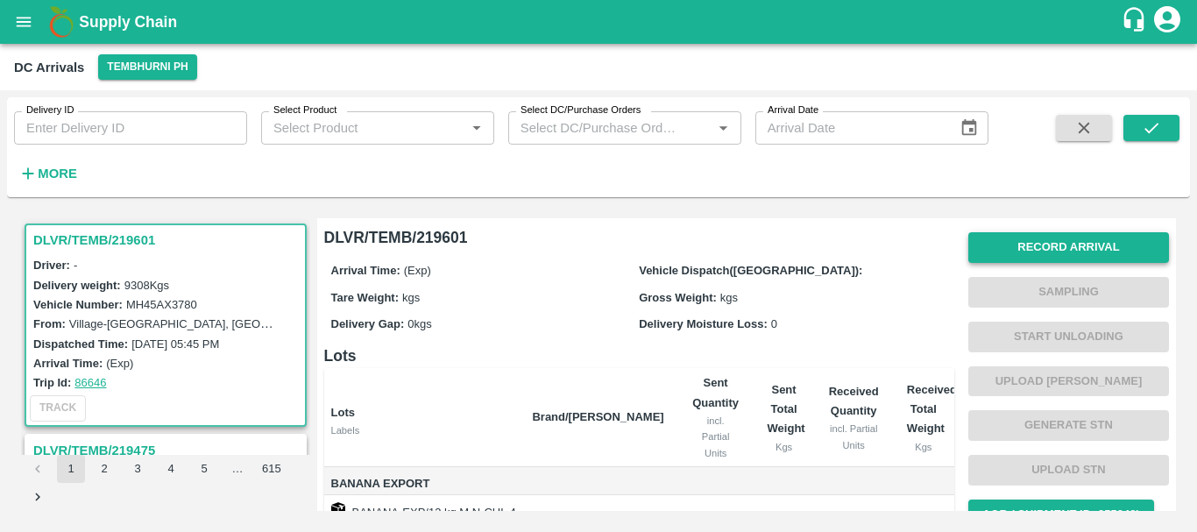
click at [1014, 250] on button "Record Arrival" at bounding box center [1068, 247] width 201 height 31
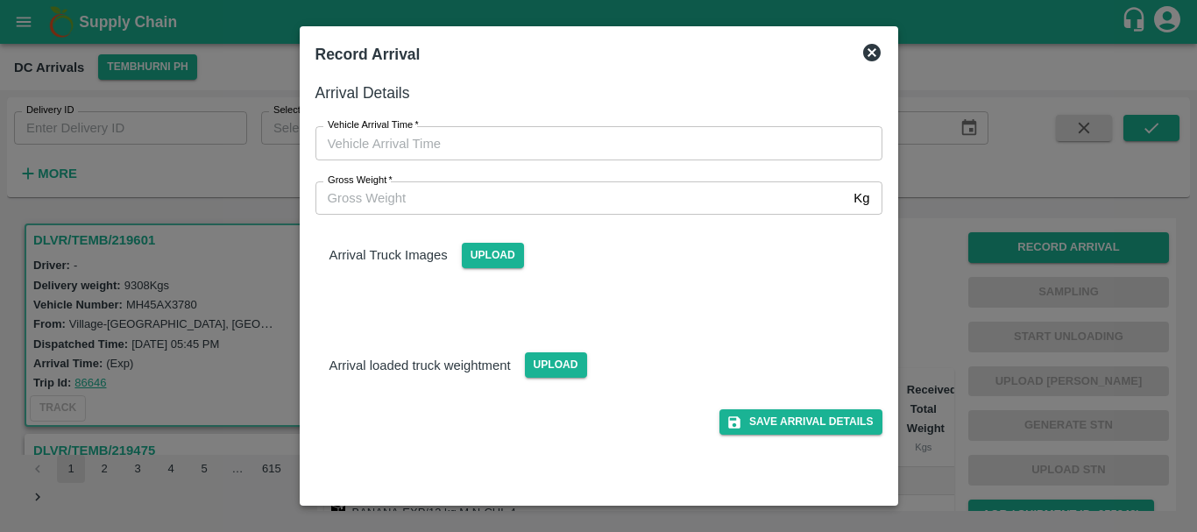
type input "DD/MM/YYYY hh:mm aa"
click at [675, 141] on input "DD/MM/YYYY hh:mm aa" at bounding box center [592, 142] width 555 height 33
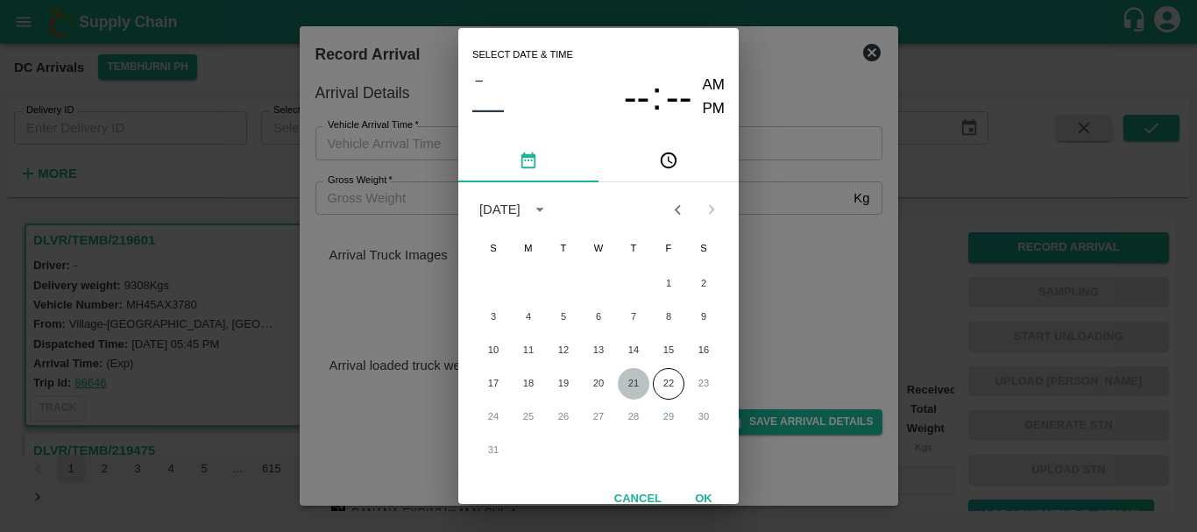
click at [625, 376] on button "21" at bounding box center [634, 384] width 32 height 32
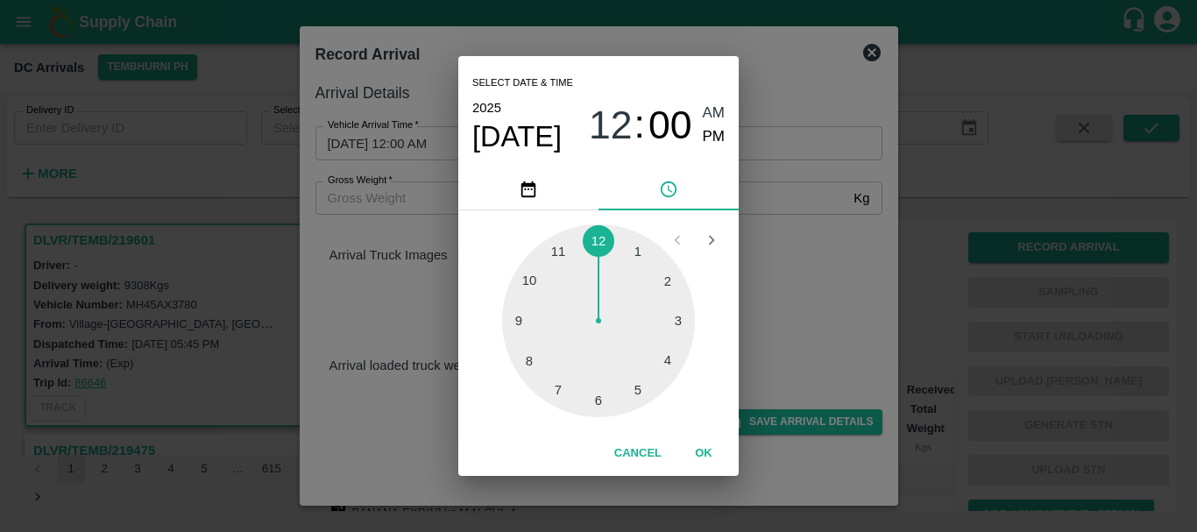
click at [537, 352] on div at bounding box center [598, 320] width 193 height 193
click at [595, 400] on div at bounding box center [598, 320] width 193 height 193
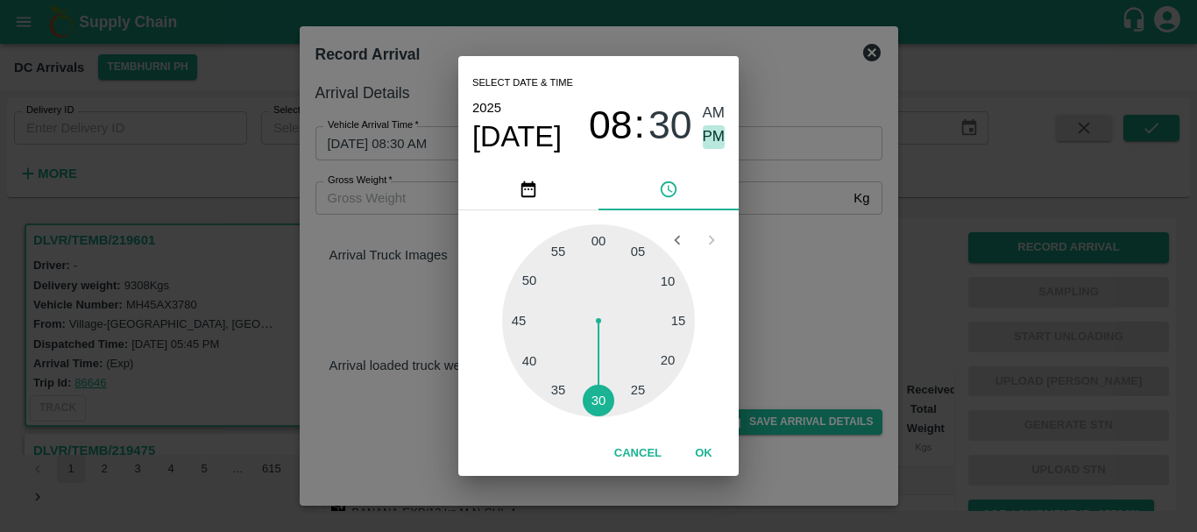
click at [720, 135] on span "PM" at bounding box center [714, 137] width 23 height 24
type input "21/08/2025 08:30 PM"
click at [762, 195] on div "Select date & time 2025 Aug 21 08 : 30 AM PM 05 10 15 20 25 30 35 40 45 50 55 0…" at bounding box center [598, 266] width 1197 height 532
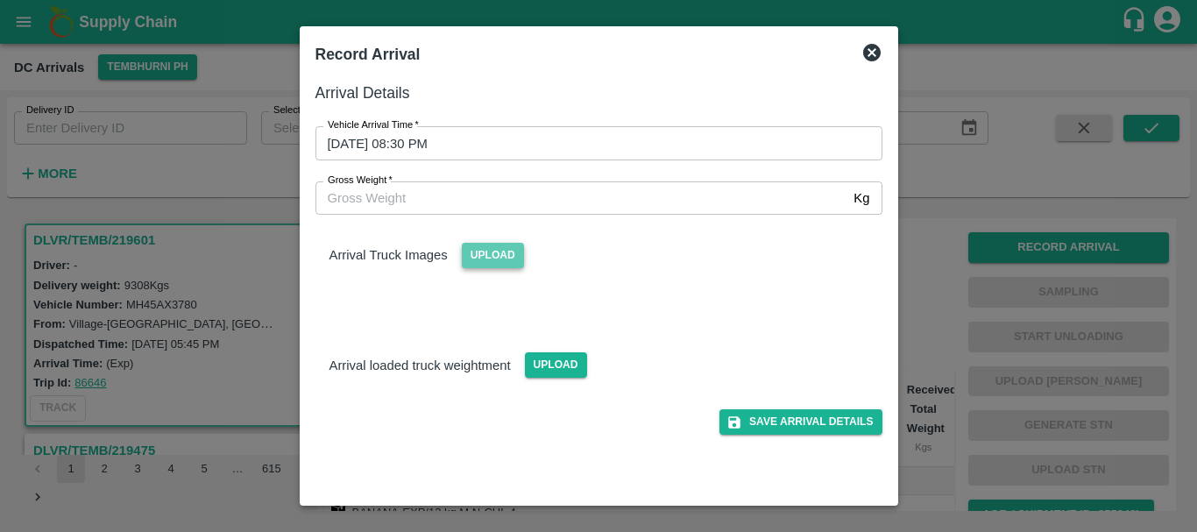
click at [480, 265] on span "Upload" at bounding box center [493, 255] width 62 height 25
click at [0, 0] on input "Upload" at bounding box center [0, 0] width 0 height 0
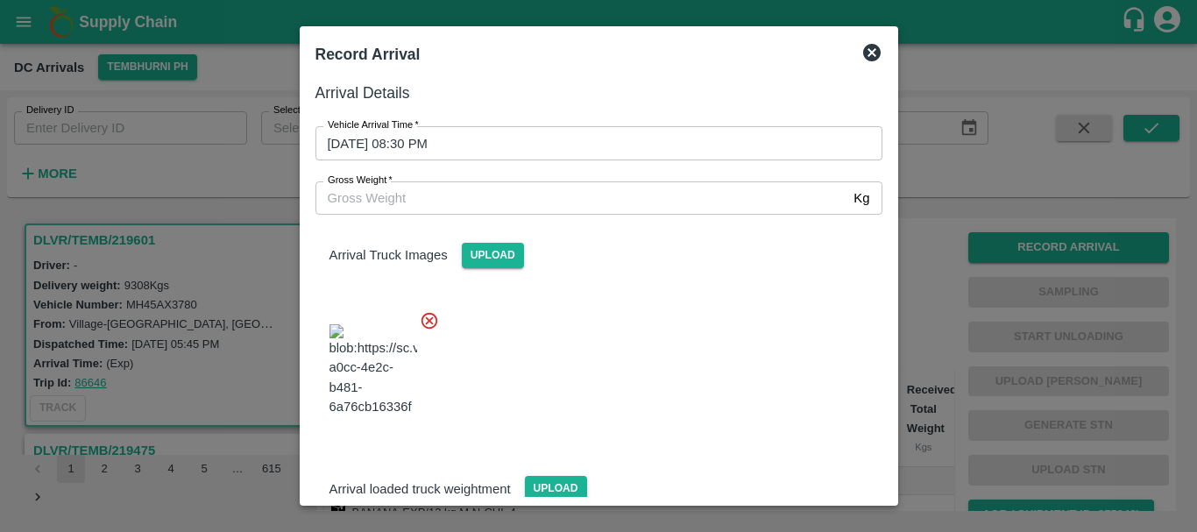
scroll to position [132, 0]
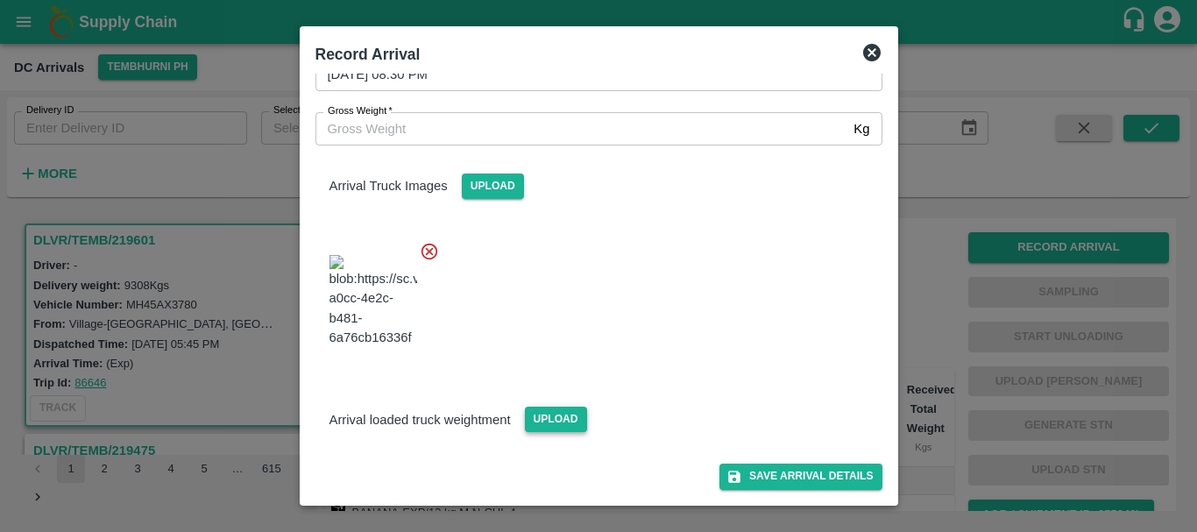
click at [541, 423] on span "Upload" at bounding box center [556, 419] width 62 height 25
click at [0, 0] on input "Upload" at bounding box center [0, 0] width 0 height 0
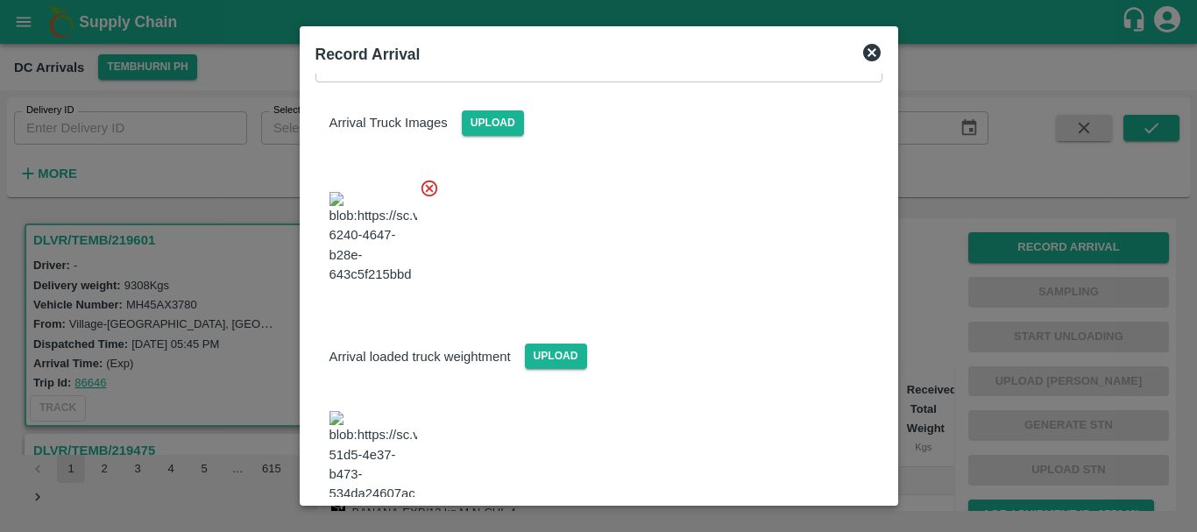
scroll to position [201, 0]
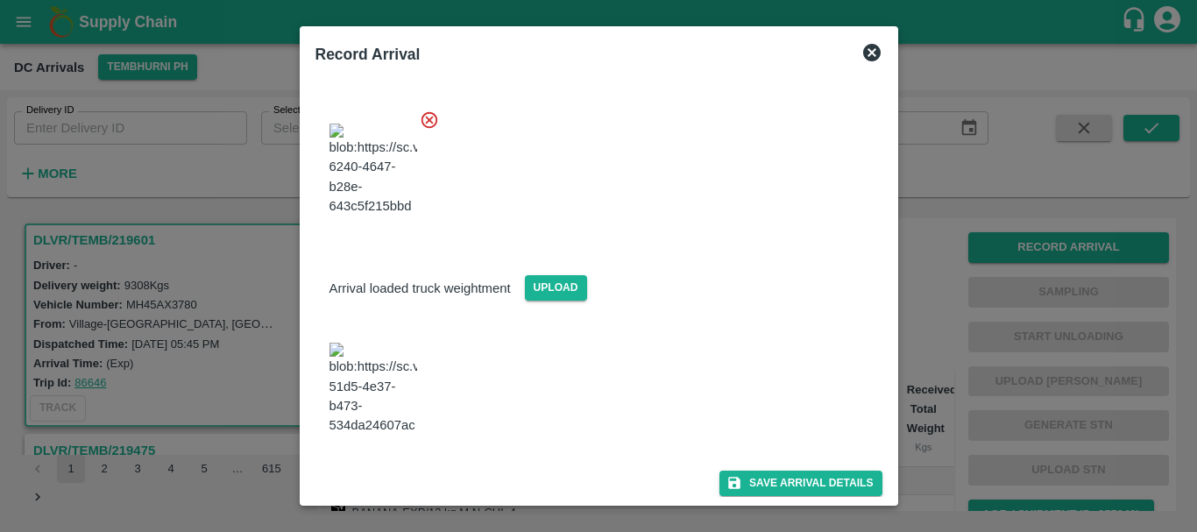
click at [390, 418] on img at bounding box center [373, 389] width 88 height 92
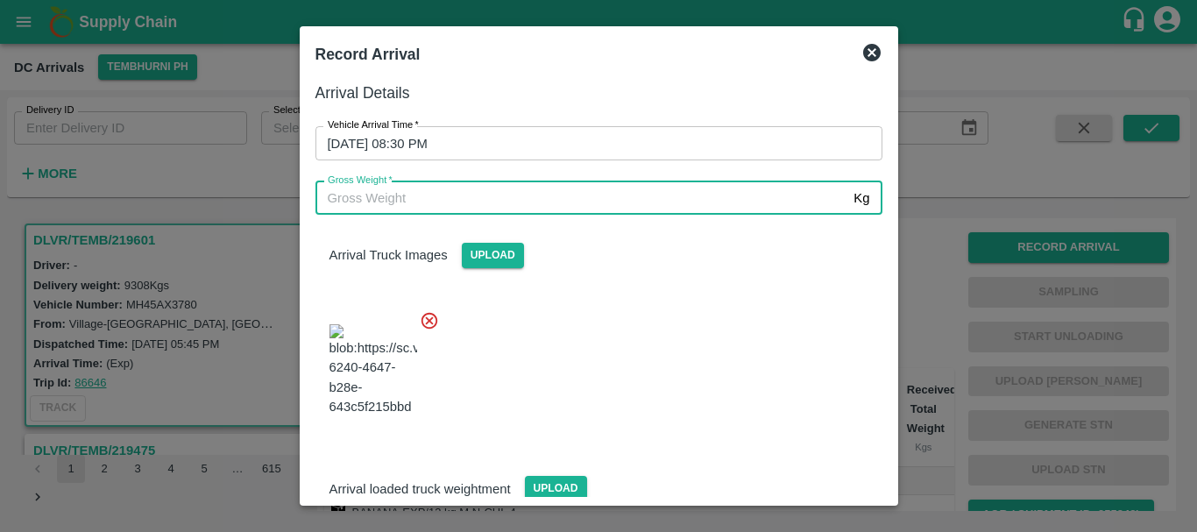
click at [394, 200] on input "Gross Weight   *" at bounding box center [581, 197] width 532 height 33
type input "15230"
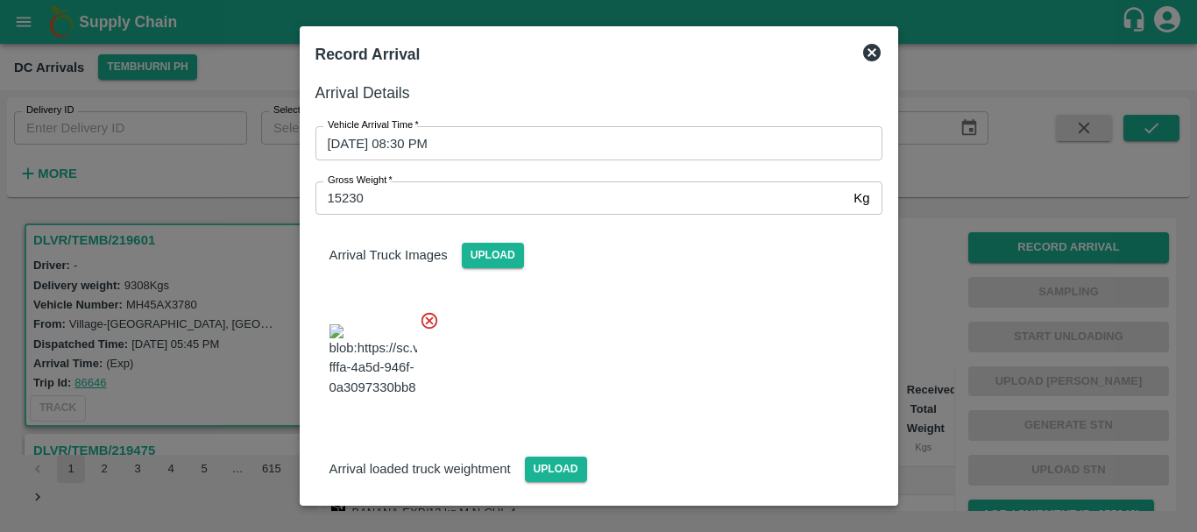
click at [640, 383] on div at bounding box center [591, 355] width 581 height 118
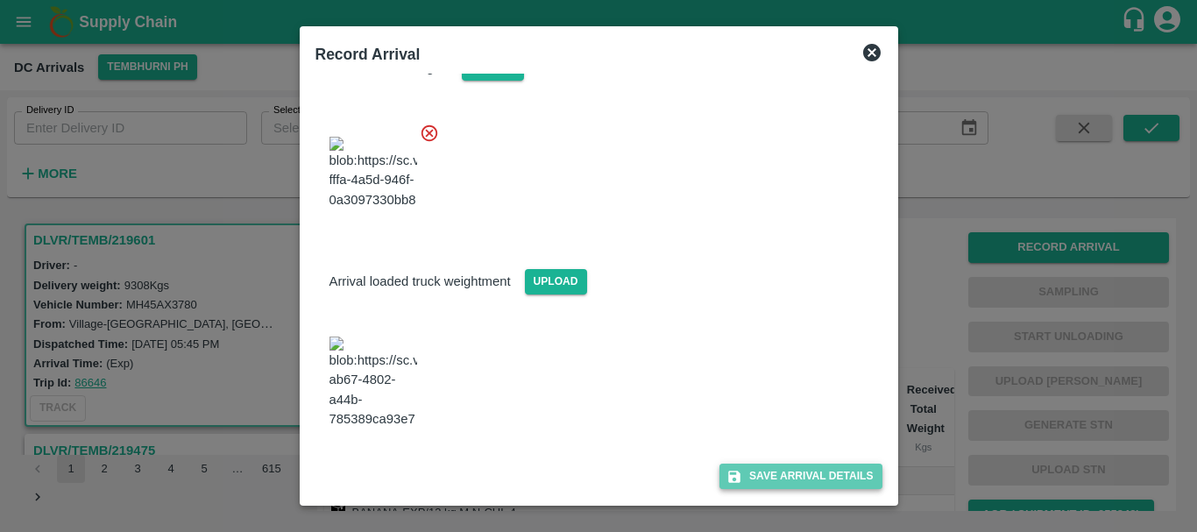
click at [770, 471] on button "Save Arrival Details" at bounding box center [800, 475] width 162 height 25
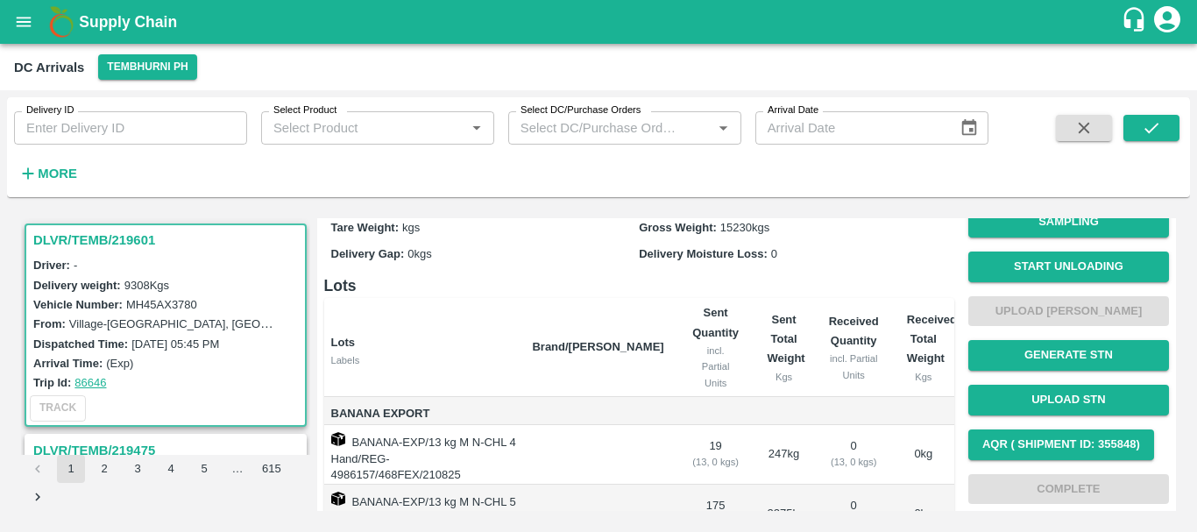
scroll to position [0, 0]
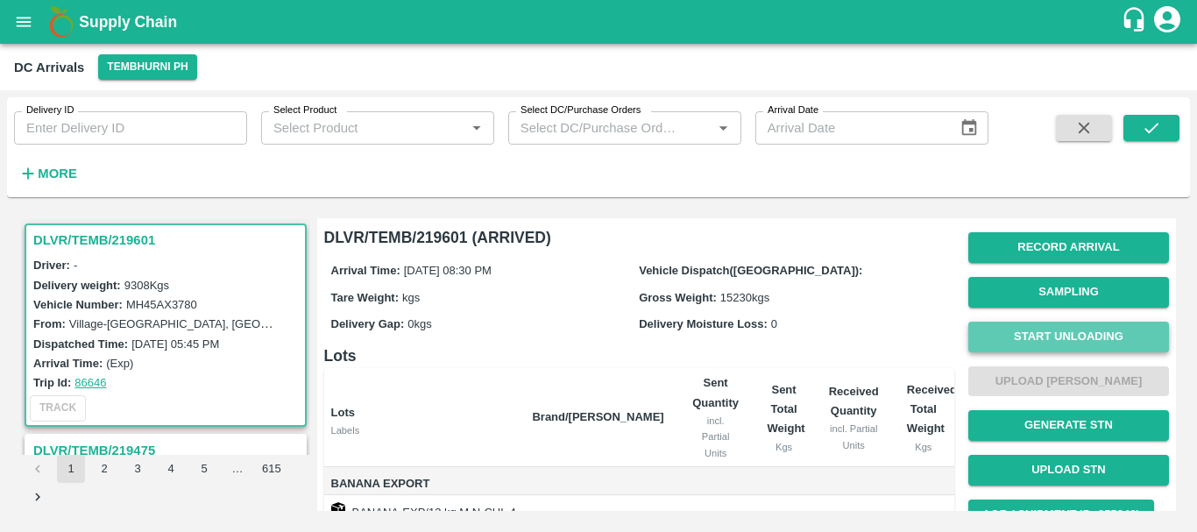
click at [1012, 333] on button "Start Unloading" at bounding box center [1068, 337] width 201 height 31
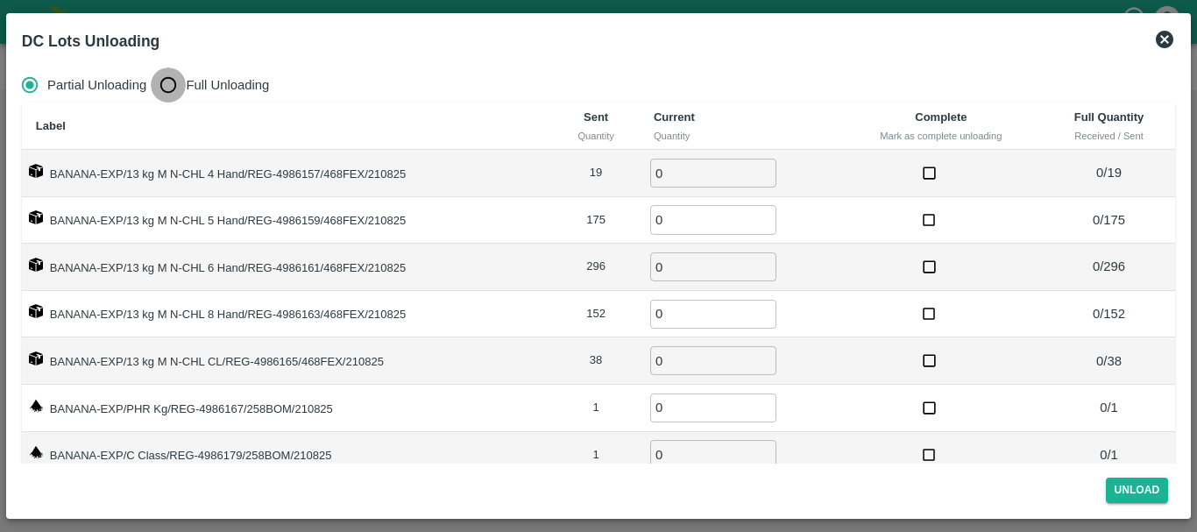
click at [169, 80] on input "Full Unloading" at bounding box center [168, 84] width 35 height 35
radio input "true"
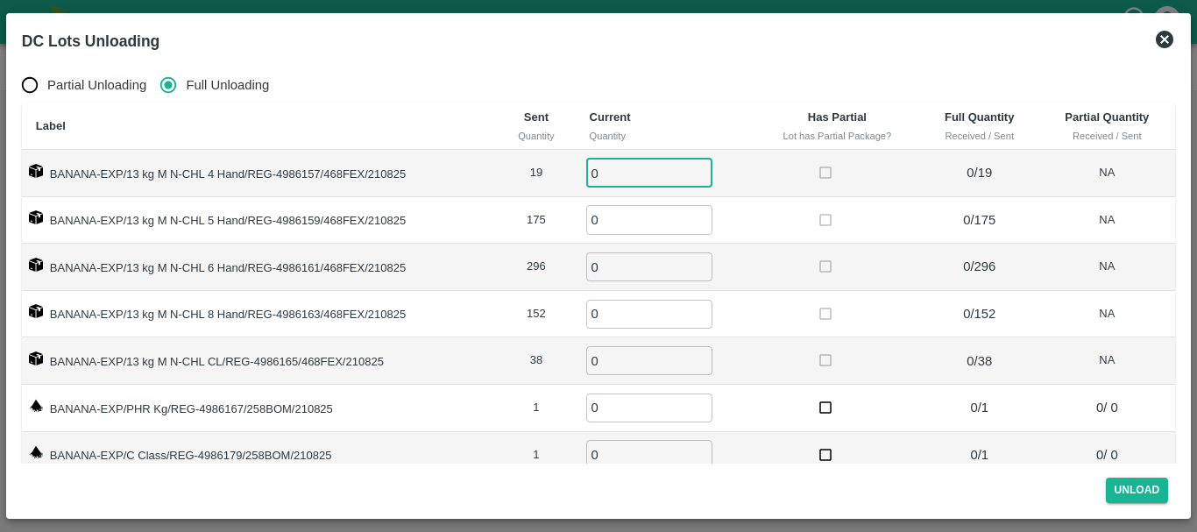
click at [638, 173] on input "0" at bounding box center [649, 173] width 126 height 29
type input "019"
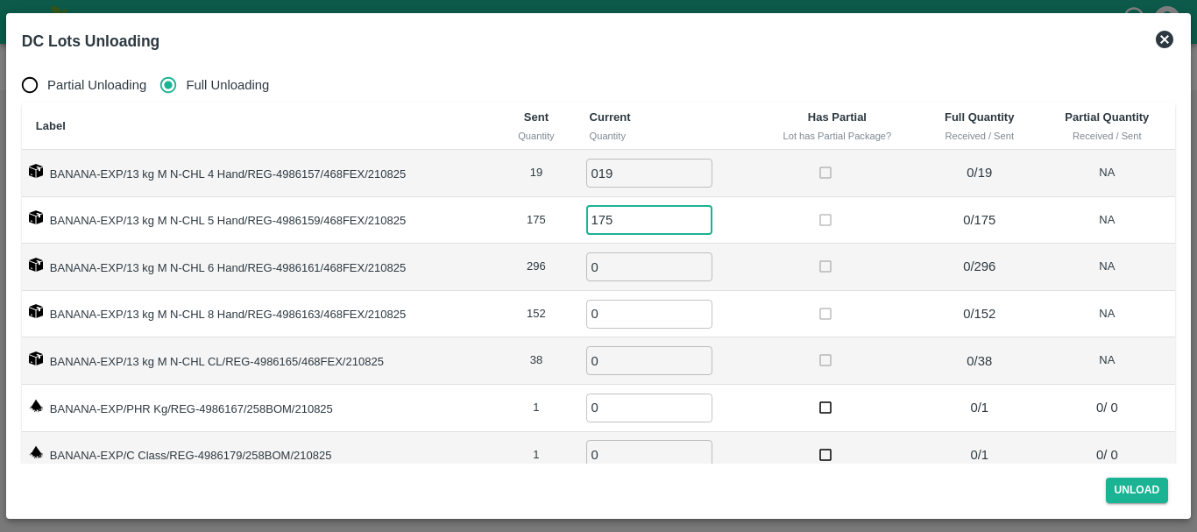
type input "175"
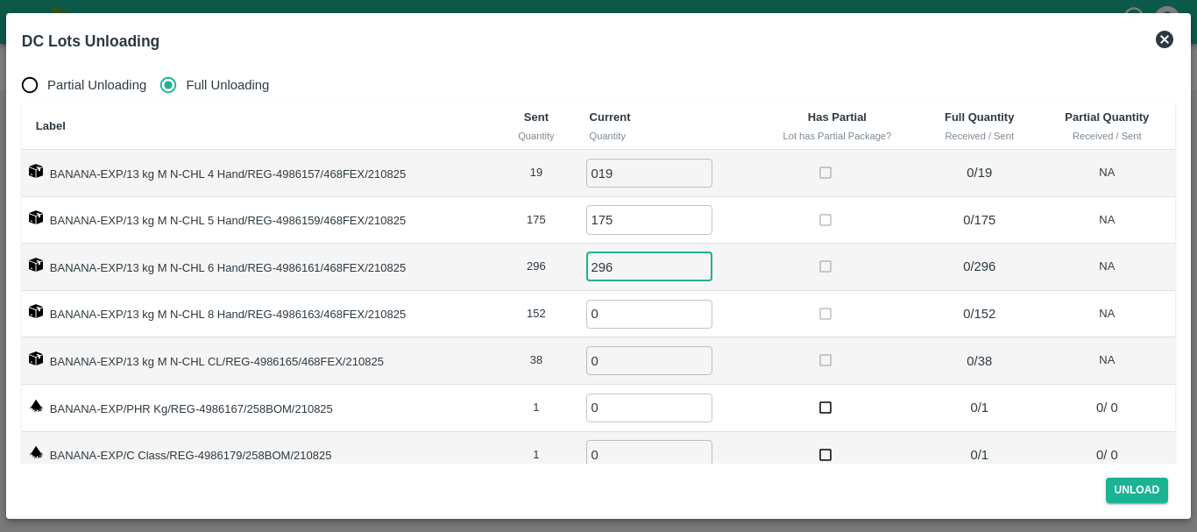
type input "296"
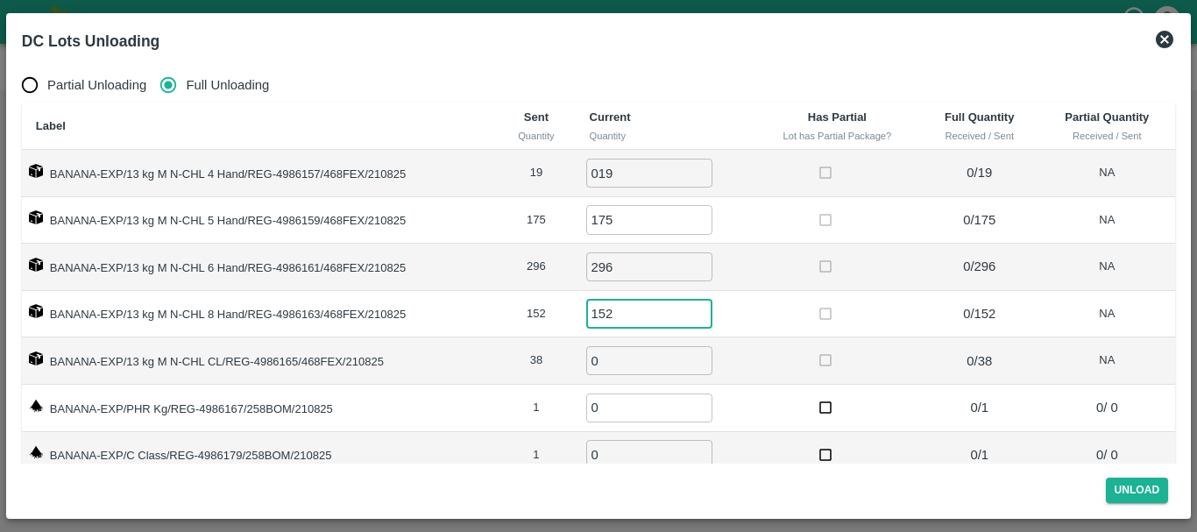
type input "152"
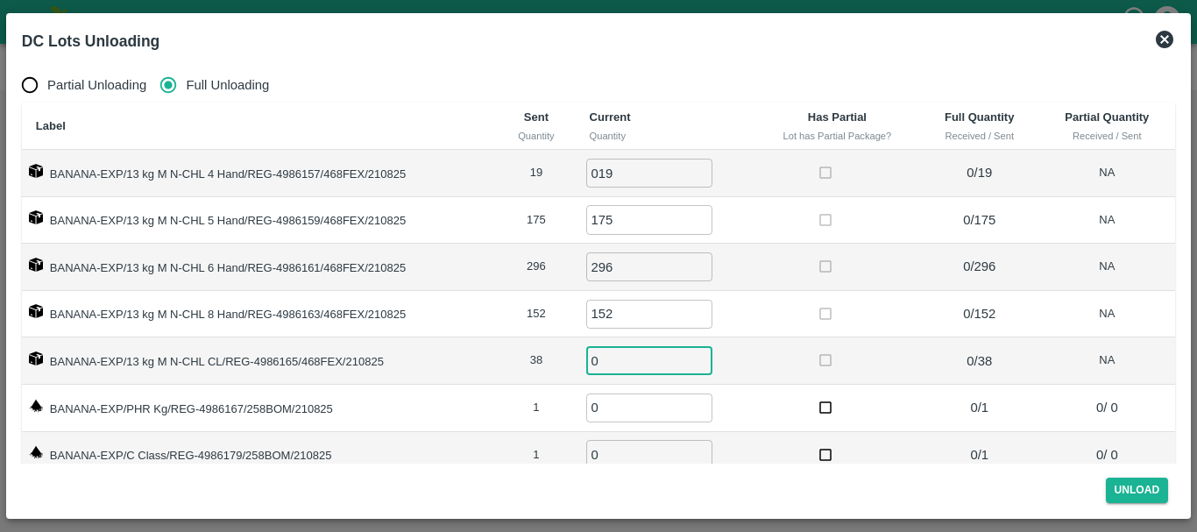
type input "2"
type input "38"
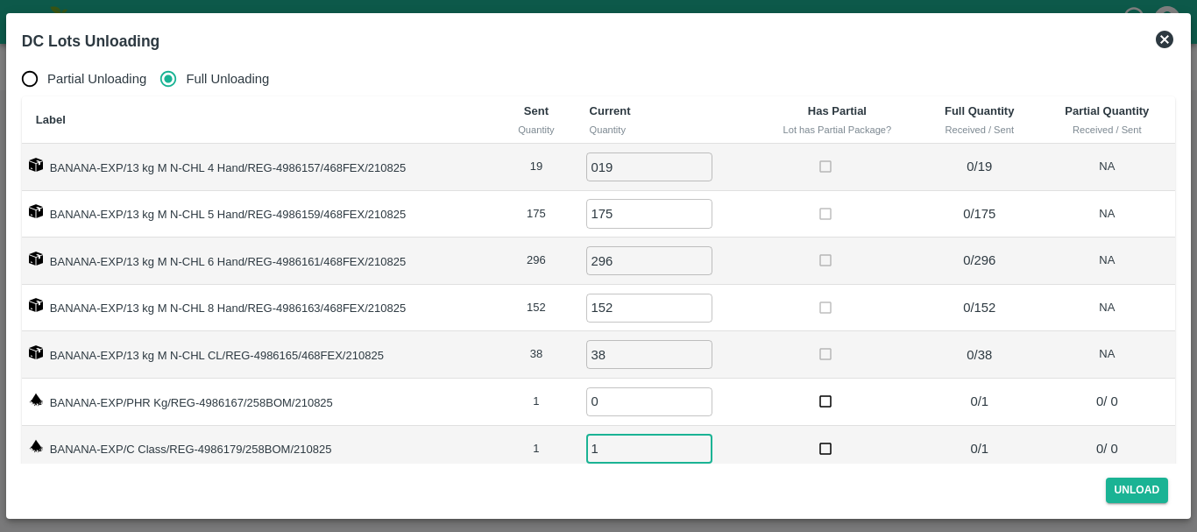
type input "1"
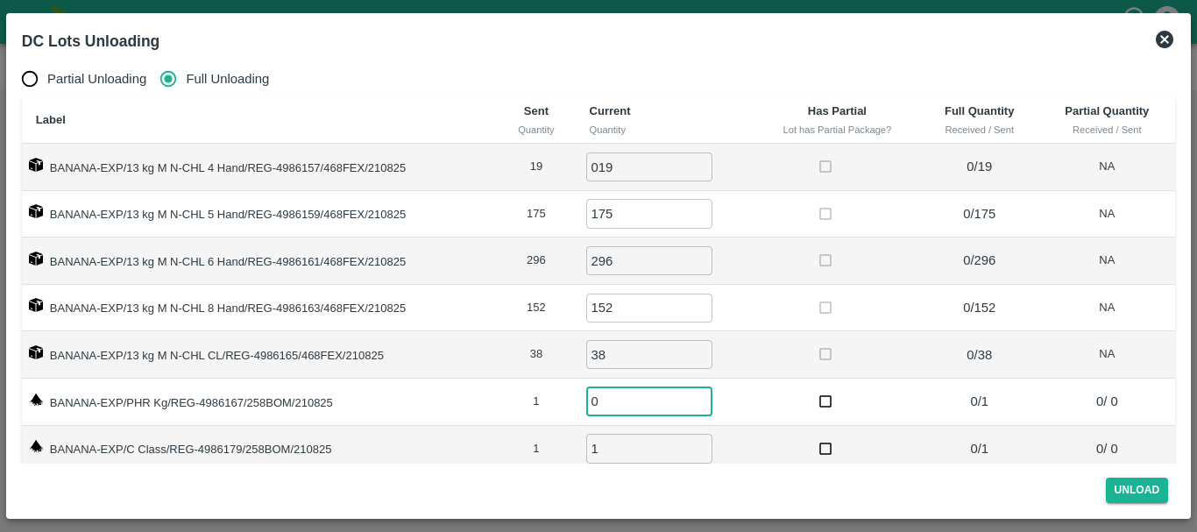
click at [622, 405] on input "0" at bounding box center [649, 401] width 126 height 29
type input "1"
click at [726, 420] on td "1 ​" at bounding box center [665, 401] width 179 height 47
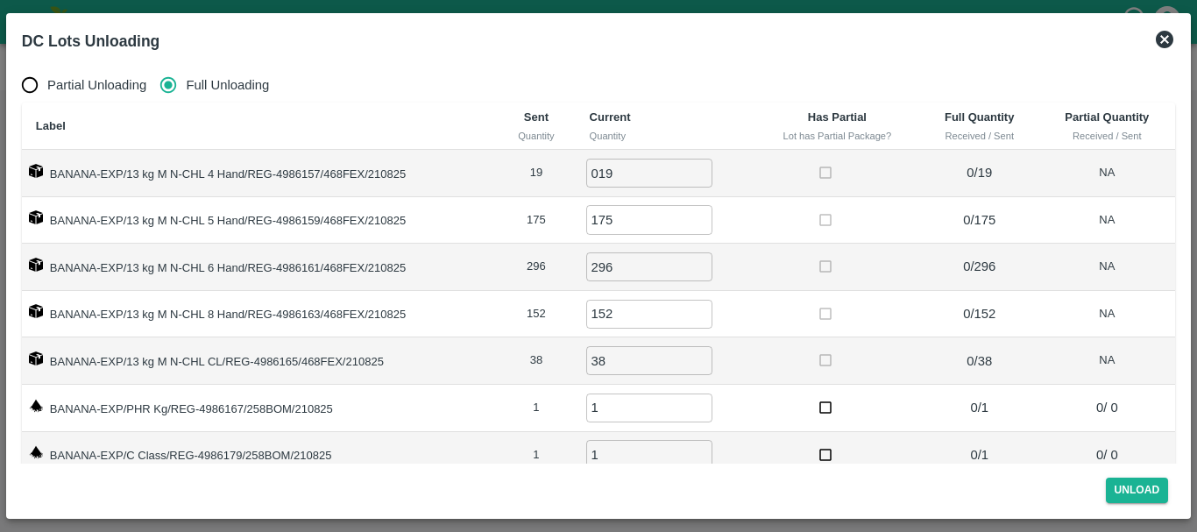
scroll to position [28, 0]
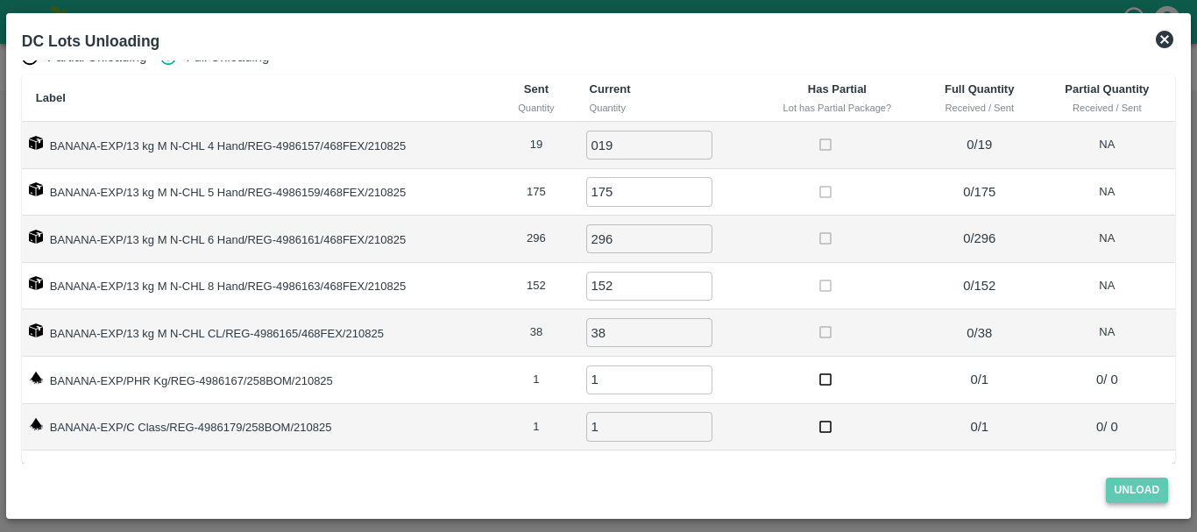
click at [1142, 485] on button "Unload" at bounding box center [1137, 489] width 63 height 25
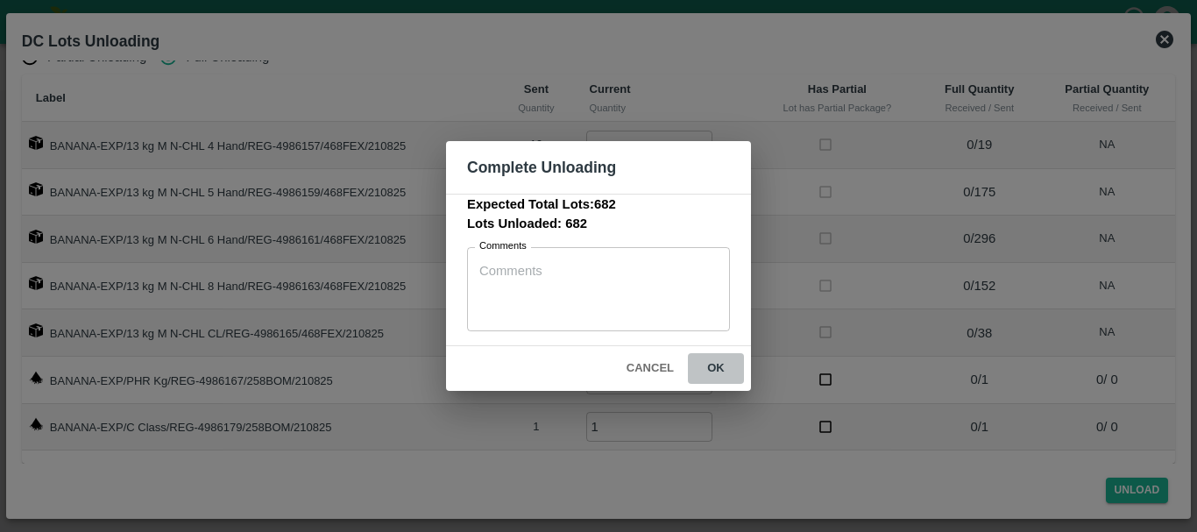
click at [715, 363] on button "ok" at bounding box center [716, 368] width 56 height 31
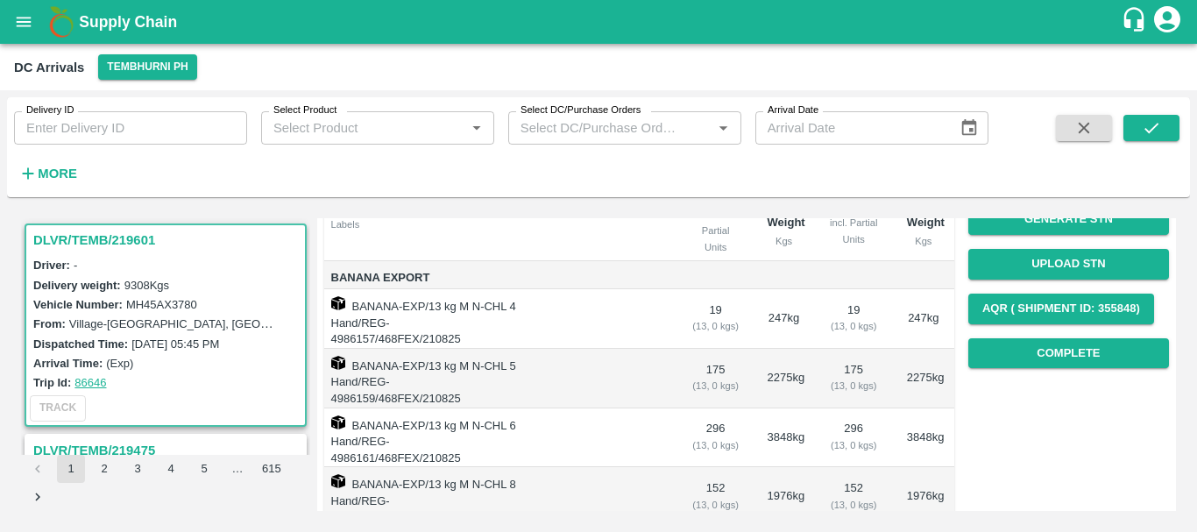
scroll to position [205, 0]
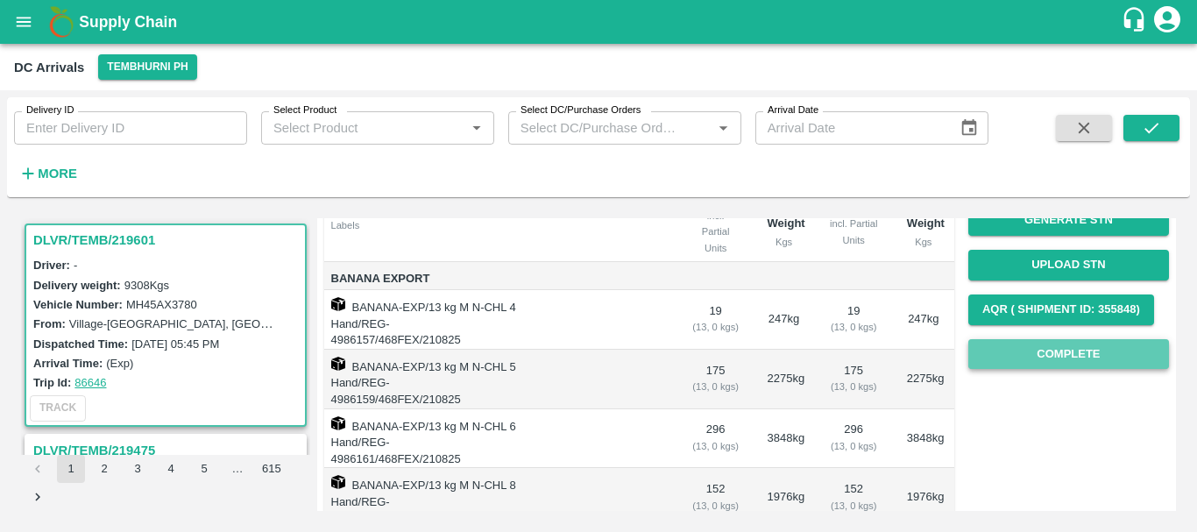
click at [1043, 343] on button "Complete" at bounding box center [1068, 354] width 201 height 31
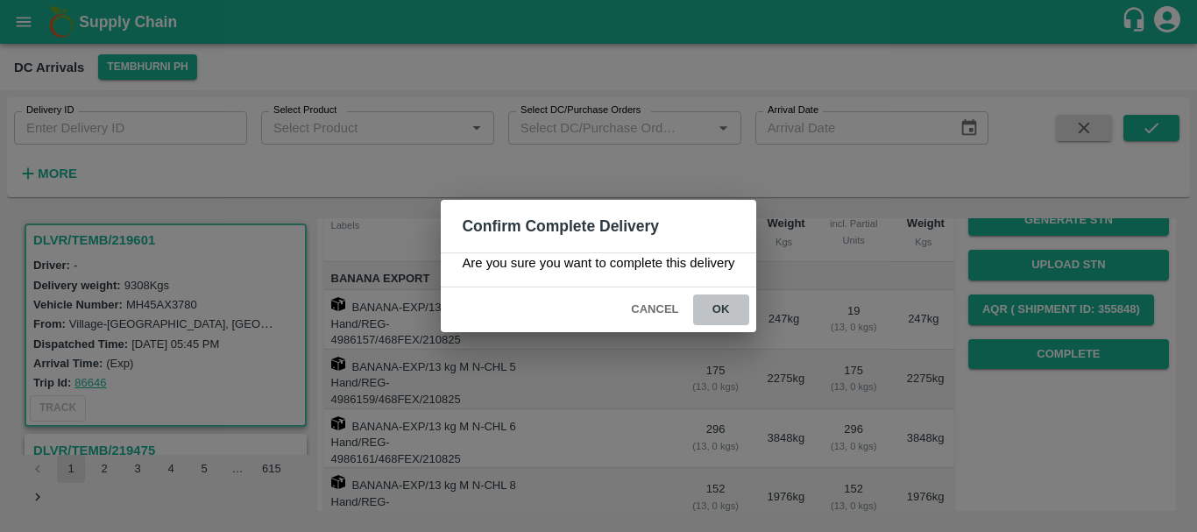
click at [725, 313] on button "ok" at bounding box center [721, 309] width 56 height 31
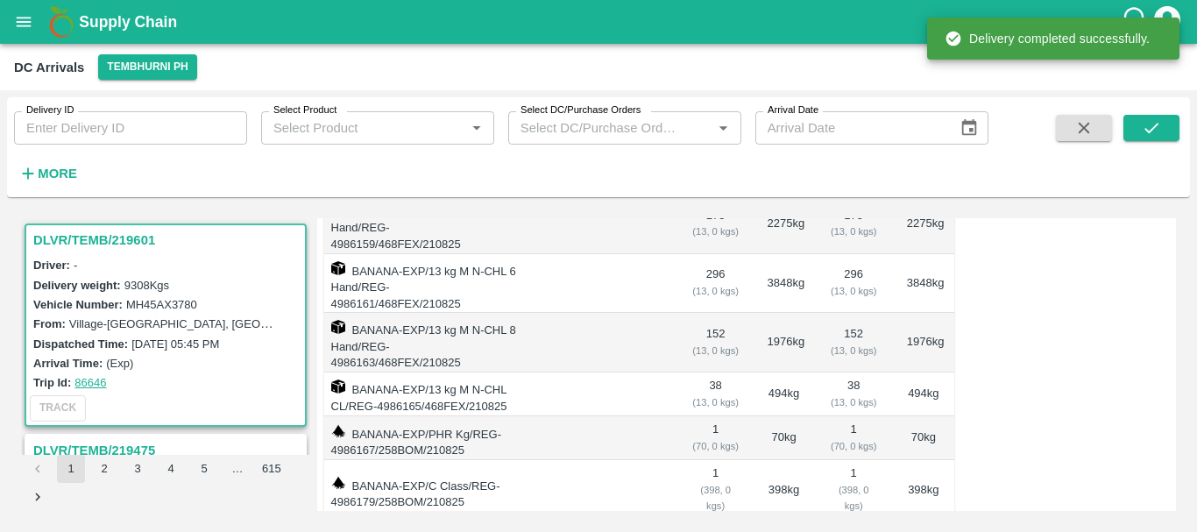
scroll to position [0, 0]
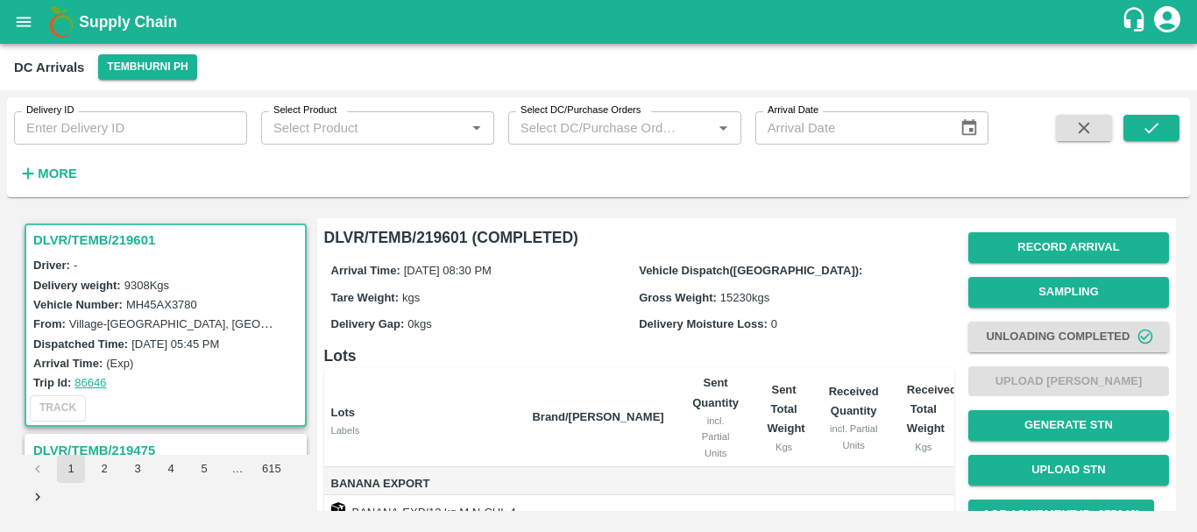
click at [1027, 380] on div "Record Arrival Sampling Unloading Completed Upload Tare Weight Generate STN Upl…" at bounding box center [1068, 403] width 201 height 356
click at [970, 383] on div "Record Arrival Sampling Unloading Completed Upload Tare Weight Generate STN Upl…" at bounding box center [1068, 403] width 201 height 356
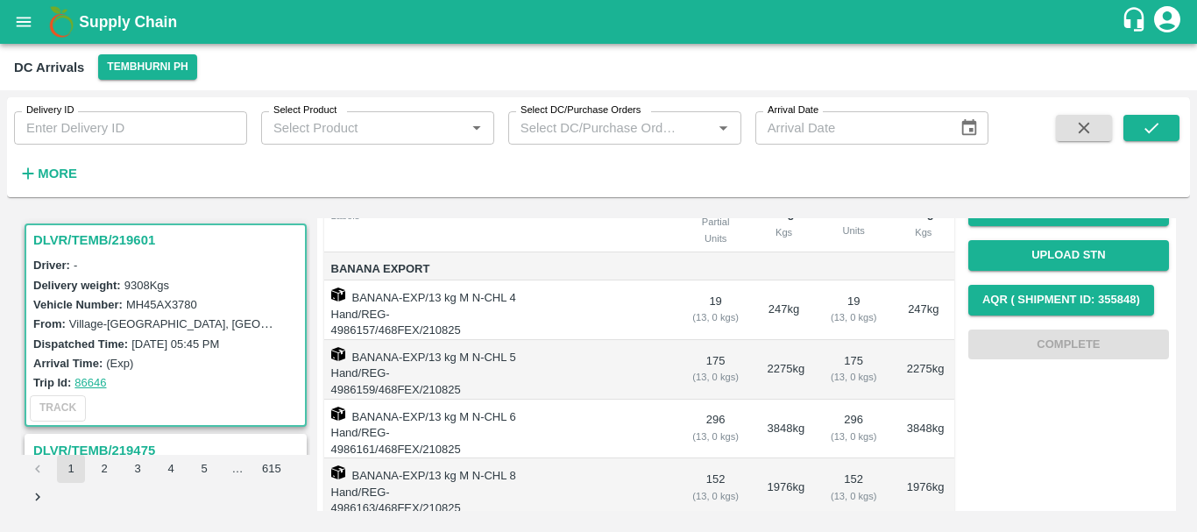
scroll to position [209, 0]
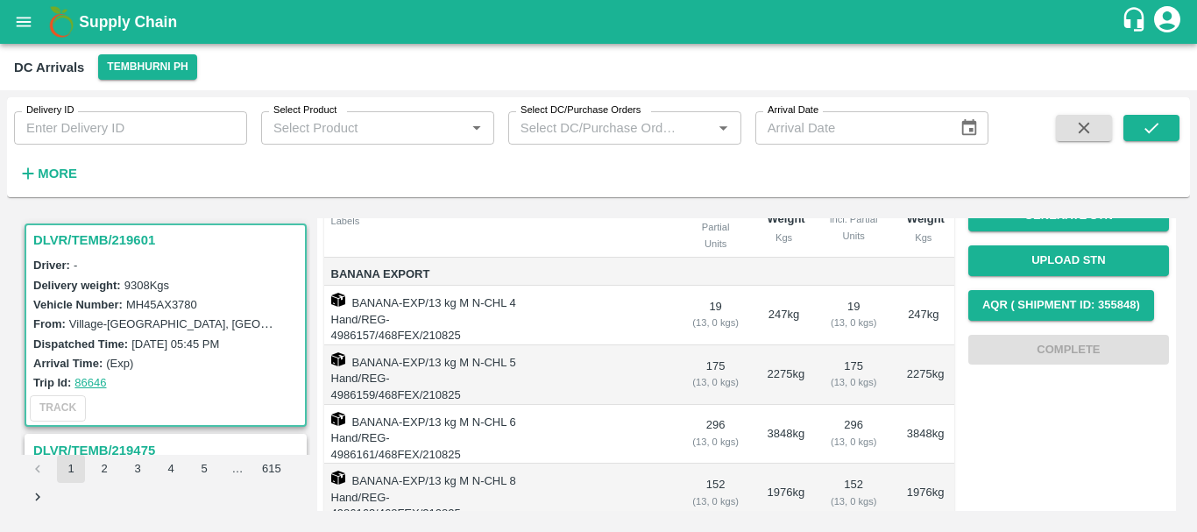
click at [1031, 336] on div "Record Arrival Sampling Unloading Completed Upload Tare Weight Generate STN Upl…" at bounding box center [1068, 194] width 201 height 356
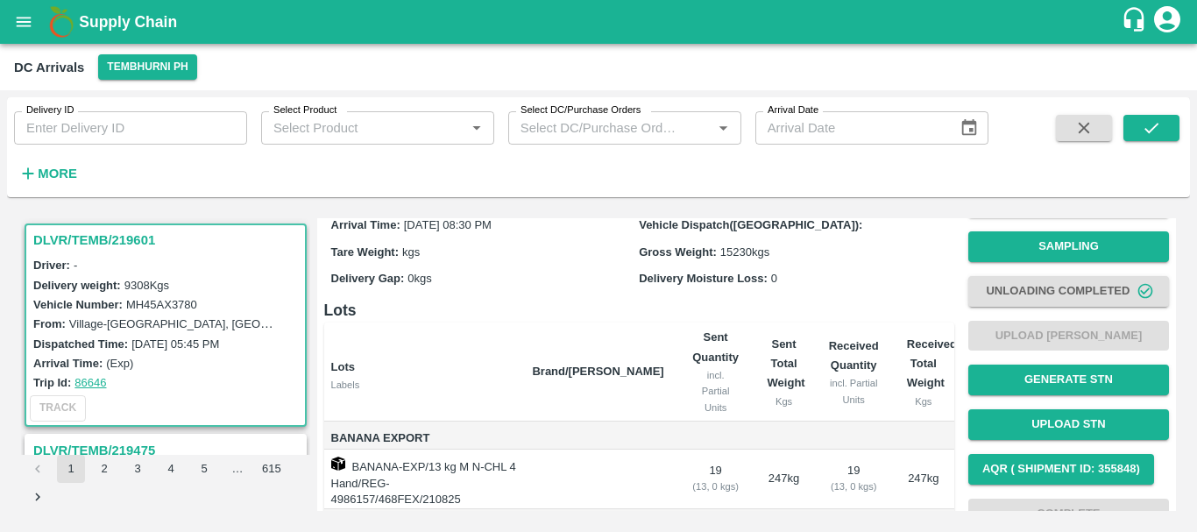
scroll to position [0, 0]
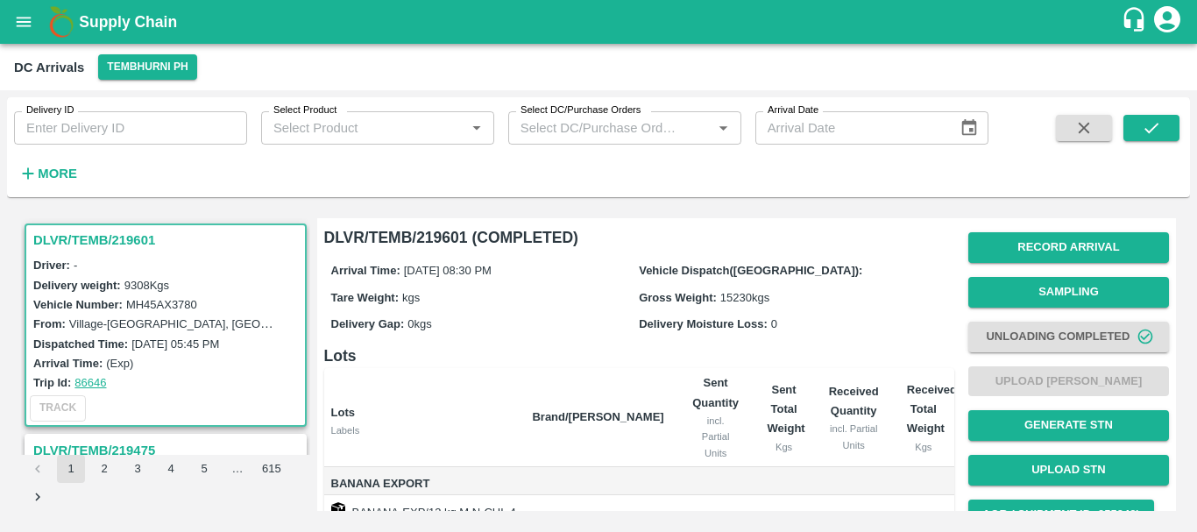
click at [1022, 381] on div "Record Arrival Sampling Unloading Completed Upload Tare Weight Generate STN Upl…" at bounding box center [1068, 403] width 201 height 356
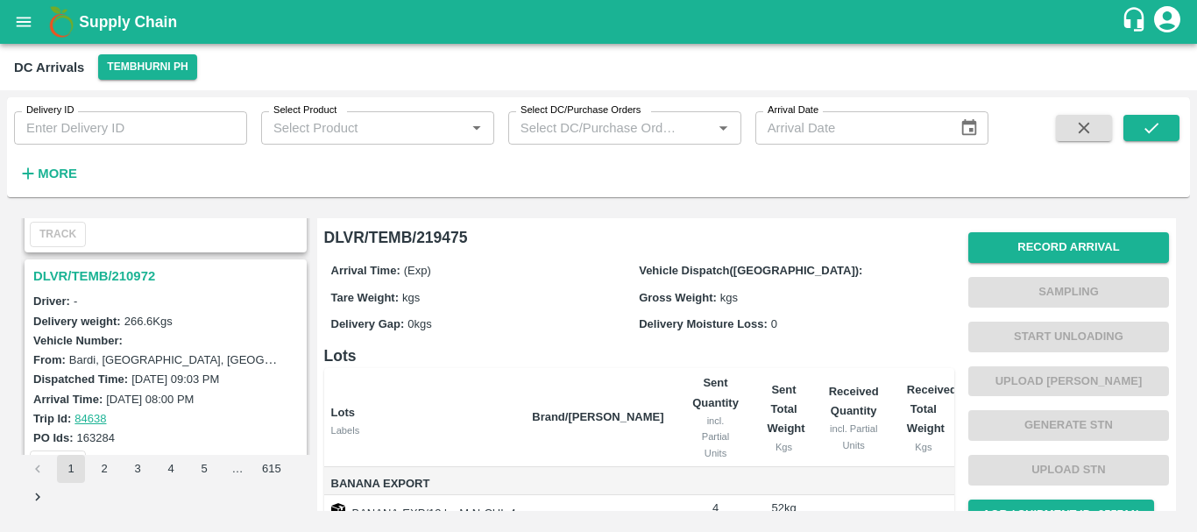
scroll to position [423, 0]
click at [121, 272] on h3 "DLVR/TEMB/210972" at bounding box center [168, 276] width 270 height 23
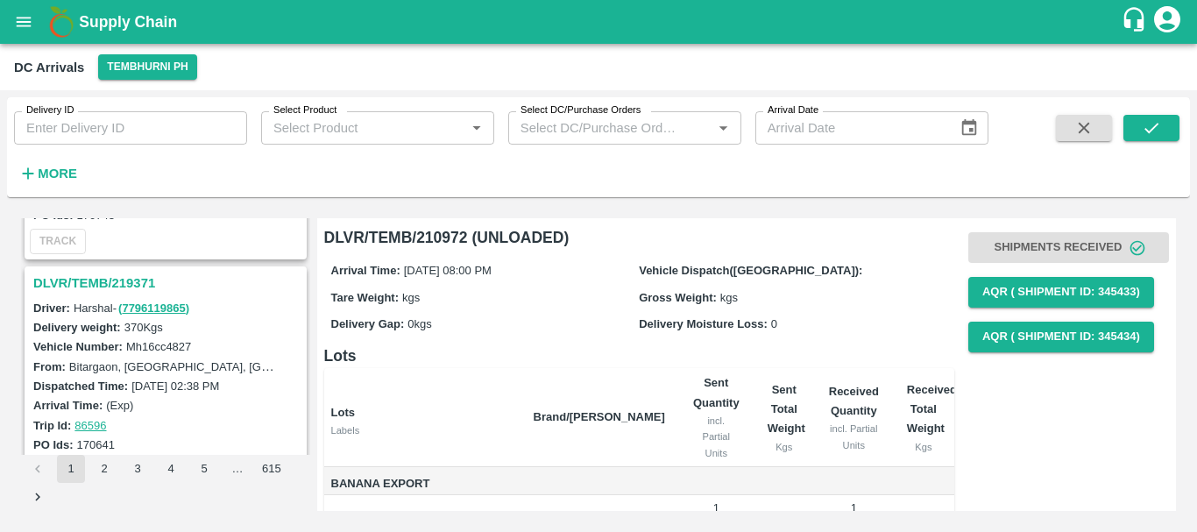
scroll to position [187, 0]
click at [125, 283] on h3 "DLVR/TEMB/219371" at bounding box center [168, 283] width 270 height 23
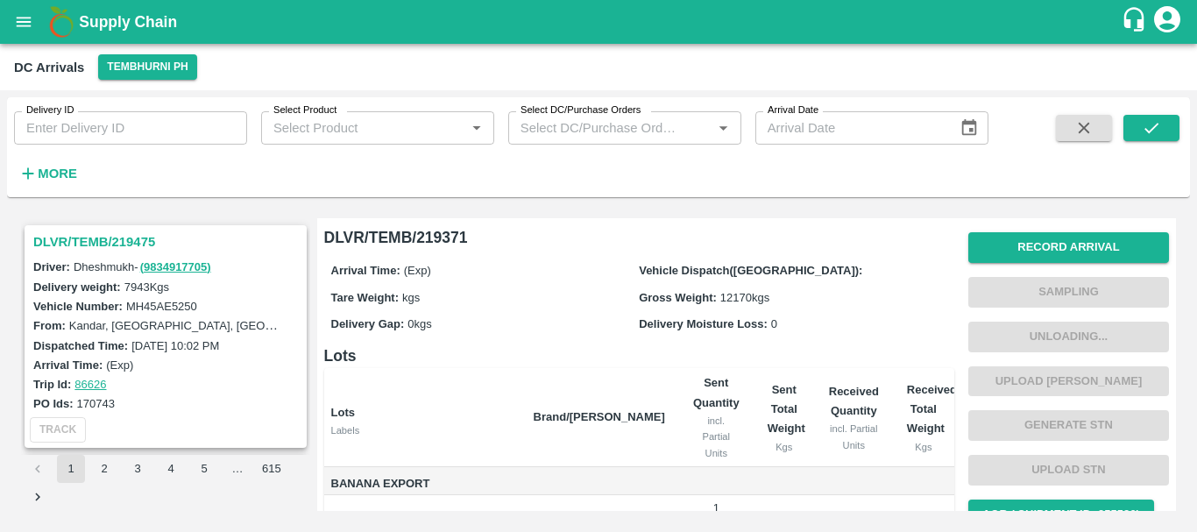
click at [108, 242] on h3 "DLVR/TEMB/219475" at bounding box center [168, 241] width 270 height 23
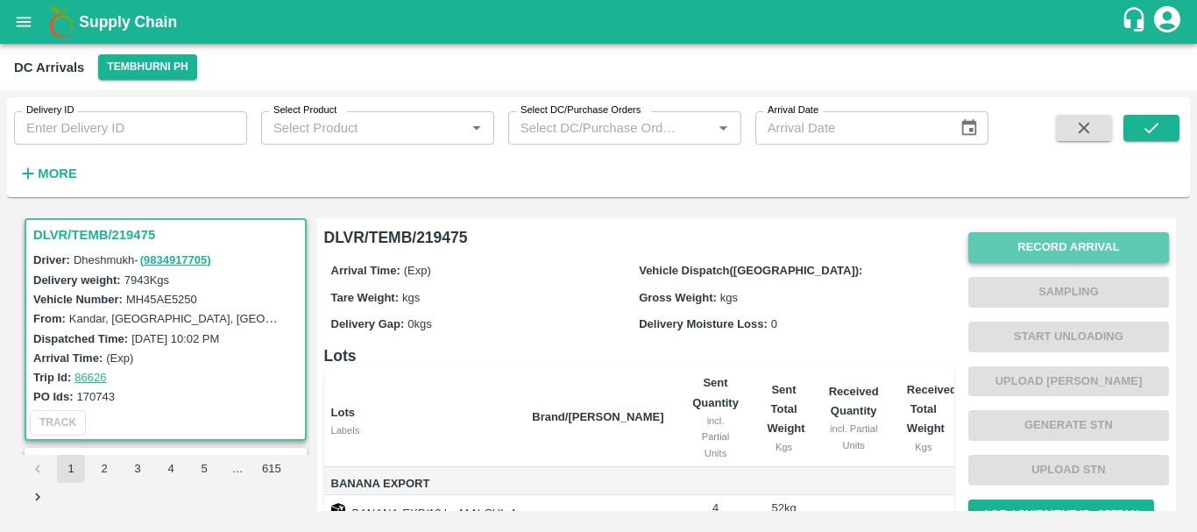
click at [1022, 251] on button "Record Arrival" at bounding box center [1068, 247] width 201 height 31
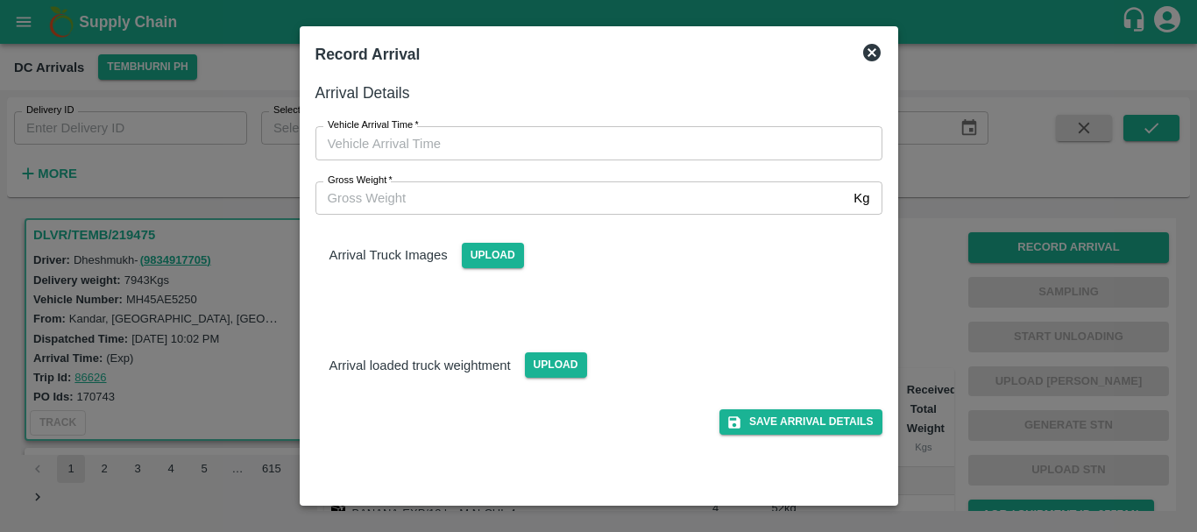
type input "DD/MM/YYYY hh:mm aa"
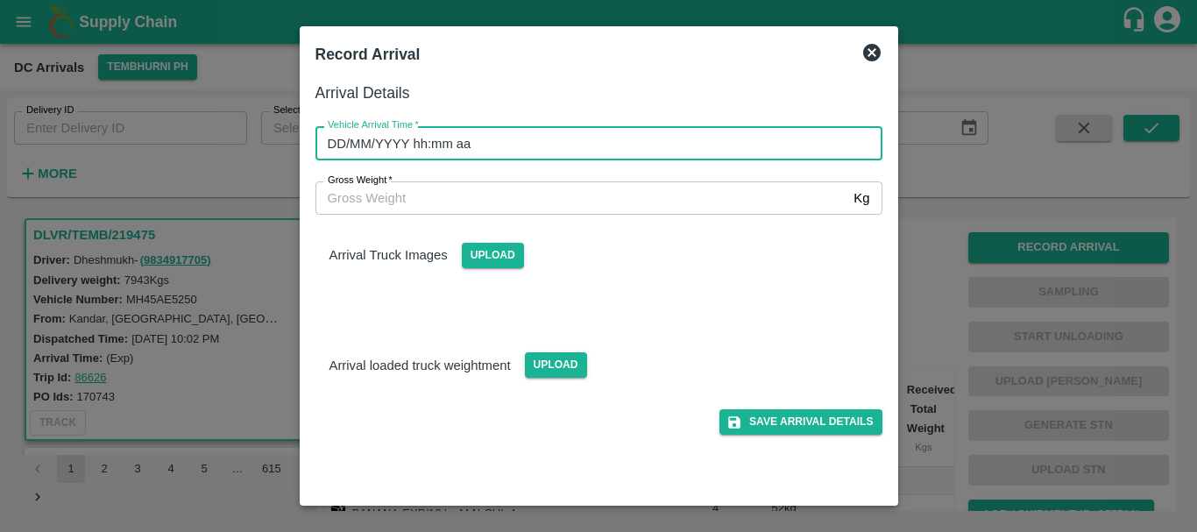
click at [745, 141] on input "DD/MM/YYYY hh:mm aa" at bounding box center [592, 142] width 555 height 33
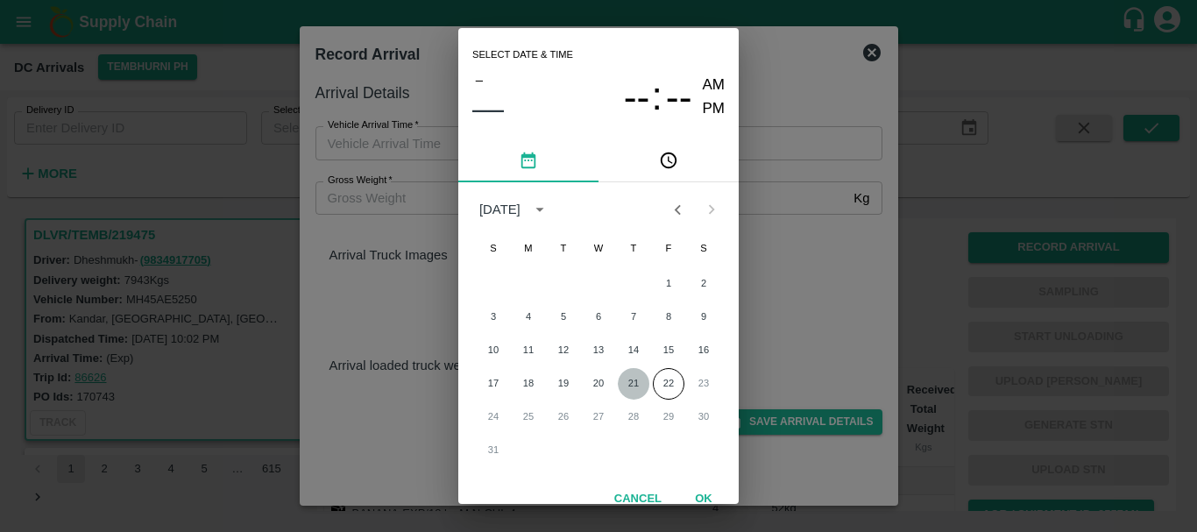
click at [632, 378] on button "21" at bounding box center [634, 384] width 32 height 32
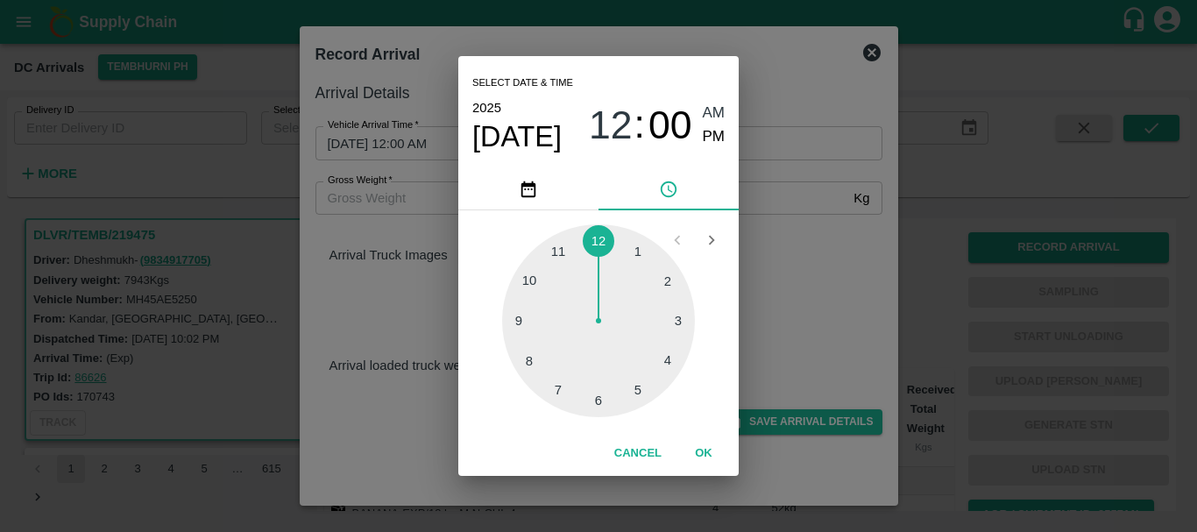
click at [557, 386] on div at bounding box center [598, 320] width 193 height 193
click at [710, 134] on span "PM" at bounding box center [714, 137] width 23 height 24
type input "21/08/2025 07:00 PM"
click at [798, 202] on div "Select date & time 2025 Aug 21 07 : 00 AM PM 05 10 15 20 25 30 35 40 45 50 55 0…" at bounding box center [598, 266] width 1197 height 532
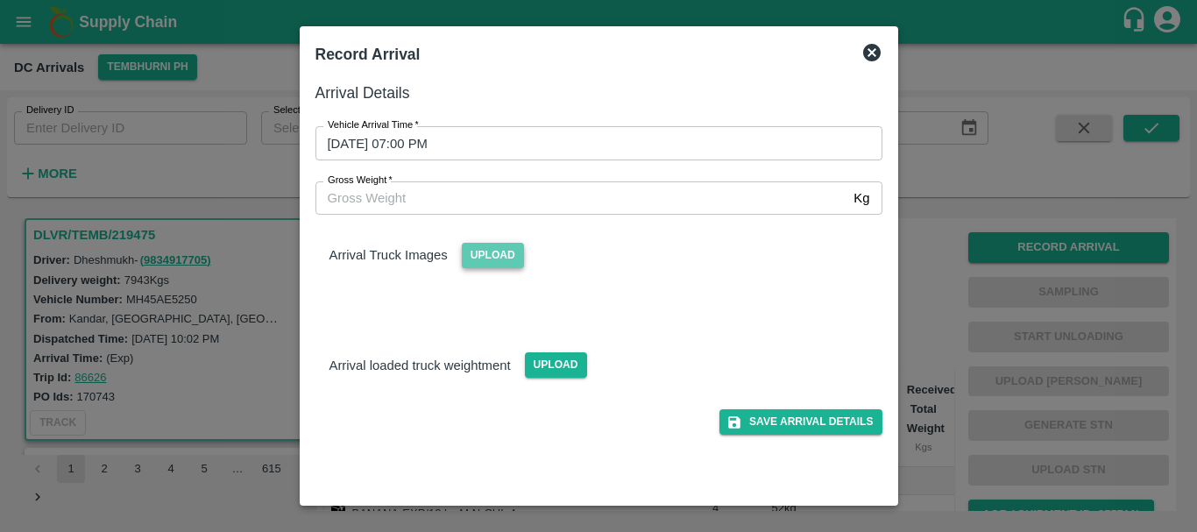
click at [505, 256] on span "Upload" at bounding box center [493, 255] width 62 height 25
click at [0, 0] on input "Upload" at bounding box center [0, 0] width 0 height 0
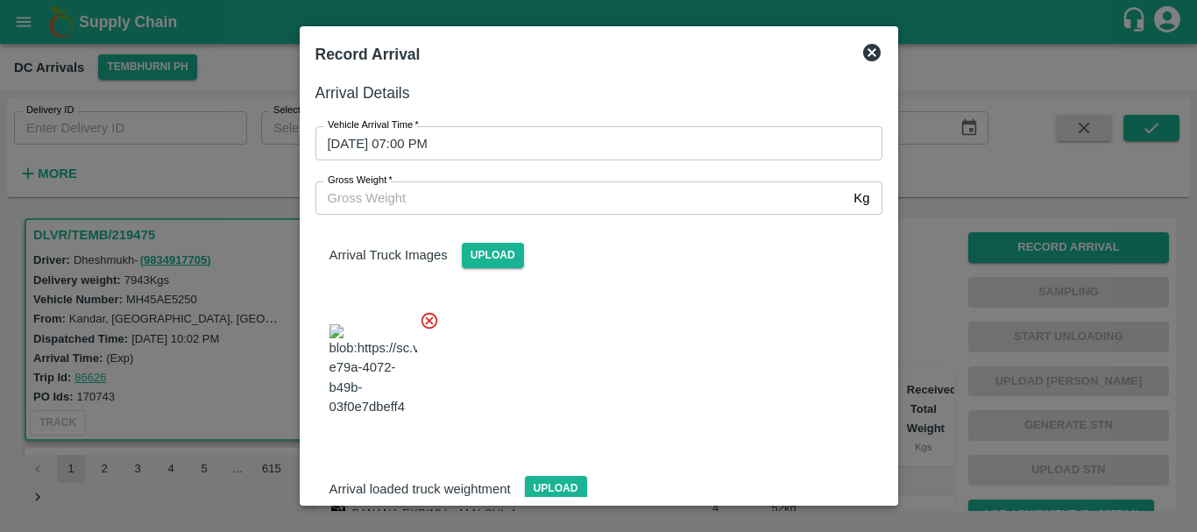
scroll to position [94, 0]
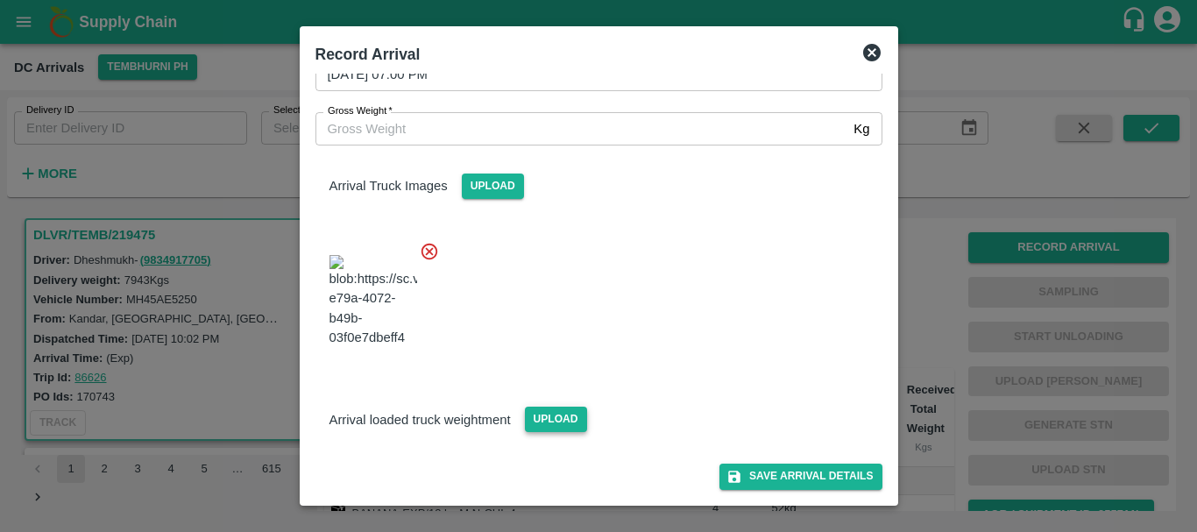
click at [572, 417] on span "Upload" at bounding box center [556, 419] width 62 height 25
click at [0, 0] on input "Upload" at bounding box center [0, 0] width 0 height 0
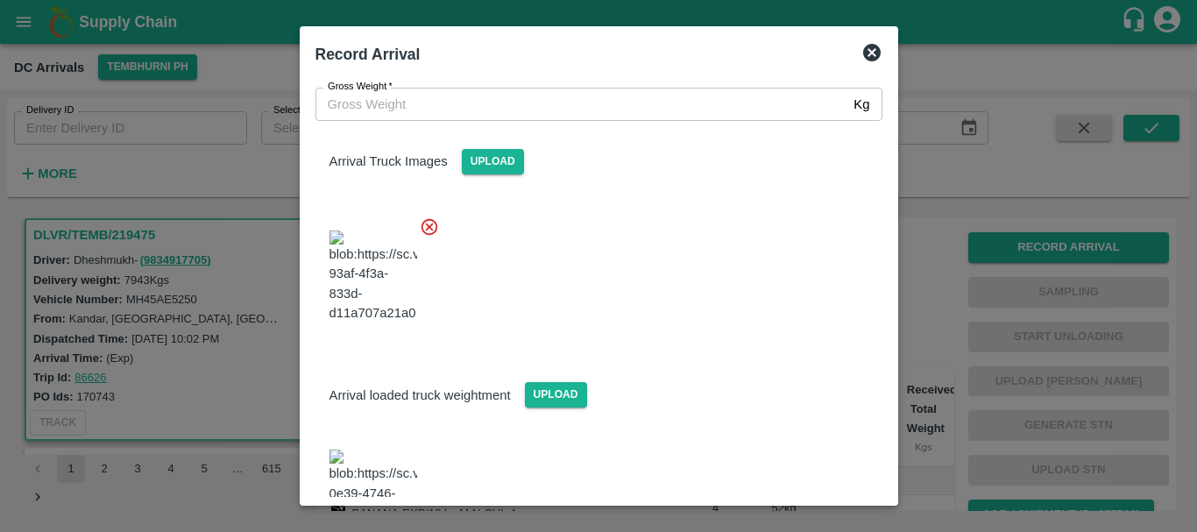
scroll to position [180, 0]
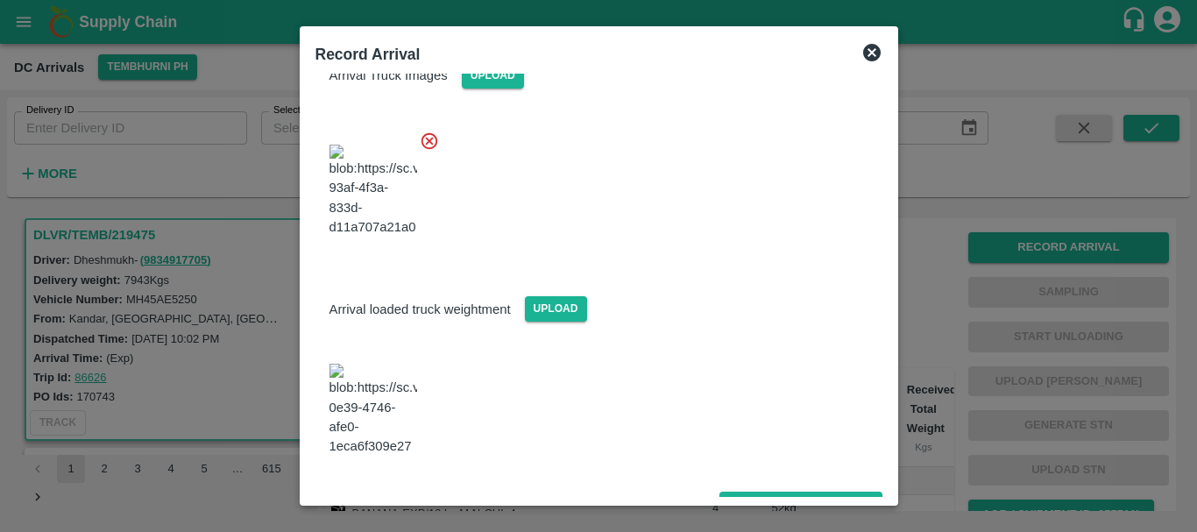
click at [380, 414] on img at bounding box center [373, 410] width 88 height 92
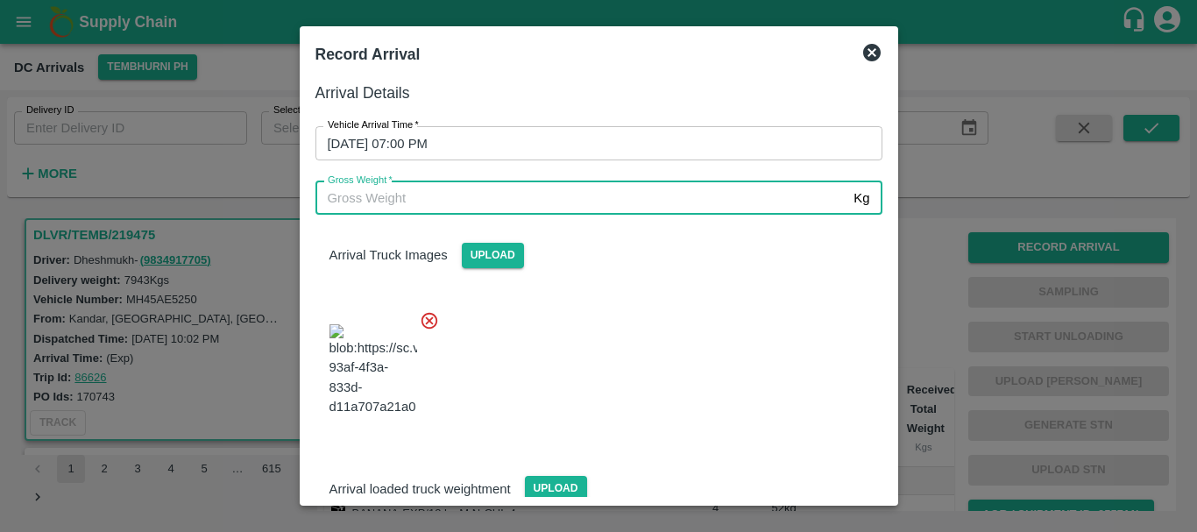
click at [409, 209] on input "Gross Weight   *" at bounding box center [581, 197] width 532 height 33
type input "14420"
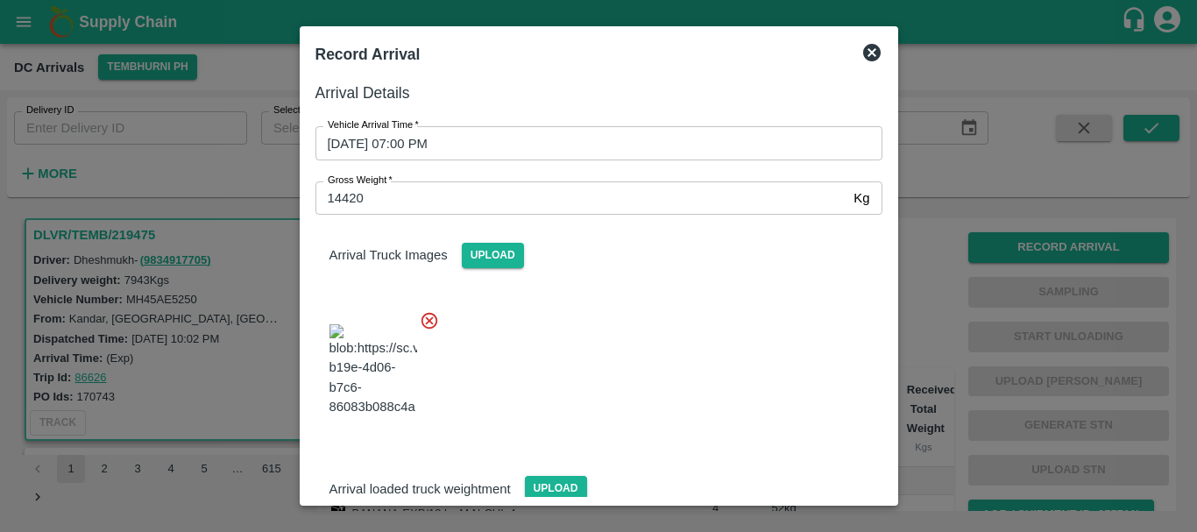
click at [594, 349] on div at bounding box center [591, 365] width 581 height 138
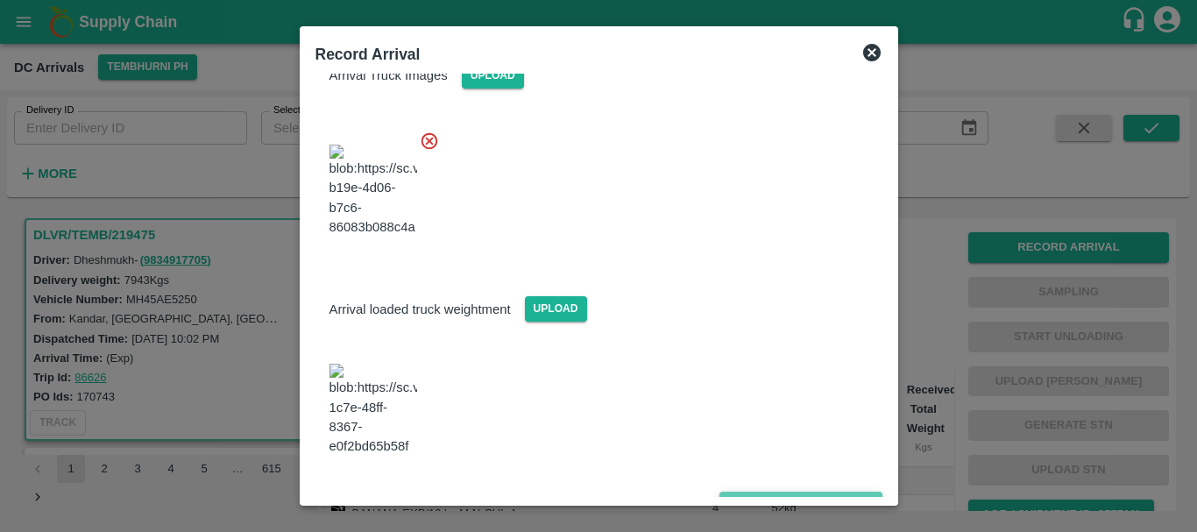
click at [753, 492] on button "Save Arrival Details" at bounding box center [800, 504] width 162 height 25
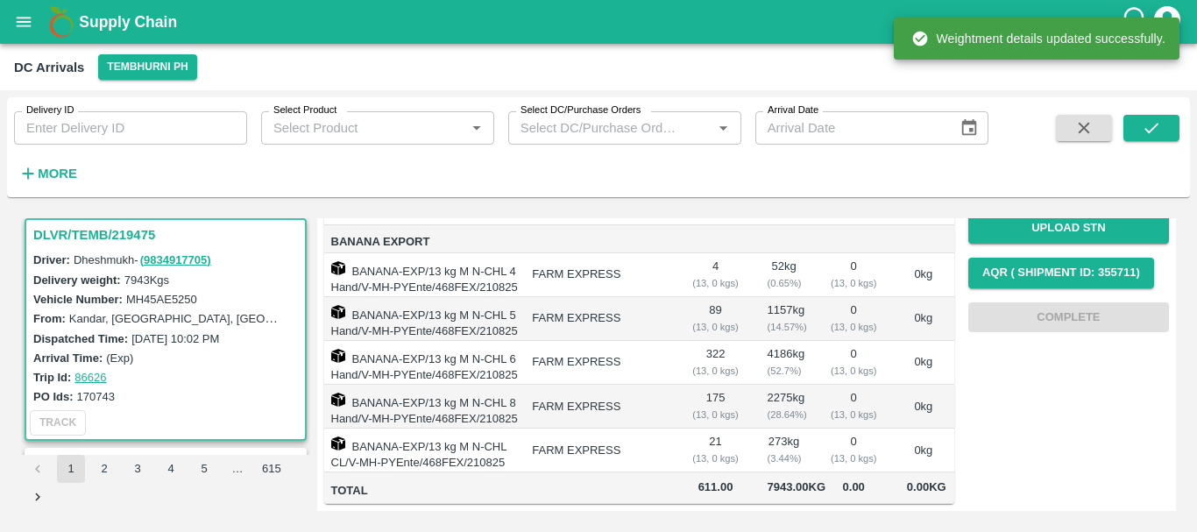
scroll to position [0, 0]
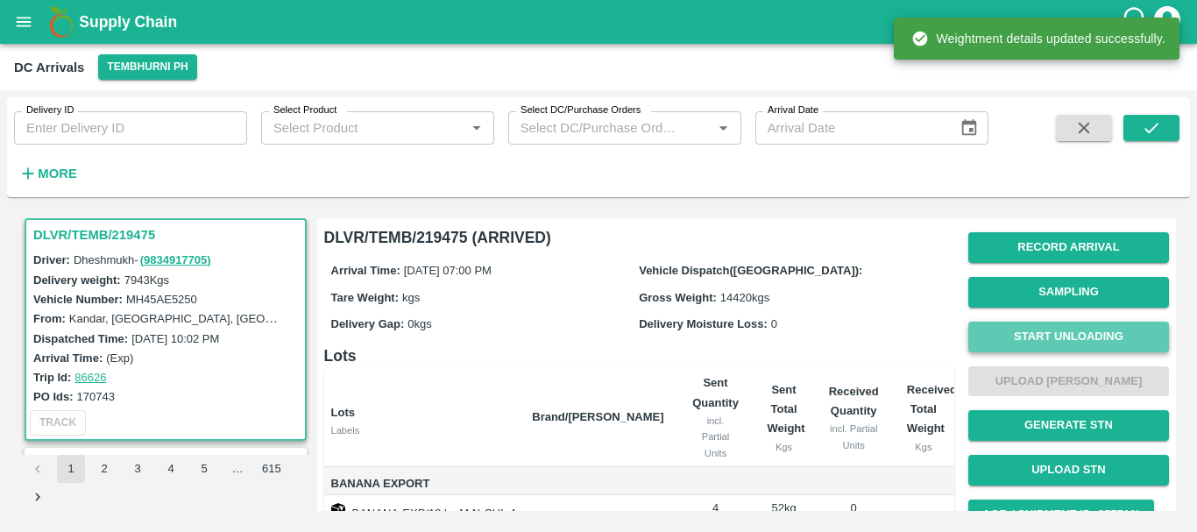
click at [1017, 334] on button "Start Unloading" at bounding box center [1068, 337] width 201 height 31
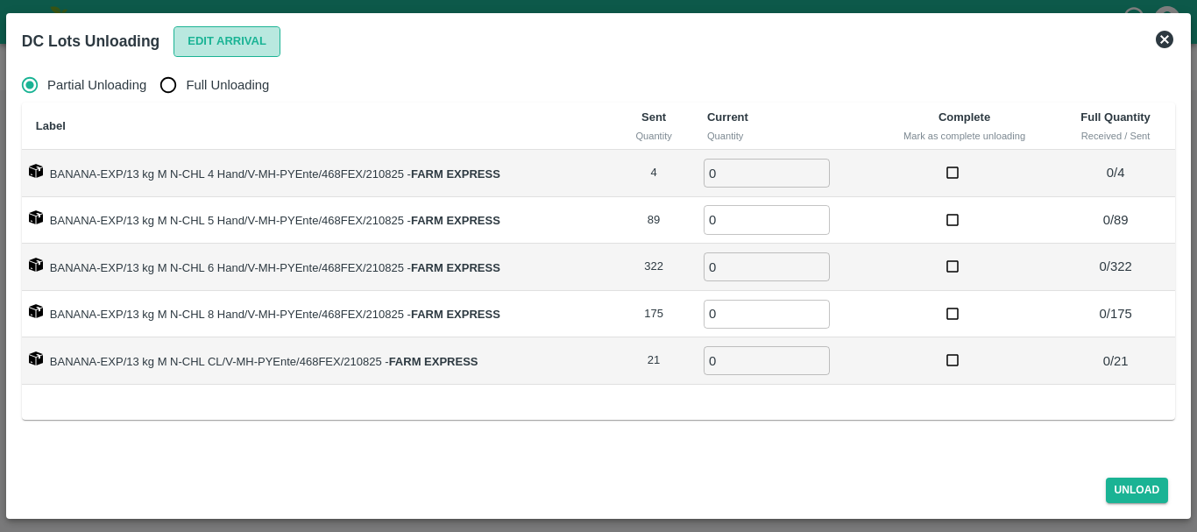
click at [214, 52] on button "Edit Arrival" at bounding box center [226, 41] width 107 height 31
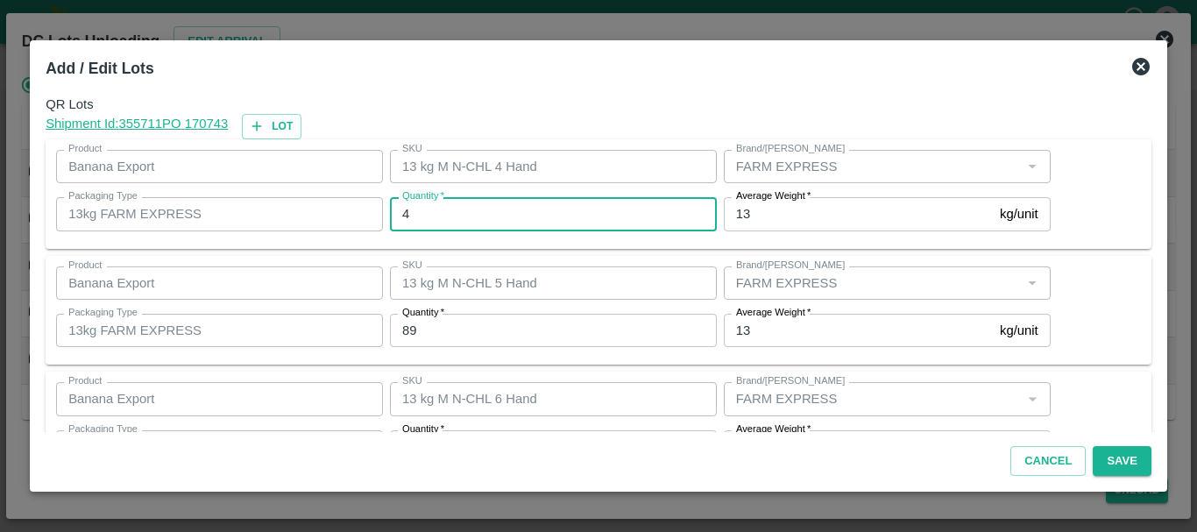
click at [463, 215] on input "4" at bounding box center [553, 213] width 327 height 33
type input "2"
type input "4"
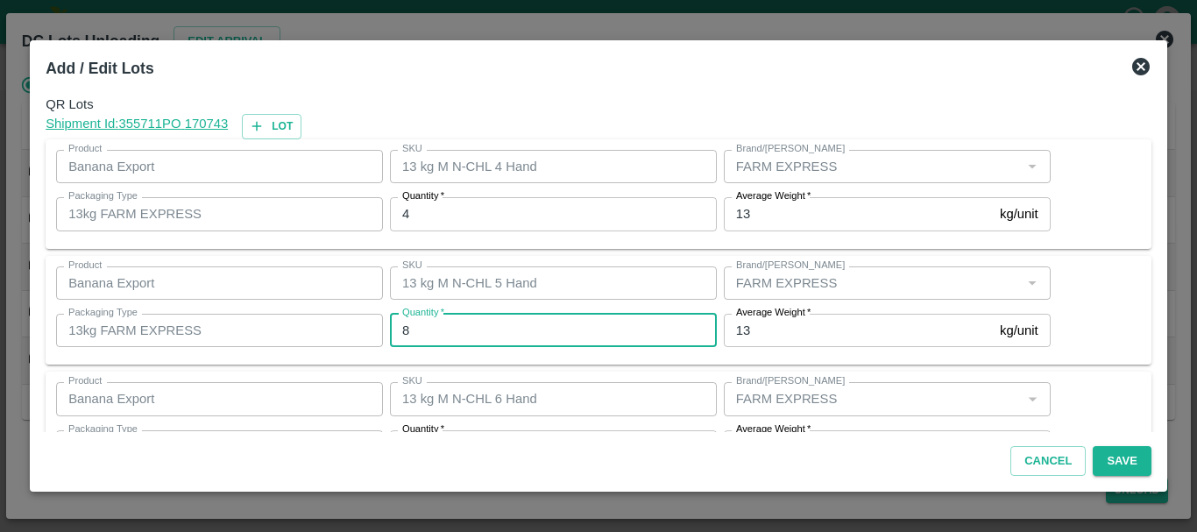
type input "89"
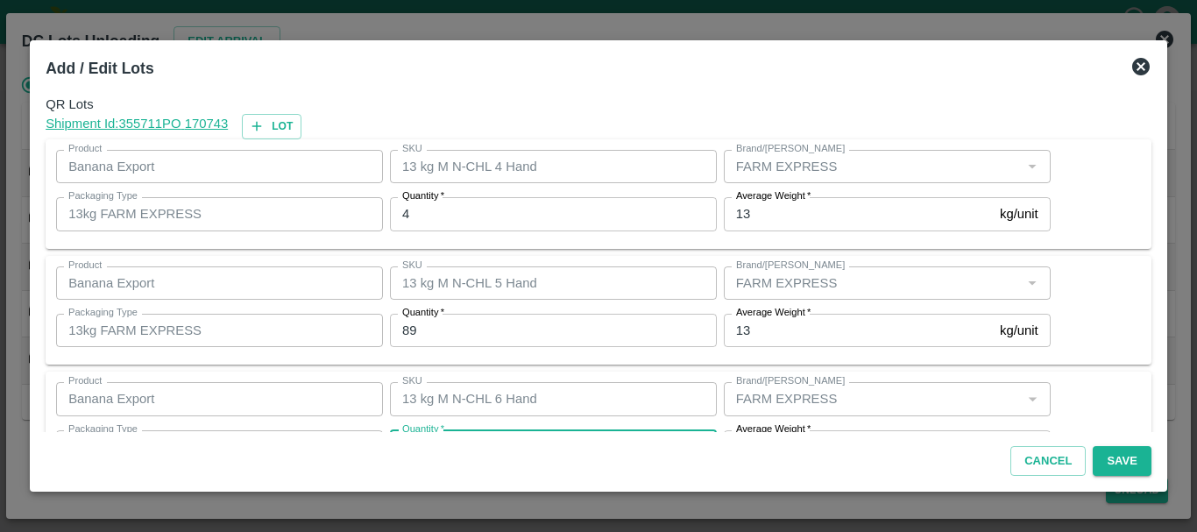
scroll to position [32, 0]
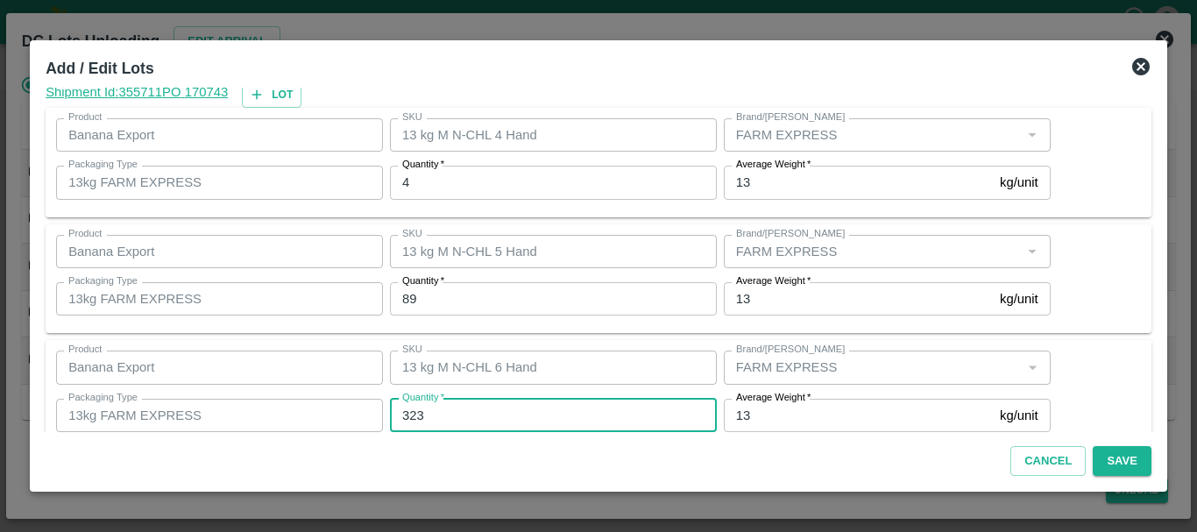
type input "323"
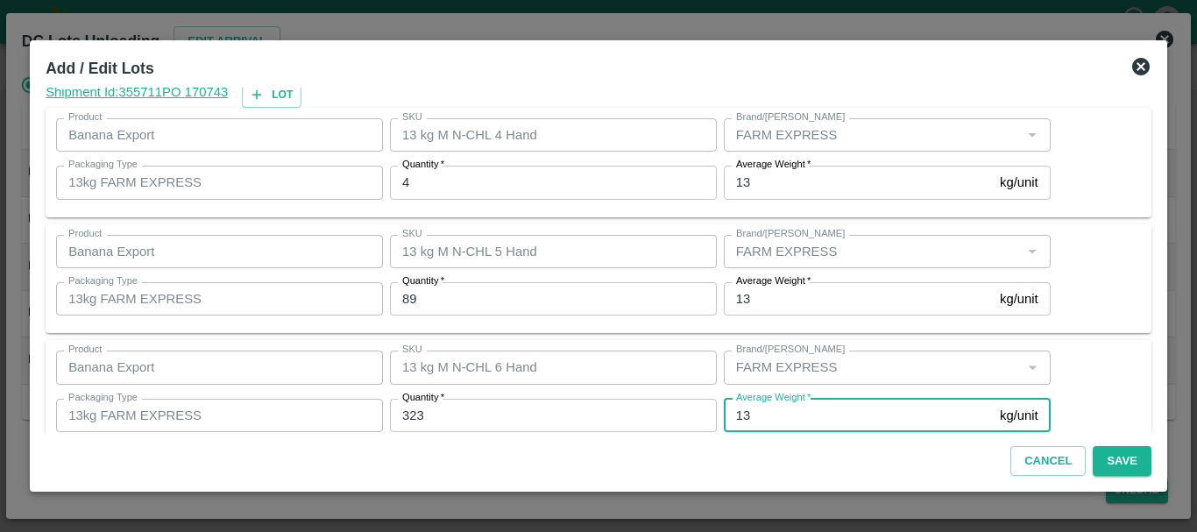
scroll to position [296, 0]
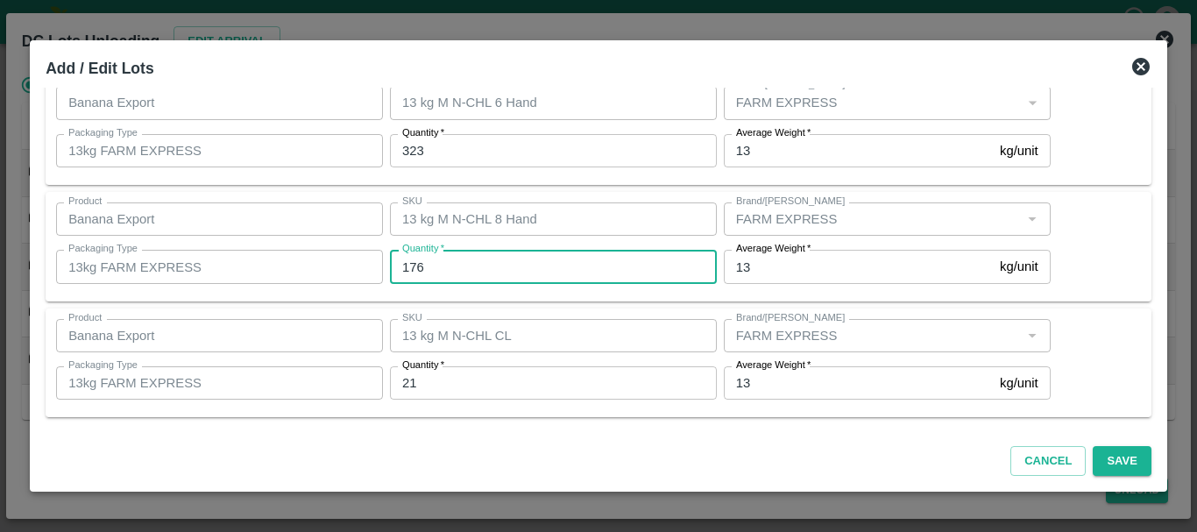
type input "176"
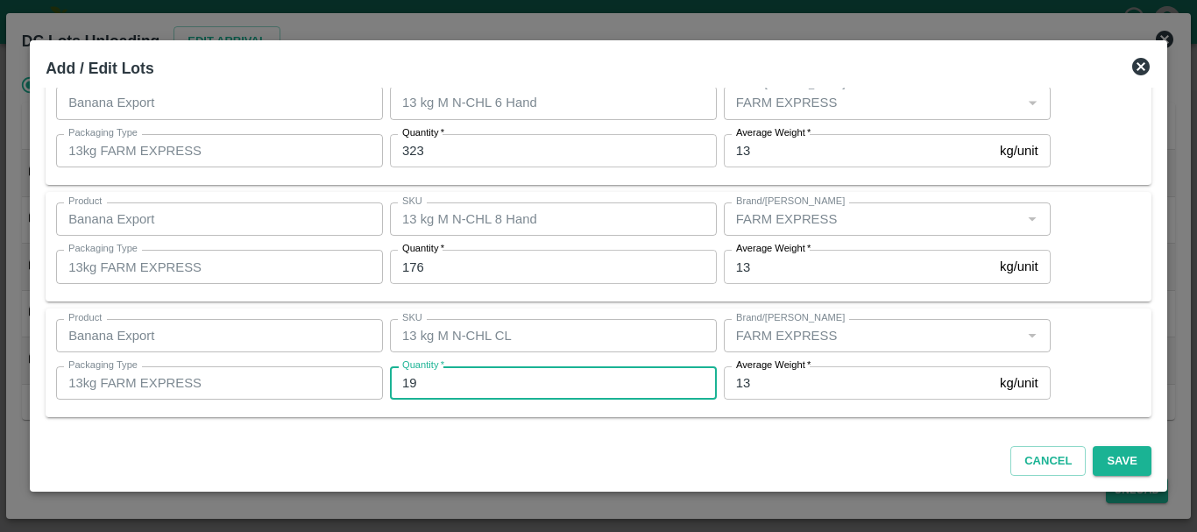
type input "19"
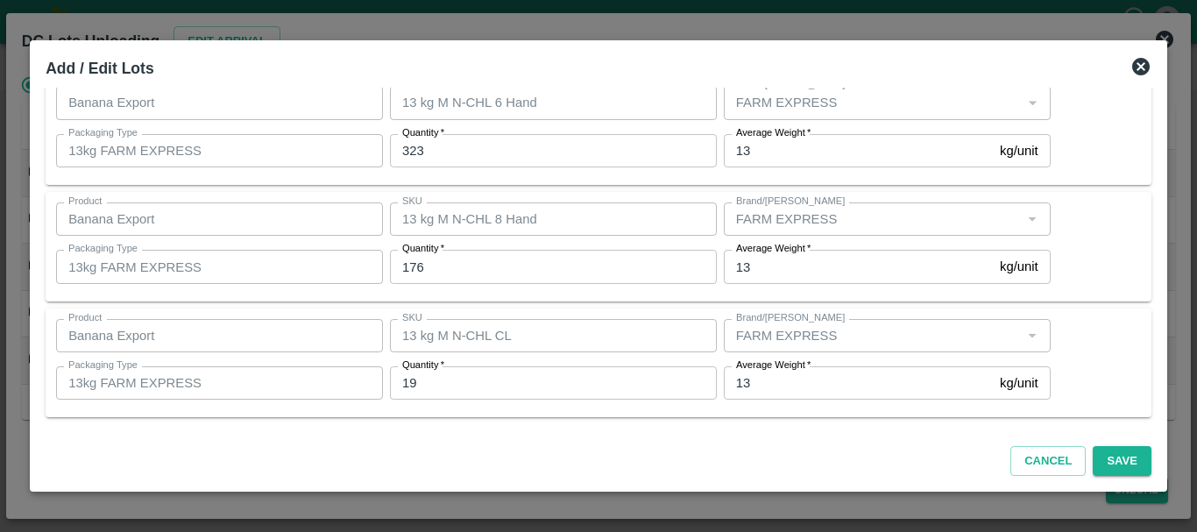
click at [721, 430] on div "QR Lots Shipment Id: 355711 PO 170743 Lot Product Banana Export Product SKU 13 …" at bounding box center [599, 260] width 1120 height 344
click at [697, 445] on div "Cancel Save" at bounding box center [599, 458] width 1120 height 52
click at [1102, 448] on button "Save" at bounding box center [1122, 461] width 58 height 31
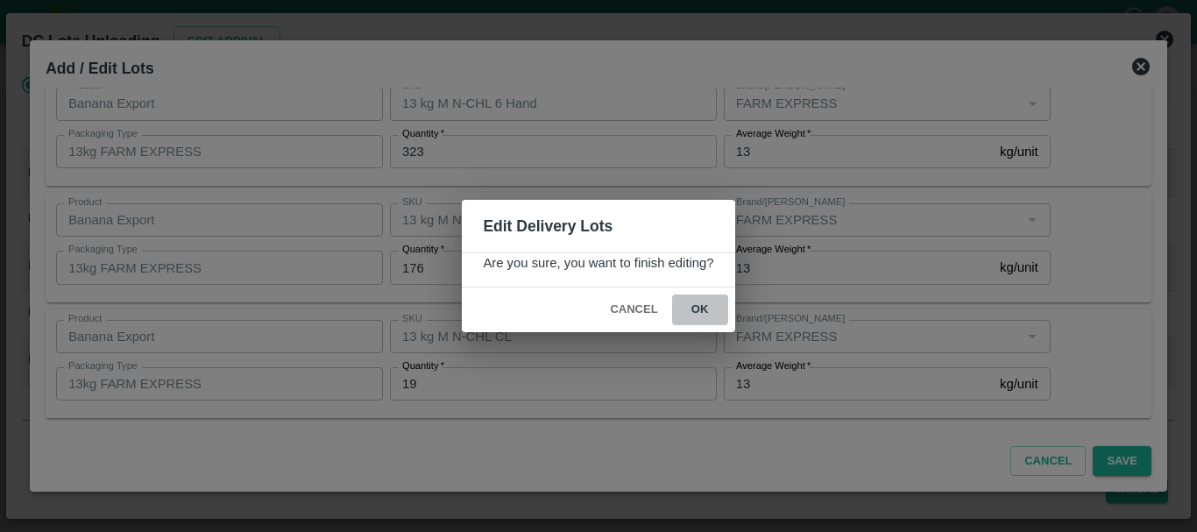
click at [708, 305] on button "ok" at bounding box center [700, 309] width 56 height 31
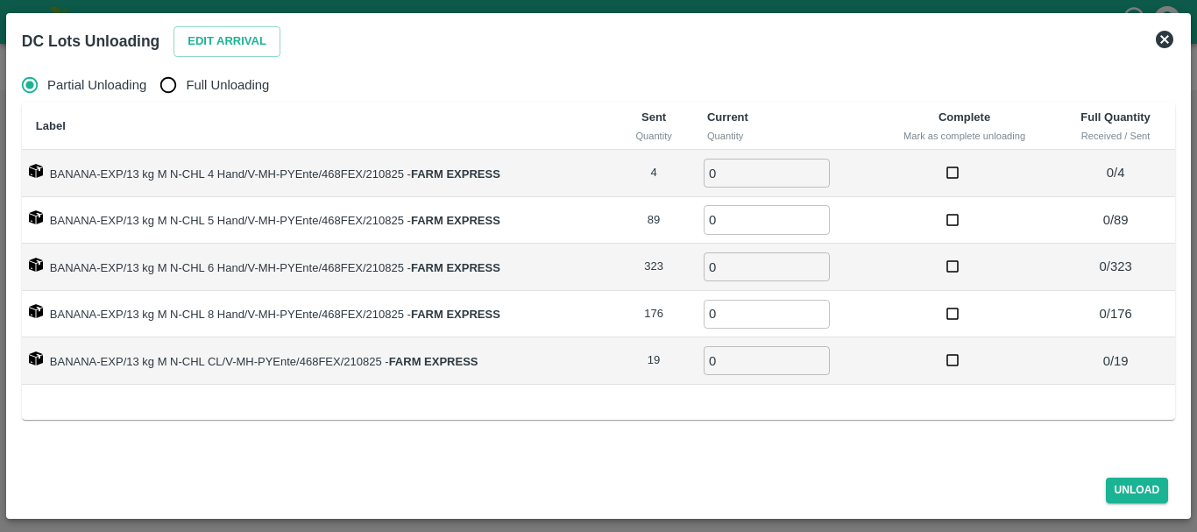
click at [166, 78] on input "Full Unloading" at bounding box center [168, 84] width 35 height 35
radio input "true"
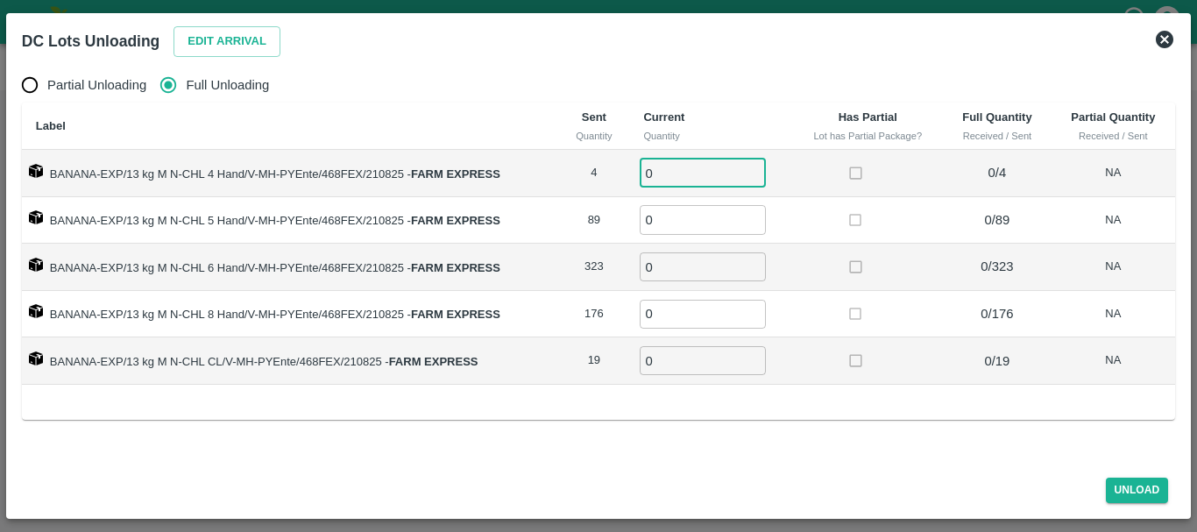
click at [678, 175] on input "0" at bounding box center [703, 173] width 126 height 29
type input "04"
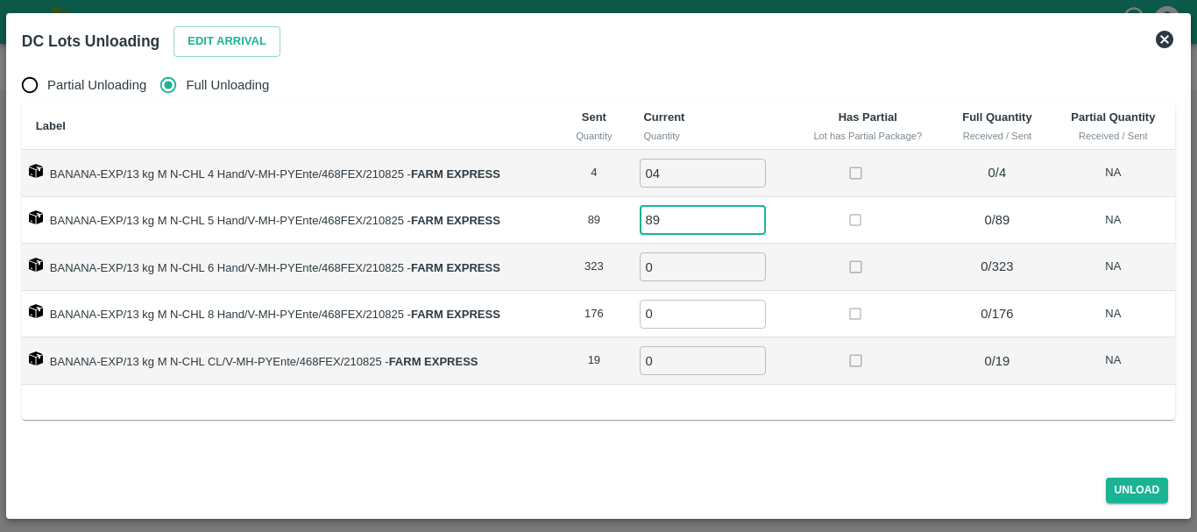
type input "89"
type input "3"
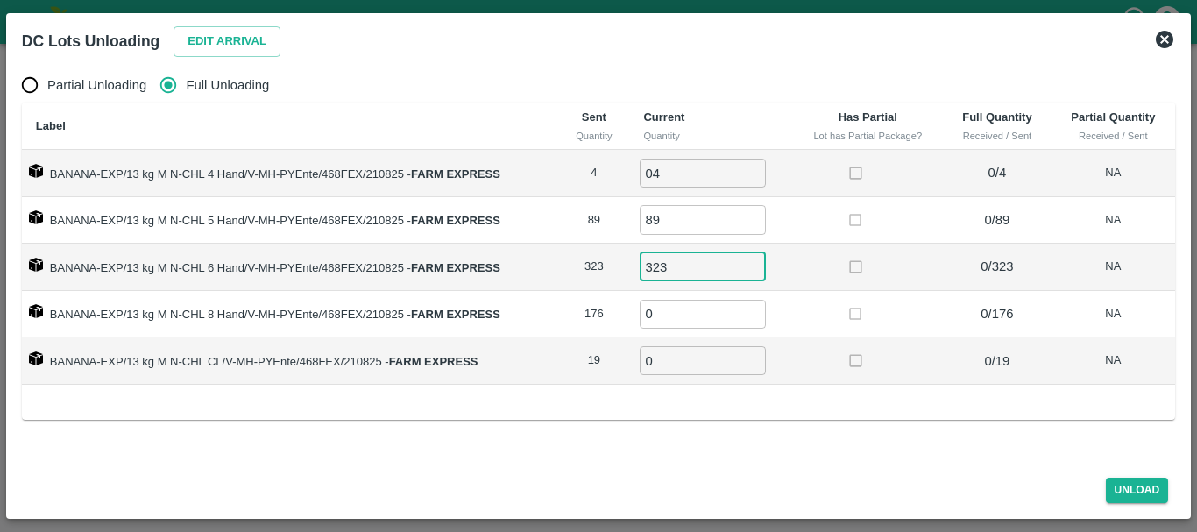
type input "323"
type input "176"
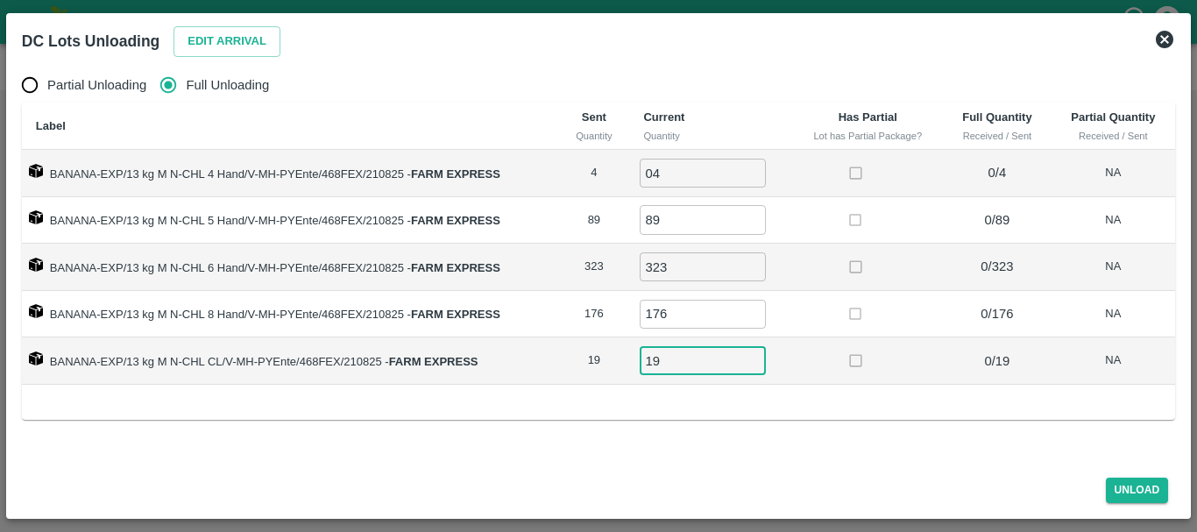
type input "19"
click at [794, 273] on td at bounding box center [867, 267] width 151 height 47
click at [1128, 493] on button "Unload" at bounding box center [1137, 489] width 63 height 25
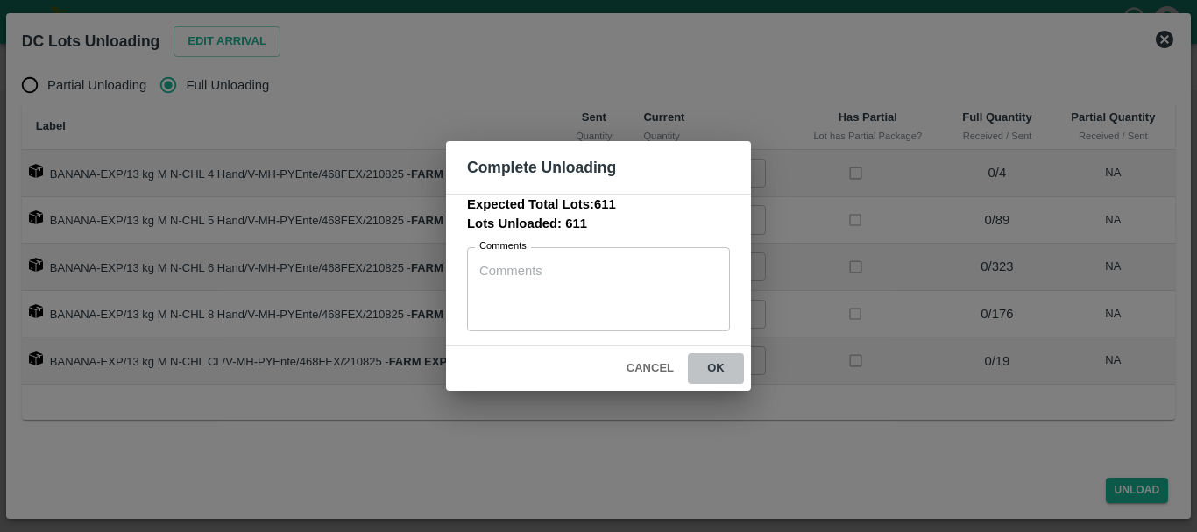
click at [724, 367] on button "ok" at bounding box center [716, 368] width 56 height 31
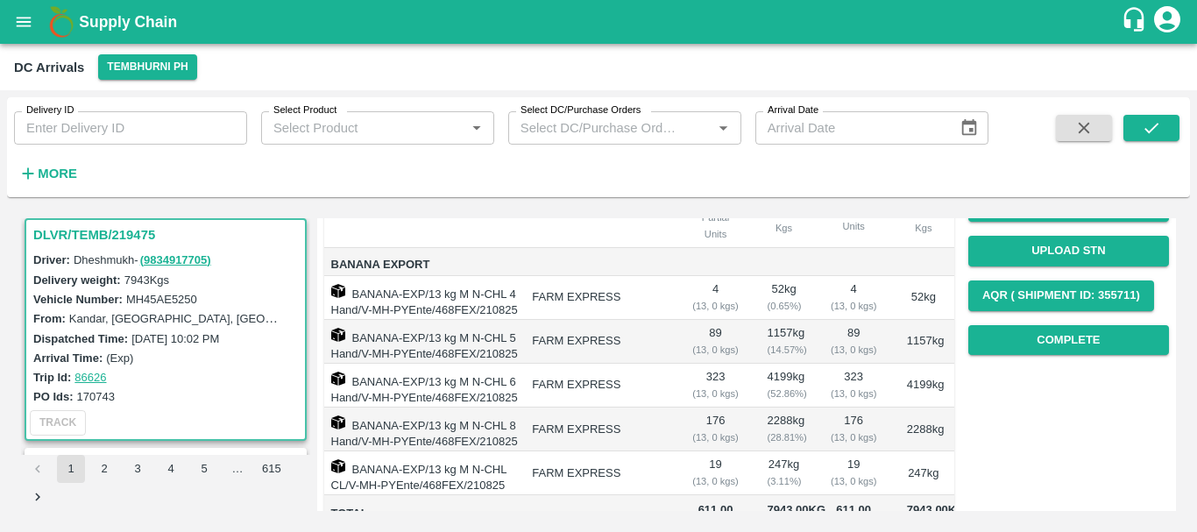
scroll to position [202, 0]
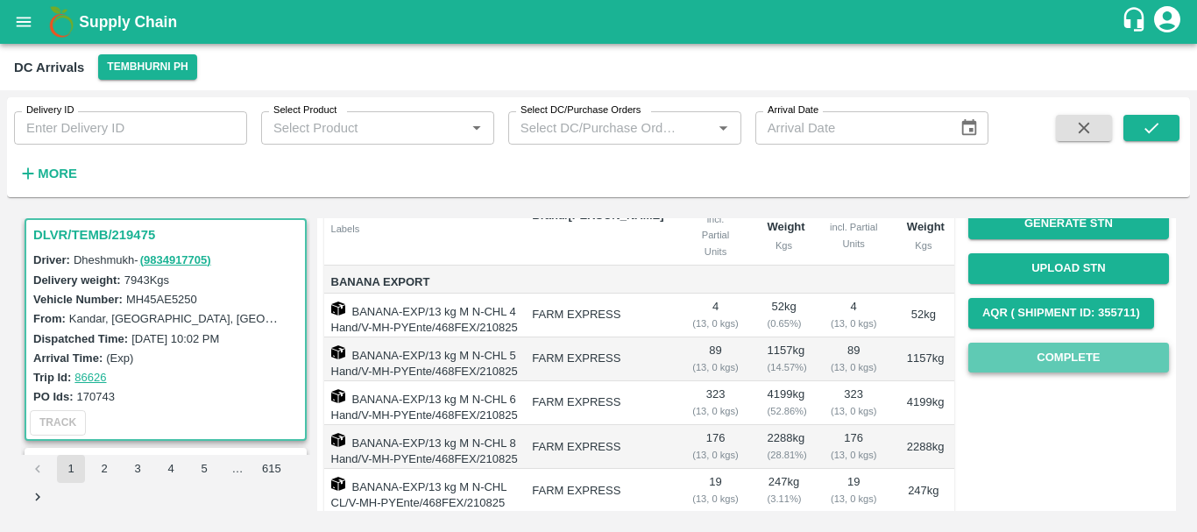
click at [1020, 346] on button "Complete" at bounding box center [1068, 358] width 201 height 31
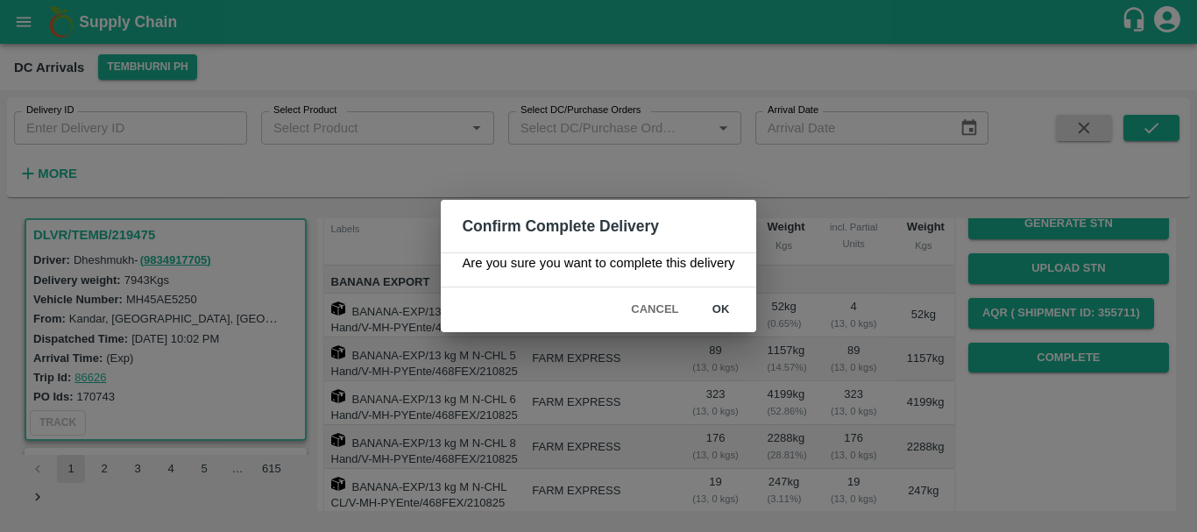
click at [865, 334] on div "Confirm Complete Delivery Are you sure you want to complete this delivery Cance…" at bounding box center [598, 266] width 1197 height 532
click at [652, 316] on button "Cancel" at bounding box center [654, 309] width 61 height 31
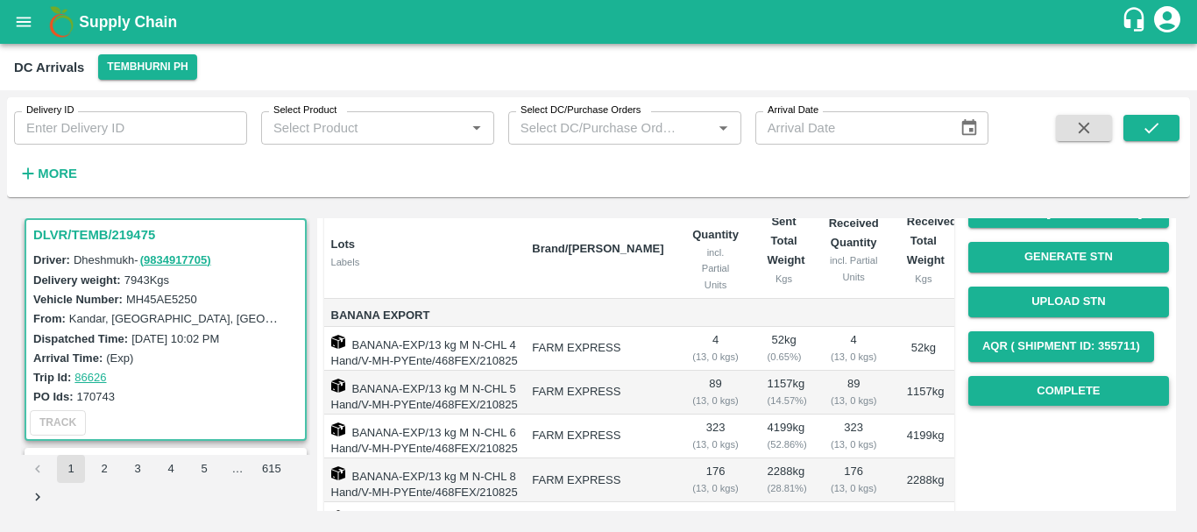
scroll to position [166, 0]
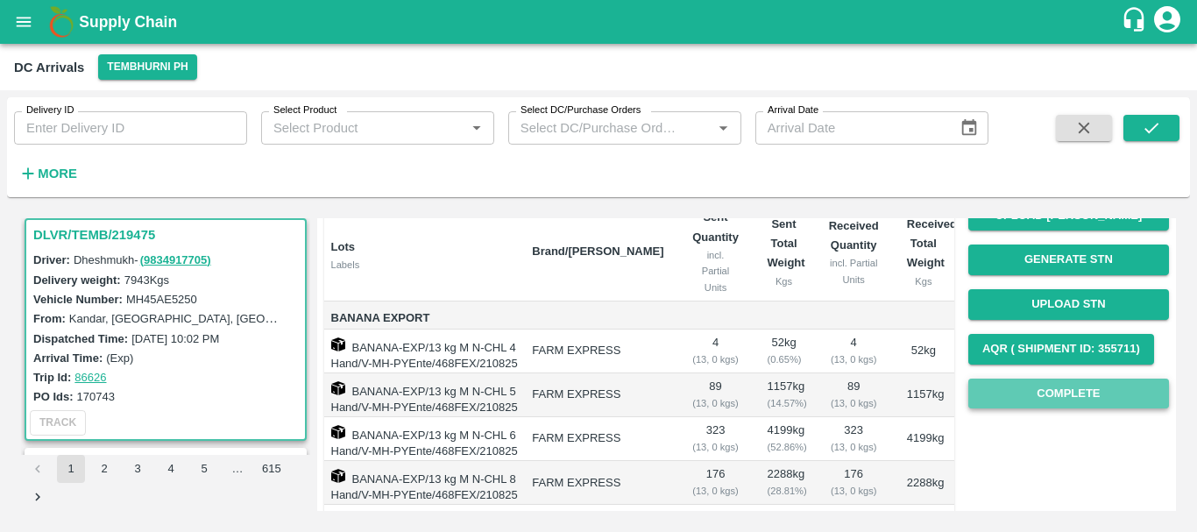
click at [1015, 394] on button "Complete" at bounding box center [1068, 393] width 201 height 31
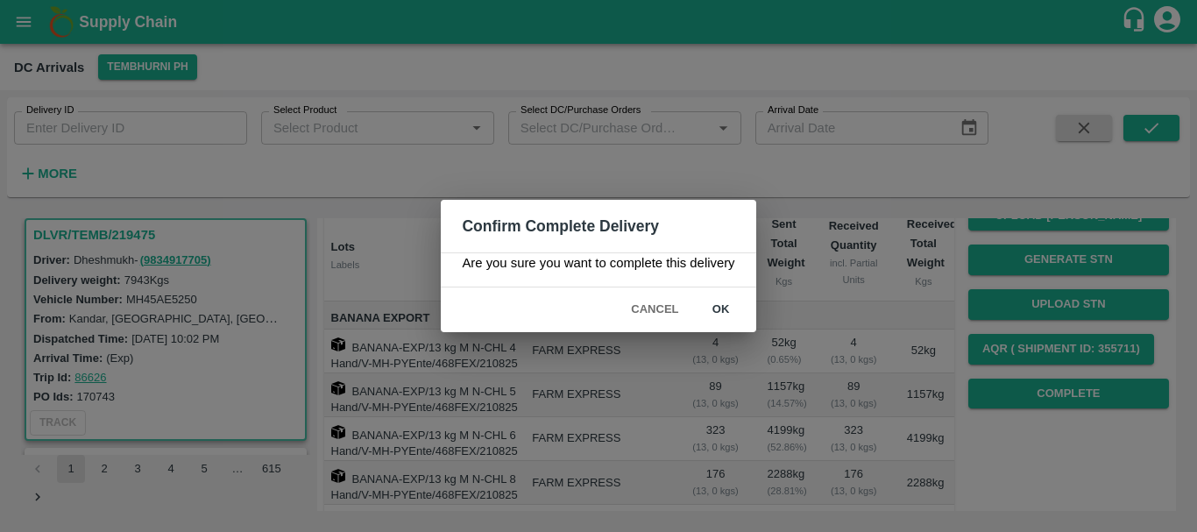
click at [874, 315] on div "Confirm Complete Delivery Are you sure you want to complete this delivery Cance…" at bounding box center [598, 266] width 1197 height 532
click at [643, 303] on button "Cancel" at bounding box center [654, 309] width 61 height 31
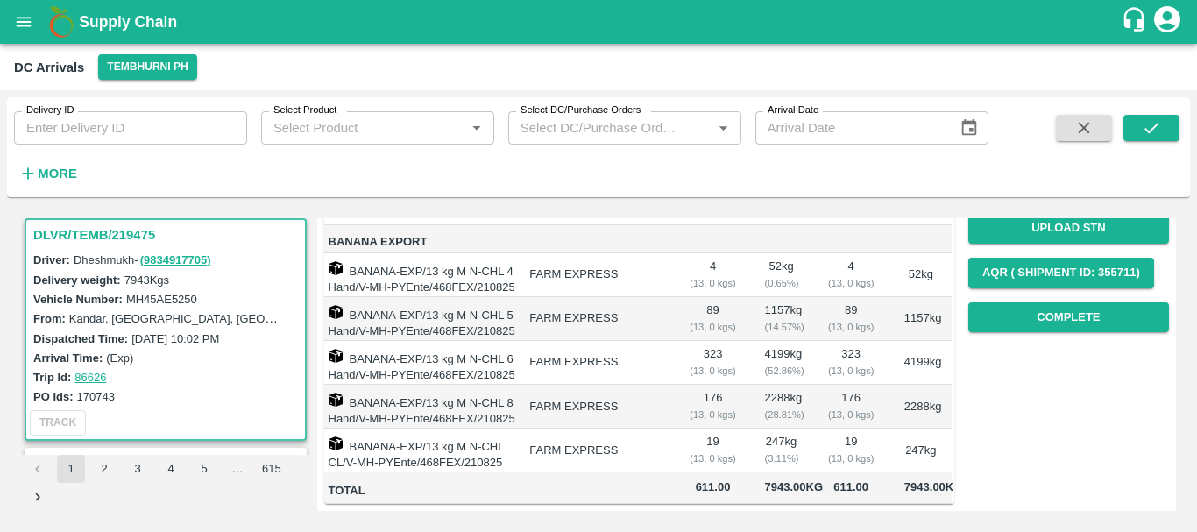
scroll to position [0, 0]
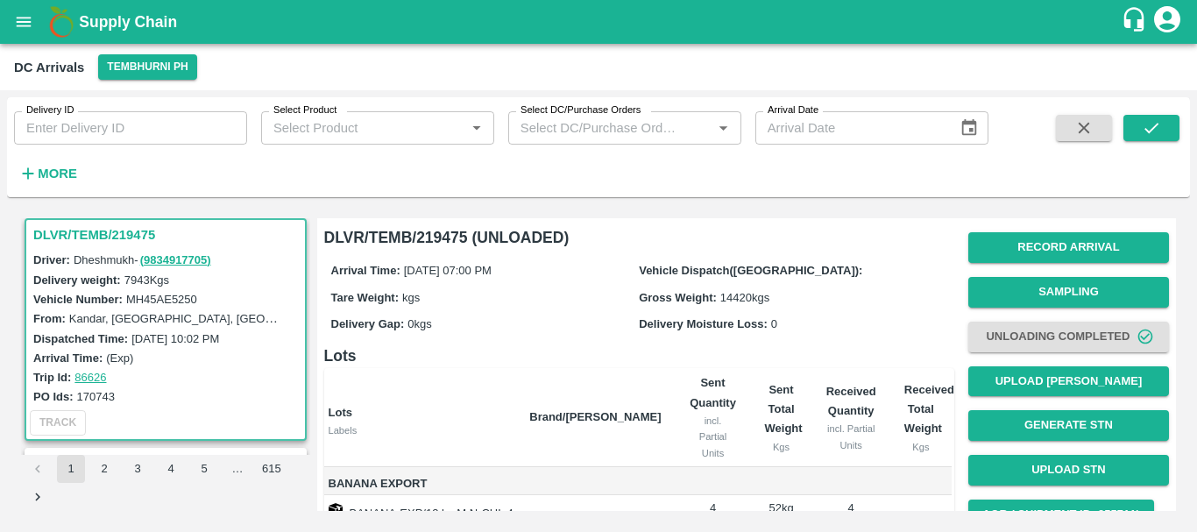
click at [729, 293] on span "14420 kgs" at bounding box center [744, 297] width 49 height 13
click at [821, 306] on div "Gross Weight: 14420 kgs" at bounding box center [793, 296] width 308 height 19
click at [725, 294] on span "14420 kgs" at bounding box center [744, 297] width 49 height 13
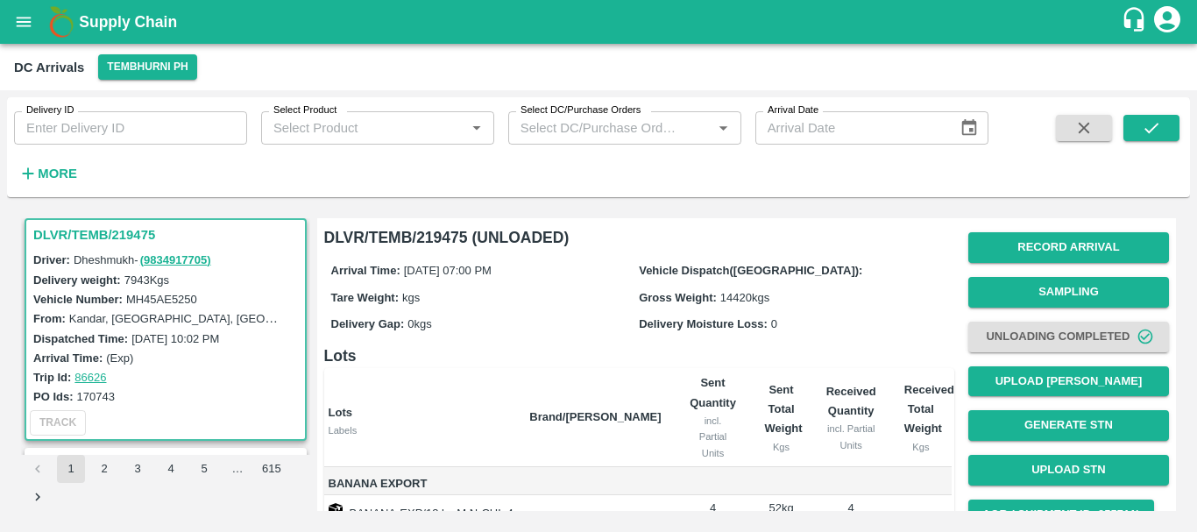
click at [796, 305] on div "Gross Weight: 14420 kgs" at bounding box center [793, 296] width 308 height 19
click at [742, 291] on span "14420 kgs" at bounding box center [744, 297] width 49 height 13
click at [810, 294] on div "Gross Weight: 14420 kgs" at bounding box center [793, 296] width 308 height 19
click at [730, 299] on span "14420 kgs" at bounding box center [744, 297] width 49 height 13
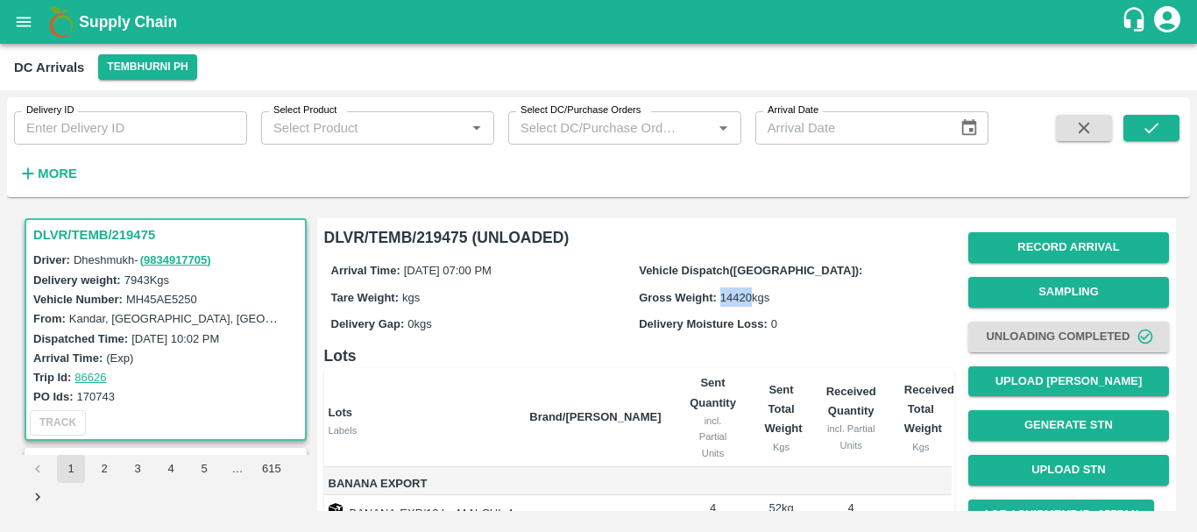
click at [730, 299] on span "14420 kgs" at bounding box center [744, 297] width 49 height 13
click at [799, 301] on div "Gross Weight: 14420 kgs" at bounding box center [793, 296] width 308 height 19
click at [737, 301] on span "14420 kgs" at bounding box center [744, 297] width 49 height 13
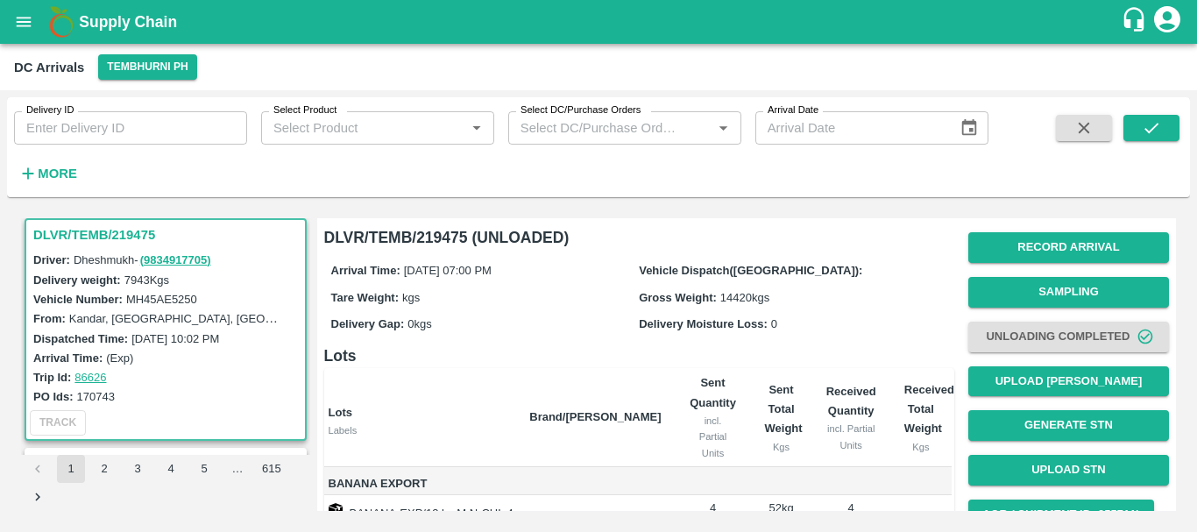
click at [831, 308] on div "Arrival Time: 21 Aug 2025, 07:00 PM Vehicle Dispatch(DC): Tare Weight: kgs Gros…" at bounding box center [639, 297] width 630 height 94
click at [732, 305] on div "Gross Weight: 14420 kgs" at bounding box center [793, 296] width 308 height 19
click at [821, 300] on div "Gross Weight: 14420 kgs" at bounding box center [793, 296] width 308 height 19
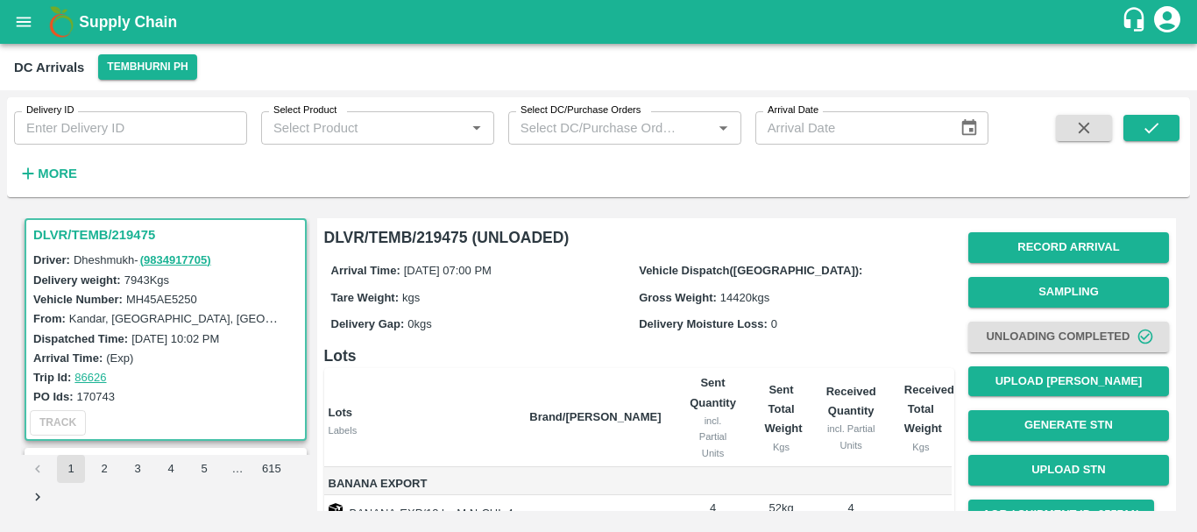
click at [730, 299] on span "14420 kgs" at bounding box center [744, 297] width 49 height 13
click at [831, 308] on div "Arrival Time: 21 Aug 2025, 07:00 PM Vehicle Dispatch(DC): Tare Weight: kgs Gros…" at bounding box center [639, 297] width 630 height 94
click at [733, 296] on span "14420 kgs" at bounding box center [744, 297] width 49 height 13
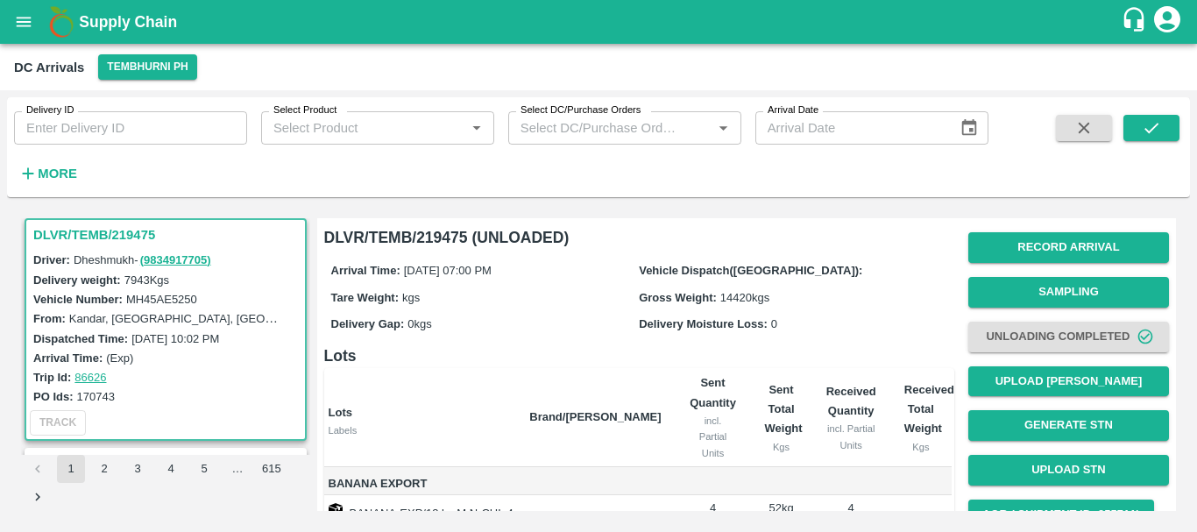
click at [821, 291] on div "Gross Weight: 14420 kgs" at bounding box center [793, 296] width 308 height 19
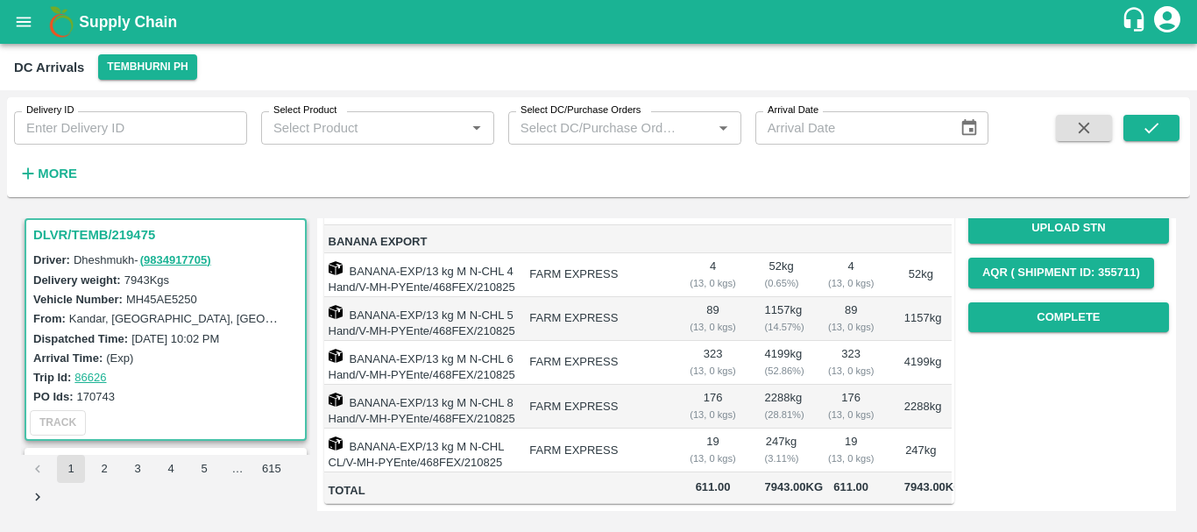
scroll to position [279, 0]
click at [1005, 302] on button "Complete" at bounding box center [1068, 317] width 201 height 31
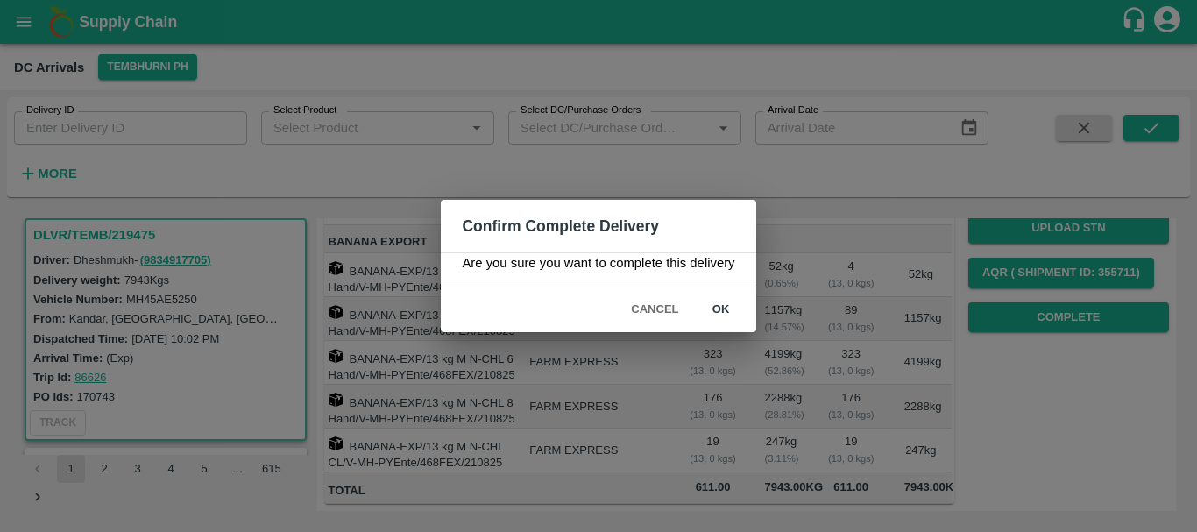
click at [845, 314] on div "Confirm Complete Delivery Are you sure you want to complete this delivery Cance…" at bounding box center [598, 266] width 1197 height 532
drag, startPoint x: 850, startPoint y: 315, endPoint x: 629, endPoint y: 302, distance: 221.1
click at [629, 302] on div "Confirm Complete Delivery Are you sure you want to complete this delivery Cance…" at bounding box center [598, 266] width 1197 height 532
drag, startPoint x: 629, startPoint y: 302, endPoint x: 874, endPoint y: 358, distance: 251.6
click at [874, 358] on div "Confirm Complete Delivery Are you sure you want to complete this delivery Cance…" at bounding box center [598, 266] width 1197 height 532
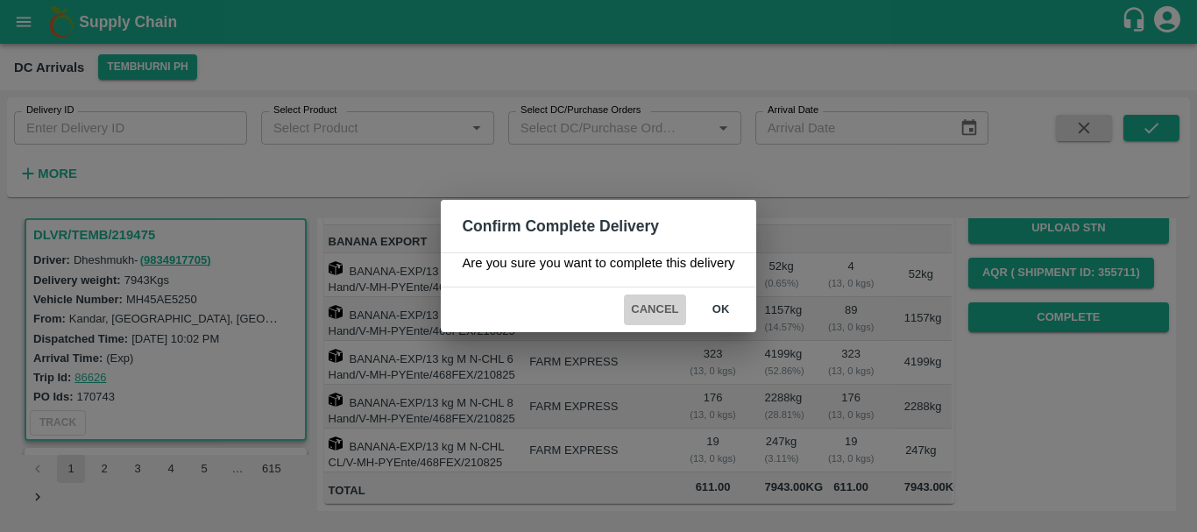
click at [644, 307] on button "Cancel" at bounding box center [654, 309] width 61 height 31
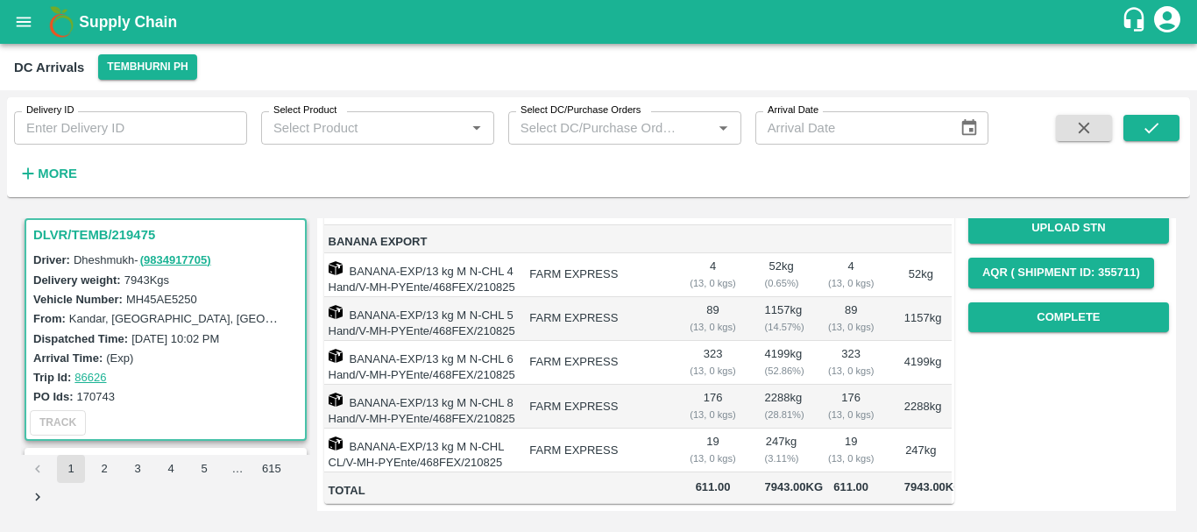
scroll to position [0, 0]
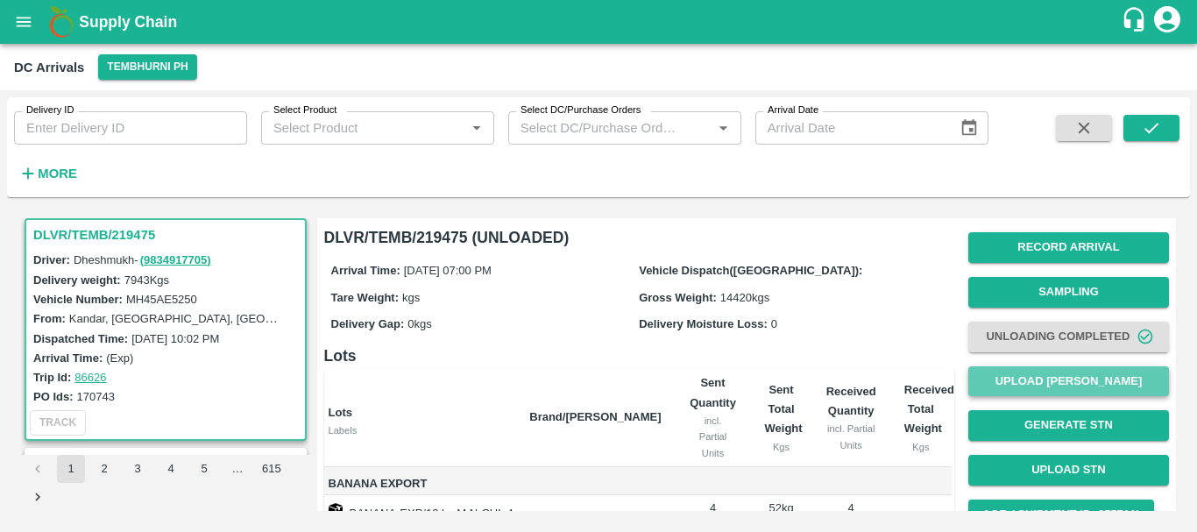
click at [1022, 380] on button "Upload [PERSON_NAME]" at bounding box center [1068, 381] width 201 height 31
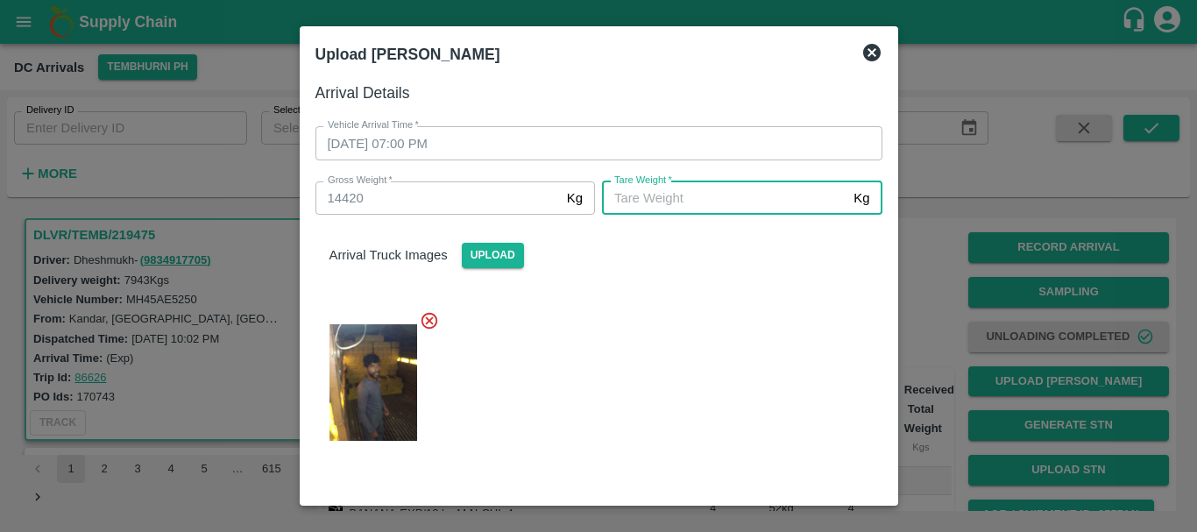
click at [722, 192] on input "Tare Weight   *" at bounding box center [724, 197] width 244 height 33
type input "5740"
click at [664, 358] on div at bounding box center [591, 377] width 581 height 162
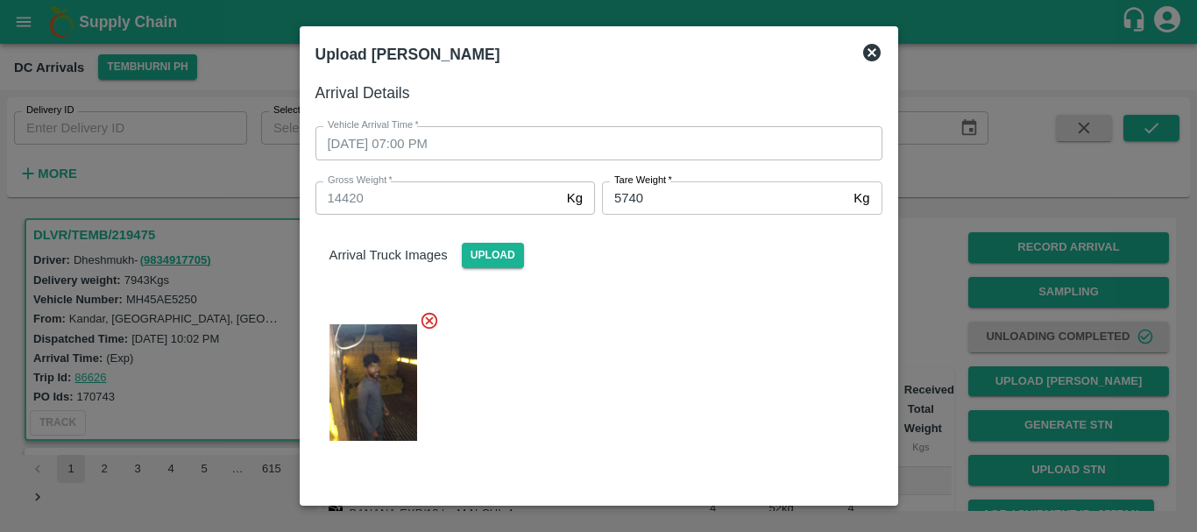
scroll to position [180, 0]
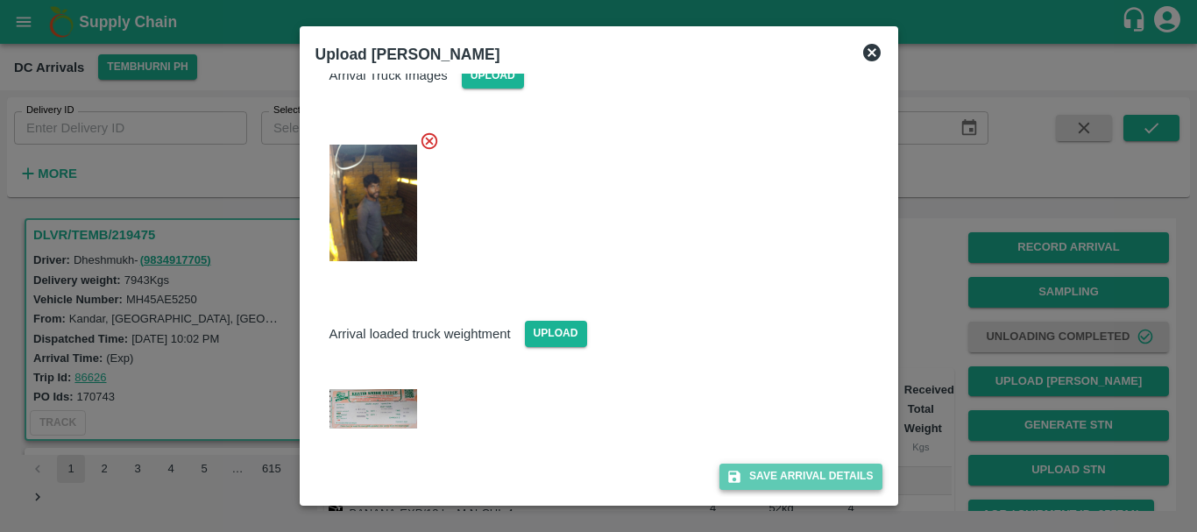
click at [753, 471] on button "Save Arrival Details" at bounding box center [800, 475] width 162 height 25
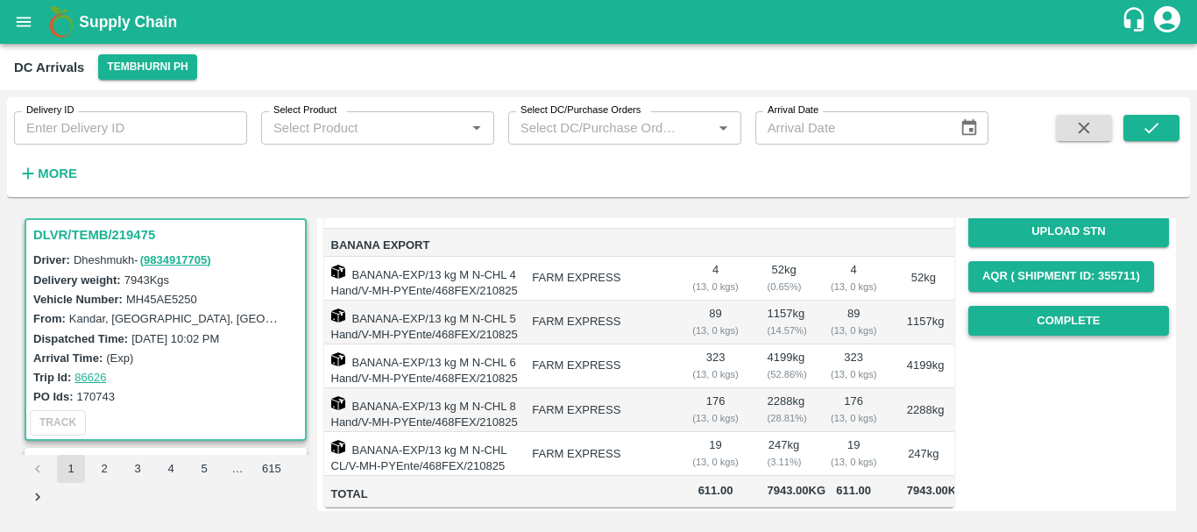
scroll to position [237, 0]
click at [1010, 324] on button "Complete" at bounding box center [1068, 322] width 201 height 31
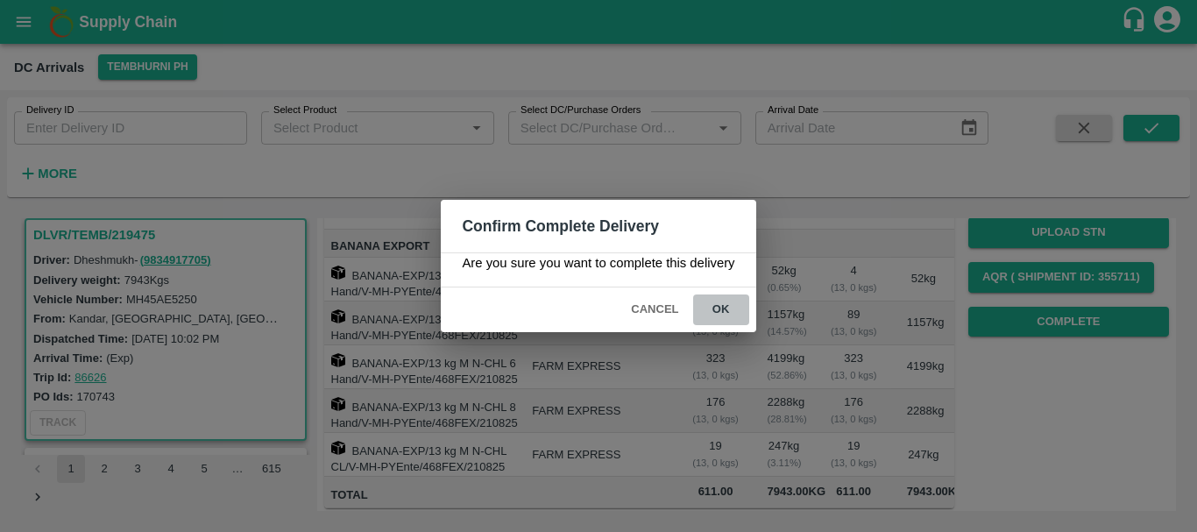
click at [719, 314] on button "ok" at bounding box center [721, 309] width 56 height 31
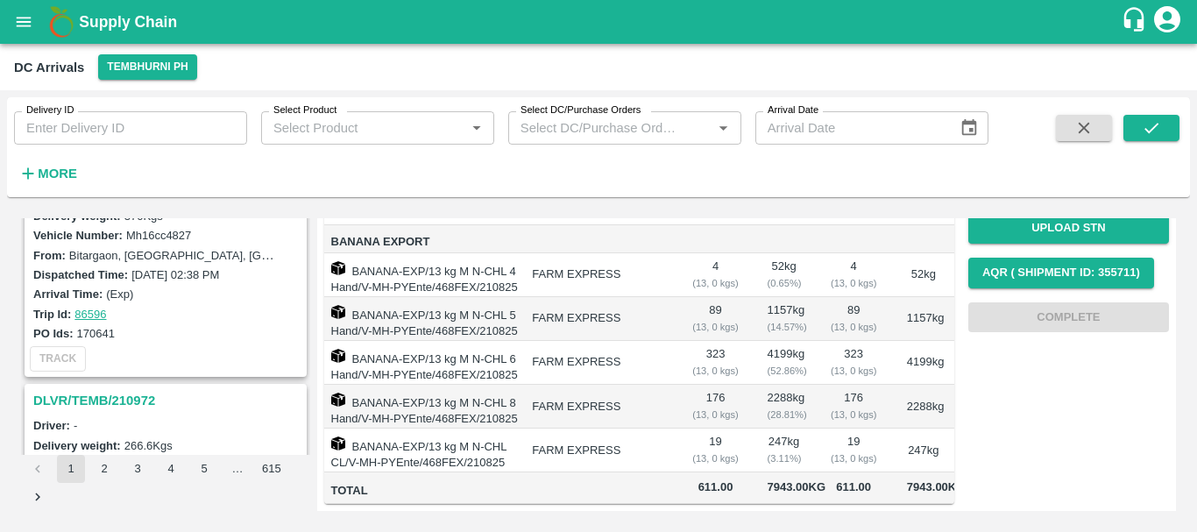
scroll to position [0, 0]
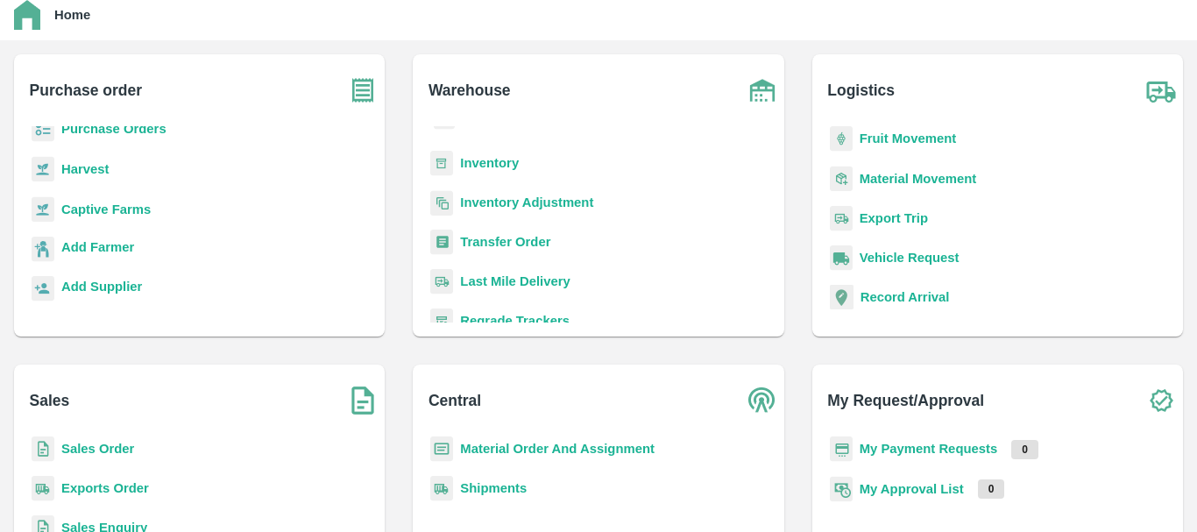
scroll to position [56, 0]
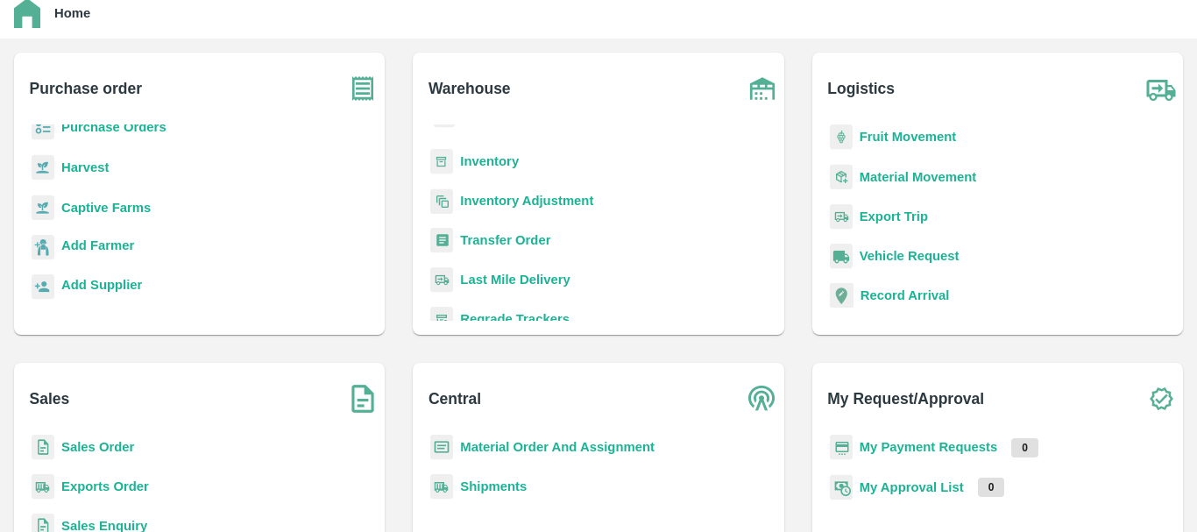
click at [102, 487] on b "Exports Order" at bounding box center [105, 486] width 88 height 14
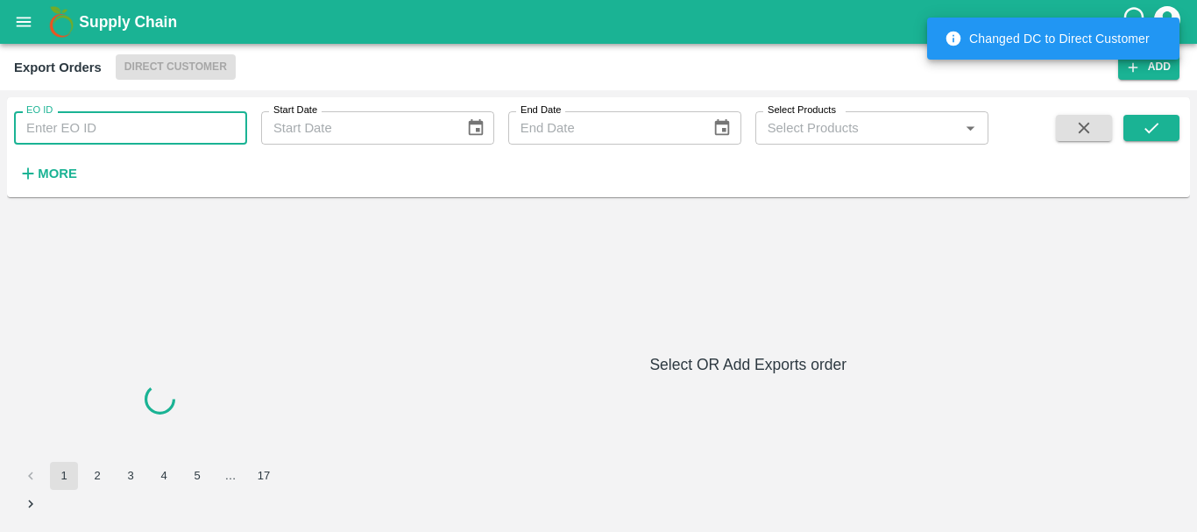
click at [118, 131] on input "EO ID" at bounding box center [130, 127] width 233 height 33
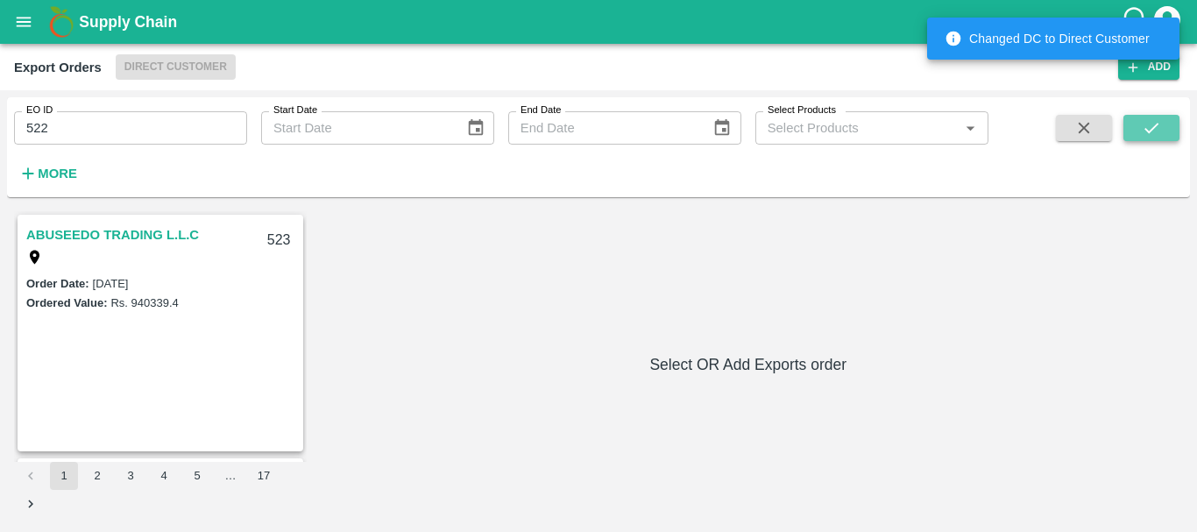
click at [1158, 120] on icon "submit" at bounding box center [1151, 127] width 19 height 19
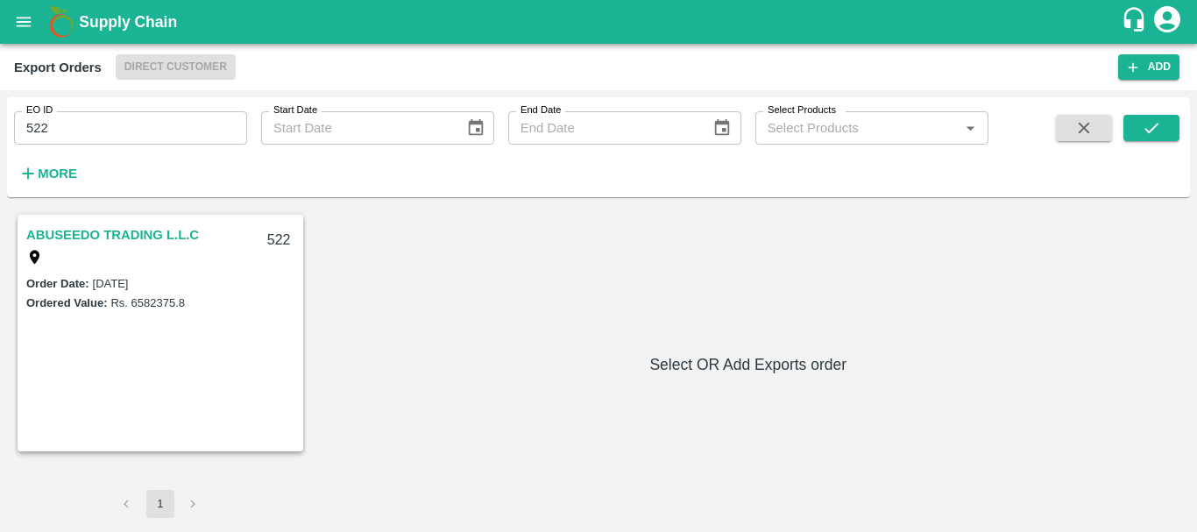
click at [175, 236] on link "ABUSEEDO TRADING L.L.C" at bounding box center [112, 234] width 173 height 23
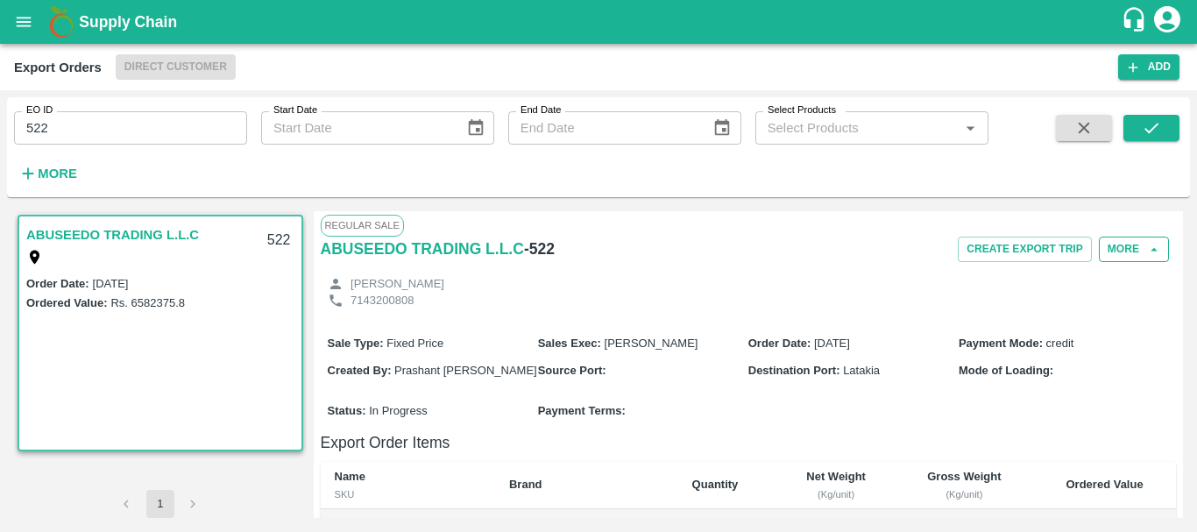
scroll to position [1, 0]
click at [128, 137] on input "522" at bounding box center [130, 127] width 233 height 33
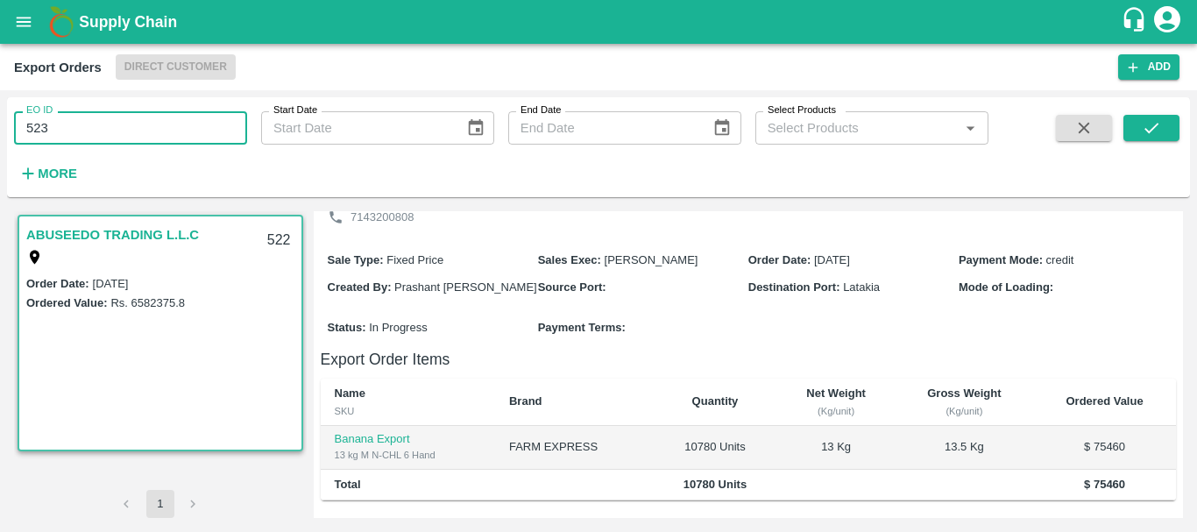
scroll to position [102, 0]
type input "523"
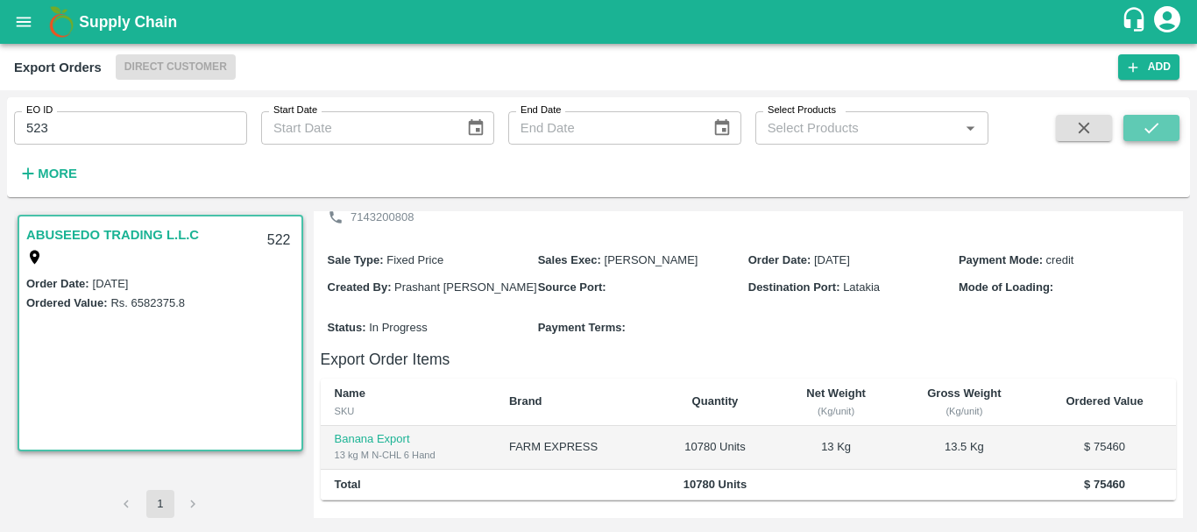
click at [1153, 125] on icon "submit" at bounding box center [1151, 127] width 19 height 19
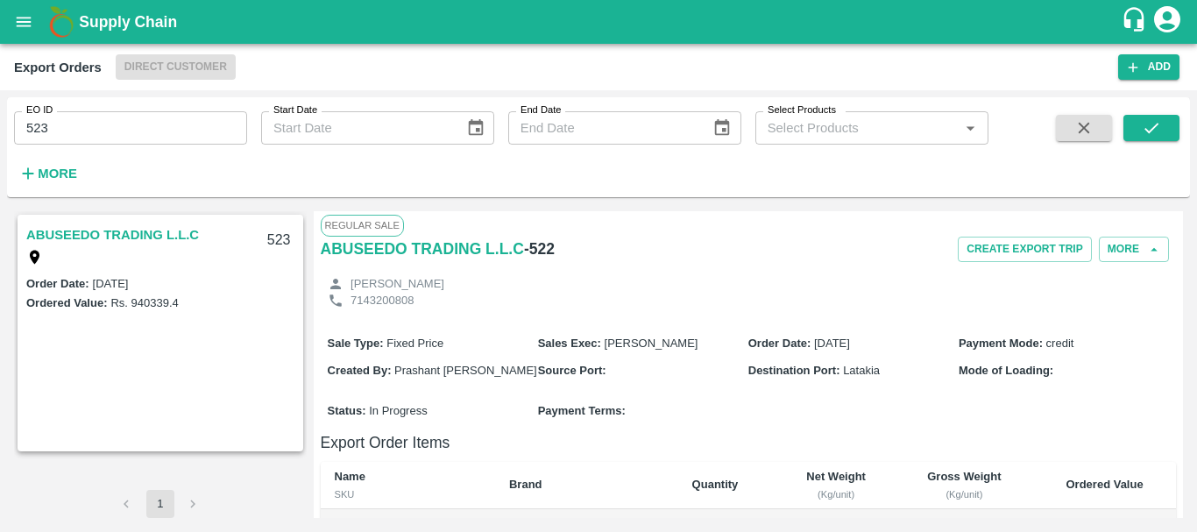
scroll to position [103, 0]
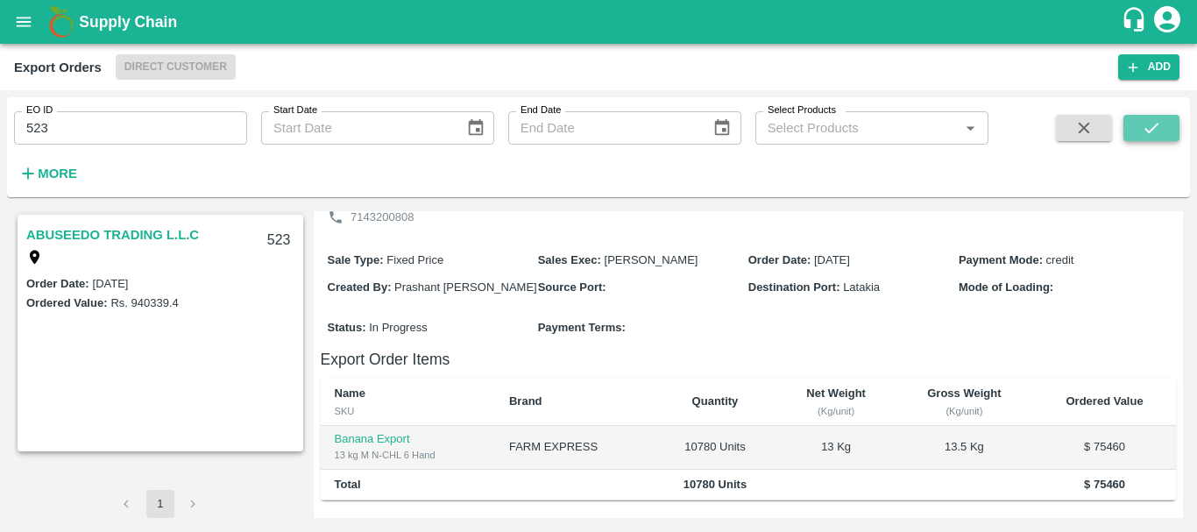
click at [1147, 131] on icon "submit" at bounding box center [1151, 128] width 14 height 11
click at [111, 243] on link "ABUSEEDO TRADING L.L.C" at bounding box center [112, 234] width 173 height 23
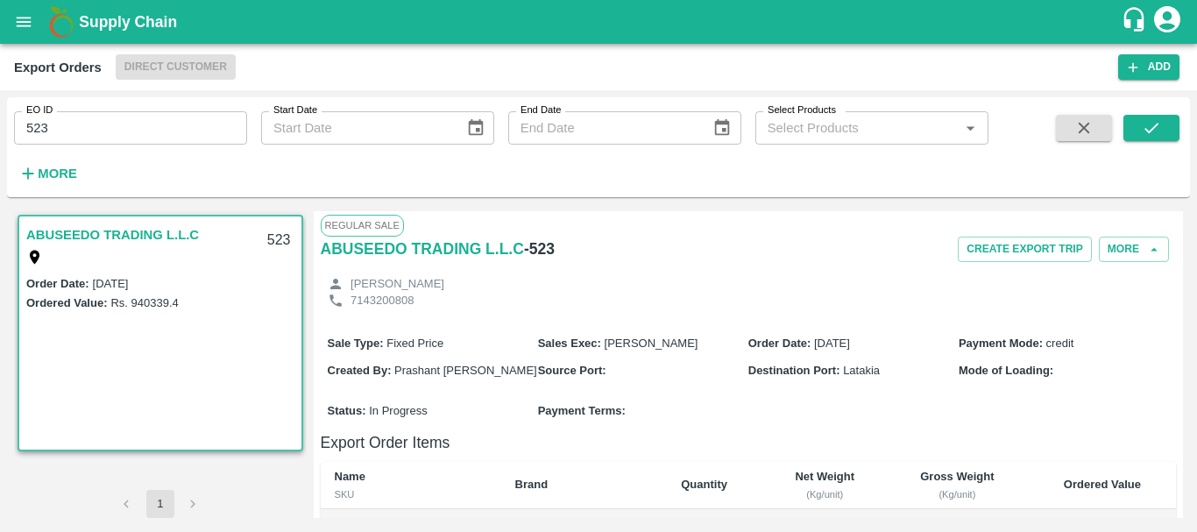
click at [602, 386] on div "Sale Type : Fixed Price Sales Exec : [PERSON_NAME] Order Date : [DATE] Payment …" at bounding box center [749, 355] width 856 height 67
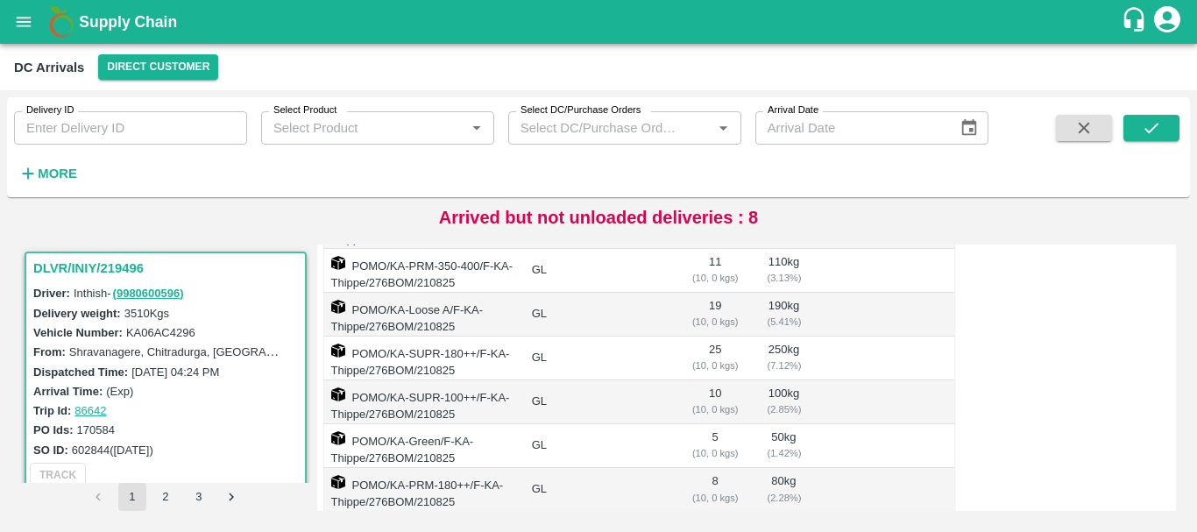
scroll to position [635, 0]
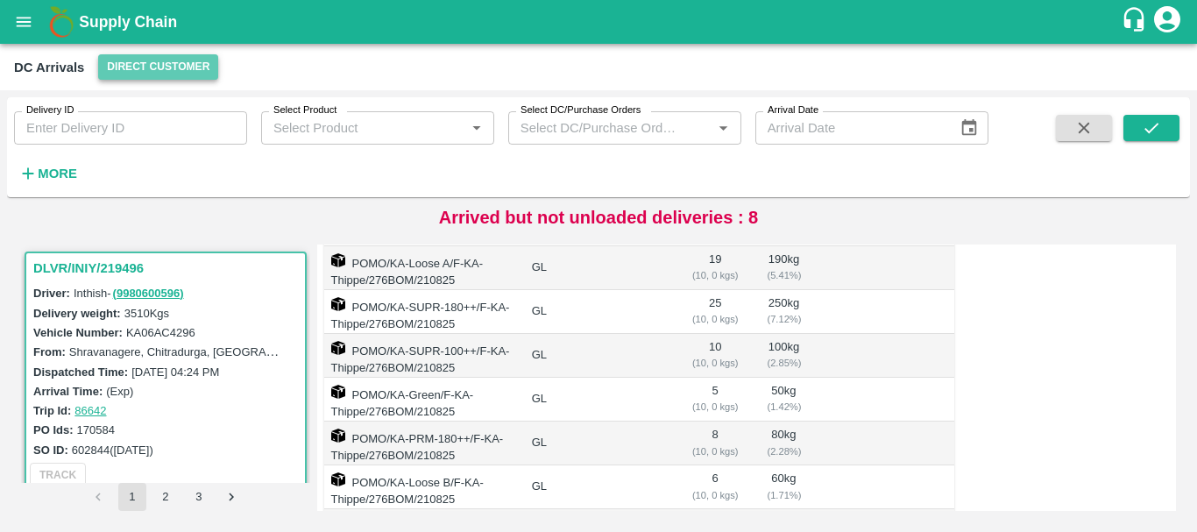
click at [138, 60] on button "Direct Customer" at bounding box center [158, 66] width 120 height 25
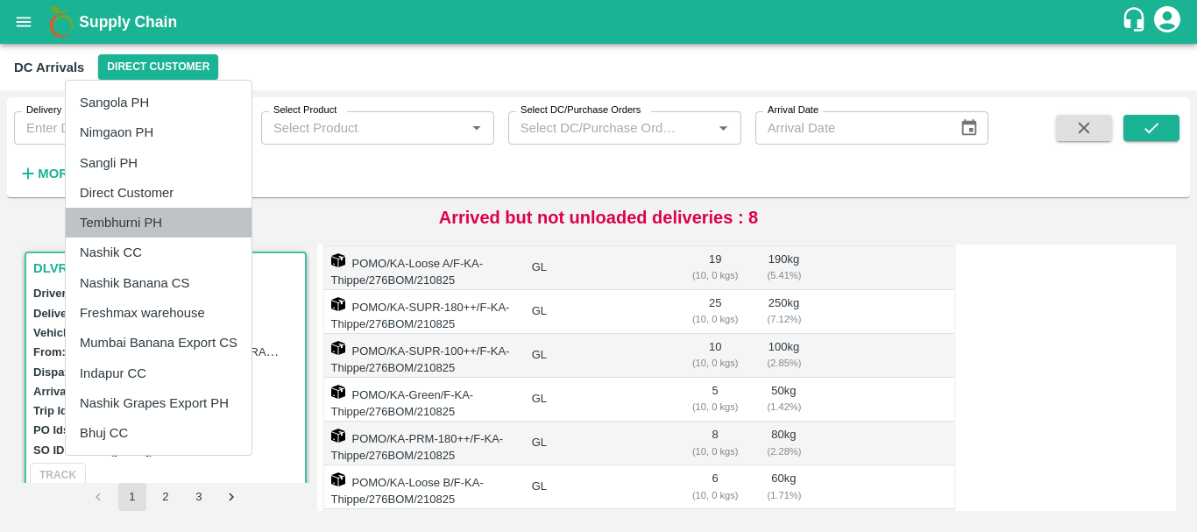
click at [140, 225] on li "Tembhurni PH" at bounding box center [159, 223] width 186 height 30
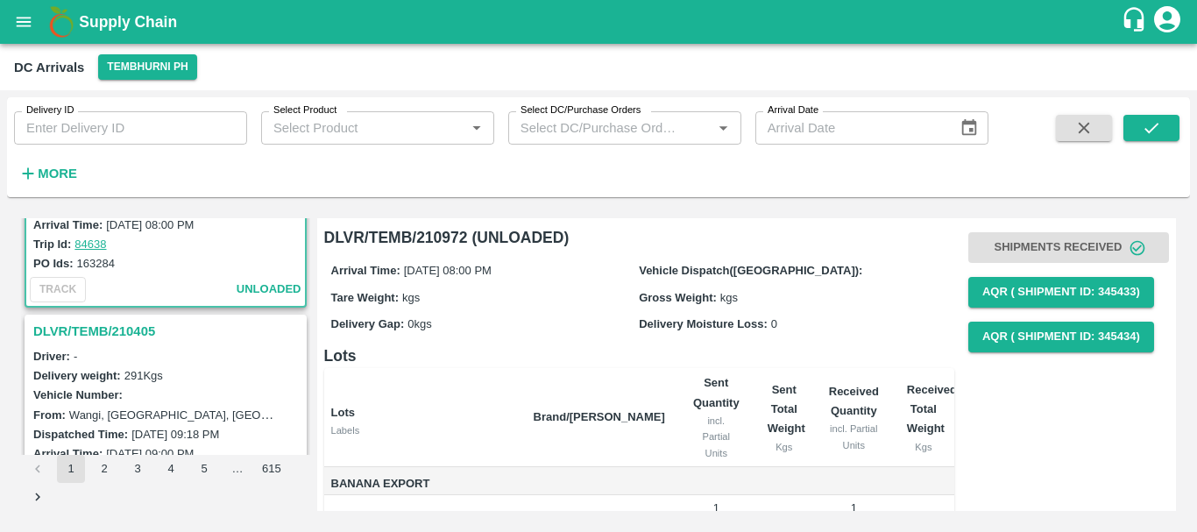
scroll to position [141, 0]
click at [131, 326] on h3 "DLVR/TEMB/210405" at bounding box center [168, 330] width 270 height 23
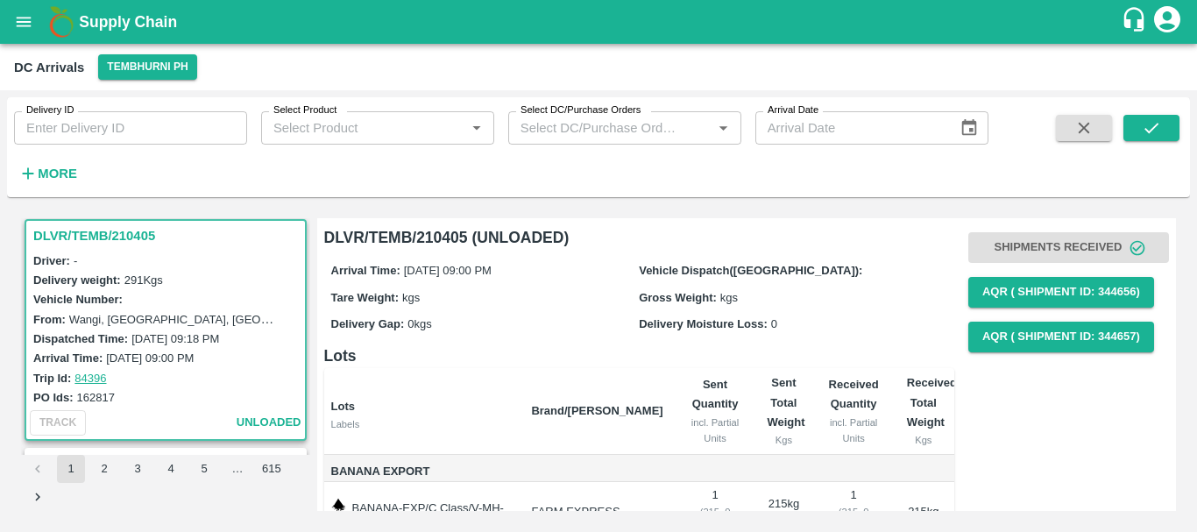
scroll to position [402, 0]
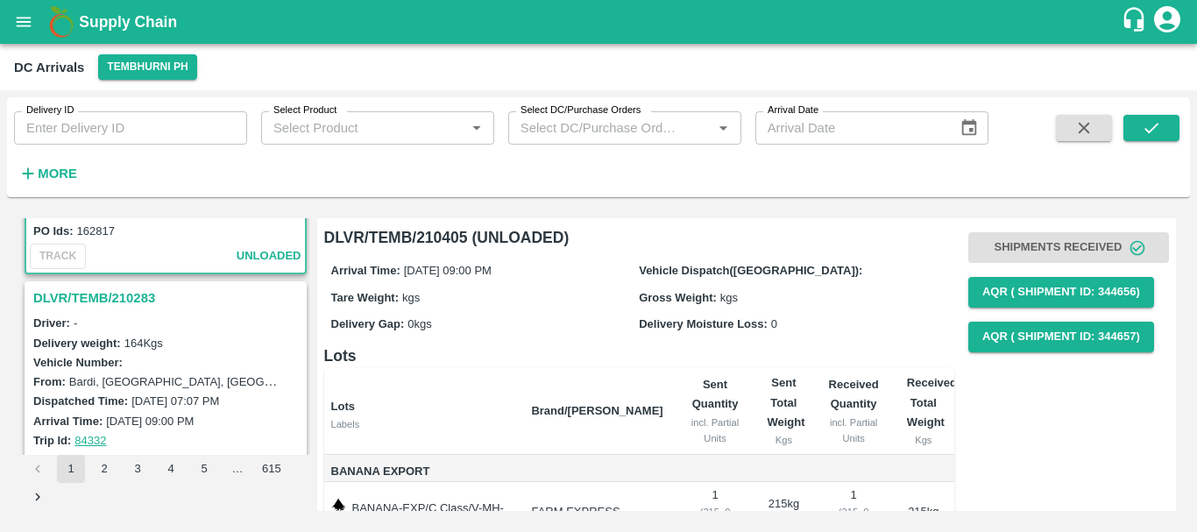
click at [114, 300] on h3 "DLVR/TEMB/210283" at bounding box center [168, 297] width 270 height 23
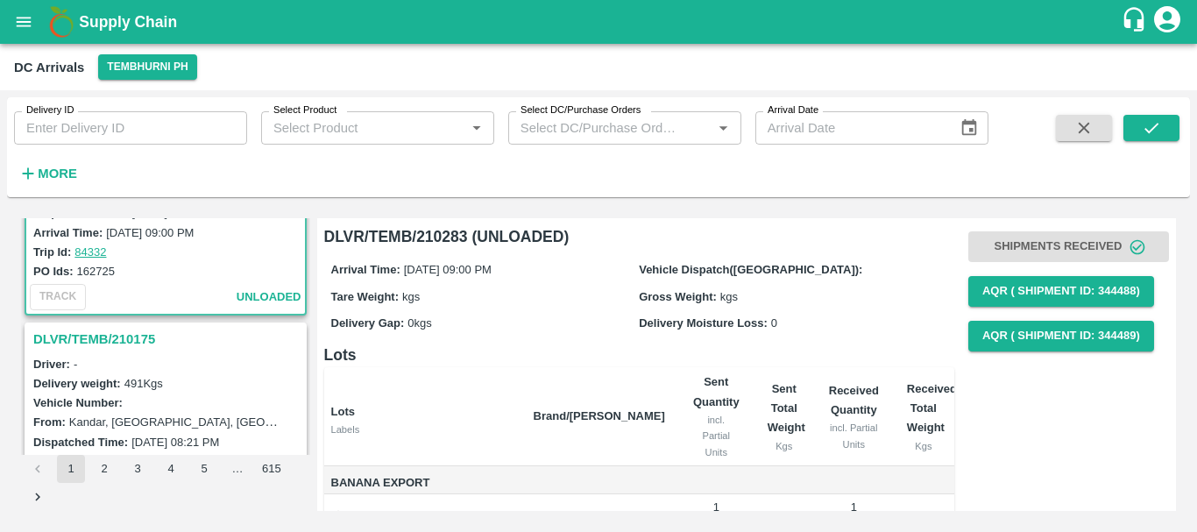
scroll to position [592, 0]
click at [138, 332] on h3 "DLVR/TEMB/210175" at bounding box center [168, 337] width 270 height 23
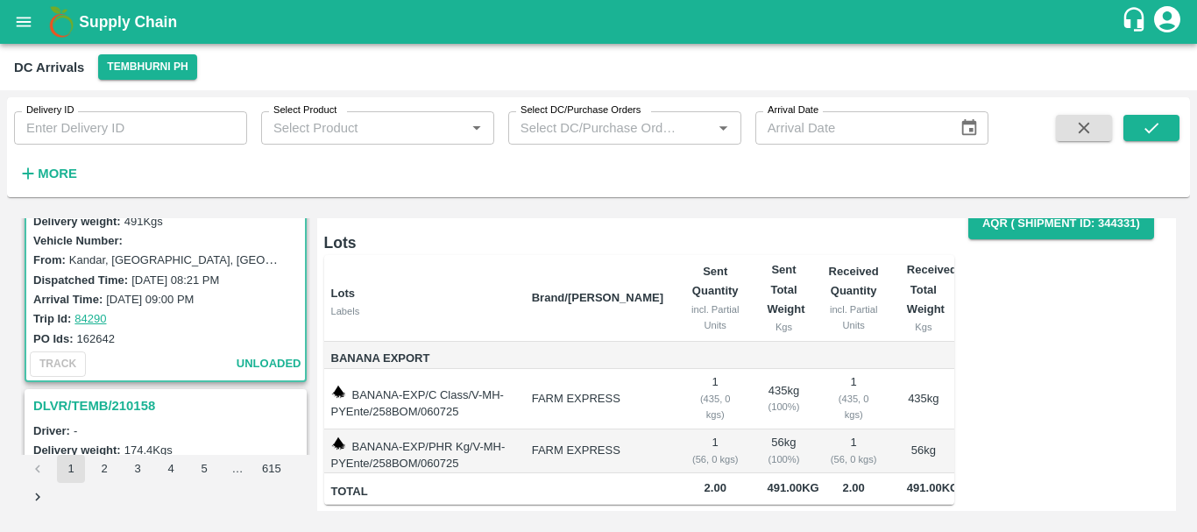
scroll to position [755, 0]
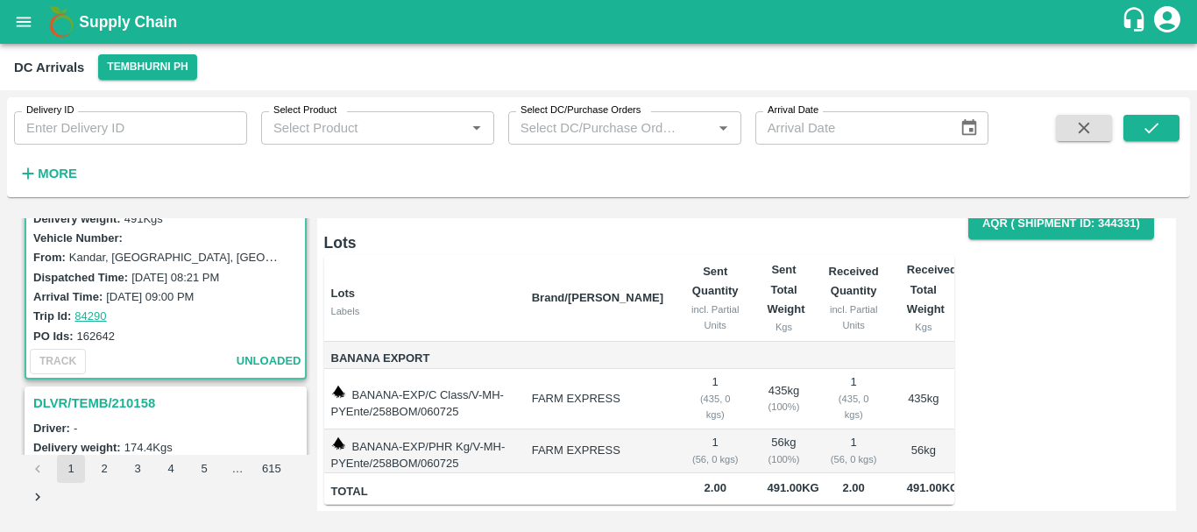
click at [117, 396] on h3 "DLVR/TEMB/210158" at bounding box center [168, 403] width 270 height 23
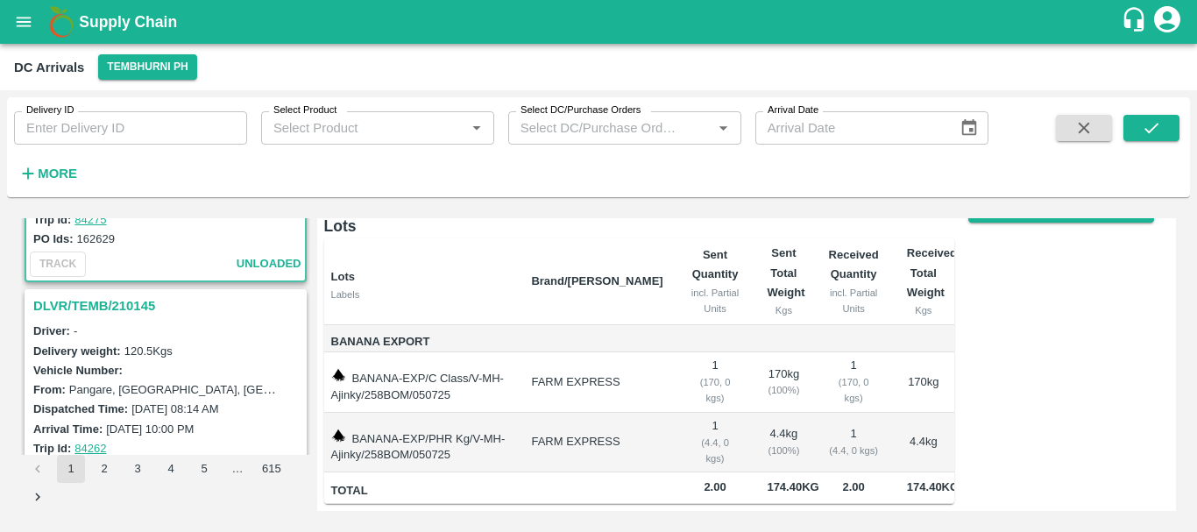
click at [121, 302] on h3 "DLVR/TEMB/210145" at bounding box center [168, 305] width 270 height 23
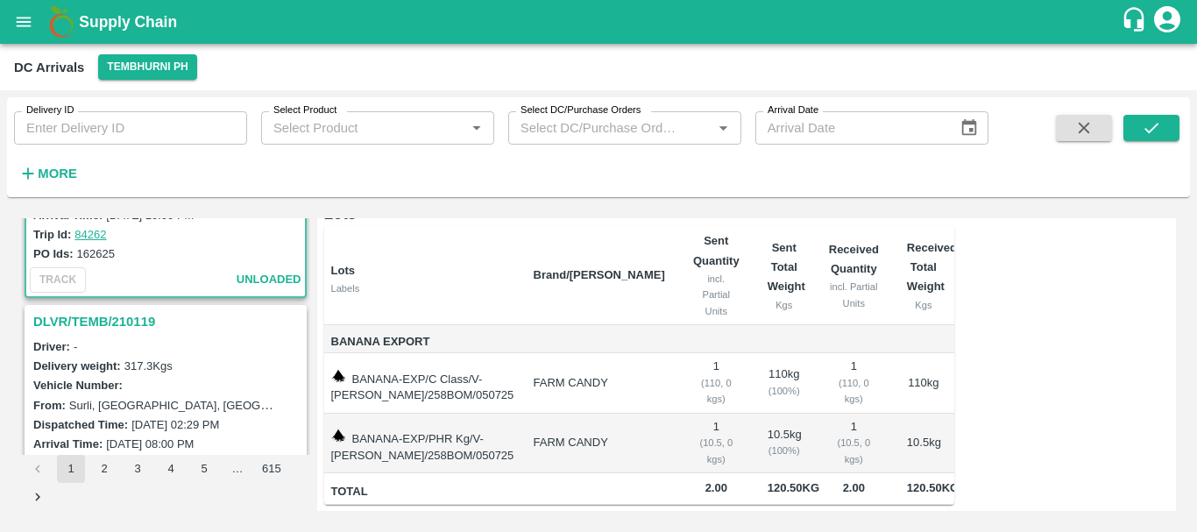
click at [106, 315] on h3 "DLVR/TEMB/210119" at bounding box center [168, 321] width 270 height 23
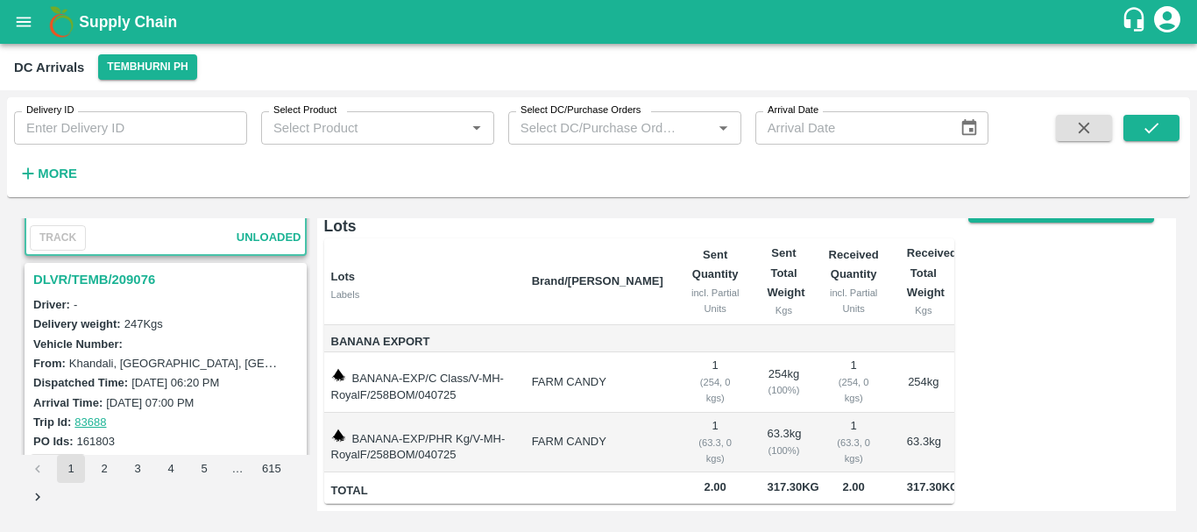
click at [106, 276] on h3 "DLVR/TEMB/209076" at bounding box center [168, 279] width 270 height 23
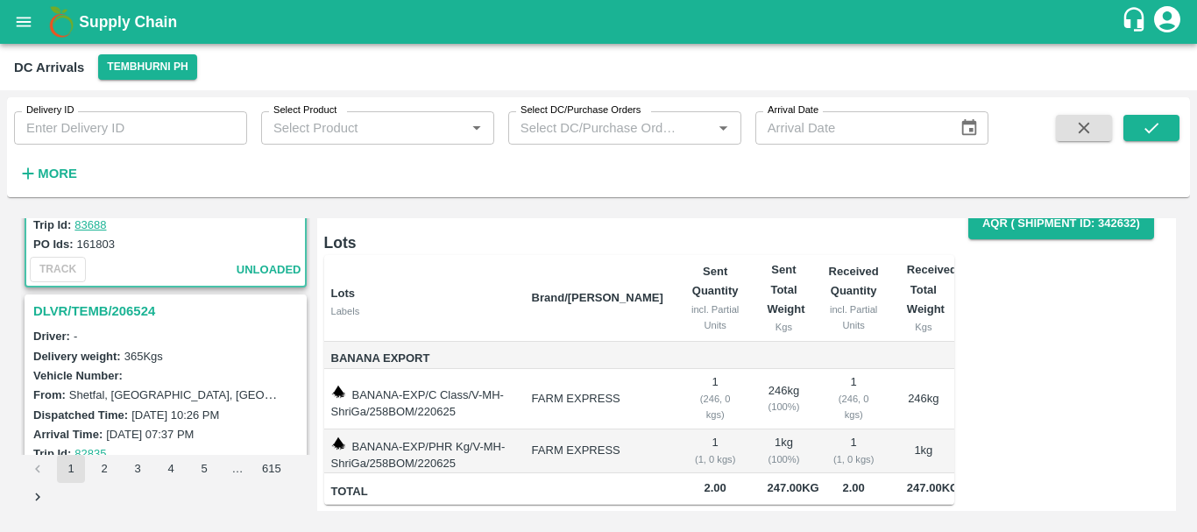
click at [97, 302] on h3 "DLVR/TEMB/206524" at bounding box center [168, 311] width 270 height 23
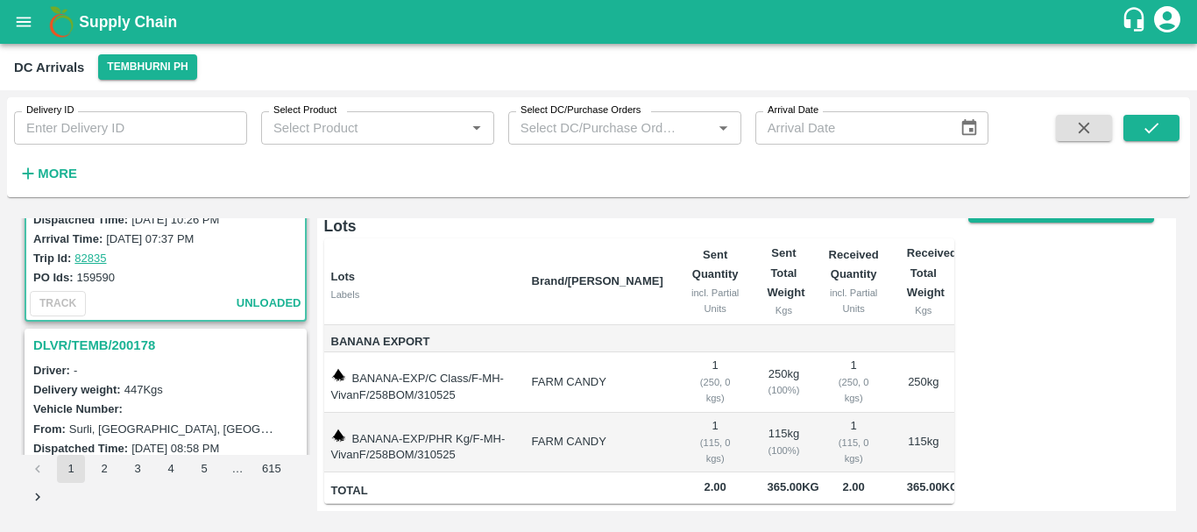
click at [129, 348] on h3 "DLVR/TEMB/200178" at bounding box center [168, 345] width 270 height 23
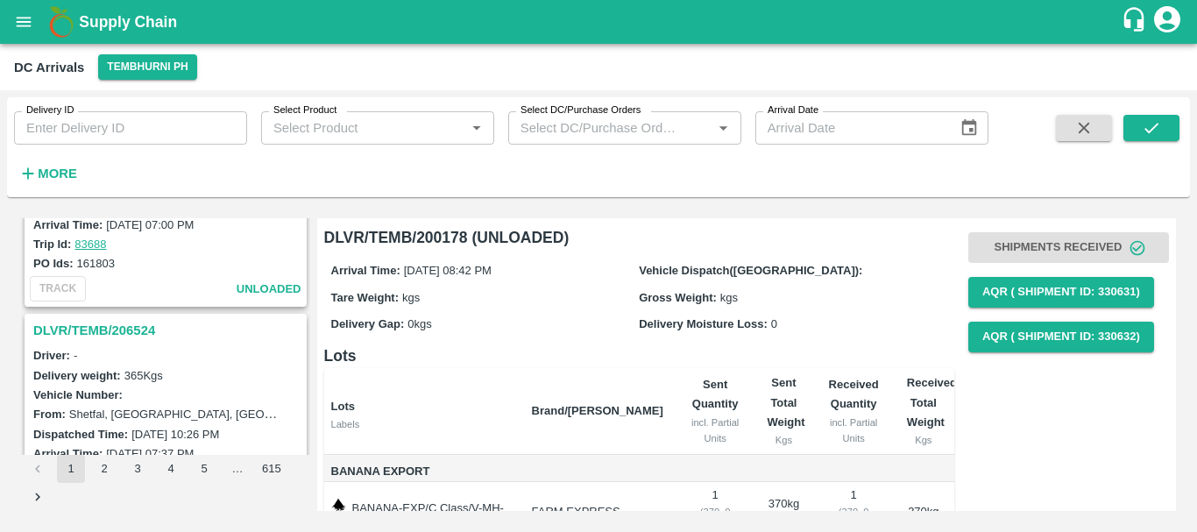
click at [129, 329] on h3 "DLVR/TEMB/206524" at bounding box center [168, 330] width 270 height 23
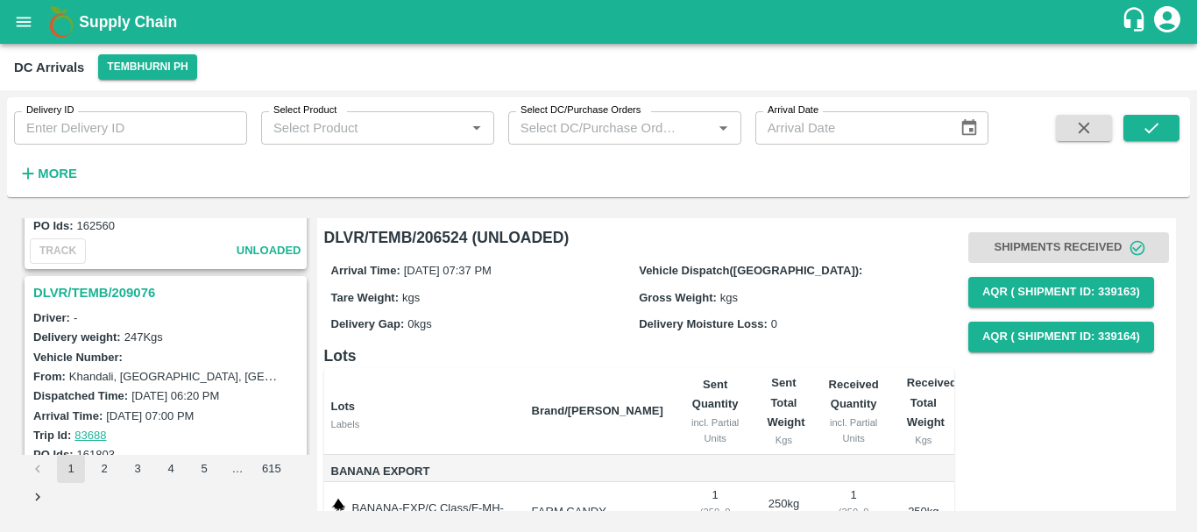
click at [139, 293] on h3 "DLVR/TEMB/209076" at bounding box center [168, 292] width 270 height 23
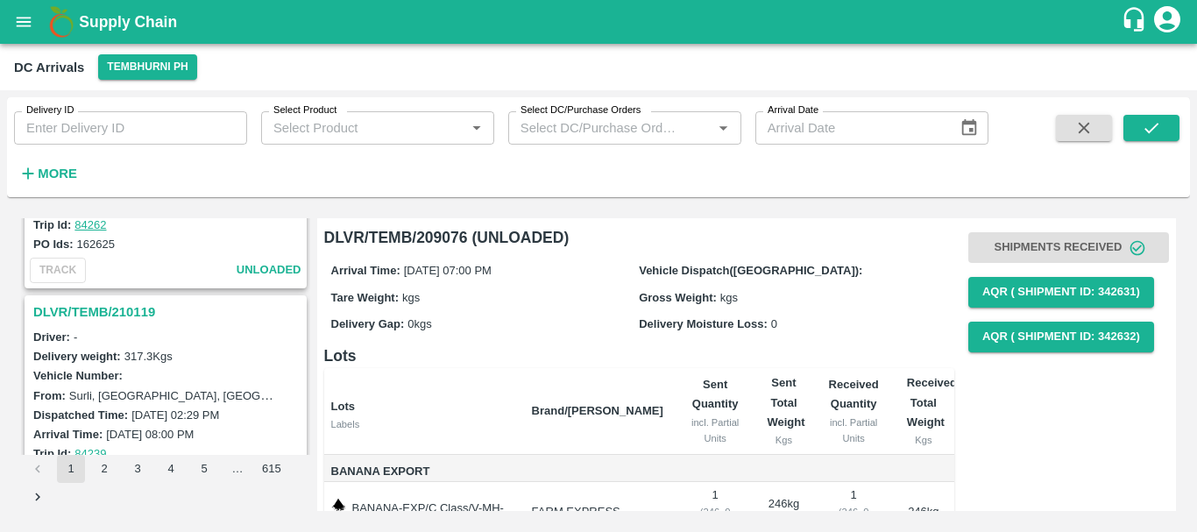
click at [136, 310] on h3 "DLVR/TEMB/210119" at bounding box center [168, 312] width 270 height 23
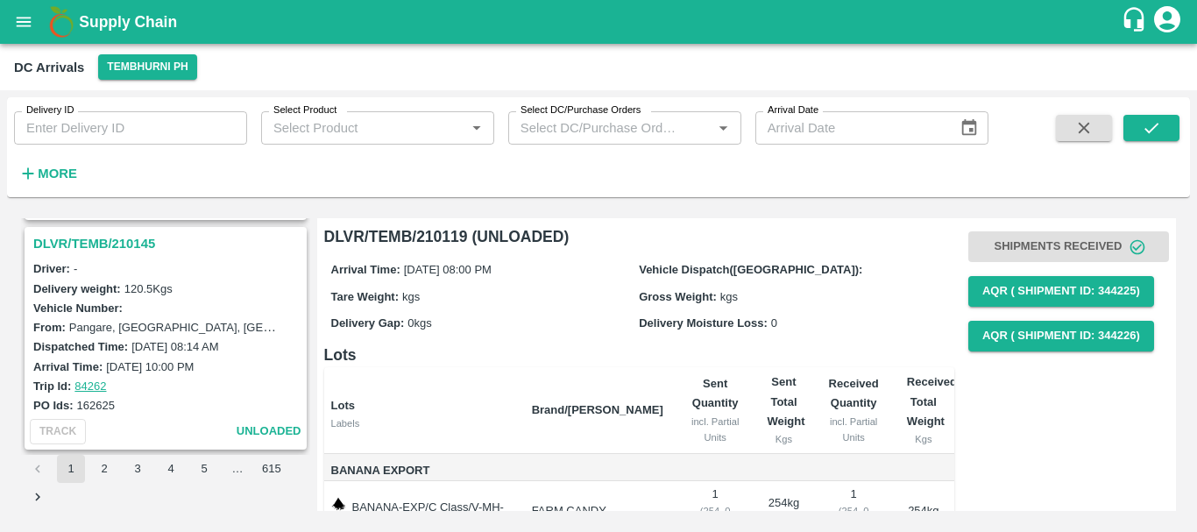
click at [133, 250] on h3 "DLVR/TEMB/210145" at bounding box center [168, 243] width 270 height 23
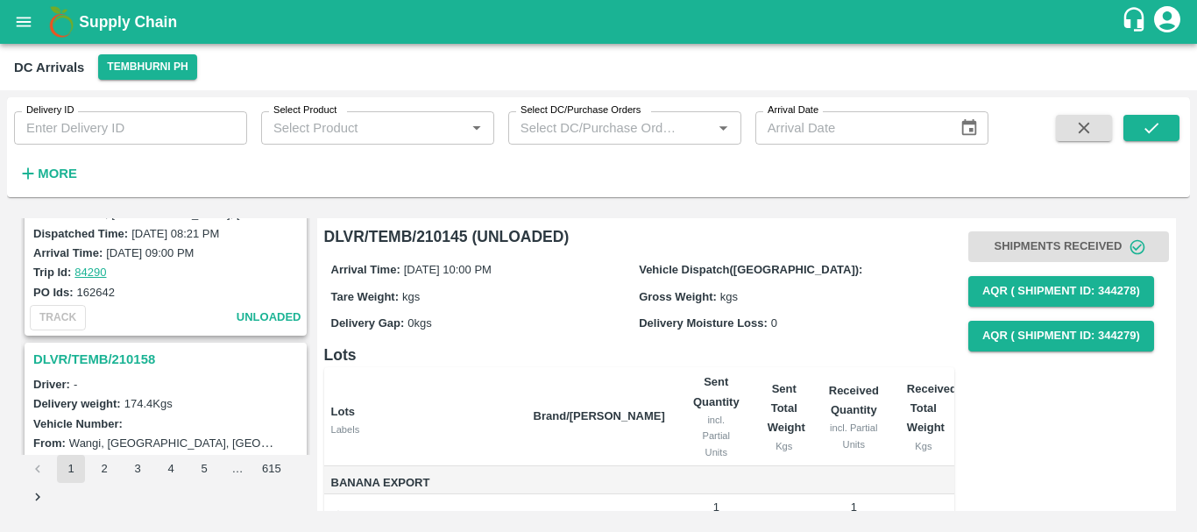
click at [108, 354] on h3 "DLVR/TEMB/210158" at bounding box center [168, 359] width 270 height 23
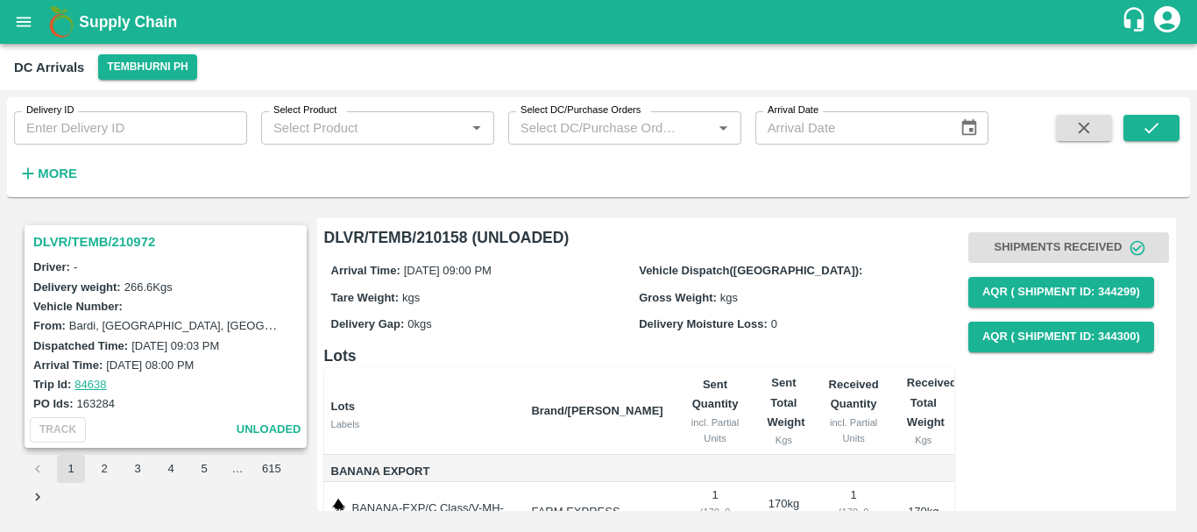
click at [124, 244] on h3 "DLVR/TEMB/210972" at bounding box center [168, 241] width 270 height 23
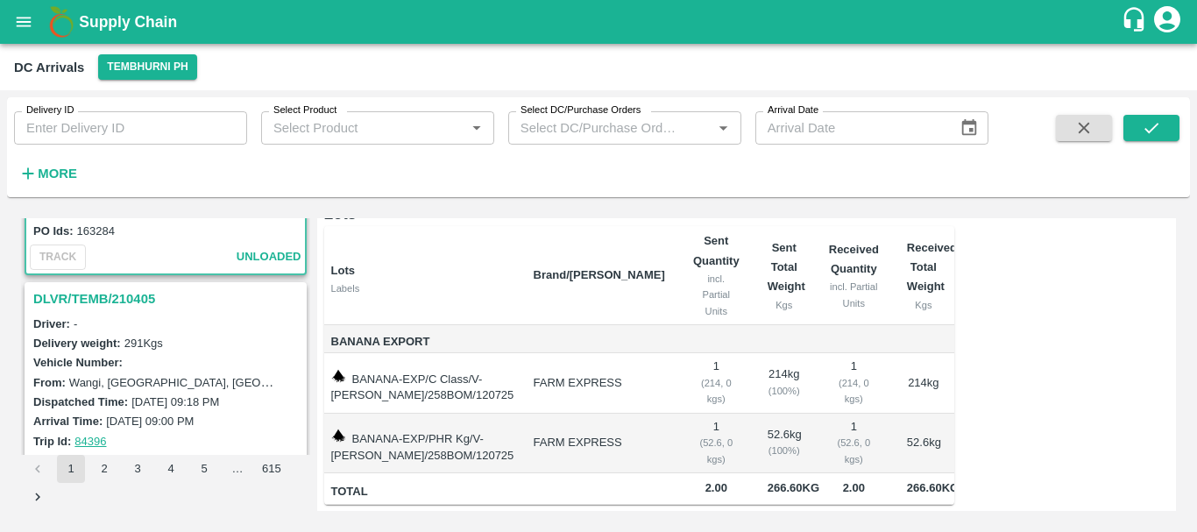
click at [102, 303] on h3 "DLVR/TEMB/210405" at bounding box center [168, 298] width 270 height 23
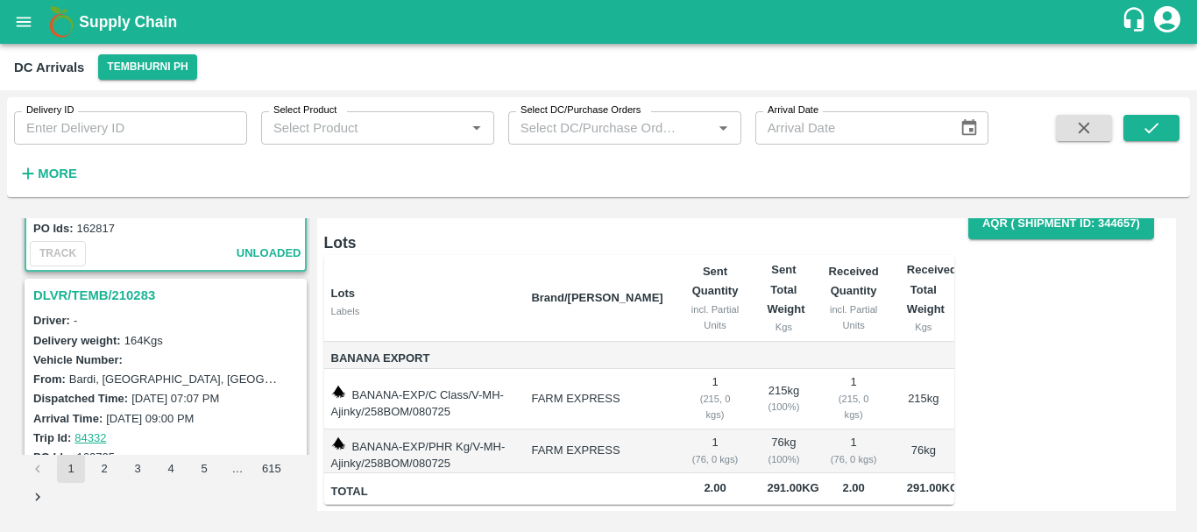
click at [94, 296] on h3 "DLVR/TEMB/210283" at bounding box center [168, 295] width 270 height 23
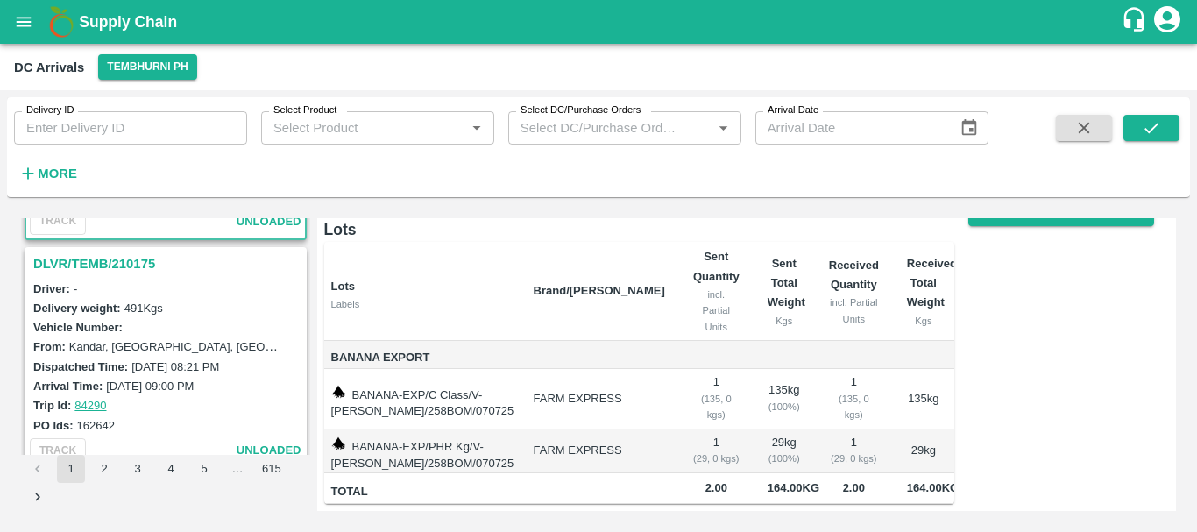
click at [101, 256] on h3 "DLVR/TEMB/210175" at bounding box center [168, 263] width 270 height 23
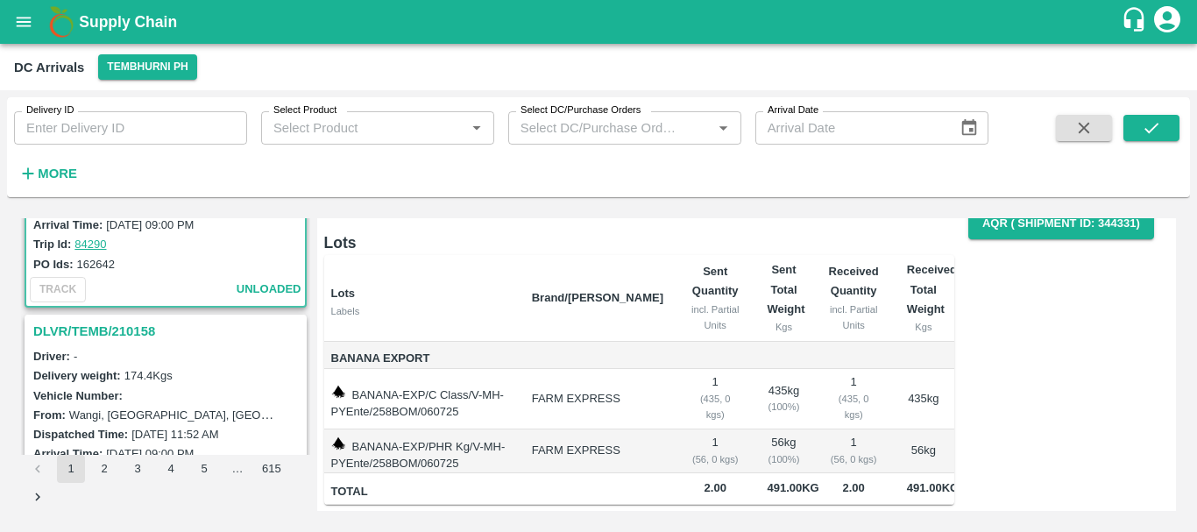
click at [131, 322] on h3 "DLVR/TEMB/210158" at bounding box center [168, 331] width 270 height 23
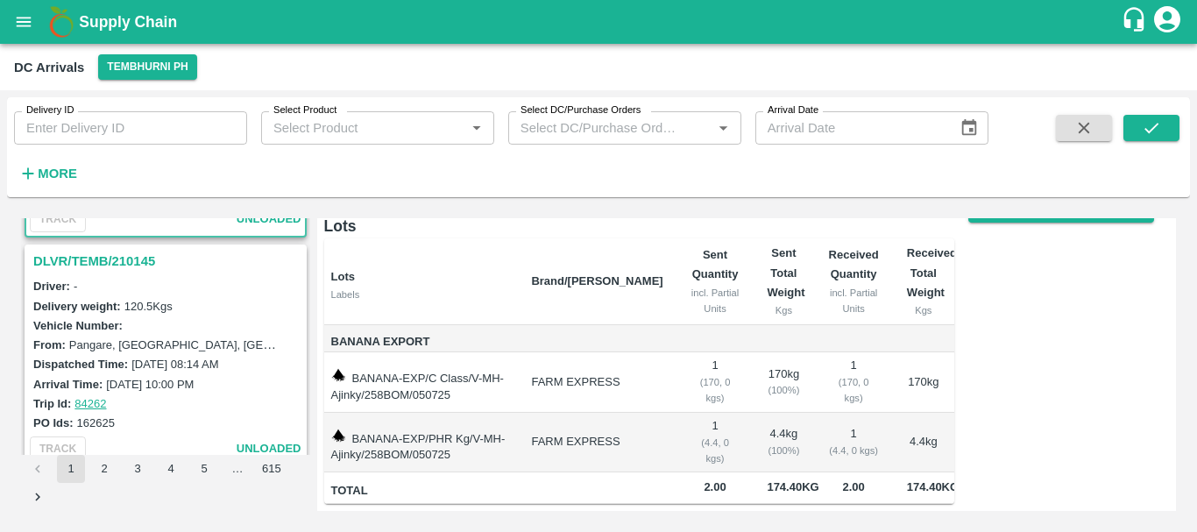
click at [99, 263] on h3 "DLVR/TEMB/210145" at bounding box center [168, 261] width 270 height 23
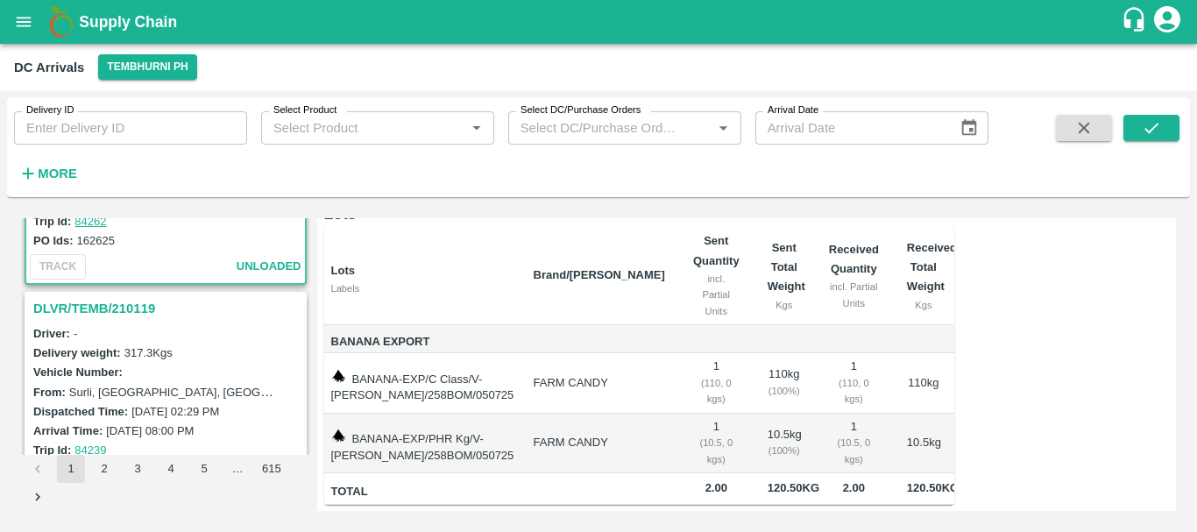
click at [110, 312] on h3 "DLVR/TEMB/210119" at bounding box center [168, 308] width 270 height 23
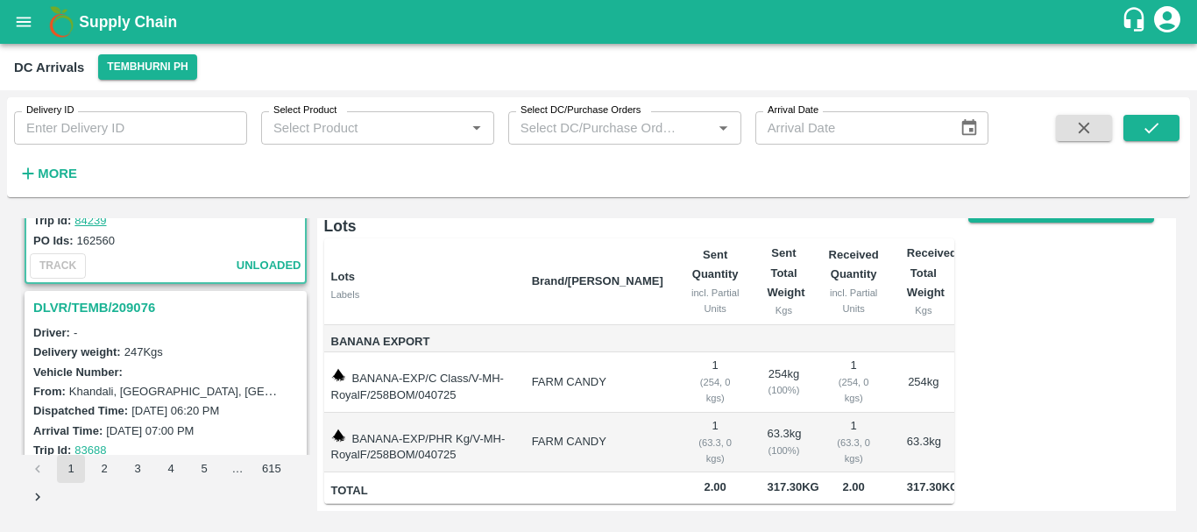
click at [115, 308] on h3 "DLVR/TEMB/209076" at bounding box center [168, 307] width 270 height 23
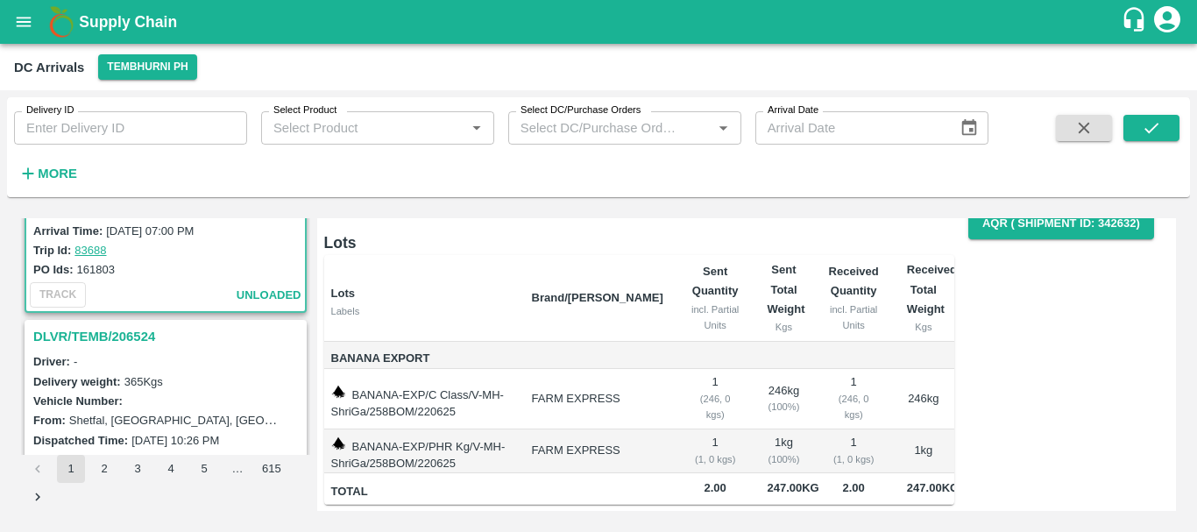
click at [129, 330] on h3 "DLVR/TEMB/206524" at bounding box center [168, 336] width 270 height 23
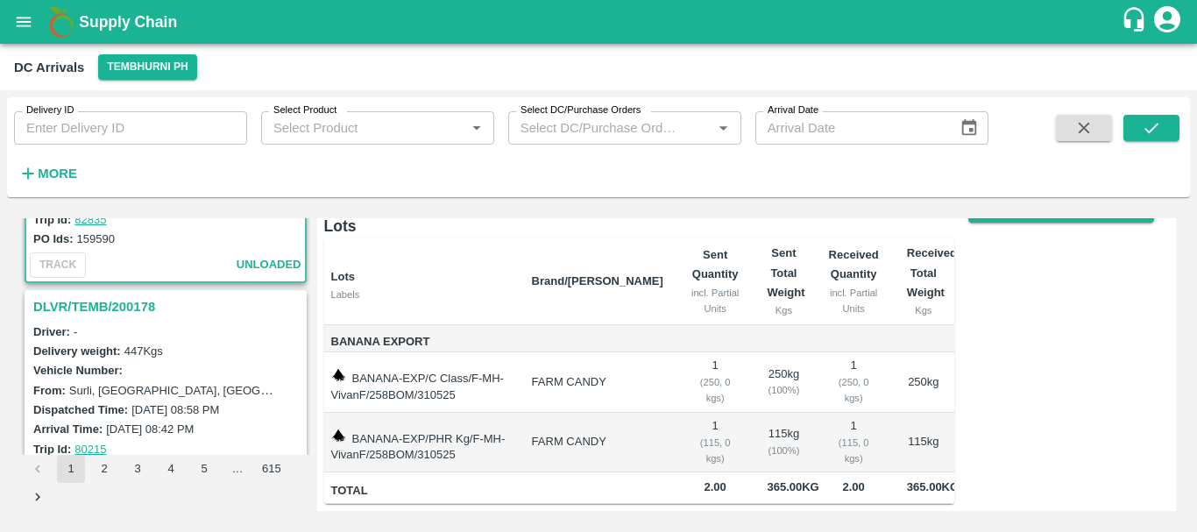
click at [104, 313] on h3 "DLVR/TEMB/200178" at bounding box center [168, 306] width 270 height 23
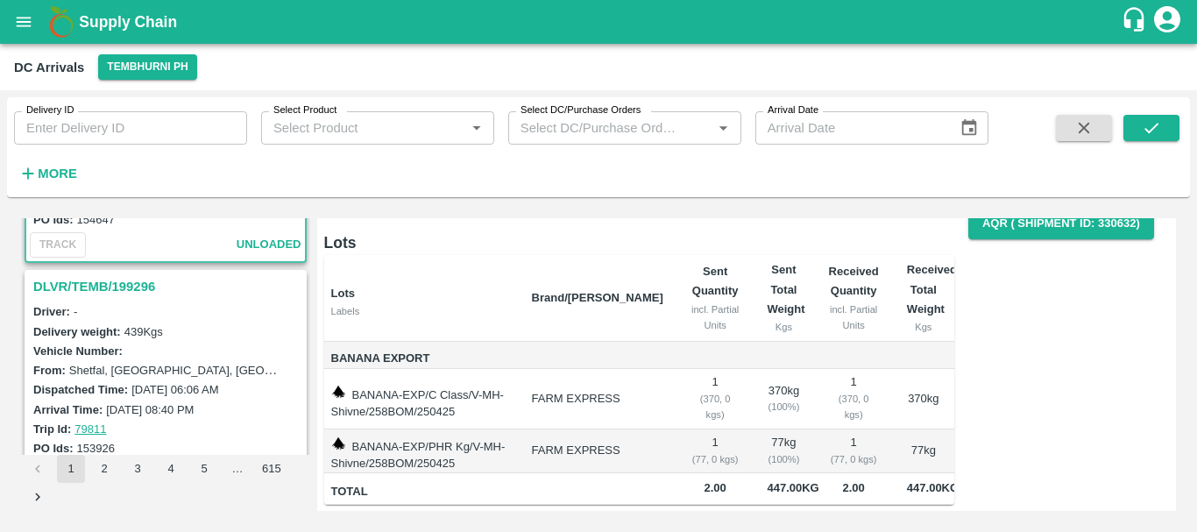
click at [89, 290] on h3 "DLVR/TEMB/199296" at bounding box center [168, 286] width 270 height 23
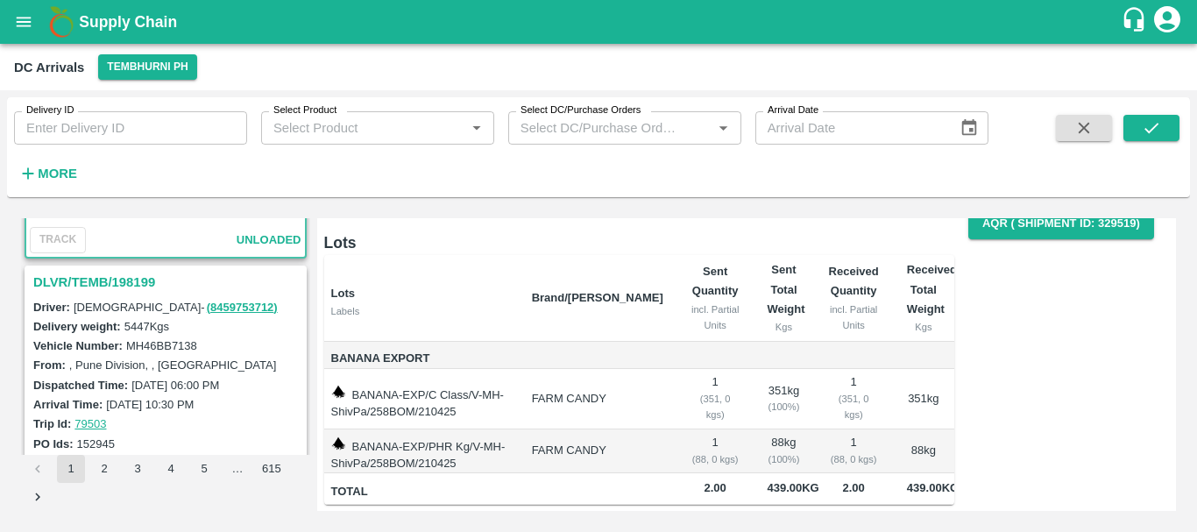
click at [92, 279] on h3 "DLVR/TEMB/198199" at bounding box center [168, 282] width 270 height 23
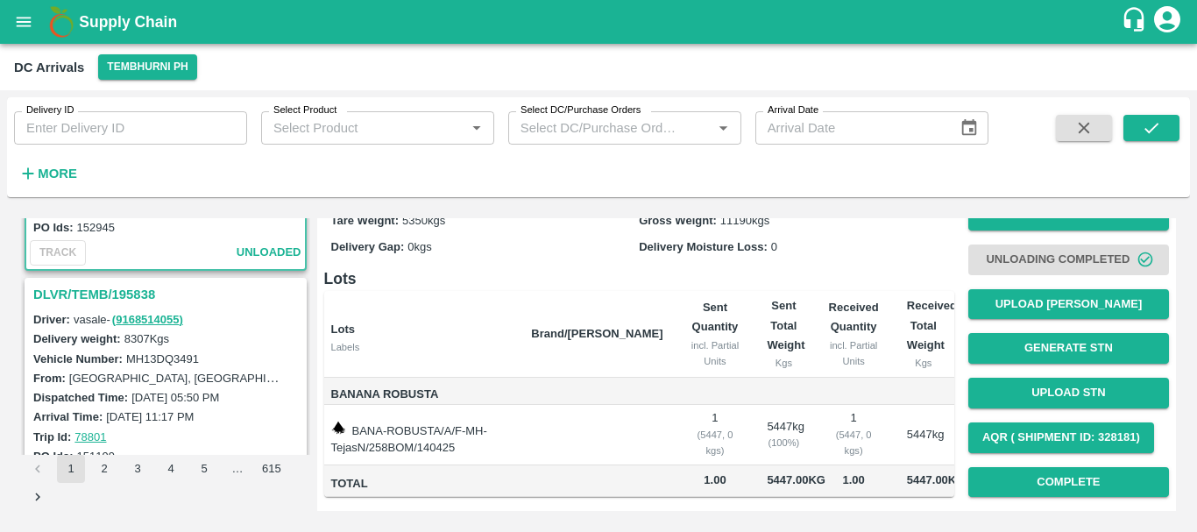
click at [103, 296] on h3 "DLVR/TEMB/195838" at bounding box center [168, 294] width 270 height 23
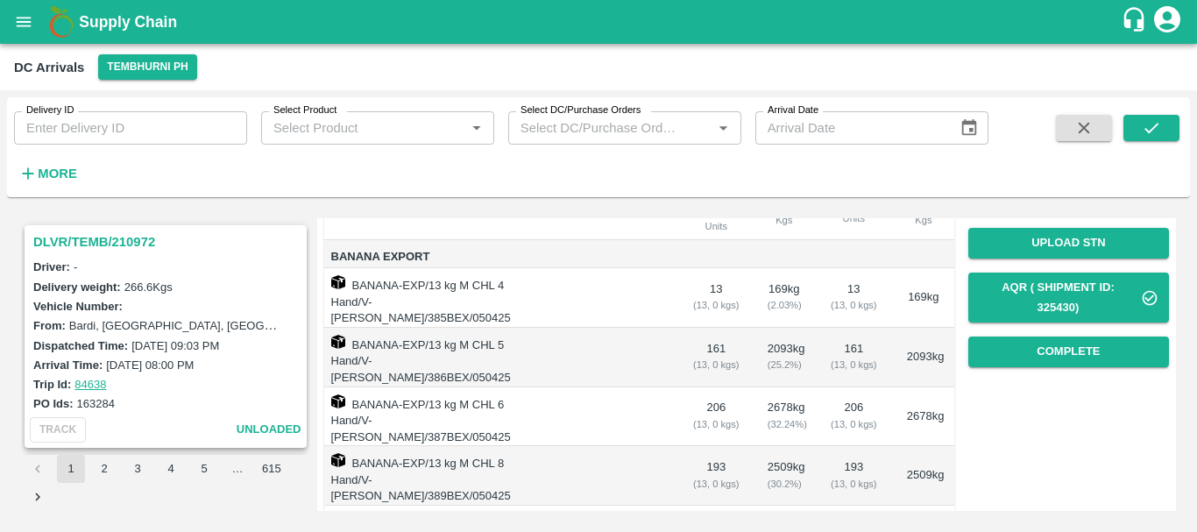
click at [108, 244] on h3 "DLVR/TEMB/210972" at bounding box center [168, 241] width 270 height 23
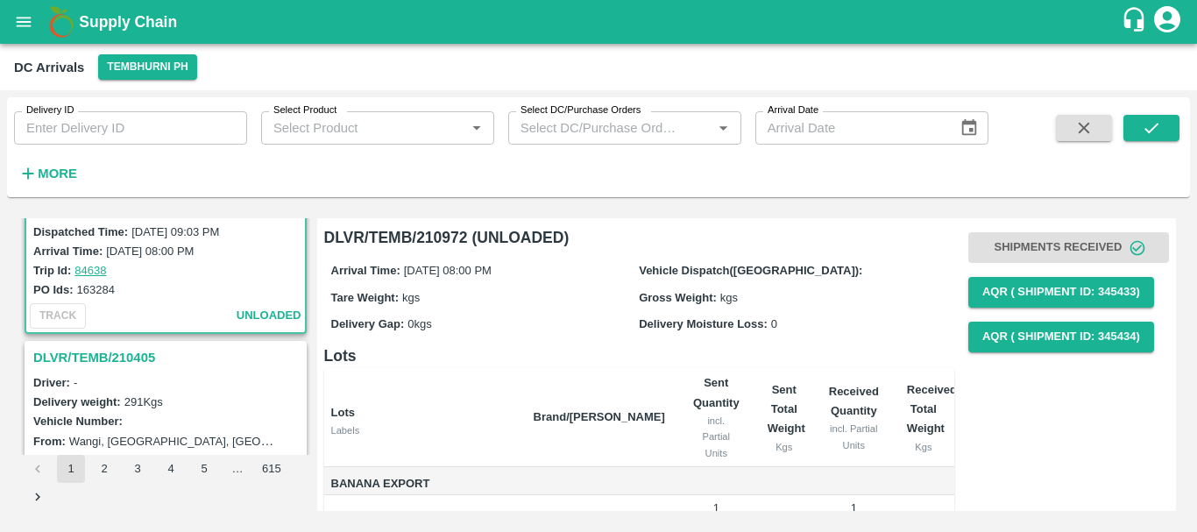
click at [152, 356] on h3 "DLVR/TEMB/210405" at bounding box center [168, 357] width 270 height 23
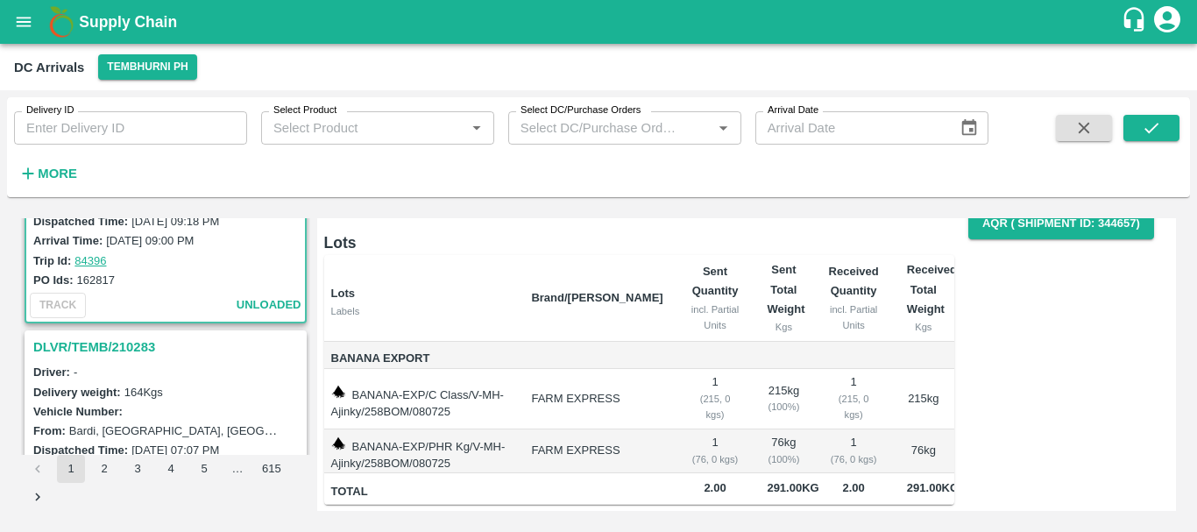
click at [122, 338] on h3 "DLVR/TEMB/210283" at bounding box center [168, 347] width 270 height 23
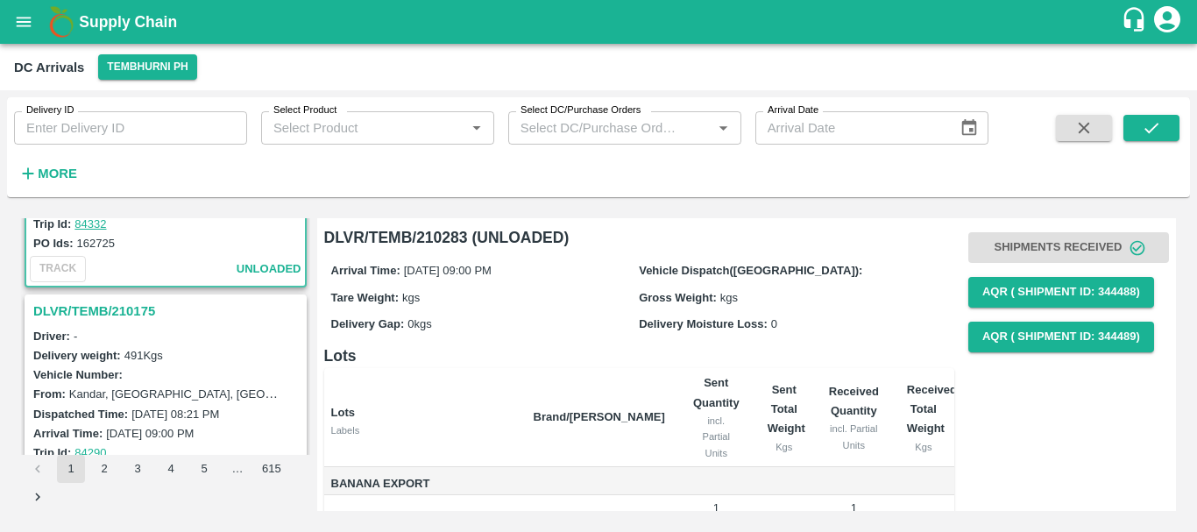
click at [122, 318] on h3 "DLVR/TEMB/210175" at bounding box center [168, 311] width 270 height 23
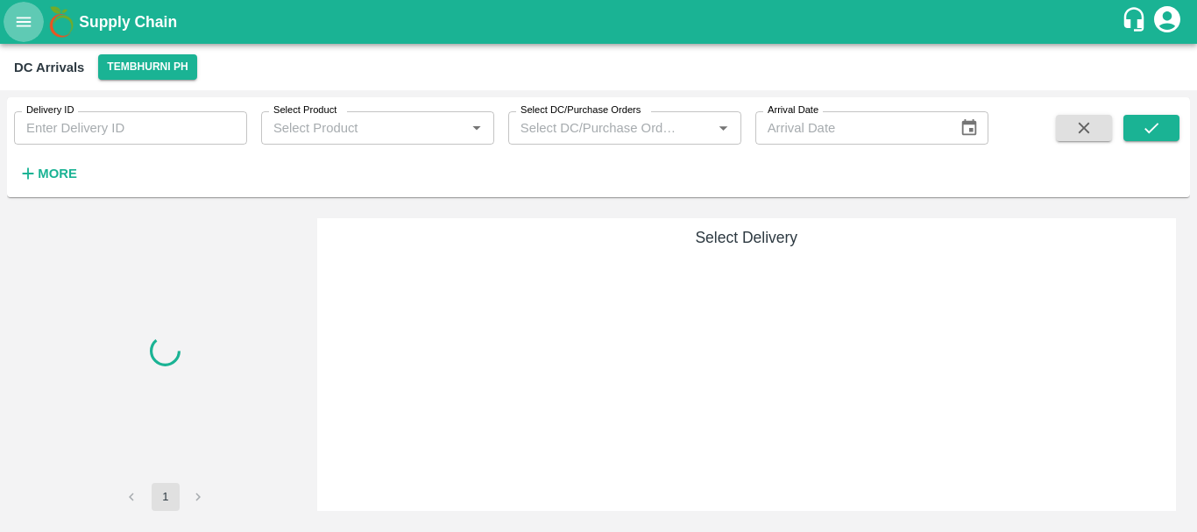
click at [26, 18] on icon "open drawer" at bounding box center [24, 22] width 15 height 10
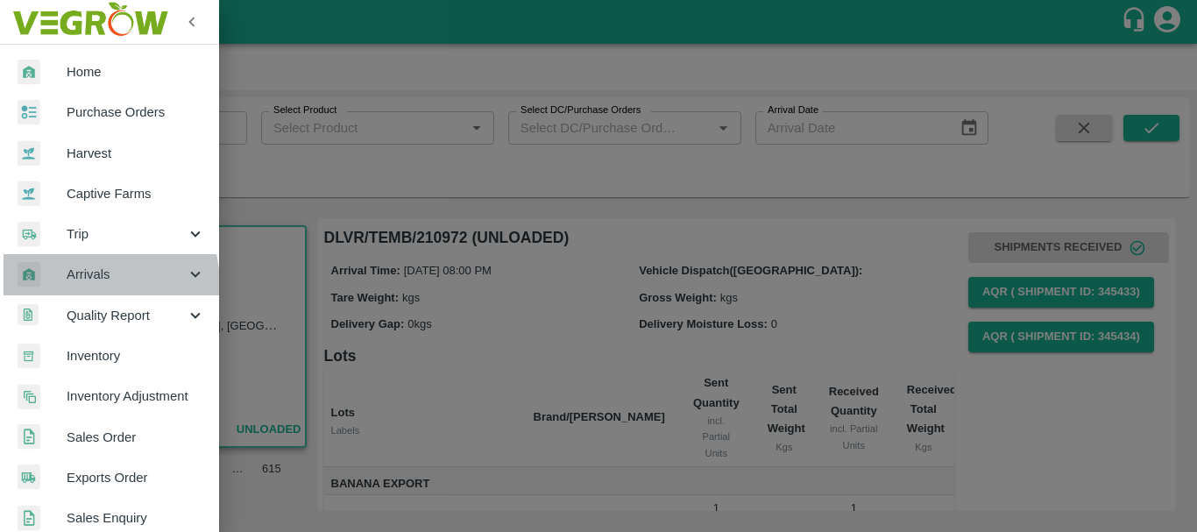
click at [82, 285] on div "Arrivals" at bounding box center [109, 274] width 219 height 40
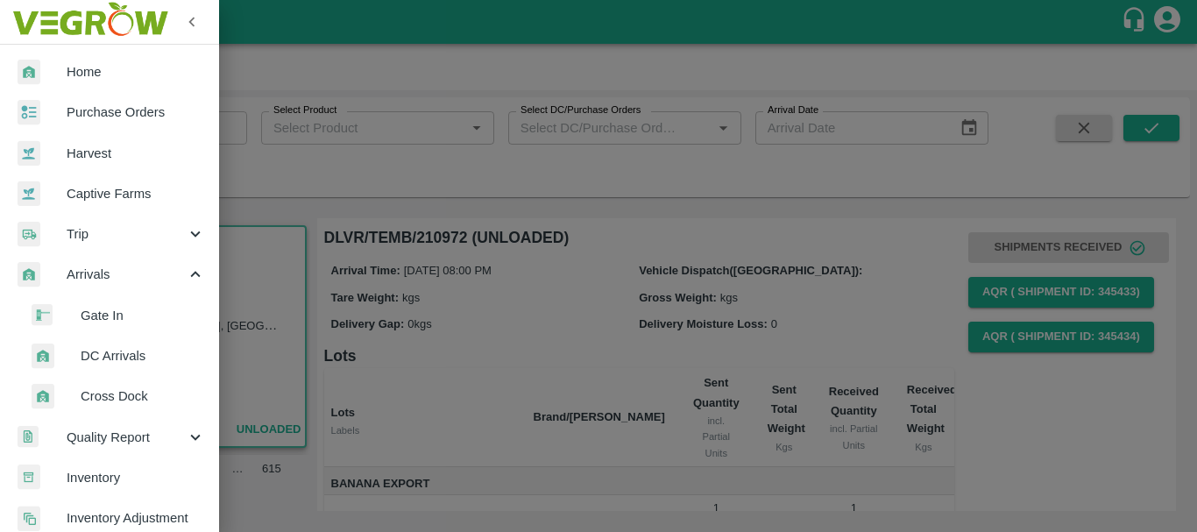
click at [100, 362] on span "DC Arrivals" at bounding box center [143, 355] width 124 height 19
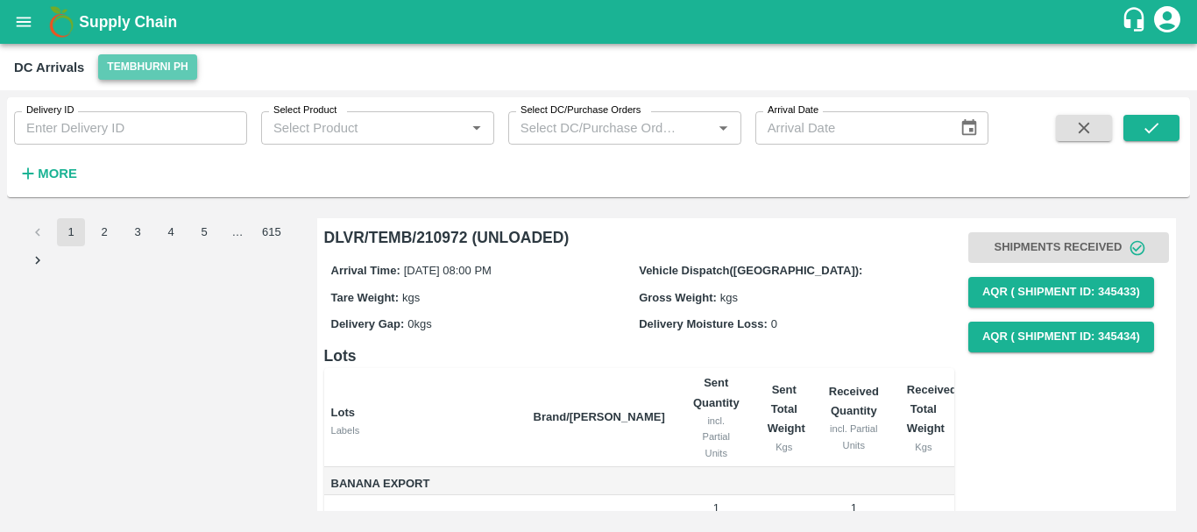
click at [123, 56] on button "Tembhurni PH" at bounding box center [147, 66] width 98 height 25
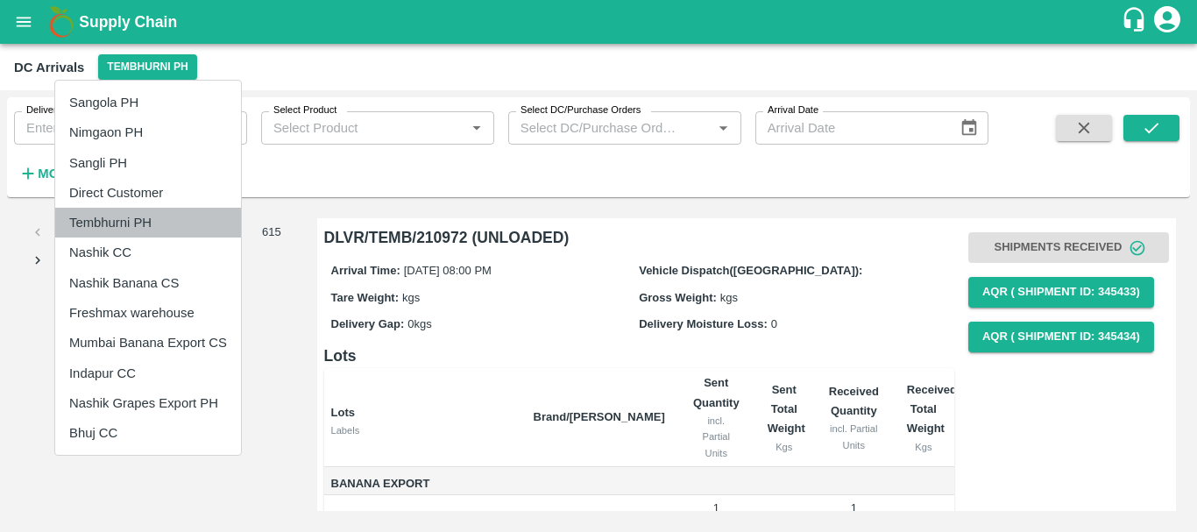
click at [117, 223] on li "Tembhurni PH" at bounding box center [148, 223] width 186 height 30
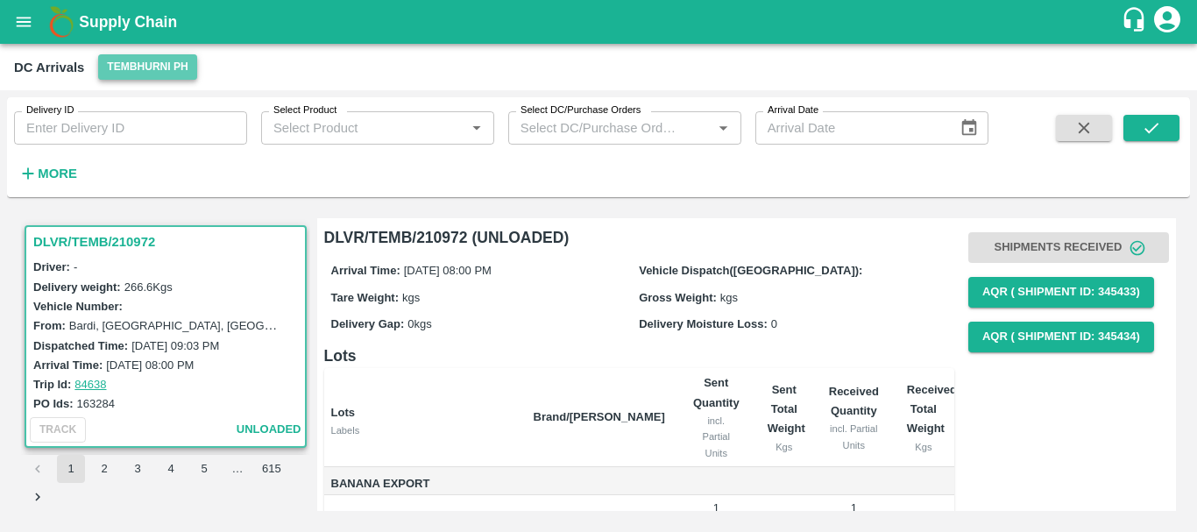
click at [115, 61] on button "Tembhurni PH" at bounding box center [147, 66] width 98 height 25
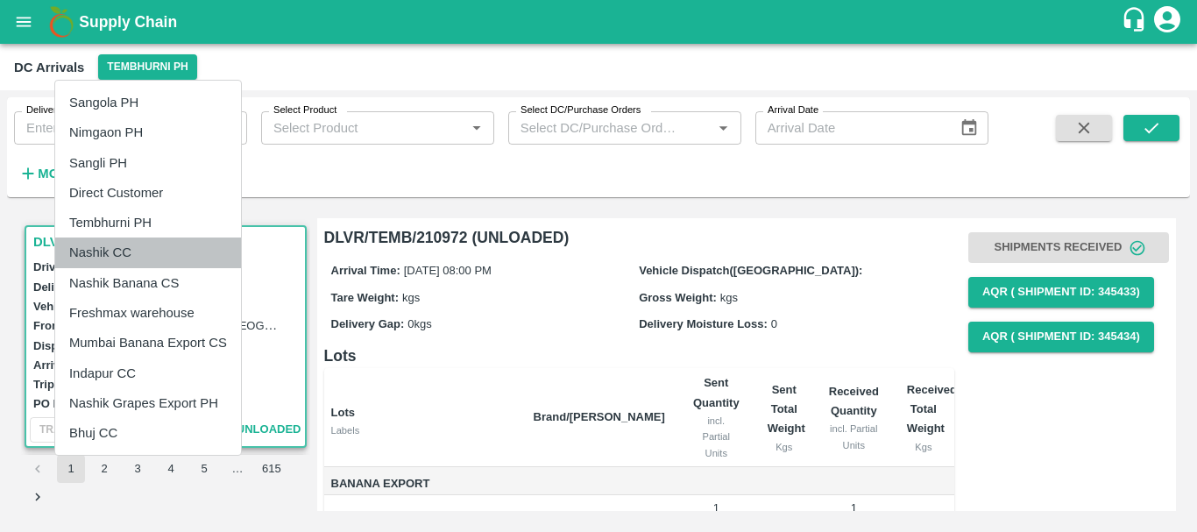
click at [110, 258] on li "Nashik CC" at bounding box center [148, 252] width 186 height 30
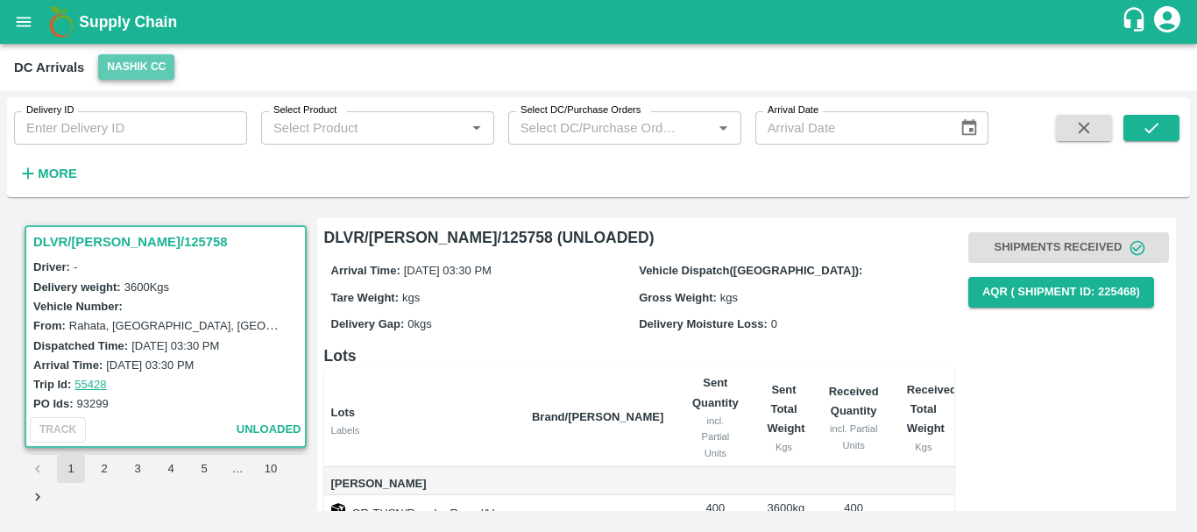
click at [117, 57] on button "Nashik CC" at bounding box center [136, 66] width 76 height 25
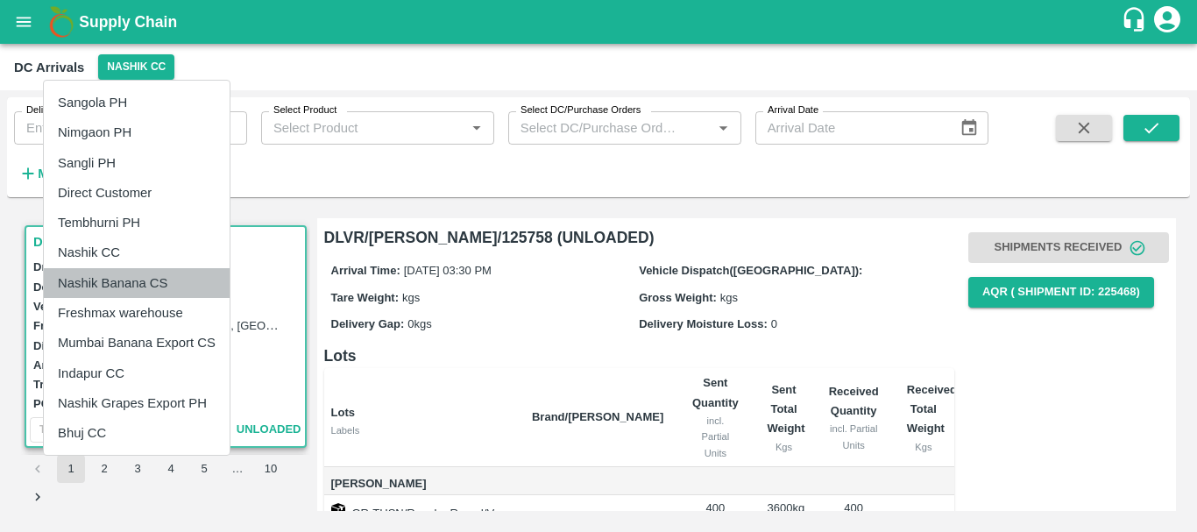
click at [138, 275] on li "Nashik Banana CS" at bounding box center [137, 283] width 186 height 30
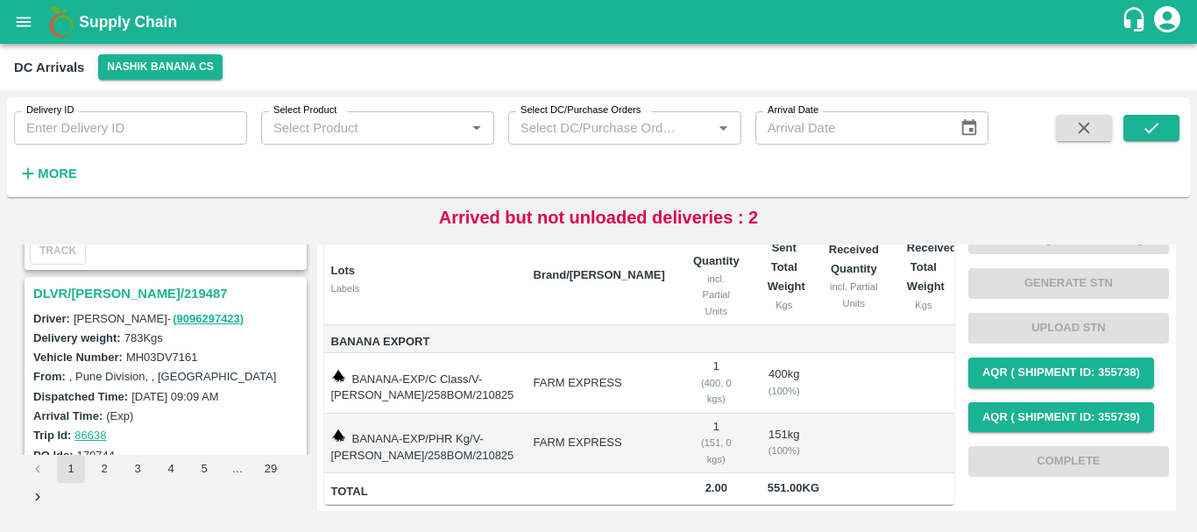
scroll to position [712, 0]
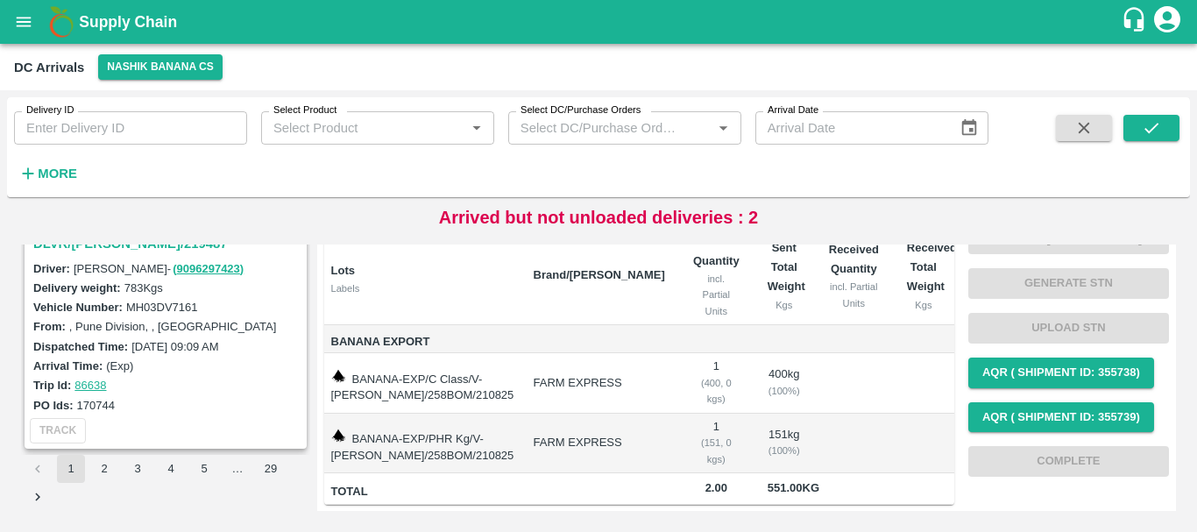
click at [217, 411] on div "PO Ids: 170744" at bounding box center [168, 404] width 270 height 19
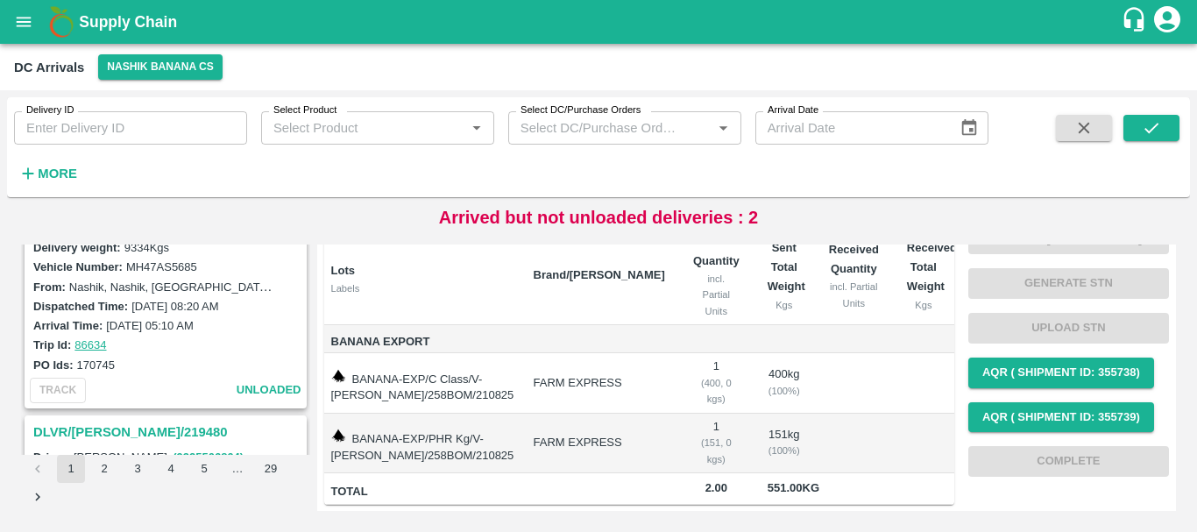
scroll to position [1576, 0]
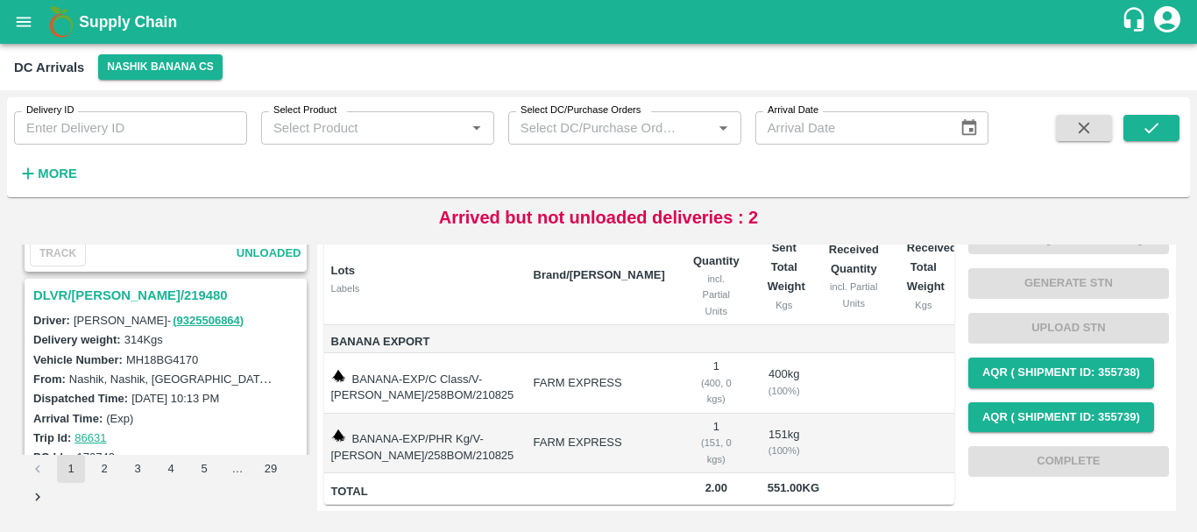
click at [91, 294] on h3 "DLVR/[PERSON_NAME]/219480" at bounding box center [168, 295] width 270 height 23
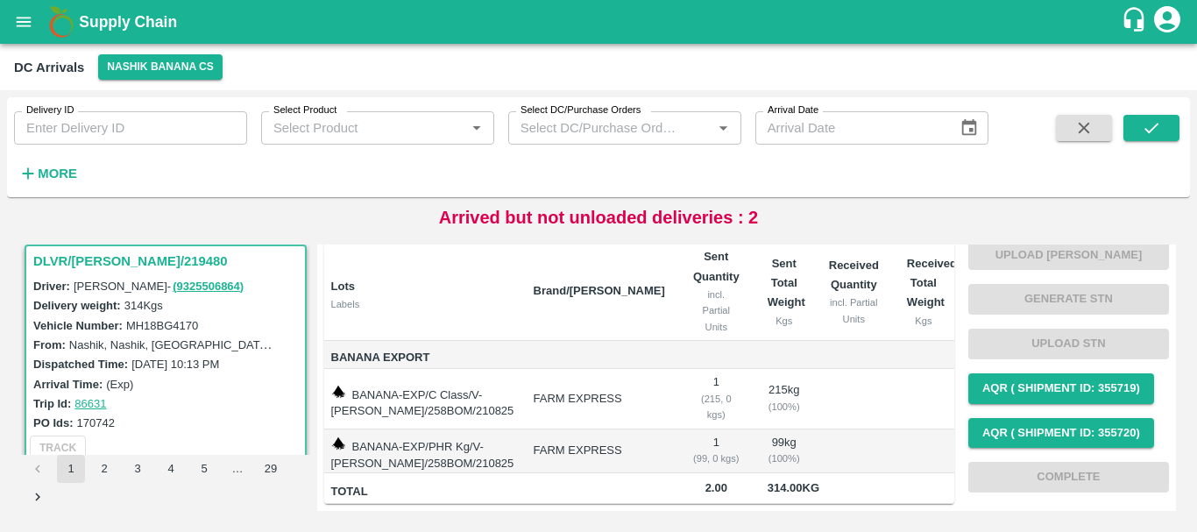
scroll to position [1774, 0]
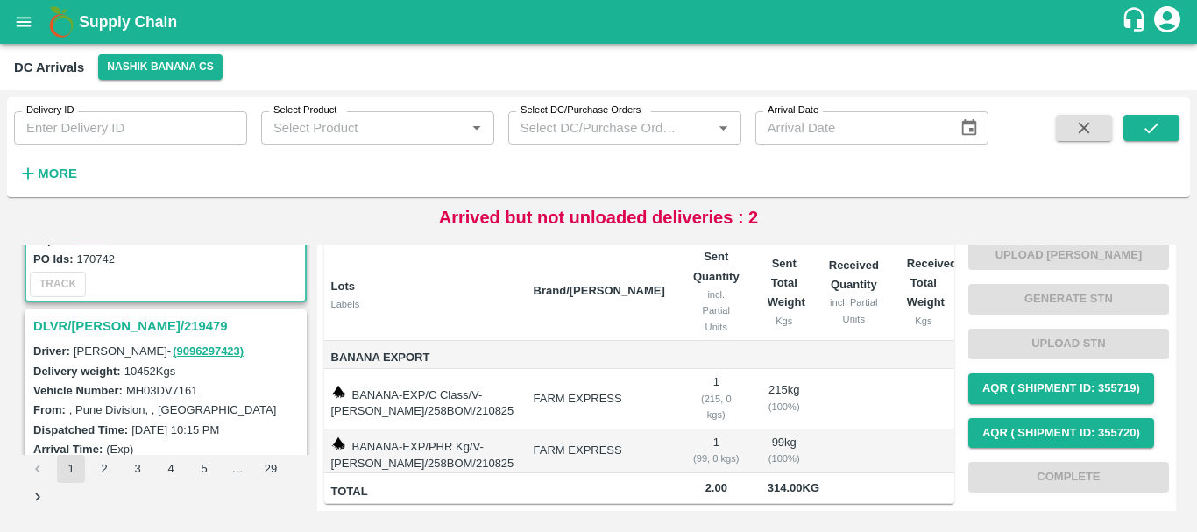
click at [113, 321] on h3 "DLVR/[PERSON_NAME]/219479" at bounding box center [168, 326] width 270 height 23
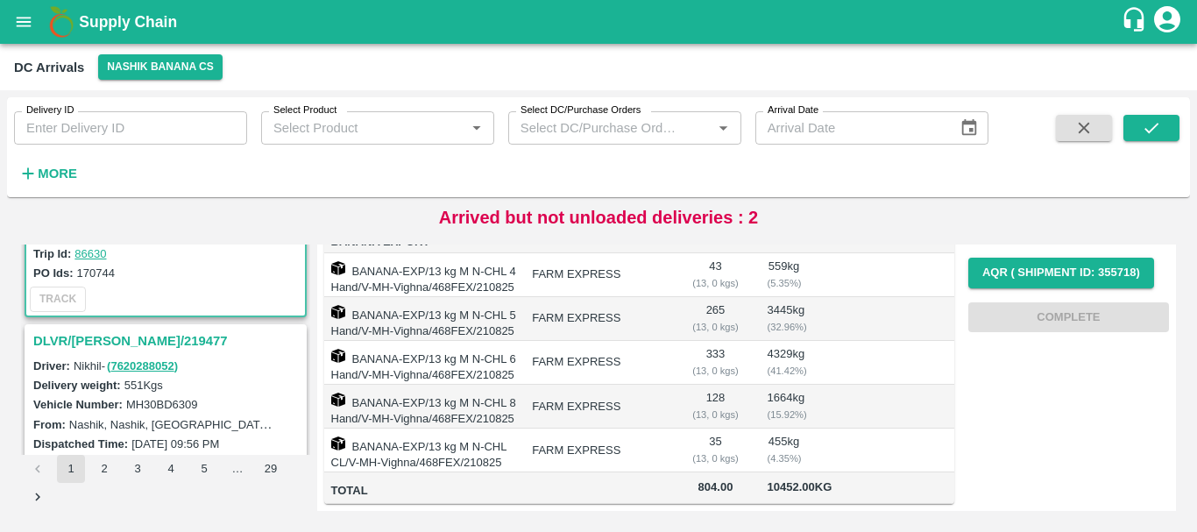
scroll to position [1987, 0]
click at [115, 343] on h3 "DLVR/[PERSON_NAME]/219477" at bounding box center [168, 342] width 270 height 23
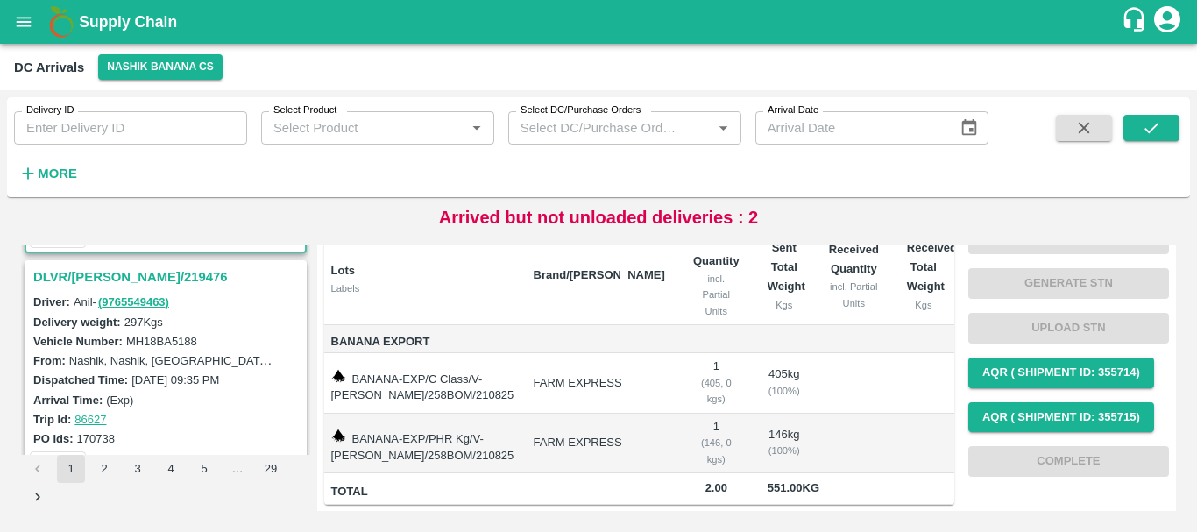
scroll to position [2270, 0]
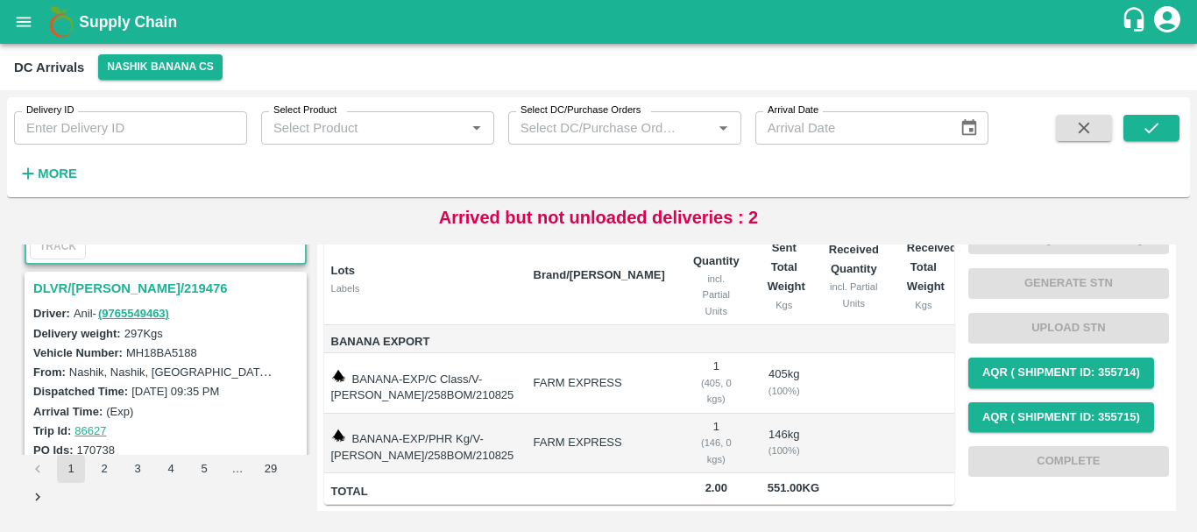
click at [103, 291] on h3 "DLVR/[PERSON_NAME]/219476" at bounding box center [168, 288] width 270 height 23
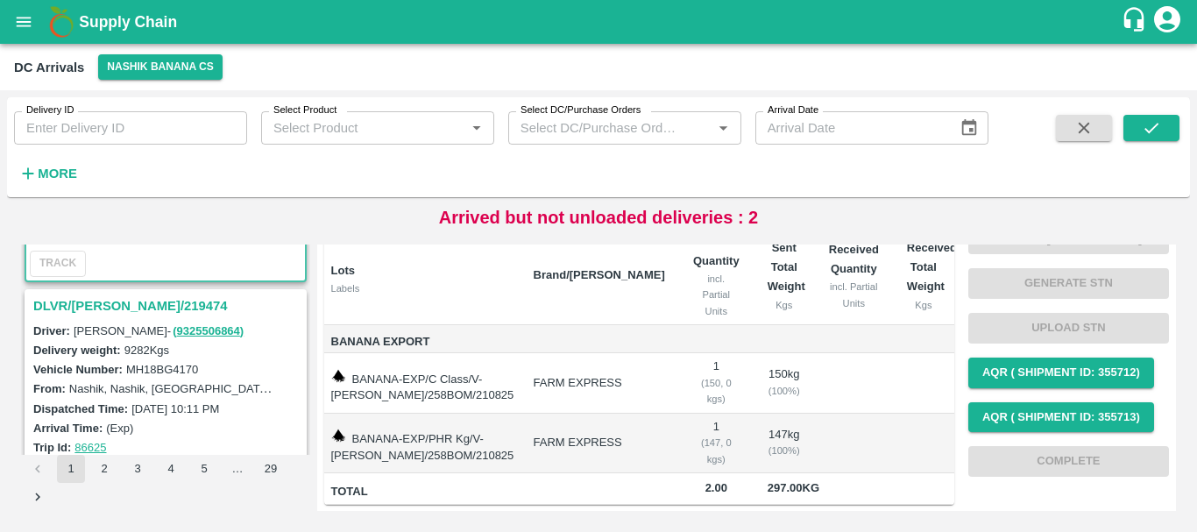
scroll to position [2486, 0]
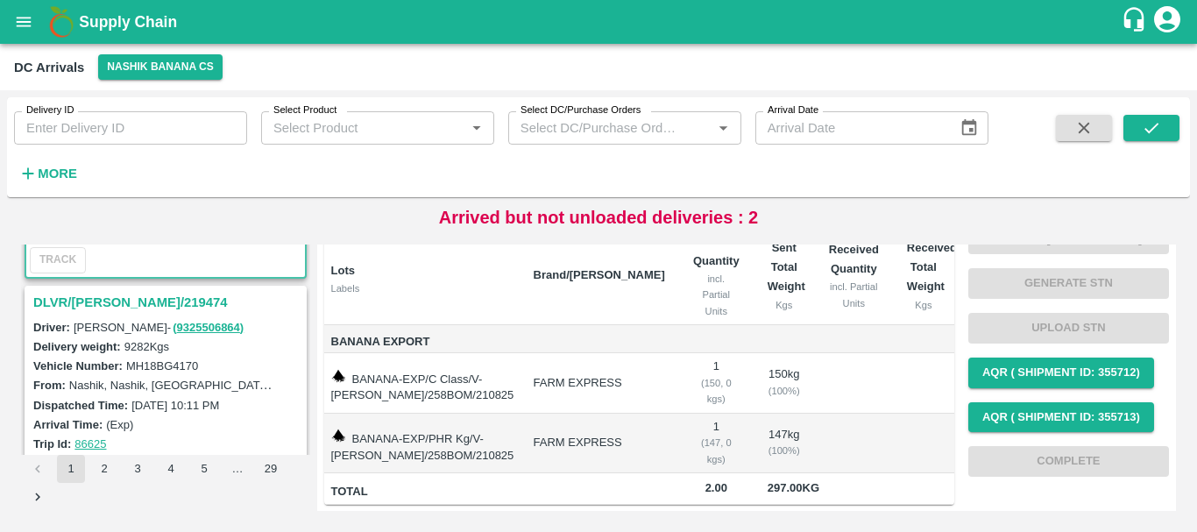
click at [104, 300] on h3 "DLVR/[PERSON_NAME]/219474" at bounding box center [168, 302] width 270 height 23
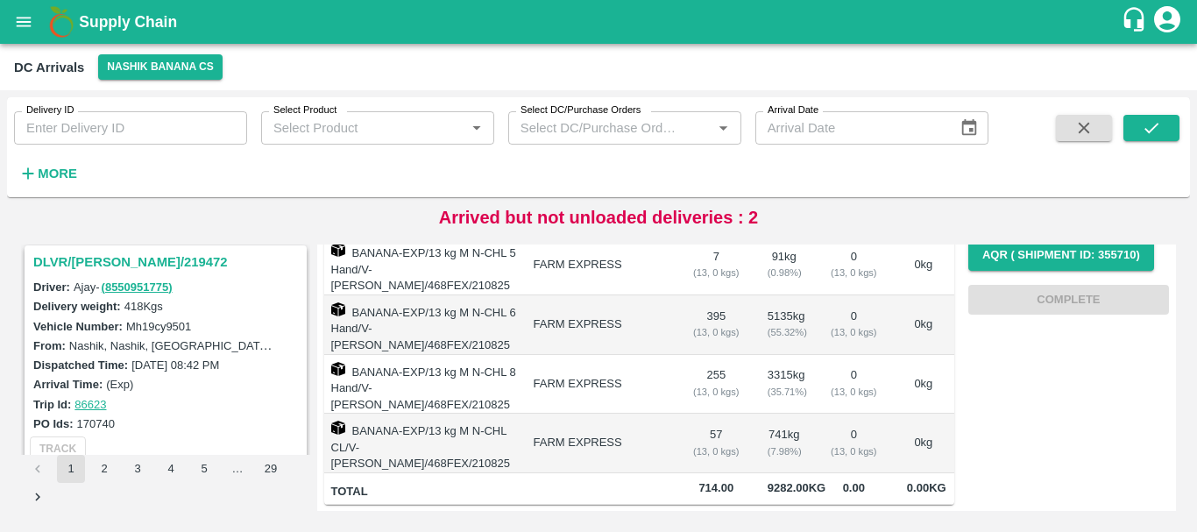
click at [130, 258] on h3 "DLVR/[PERSON_NAME]/219472" at bounding box center [168, 262] width 270 height 23
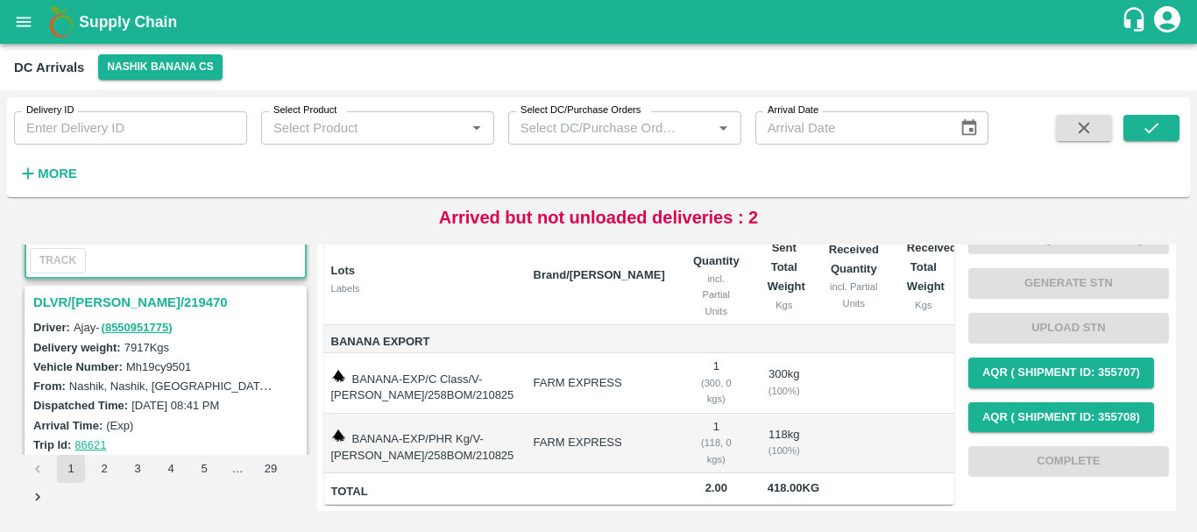
click at [127, 300] on h3 "DLVR/[PERSON_NAME]/219470" at bounding box center [168, 302] width 270 height 23
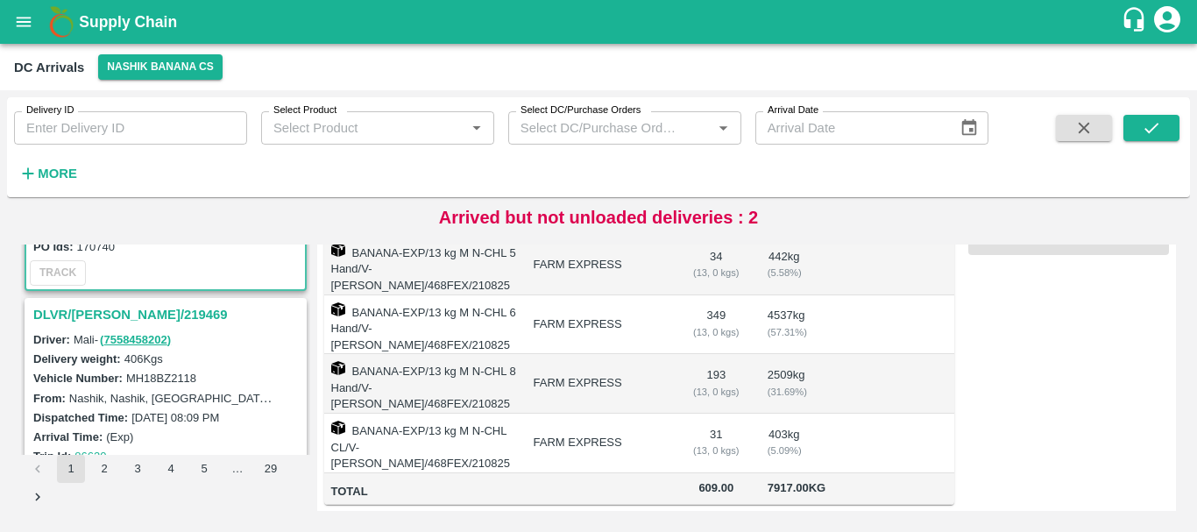
click at [120, 319] on h3 "DLVR/[PERSON_NAME]/219469" at bounding box center [168, 314] width 270 height 23
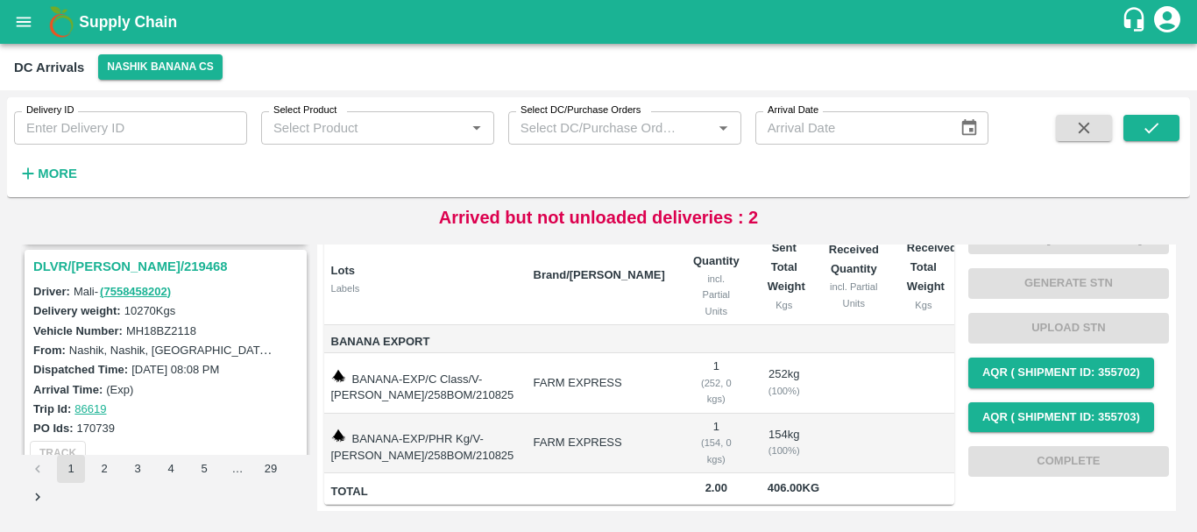
click at [97, 265] on h3 "DLVR/[PERSON_NAME]/219468" at bounding box center [168, 266] width 270 height 23
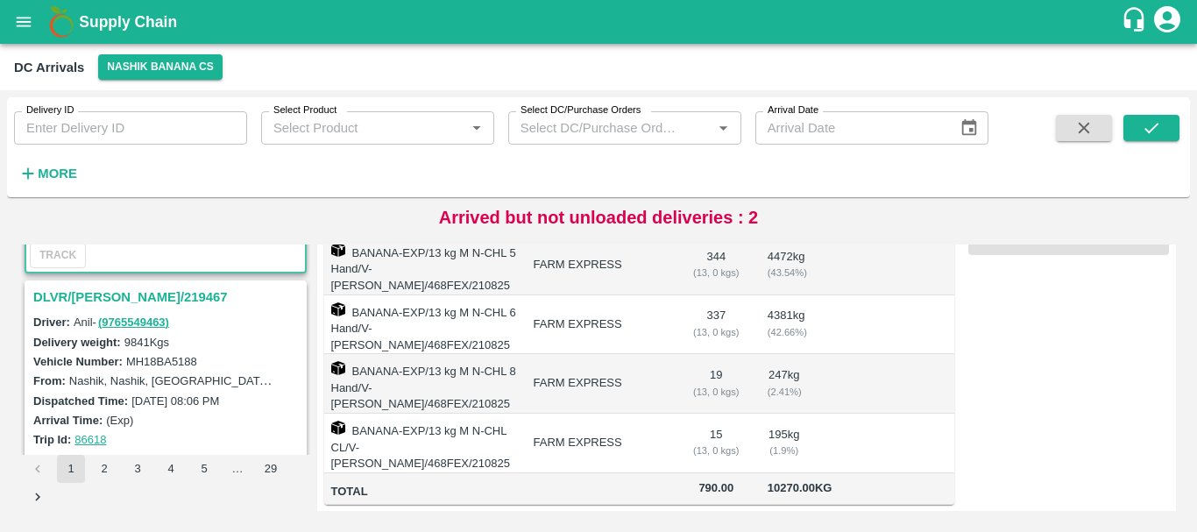
click at [100, 299] on h3 "DLVR/[PERSON_NAME]/219467" at bounding box center [168, 297] width 270 height 23
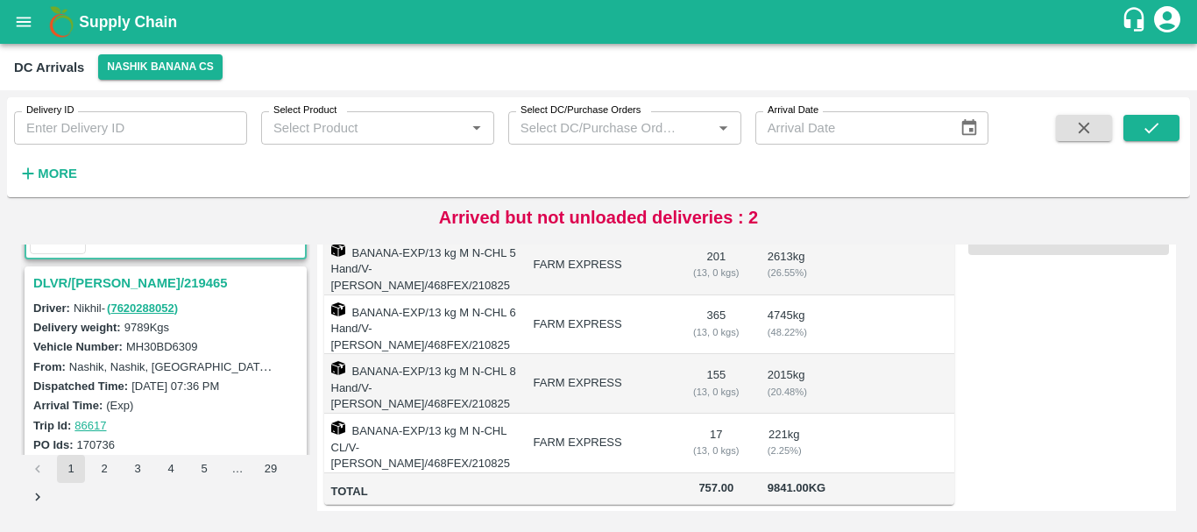
click at [101, 283] on h3 "DLVR/[PERSON_NAME]/219465" at bounding box center [168, 283] width 270 height 23
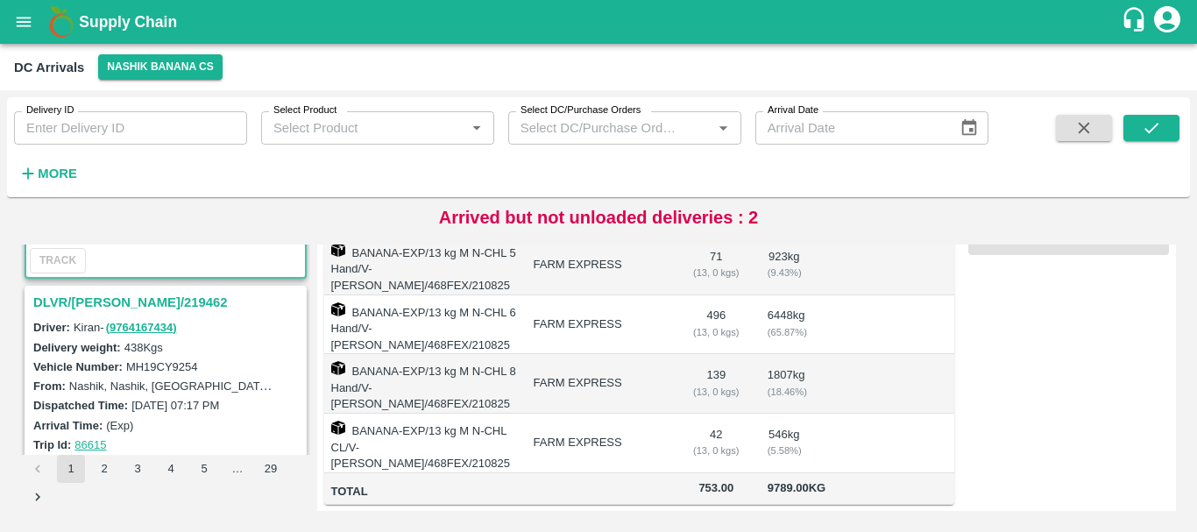
click at [116, 296] on h3 "DLVR/[PERSON_NAME]/219462" at bounding box center [168, 302] width 270 height 23
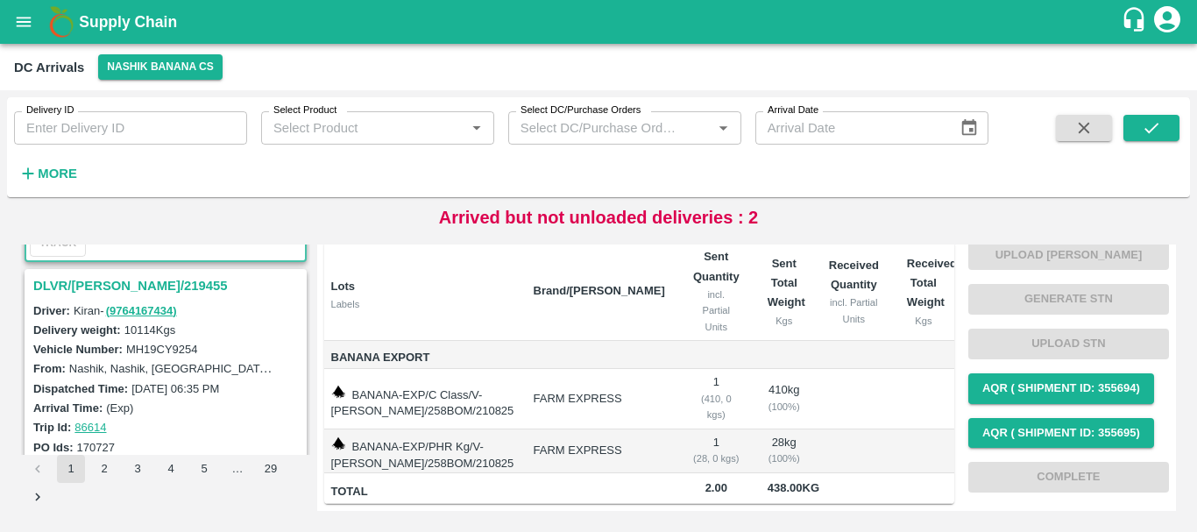
click at [104, 290] on h3 "DLVR/[PERSON_NAME]/219455" at bounding box center [168, 285] width 270 height 23
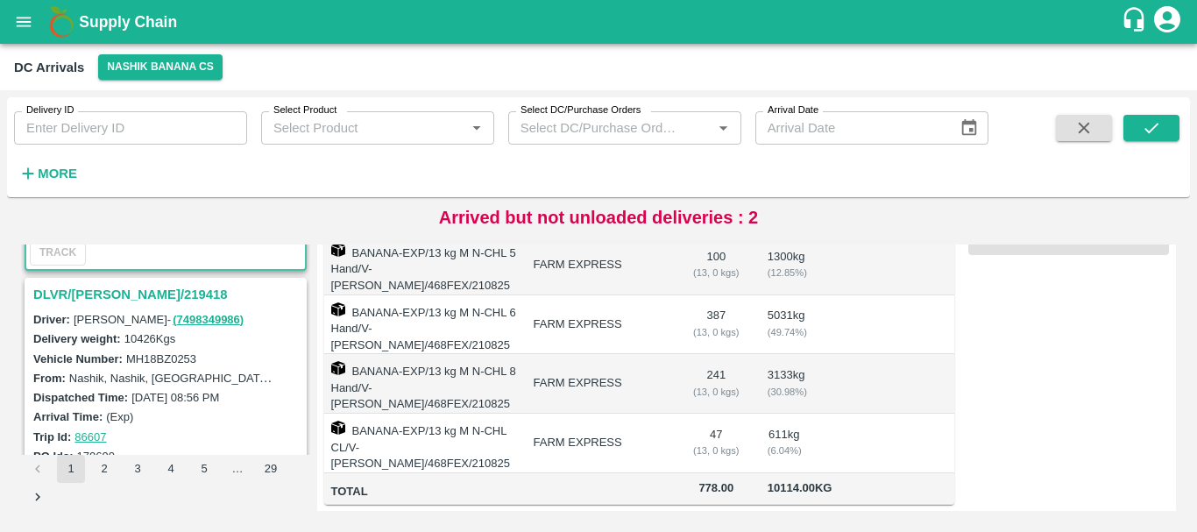
click at [124, 299] on h3 "DLVR/[PERSON_NAME]/219418" at bounding box center [168, 294] width 270 height 23
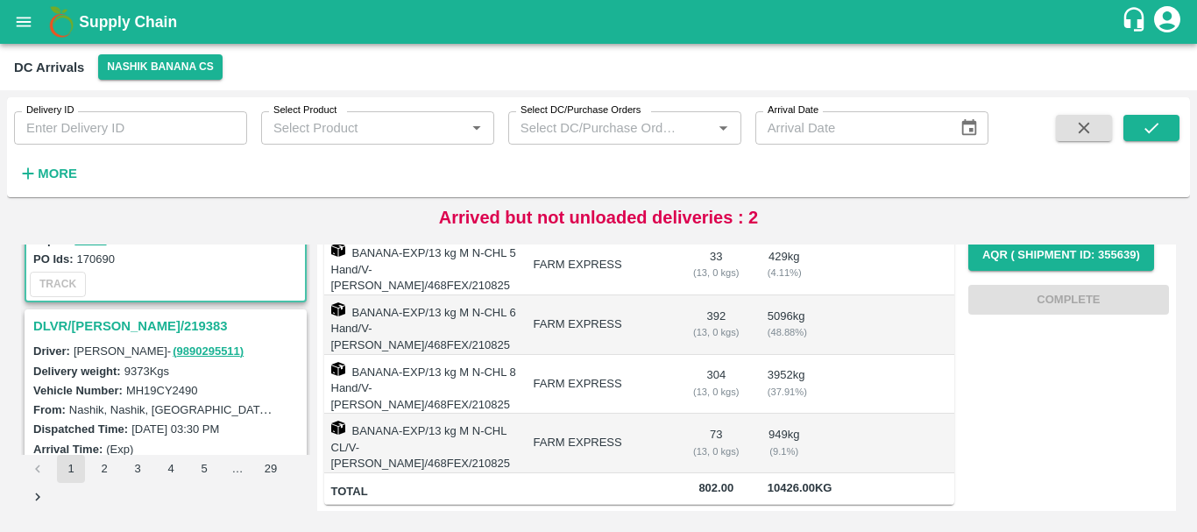
click at [130, 320] on h3 "DLVR/[PERSON_NAME]/219383" at bounding box center [168, 326] width 270 height 23
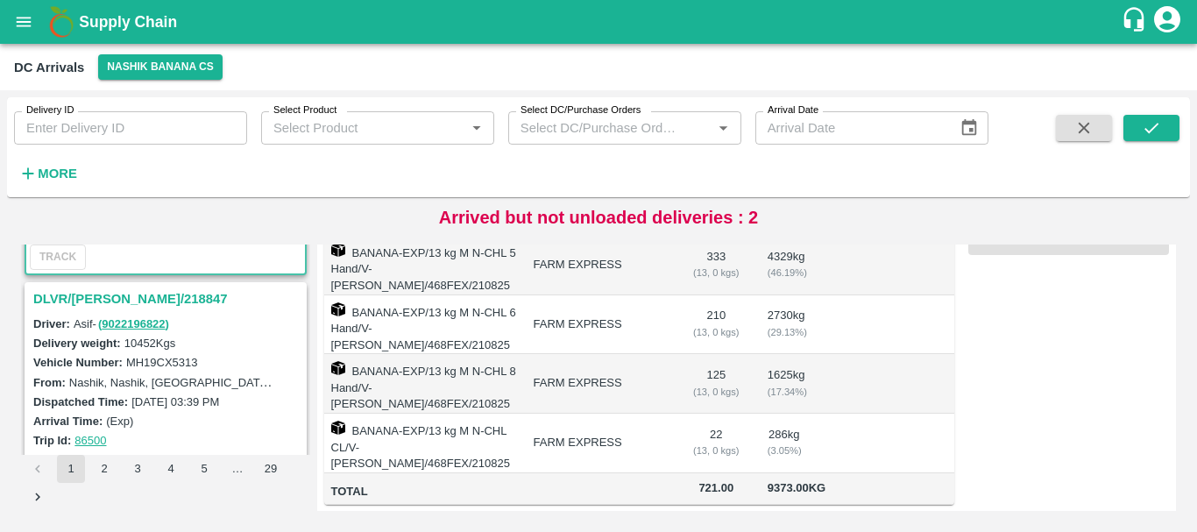
click at [136, 297] on h3 "DLVR/[PERSON_NAME]/218847" at bounding box center [168, 298] width 270 height 23
